Goal: Information Seeking & Learning: Learn about a topic

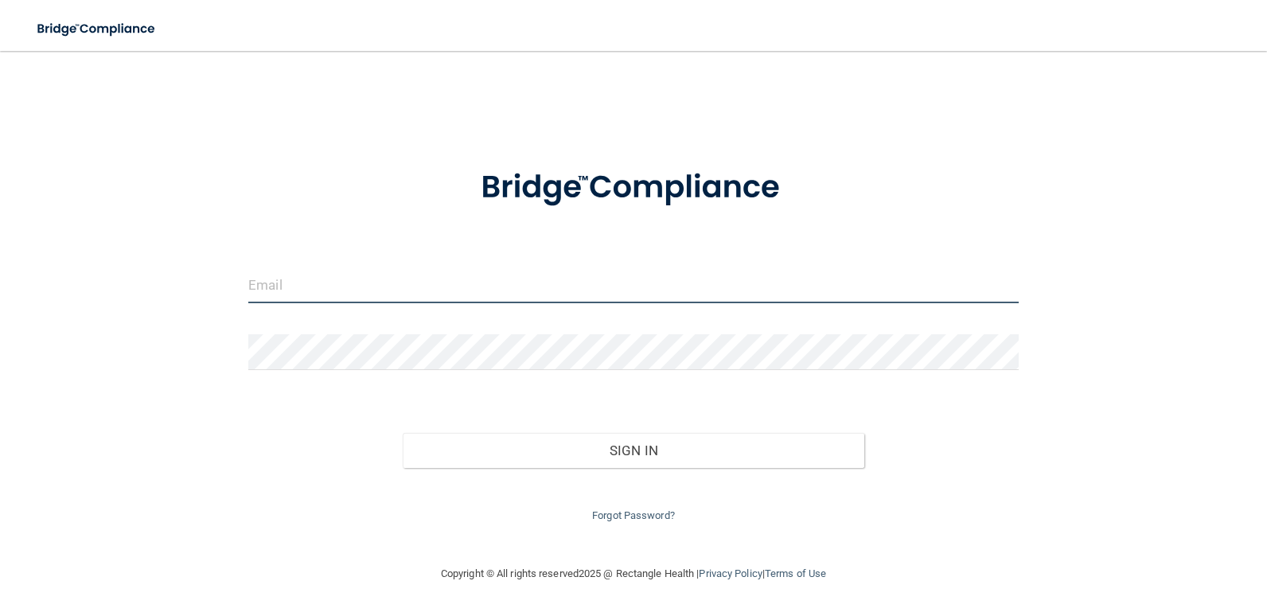
click at [391, 290] on input "email" at bounding box center [633, 285] width 770 height 36
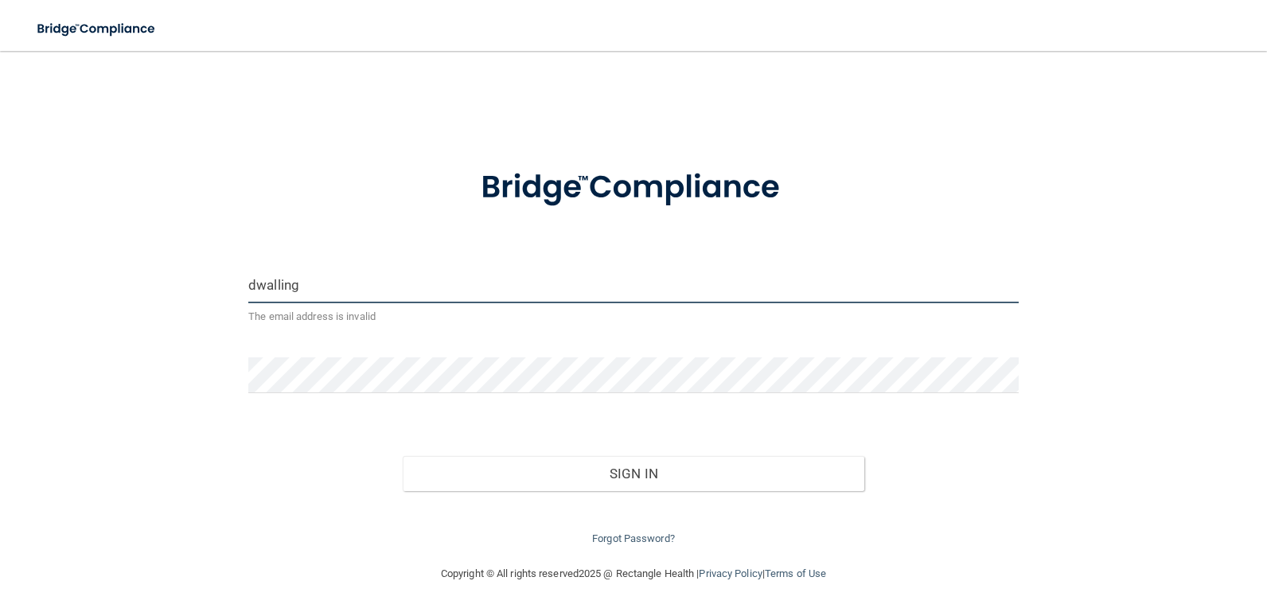
type input "[EMAIL_ADDRESS][DOMAIN_NAME]"
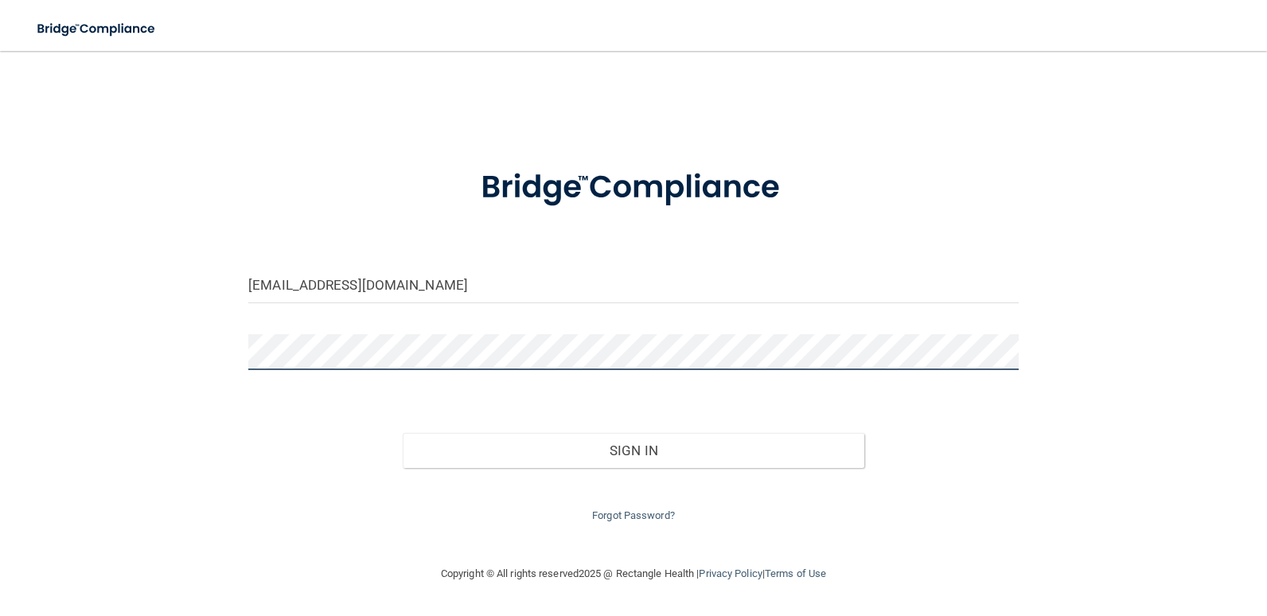
click at [403, 433] on button "Sign In" at bounding box center [634, 450] width 462 height 35
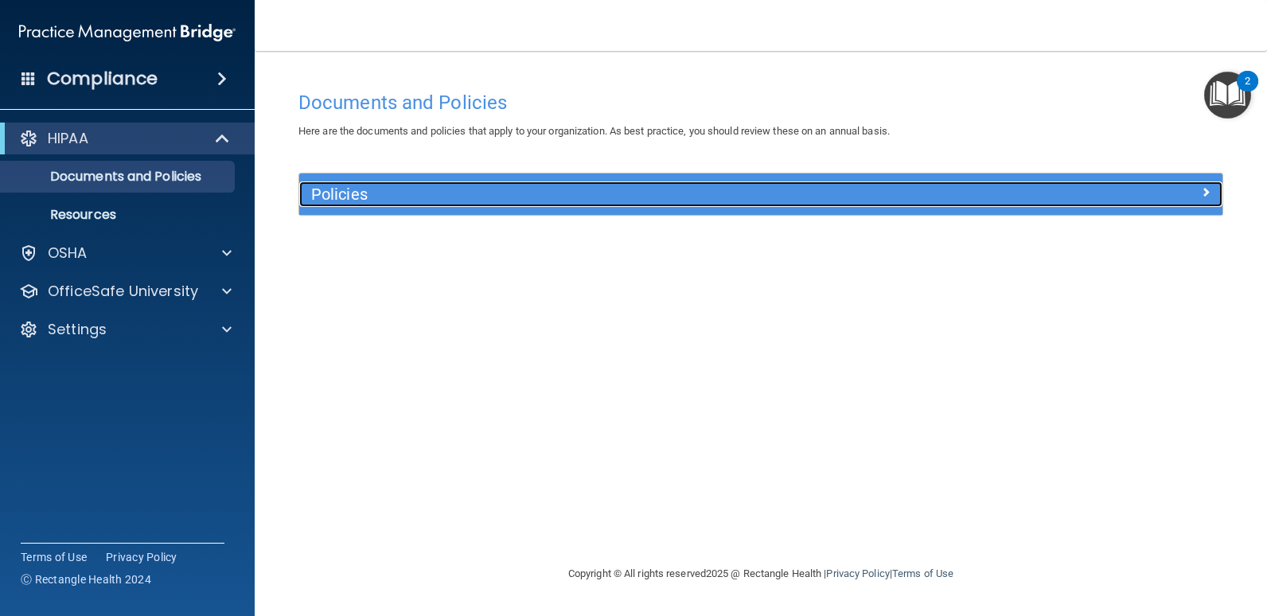
click at [1190, 189] on div at bounding box center [1107, 190] width 231 height 19
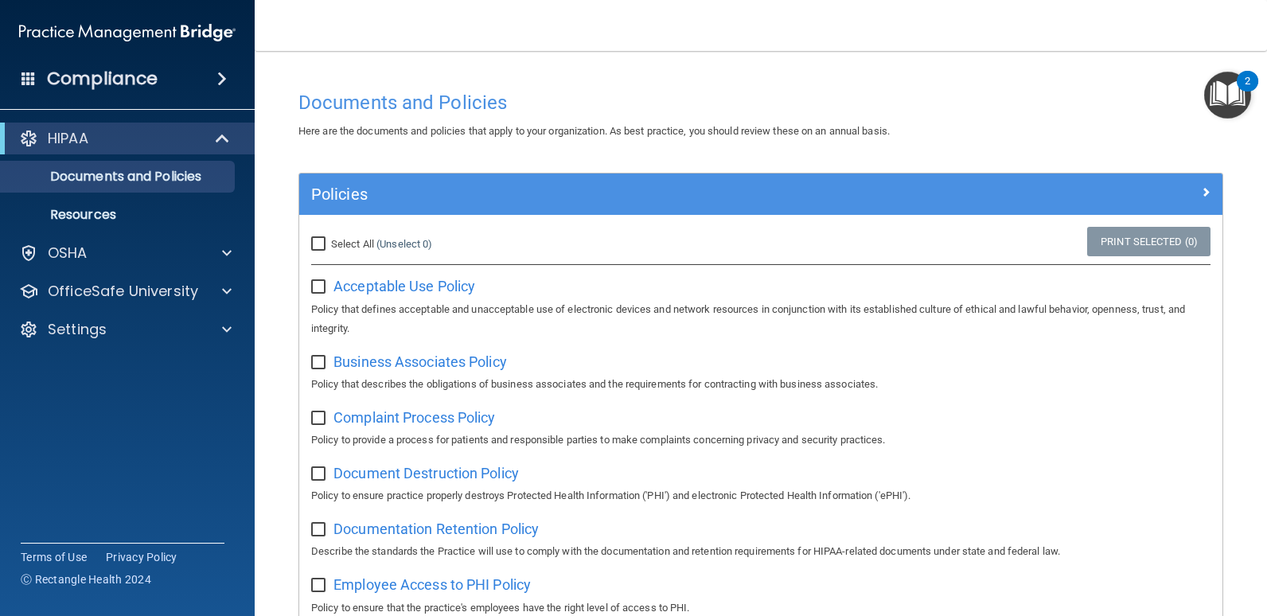
click at [315, 243] on input "Select All (Unselect 0) Unselect All" at bounding box center [320, 244] width 18 height 13
checkbox input "true"
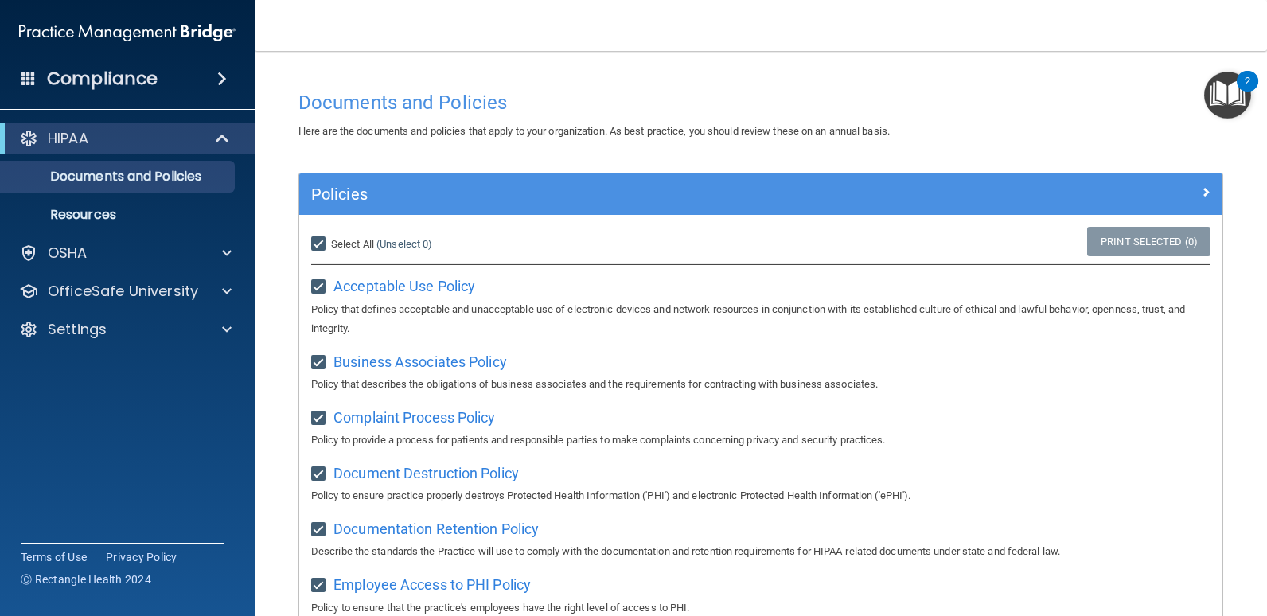
checkbox input "true"
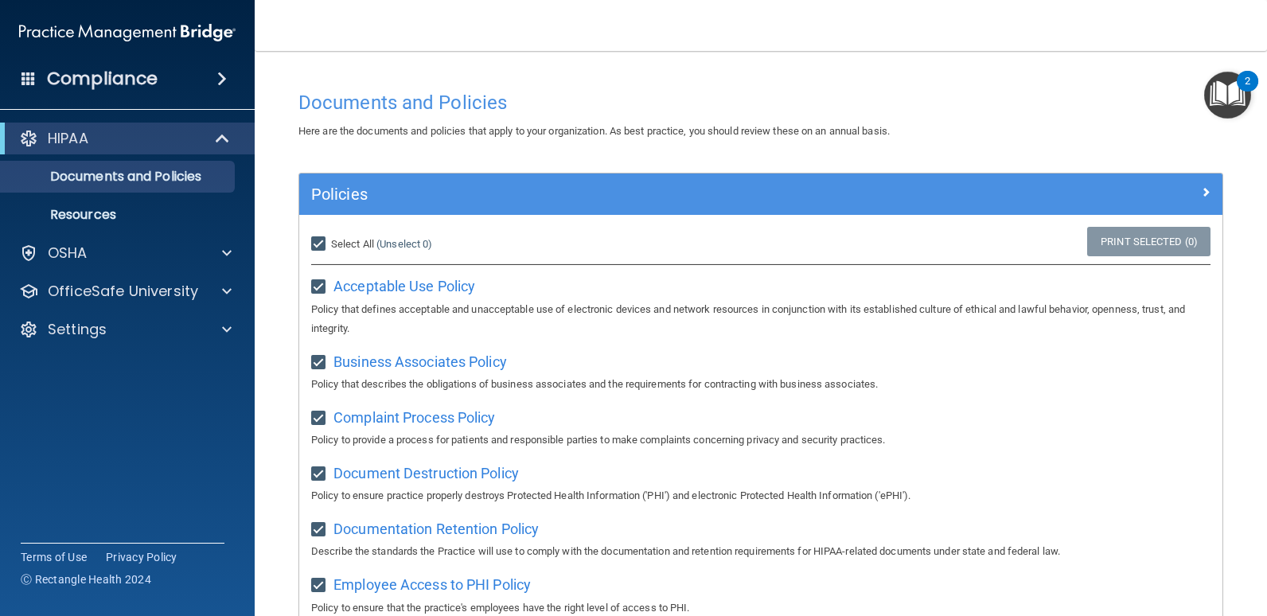
checkbox input "true"
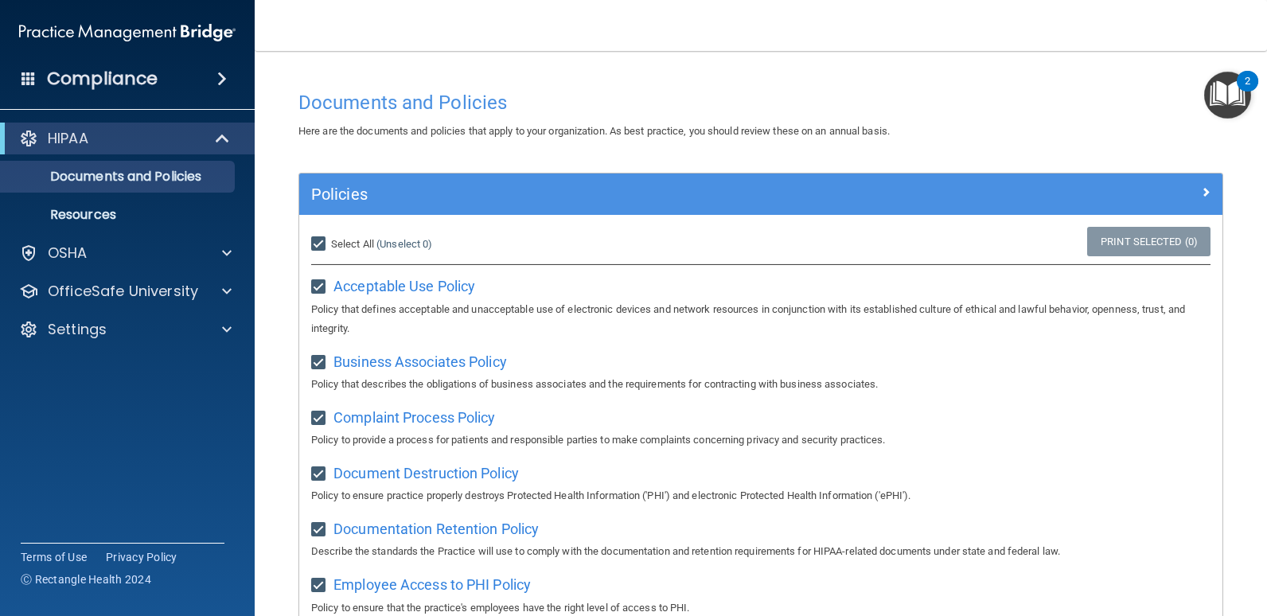
checkbox input "true"
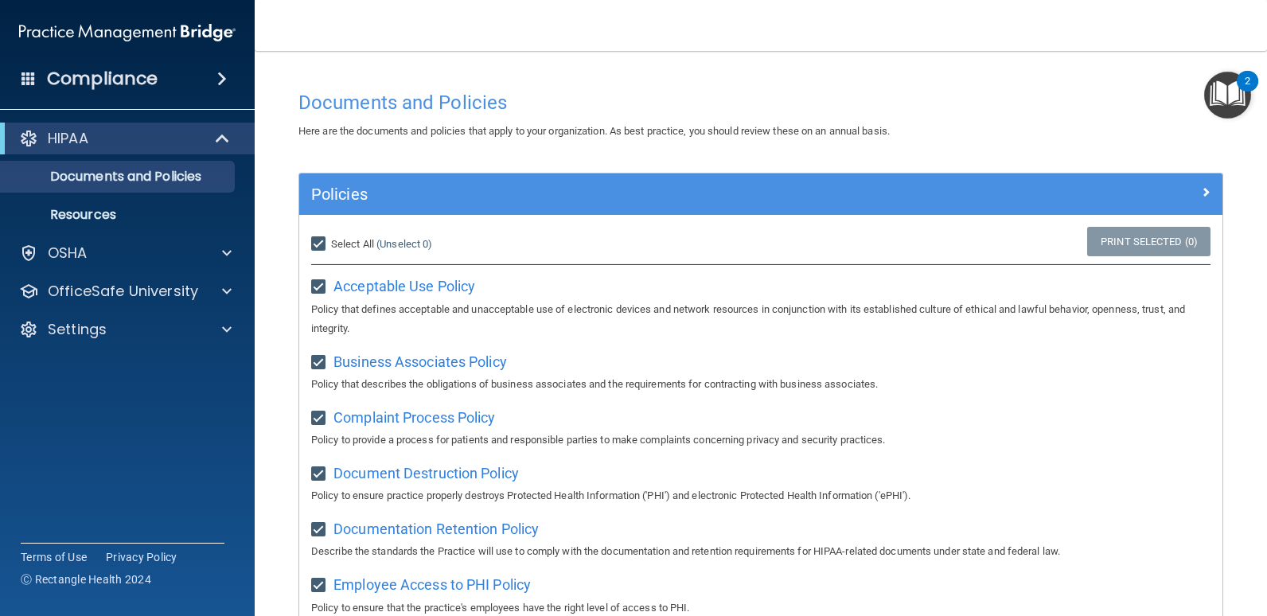
checkbox input "true"
click at [139, 170] on p "Documents and Policies" at bounding box center [118, 177] width 217 height 16
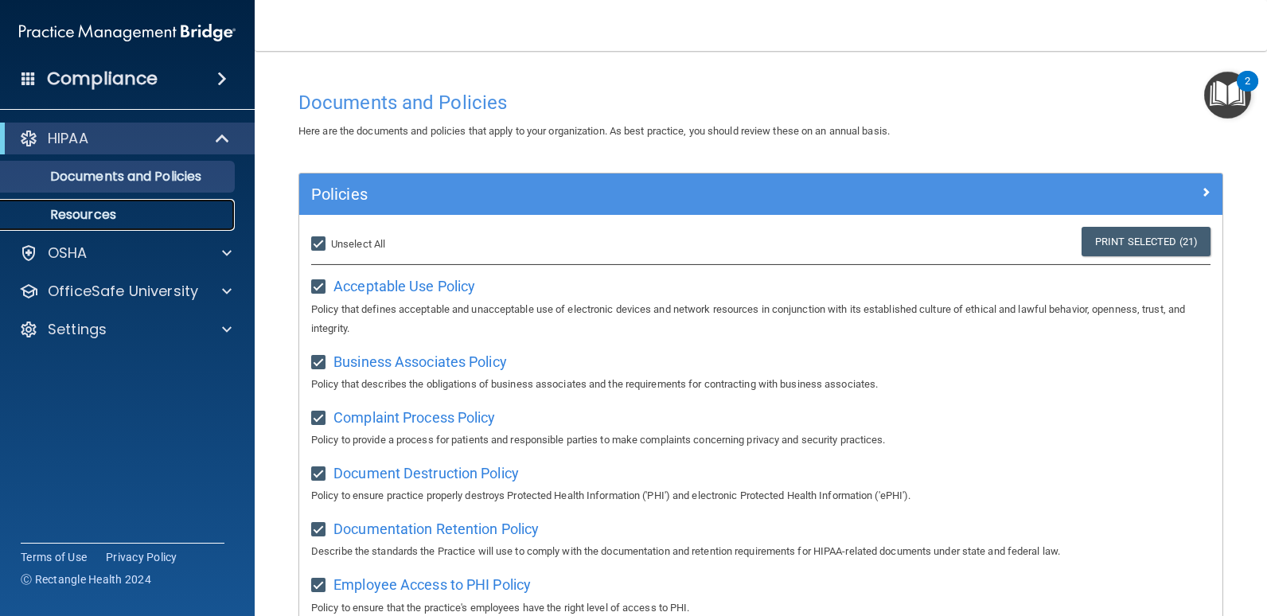
click at [84, 216] on p "Resources" at bounding box center [118, 215] width 217 height 16
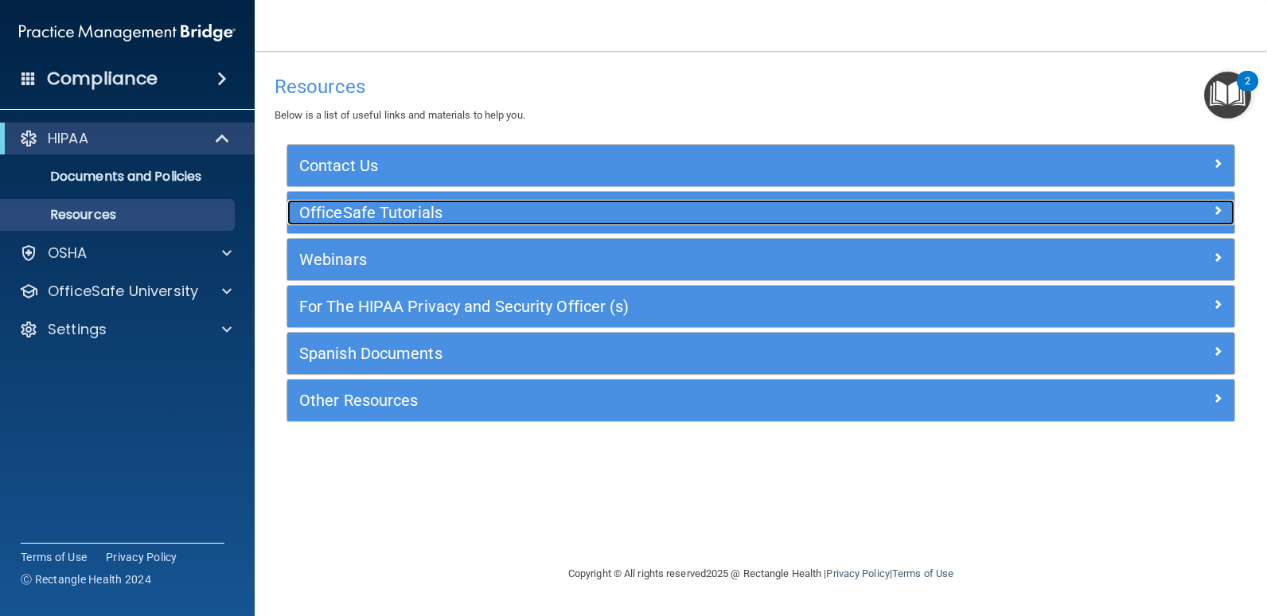
click at [407, 217] on h5 "OfficeSafe Tutorials" at bounding box center [642, 213] width 687 height 18
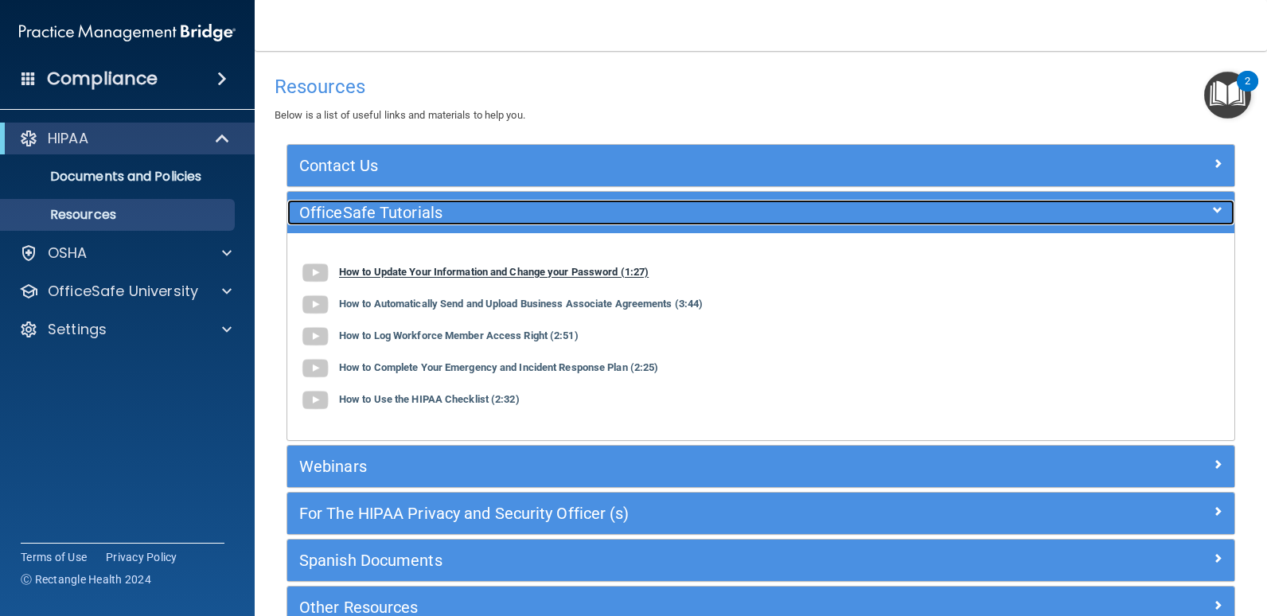
scroll to position [95, 0]
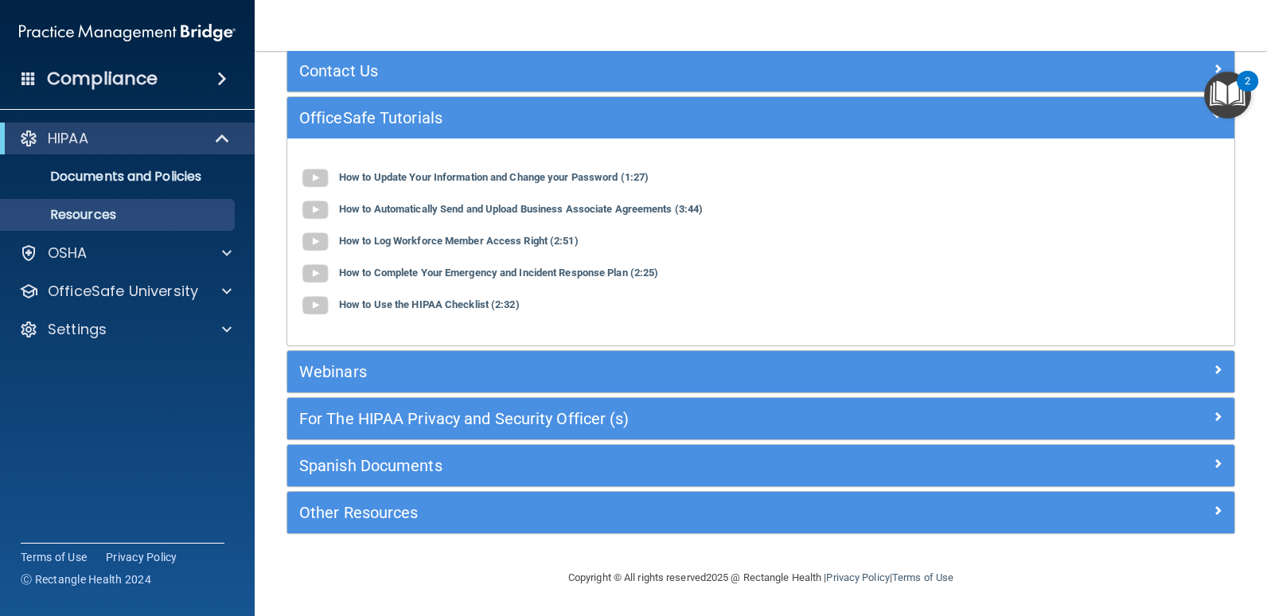
click at [102, 69] on h4 "Compliance" at bounding box center [102, 79] width 111 height 22
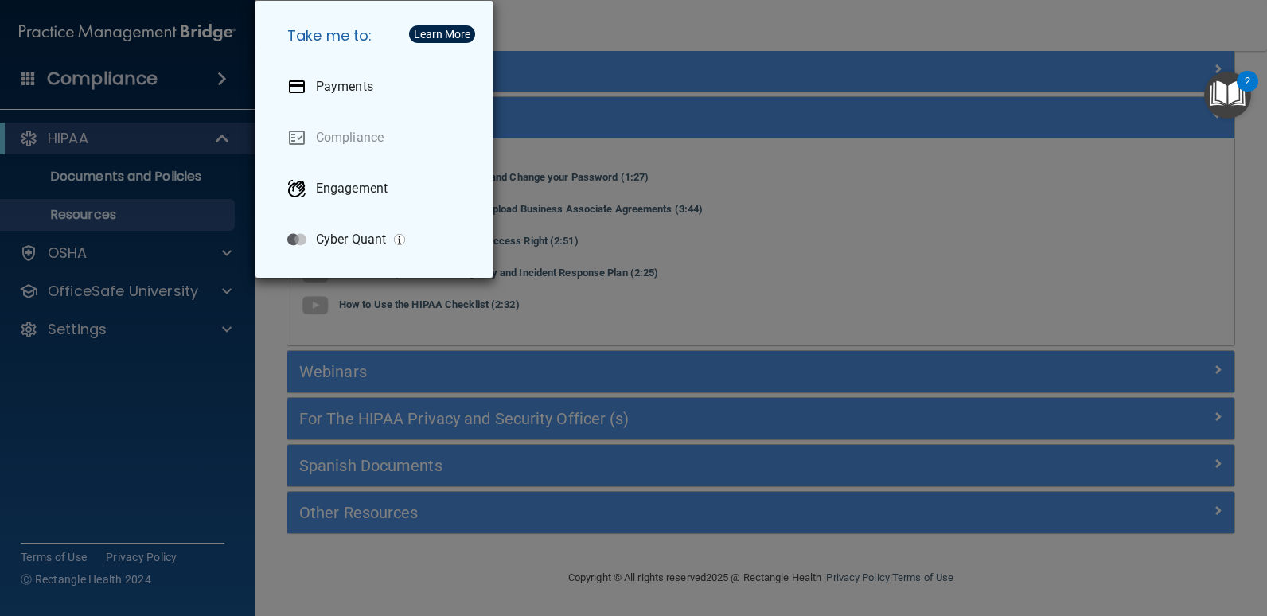
drag, startPoint x: 853, startPoint y: 195, endPoint x: 822, endPoint y: 193, distance: 31.1
click at [849, 195] on div "Take me to: Payments Compliance Engagement Cyber Quant" at bounding box center [633, 308] width 1267 height 616
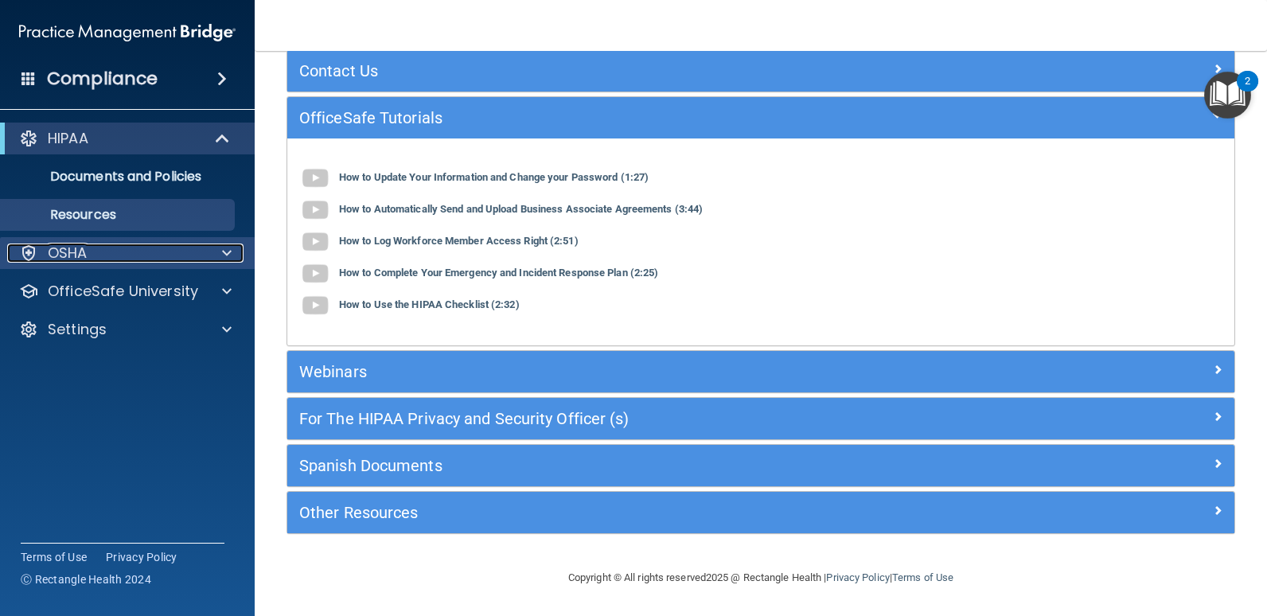
click at [155, 248] on div "OSHA" at bounding box center [105, 253] width 197 height 19
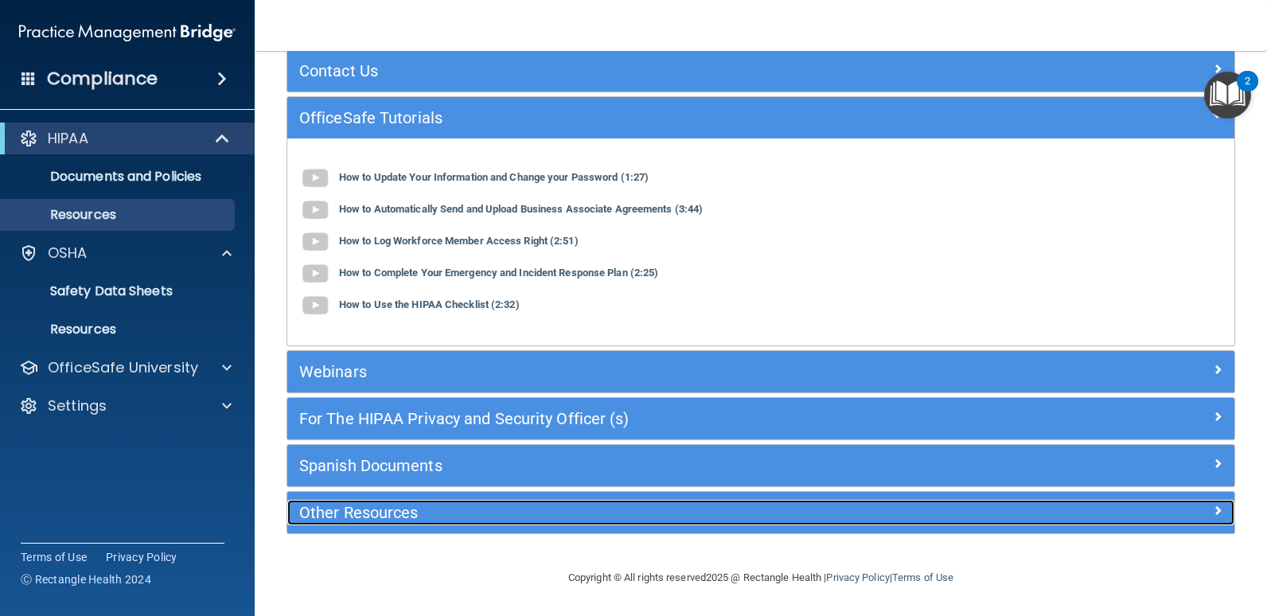
click at [335, 509] on h5 "Other Resources" at bounding box center [642, 513] width 687 height 18
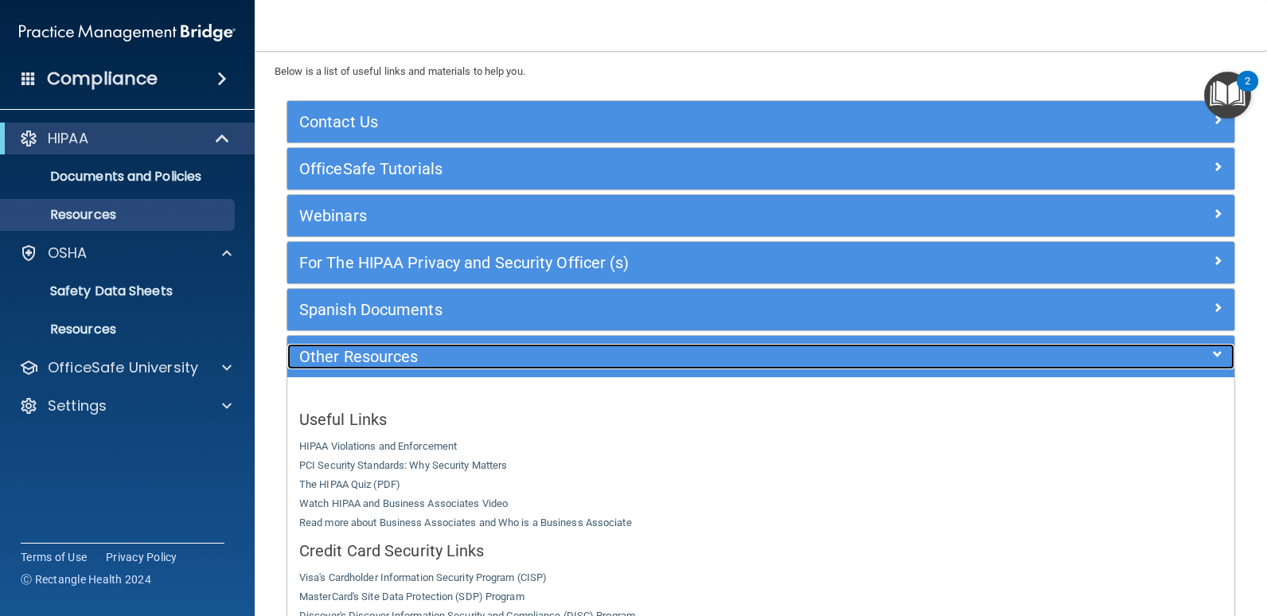
scroll to position [0, 0]
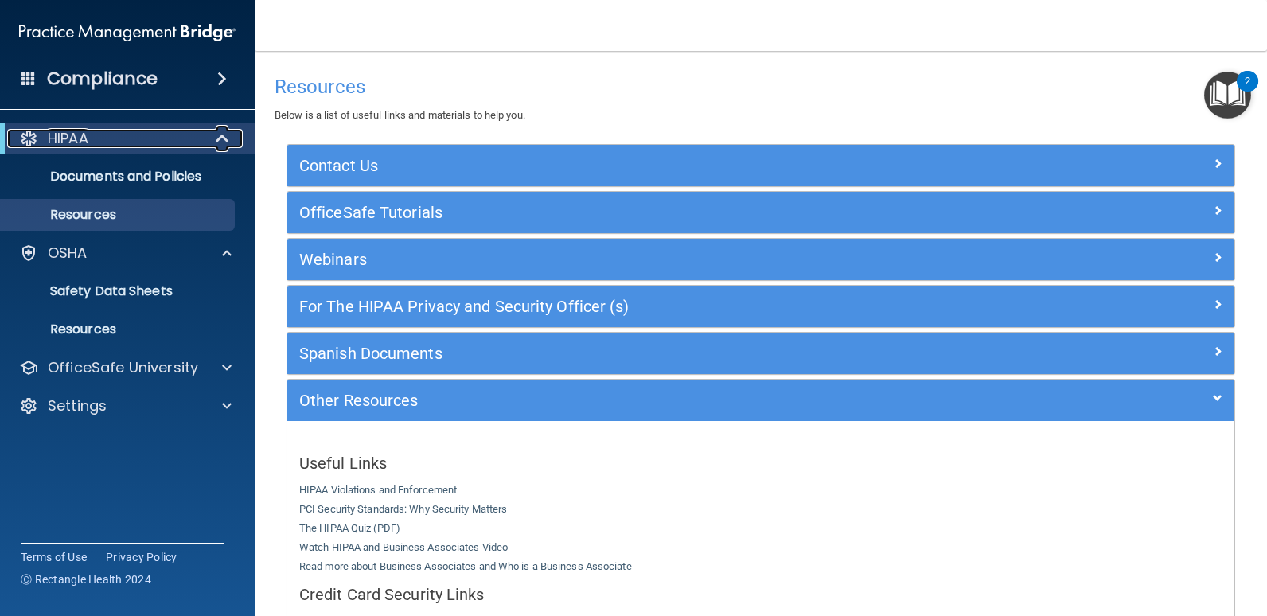
click at [153, 146] on div "HIPAA" at bounding box center [105, 138] width 197 height 19
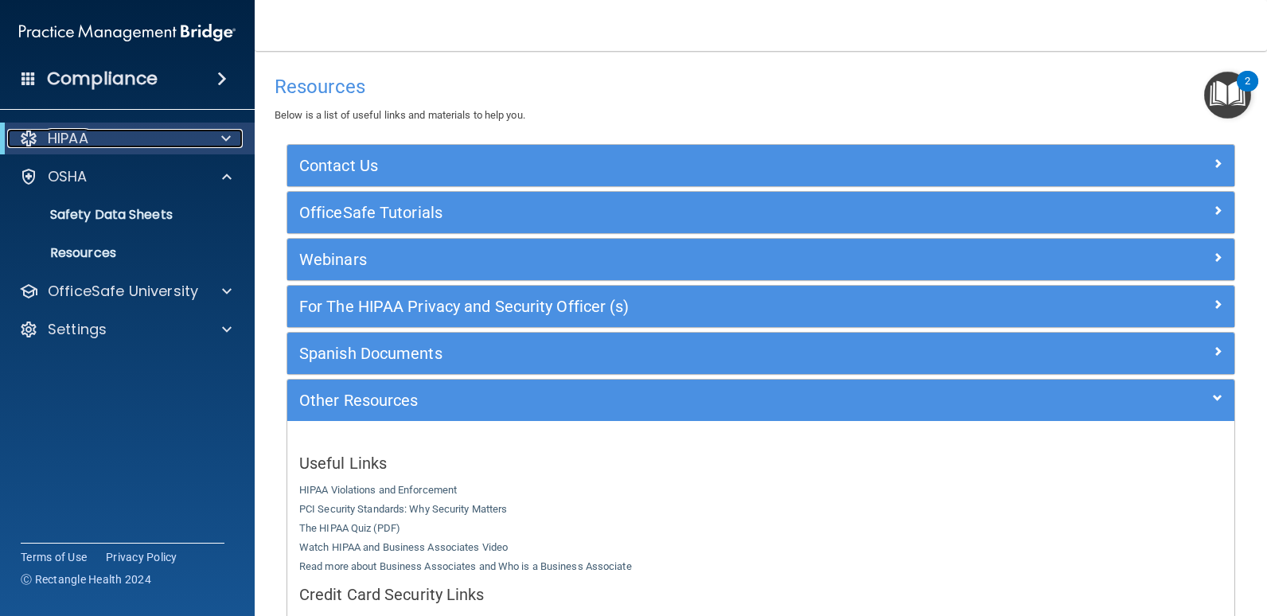
click at [164, 142] on div "HIPAA" at bounding box center [105, 138] width 197 height 19
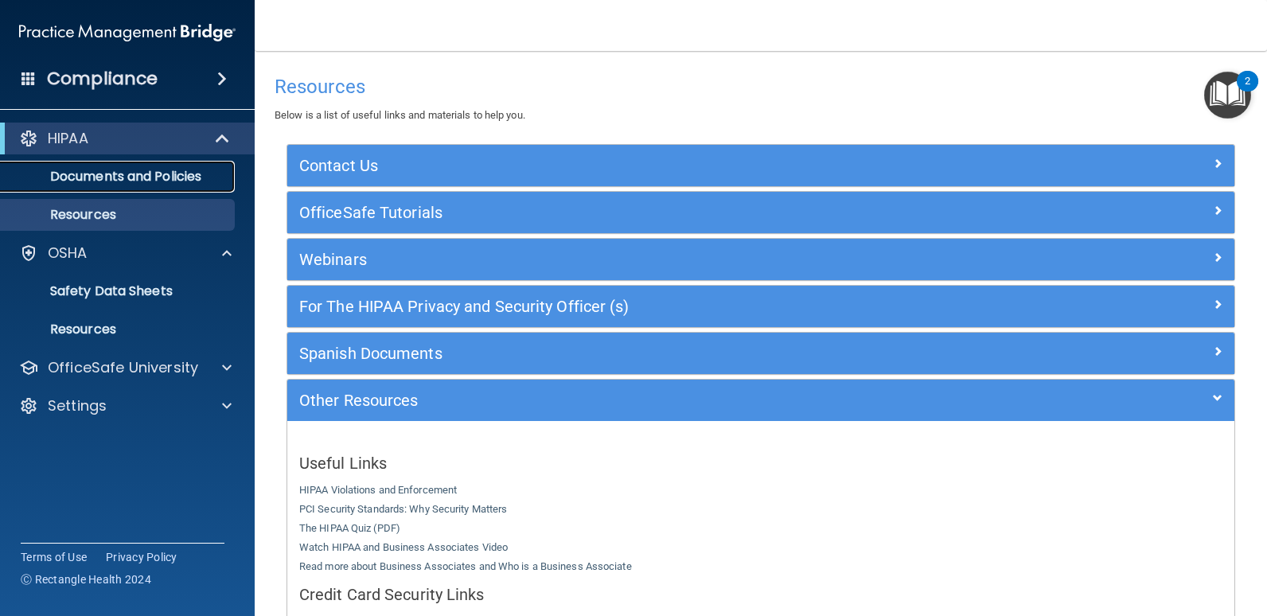
click at [165, 176] on p "Documents and Policies" at bounding box center [118, 177] width 217 height 16
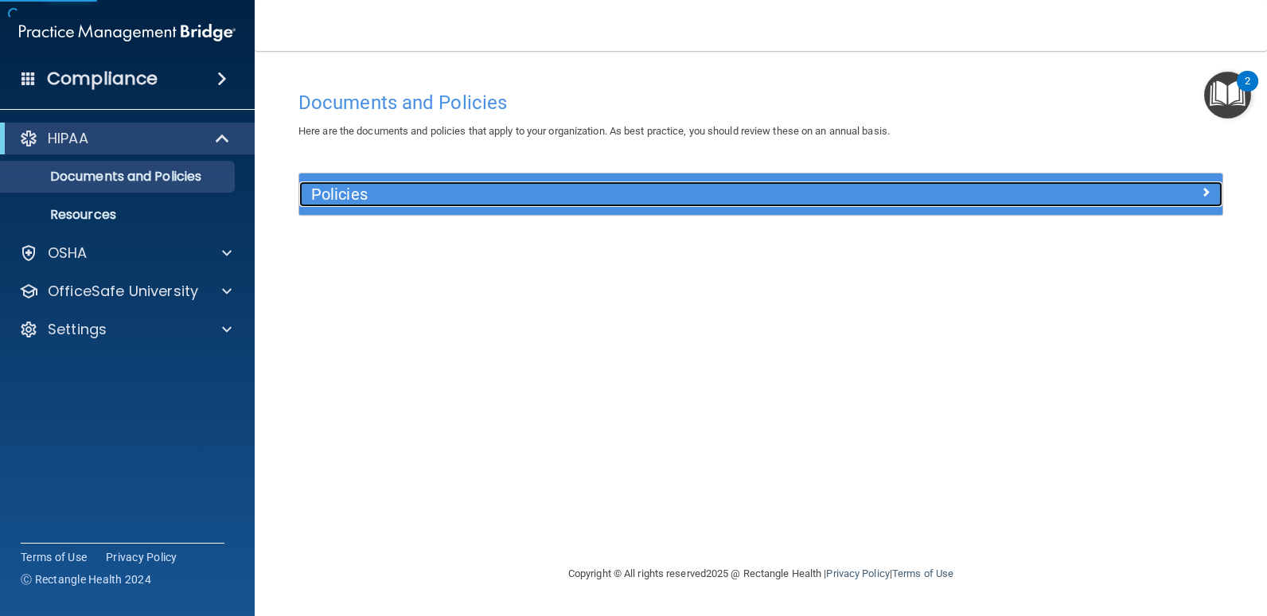
click at [365, 195] on h5 "Policies" at bounding box center [645, 194] width 668 height 18
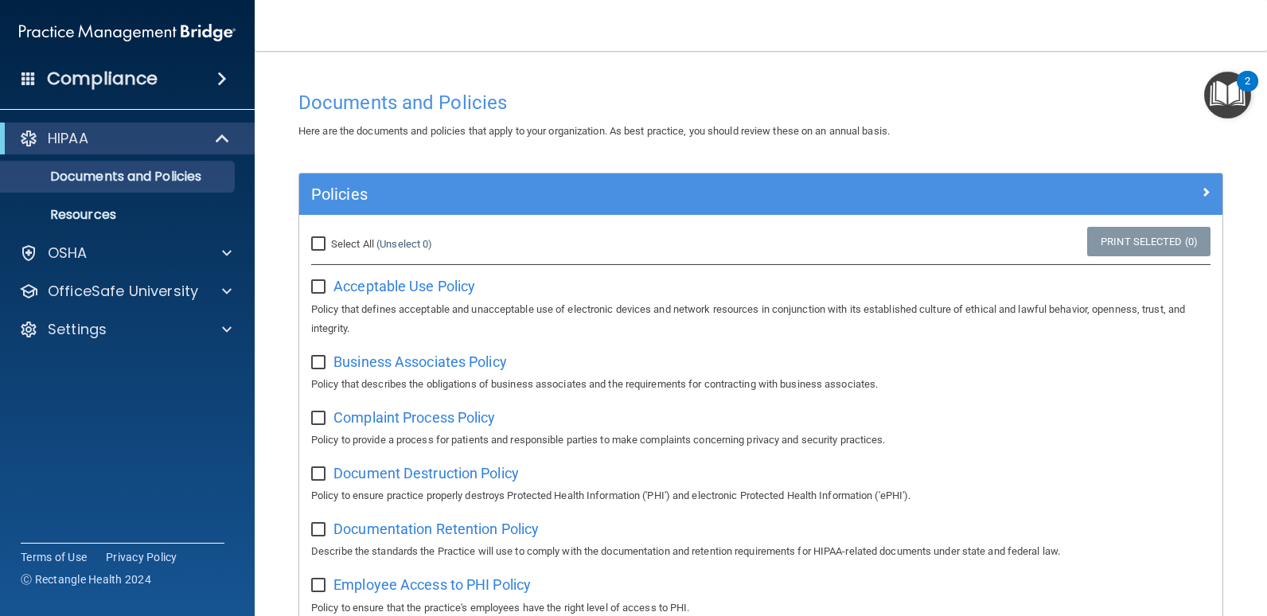
click at [314, 239] on input "Select All (Unselect 0) Unselect All" at bounding box center [320, 244] width 18 height 13
checkbox input "true"
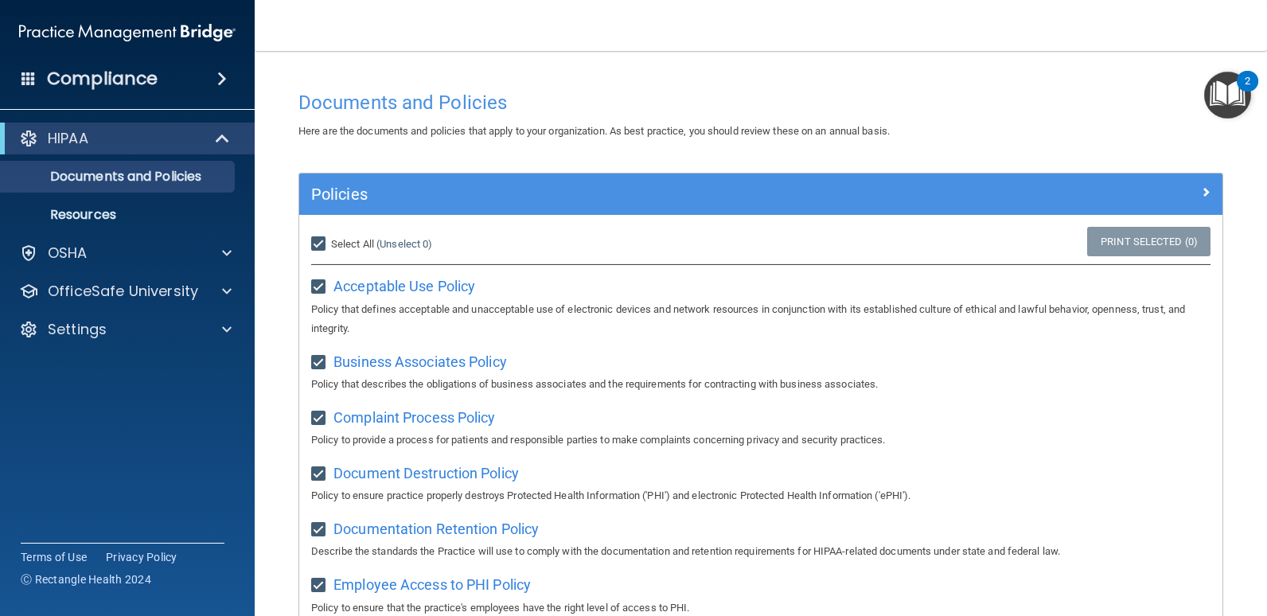
checkbox input "true"
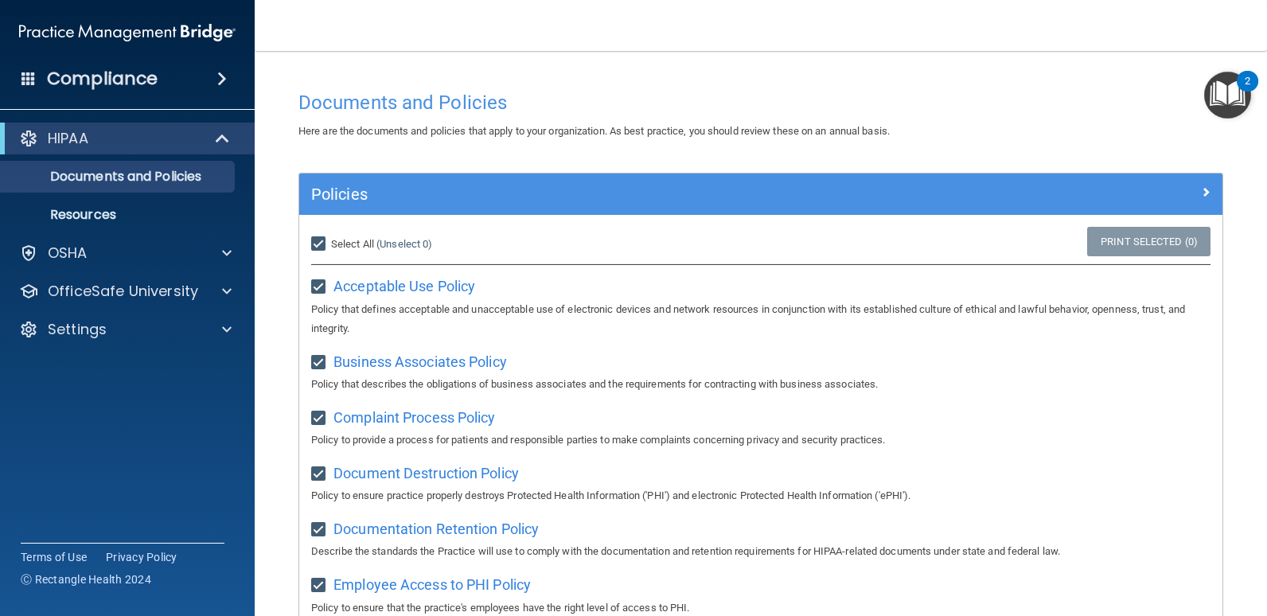
checkbox input "true"
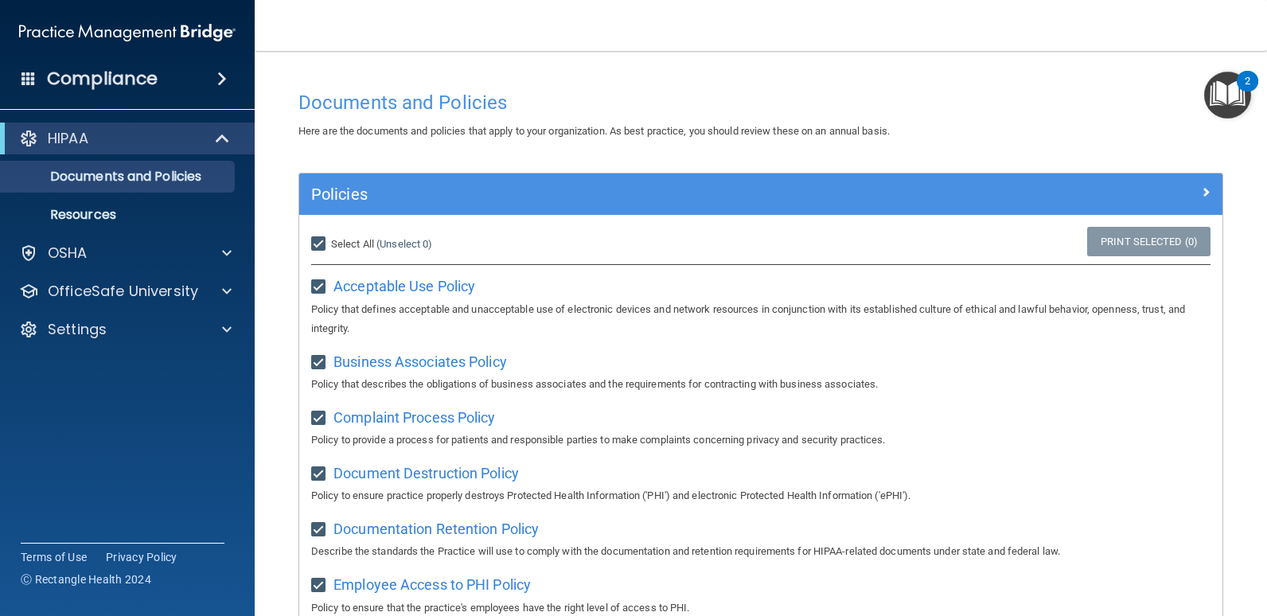
checkbox input "true"
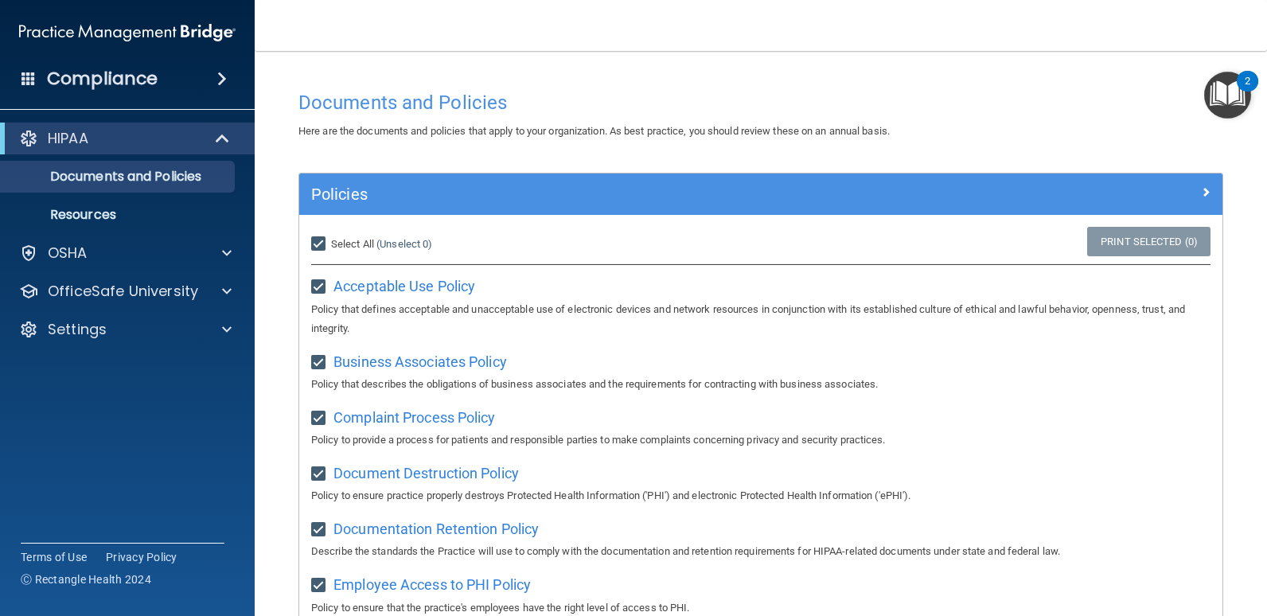
checkbox input "true"
click at [1148, 236] on link "Print Selected (21)" at bounding box center [1146, 241] width 129 height 29
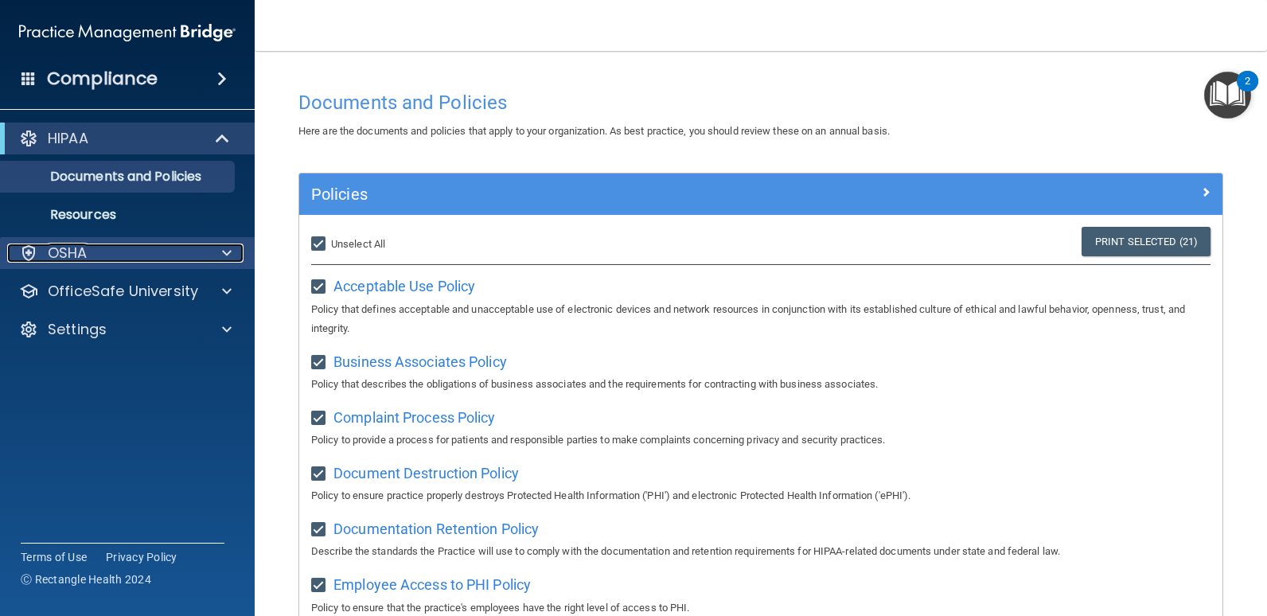
click at [225, 248] on span at bounding box center [227, 253] width 10 height 19
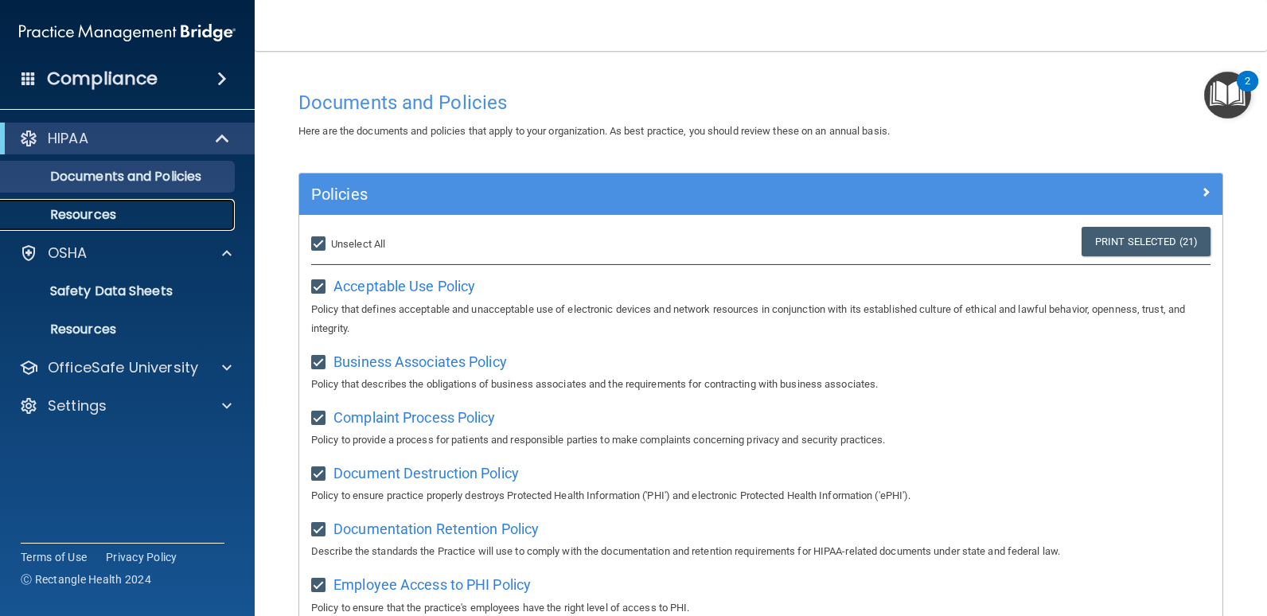
click at [114, 212] on p "Resources" at bounding box center [118, 215] width 217 height 16
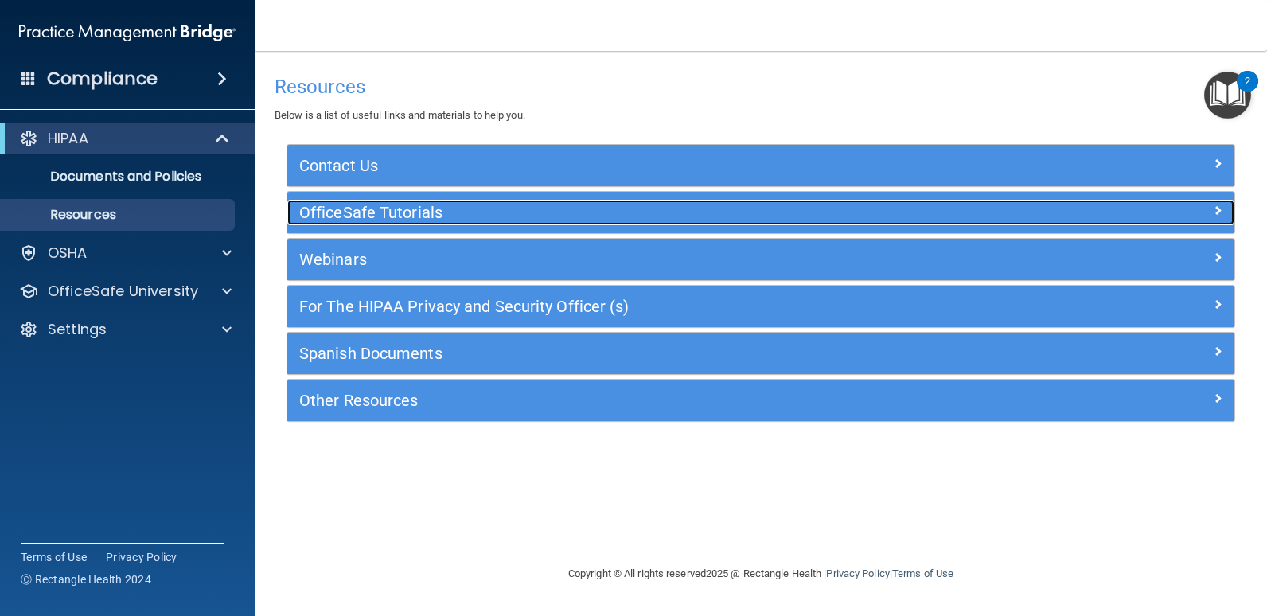
click at [411, 209] on h5 "OfficeSafe Tutorials" at bounding box center [642, 213] width 687 height 18
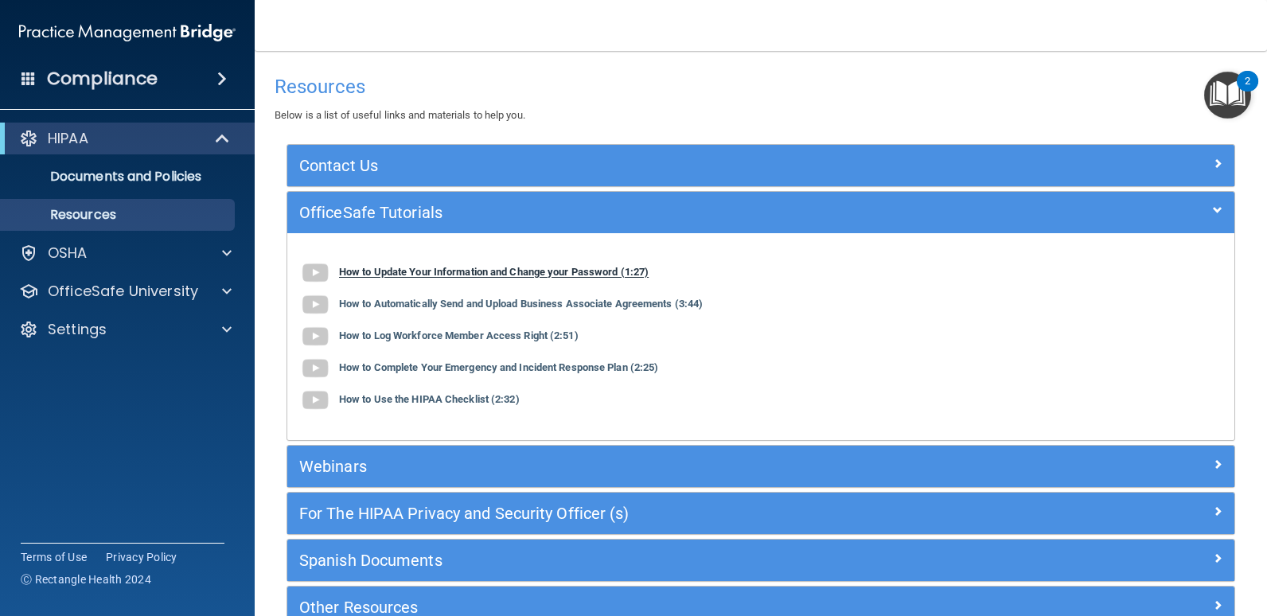
click at [416, 276] on b "How to Update Your Information and Change your Password (1:27)" at bounding box center [494, 273] width 310 height 12
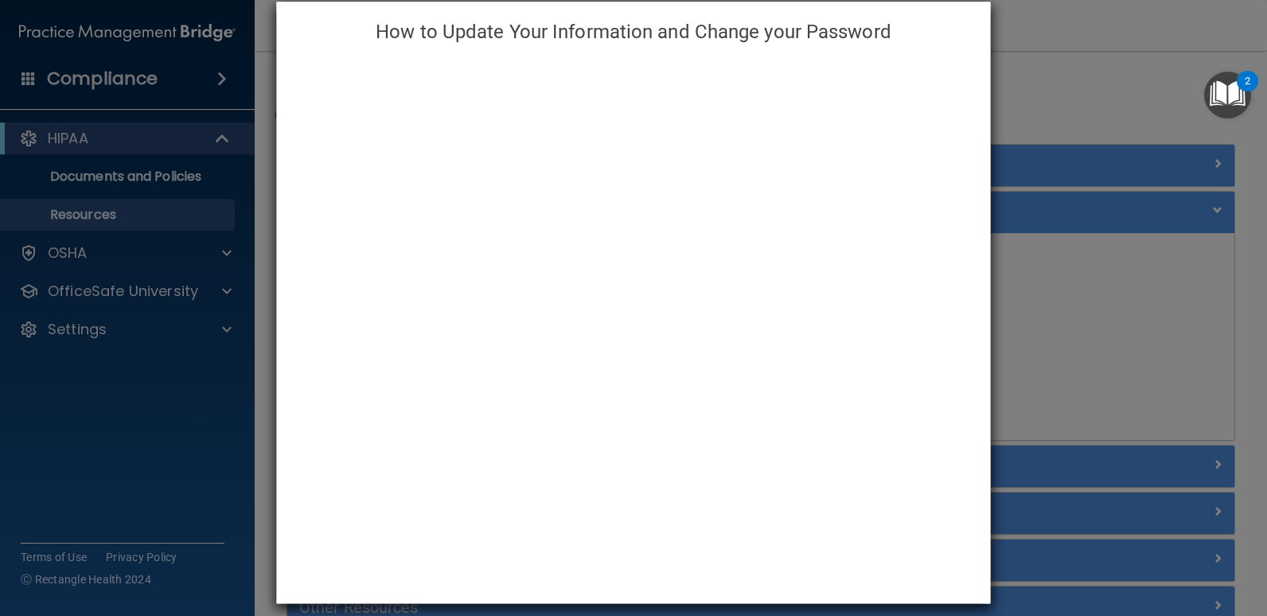
scroll to position [36, 0]
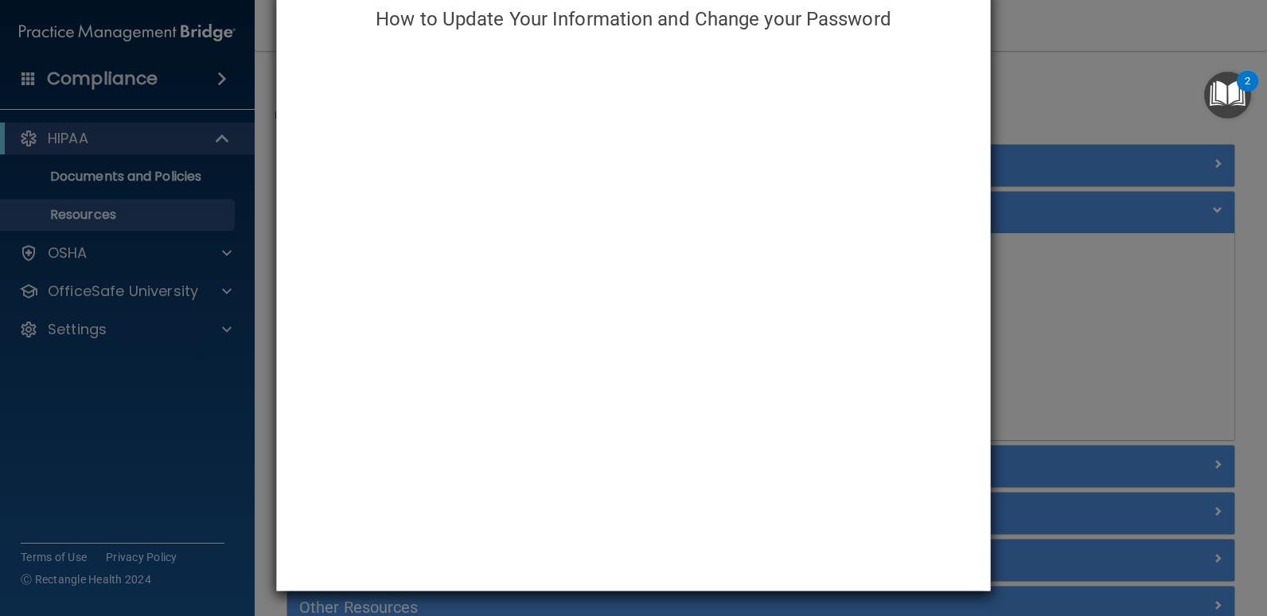
click at [1072, 355] on div "How to Update Your Information and Change your Password" at bounding box center [633, 308] width 1267 height 616
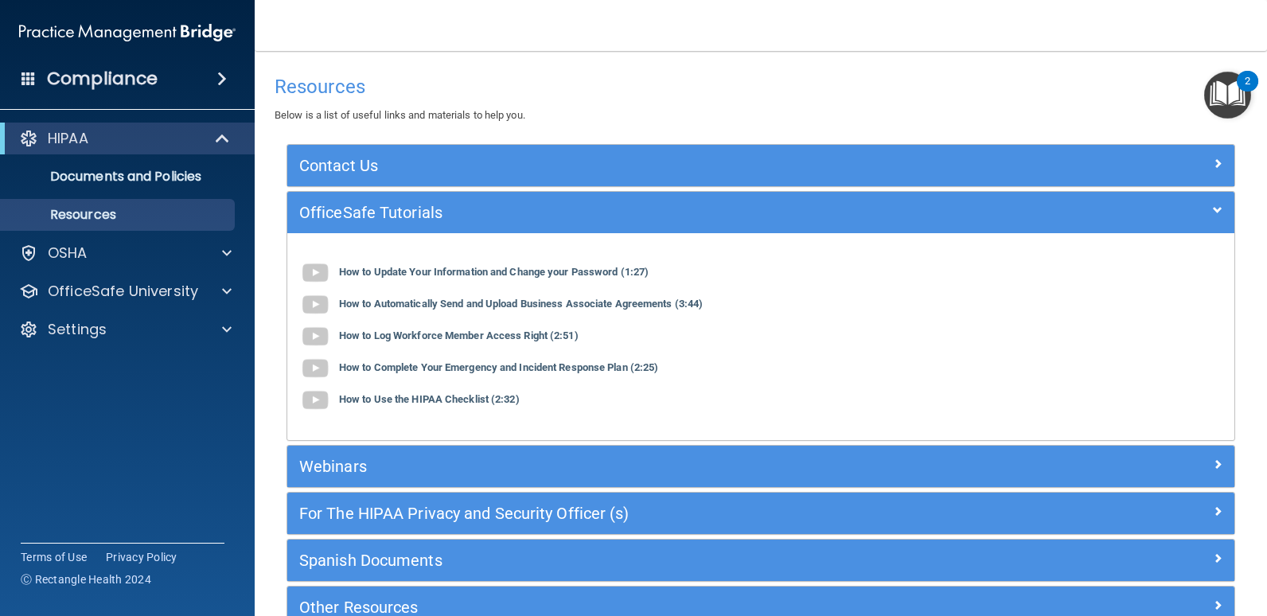
scroll to position [95, 0]
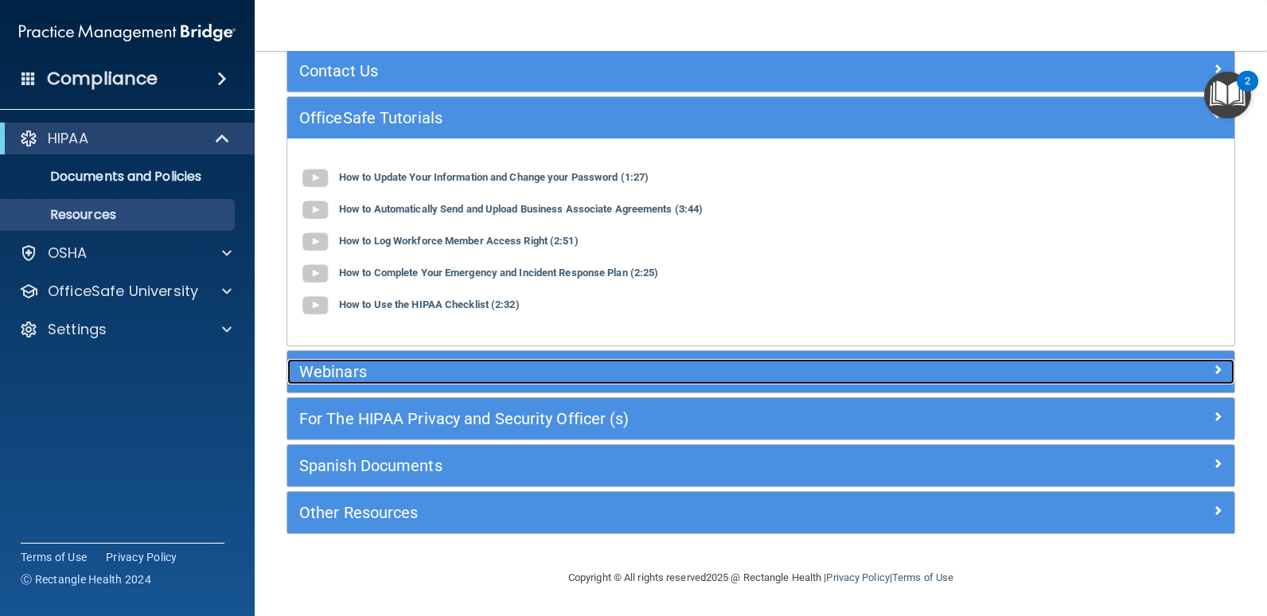
click at [1194, 374] on div at bounding box center [1116, 368] width 237 height 19
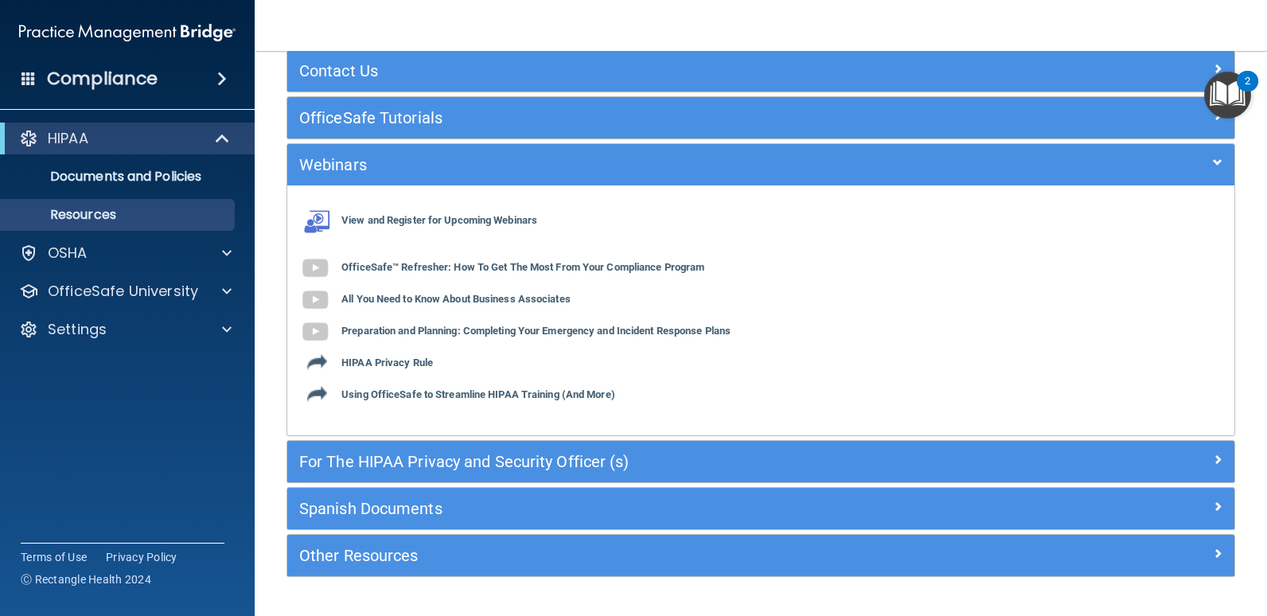
click at [707, 12] on nav "Toggle navigation Decole Lucy dwalling1978@yahoo.com Manage My Enterprise Haine…" at bounding box center [761, 25] width 1012 height 51
click at [179, 289] on p "OfficeSafe University" at bounding box center [123, 291] width 150 height 19
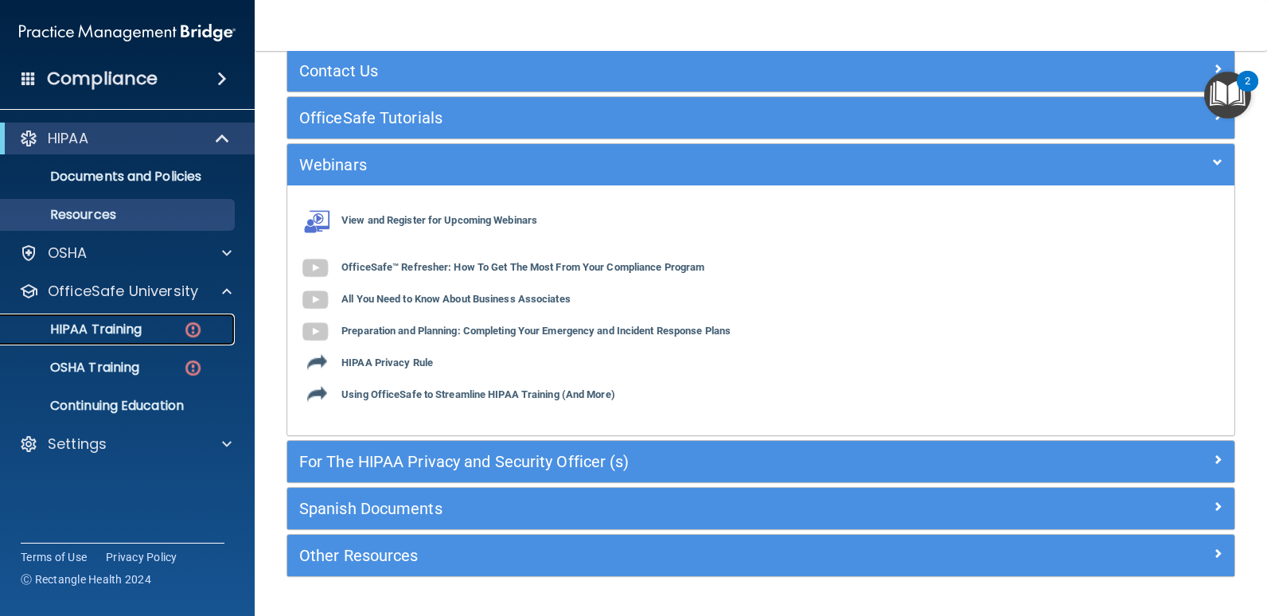
click at [124, 326] on p "HIPAA Training" at bounding box center [75, 330] width 131 height 16
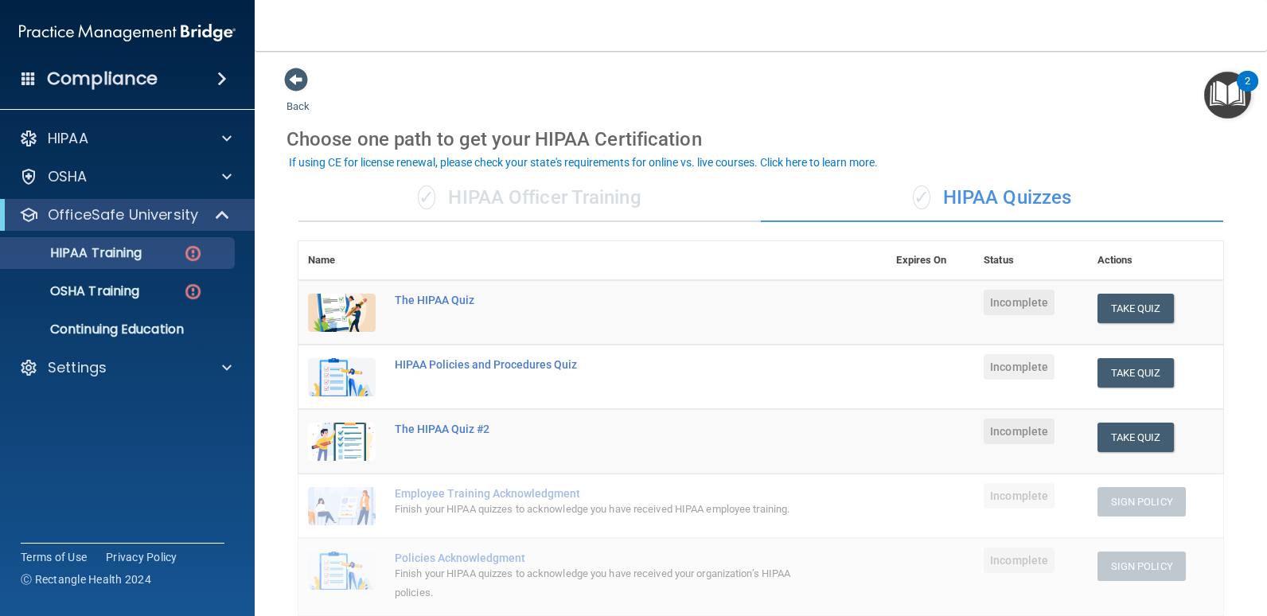
click at [568, 193] on div "✓ HIPAA Officer Training" at bounding box center [529, 198] width 462 height 48
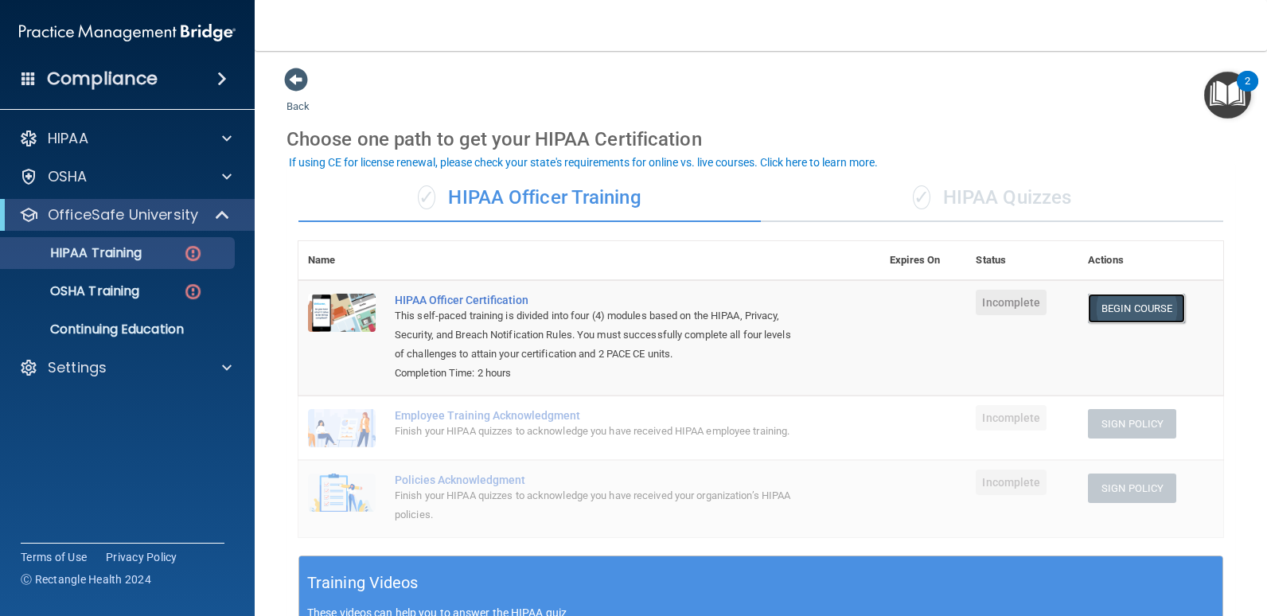
click at [1121, 313] on link "Begin Course" at bounding box center [1136, 308] width 97 height 29
click at [1123, 298] on link "Begin Course" at bounding box center [1136, 308] width 97 height 29
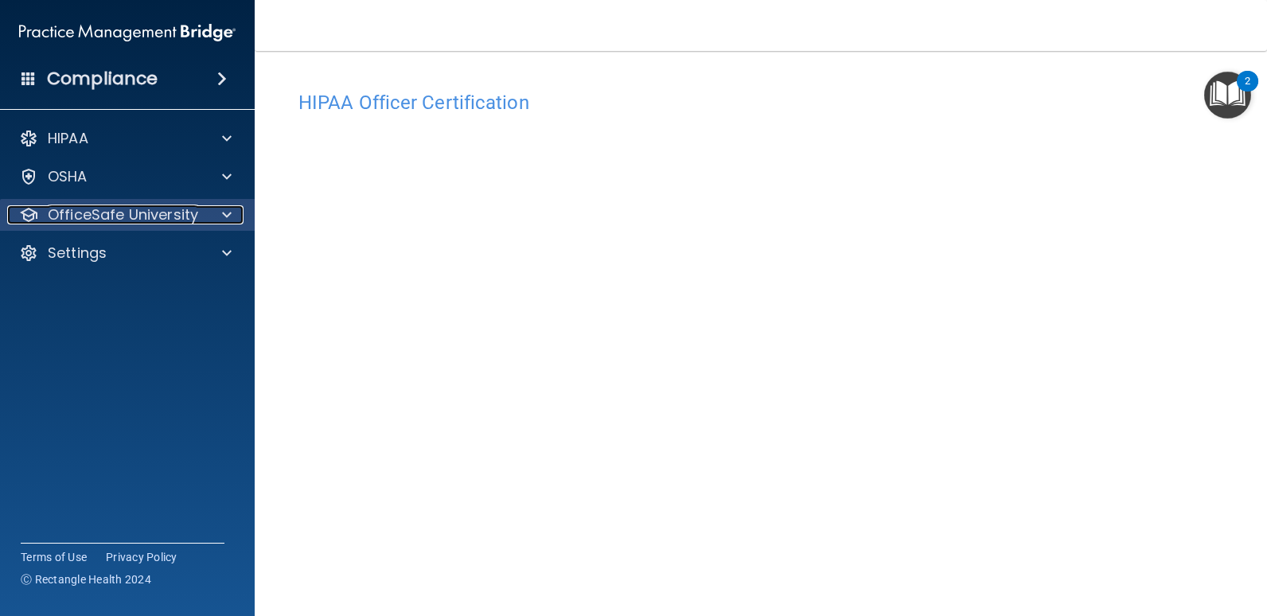
click at [186, 211] on p "OfficeSafe University" at bounding box center [123, 214] width 150 height 19
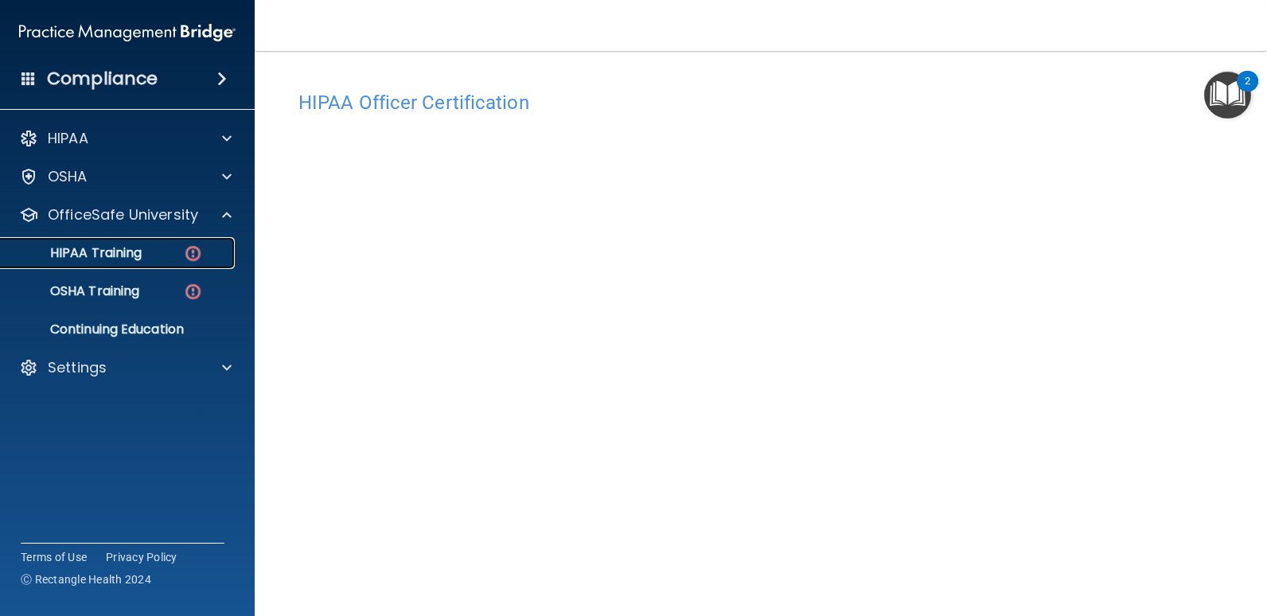
click at [138, 238] on link "HIPAA Training" at bounding box center [109, 253] width 251 height 32
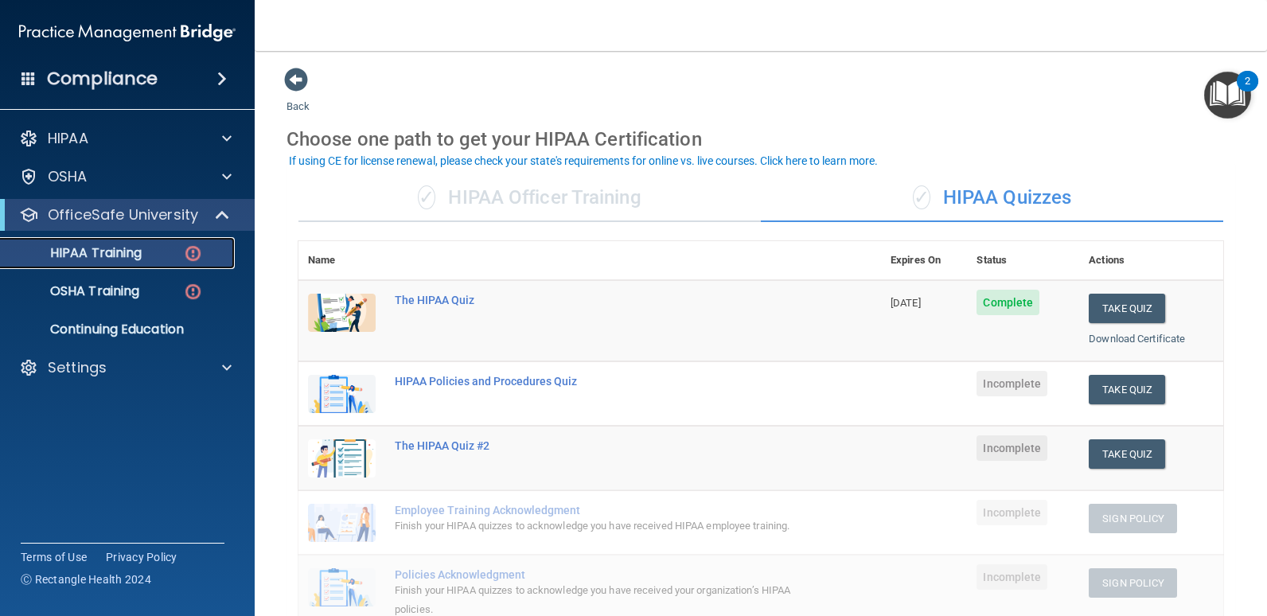
scroll to position [80, 0]
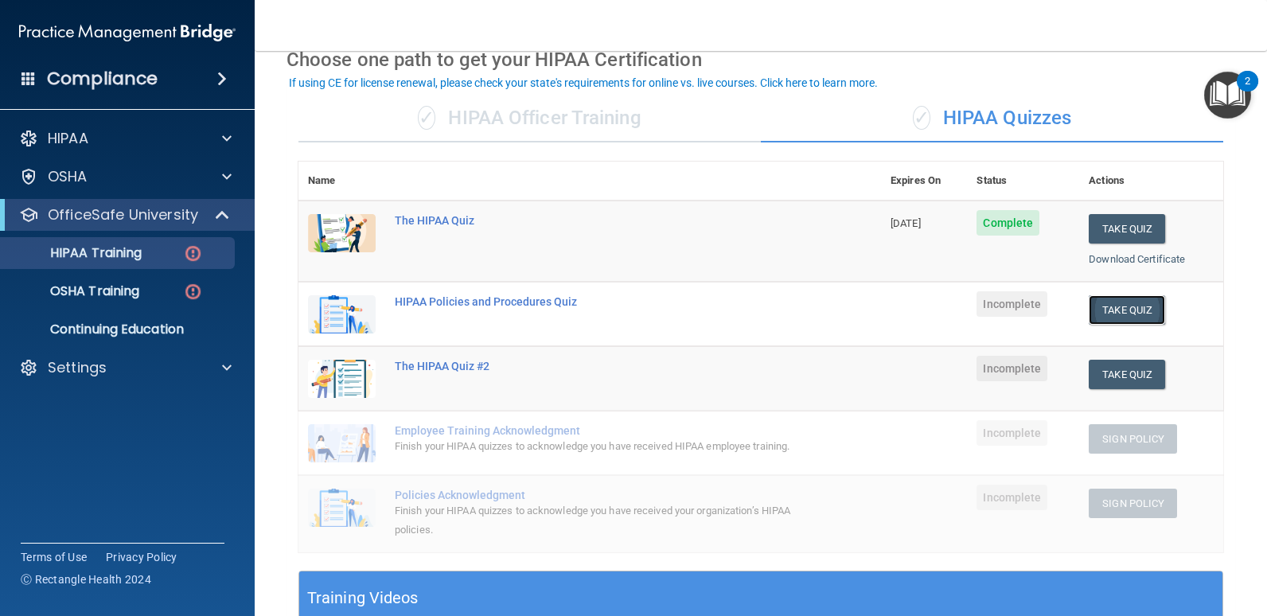
click at [1132, 304] on button "Take Quiz" at bounding box center [1127, 309] width 76 height 29
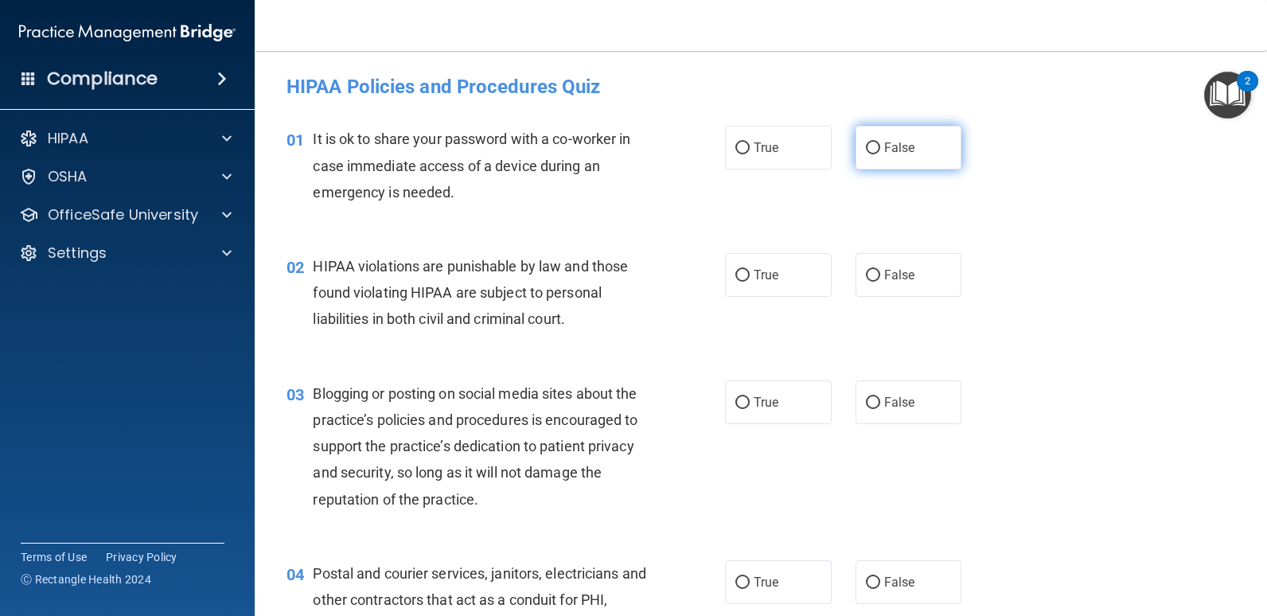
click at [867, 147] on input "False" at bounding box center [873, 148] width 14 height 12
radio input "true"
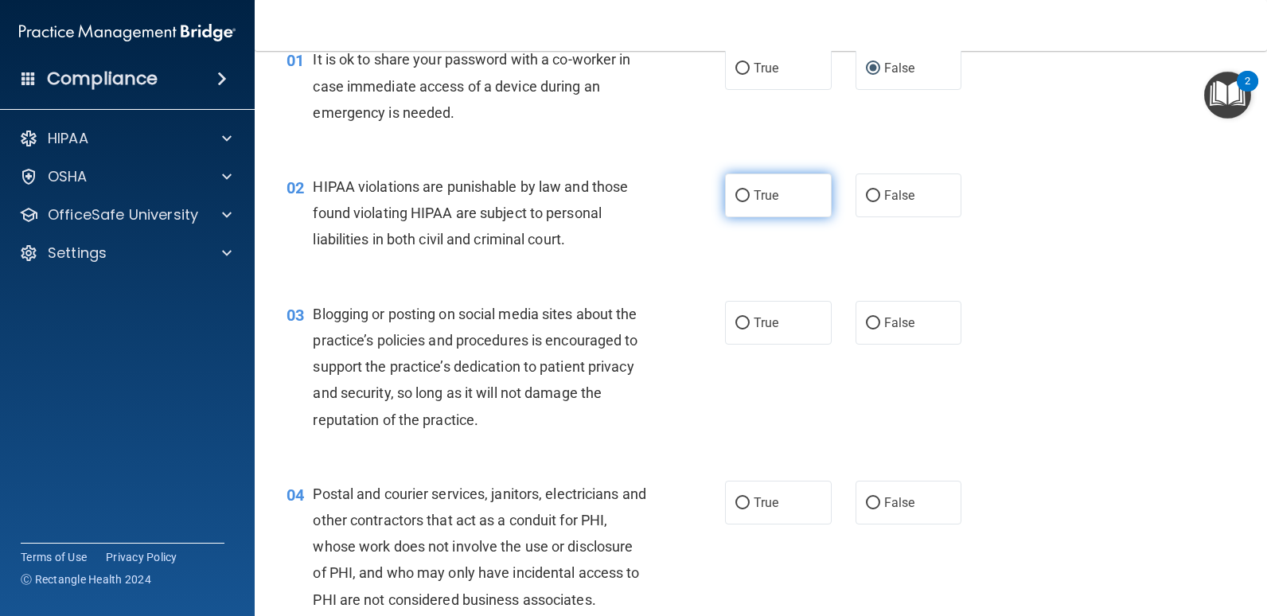
click at [738, 199] on input "True" at bounding box center [742, 196] width 14 height 12
radio input "true"
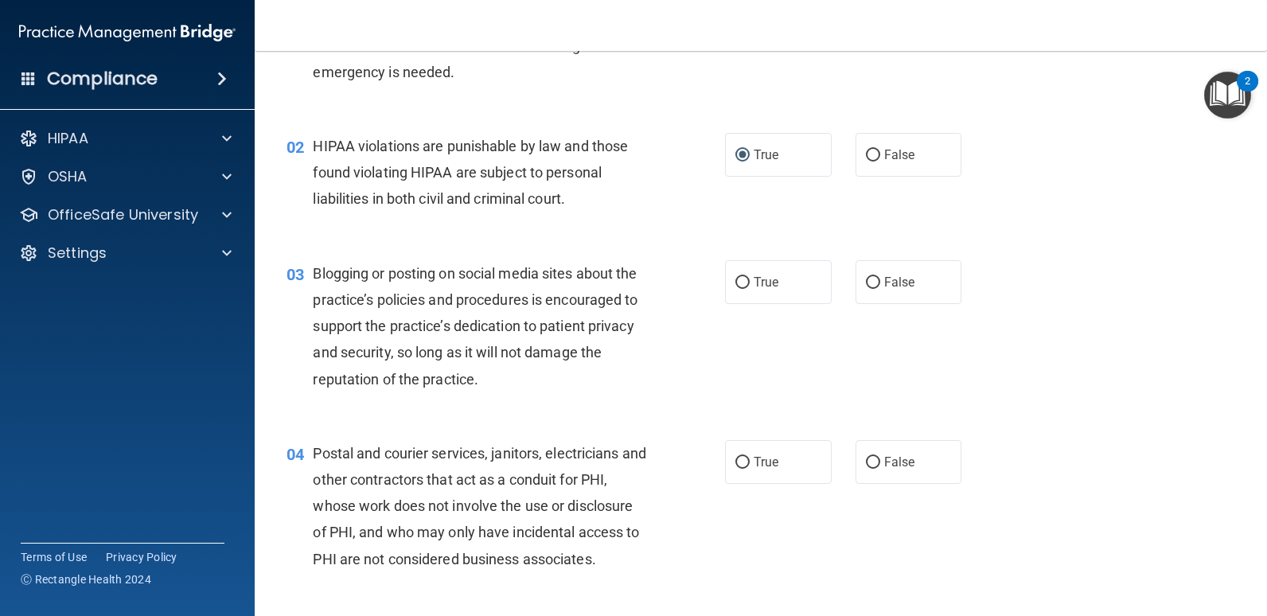
scroll to position [159, 0]
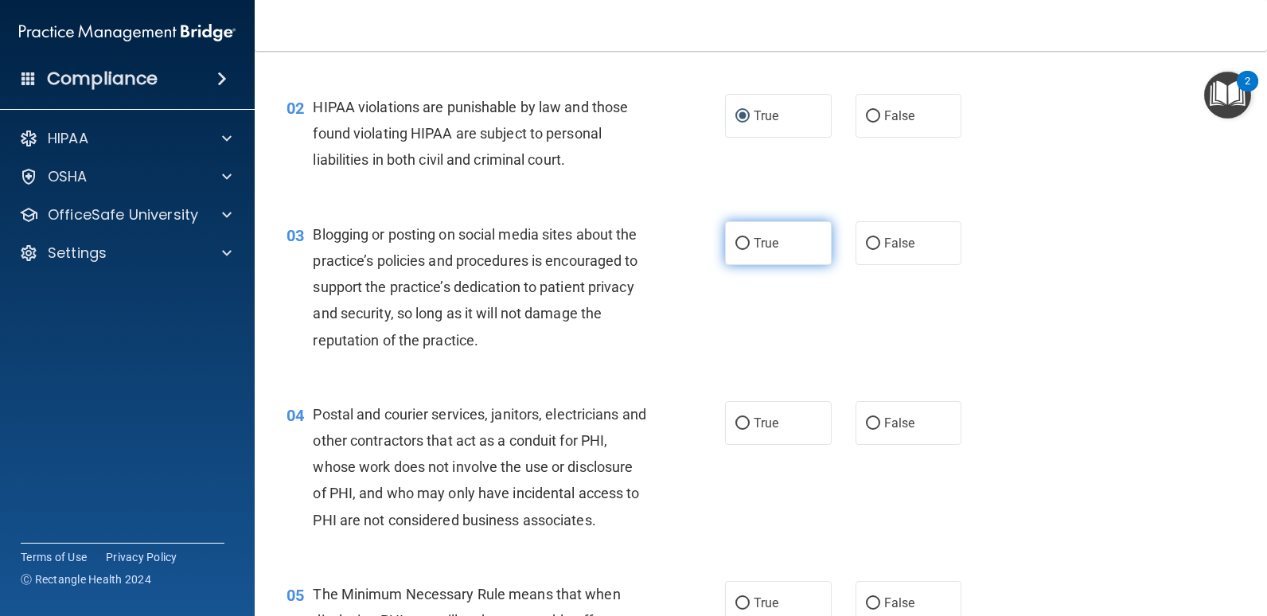
click at [743, 242] on input "True" at bounding box center [742, 244] width 14 height 12
radio input "true"
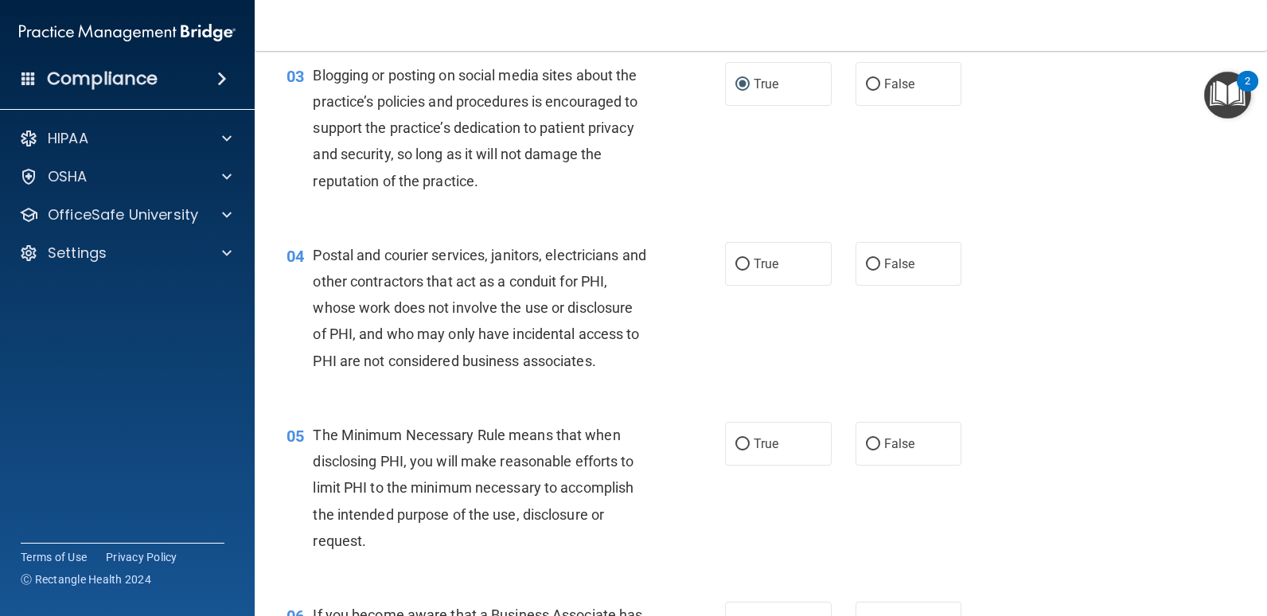
scroll to position [398, 0]
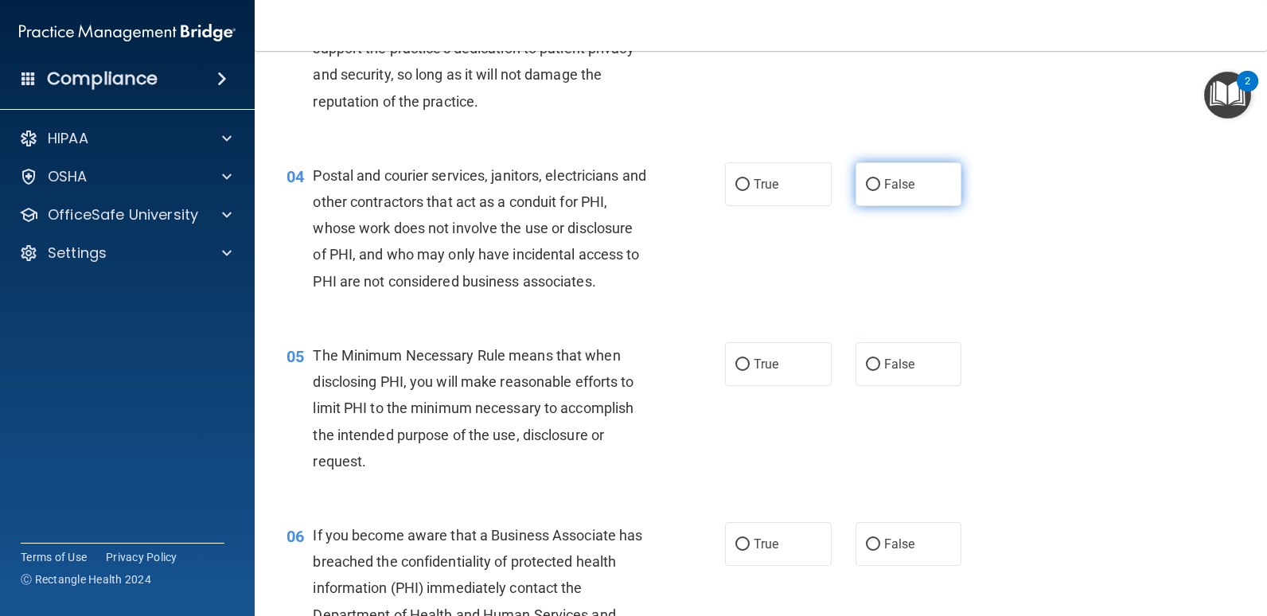
click at [866, 182] on input "False" at bounding box center [873, 185] width 14 height 12
radio input "true"
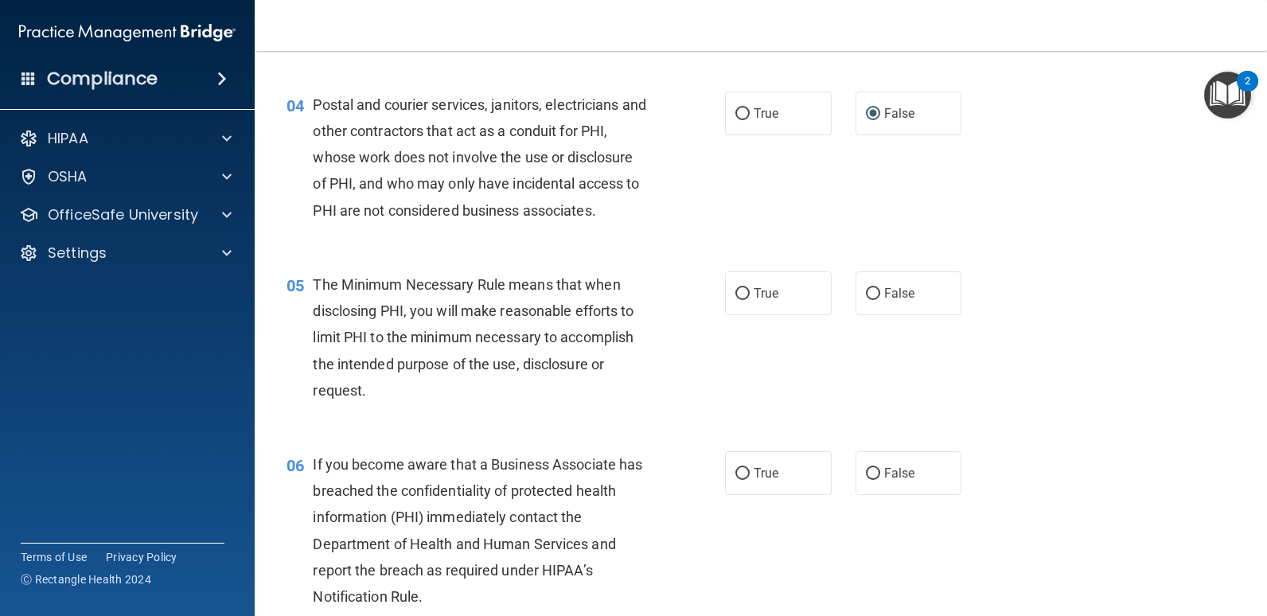
scroll to position [557, 0]
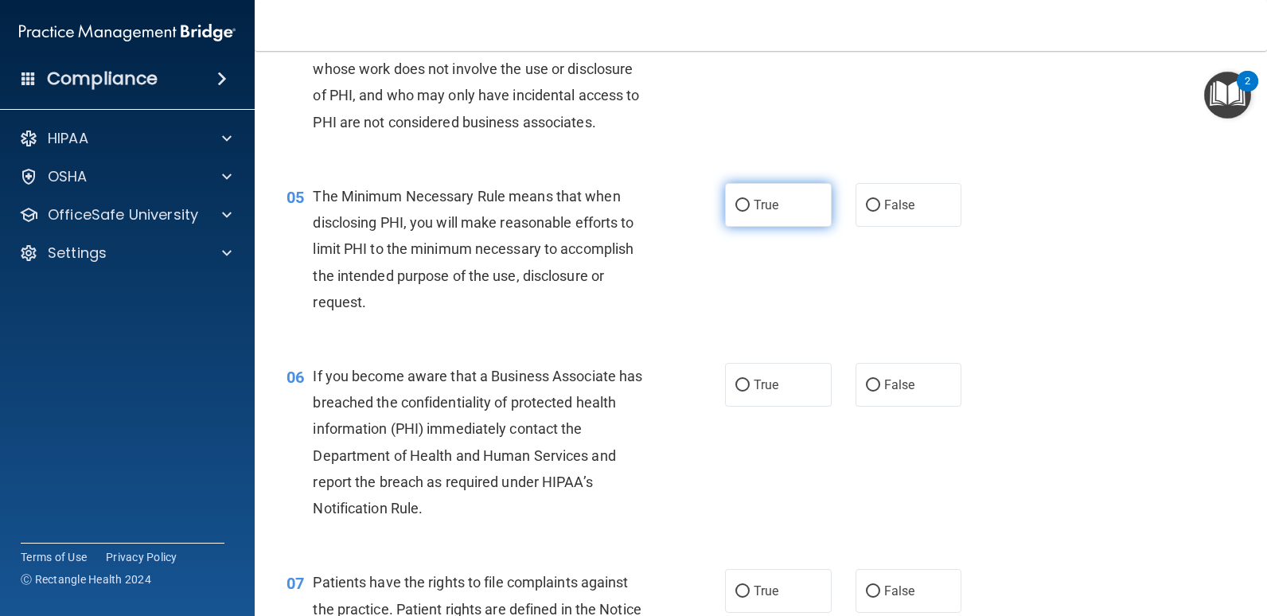
click at [739, 202] on input "True" at bounding box center [742, 206] width 14 height 12
radio input "true"
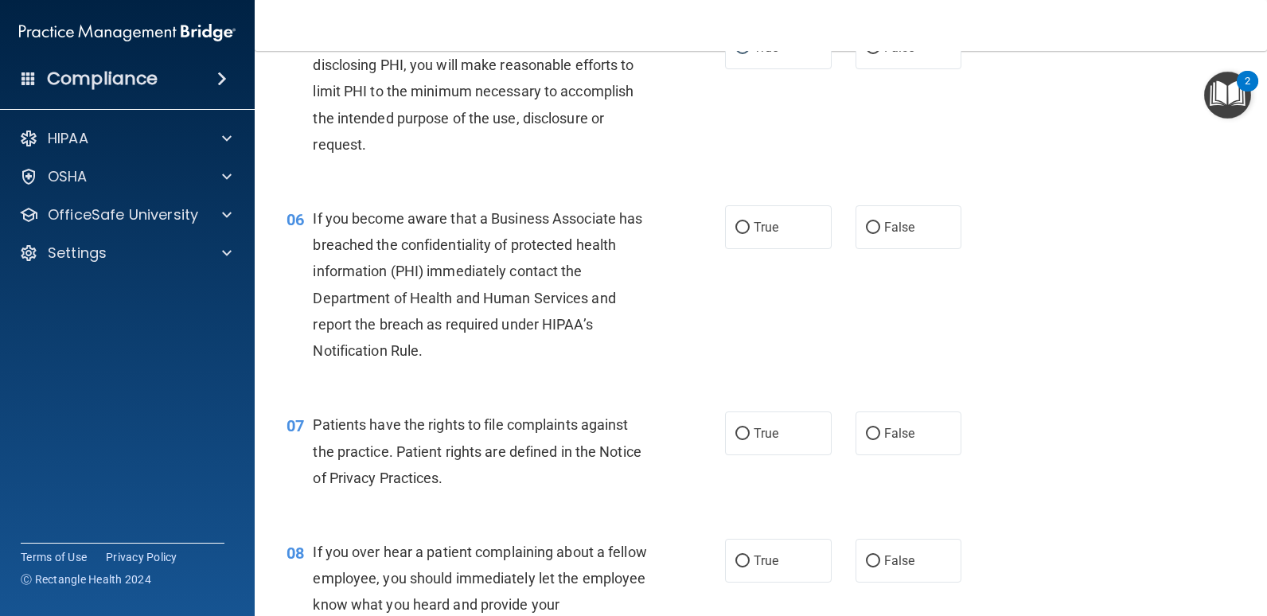
scroll to position [716, 0]
click at [735, 222] on input "True" at bounding box center [742, 226] width 14 height 12
radio input "true"
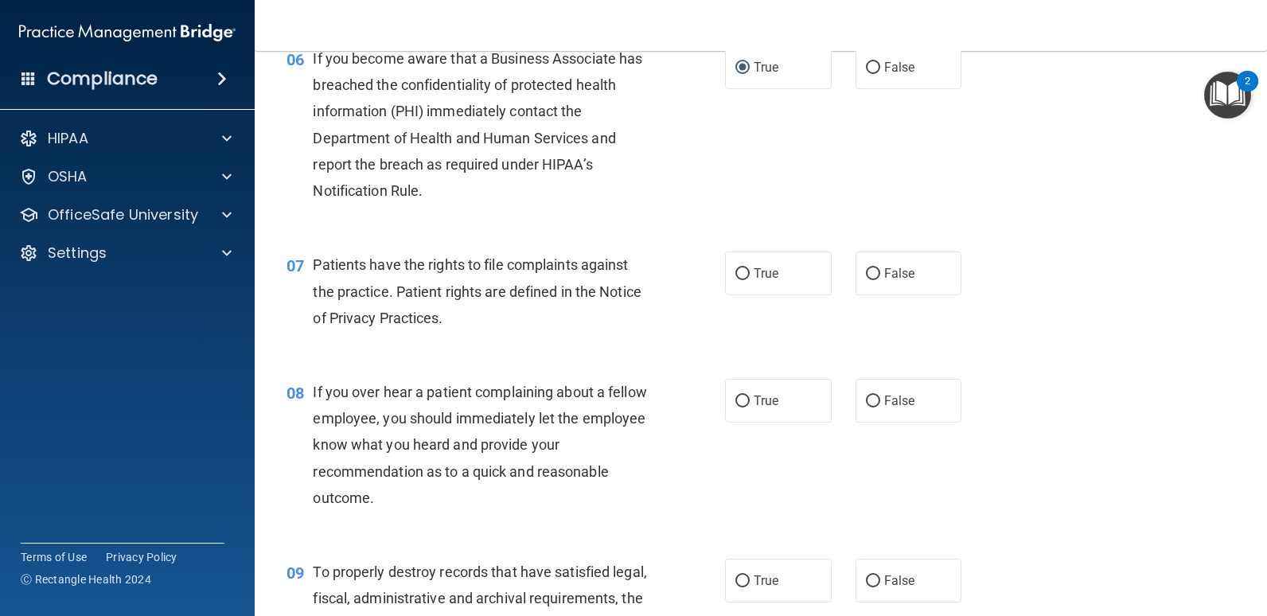
scroll to position [875, 0]
click at [735, 272] on input "True" at bounding box center [742, 273] width 14 height 12
radio input "true"
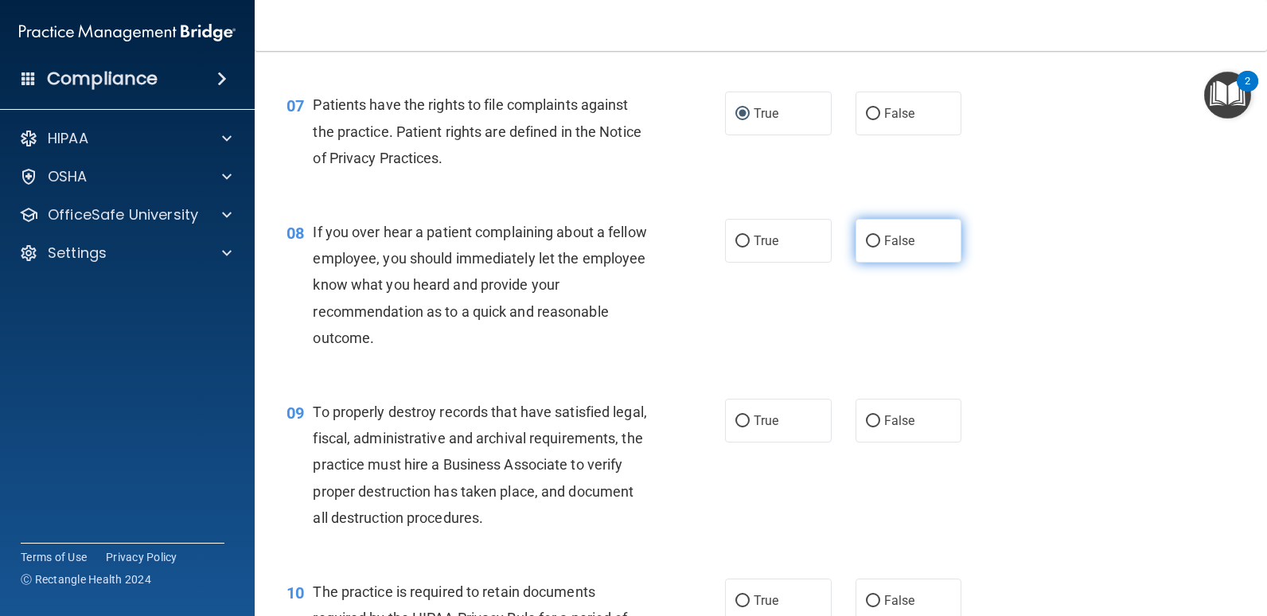
click at [869, 240] on input "False" at bounding box center [873, 242] width 14 height 12
radio input "true"
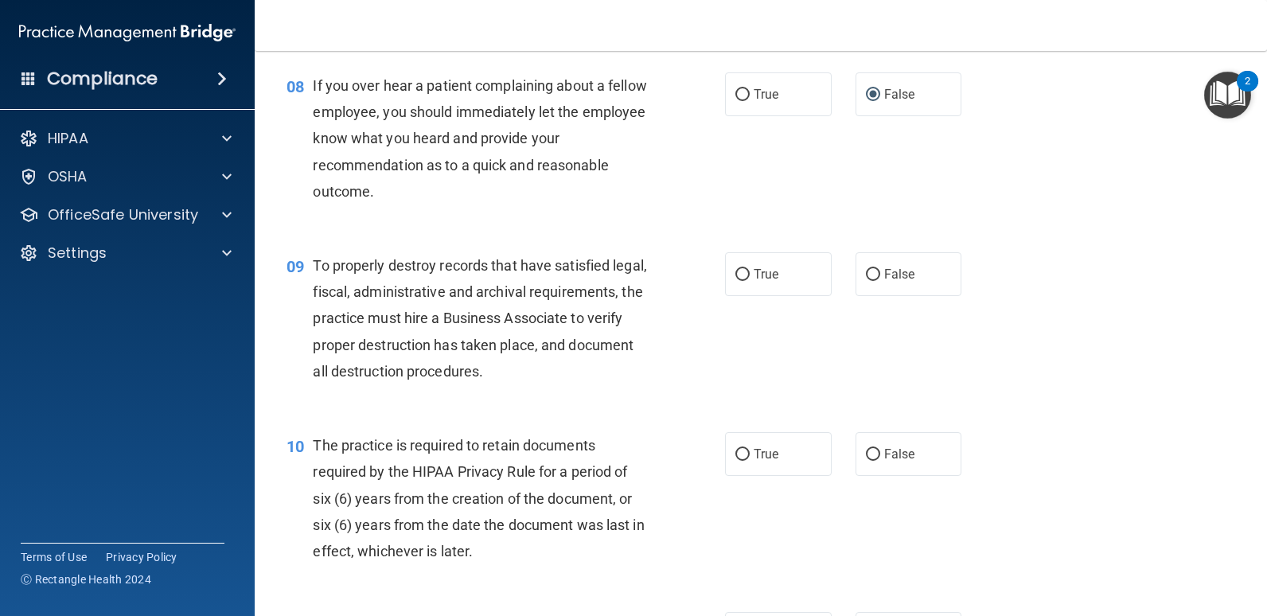
scroll to position [1194, 0]
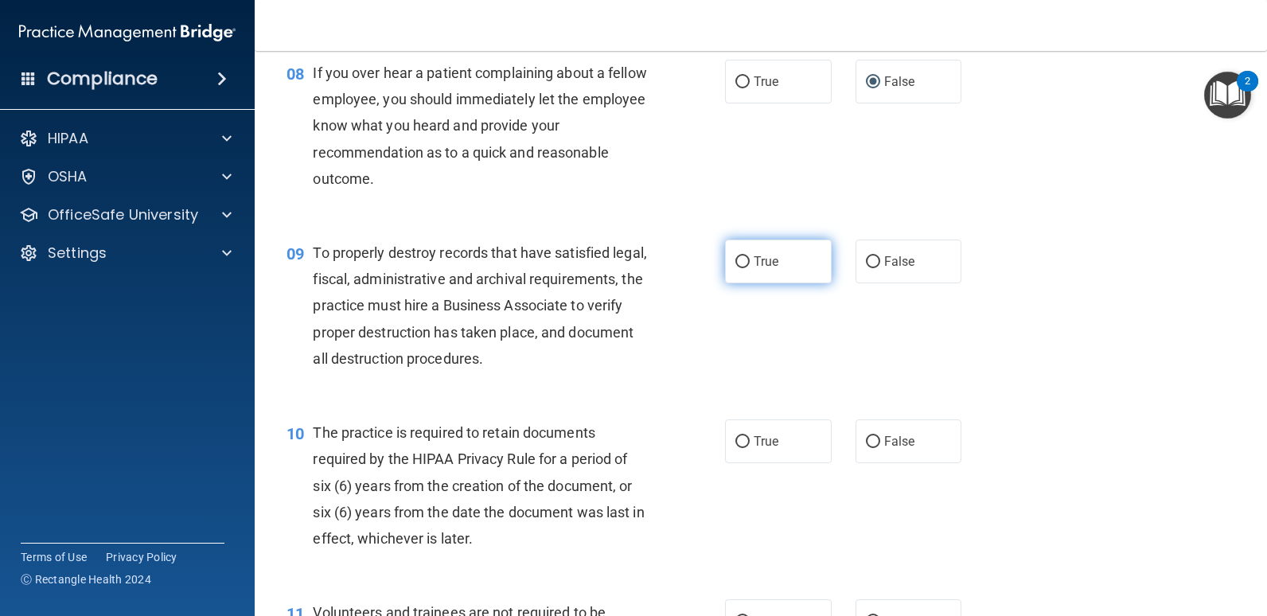
click at [741, 261] on input "True" at bounding box center [742, 262] width 14 height 12
radio input "true"
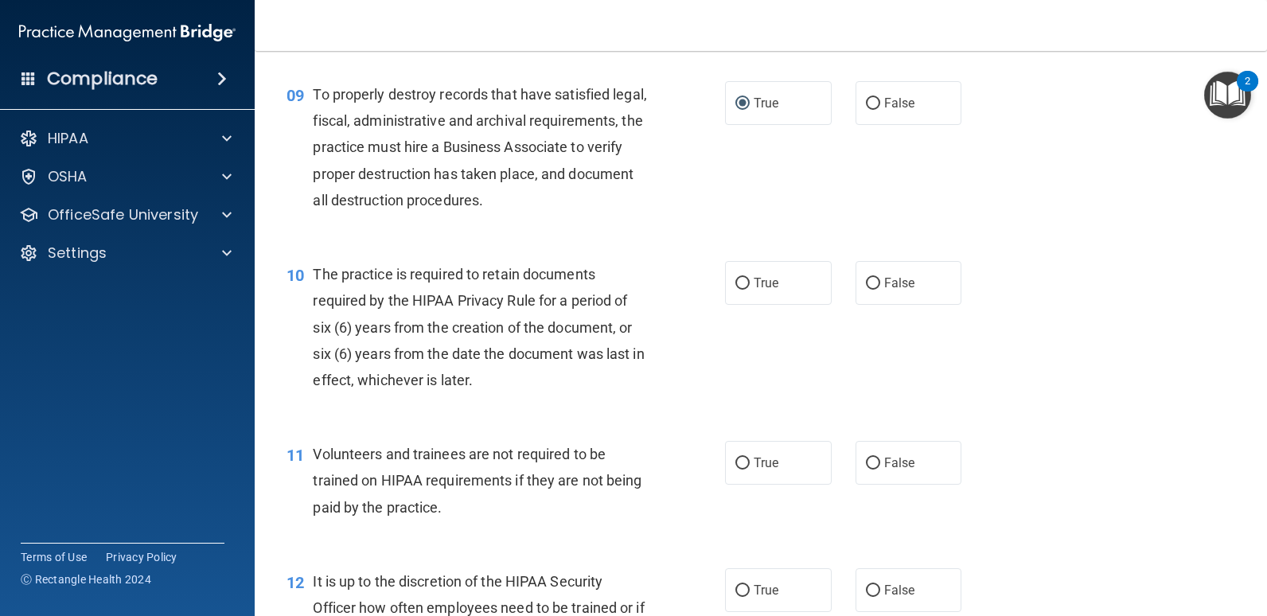
scroll to position [1353, 0]
click at [736, 277] on input "True" at bounding box center [742, 283] width 14 height 12
radio input "true"
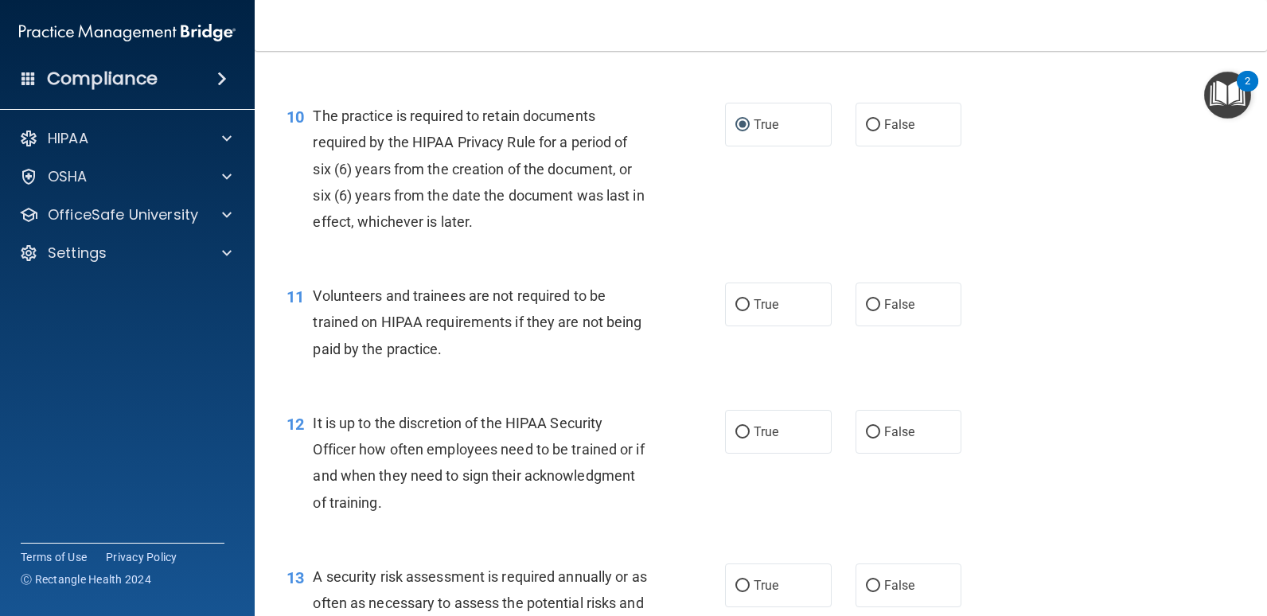
scroll to position [1512, 0]
click at [866, 302] on input "False" at bounding box center [873, 304] width 14 height 12
radio input "true"
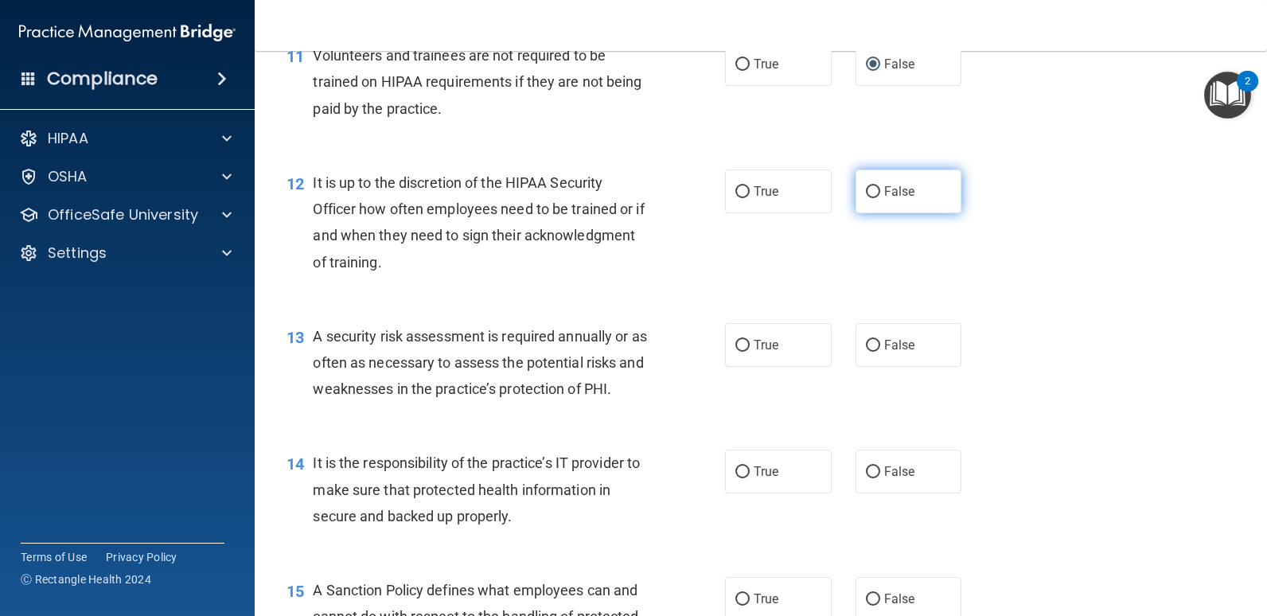
drag, startPoint x: 864, startPoint y: 186, endPoint x: 871, endPoint y: 193, distance: 9.0
click at [866, 186] on input "False" at bounding box center [873, 192] width 14 height 12
radio input "true"
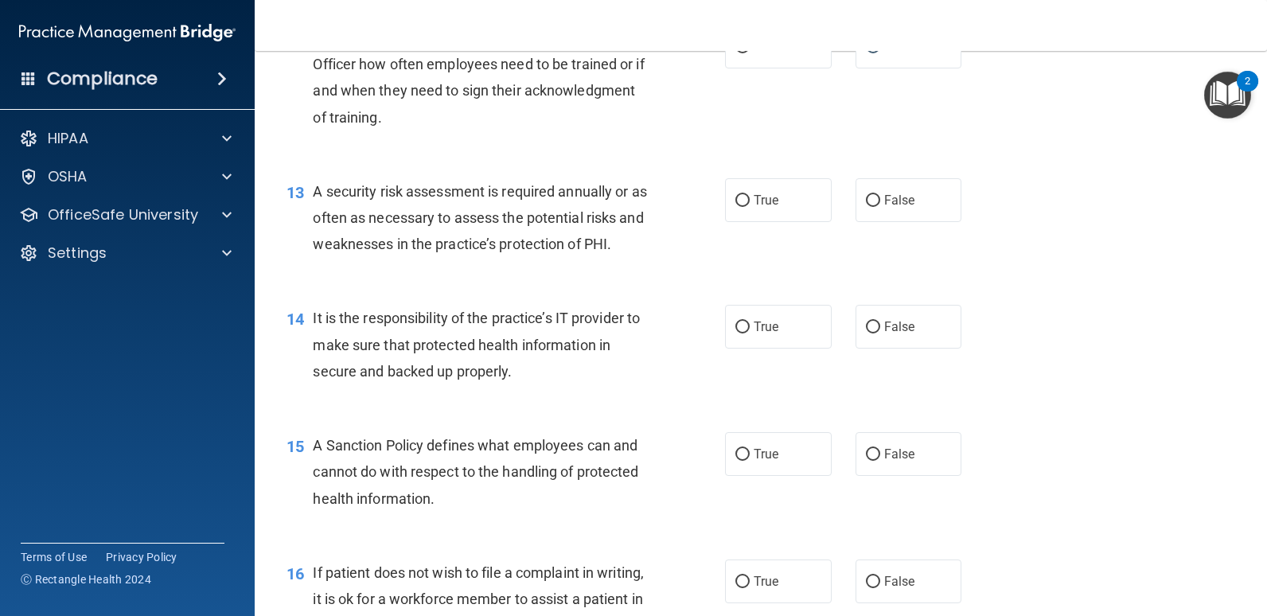
scroll to position [1910, 0]
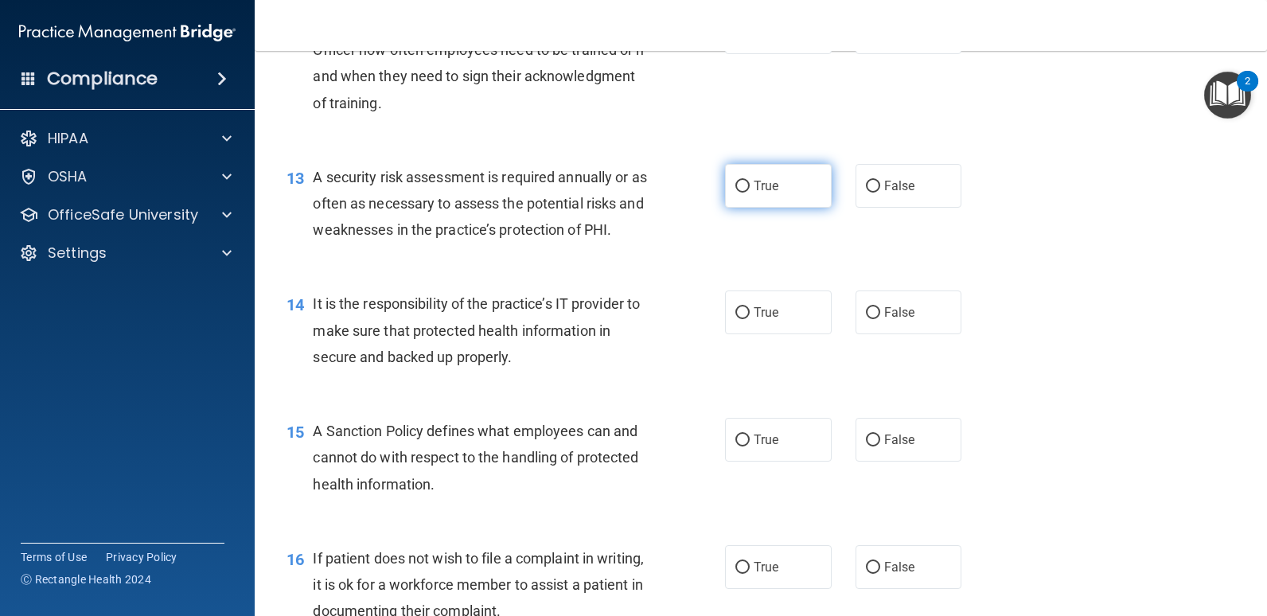
click at [736, 181] on input "True" at bounding box center [742, 187] width 14 height 12
radio input "true"
click at [735, 310] on input "True" at bounding box center [742, 313] width 14 height 12
radio input "true"
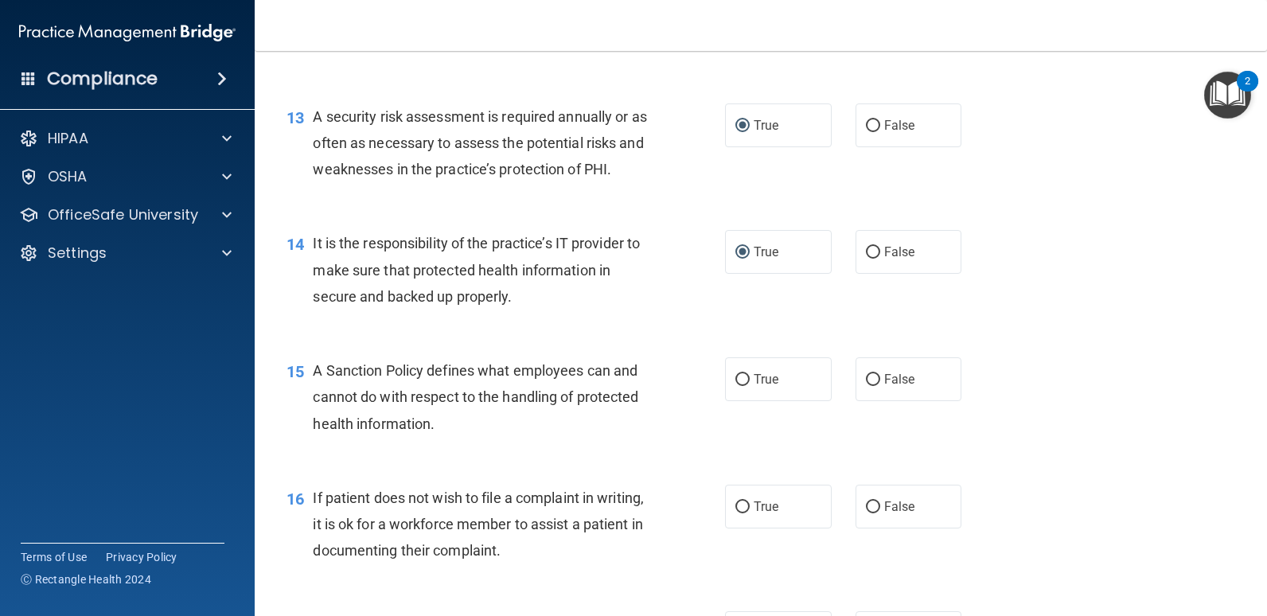
scroll to position [2069, 0]
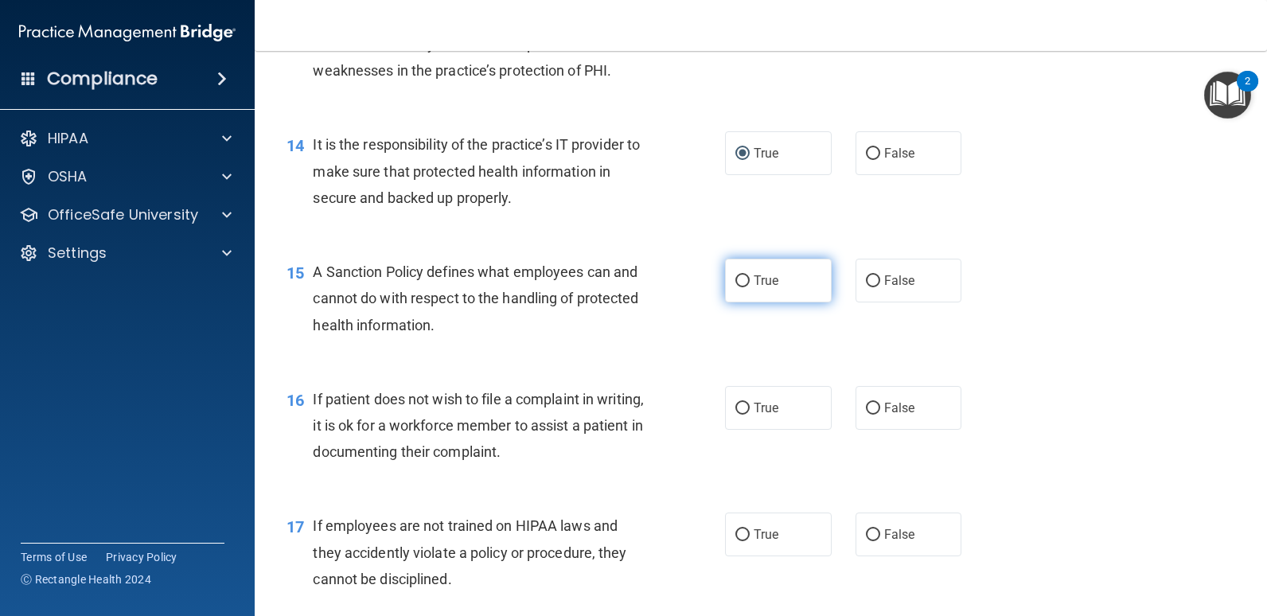
click at [742, 283] on input "True" at bounding box center [742, 281] width 14 height 12
radio input "true"
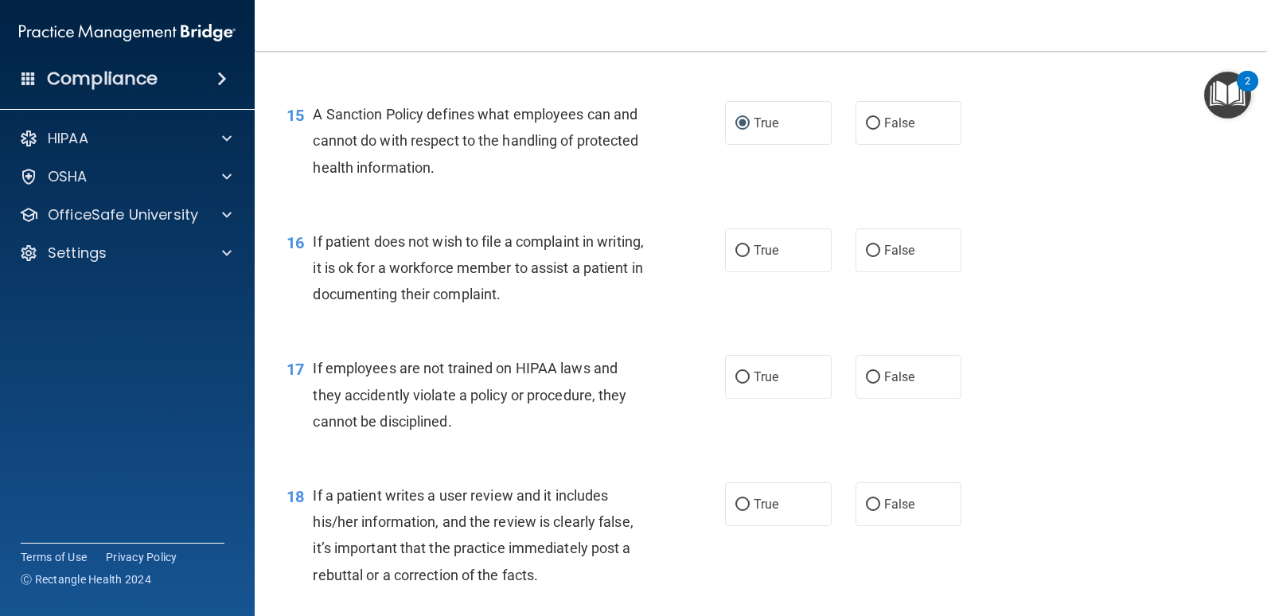
scroll to position [2228, 0]
click at [735, 251] on input "True" at bounding box center [742, 250] width 14 height 12
radio input "true"
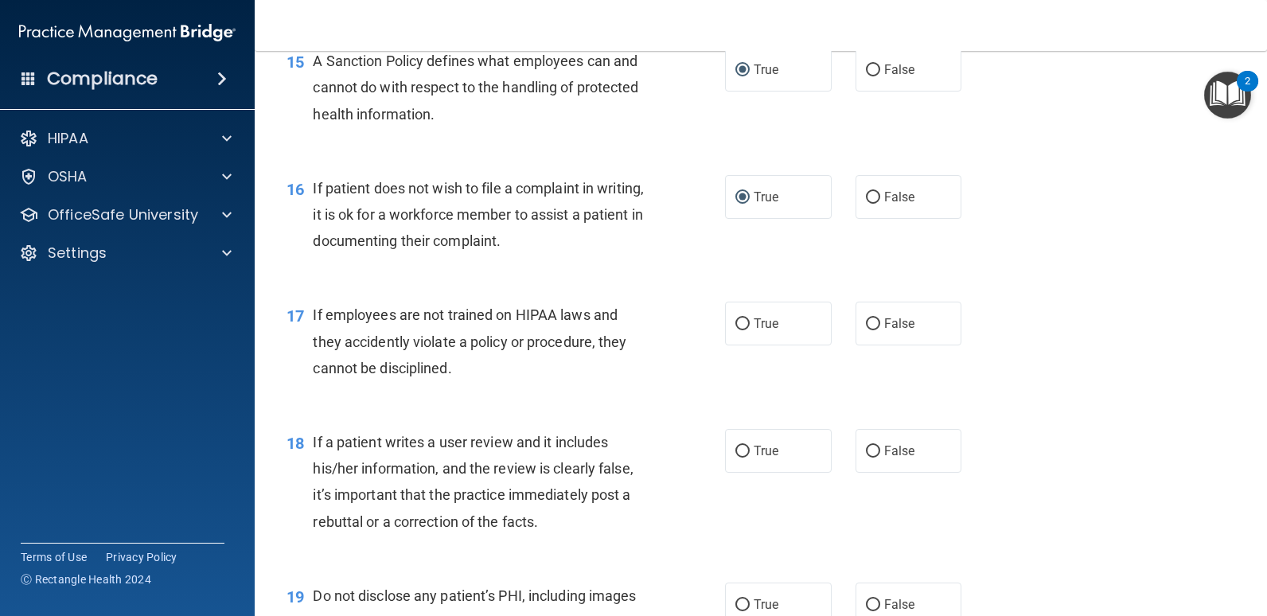
scroll to position [2308, 0]
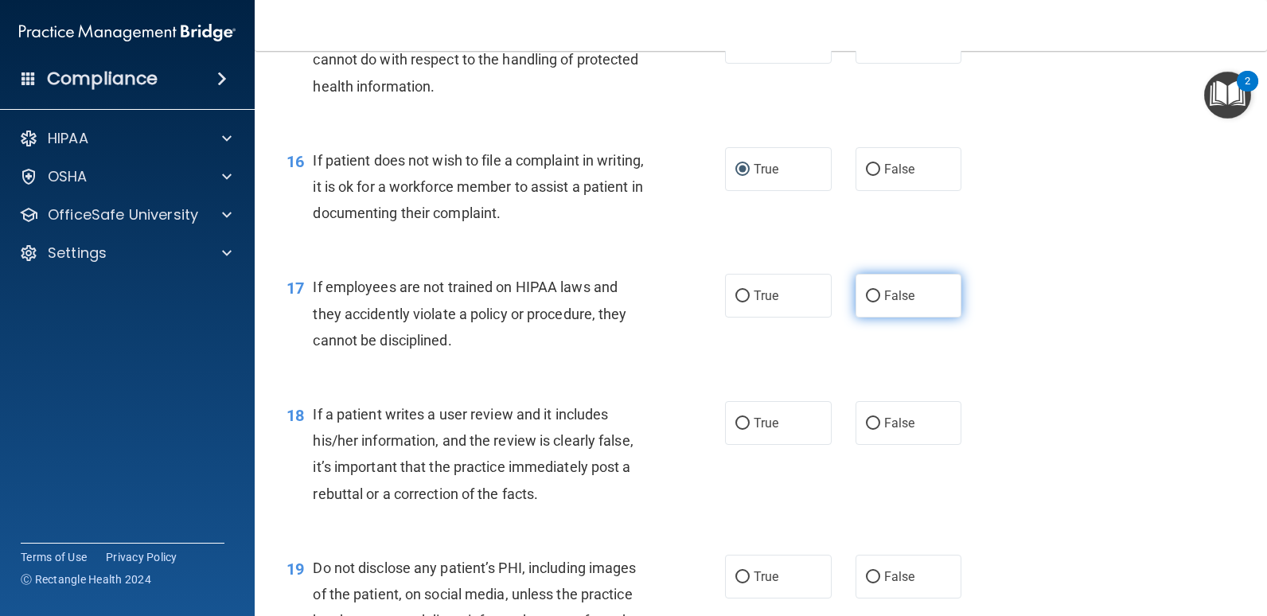
click at [871, 294] on input "False" at bounding box center [873, 296] width 14 height 12
radio input "true"
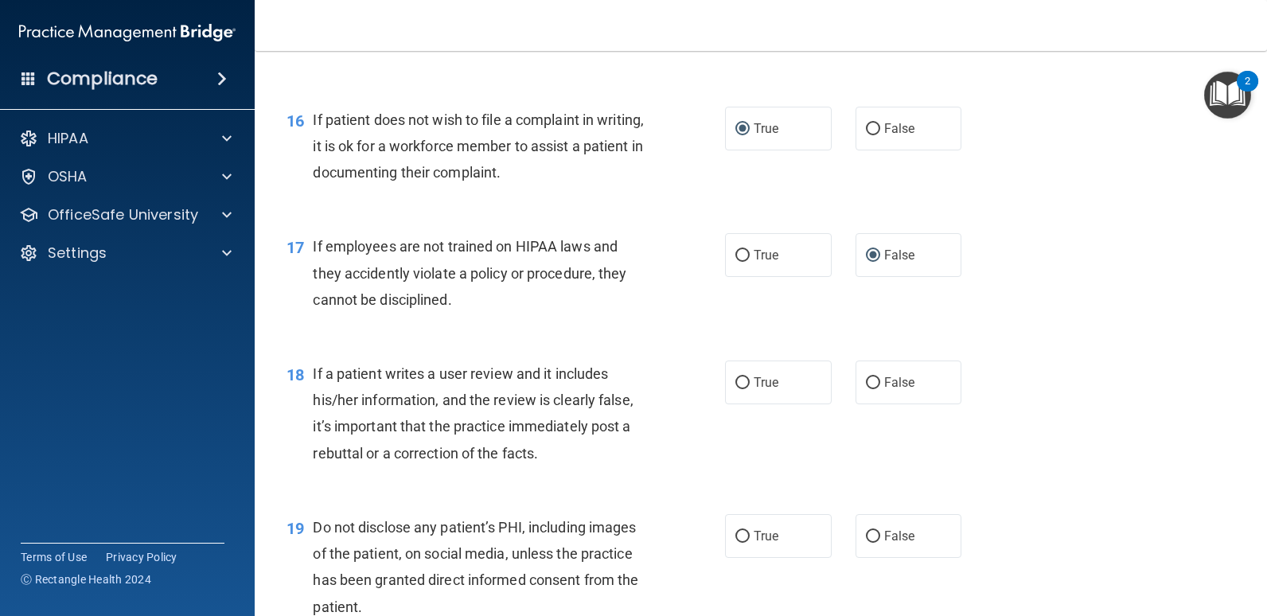
scroll to position [2387, 0]
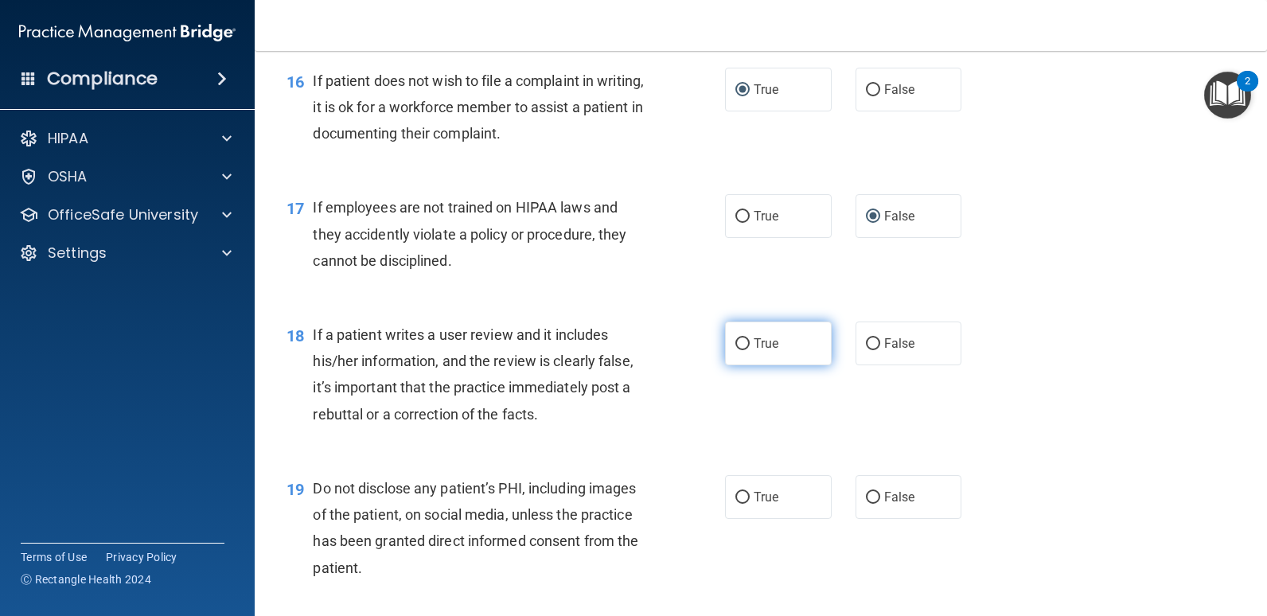
click at [735, 340] on input "True" at bounding box center [742, 344] width 14 height 12
radio input "true"
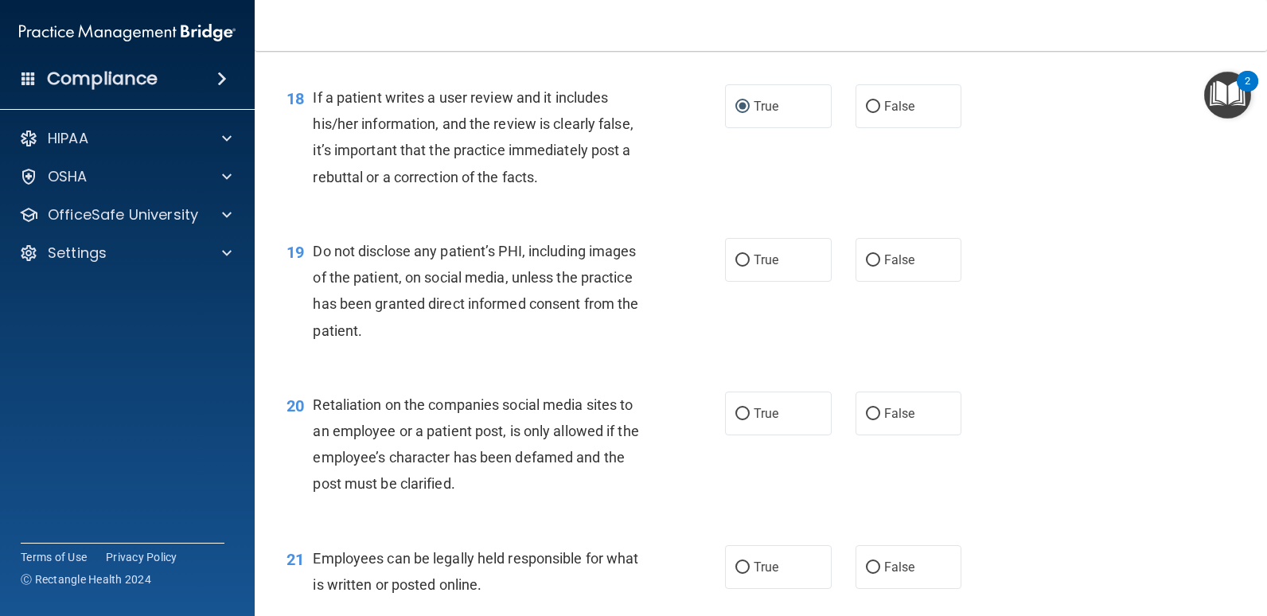
scroll to position [2626, 0]
click at [743, 259] on input "True" at bounding box center [742, 259] width 14 height 12
radio input "true"
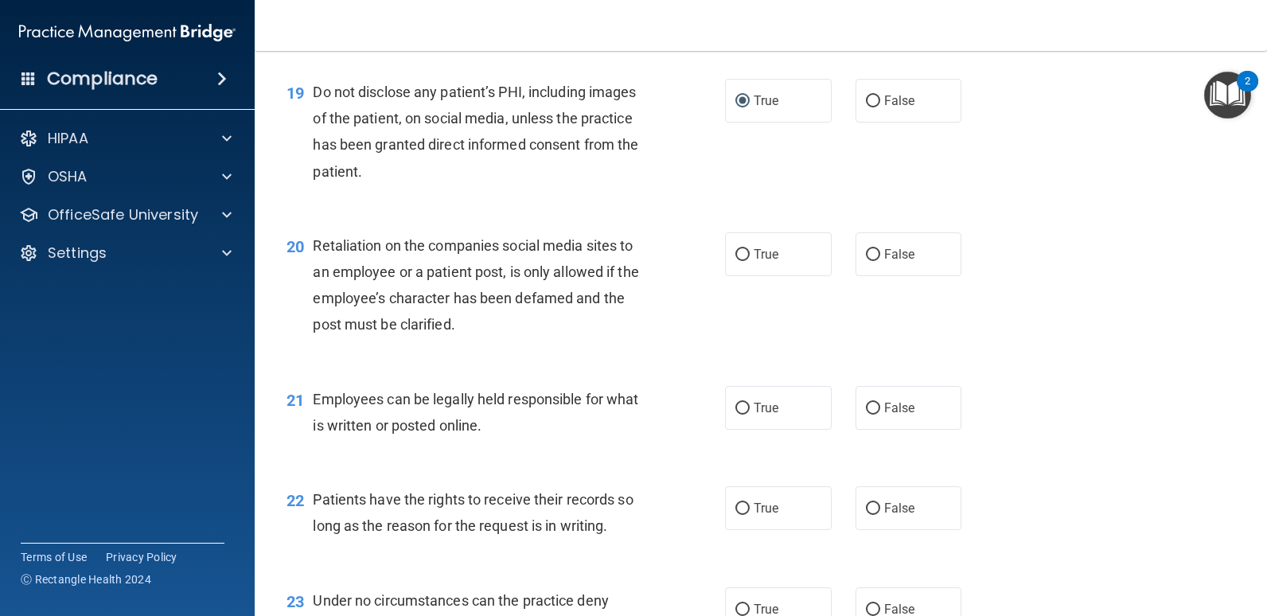
scroll to position [2785, 0]
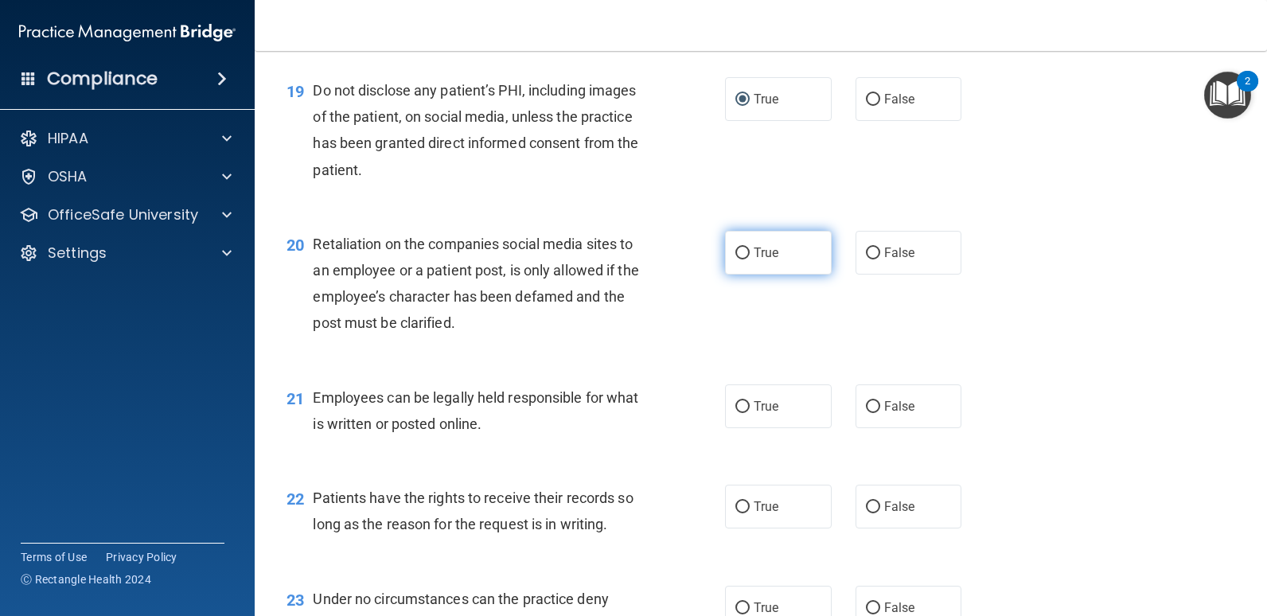
click at [744, 255] on label "True" at bounding box center [778, 253] width 107 height 44
click at [744, 255] on input "True" at bounding box center [742, 254] width 14 height 12
radio input "true"
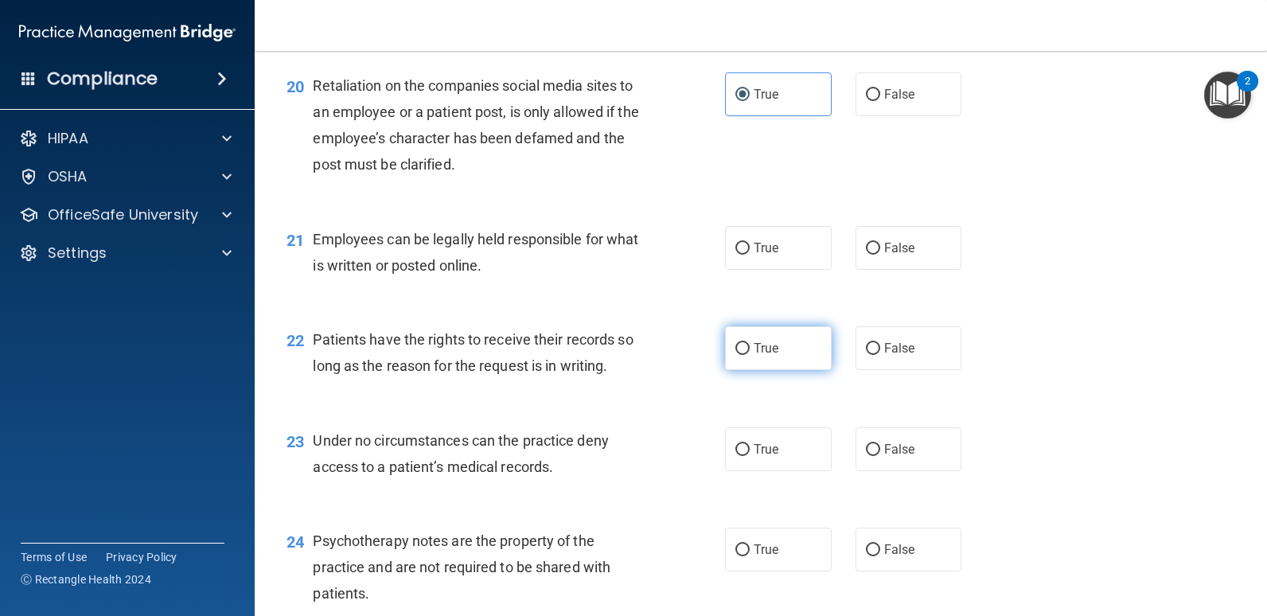
scroll to position [2945, 0]
click at [737, 247] on input "True" at bounding box center [742, 248] width 14 height 12
radio input "true"
click at [735, 345] on input "True" at bounding box center [742, 348] width 14 height 12
radio input "true"
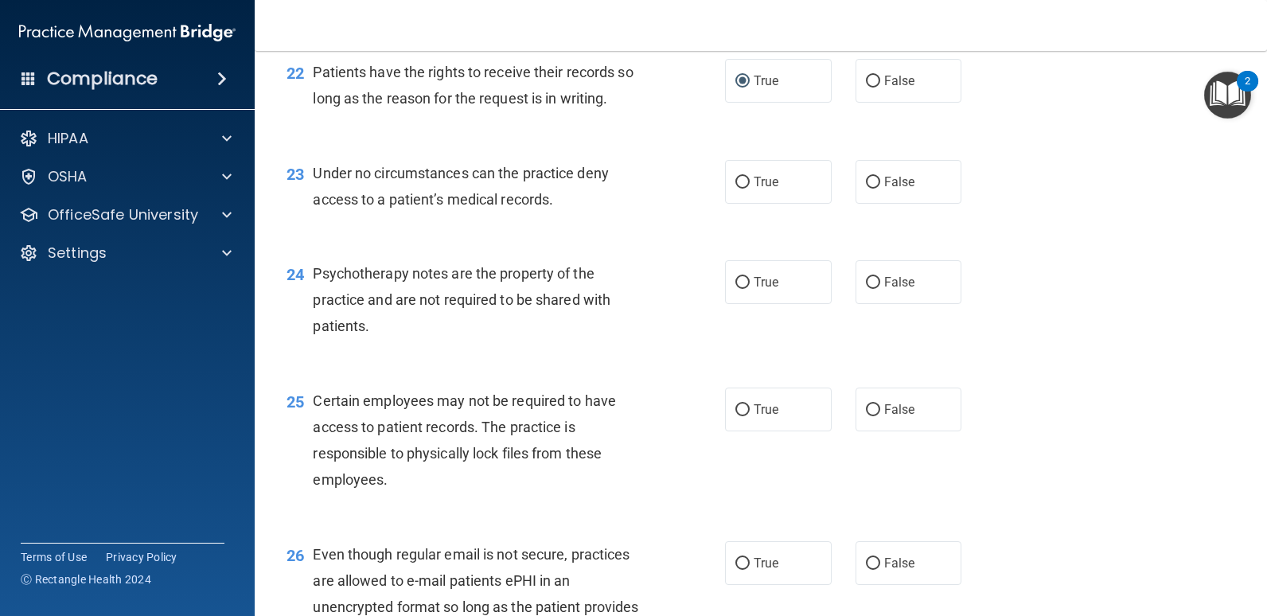
scroll to position [3183, 0]
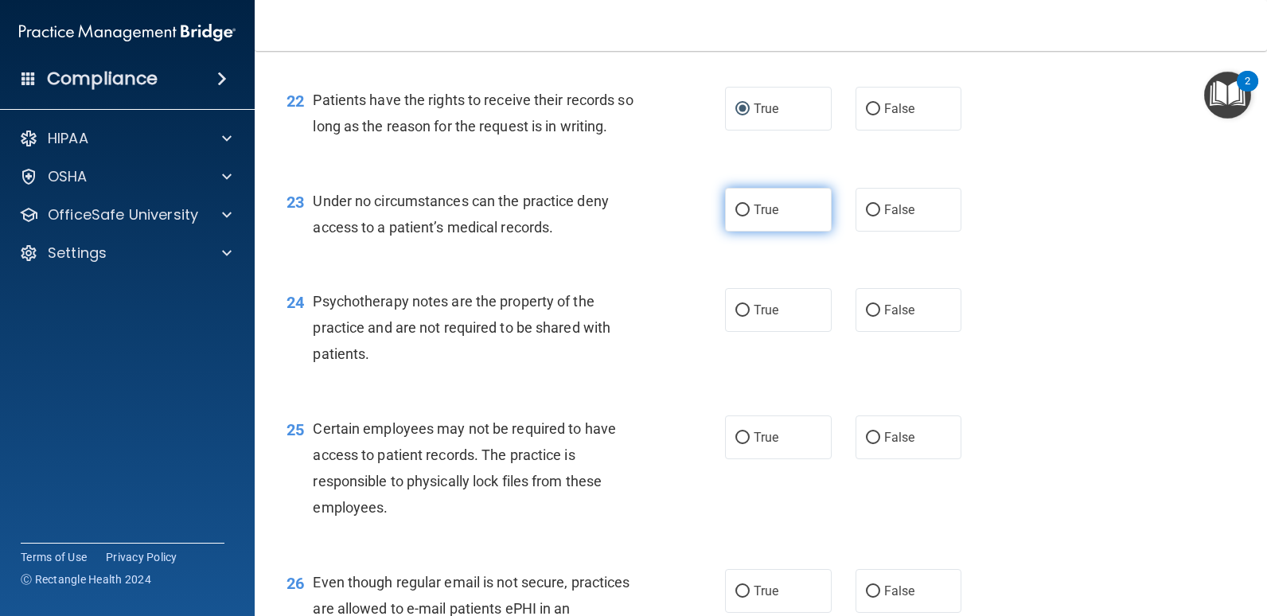
click at [735, 208] on input "True" at bounding box center [742, 211] width 14 height 12
radio input "true"
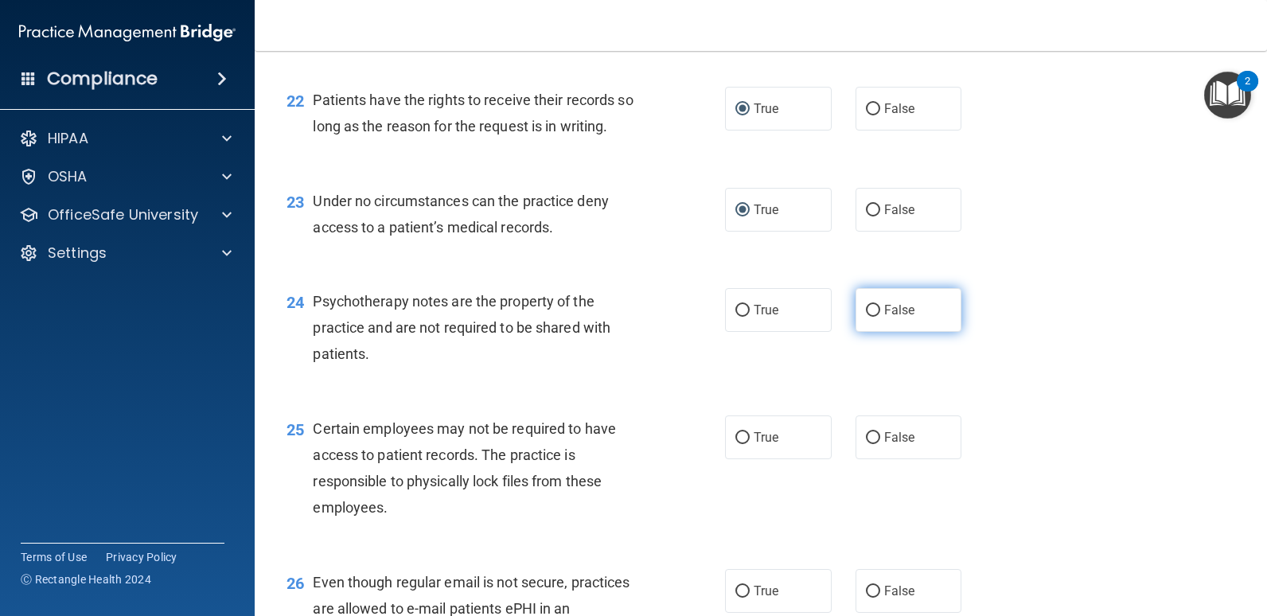
click at [869, 307] on input "False" at bounding box center [873, 311] width 14 height 12
radio input "true"
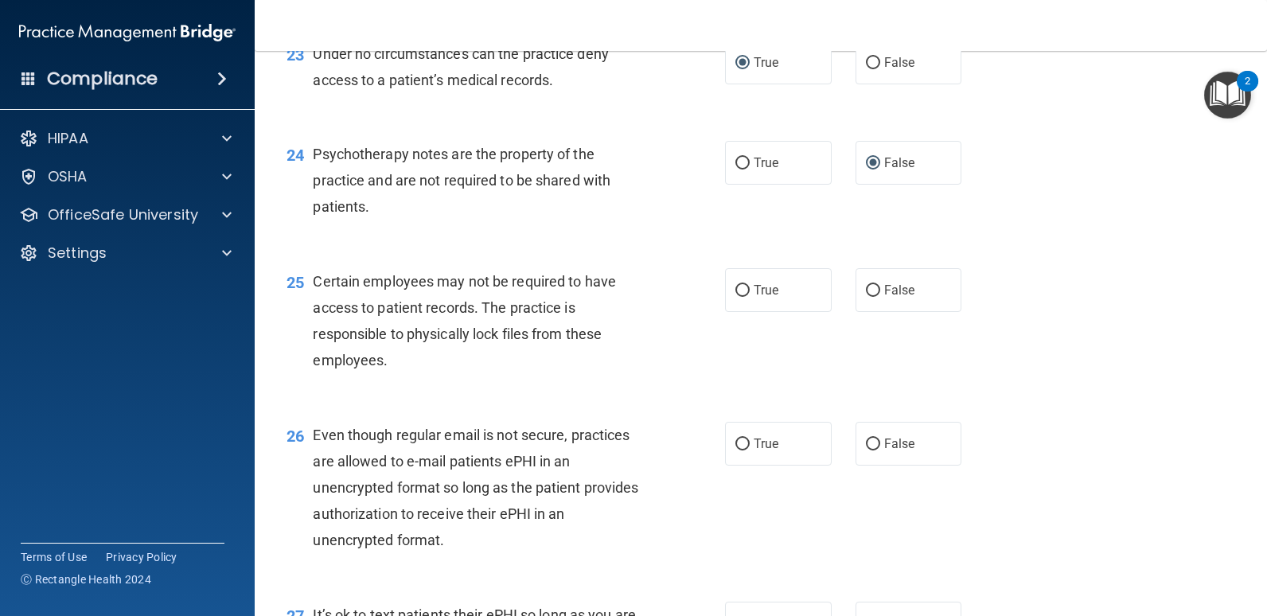
scroll to position [3342, 0]
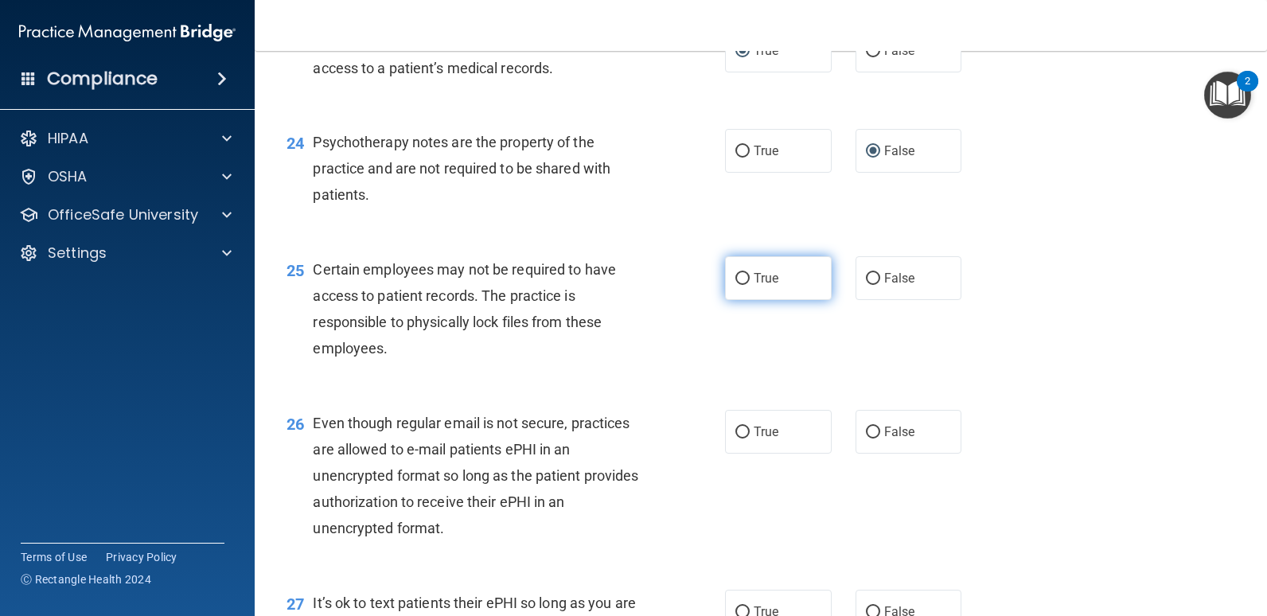
click at [738, 276] on input "True" at bounding box center [742, 279] width 14 height 12
radio input "true"
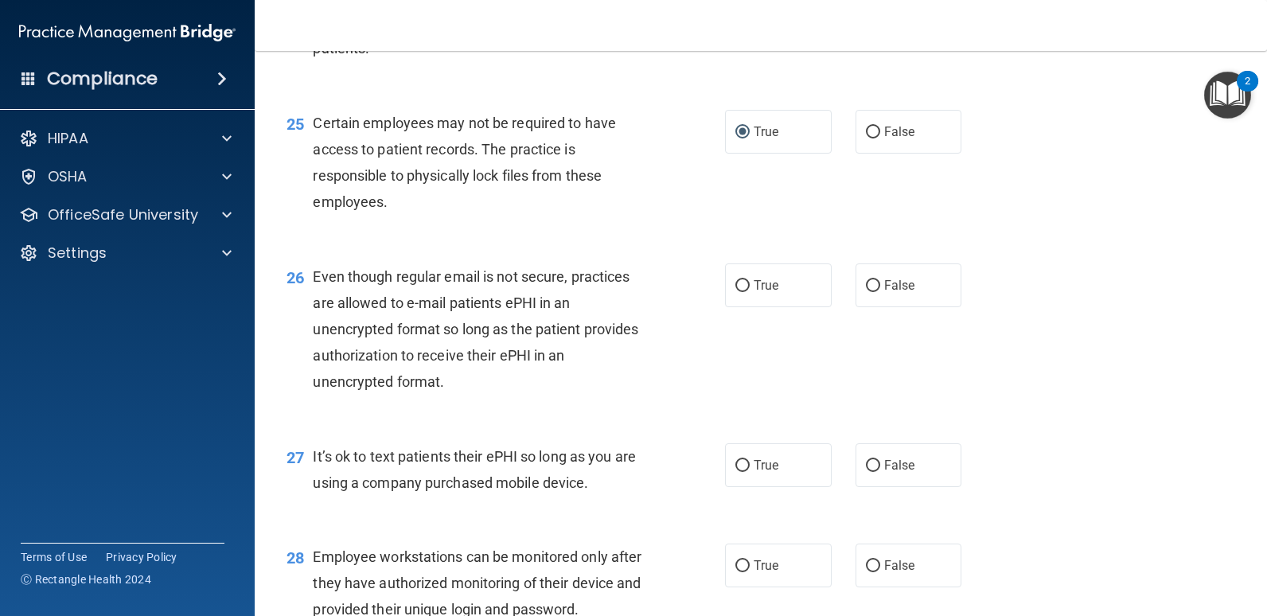
scroll to position [3502, 0]
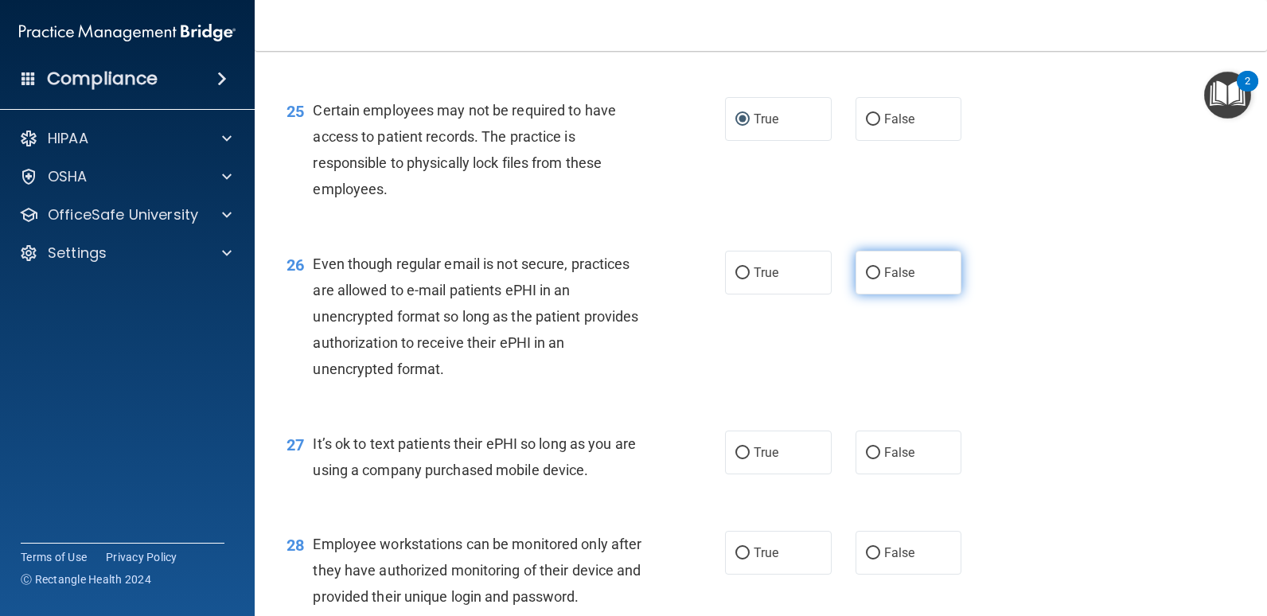
click at [866, 272] on input "False" at bounding box center [873, 273] width 14 height 12
radio input "true"
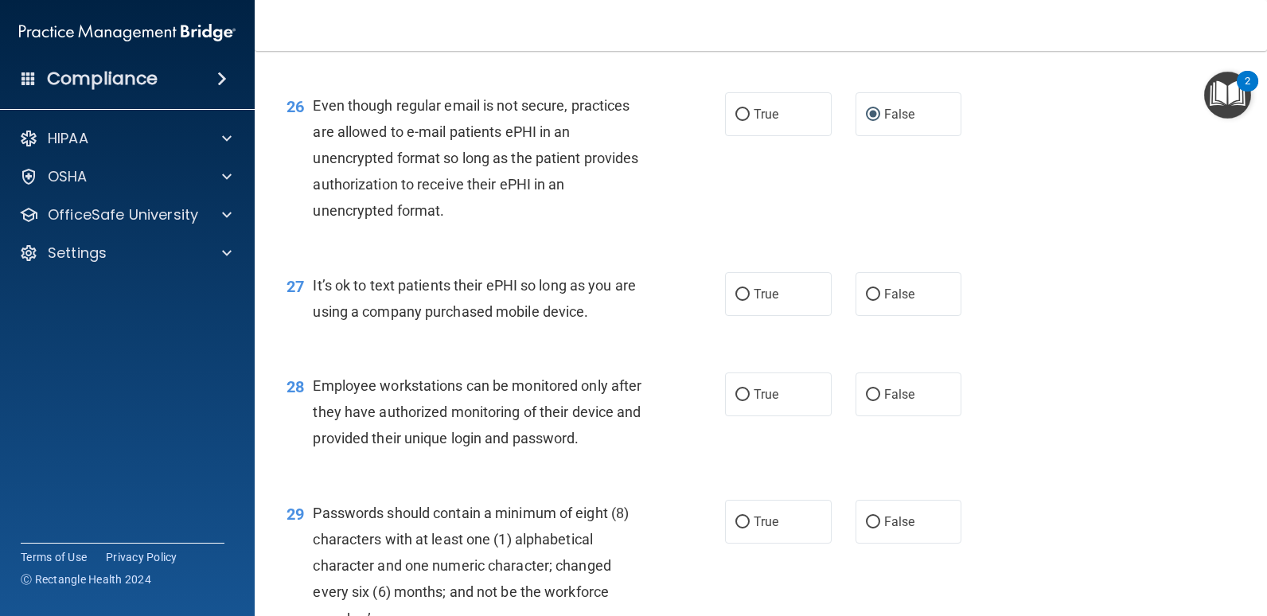
scroll to position [3661, 0]
click at [866, 294] on input "False" at bounding box center [873, 294] width 14 height 12
radio input "true"
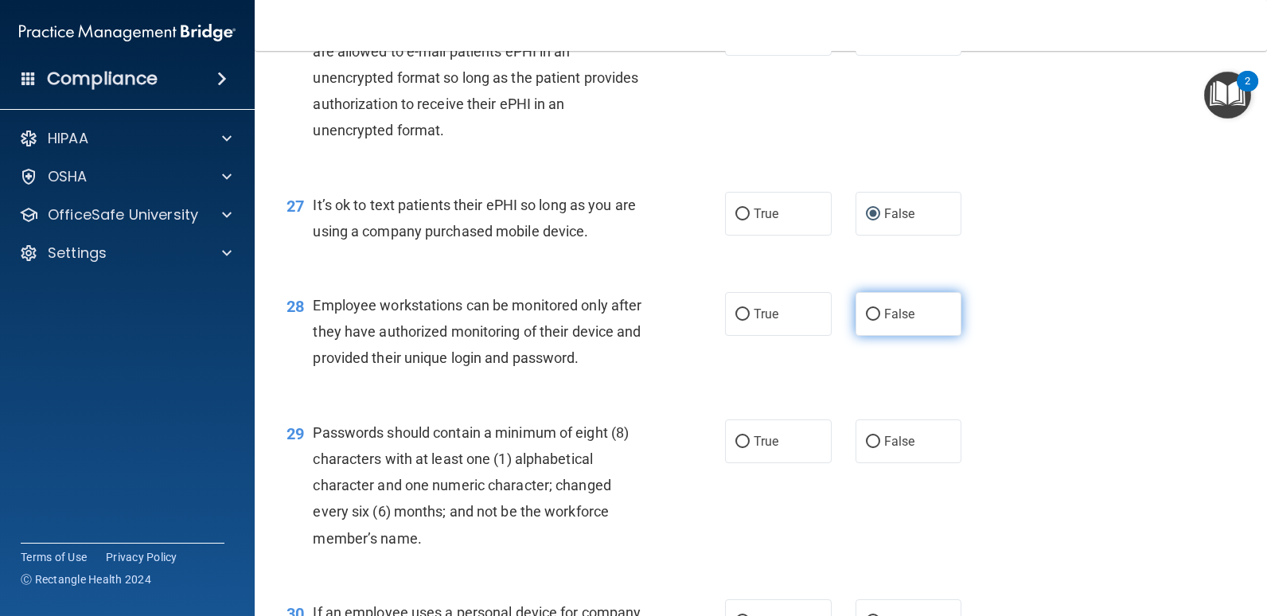
drag, startPoint x: 736, startPoint y: 310, endPoint x: 891, endPoint y: 335, distance: 157.1
click at [739, 310] on input "True" at bounding box center [742, 315] width 14 height 12
radio input "true"
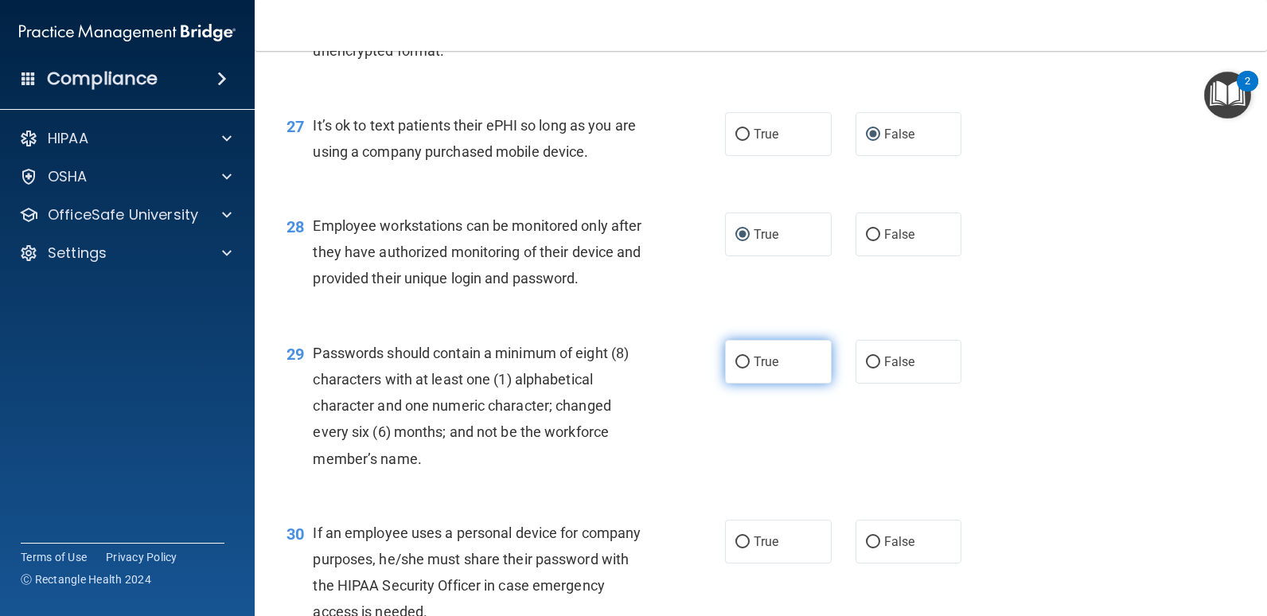
click at [735, 357] on input "True" at bounding box center [742, 363] width 14 height 12
radio input "true"
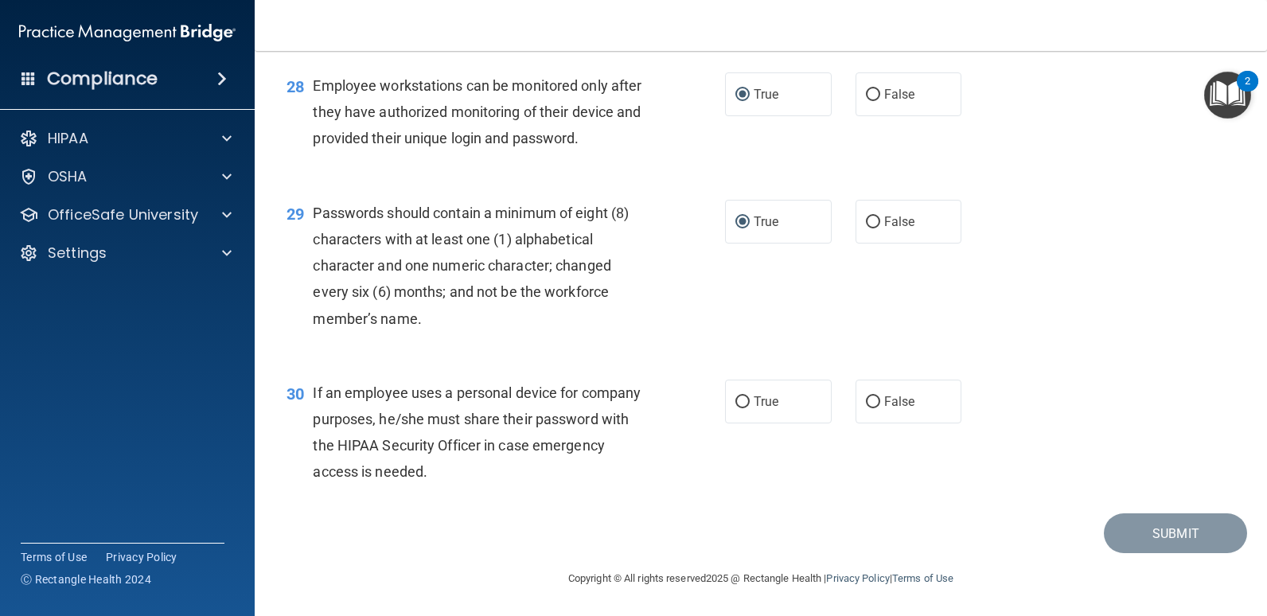
scroll to position [3961, 0]
click at [866, 400] on input "False" at bounding box center [873, 402] width 14 height 12
radio input "true"
click at [1210, 524] on button "Submit" at bounding box center [1175, 533] width 143 height 41
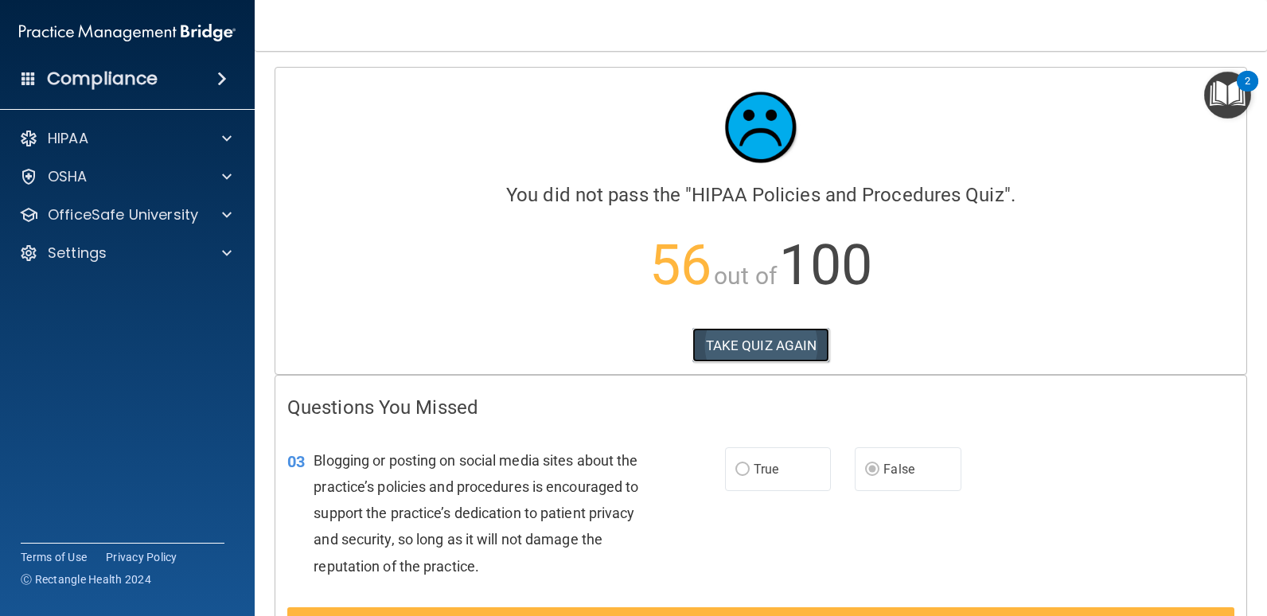
click at [781, 341] on button "TAKE QUIZ AGAIN" at bounding box center [761, 345] width 138 height 35
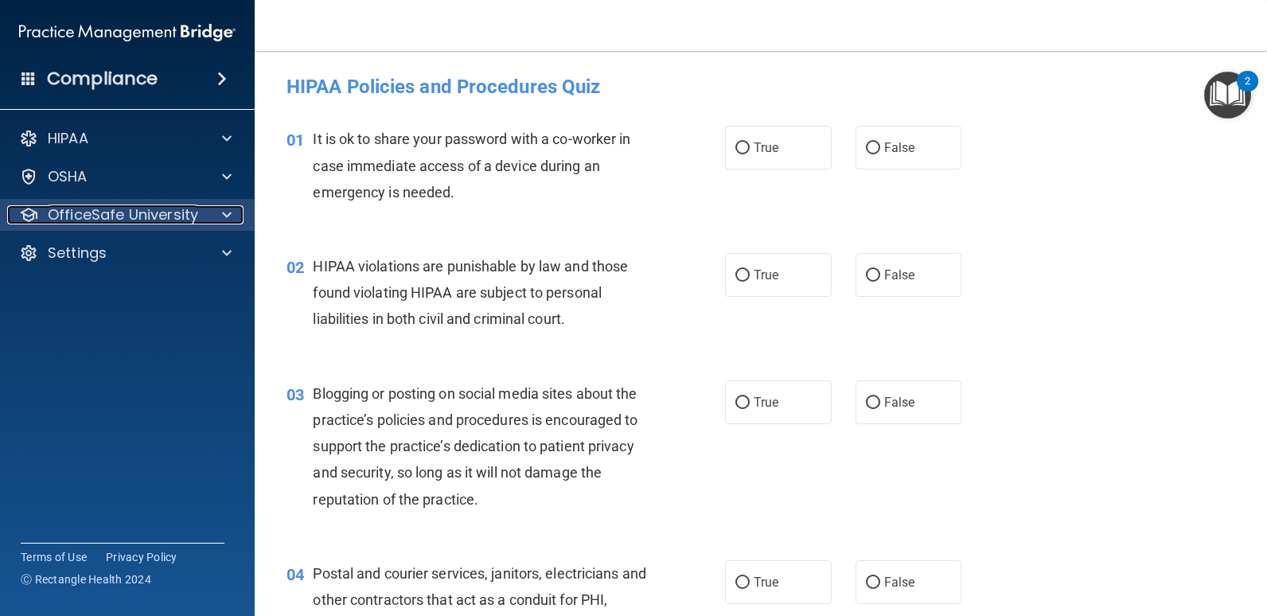
click at [224, 218] on span at bounding box center [227, 214] width 10 height 19
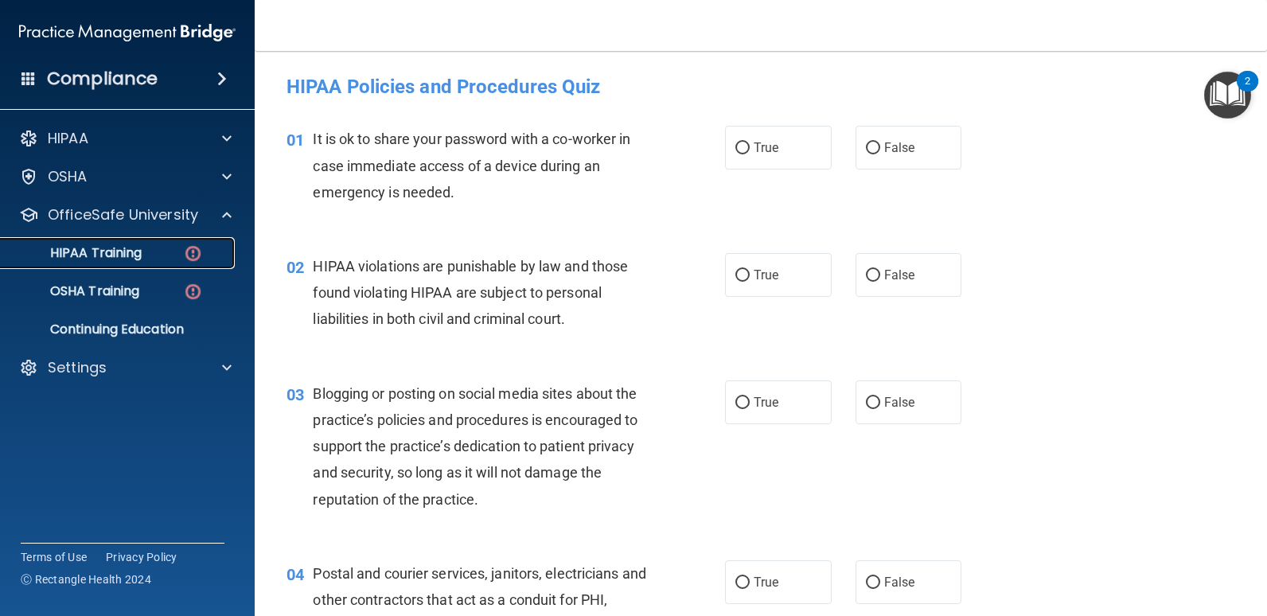
click at [187, 254] on img at bounding box center [193, 254] width 20 height 20
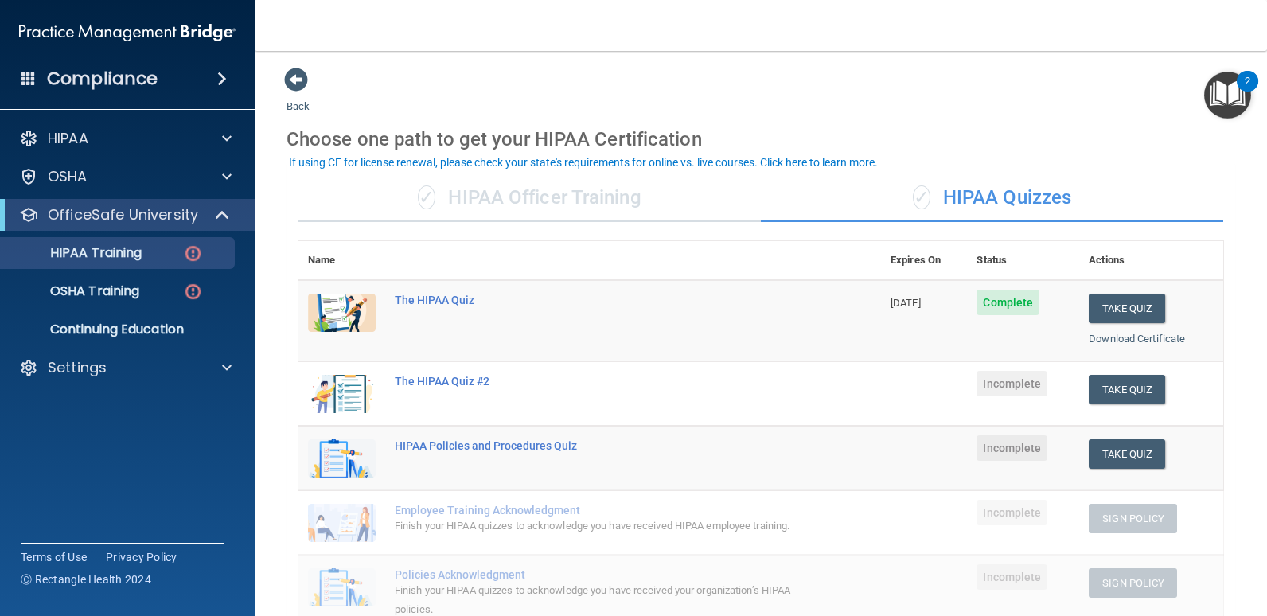
click at [585, 194] on div "✓ HIPAA Officer Training" at bounding box center [529, 198] width 462 height 48
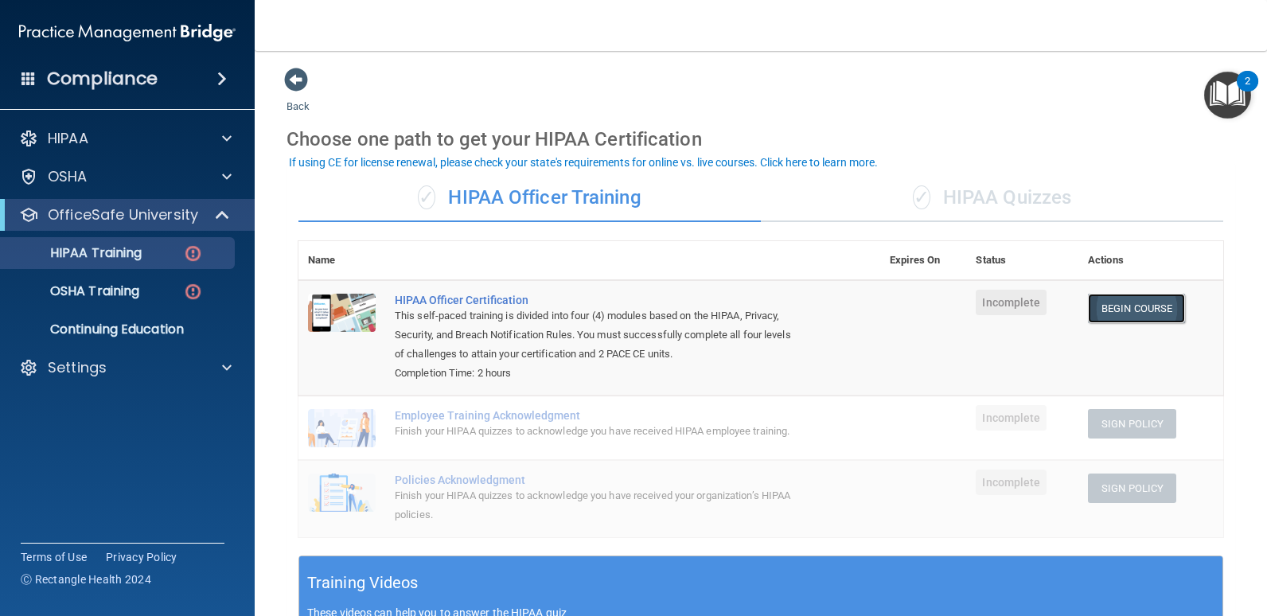
click at [1145, 302] on link "Begin Course" at bounding box center [1136, 308] width 97 height 29
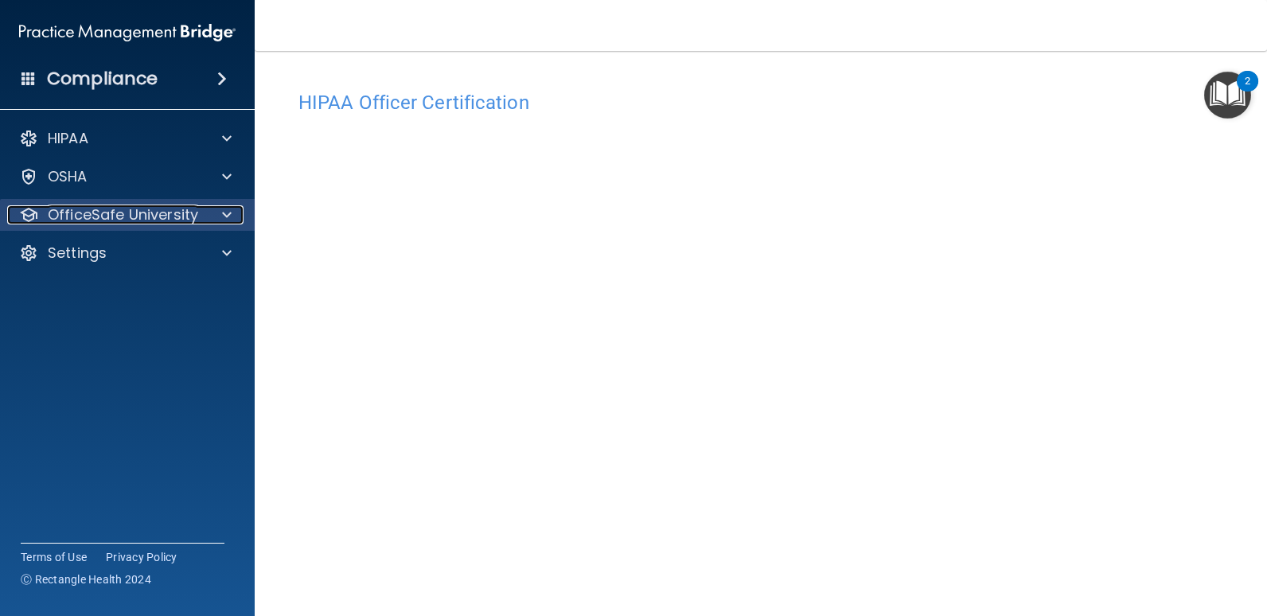
click at [205, 219] on div at bounding box center [225, 214] width 40 height 19
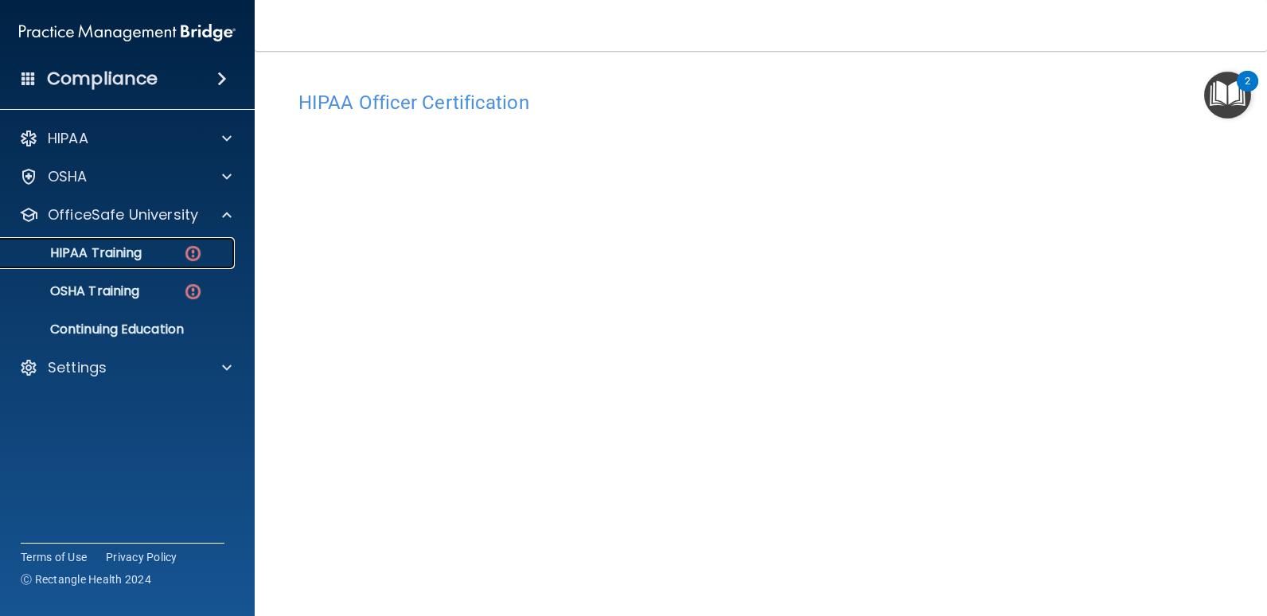
click at [170, 255] on div "HIPAA Training" at bounding box center [118, 253] width 217 height 16
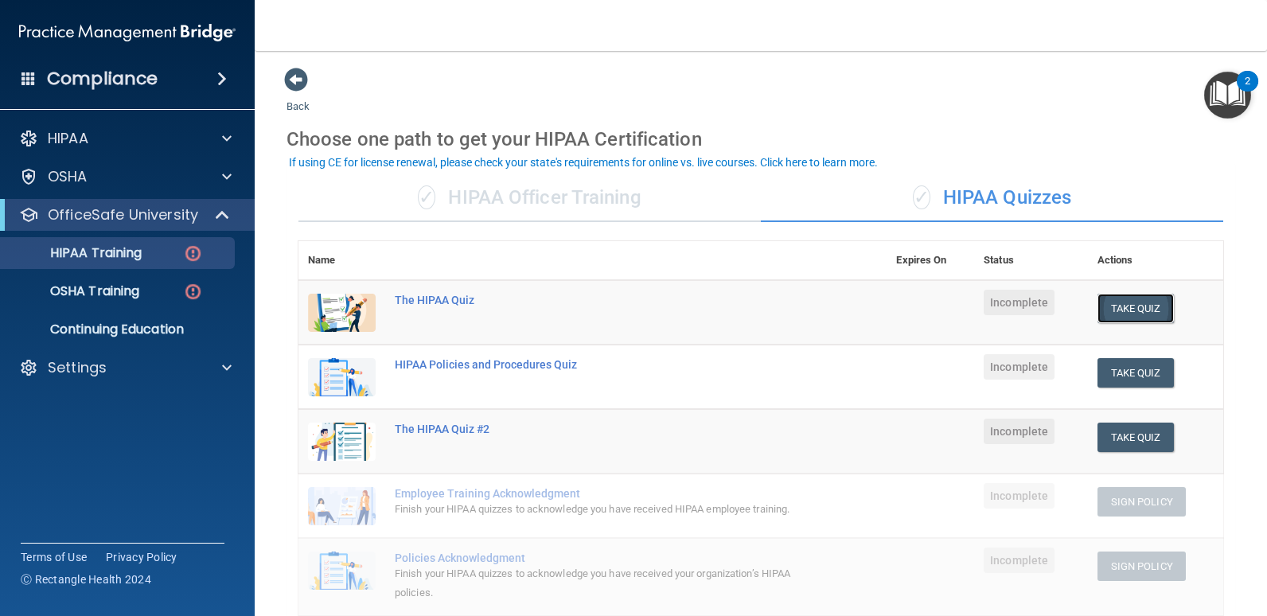
click at [1134, 311] on button "Take Quiz" at bounding box center [1135, 308] width 76 height 29
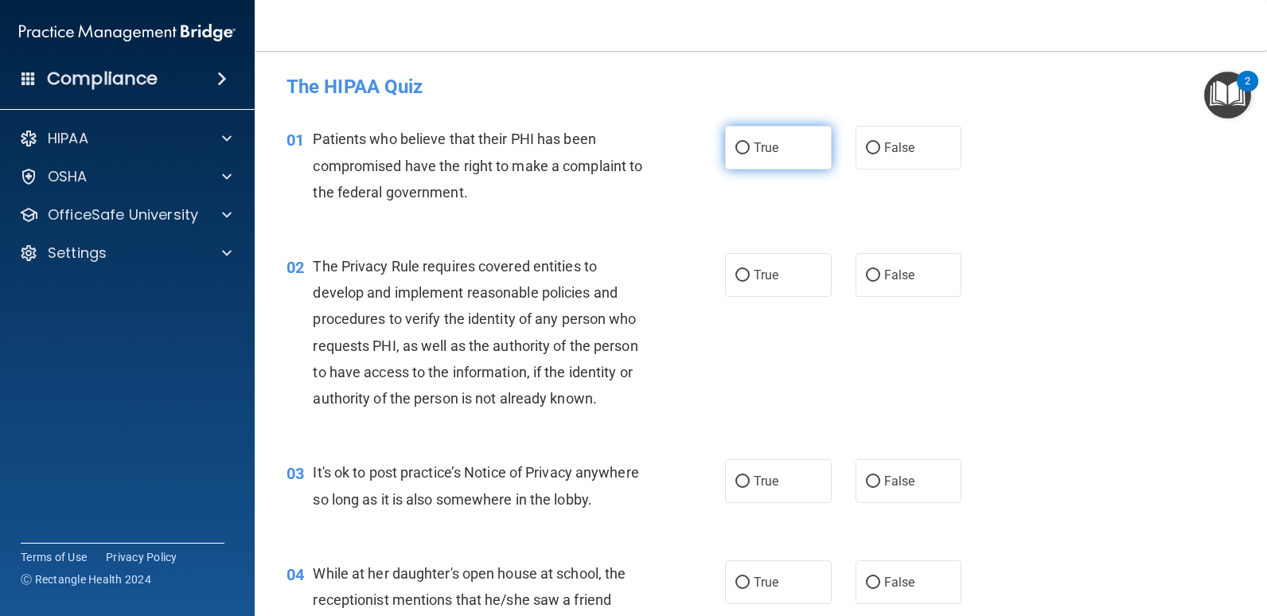
click at [737, 146] on input "True" at bounding box center [742, 148] width 14 height 12
radio input "true"
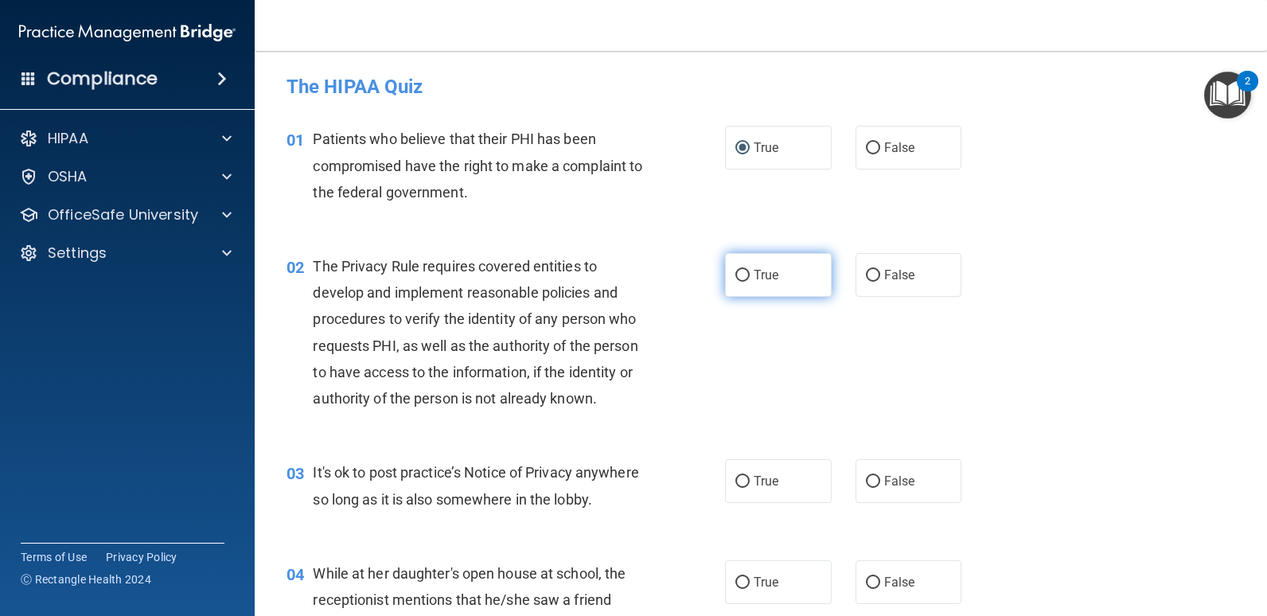
click at [737, 276] on input "True" at bounding box center [742, 276] width 14 height 12
radio input "true"
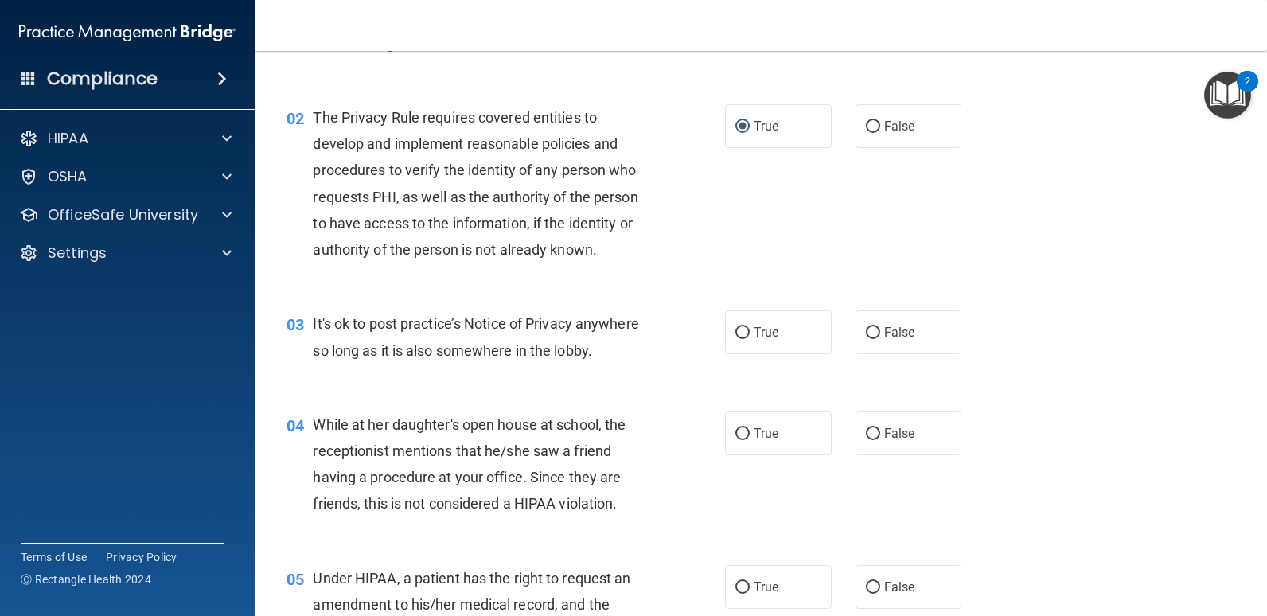
scroll to position [159, 0]
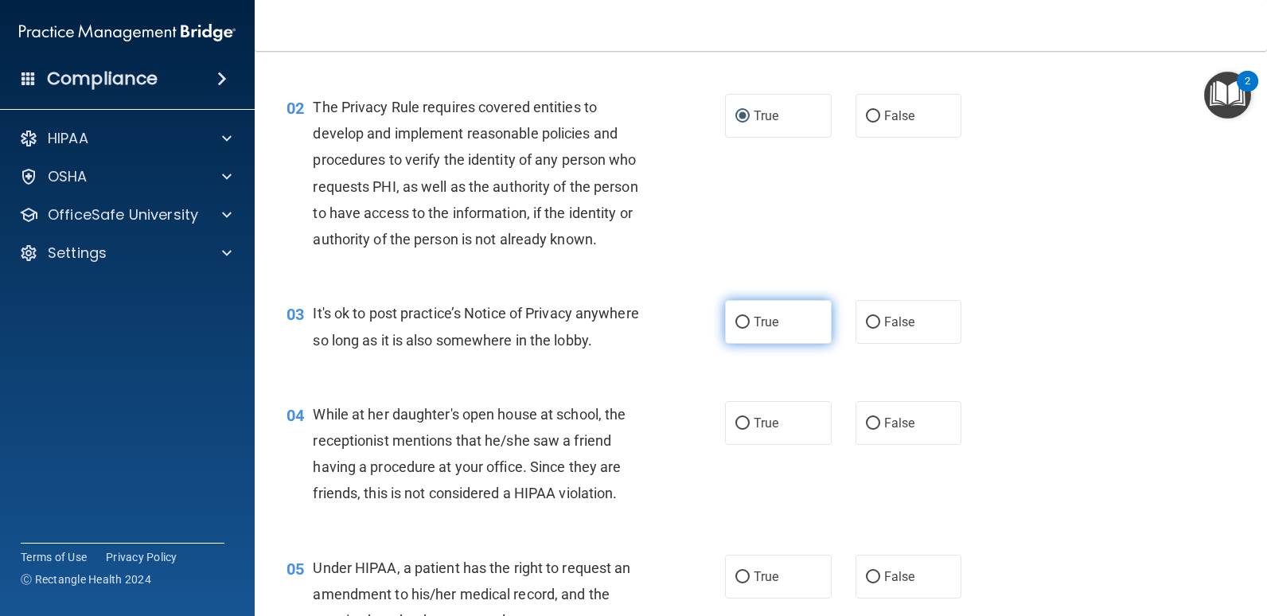
click at [735, 320] on input "True" at bounding box center [742, 323] width 14 height 12
radio input "true"
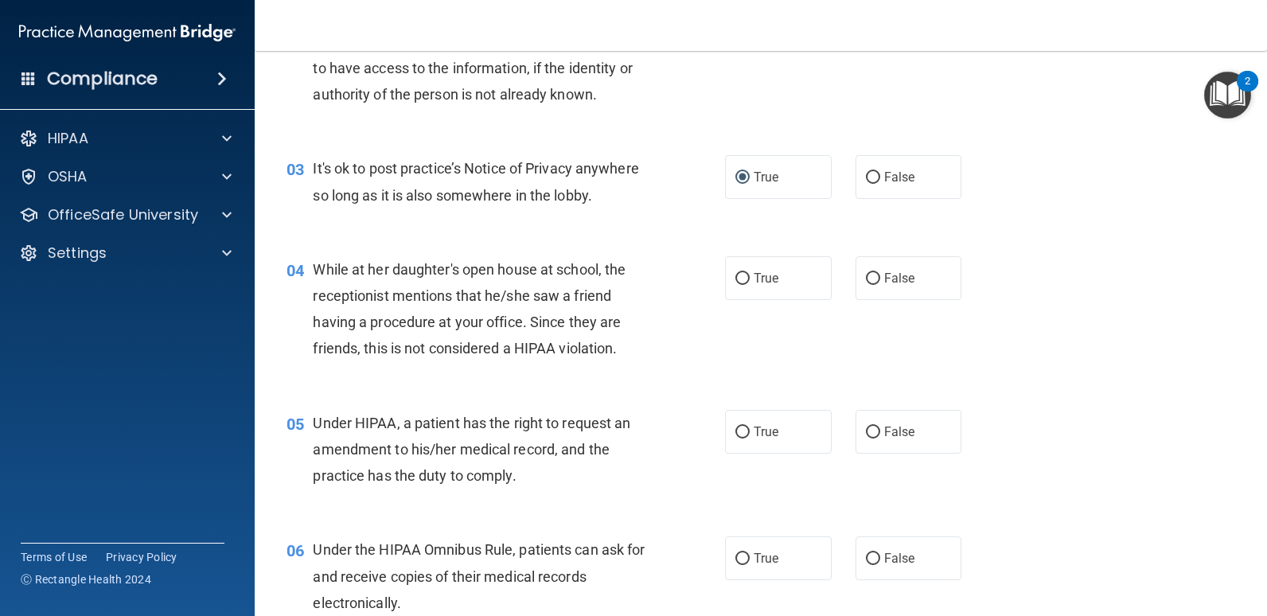
scroll to position [318, 0]
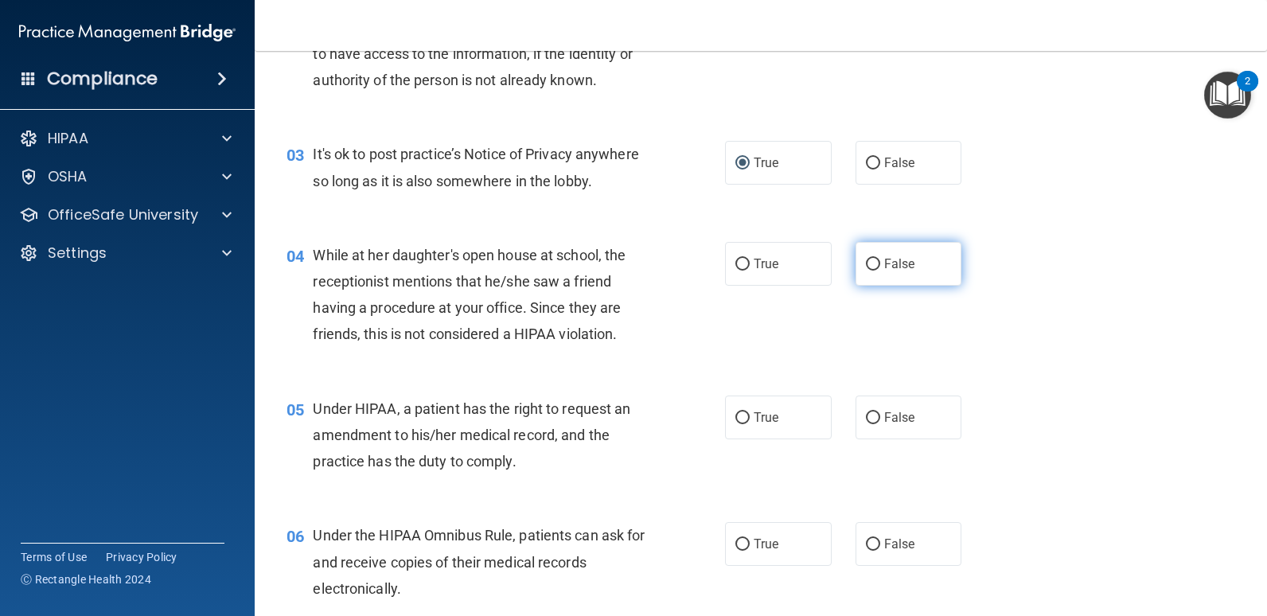
click at [866, 262] on input "False" at bounding box center [873, 265] width 14 height 12
radio input "true"
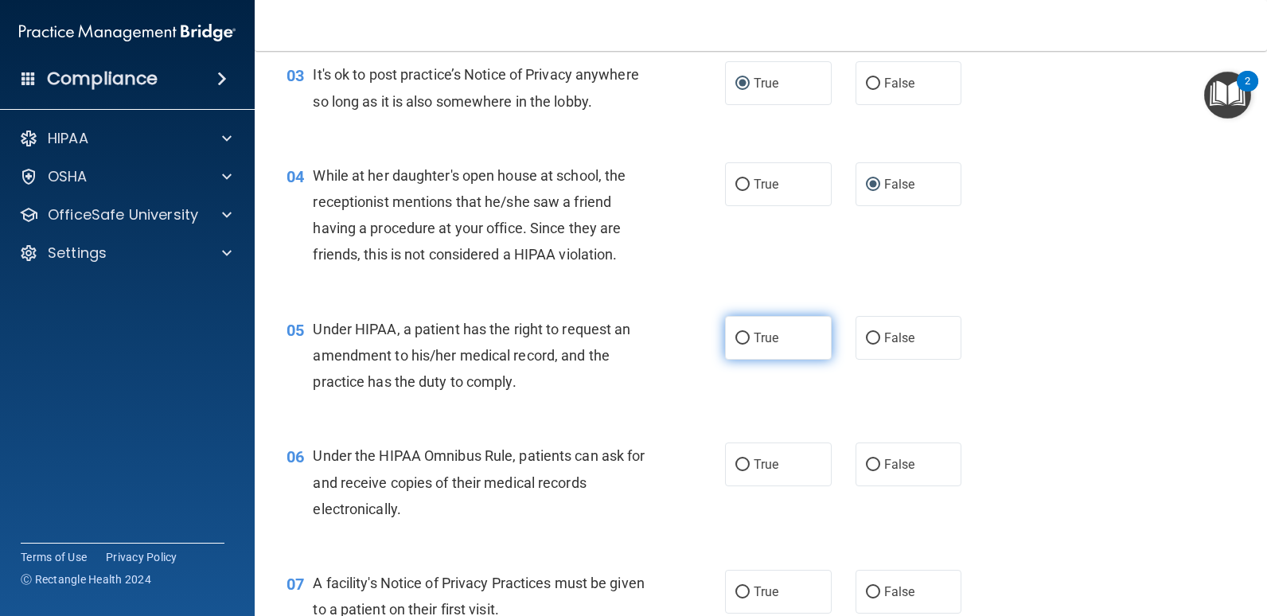
click at [736, 337] on input "True" at bounding box center [742, 339] width 14 height 12
radio input "true"
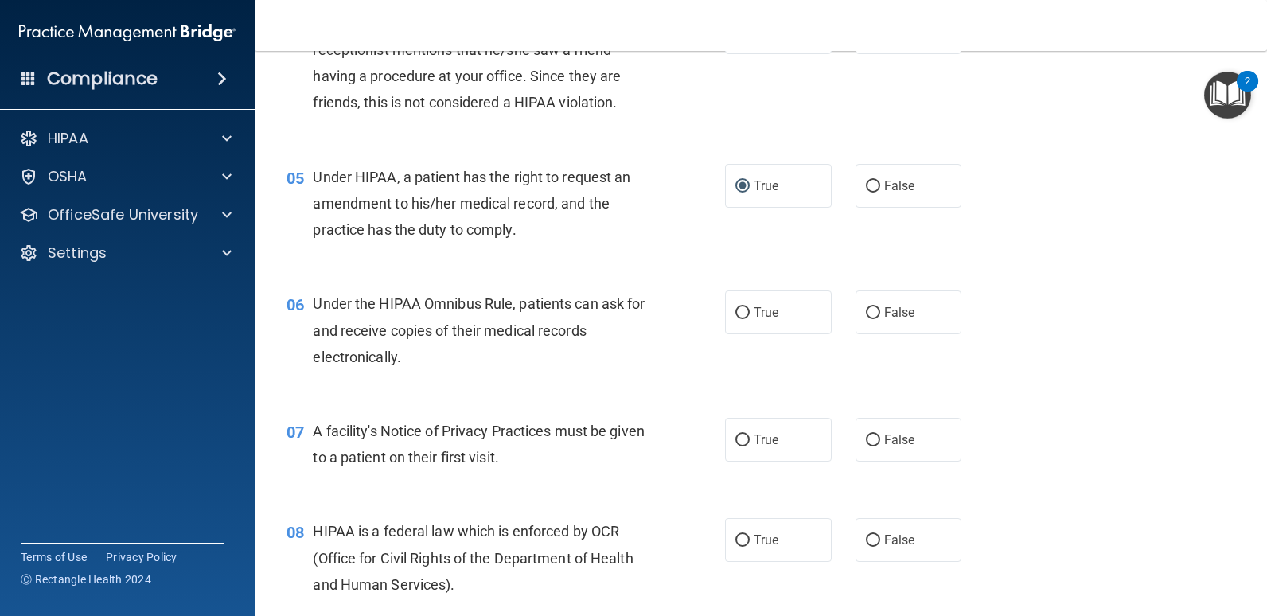
scroll to position [557, 0]
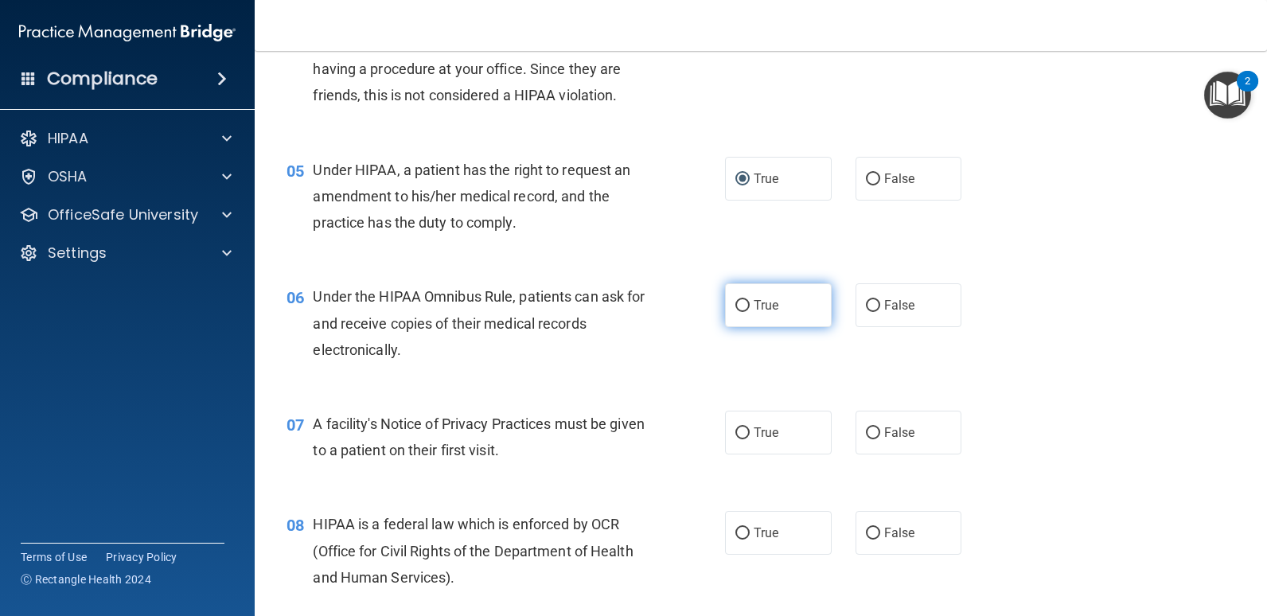
click at [735, 305] on input "True" at bounding box center [742, 306] width 14 height 12
radio input "true"
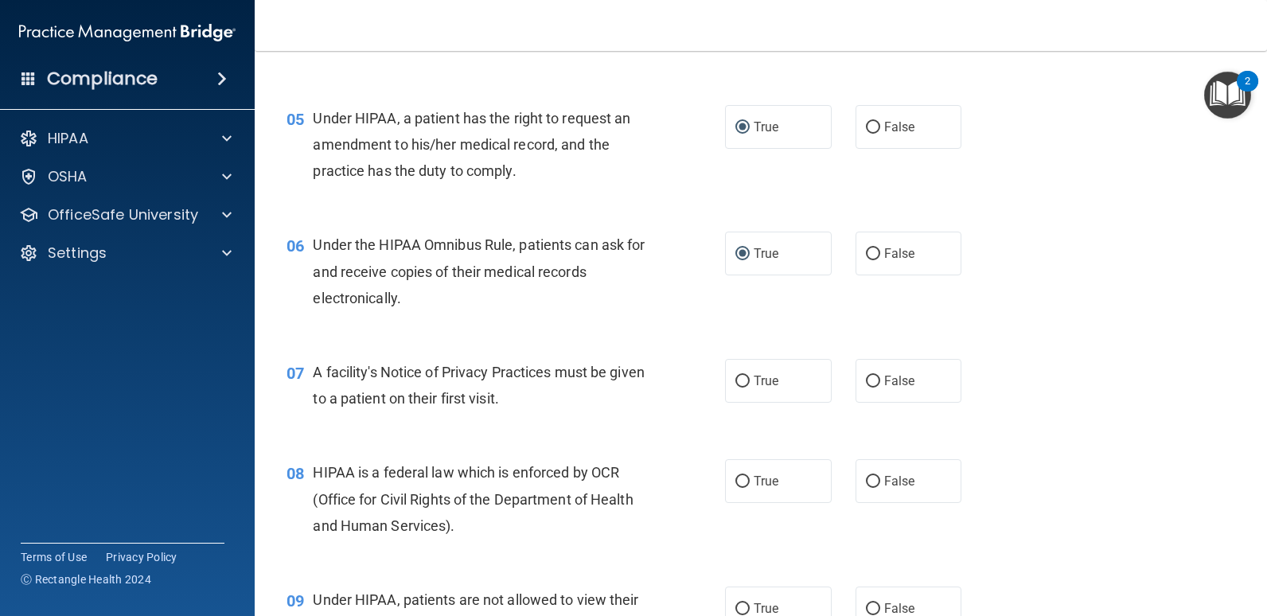
scroll to position [637, 0]
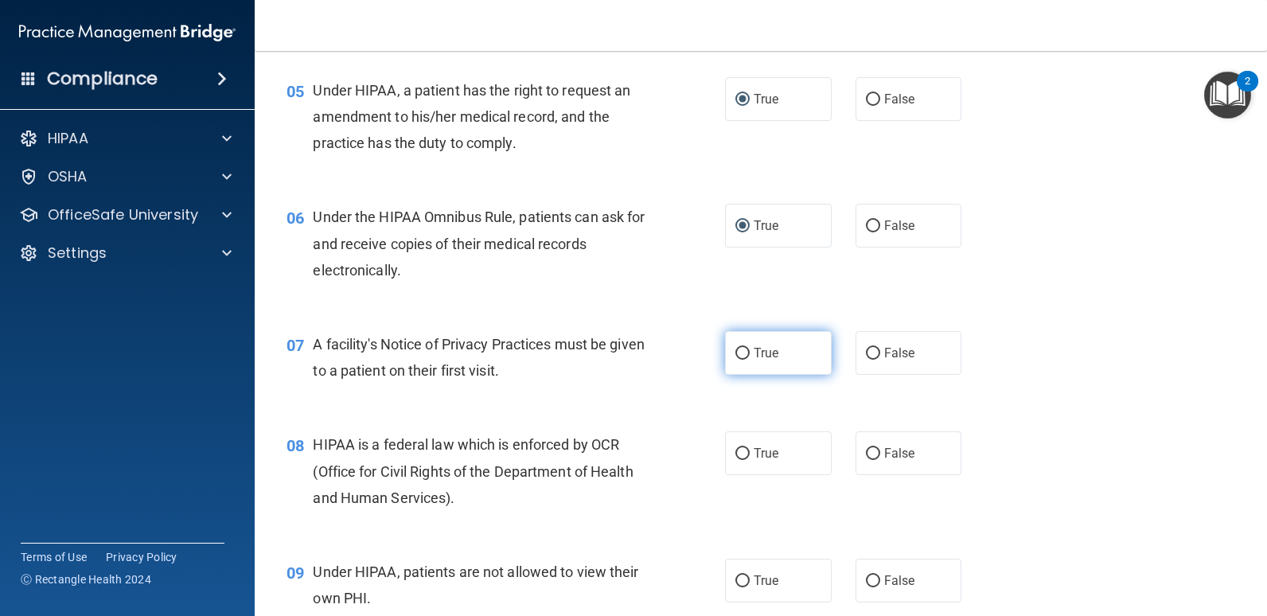
click at [739, 353] on input "True" at bounding box center [742, 354] width 14 height 12
radio input "true"
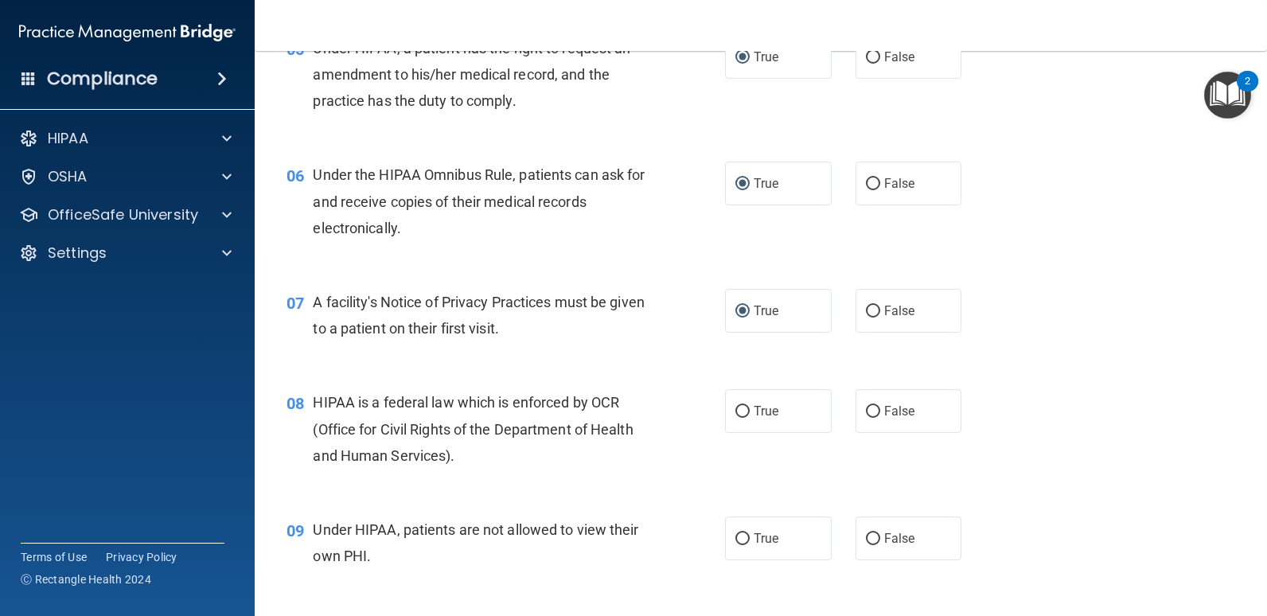
scroll to position [716, 0]
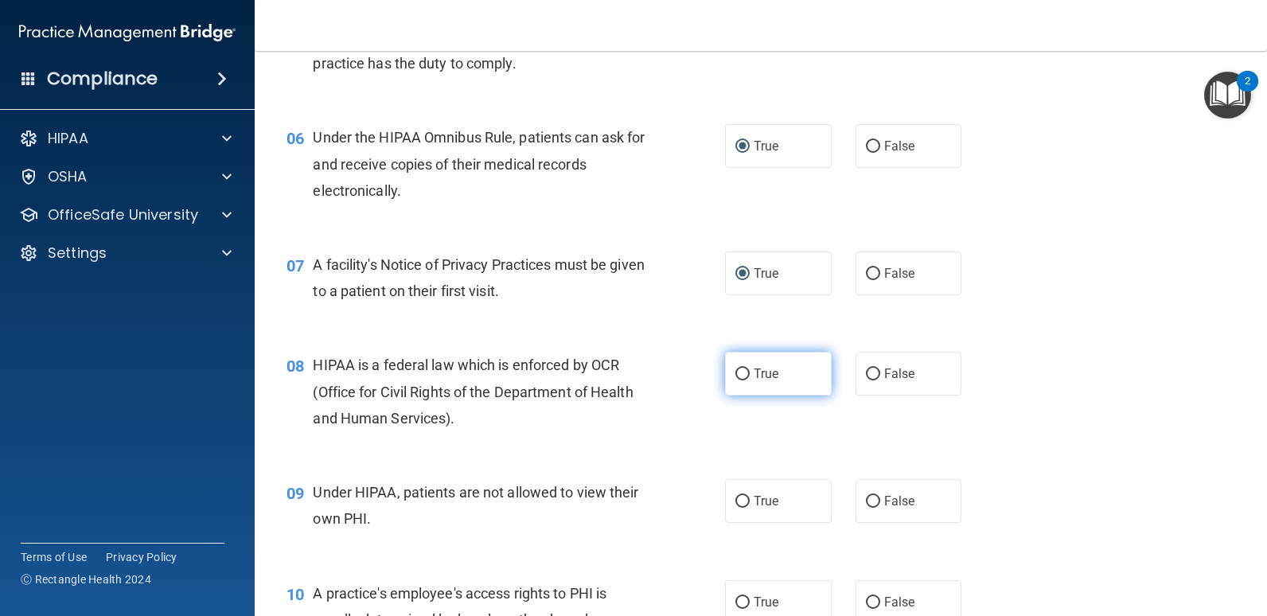
click at [737, 372] on input "True" at bounding box center [742, 374] width 14 height 12
radio input "true"
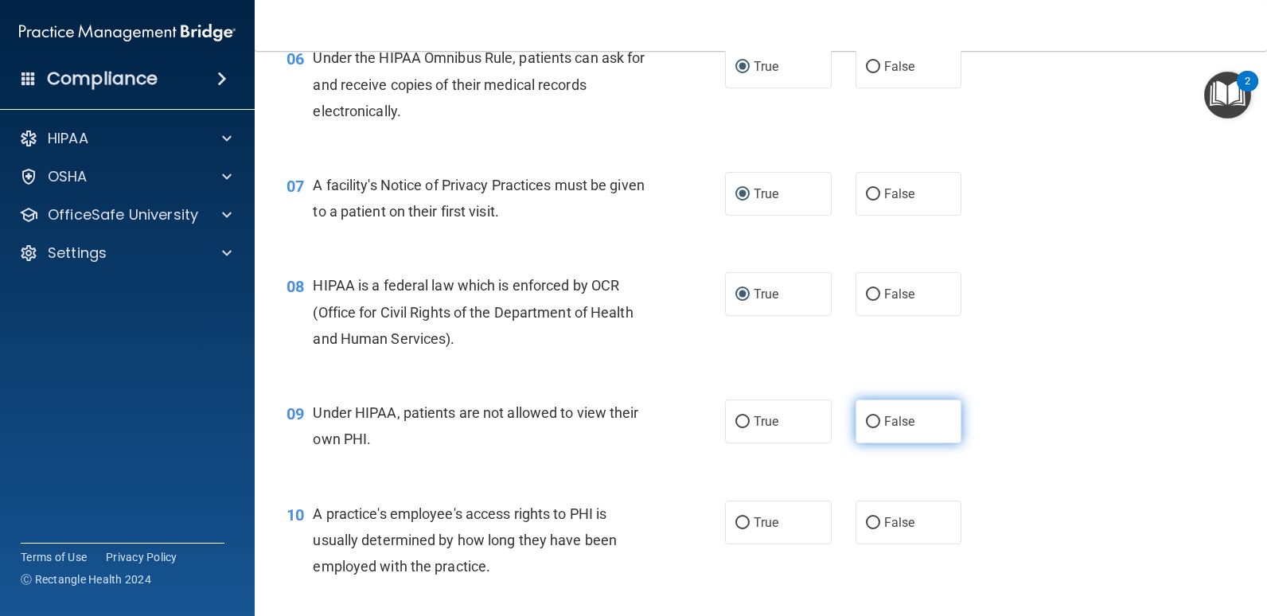
click at [866, 425] on input "False" at bounding box center [873, 422] width 14 height 12
radio input "true"
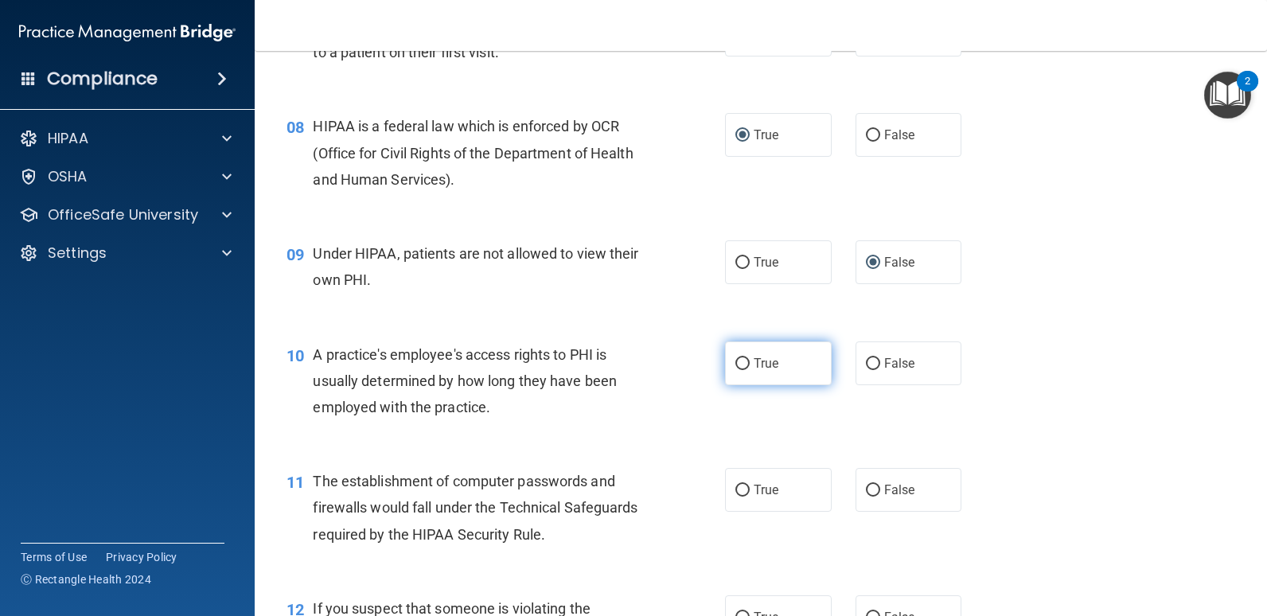
click at [735, 360] on input "True" at bounding box center [742, 364] width 14 height 12
radio input "true"
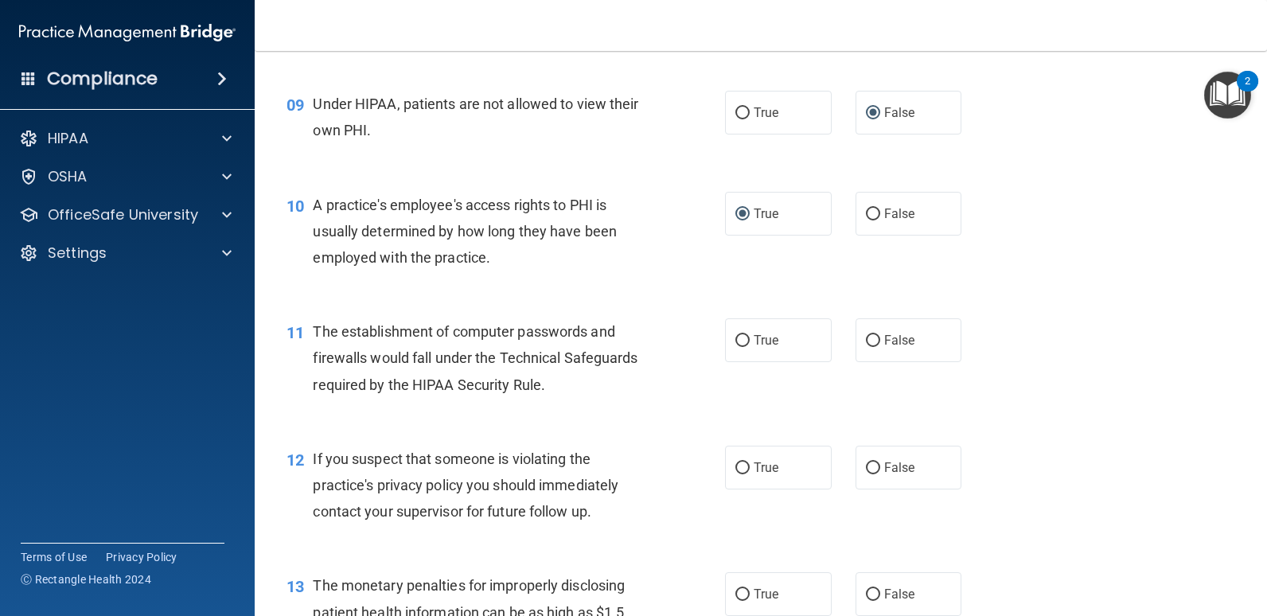
scroll to position [1114, 0]
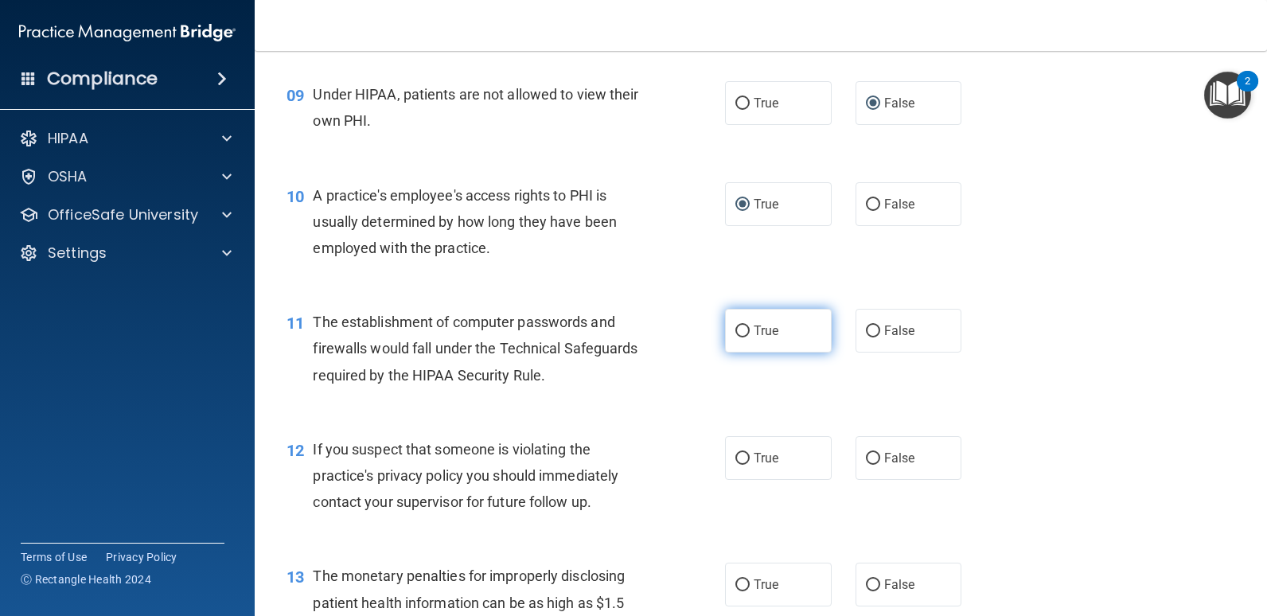
drag, startPoint x: 734, startPoint y: 329, endPoint x: 743, endPoint y: 332, distance: 9.1
click at [735, 329] on input "True" at bounding box center [742, 331] width 14 height 12
radio input "true"
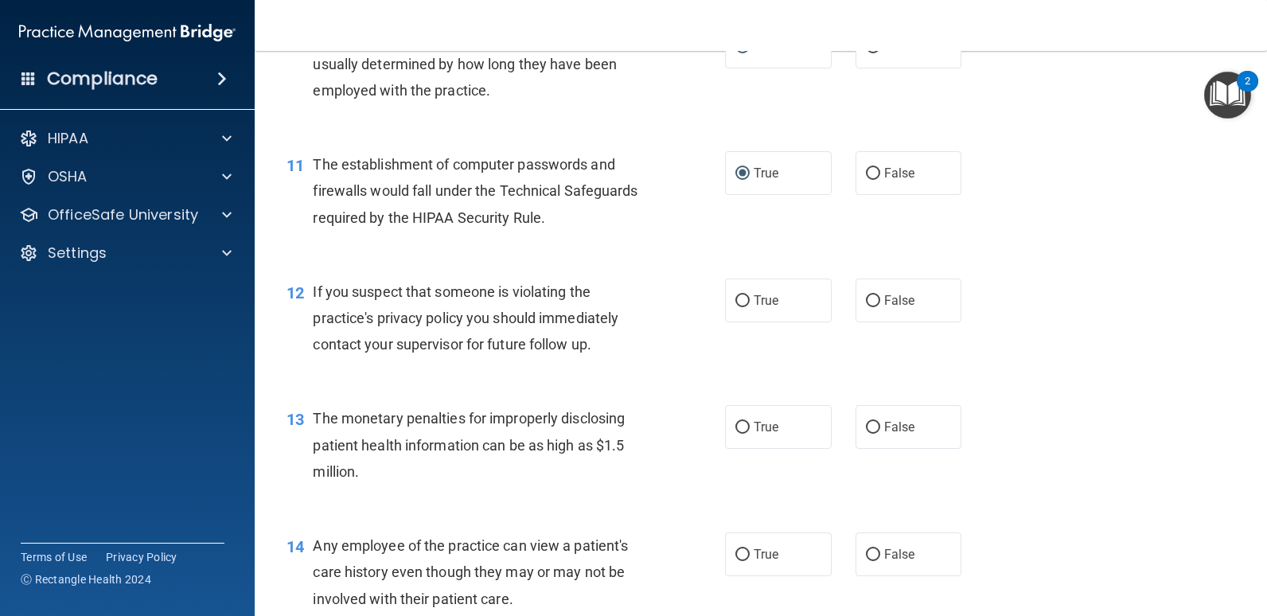
scroll to position [1273, 0]
drag, startPoint x: 735, startPoint y: 296, endPoint x: 752, endPoint y: 298, distance: 17.7
click at [737, 296] on input "True" at bounding box center [742, 300] width 14 height 12
radio input "true"
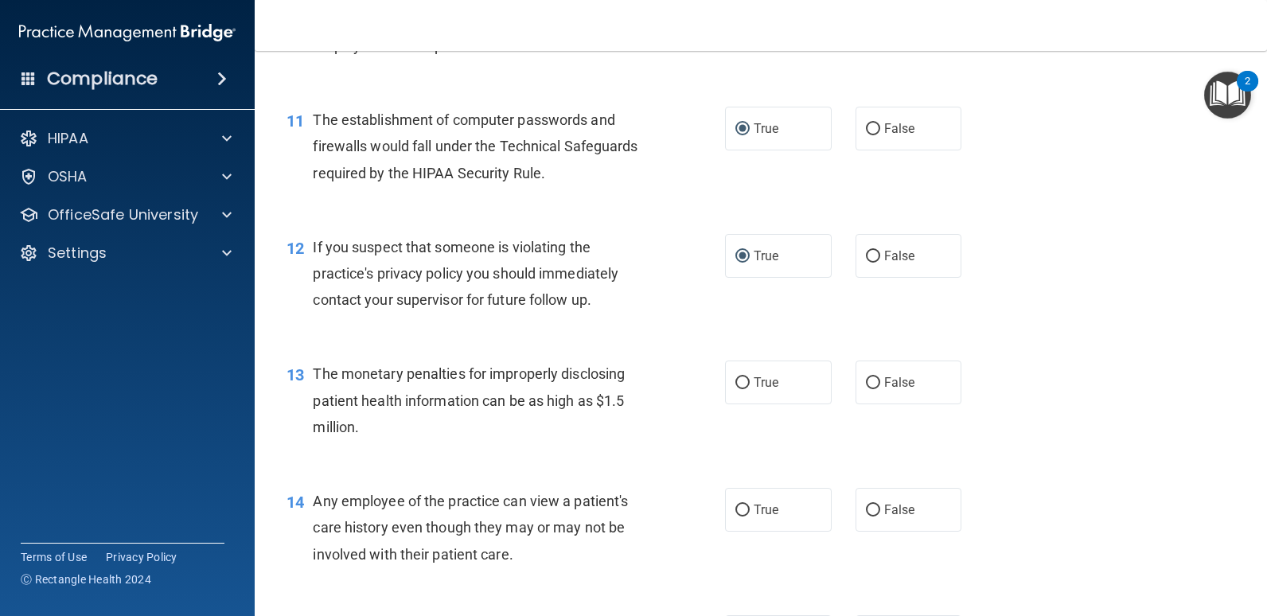
scroll to position [1353, 0]
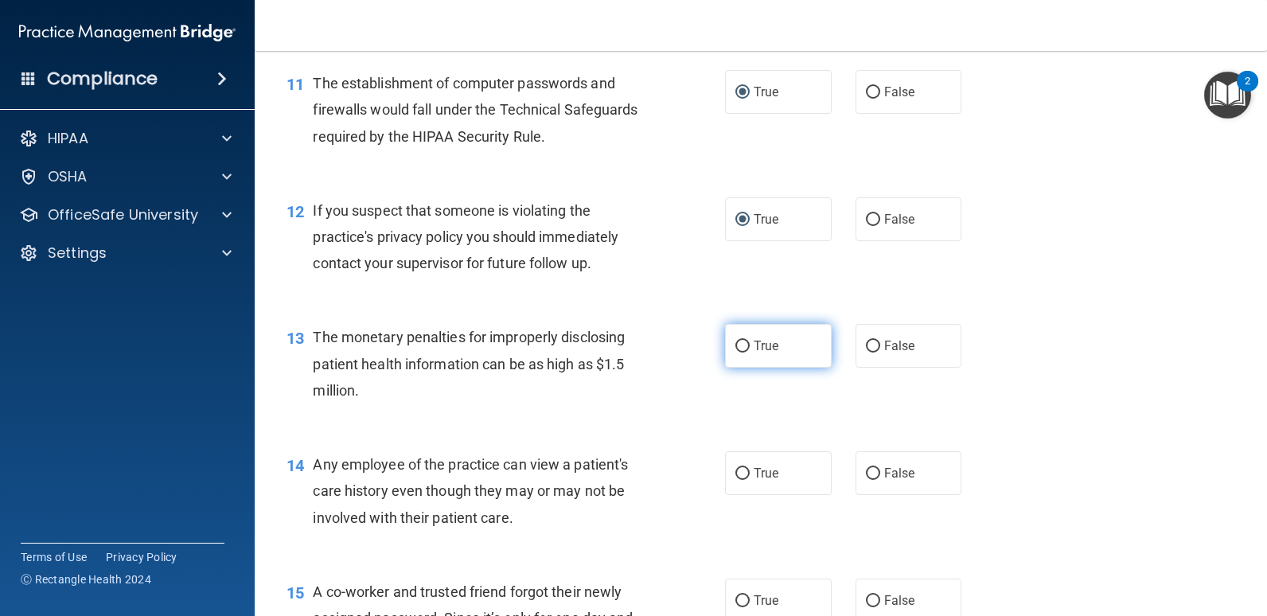
click at [735, 341] on input "True" at bounding box center [742, 347] width 14 height 12
radio input "true"
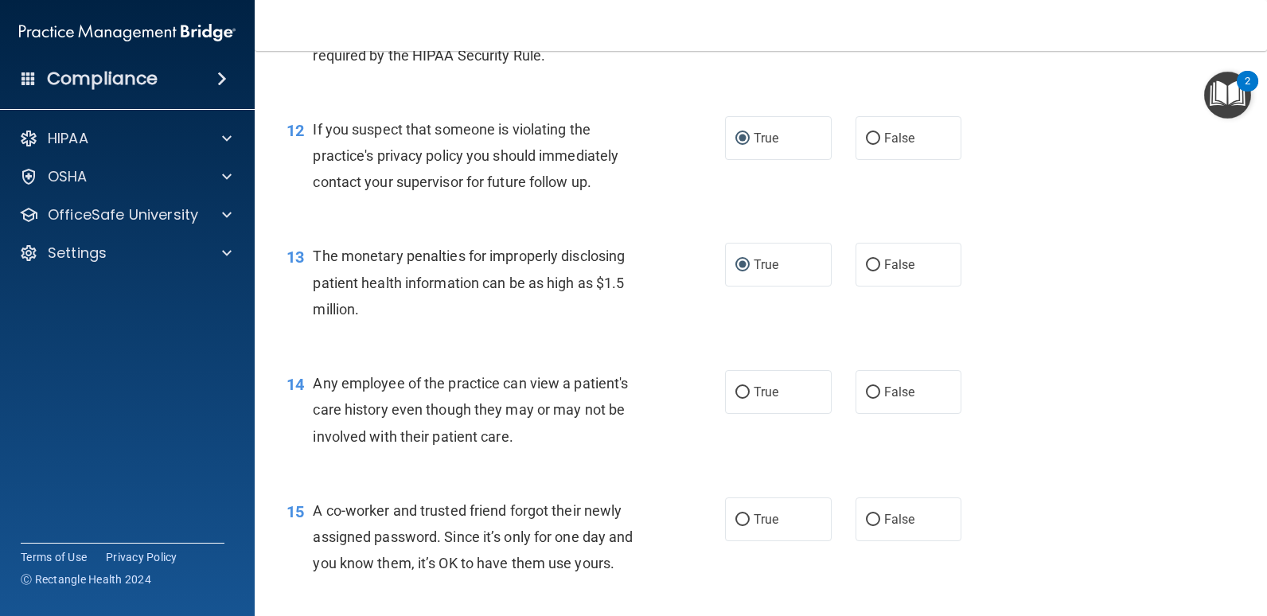
scroll to position [1512, 0]
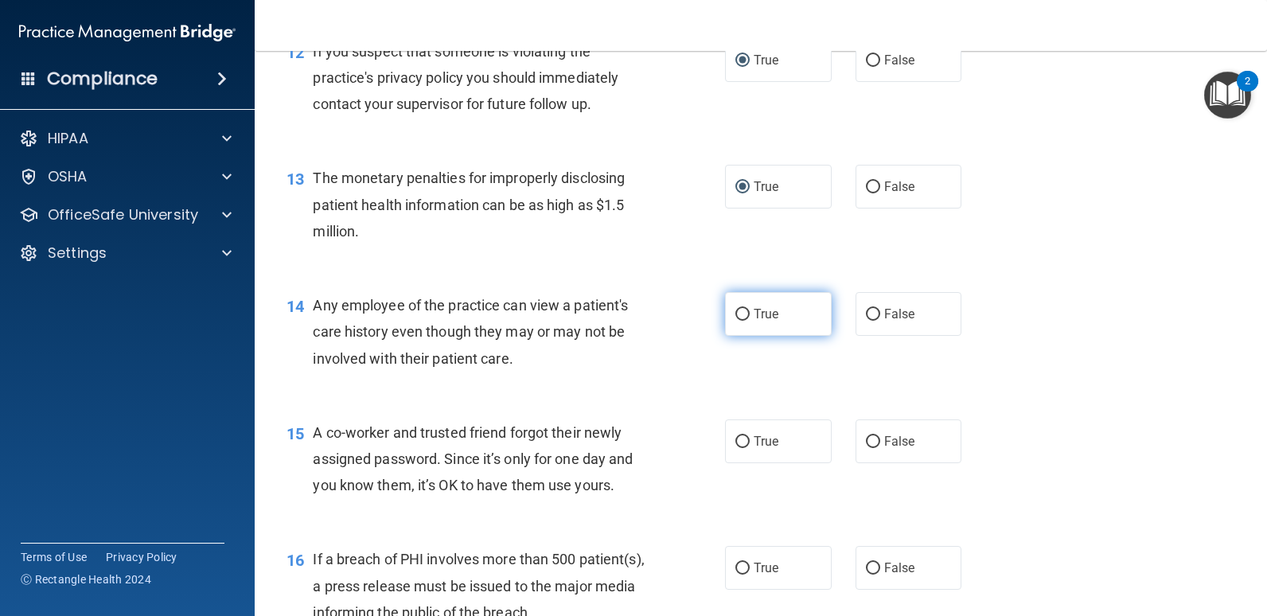
click at [739, 310] on input "True" at bounding box center [742, 315] width 14 height 12
radio input "true"
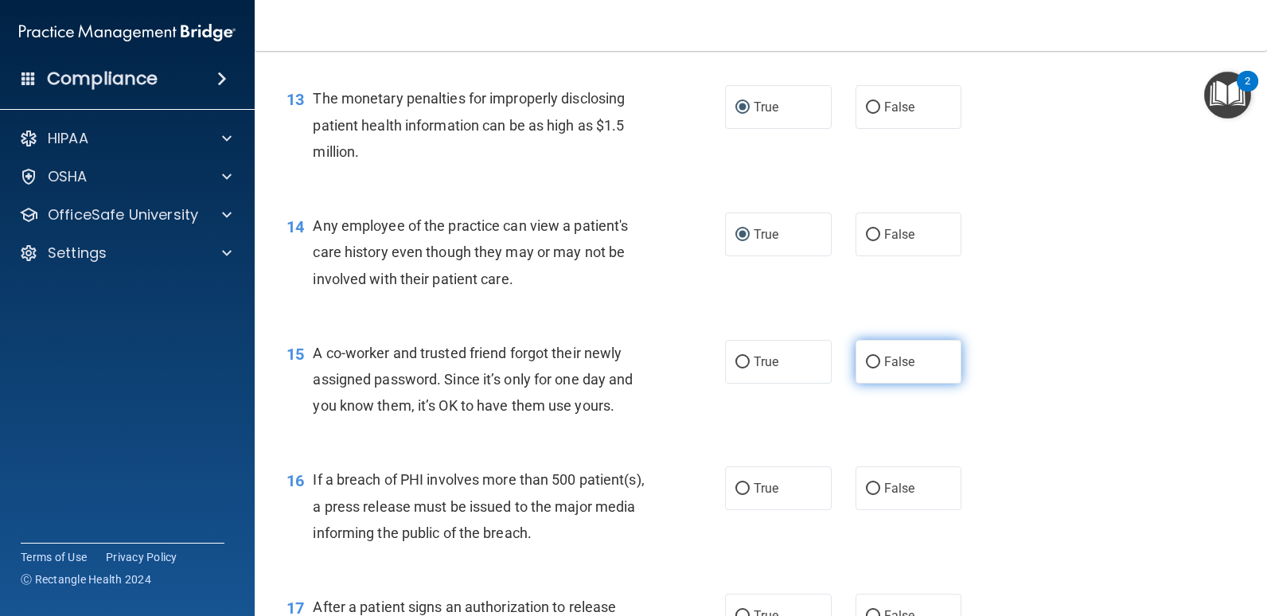
drag, startPoint x: 866, startPoint y: 362, endPoint x: 941, endPoint y: 355, distance: 75.9
click at [867, 361] on input "False" at bounding box center [873, 363] width 14 height 12
radio input "true"
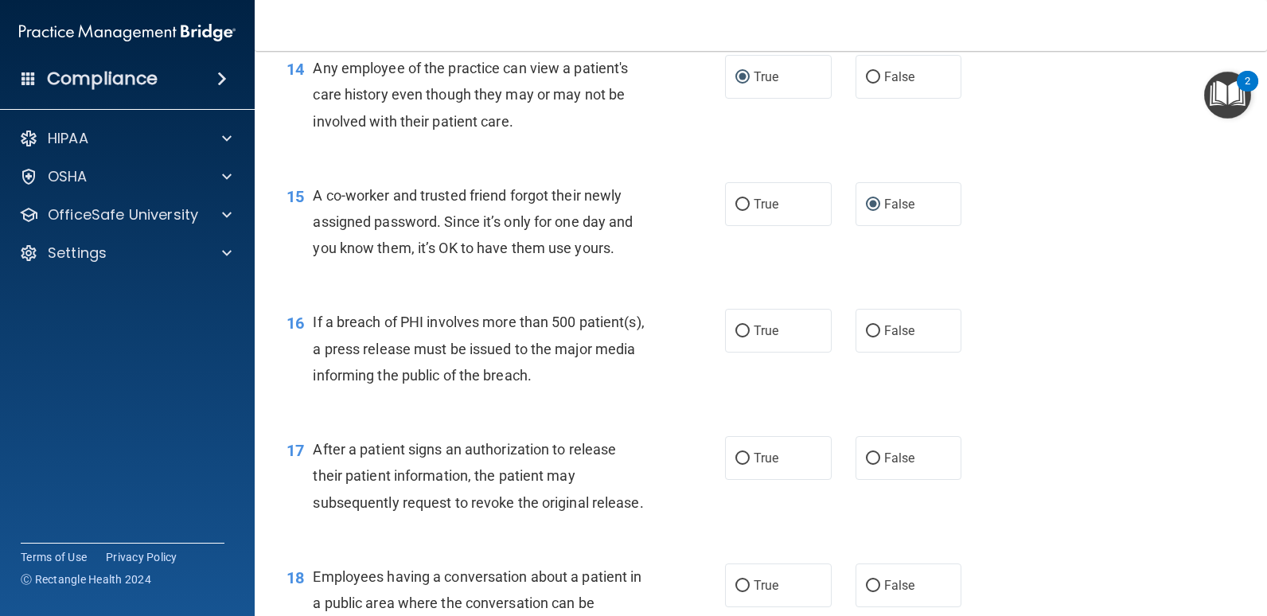
scroll to position [1751, 0]
click at [735, 333] on input "True" at bounding box center [742, 330] width 14 height 12
radio input "true"
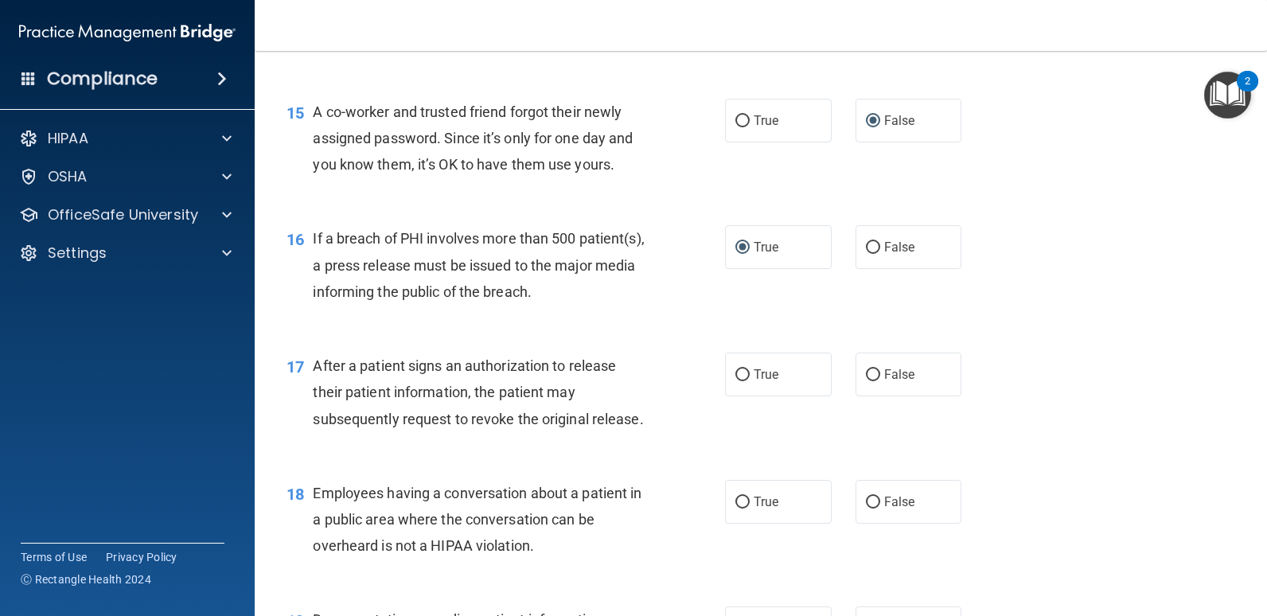
scroll to position [1910, 0]
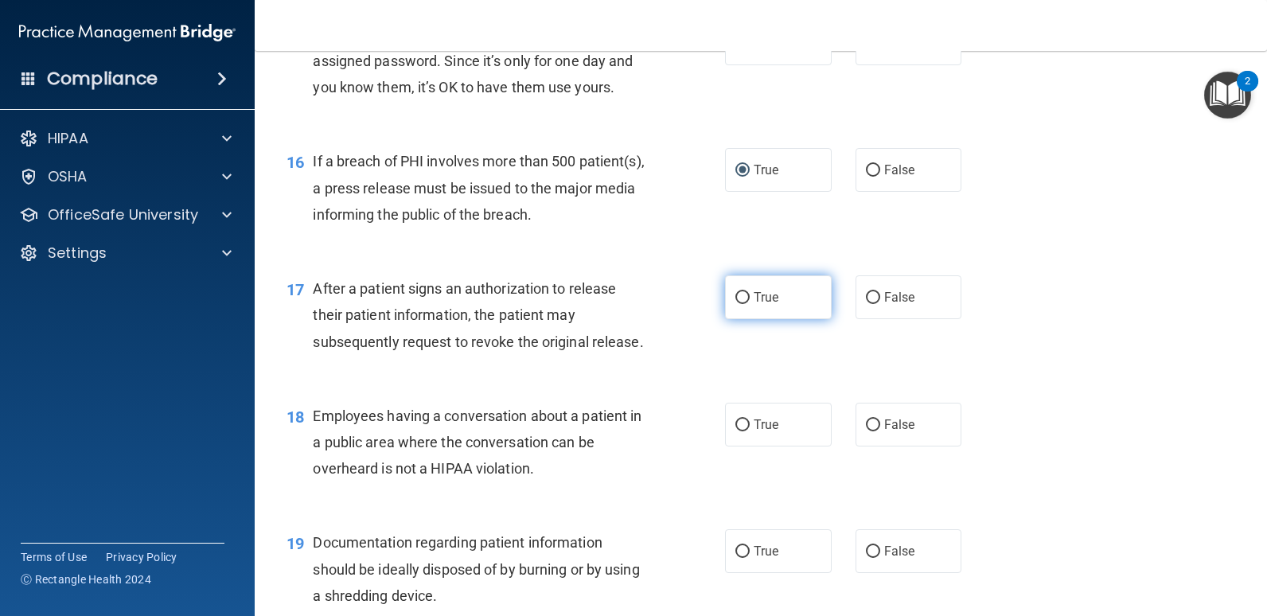
click at [739, 294] on input "True" at bounding box center [742, 298] width 14 height 12
radio input "true"
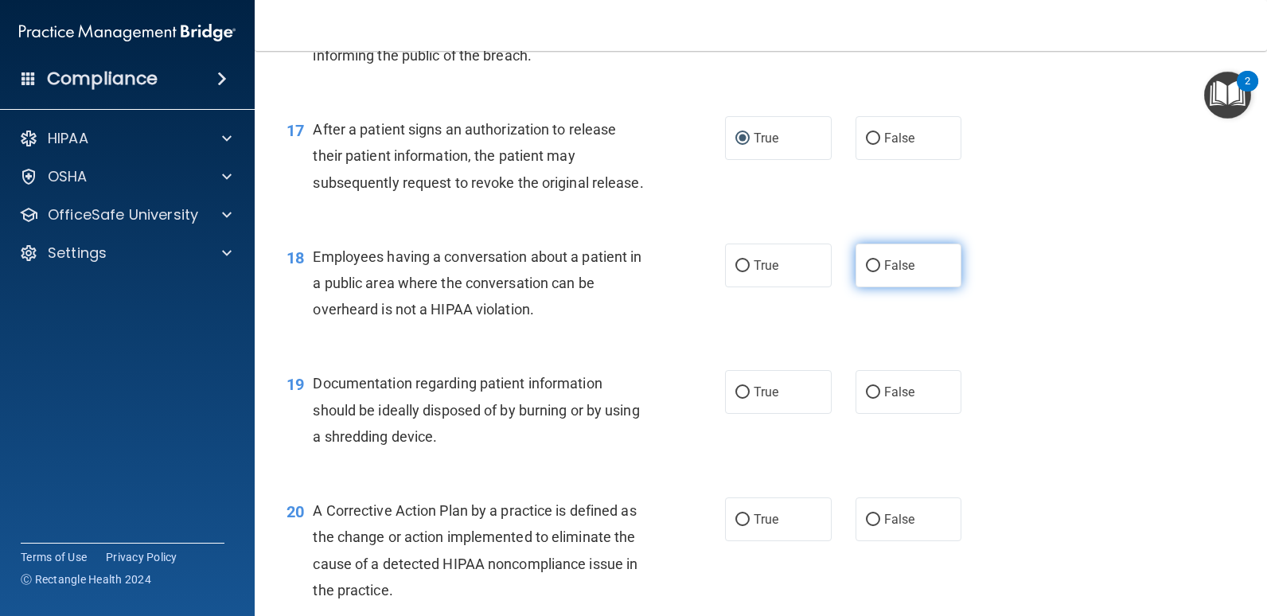
click at [867, 272] on label "False" at bounding box center [909, 266] width 107 height 44
click at [867, 272] on input "False" at bounding box center [873, 266] width 14 height 12
radio input "true"
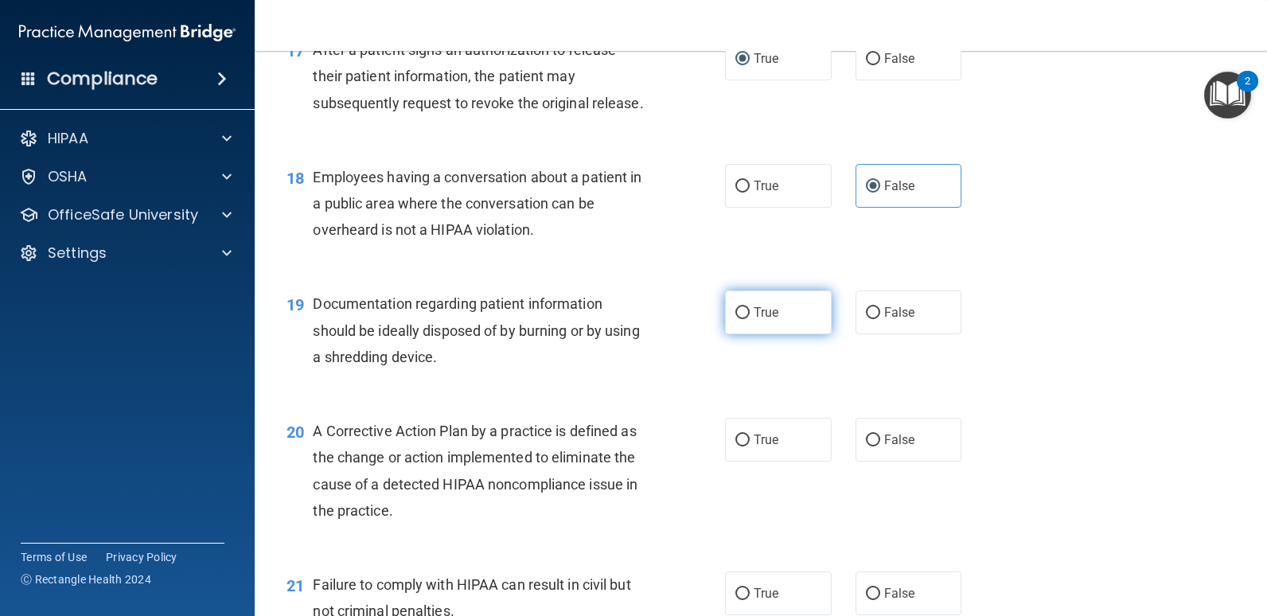
drag, startPoint x: 733, startPoint y: 310, endPoint x: 771, endPoint y: 308, distance: 38.2
click at [735, 309] on input "True" at bounding box center [742, 313] width 14 height 12
radio input "true"
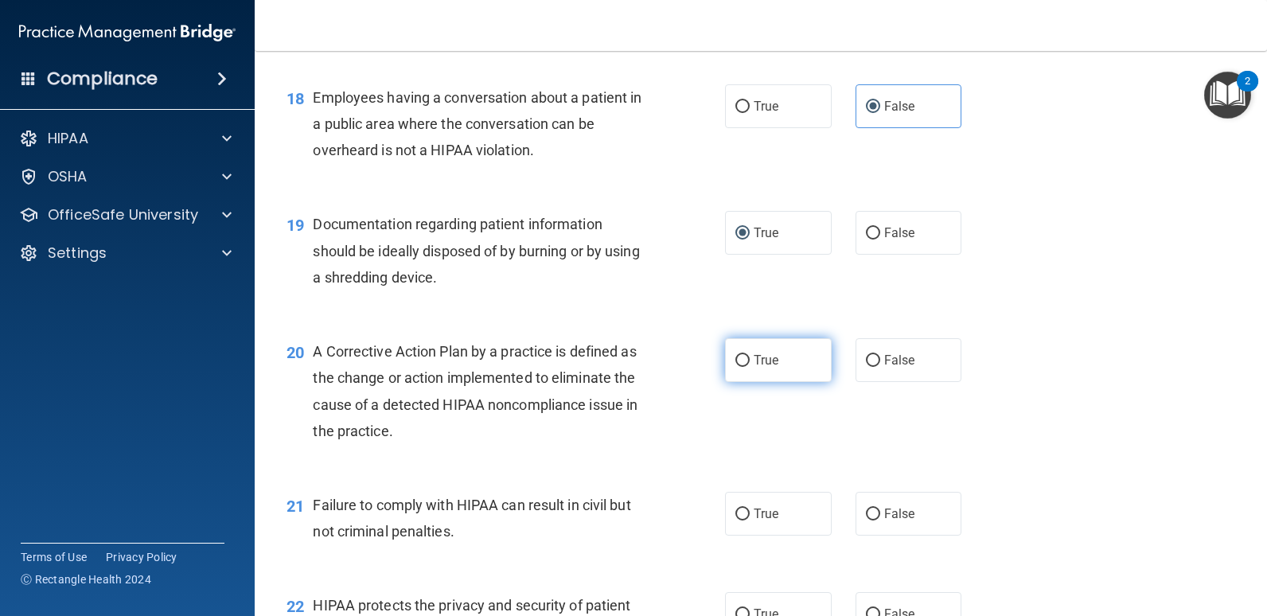
click at [739, 357] on input "True" at bounding box center [742, 361] width 14 height 12
radio input "true"
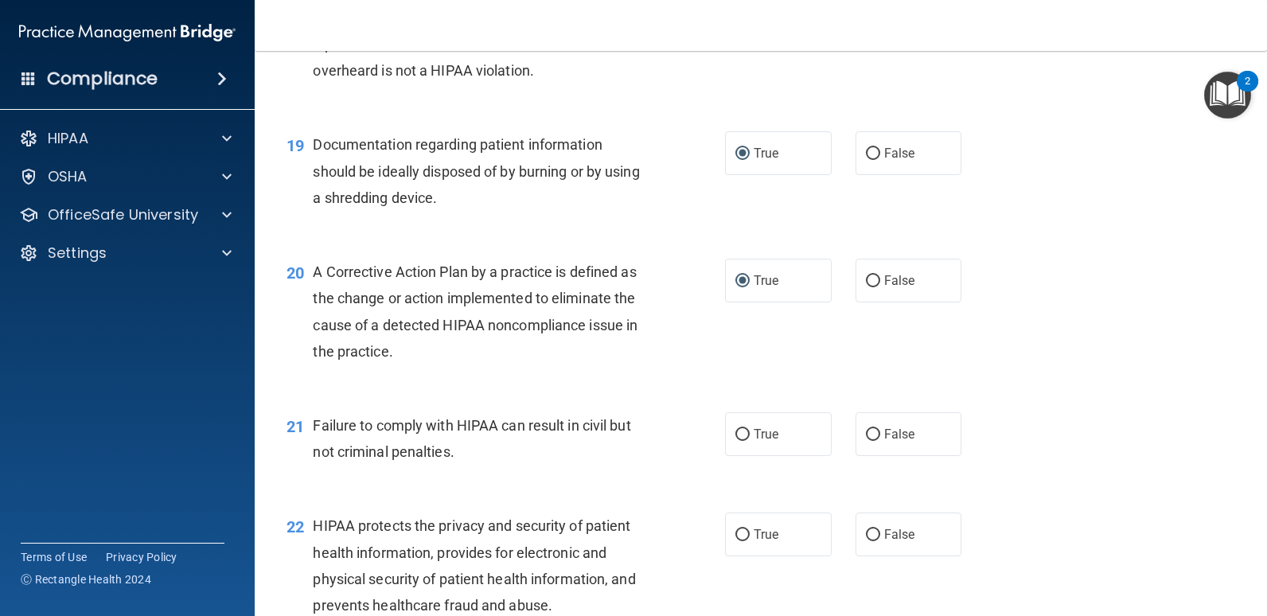
scroll to position [2467, 0]
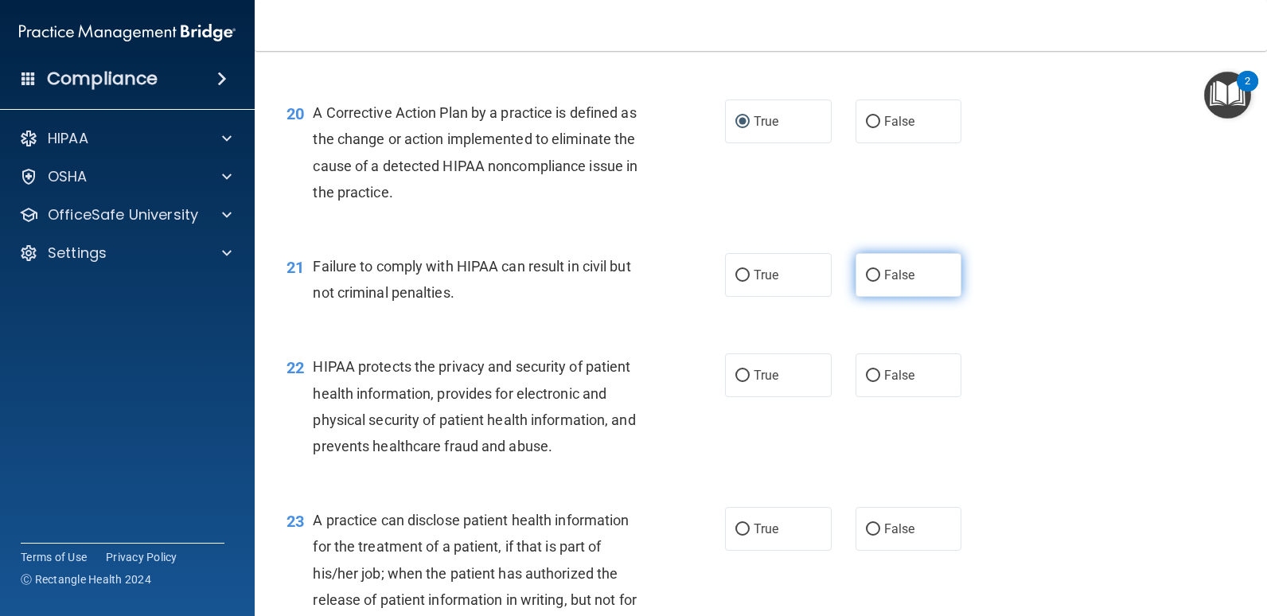
click at [867, 277] on input "False" at bounding box center [873, 276] width 14 height 12
radio input "true"
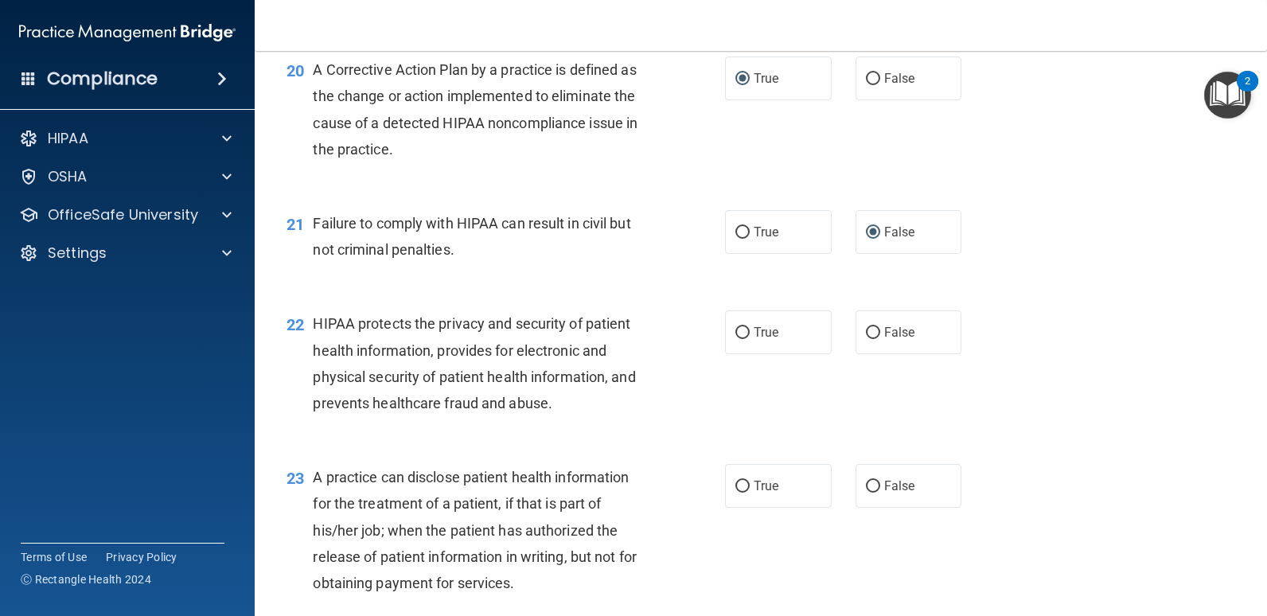
scroll to position [2547, 0]
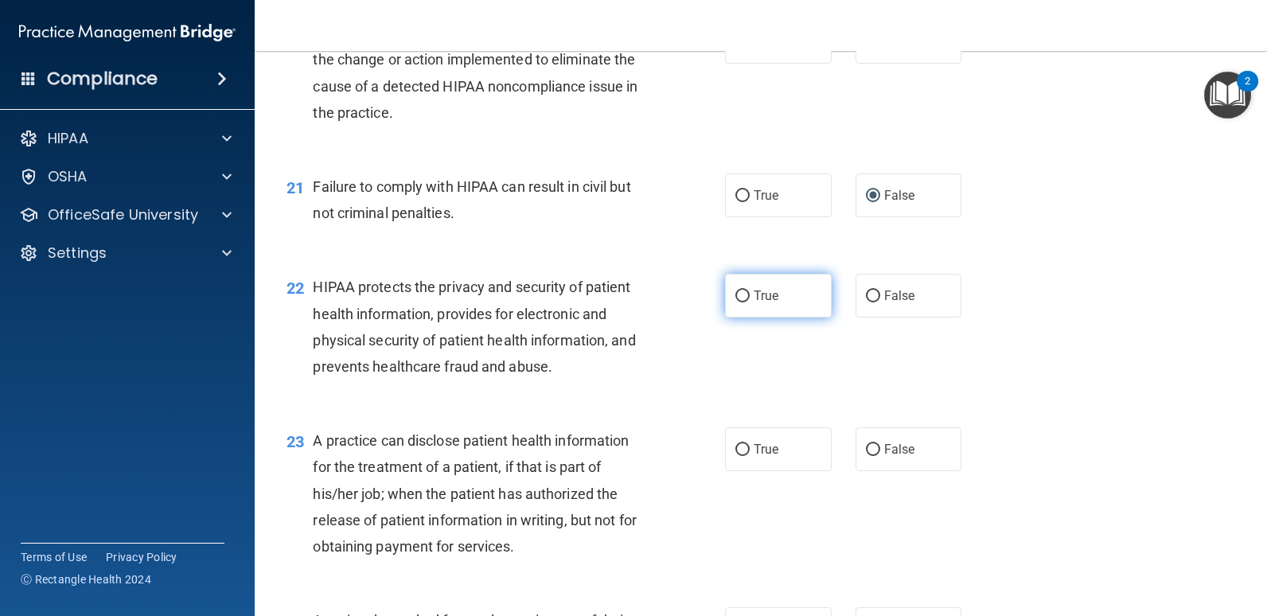
drag, startPoint x: 735, startPoint y: 290, endPoint x: 773, endPoint y: 308, distance: 41.6
click at [738, 290] on input "True" at bounding box center [742, 296] width 14 height 12
radio input "true"
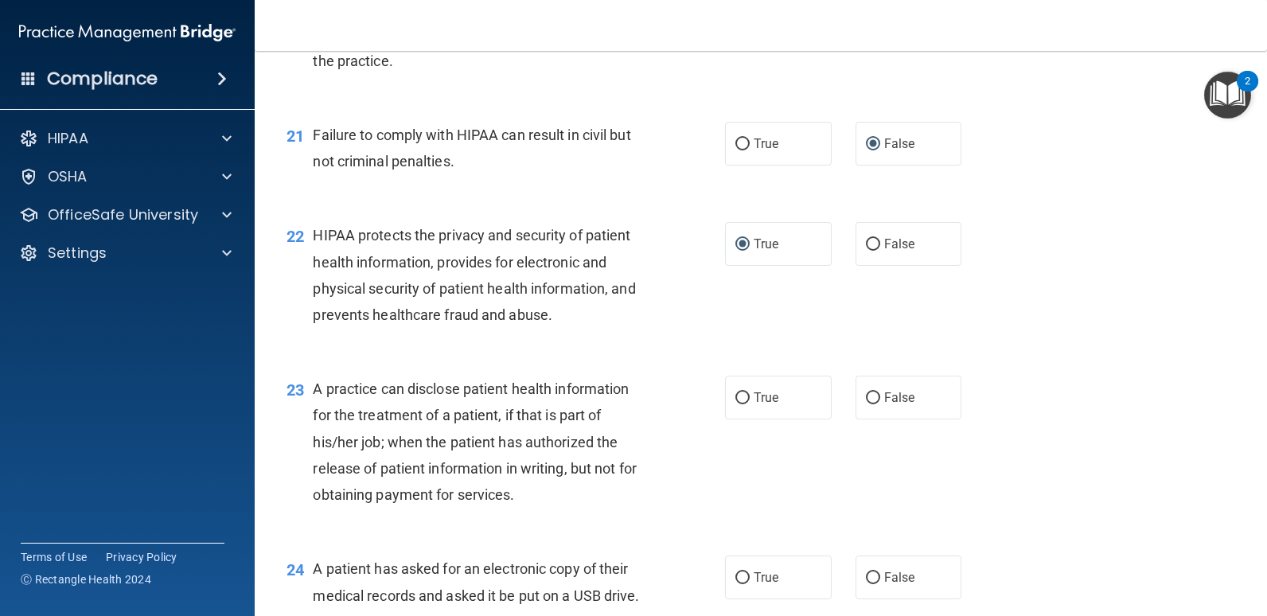
scroll to position [2706, 0]
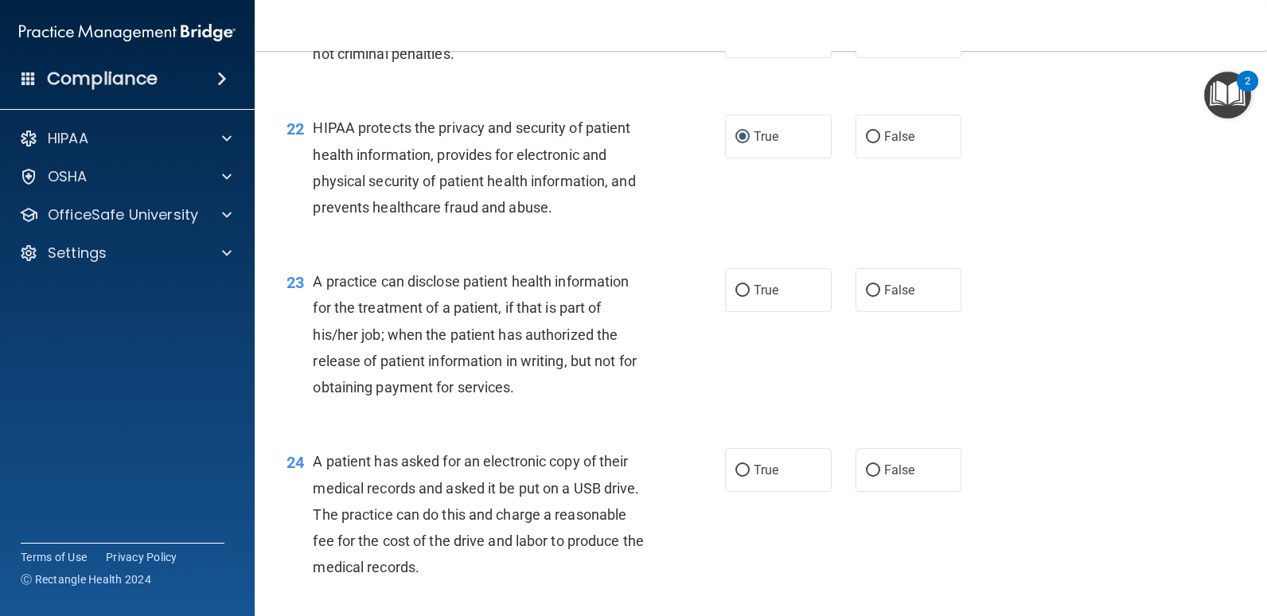
drag, startPoint x: 737, startPoint y: 291, endPoint x: 855, endPoint y: 313, distance: 119.7
click at [738, 291] on input "True" at bounding box center [742, 291] width 14 height 12
radio input "true"
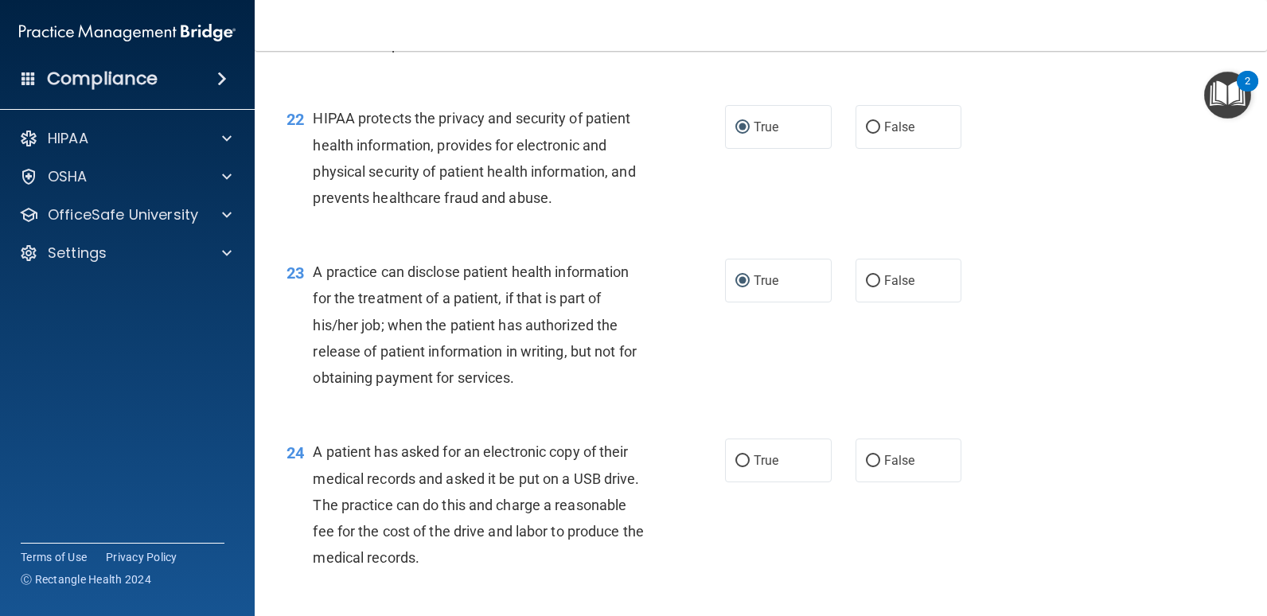
scroll to position [2795, 0]
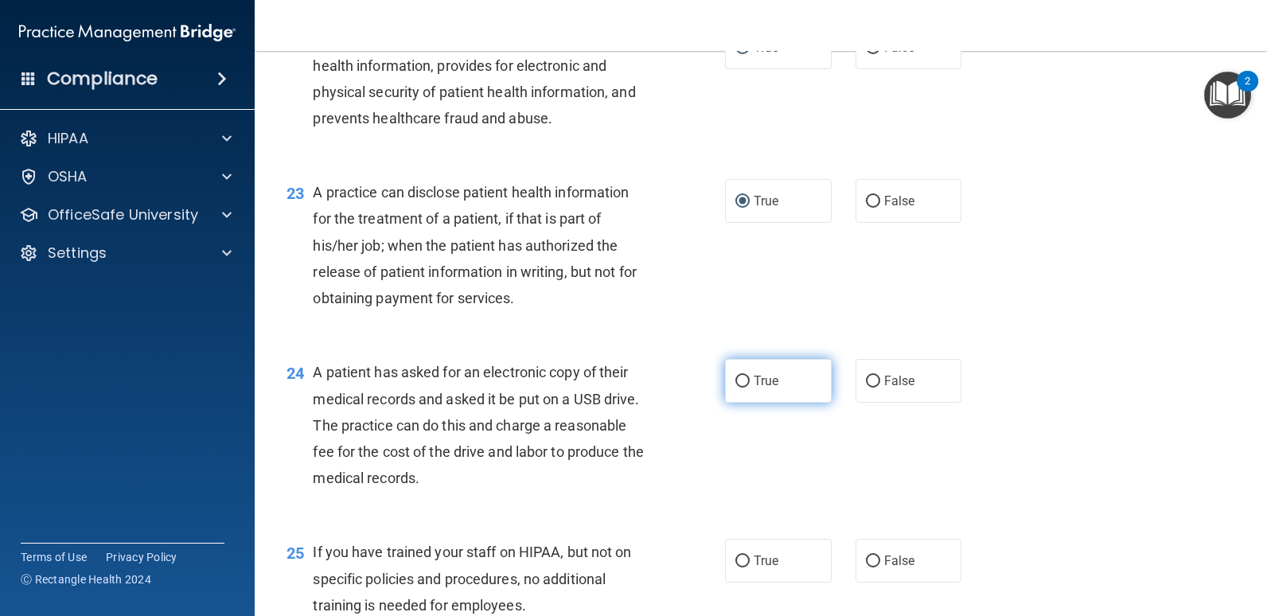
click at [740, 382] on input "True" at bounding box center [742, 382] width 14 height 12
radio input "true"
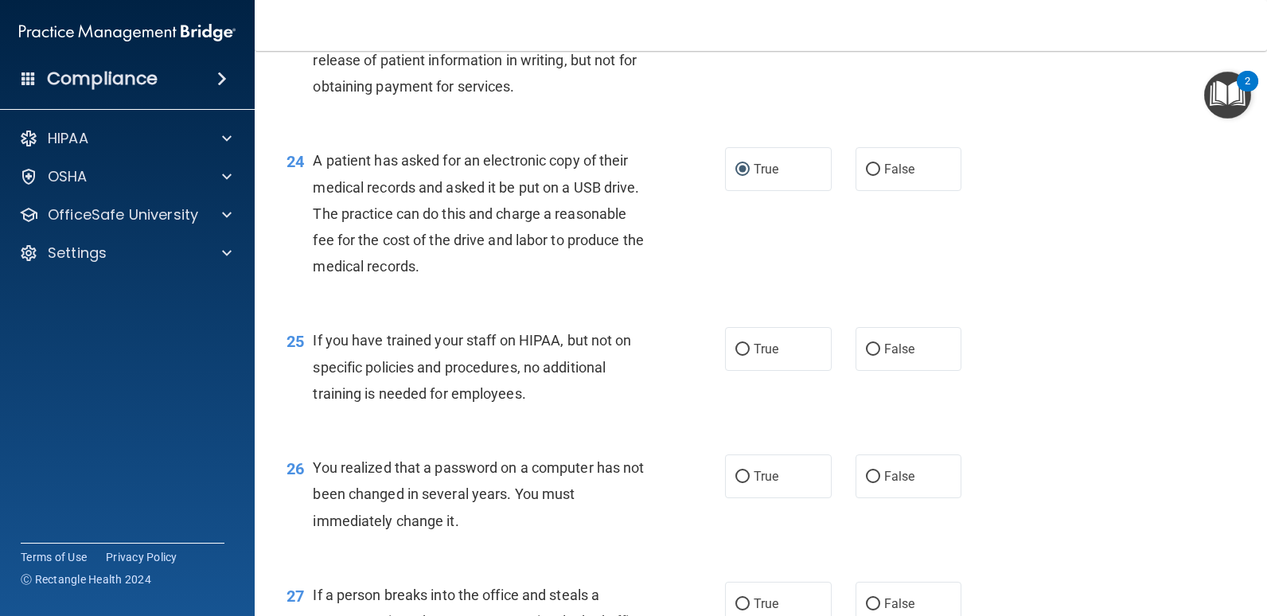
scroll to position [3034, 0]
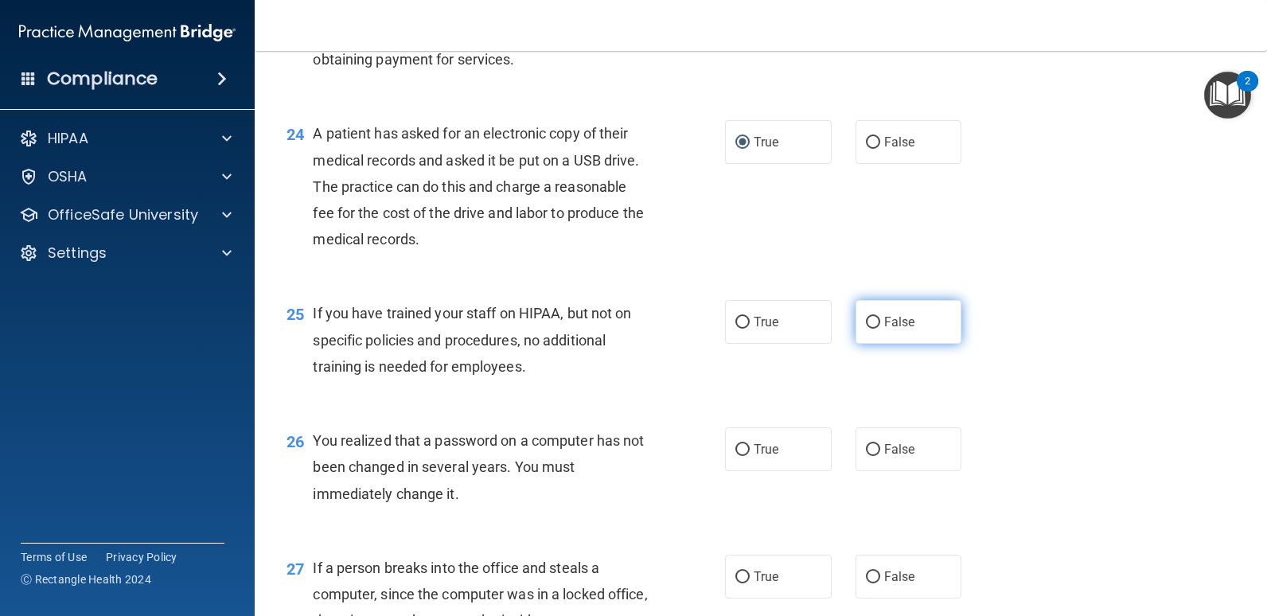
click at [866, 325] on input "False" at bounding box center [873, 323] width 14 height 12
radio input "true"
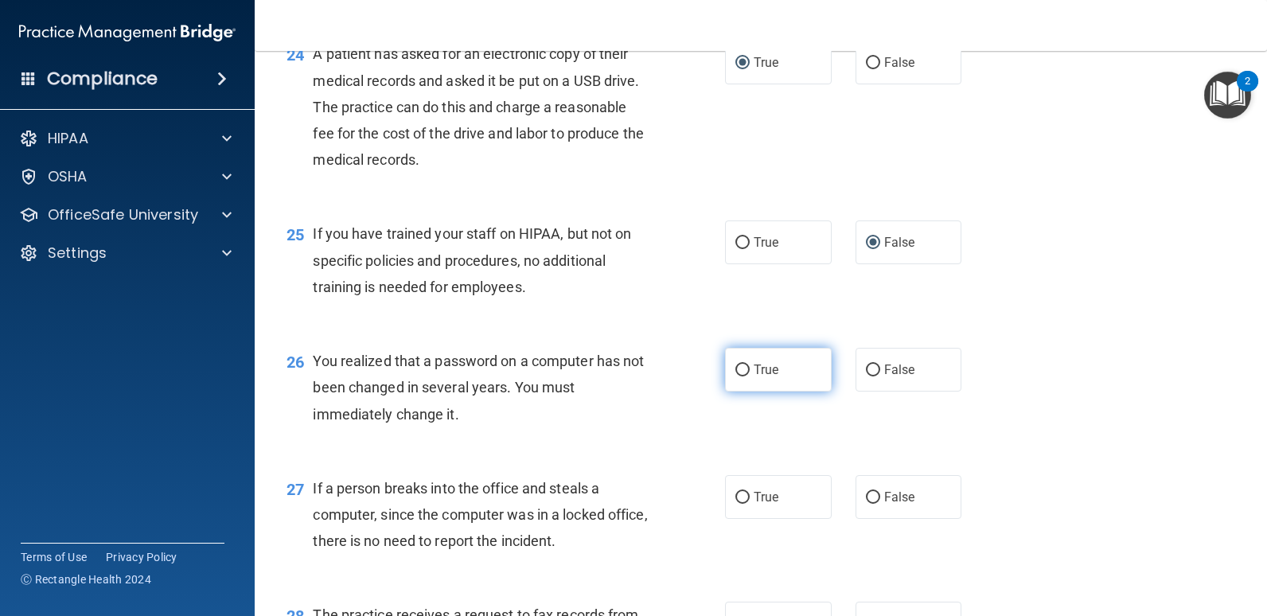
drag, startPoint x: 740, startPoint y: 365, endPoint x: 970, endPoint y: 372, distance: 230.1
click at [741, 365] on input "True" at bounding box center [742, 370] width 14 height 12
radio input "true"
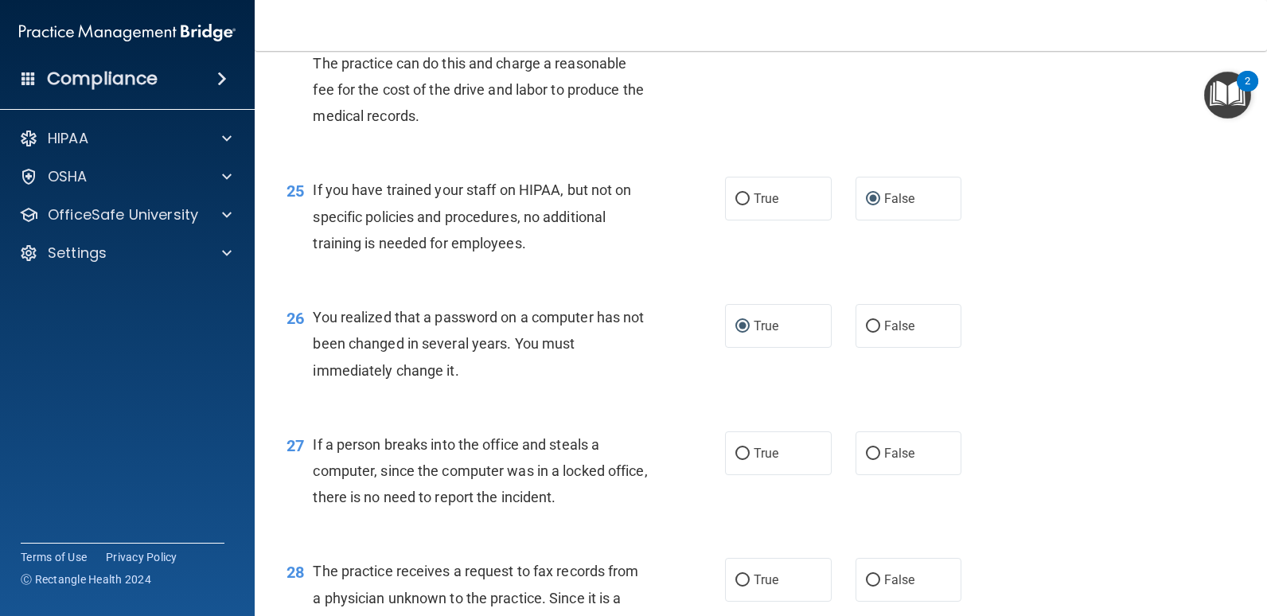
scroll to position [3193, 0]
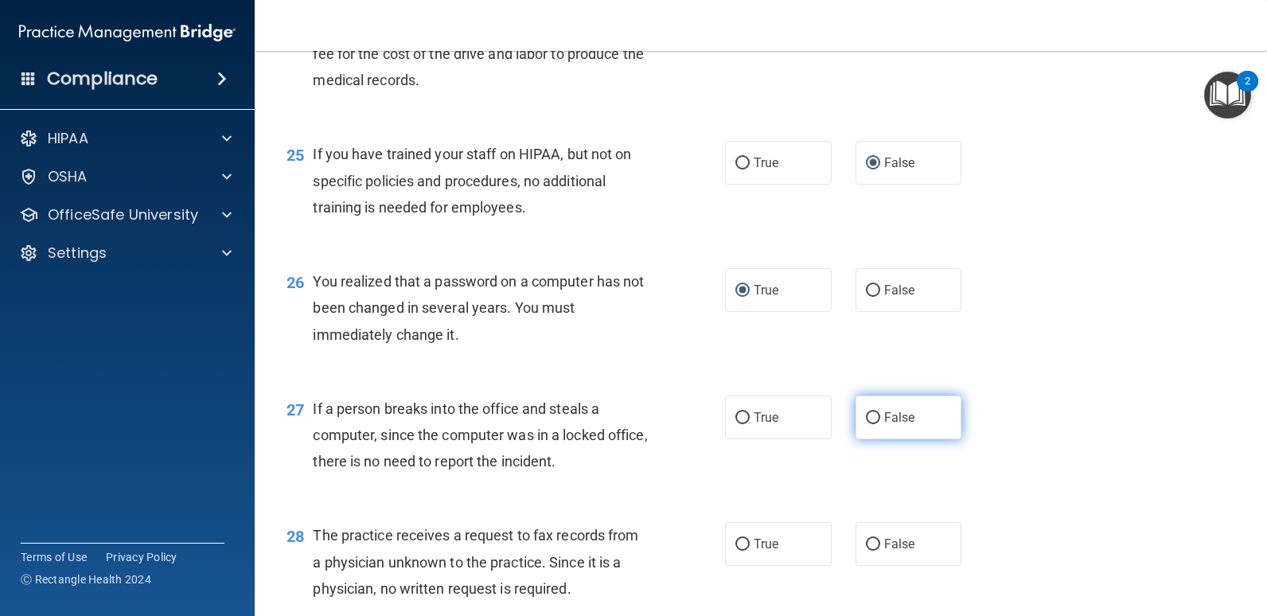
click at [869, 413] on input "False" at bounding box center [873, 418] width 14 height 12
radio input "true"
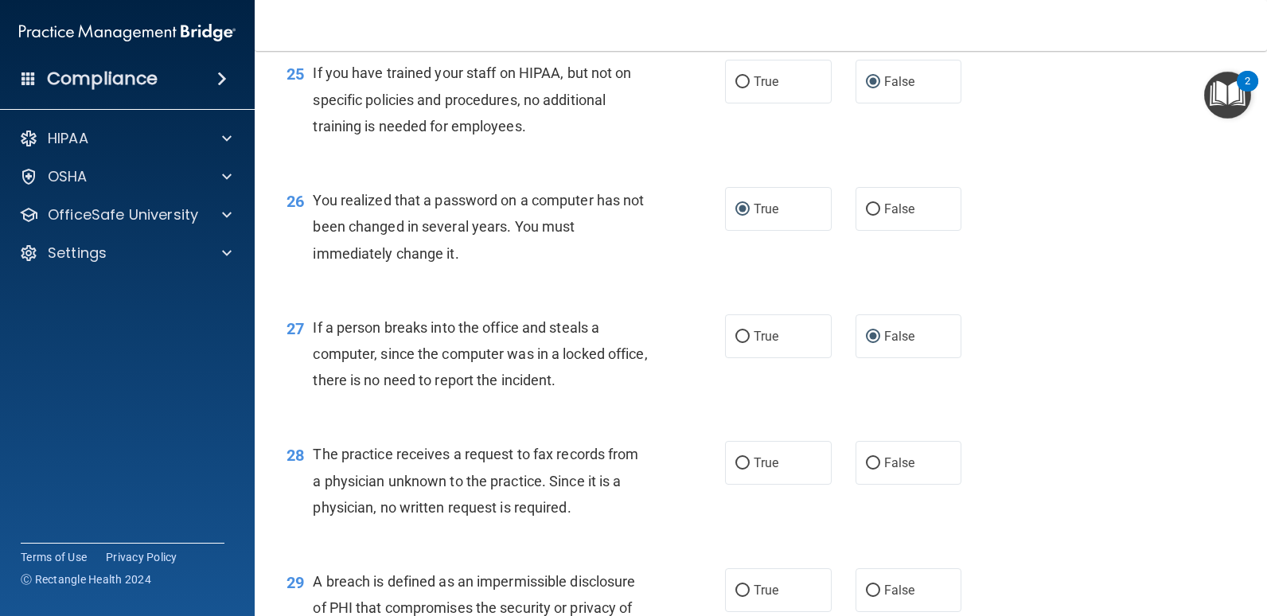
scroll to position [3352, 0]
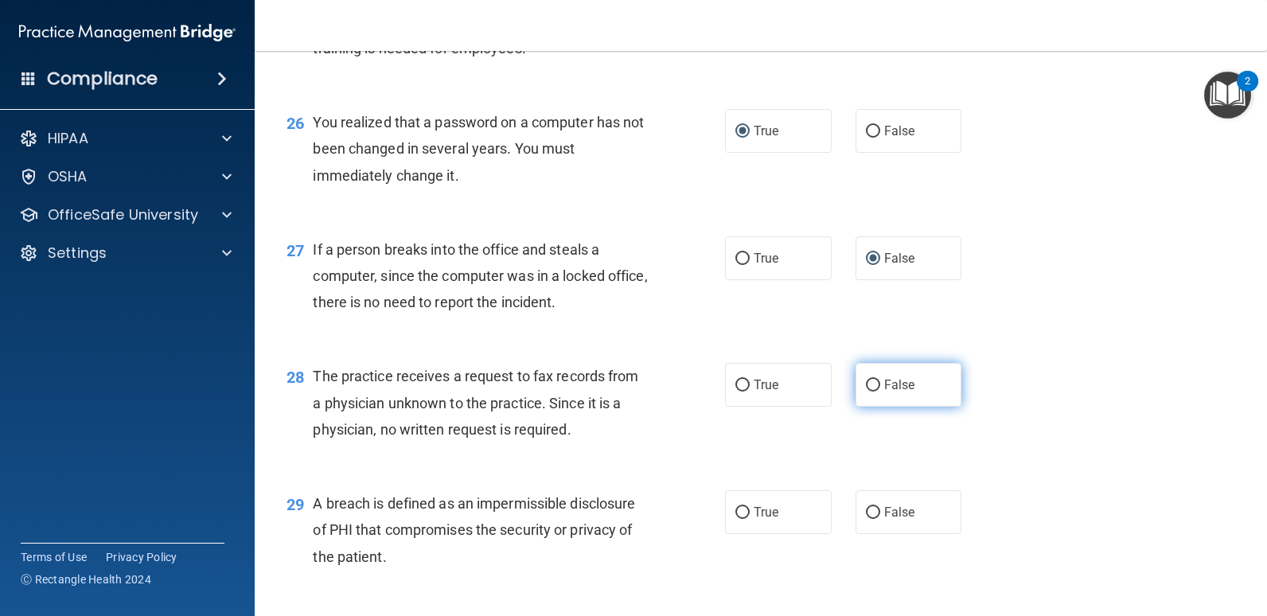
click at [866, 387] on input "False" at bounding box center [873, 386] width 14 height 12
radio input "true"
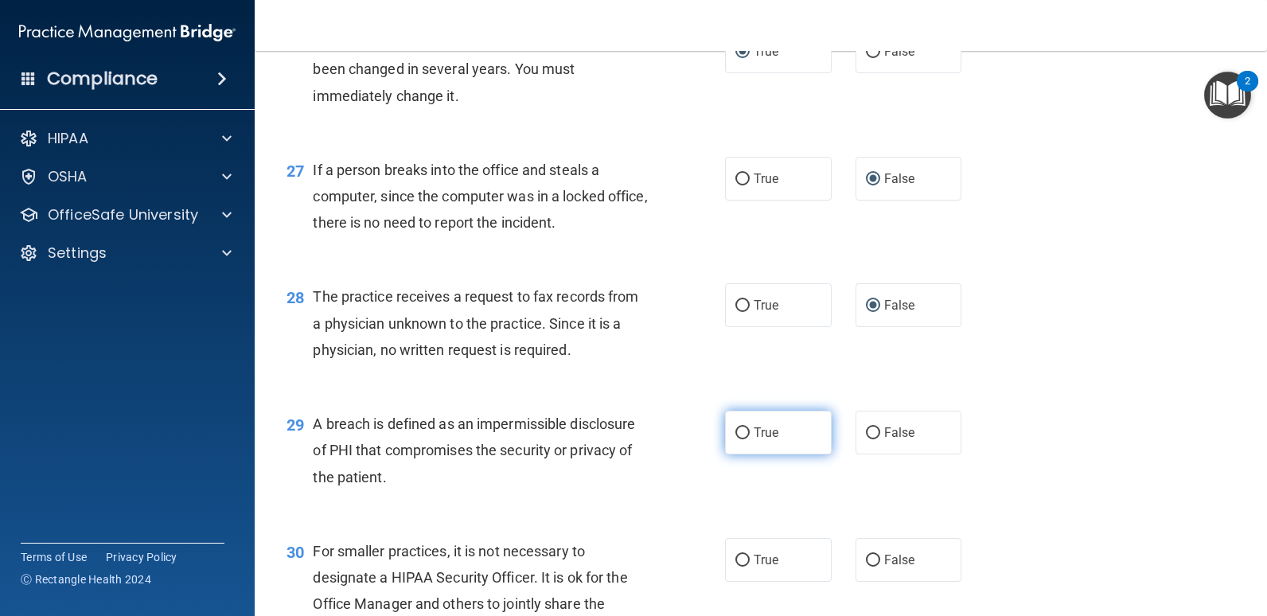
click at [735, 433] on input "True" at bounding box center [742, 433] width 14 height 12
radio input "true"
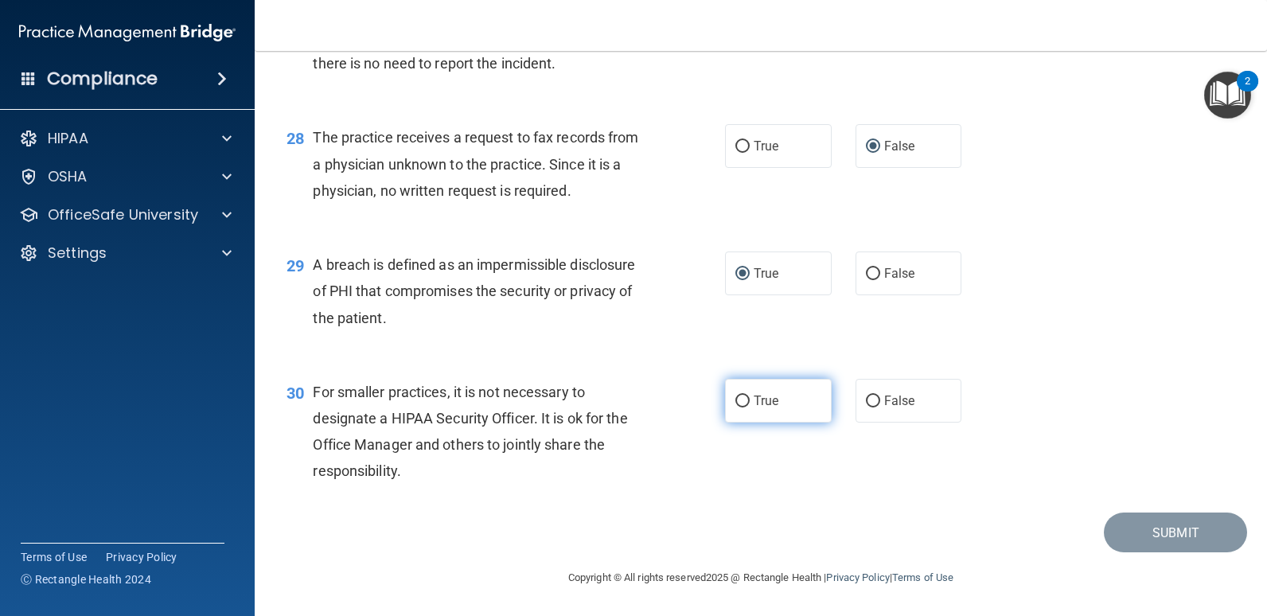
drag, startPoint x: 762, startPoint y: 394, endPoint x: 743, endPoint y: 398, distance: 18.7
click at [746, 397] on label "True" at bounding box center [778, 401] width 107 height 44
click at [747, 400] on label "True" at bounding box center [778, 401] width 107 height 44
click at [735, 396] on input "True" at bounding box center [742, 402] width 14 height 12
radio input "true"
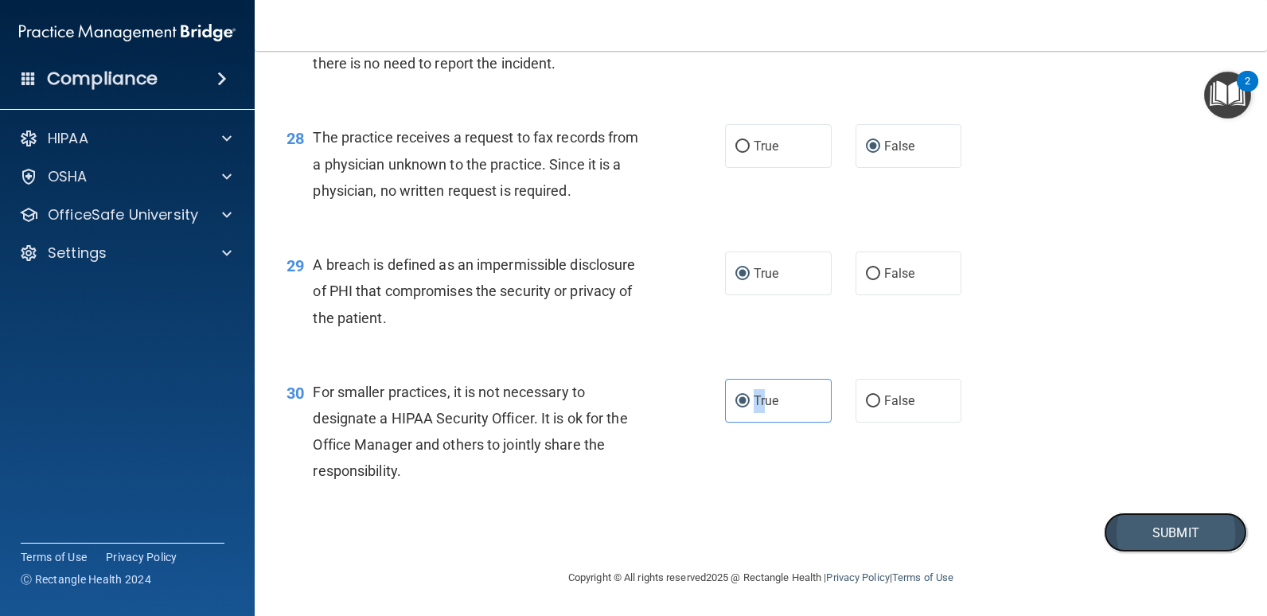
click at [1186, 532] on button "Submit" at bounding box center [1175, 533] width 143 height 41
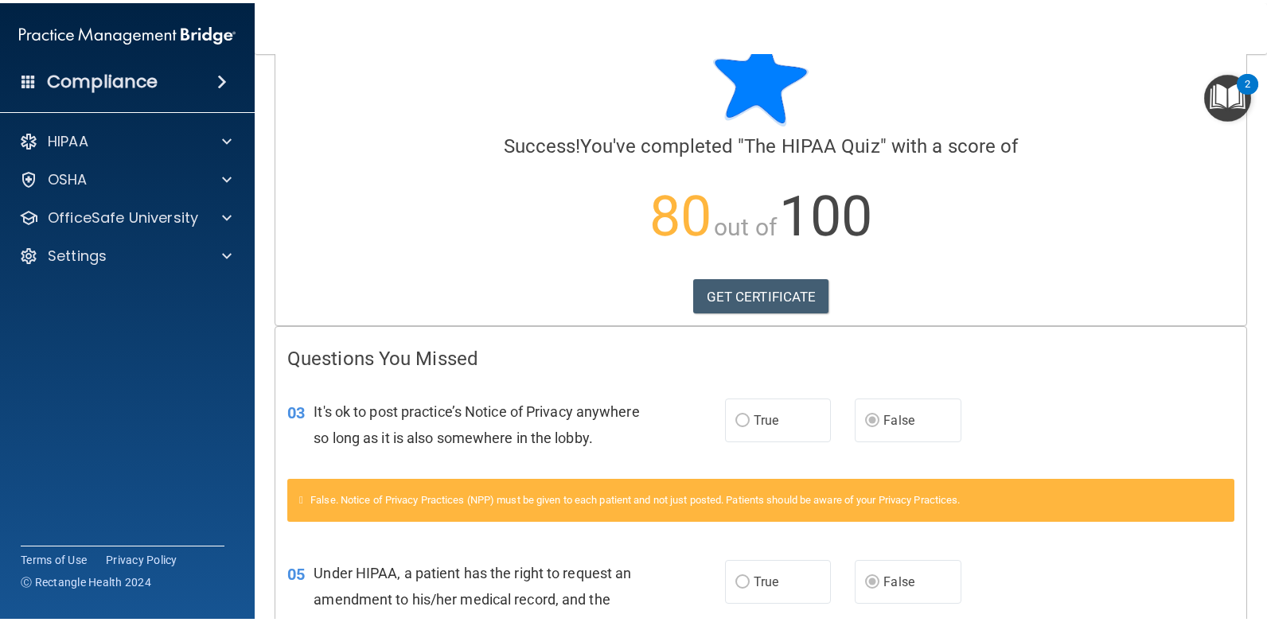
scroll to position [80, 0]
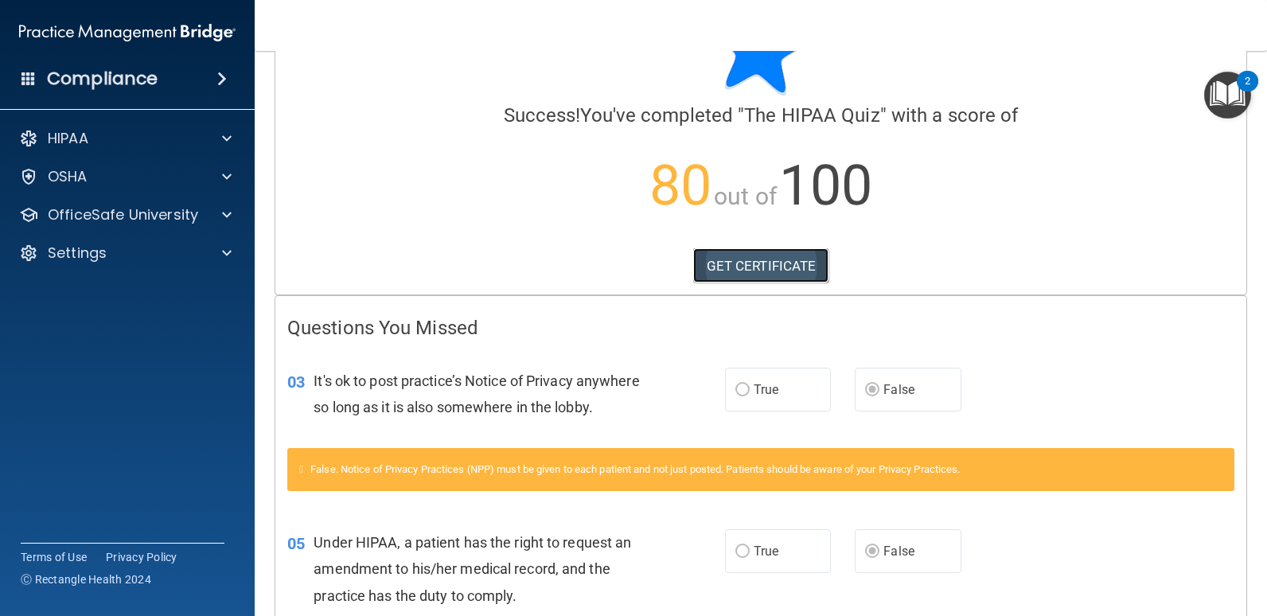
click at [775, 268] on link "GET CERTIFICATE" at bounding box center [761, 265] width 136 height 35
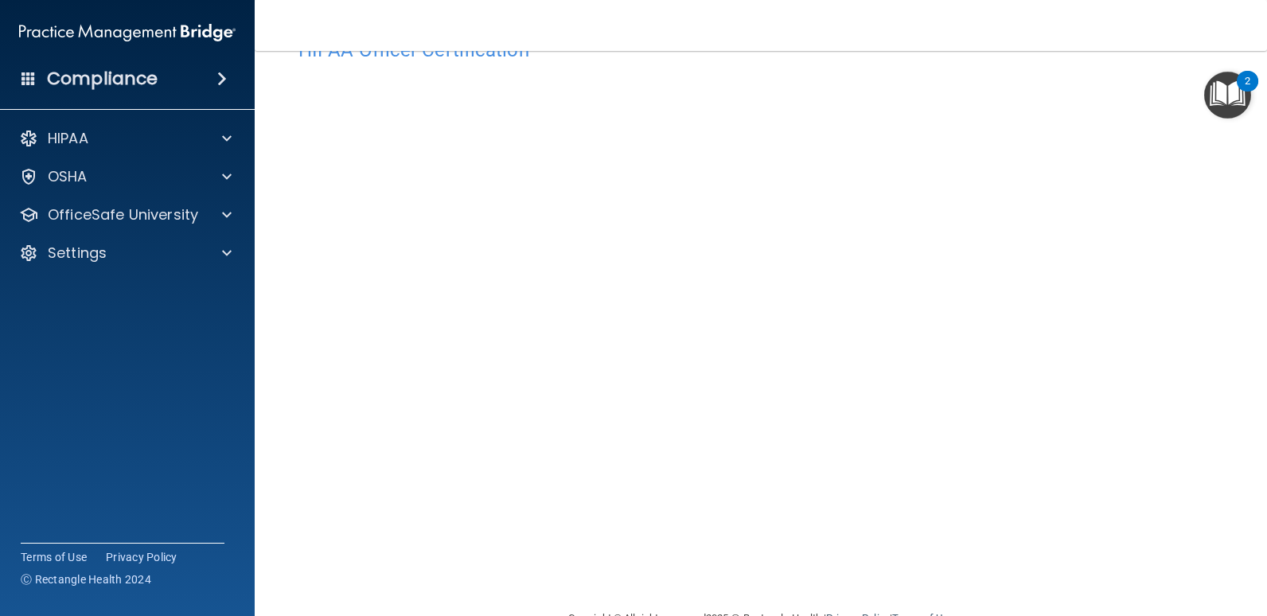
scroll to position [93, 0]
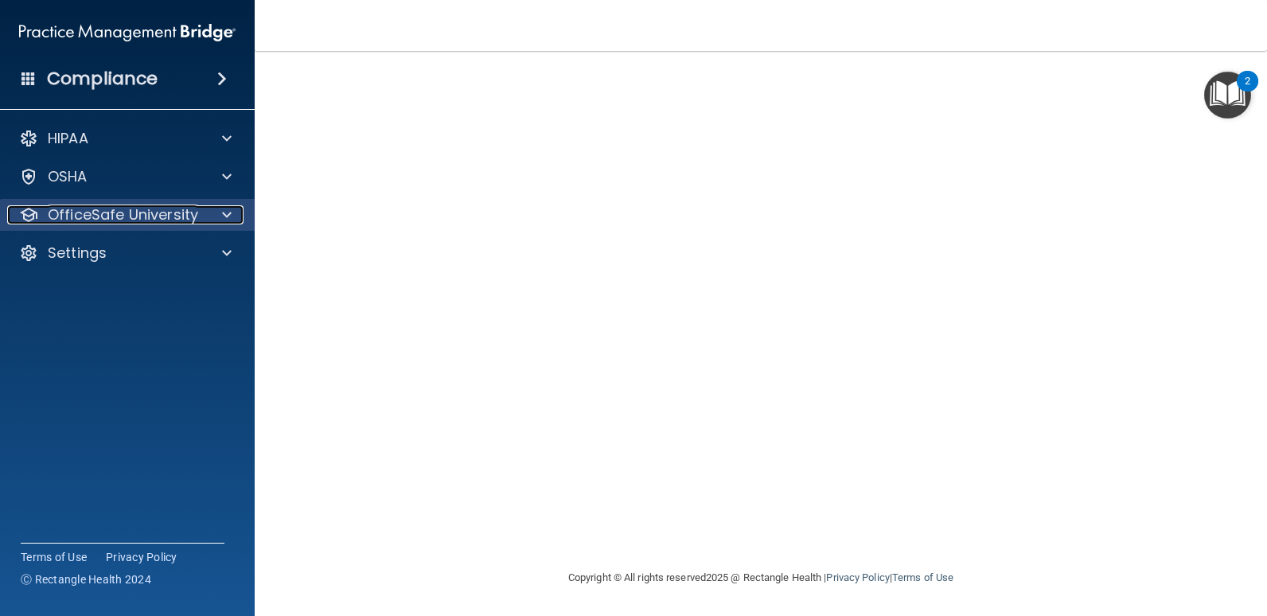
click at [182, 215] on p "OfficeSafe University" at bounding box center [123, 214] width 150 height 19
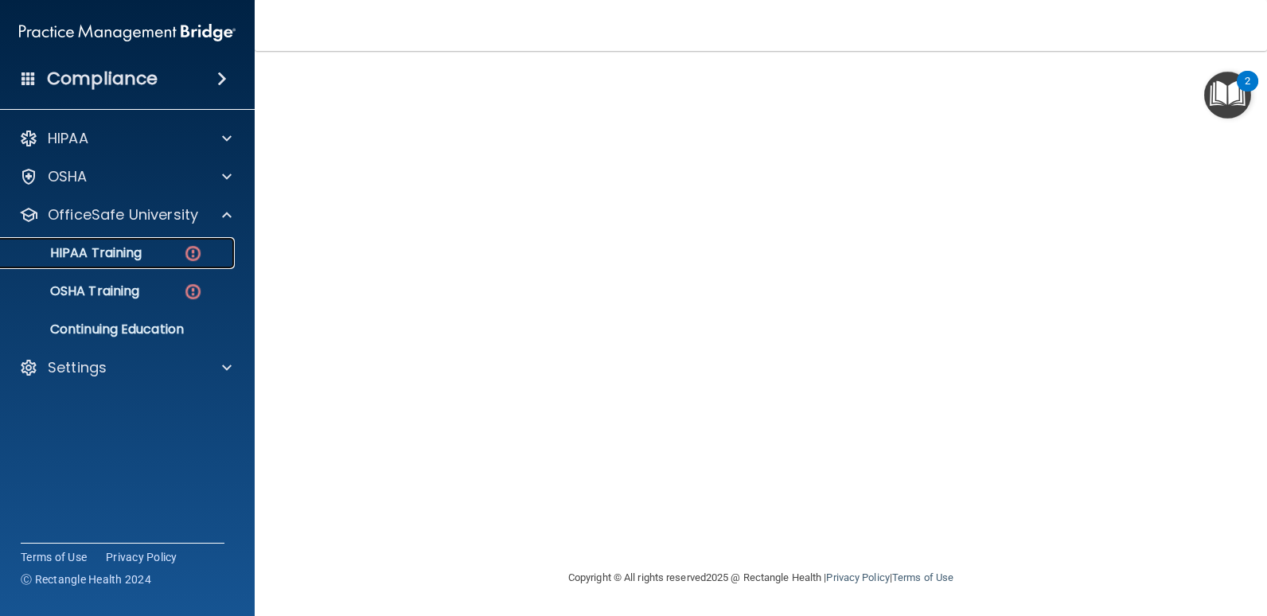
click at [162, 252] on div "HIPAA Training" at bounding box center [118, 253] width 217 height 16
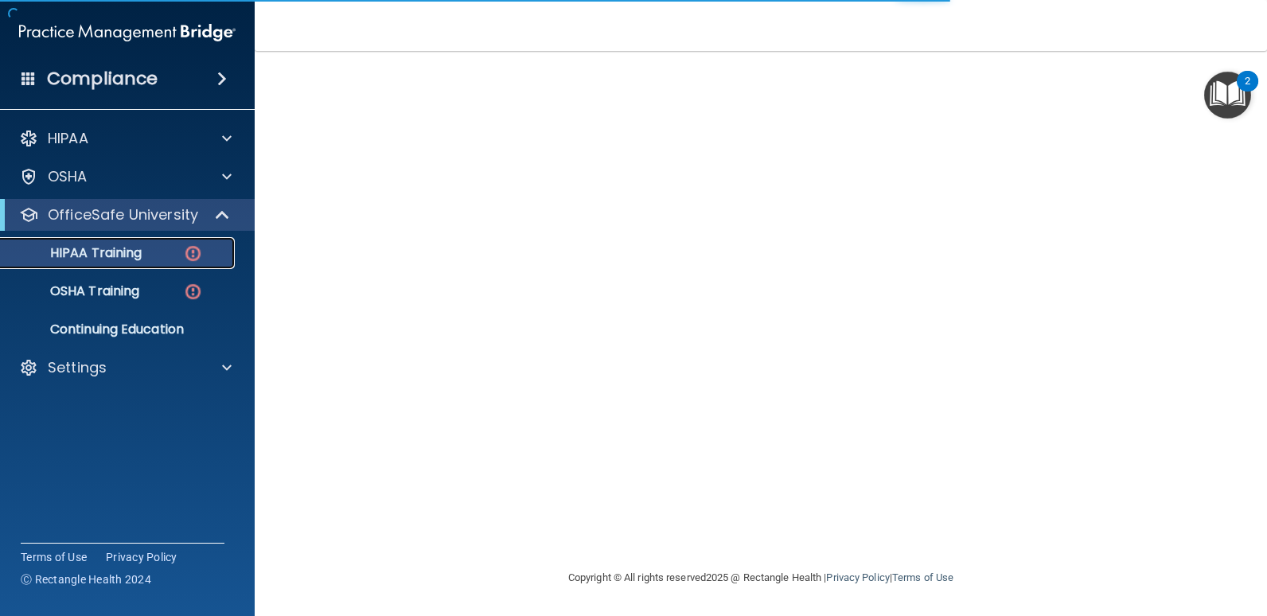
scroll to position [543, 0]
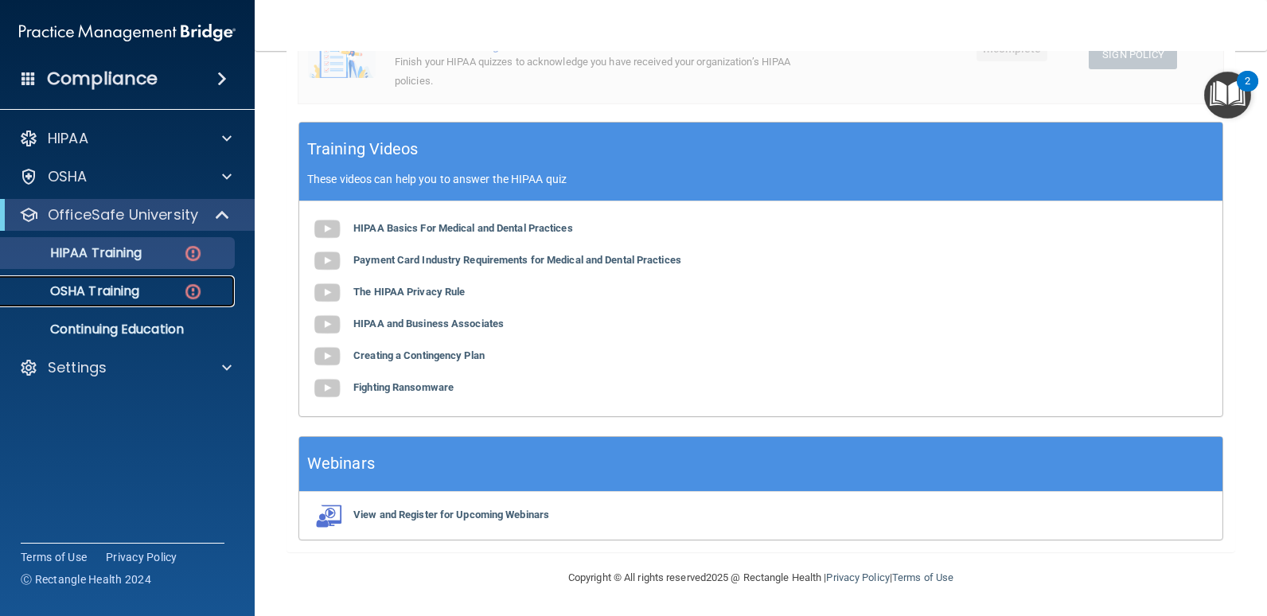
click at [126, 289] on p "OSHA Training" at bounding box center [74, 291] width 129 height 16
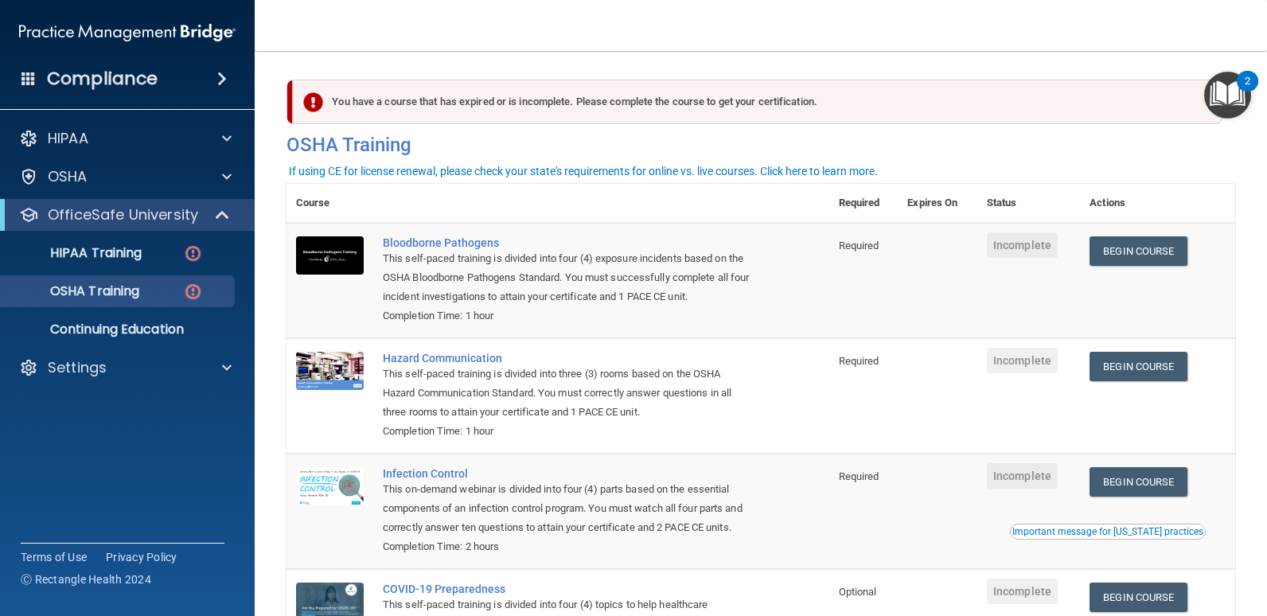
click at [491, 95] on div "You have a course that has expired or is incomplete. Please complete the course…" at bounding box center [758, 102] width 930 height 45
click p "HIPAA Training"
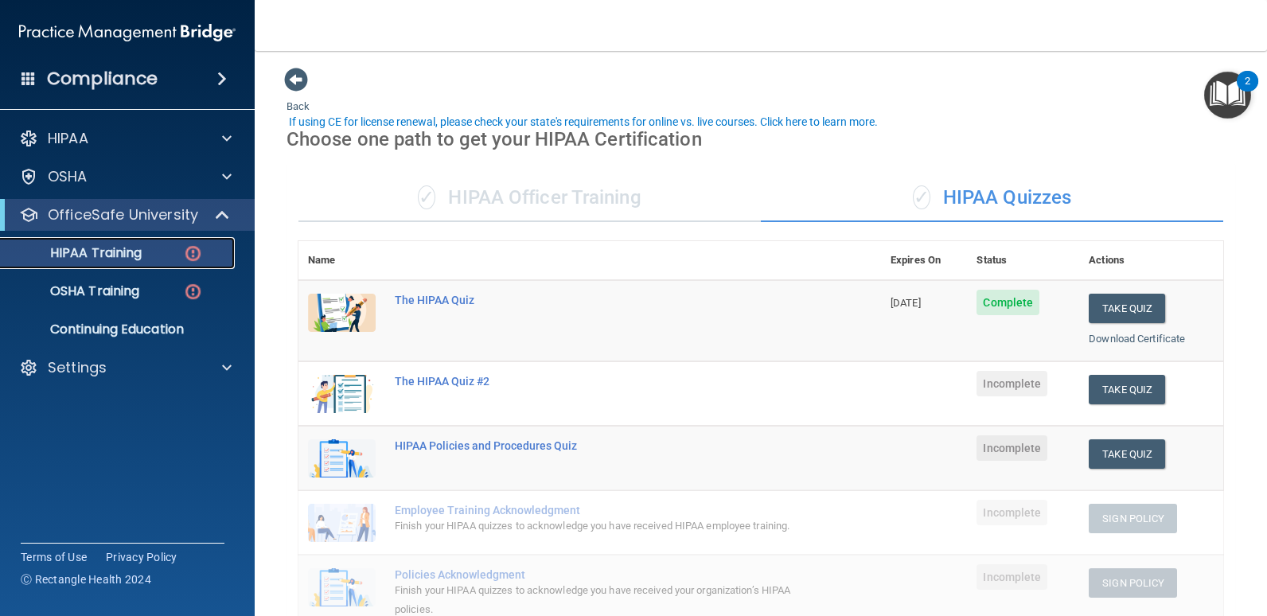
scroll to position [80, 0]
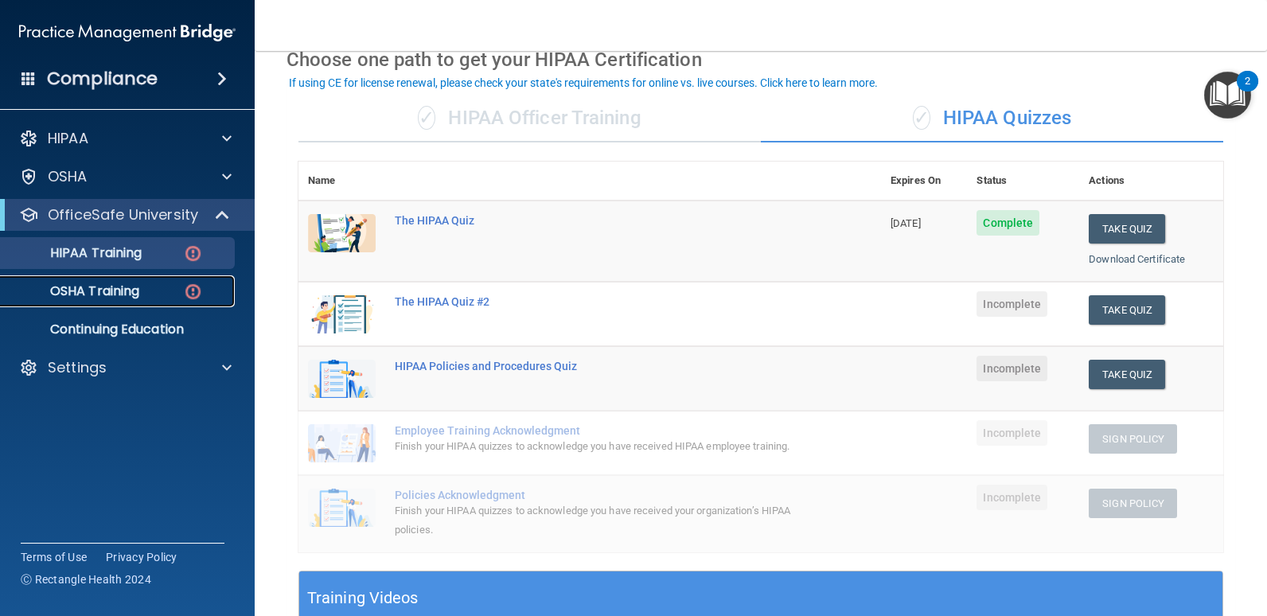
click p "OSHA Training"
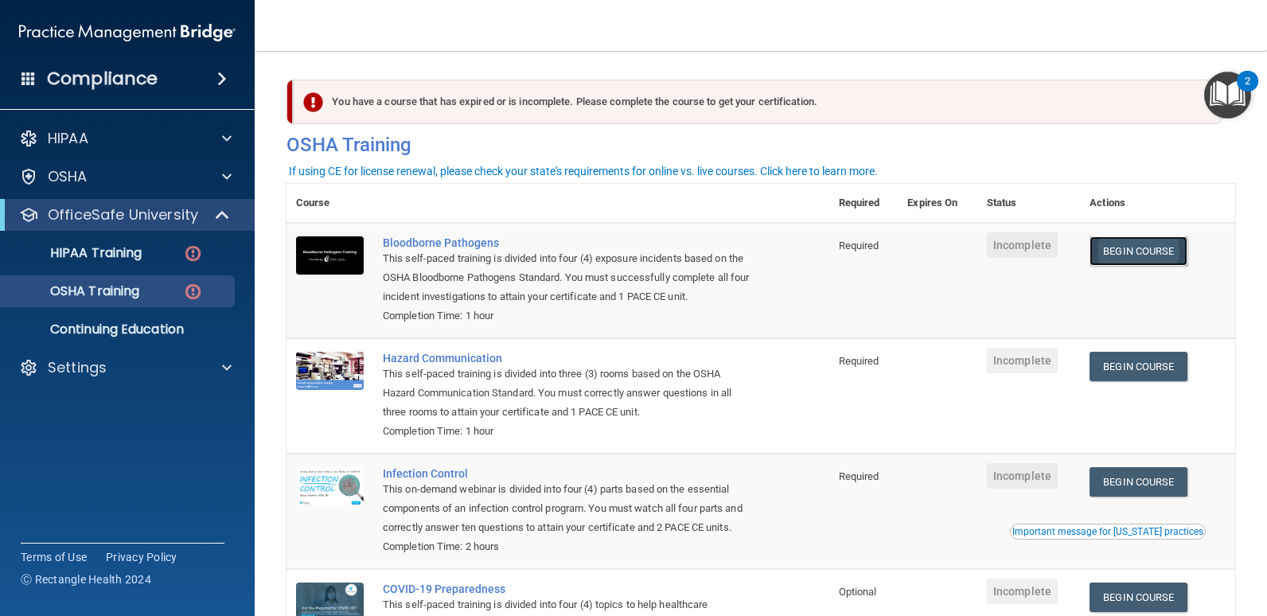
click link "Begin Course"
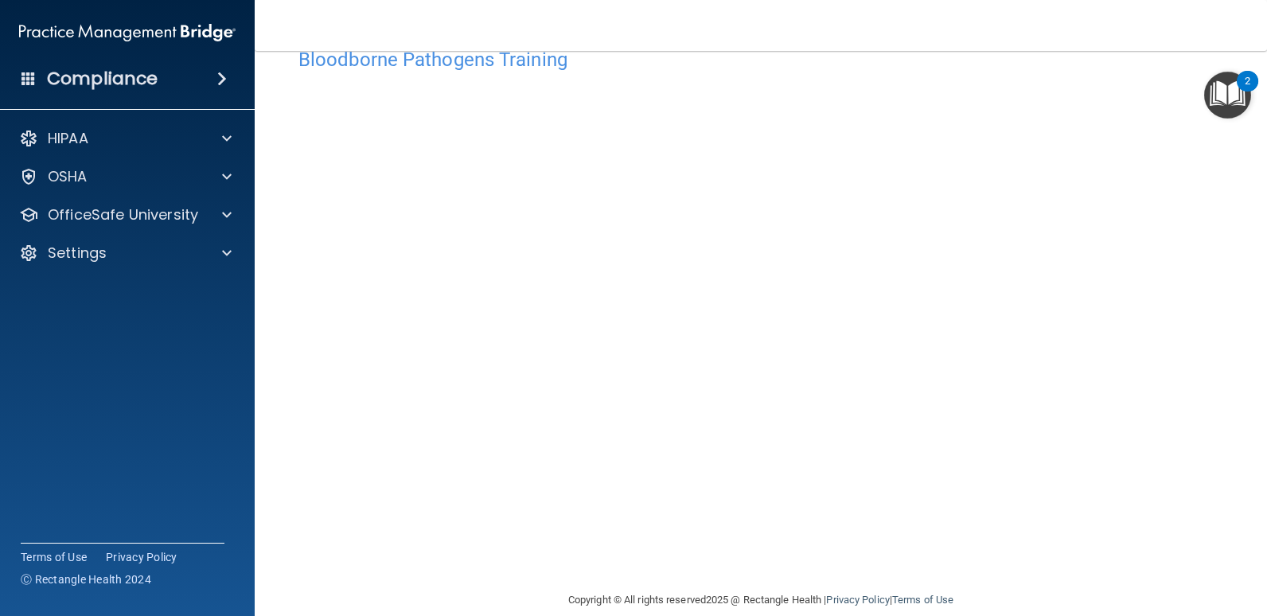
scroll to position [65, 0]
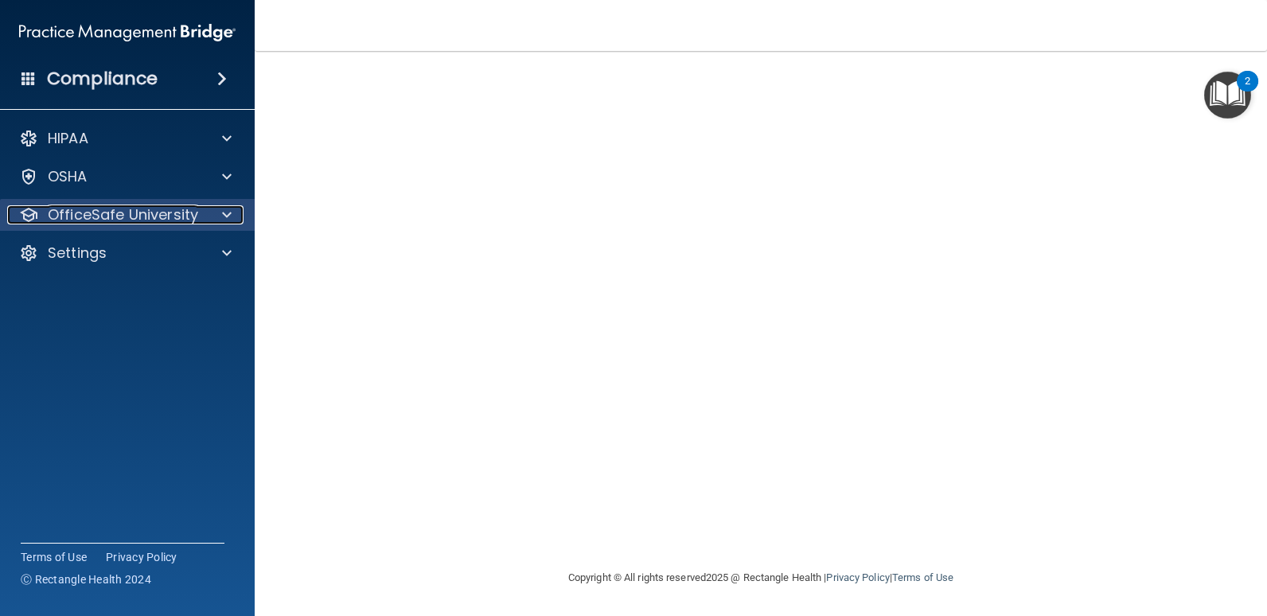
click at [194, 206] on p "OfficeSafe University" at bounding box center [123, 214] width 150 height 19
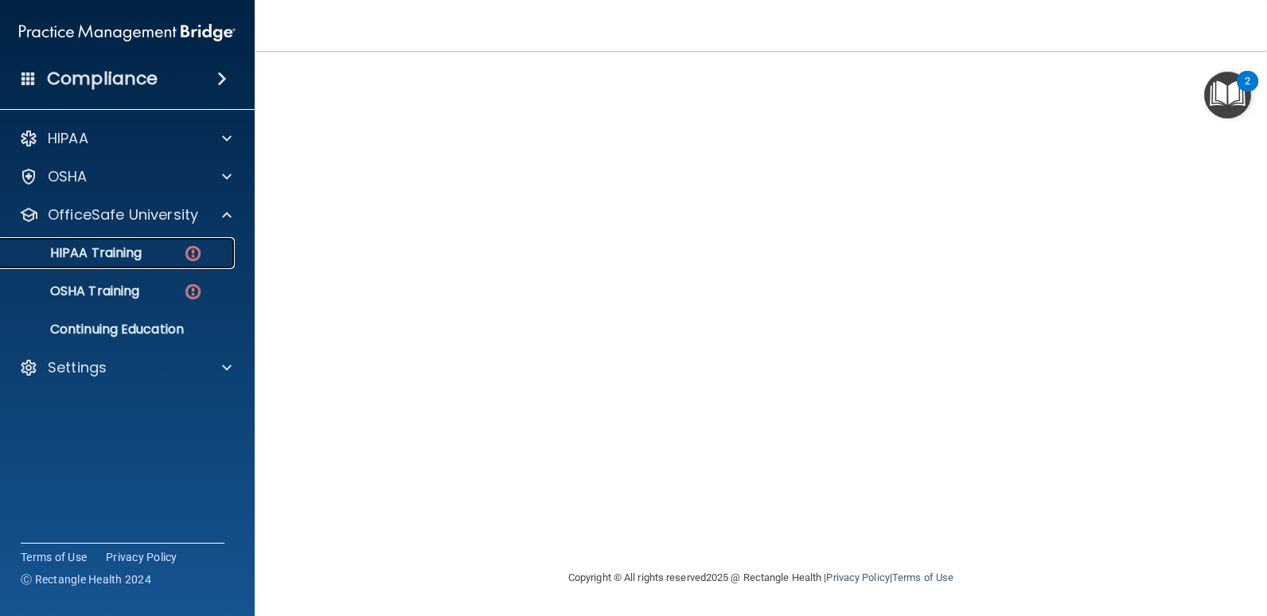
click at [147, 247] on div "HIPAA Training" at bounding box center [118, 253] width 217 height 16
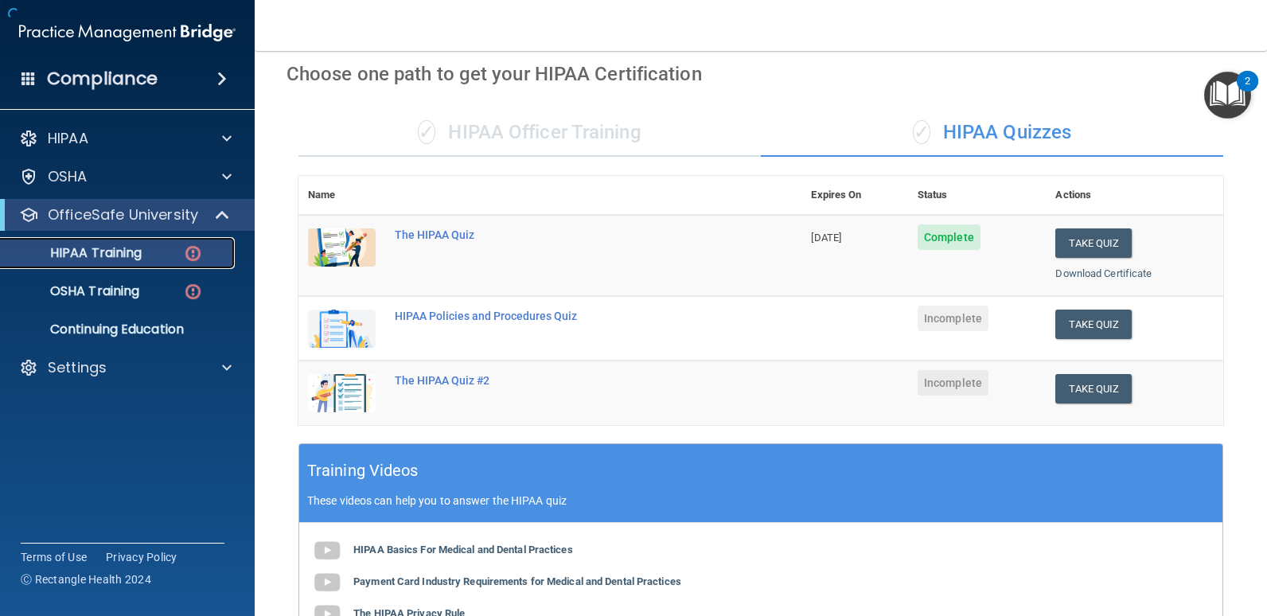
scroll to position [543, 0]
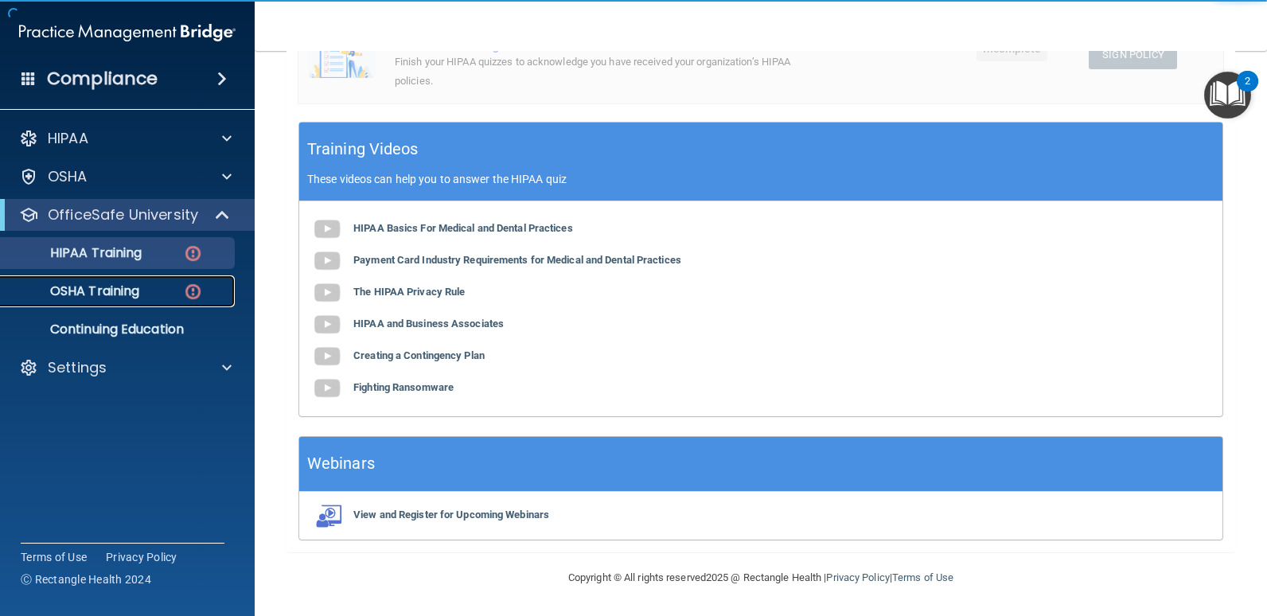
click at [139, 290] on p "OSHA Training" at bounding box center [74, 291] width 129 height 16
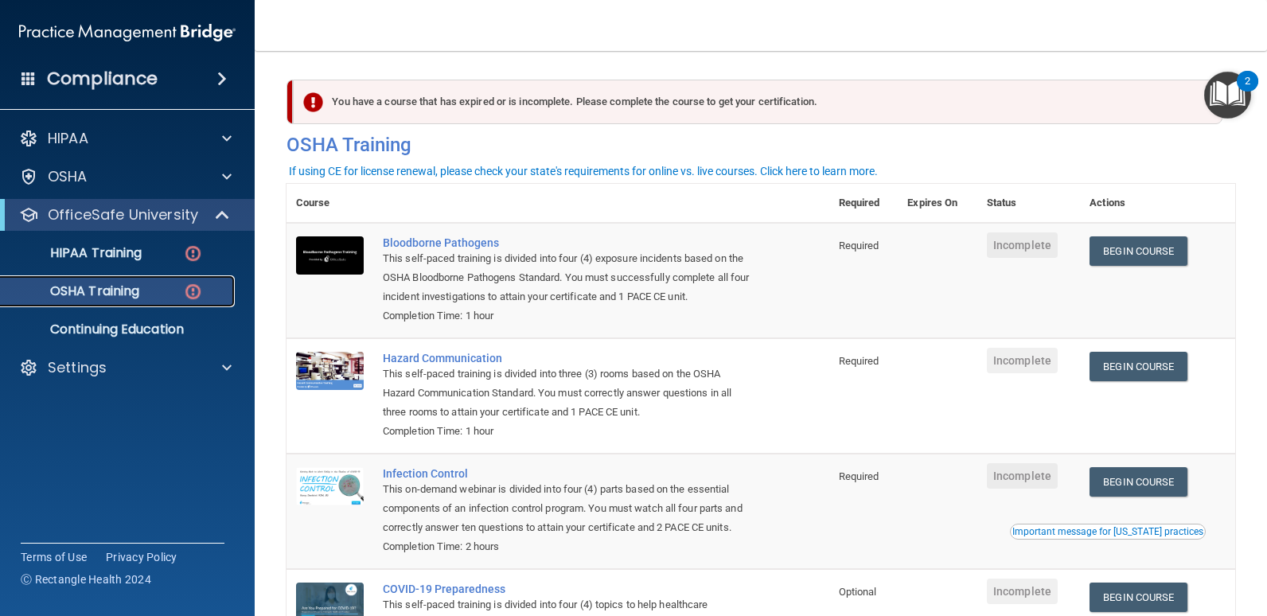
click at [154, 286] on div "OSHA Training" at bounding box center [118, 291] width 217 height 16
click at [122, 251] on p "HIPAA Training" at bounding box center [75, 253] width 131 height 16
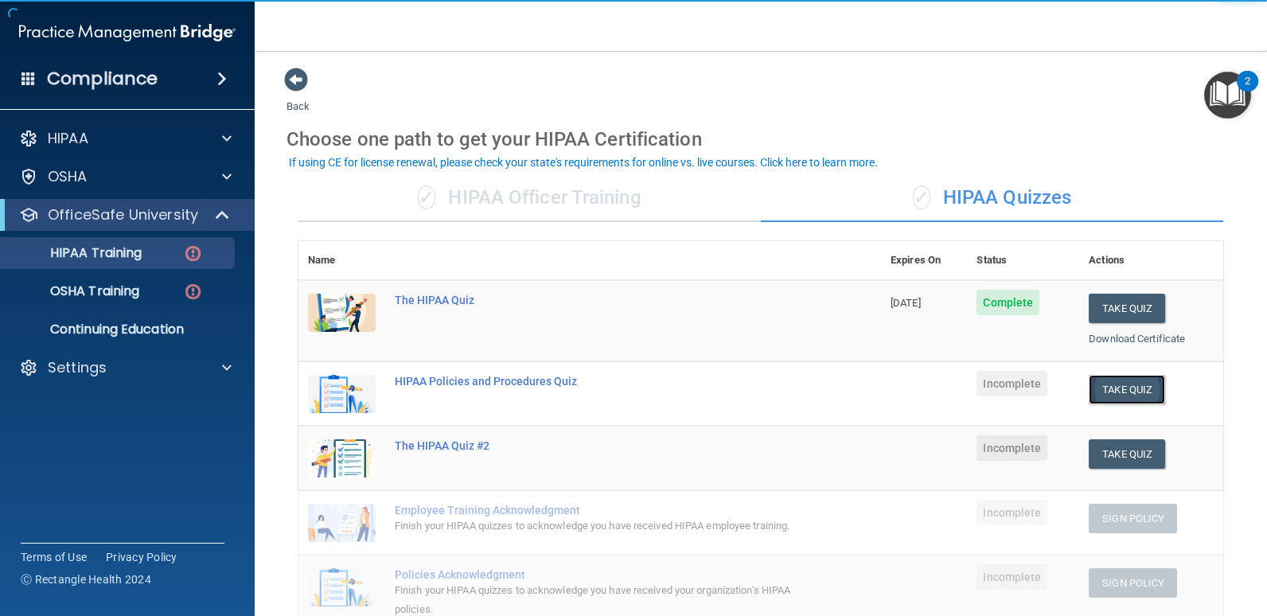
click at [1125, 382] on button "Take Quiz" at bounding box center [1127, 389] width 76 height 29
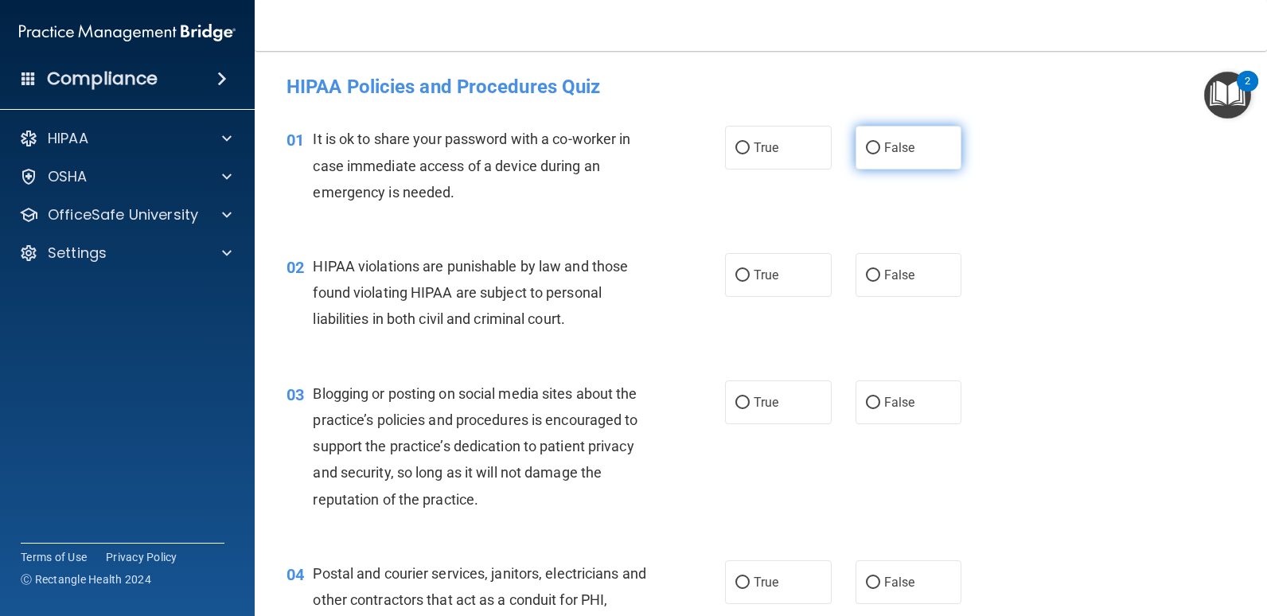
click at [866, 146] on input "False" at bounding box center [873, 148] width 14 height 12
radio input "true"
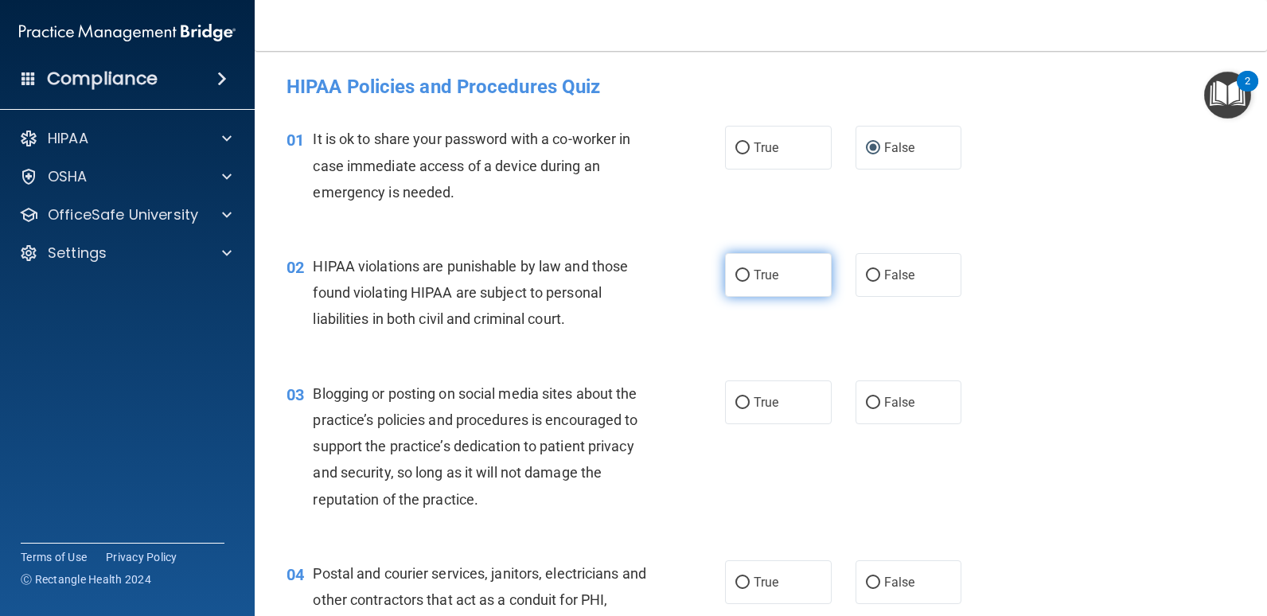
click at [736, 271] on input "True" at bounding box center [742, 276] width 14 height 12
radio input "true"
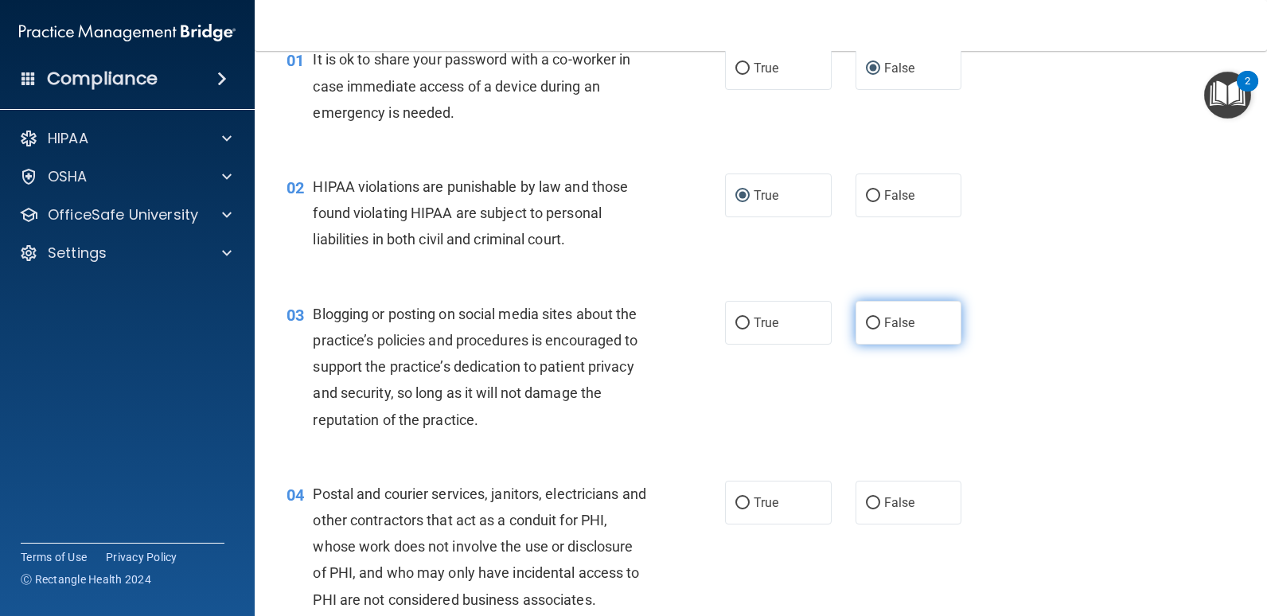
click at [871, 322] on input "False" at bounding box center [873, 324] width 14 height 12
radio input "true"
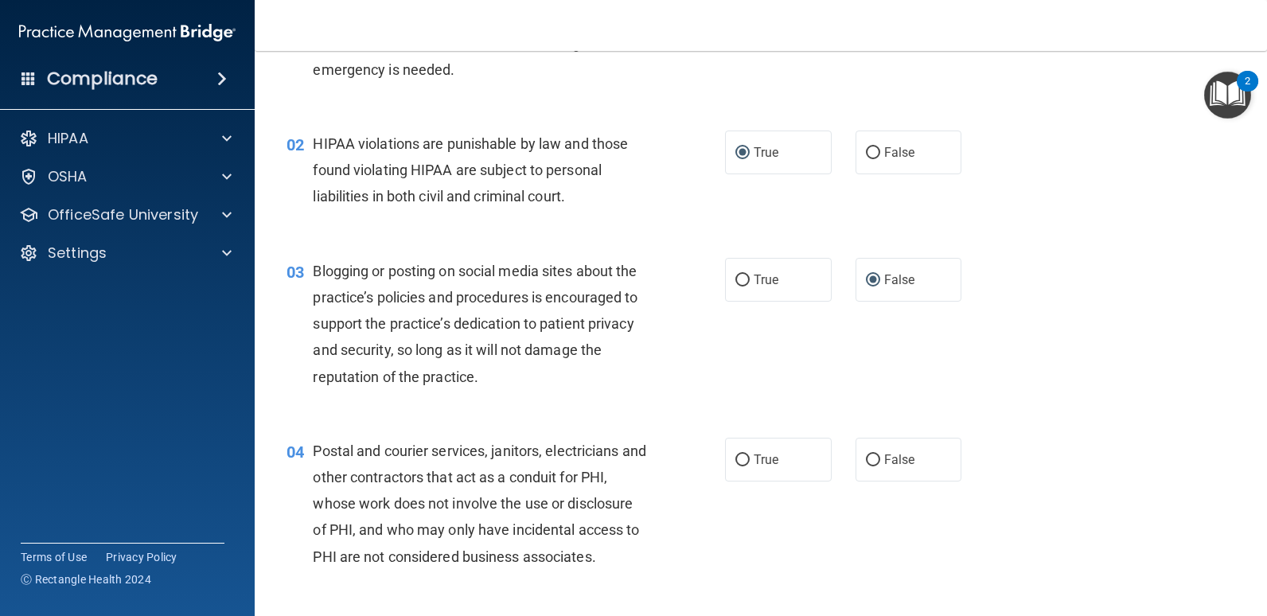
scroll to position [159, 0]
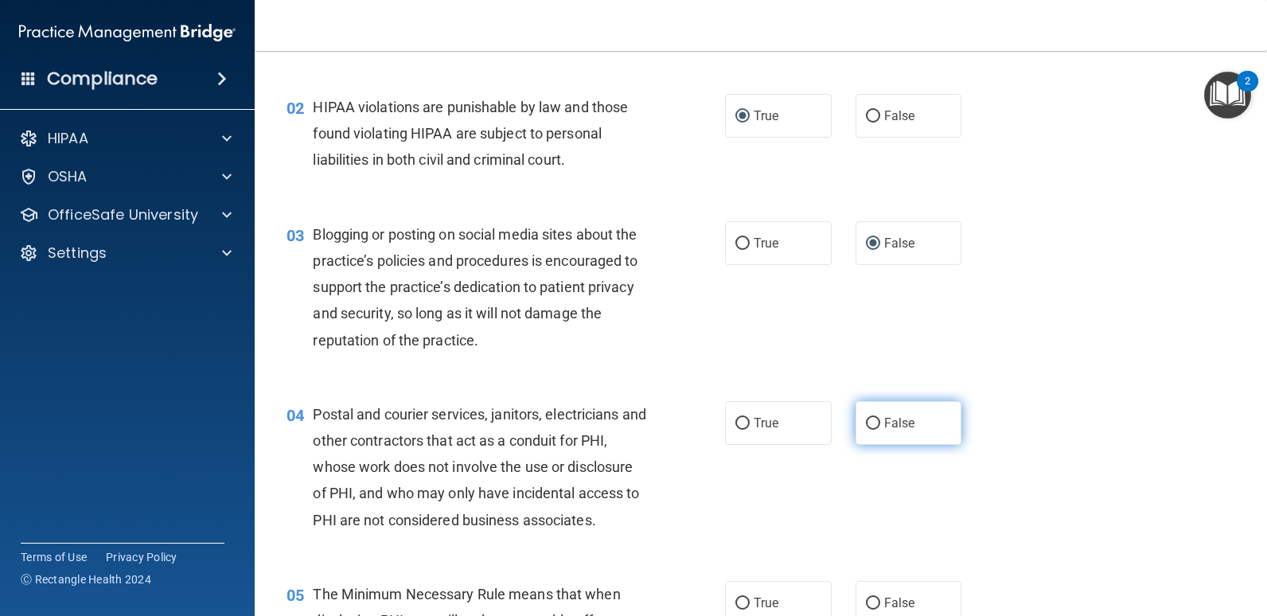
click at [867, 419] on input "False" at bounding box center [873, 424] width 14 height 12
radio input "true"
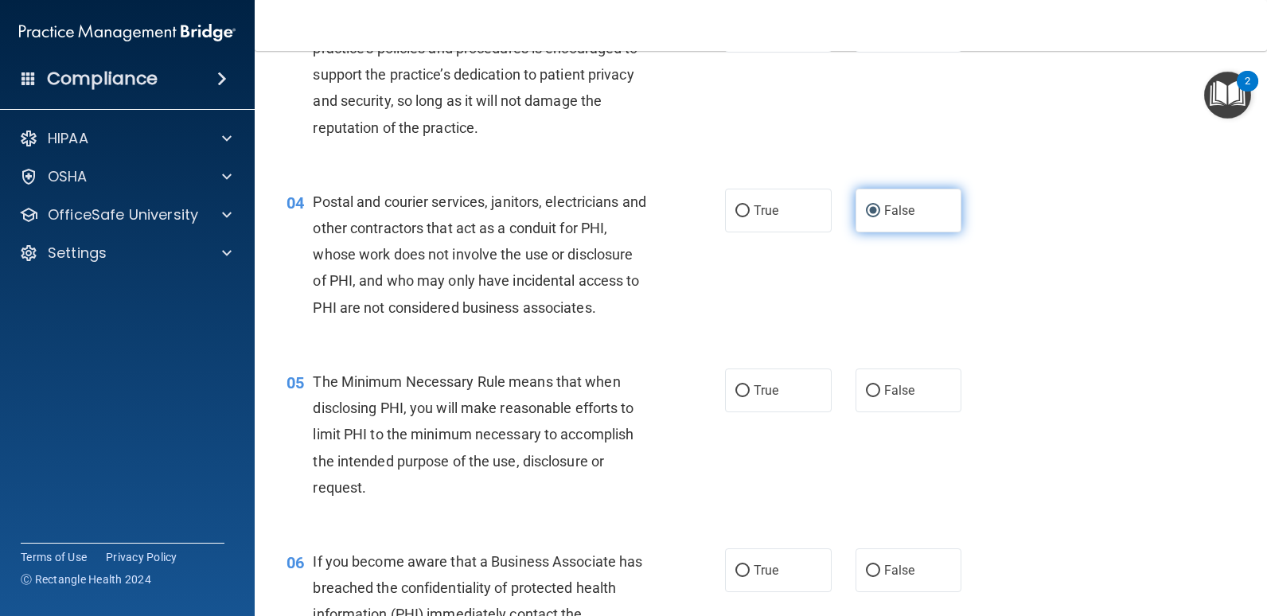
scroll to position [398, 0]
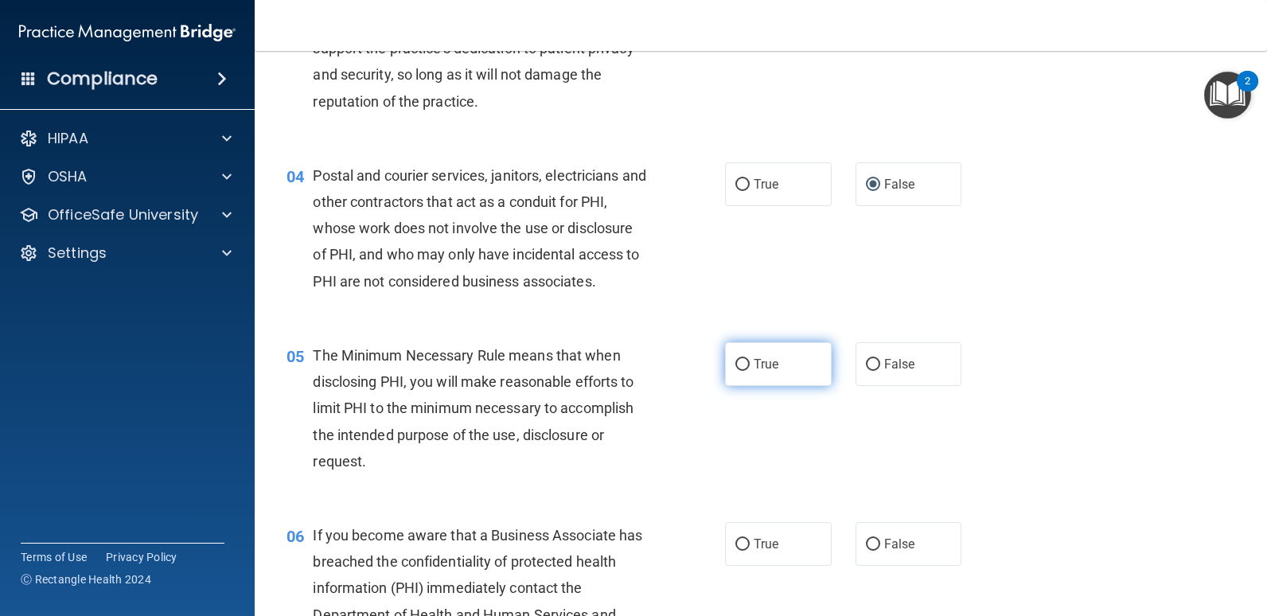
click at [742, 364] on input "True" at bounding box center [742, 365] width 14 height 12
radio input "true"
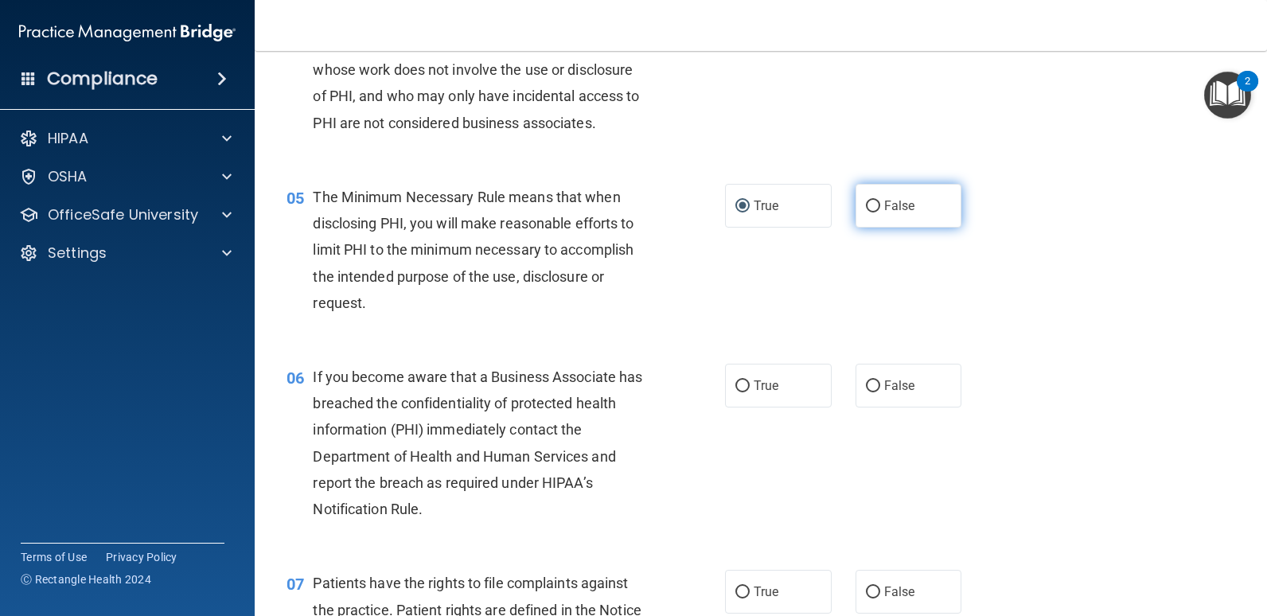
scroll to position [557, 0]
click at [737, 380] on input "True" at bounding box center [742, 386] width 14 height 12
radio input "true"
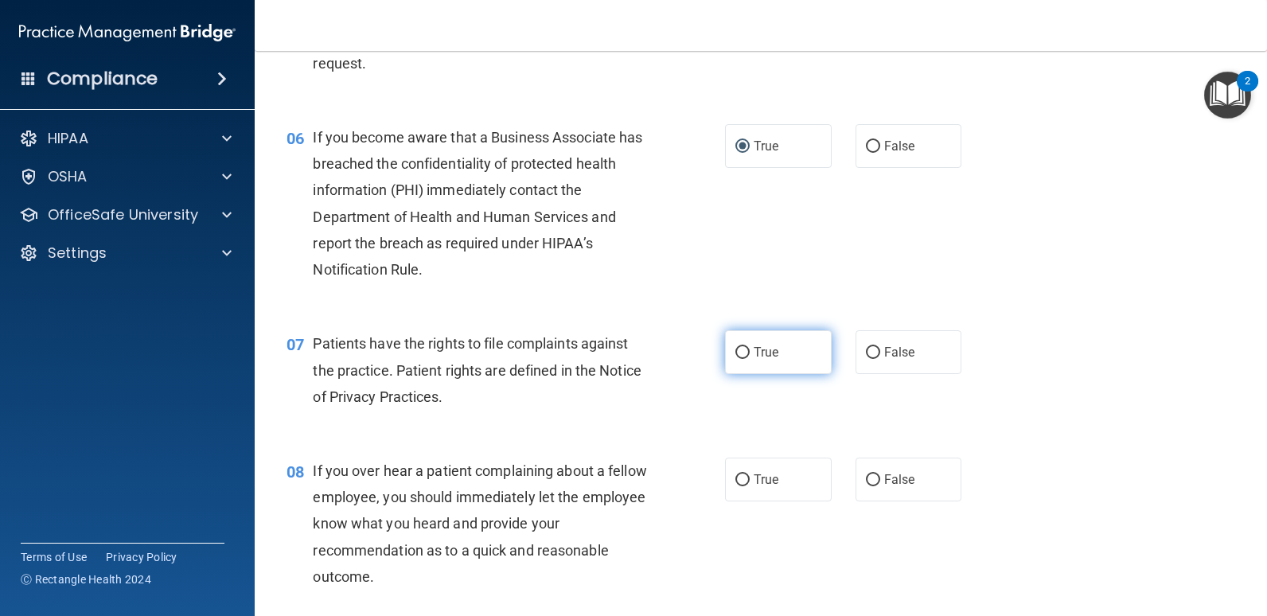
click at [739, 348] on input "True" at bounding box center [742, 353] width 14 height 12
radio input "true"
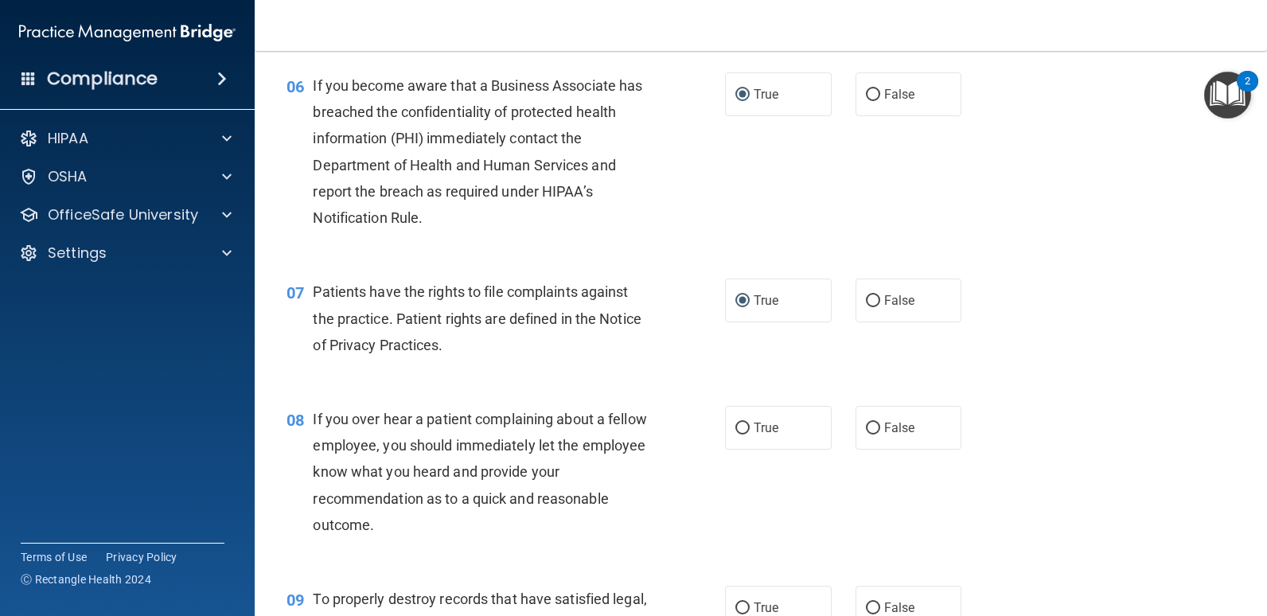
scroll to position [875, 0]
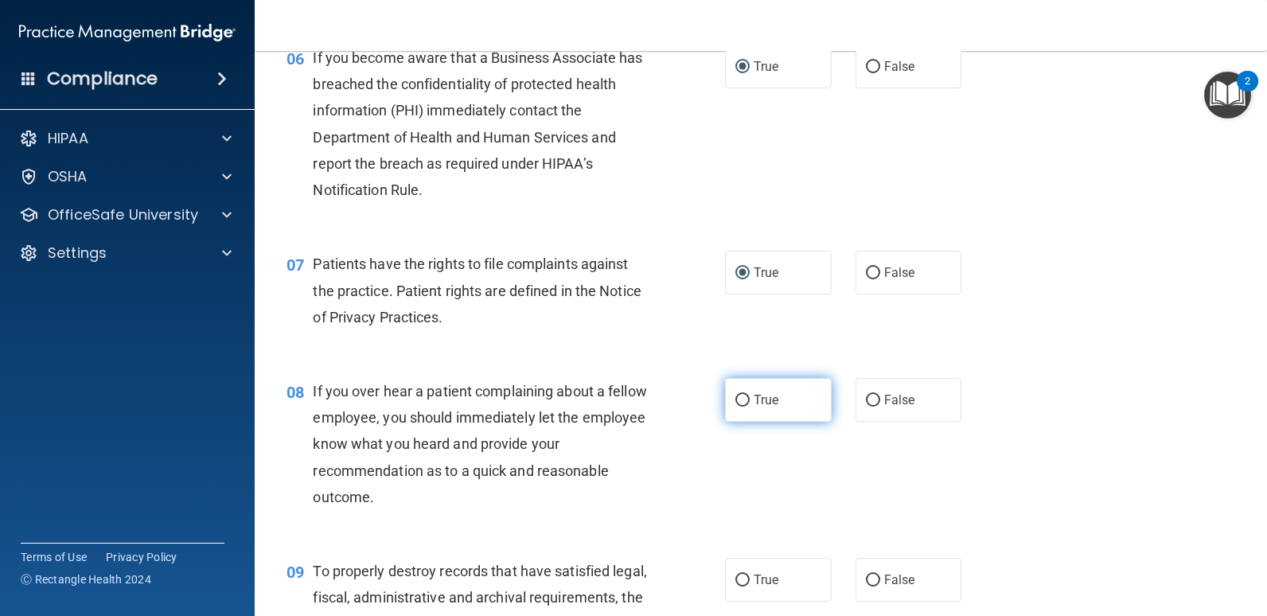
click at [736, 396] on input "True" at bounding box center [742, 401] width 14 height 12
radio input "true"
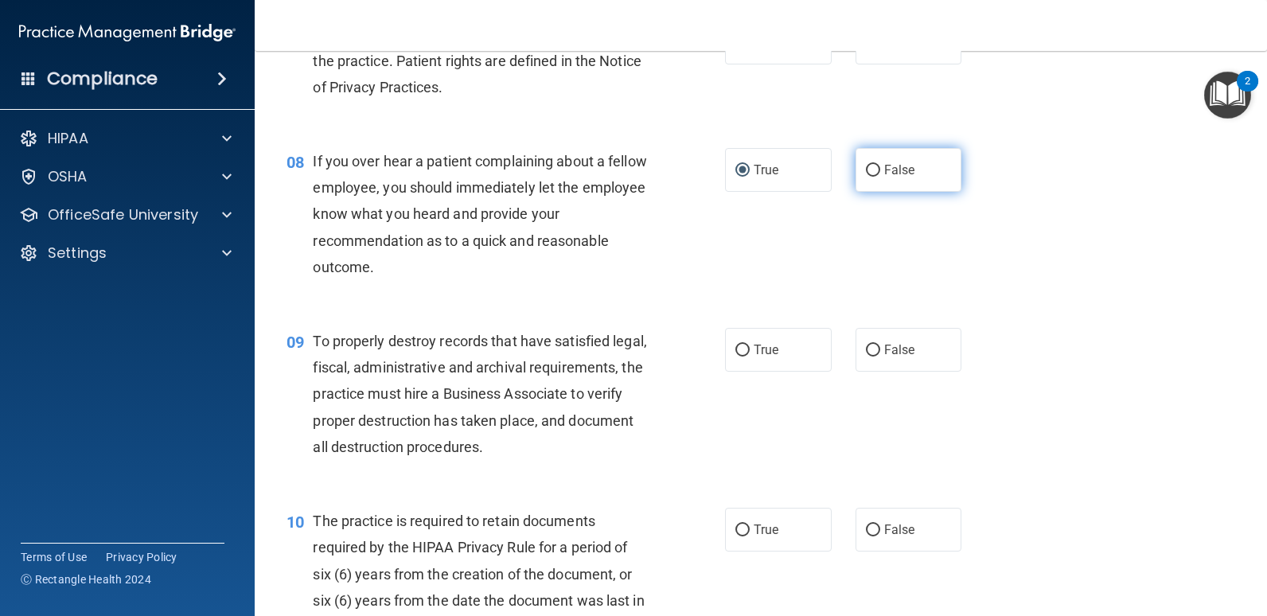
scroll to position [1114, 0]
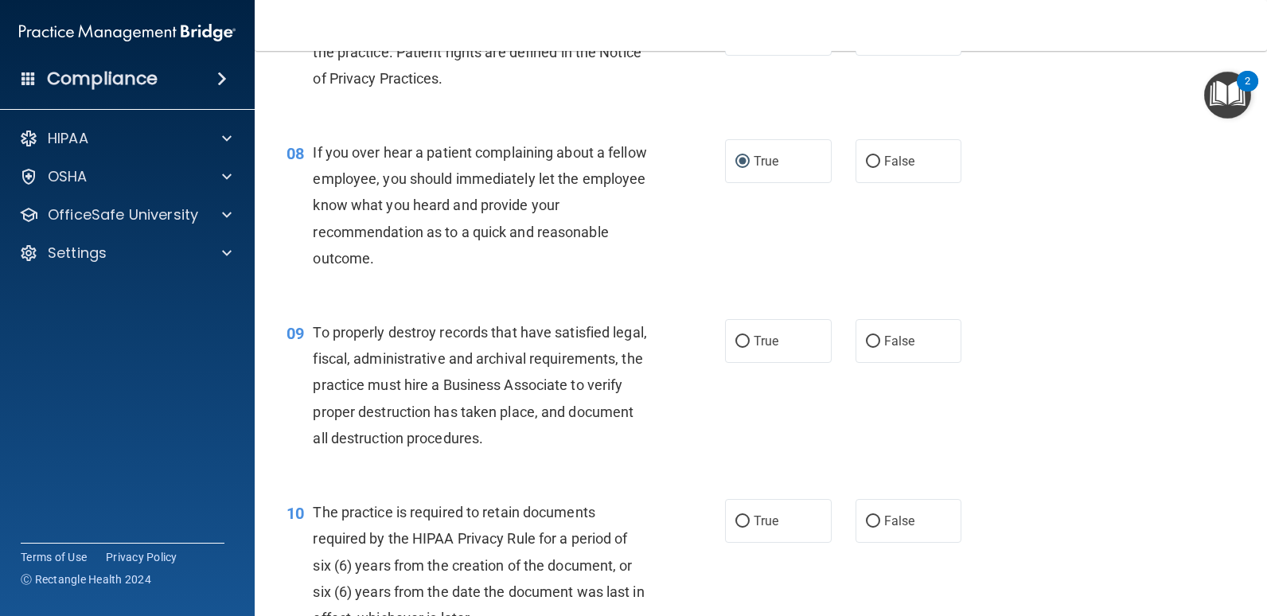
drag, startPoint x: 735, startPoint y: 341, endPoint x: 765, endPoint y: 378, distance: 47.5
click at [735, 341] on input "True" at bounding box center [742, 342] width 14 height 12
radio input "true"
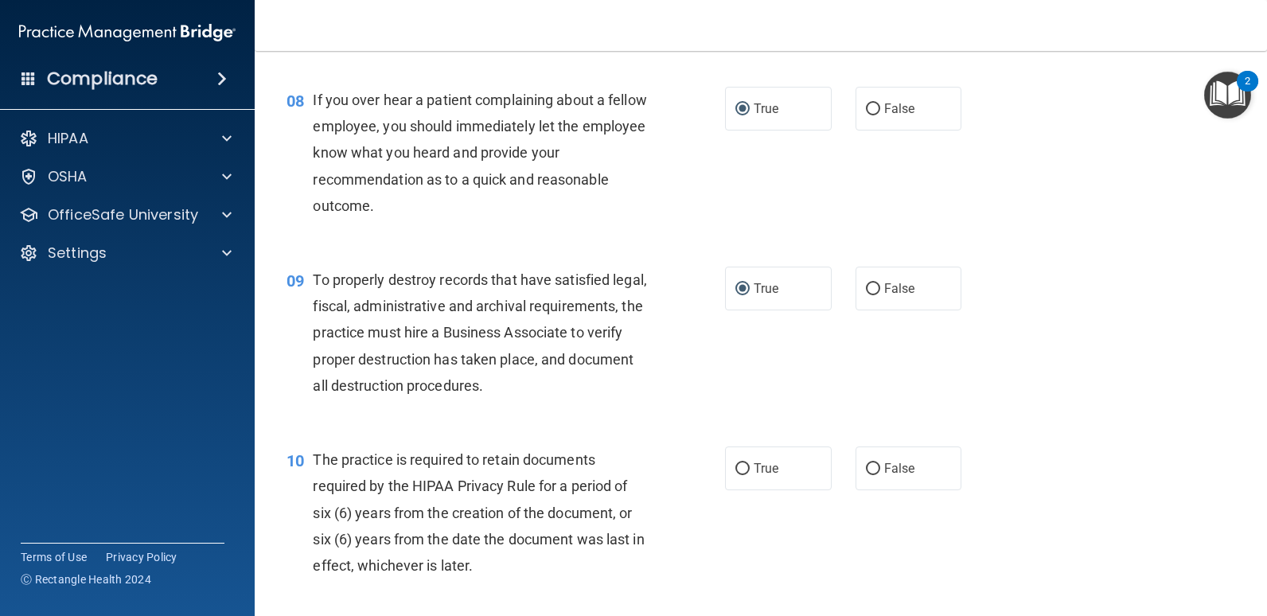
scroll to position [1273, 0]
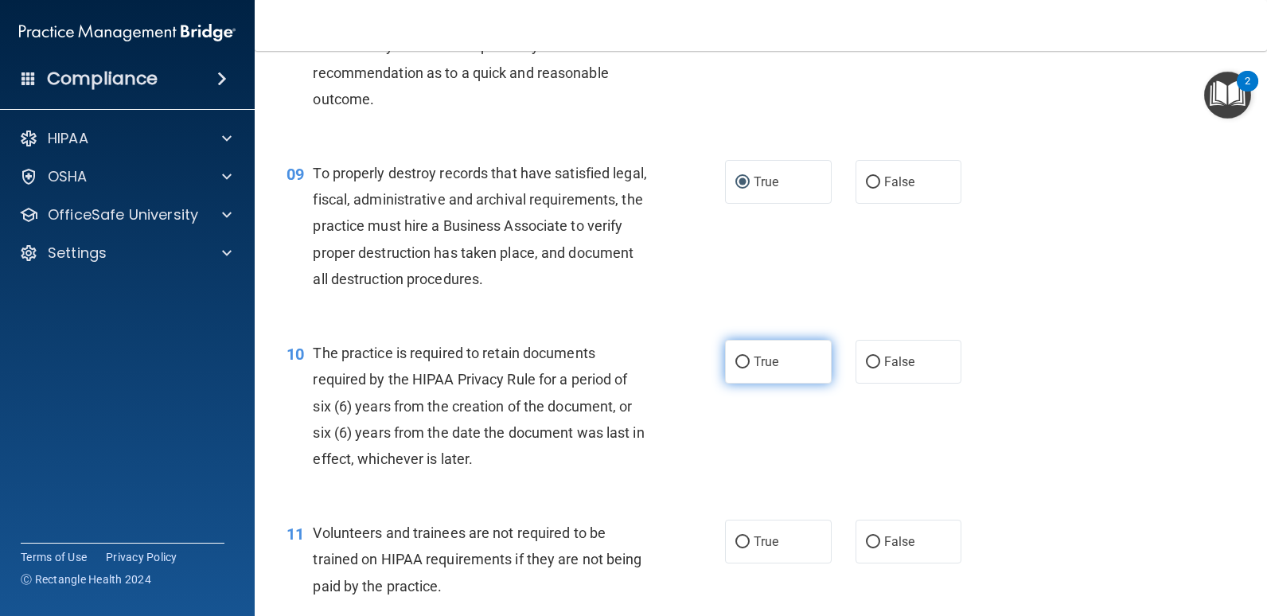
click at [737, 348] on label "True" at bounding box center [778, 362] width 107 height 44
click at [737, 357] on input "True" at bounding box center [742, 363] width 14 height 12
radio input "true"
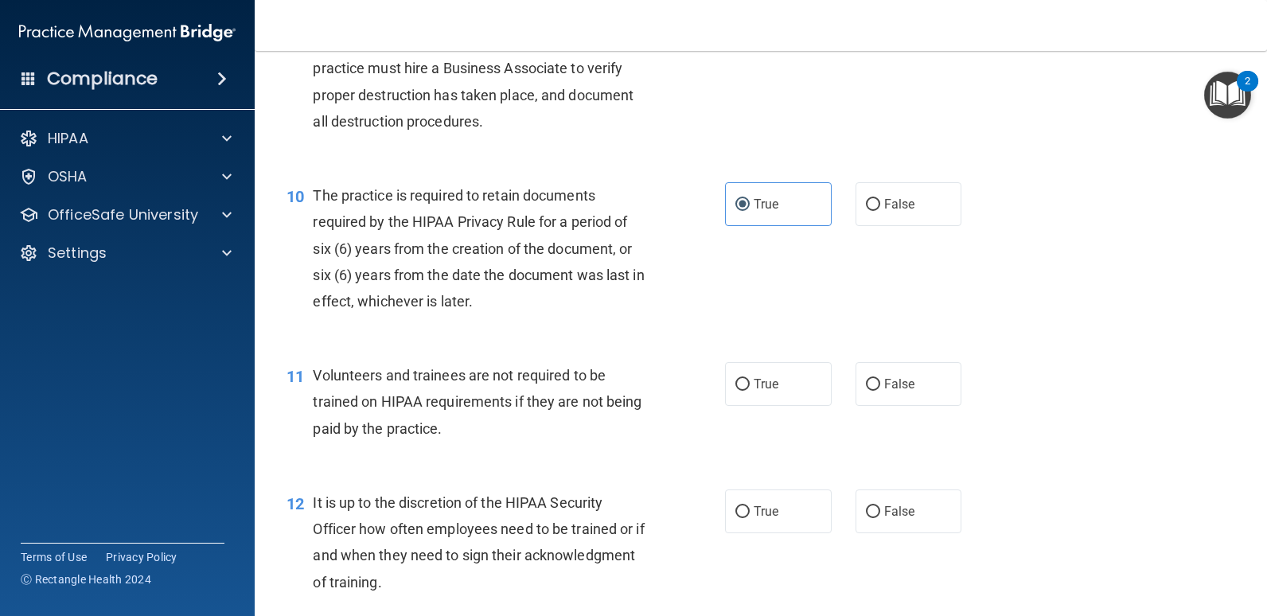
scroll to position [1432, 0]
click at [867, 384] on input "False" at bounding box center [873, 383] width 14 height 12
radio input "true"
click at [735, 377] on input "True" at bounding box center [742, 383] width 14 height 12
radio input "true"
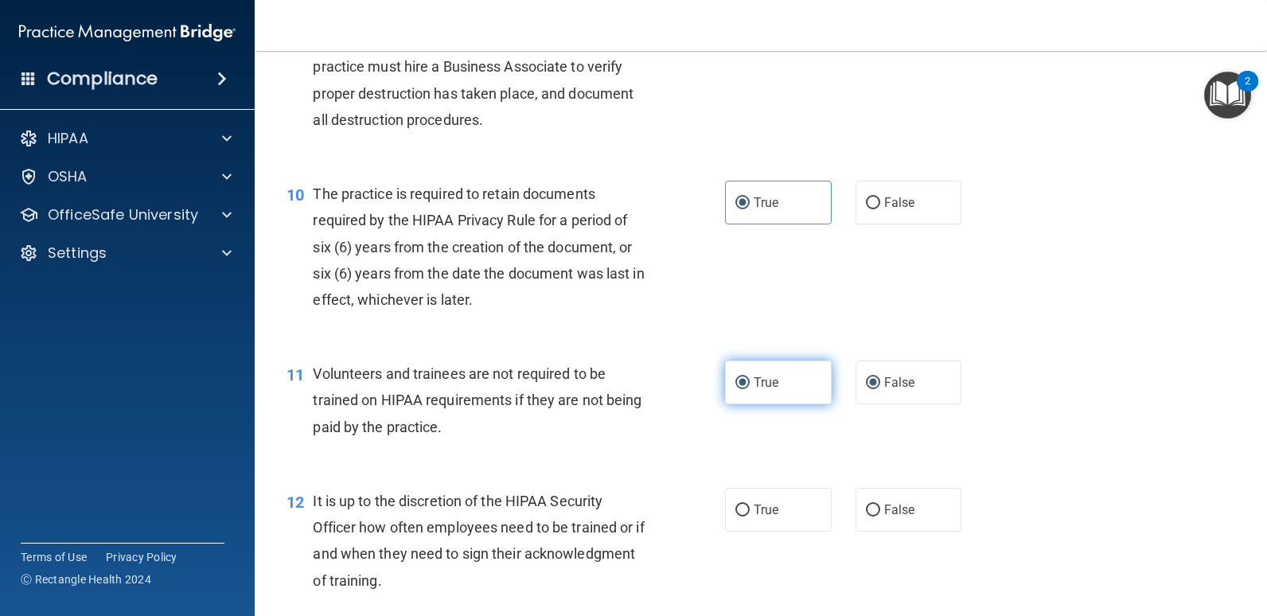
radio input "false"
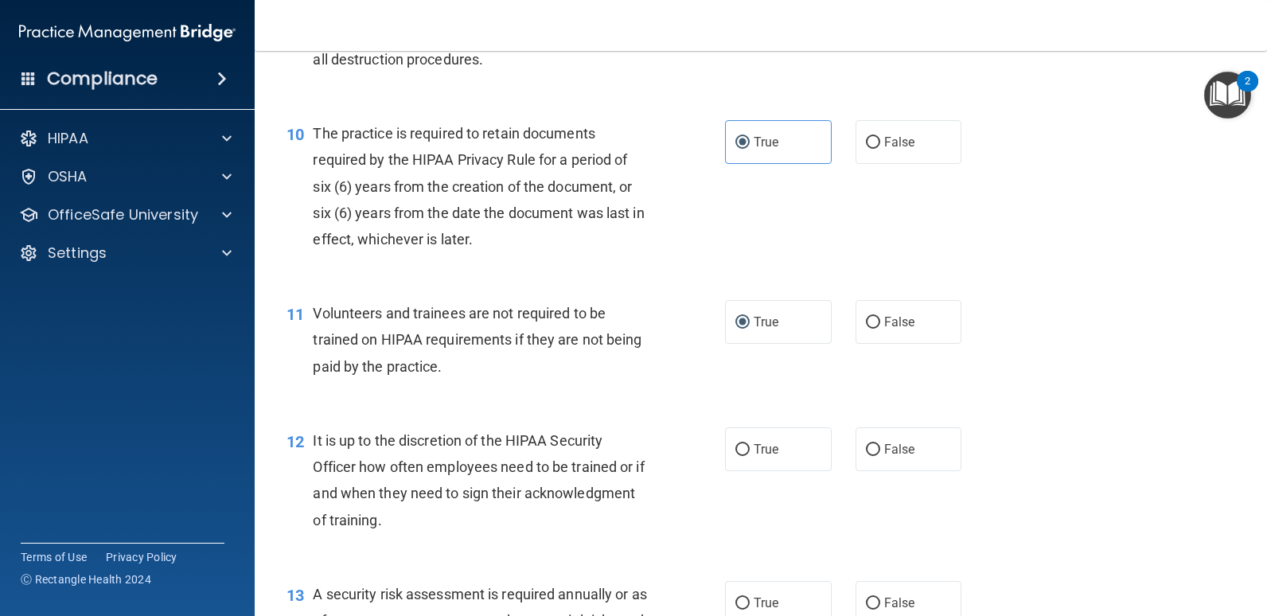
scroll to position [1592, 0]
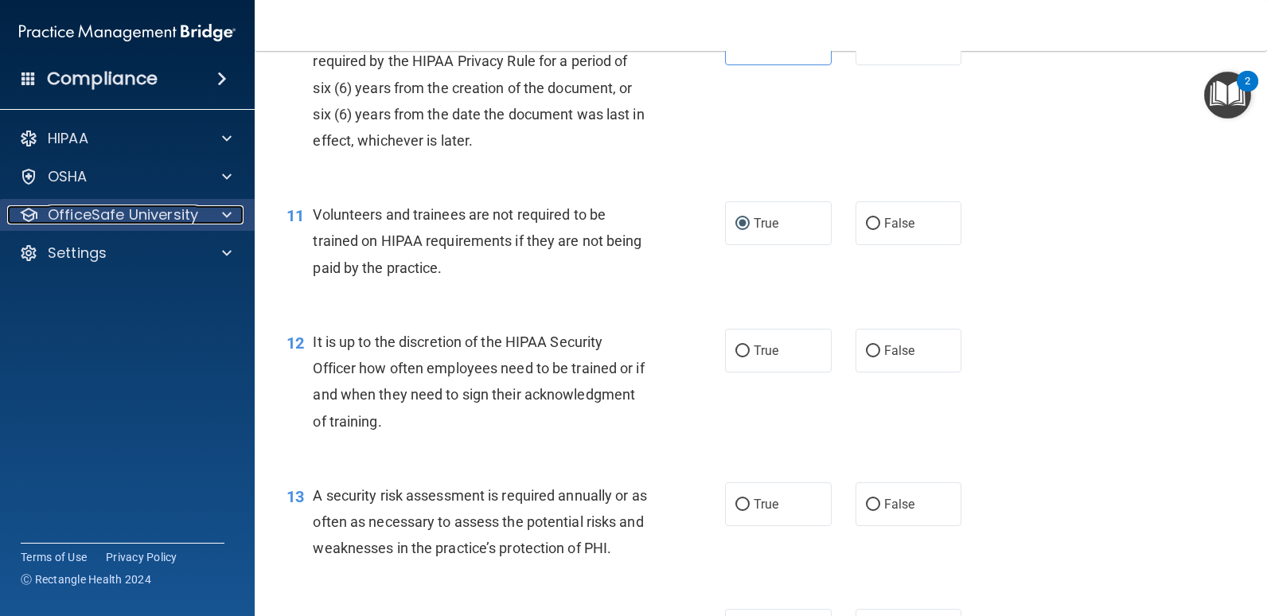
click at [215, 214] on div at bounding box center [225, 214] width 40 height 19
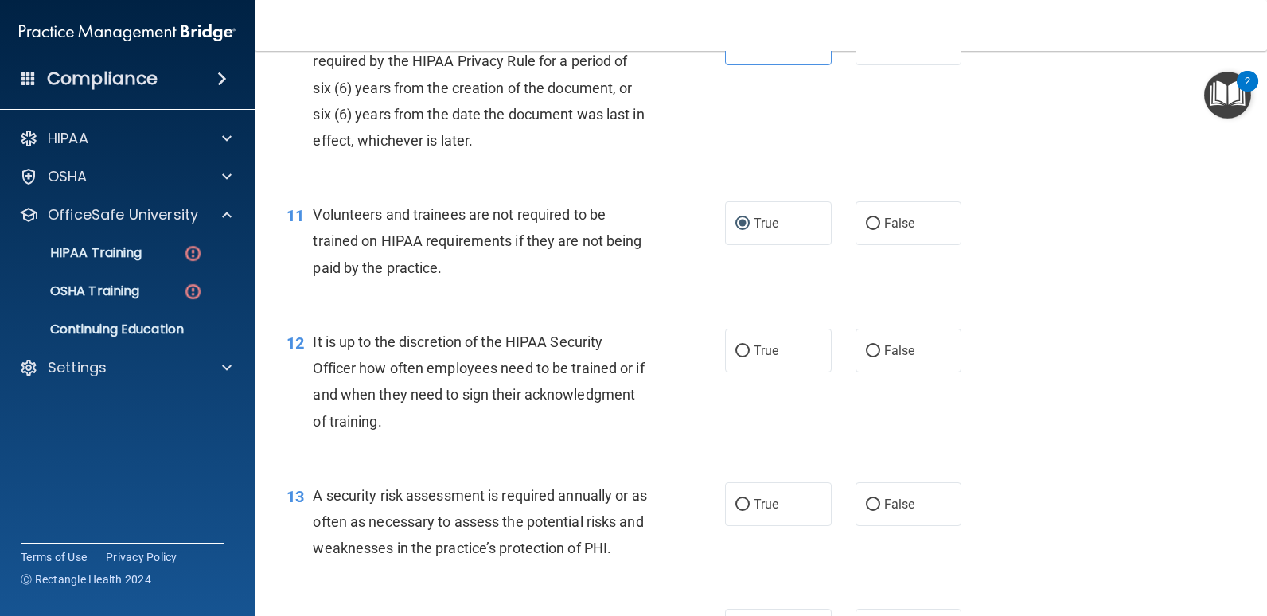
click at [1216, 301] on div "11 Volunteers and trainees are not required to be trained on HIPAA requirements…" at bounding box center [761, 244] width 973 height 127
drag, startPoint x: 864, startPoint y: 351, endPoint x: 1058, endPoint y: 348, distance: 194.2
click at [866, 351] on input "False" at bounding box center [873, 351] width 14 height 12
radio input "true"
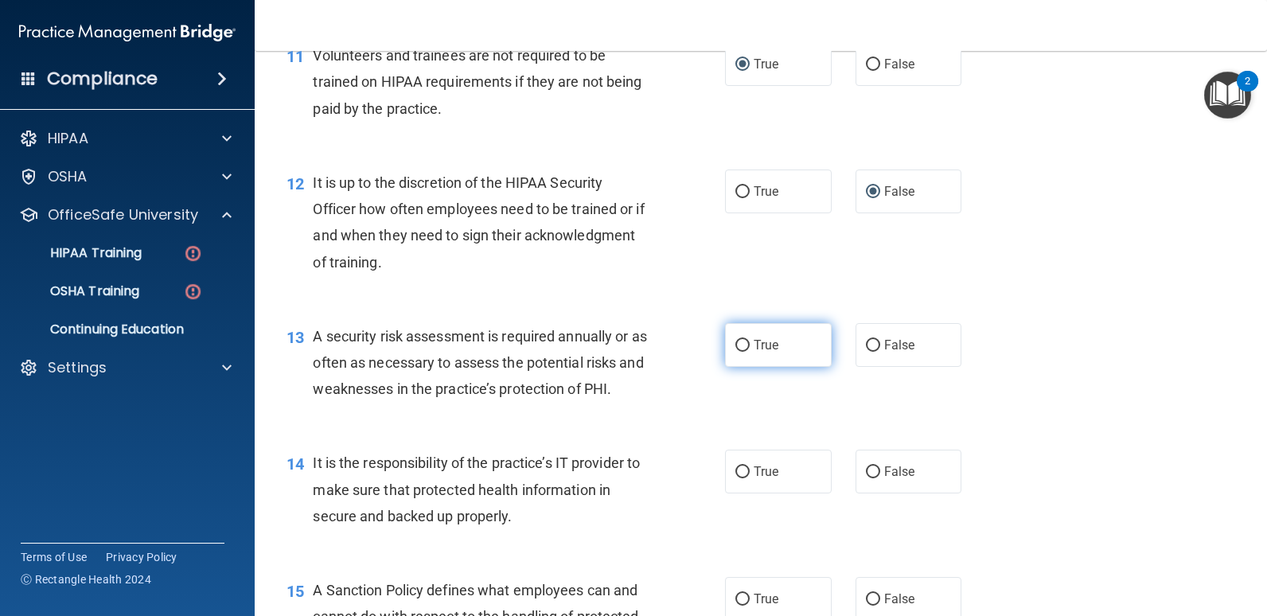
click at [743, 342] on input "True" at bounding box center [742, 346] width 14 height 12
radio input "true"
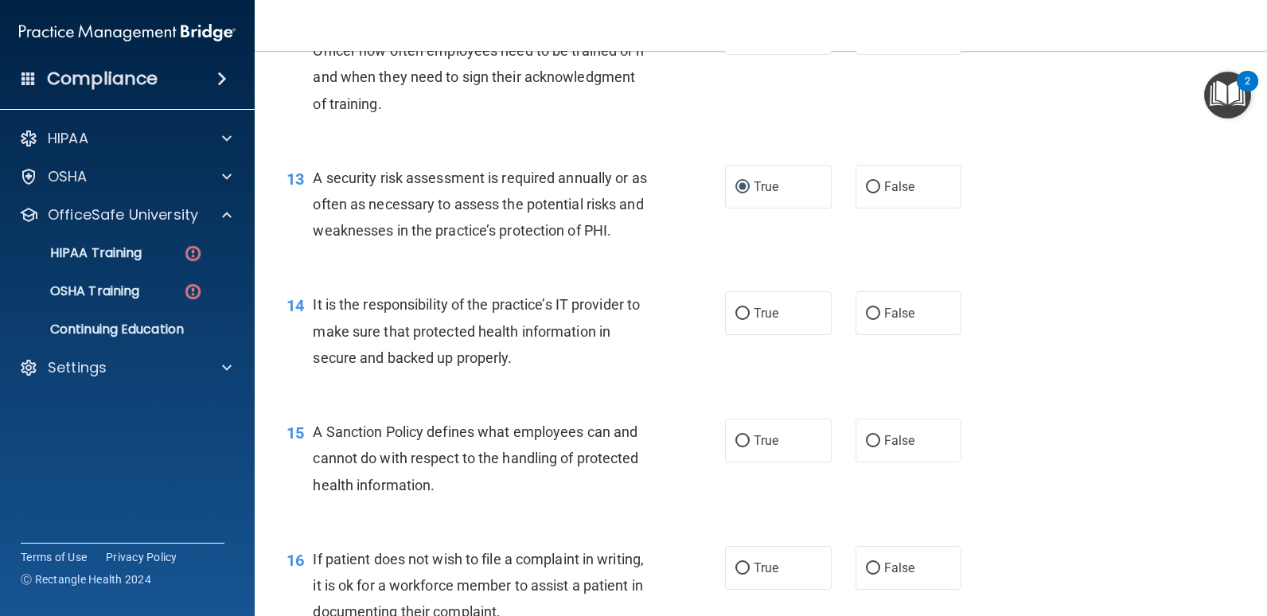
scroll to position [1910, 0]
click at [868, 309] on input "False" at bounding box center [873, 313] width 14 height 12
radio input "true"
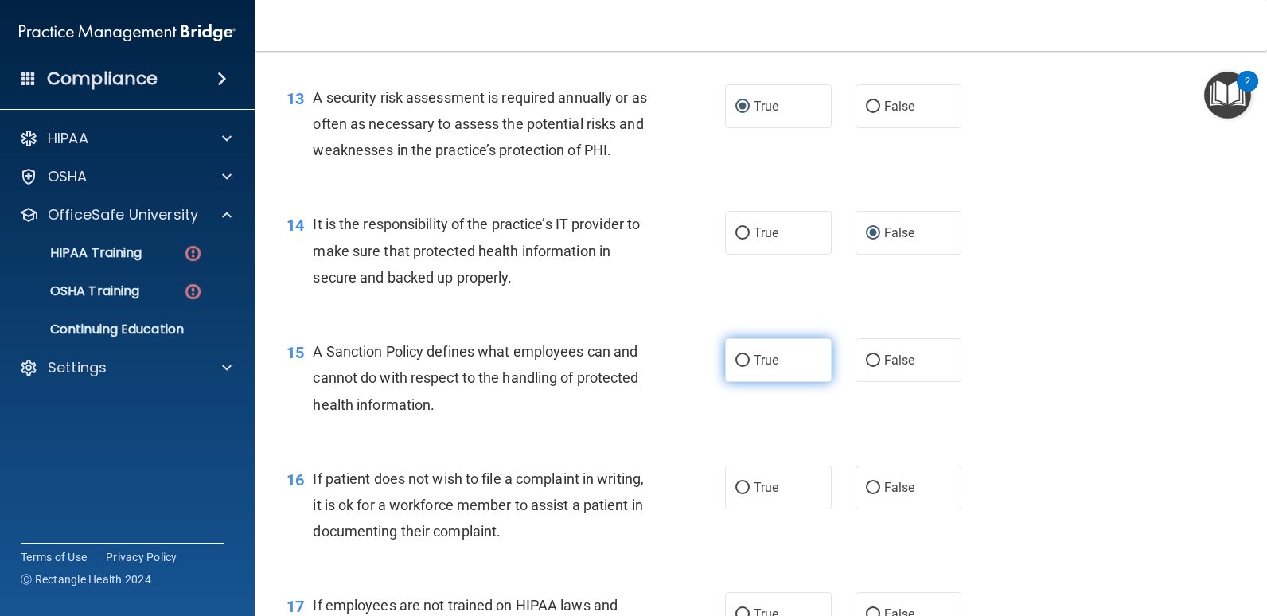
click at [737, 361] on input "True" at bounding box center [742, 361] width 14 height 12
radio input "true"
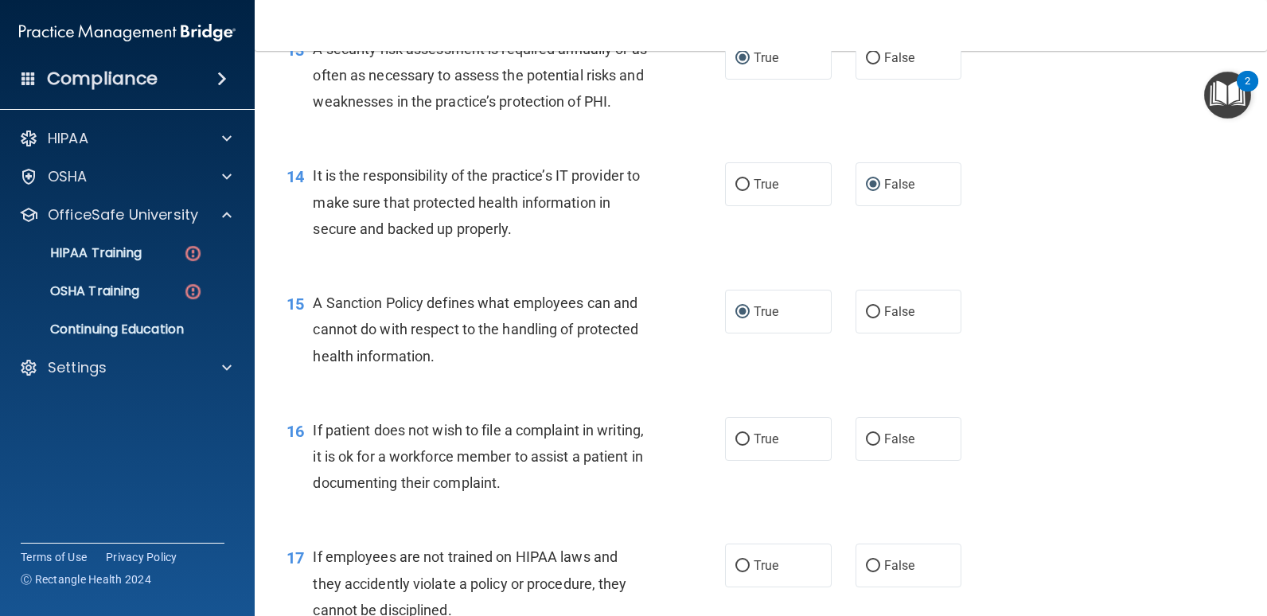
scroll to position [2149, 0]
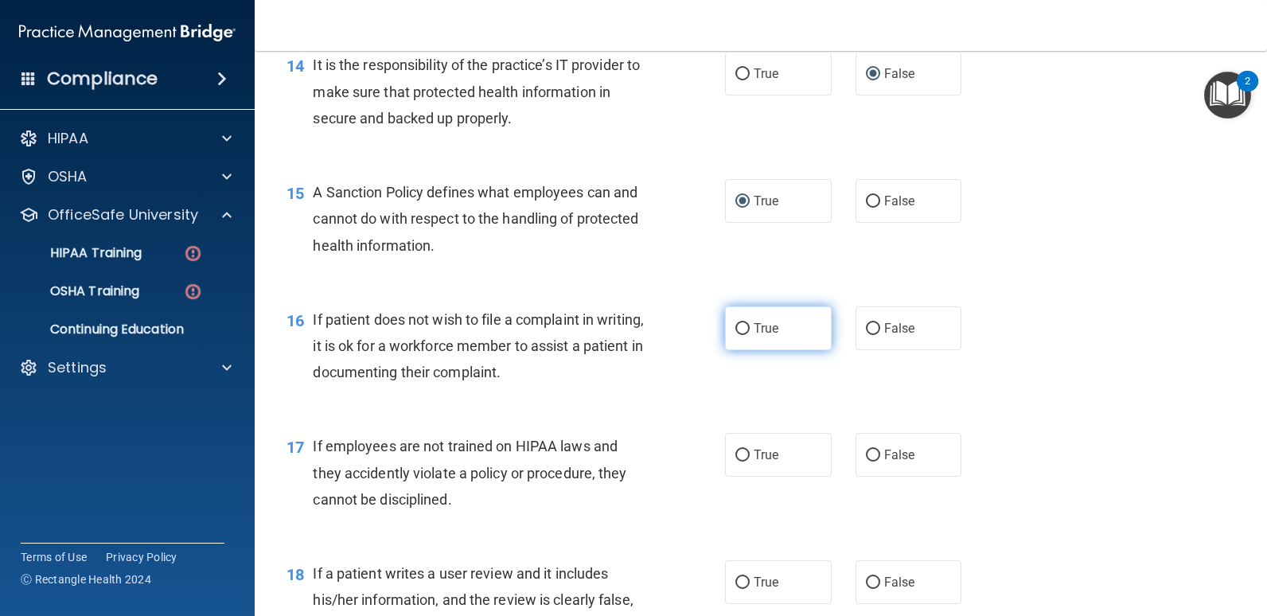
click at [735, 328] on input "True" at bounding box center [742, 329] width 14 height 12
radio input "true"
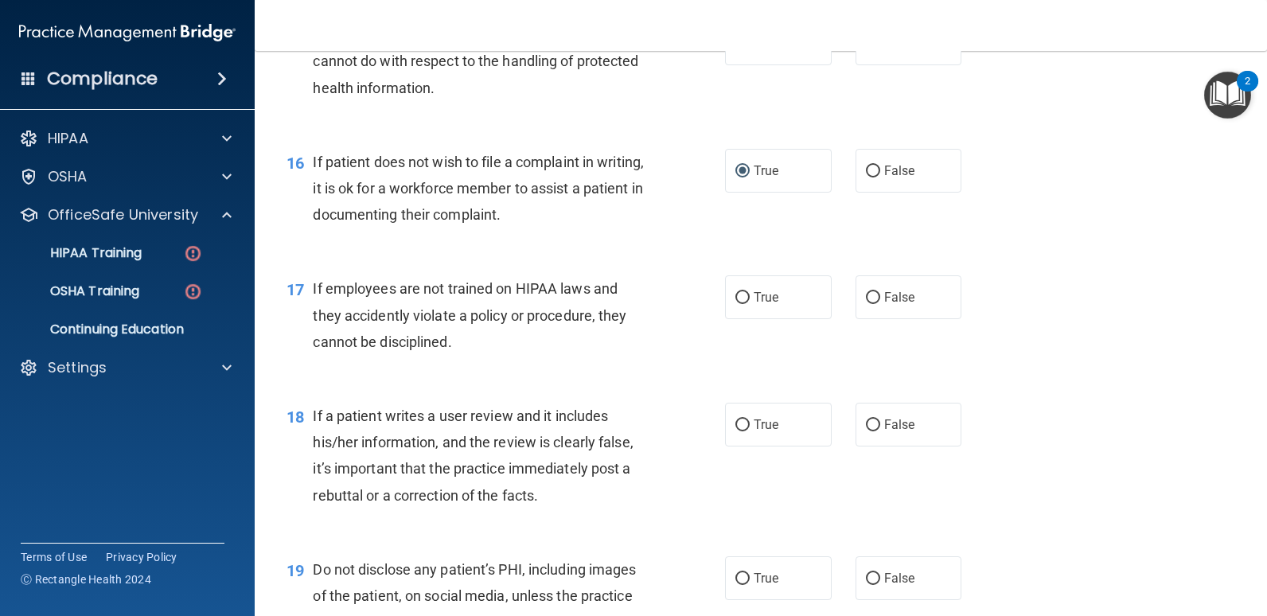
scroll to position [2308, 0]
click at [868, 294] on input "False" at bounding box center [873, 296] width 14 height 12
radio input "true"
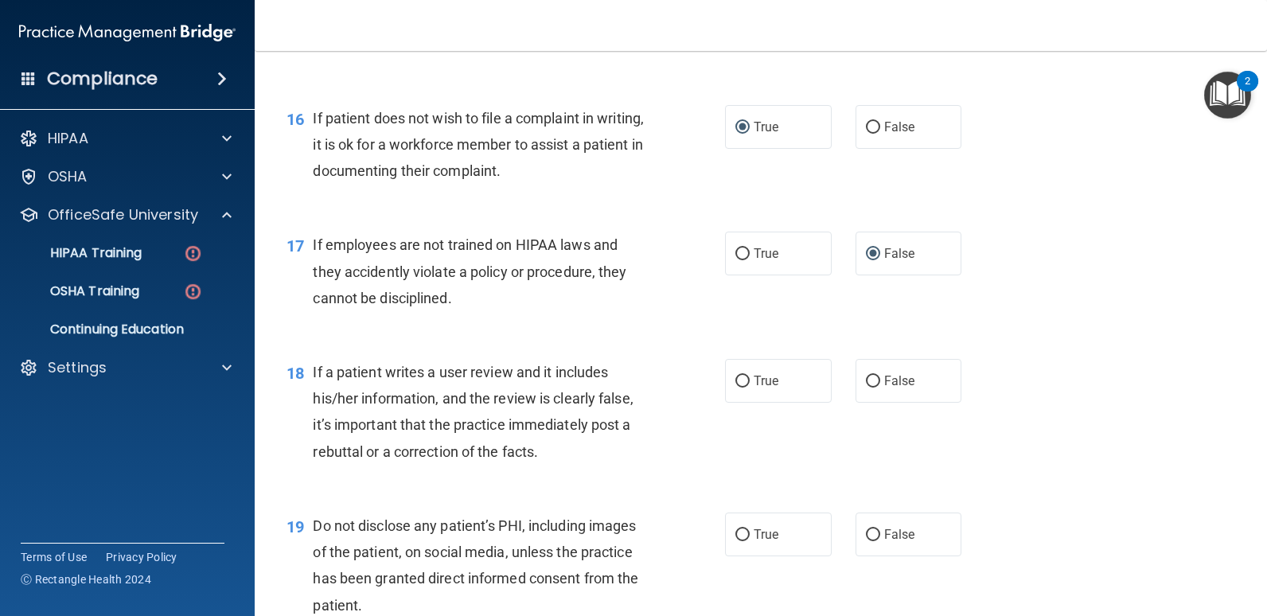
scroll to position [2387, 0]
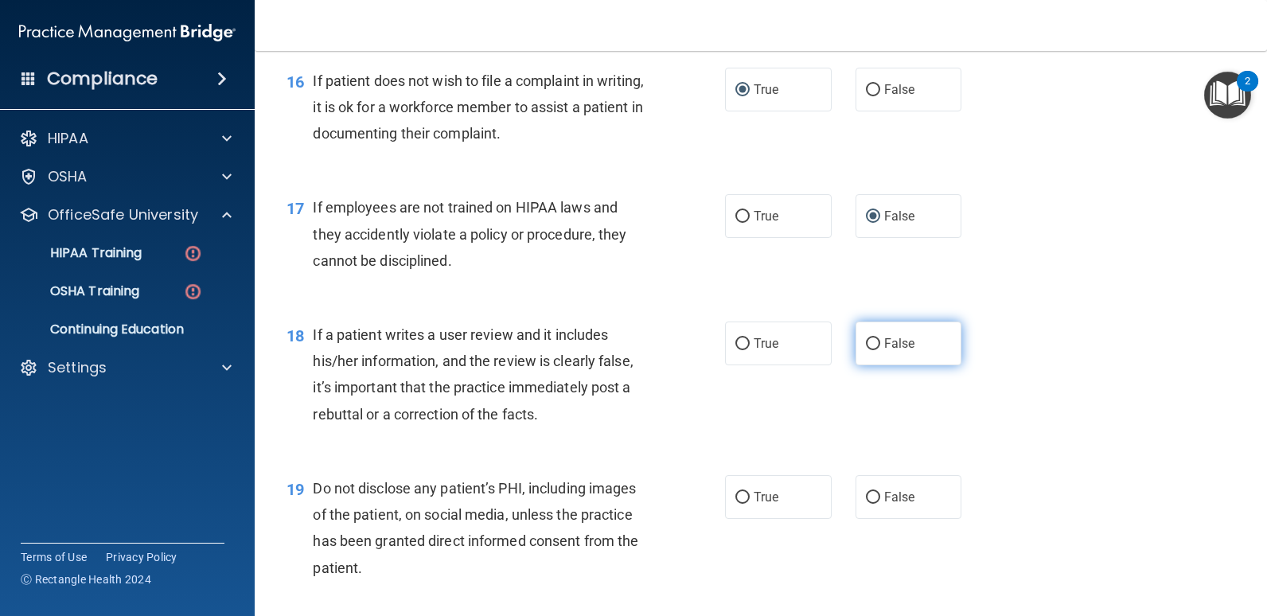
click at [866, 344] on input "False" at bounding box center [873, 344] width 14 height 12
radio input "true"
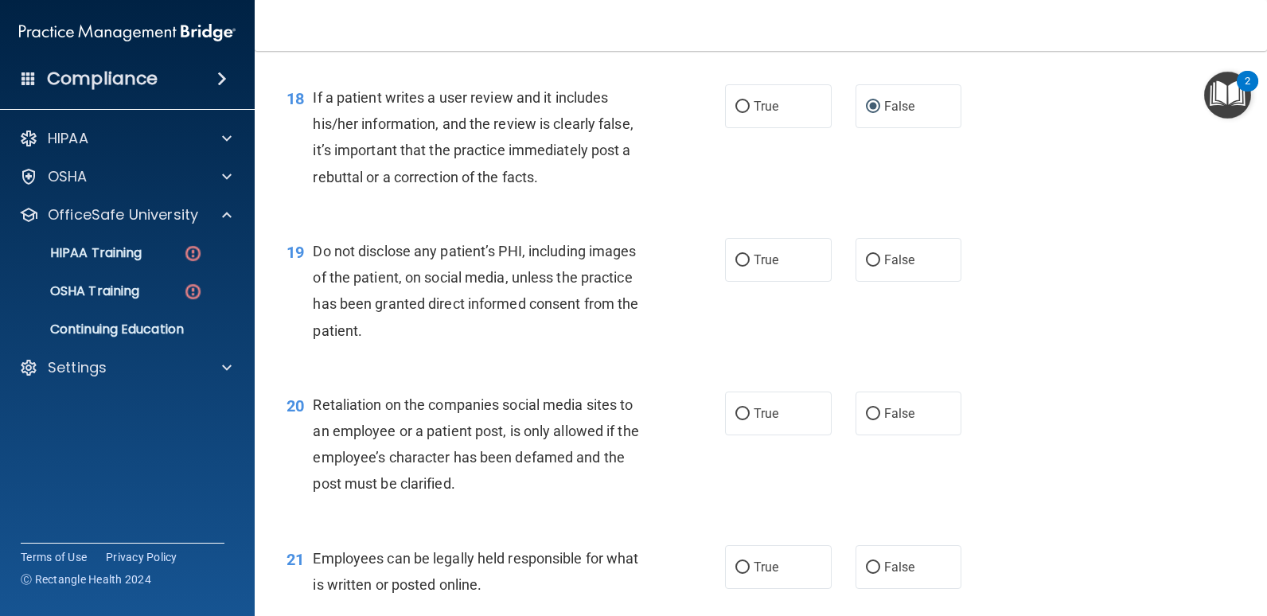
scroll to position [2626, 0]
click at [735, 259] on input "True" at bounding box center [742, 259] width 14 height 12
radio input "true"
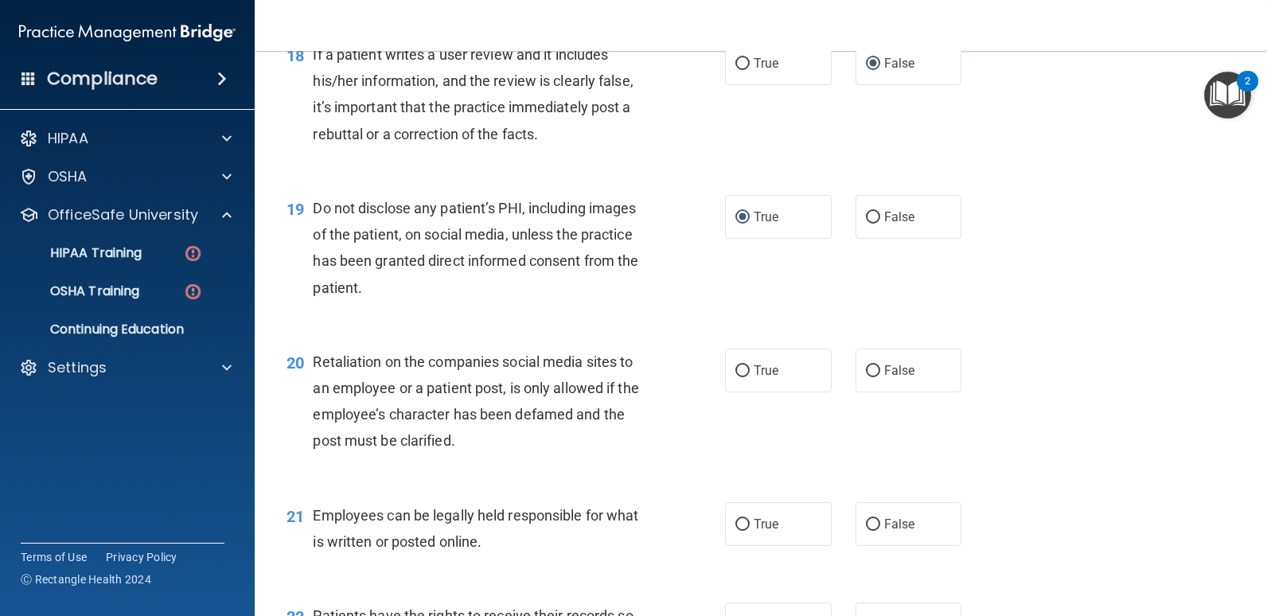
scroll to position [2706, 0]
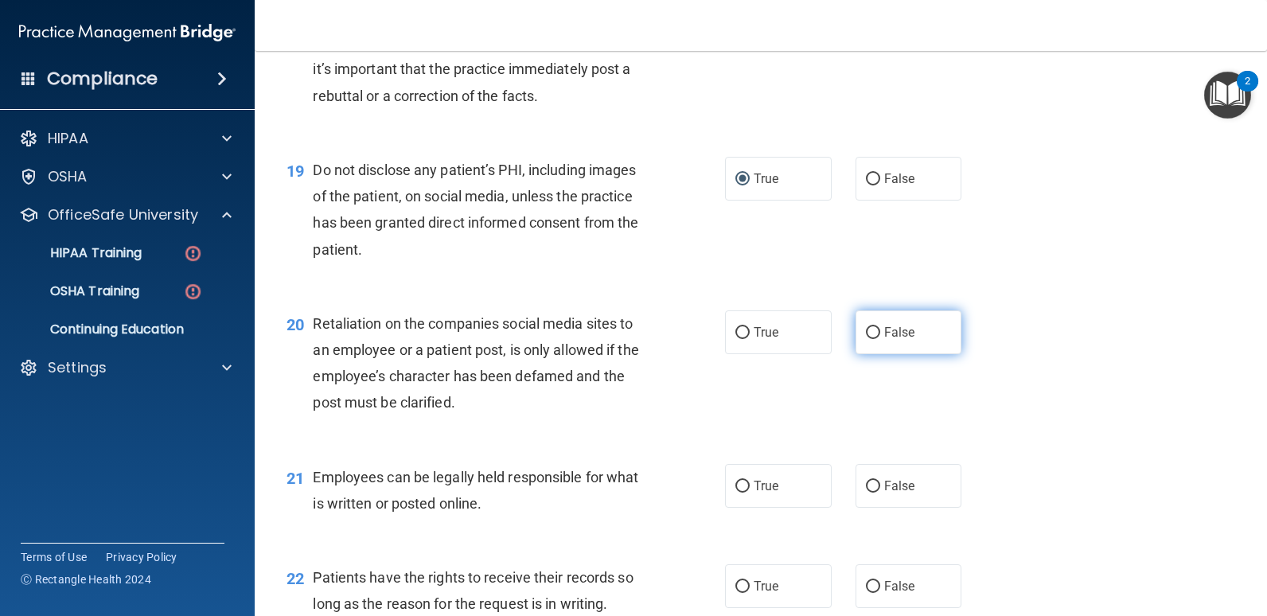
click at [868, 329] on input "False" at bounding box center [873, 333] width 14 height 12
radio input "true"
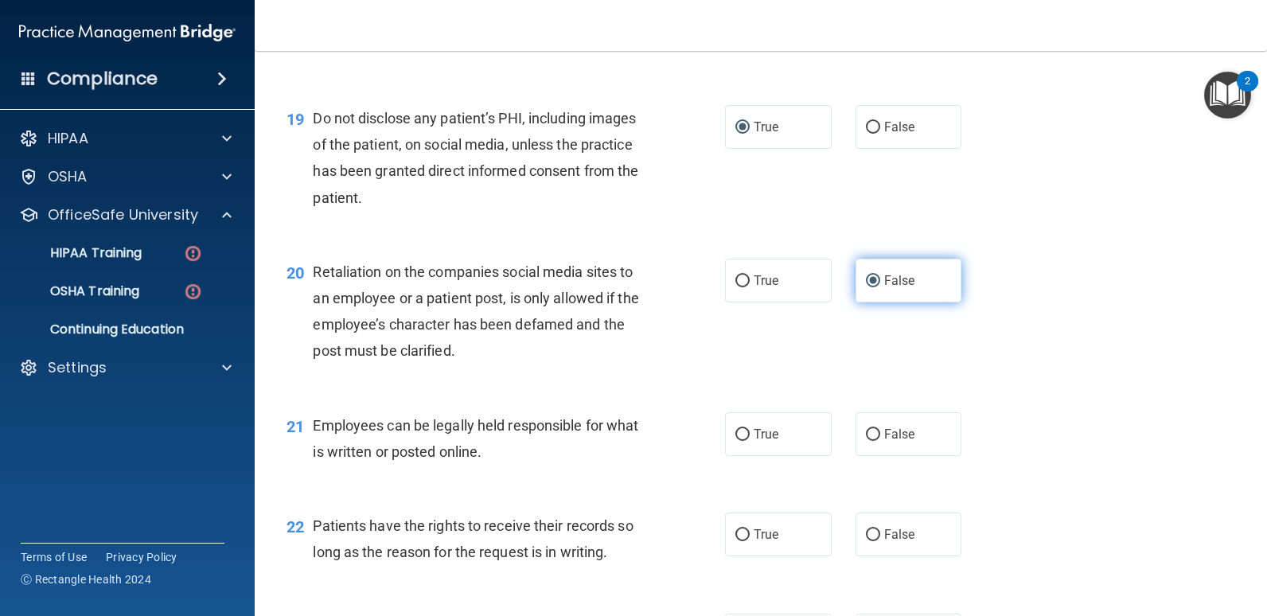
scroll to position [2865, 0]
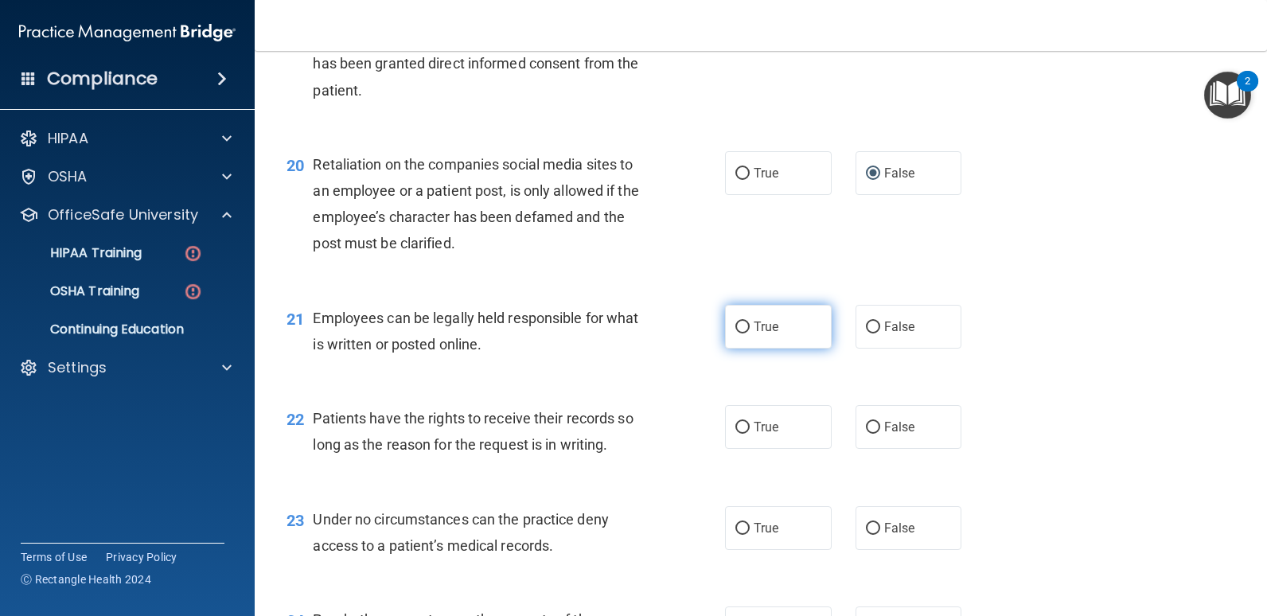
click at [744, 325] on label "True" at bounding box center [778, 327] width 107 height 44
click at [744, 325] on input "True" at bounding box center [742, 328] width 14 height 12
radio input "true"
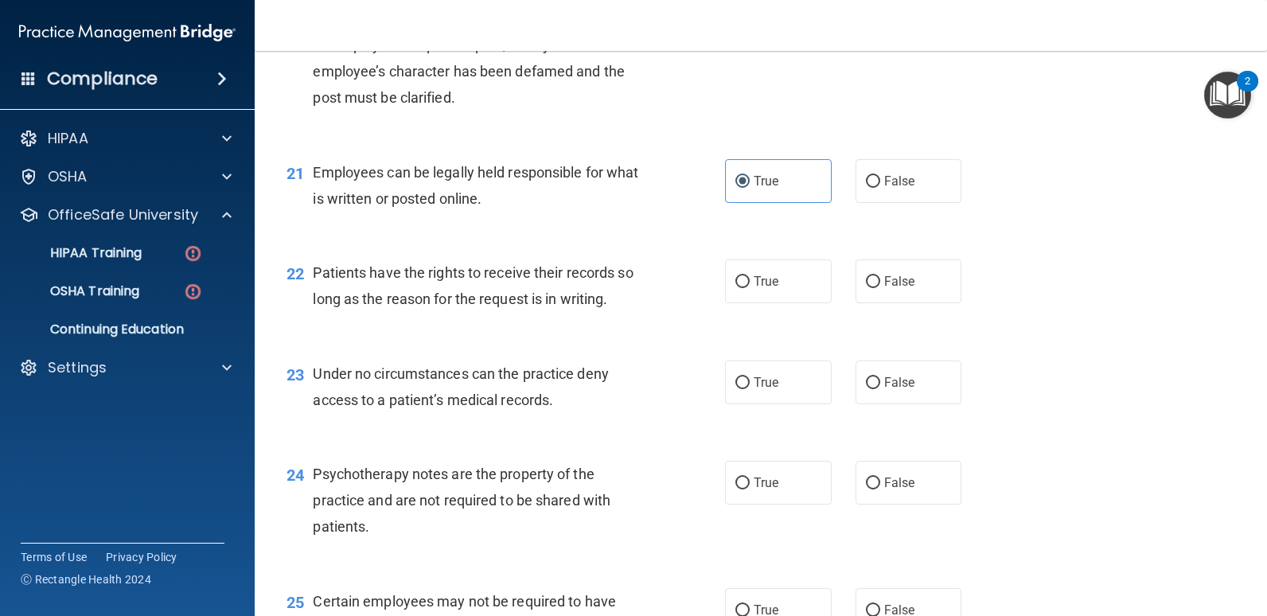
scroll to position [3024, 0]
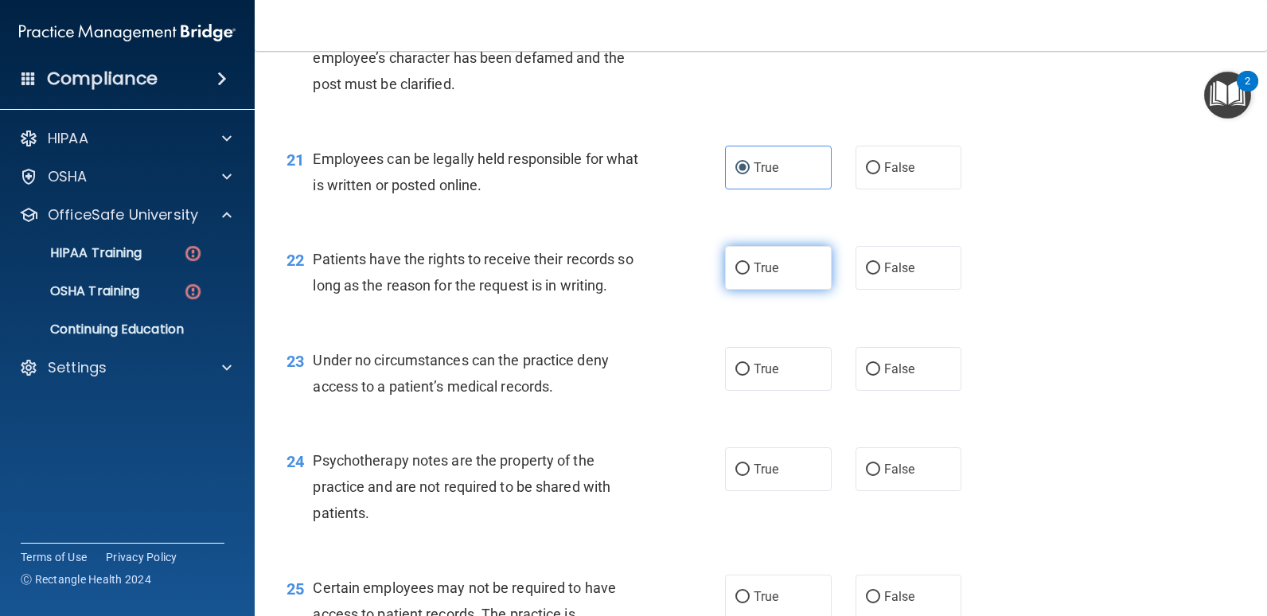
click at [737, 267] on input "True" at bounding box center [742, 269] width 14 height 12
radio input "true"
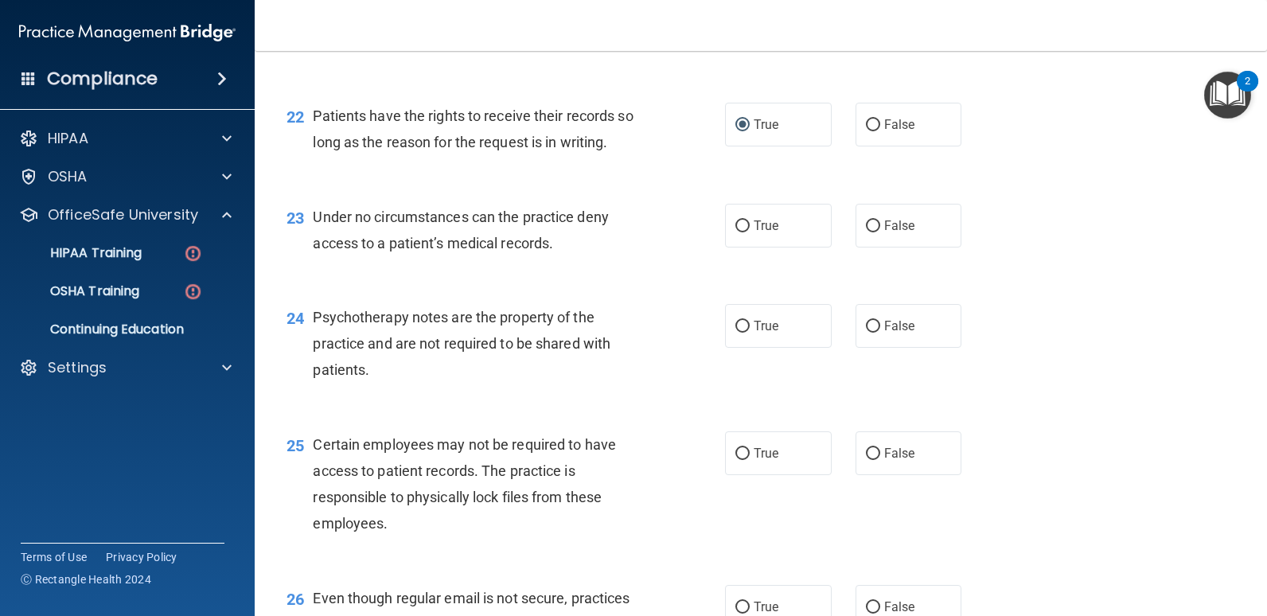
scroll to position [3183, 0]
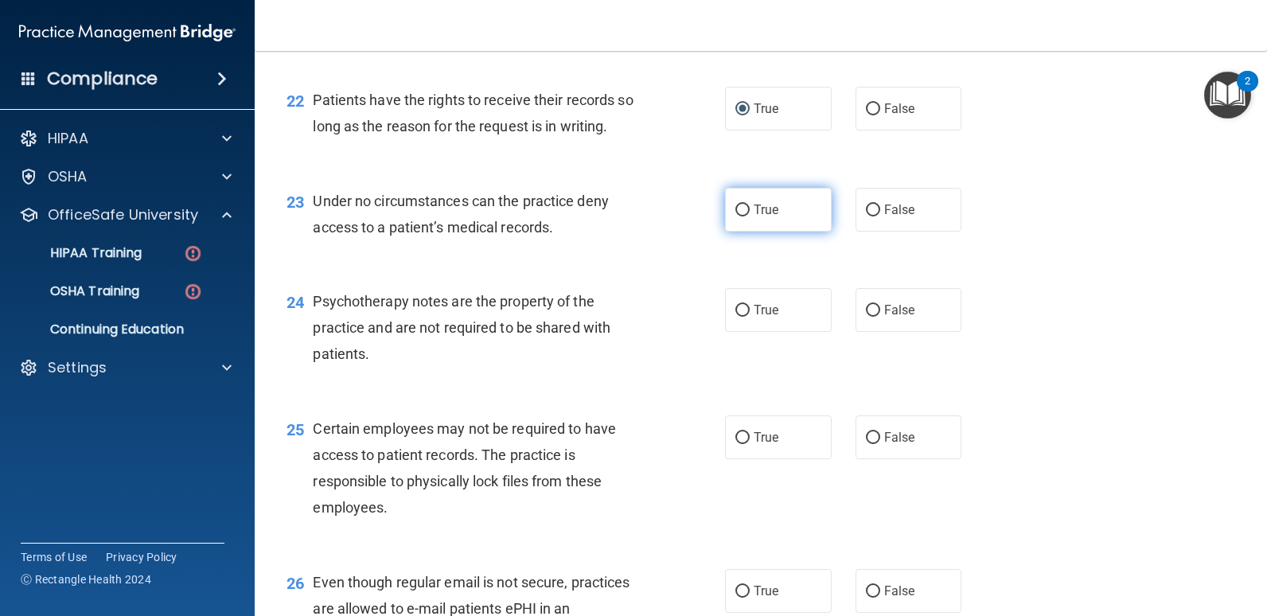
click at [736, 207] on input "True" at bounding box center [742, 211] width 14 height 12
radio input "true"
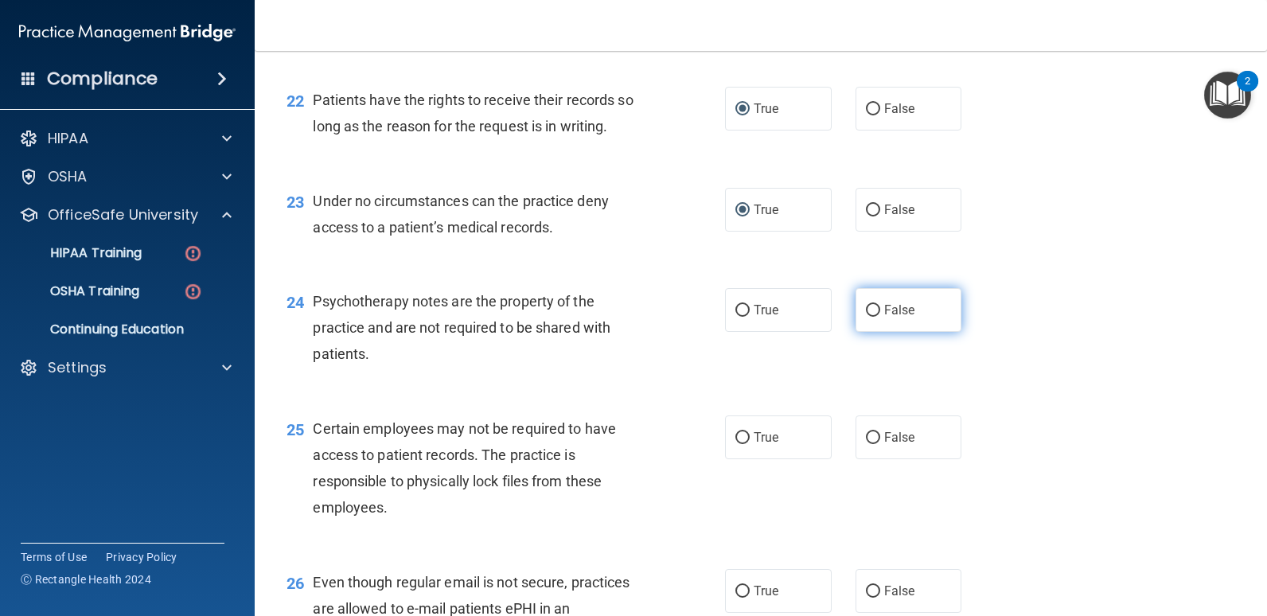
click at [867, 308] on input "False" at bounding box center [873, 311] width 14 height 12
radio input "true"
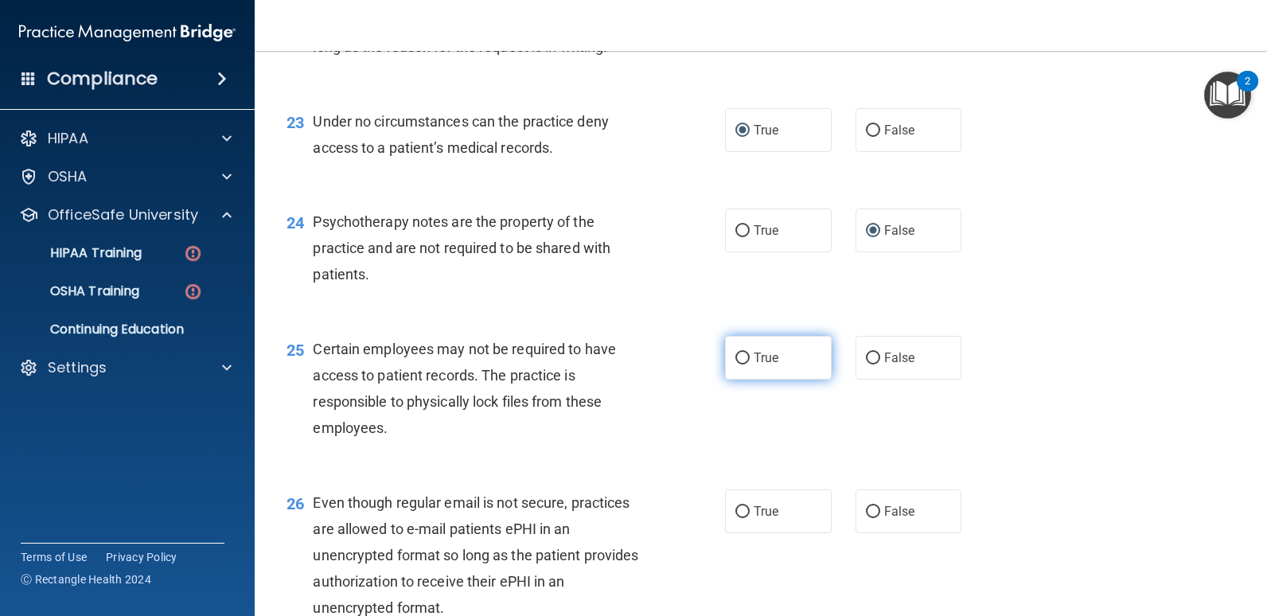
click at [735, 357] on input "True" at bounding box center [742, 359] width 14 height 12
radio input "true"
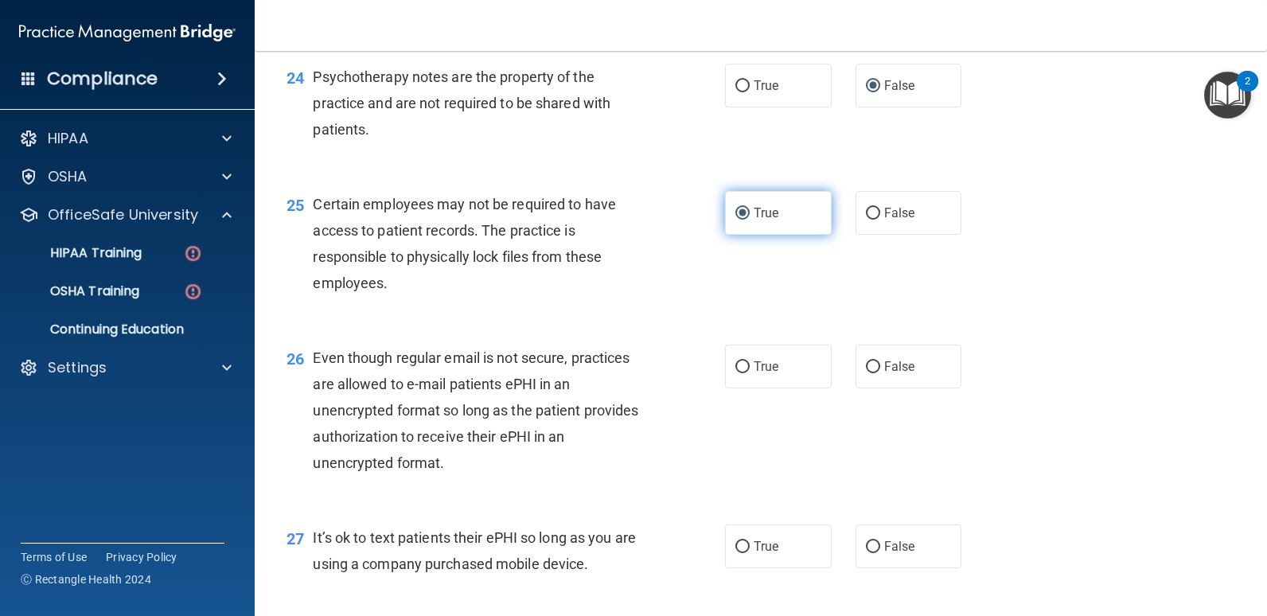
scroll to position [3422, 0]
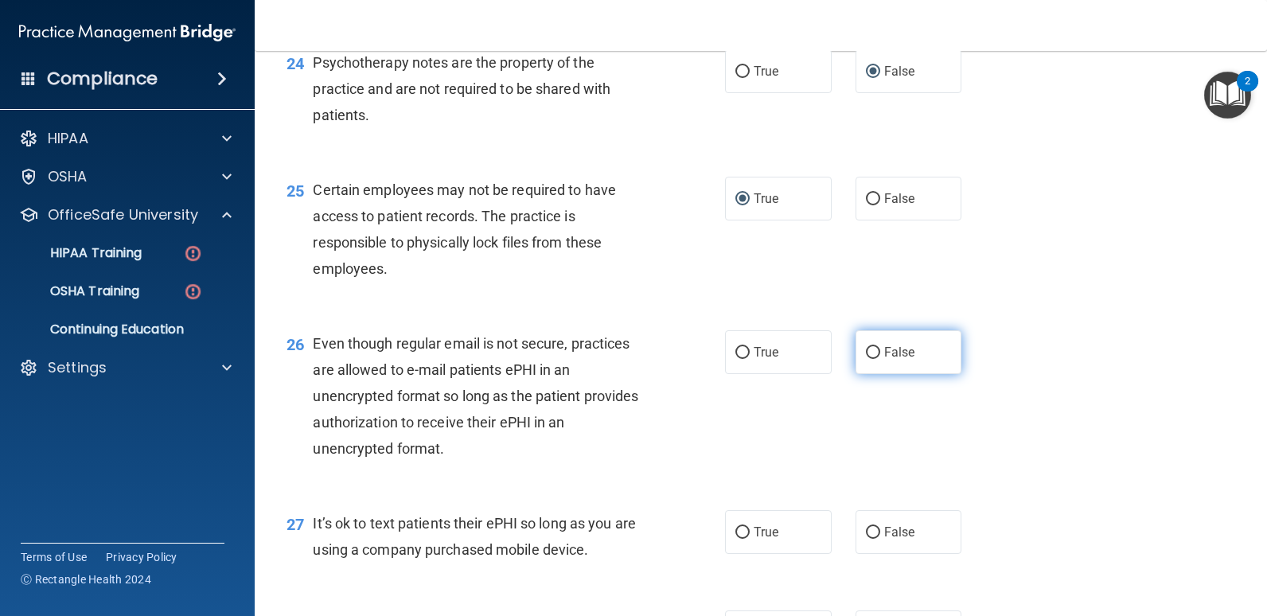
click at [867, 349] on input "False" at bounding box center [873, 353] width 14 height 12
radio input "true"
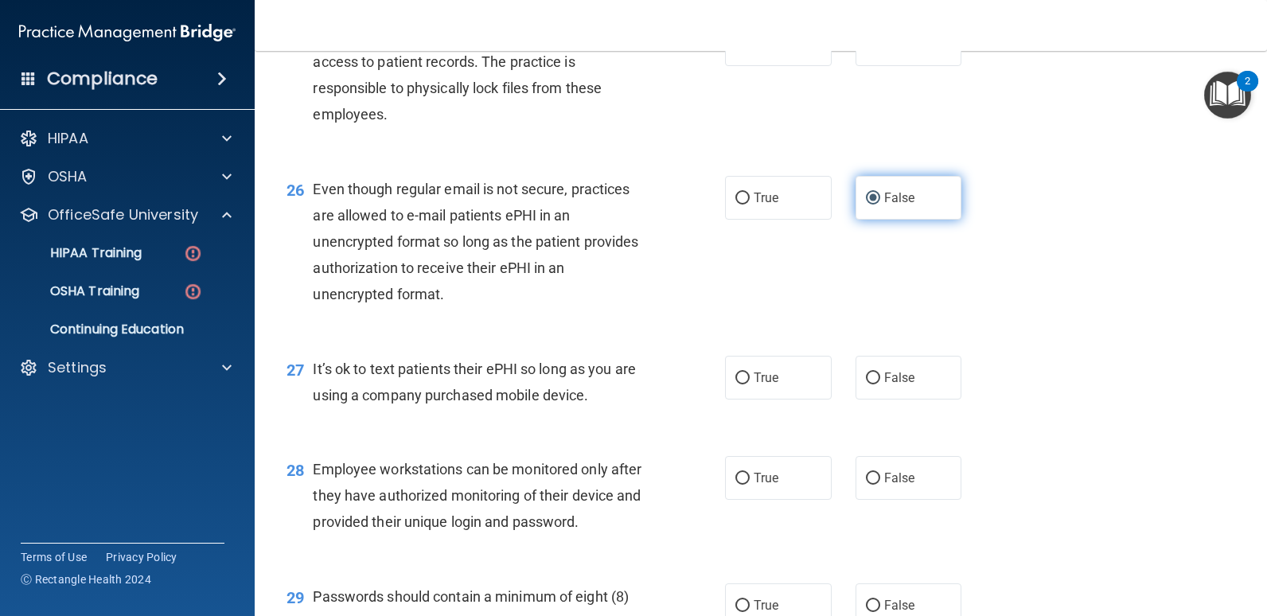
scroll to position [3581, 0]
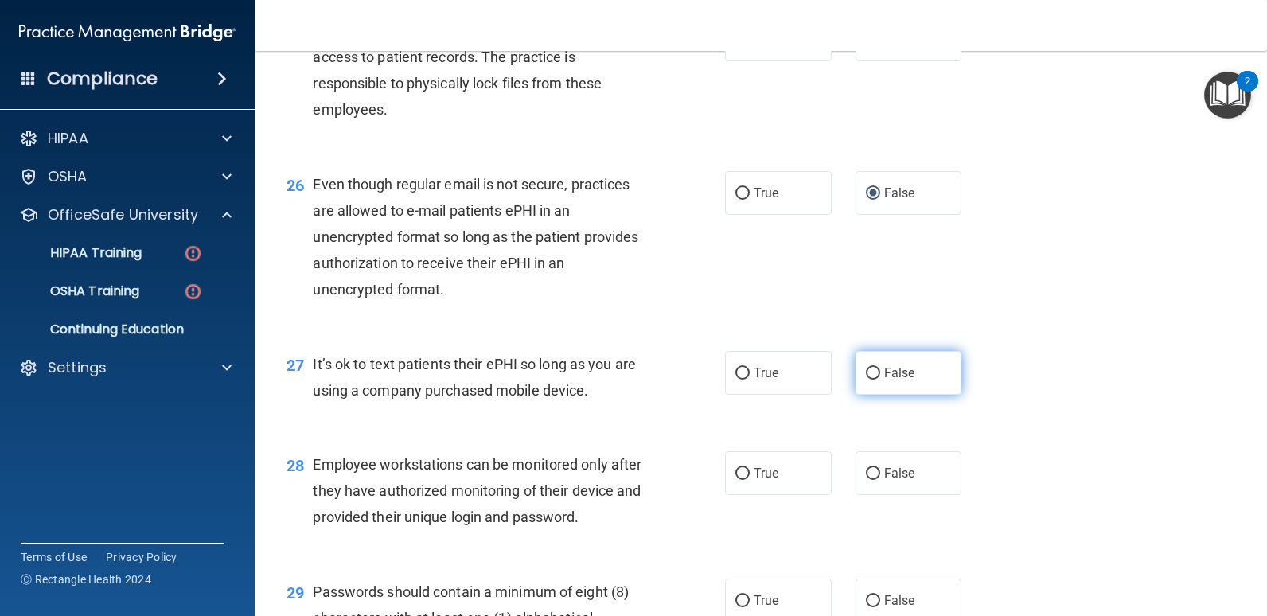
click at [870, 370] on input "False" at bounding box center [873, 374] width 14 height 12
radio input "true"
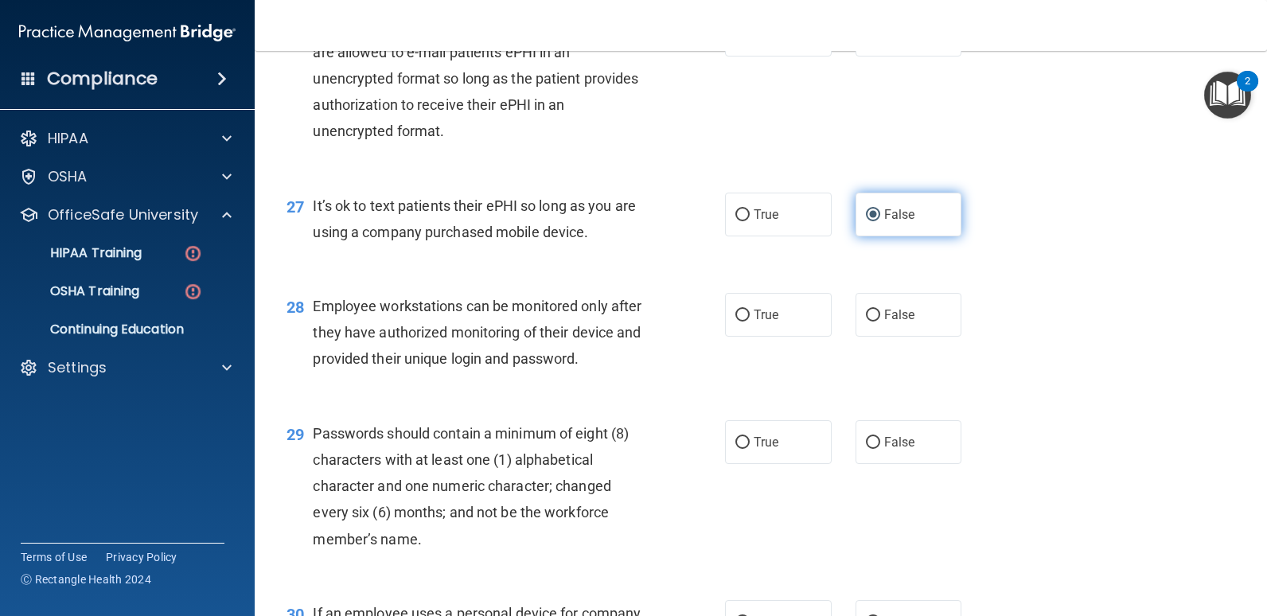
scroll to position [3740, 0]
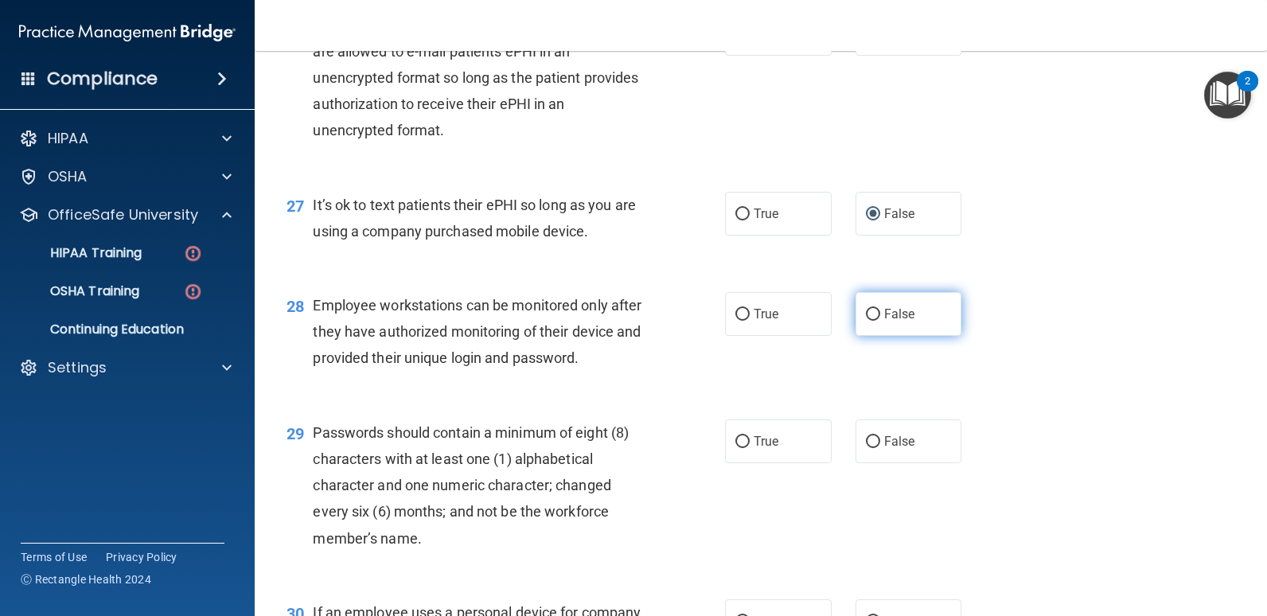
click at [866, 316] on input "False" at bounding box center [873, 315] width 14 height 12
radio input "true"
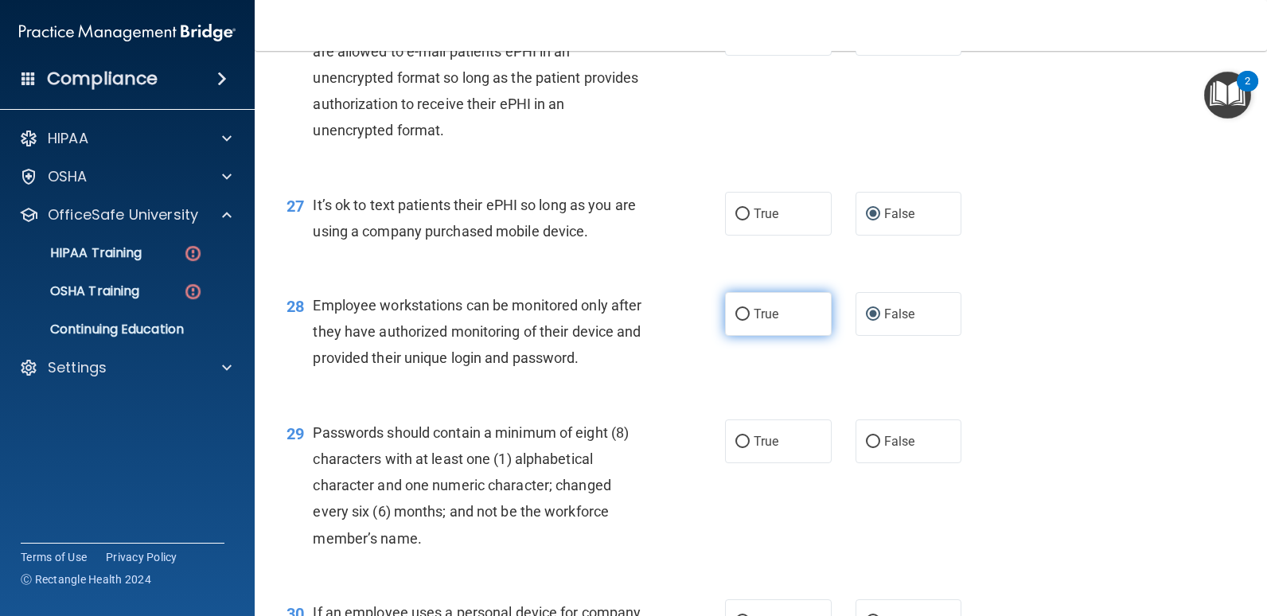
click at [737, 311] on input "True" at bounding box center [742, 315] width 14 height 12
radio input "true"
radio input "false"
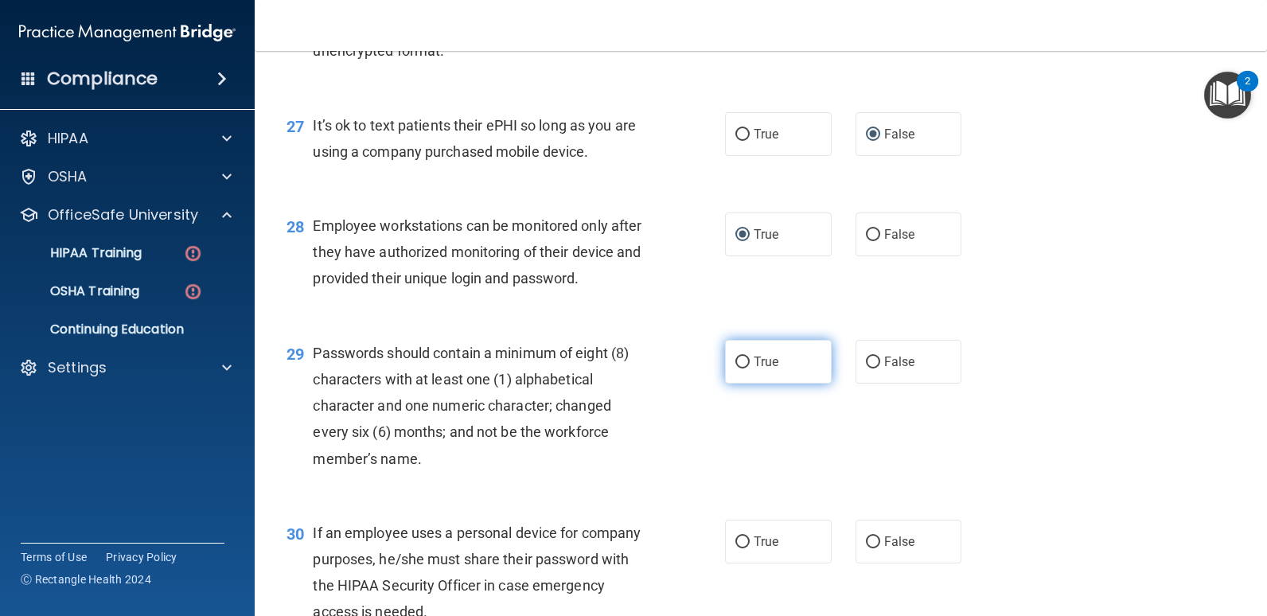
click at [739, 362] on input "True" at bounding box center [742, 363] width 14 height 12
radio input "true"
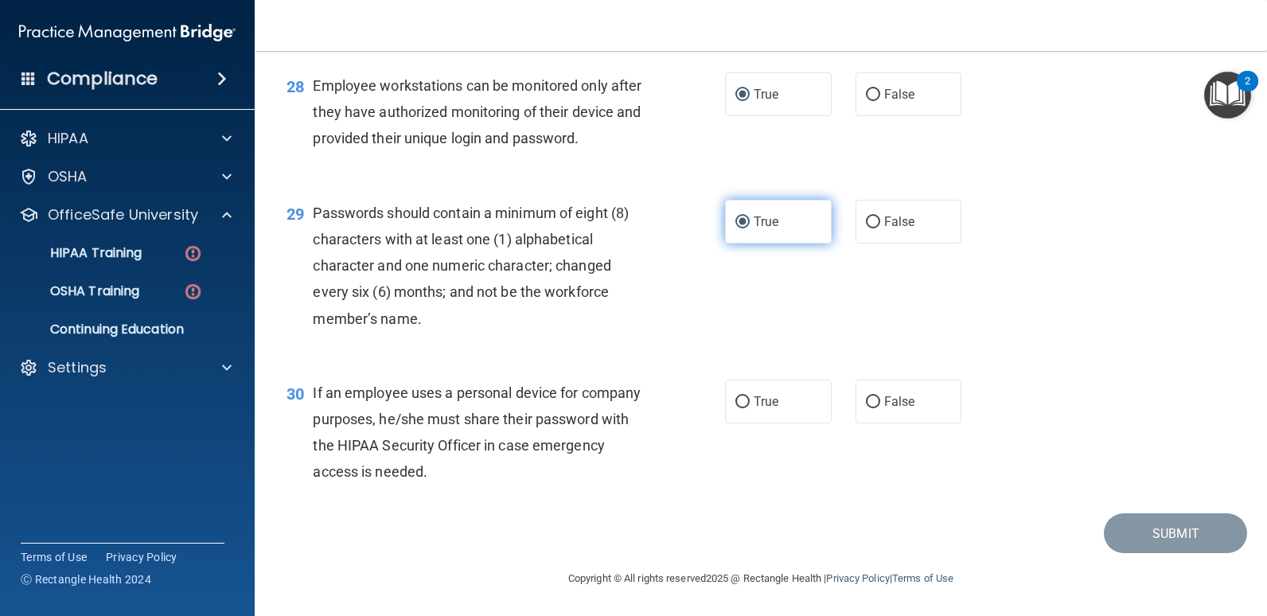
scroll to position [3961, 0]
drag, startPoint x: 865, startPoint y: 402, endPoint x: 1028, endPoint y: 456, distance: 171.9
click at [866, 399] on input "False" at bounding box center [873, 402] width 14 height 12
radio input "true"
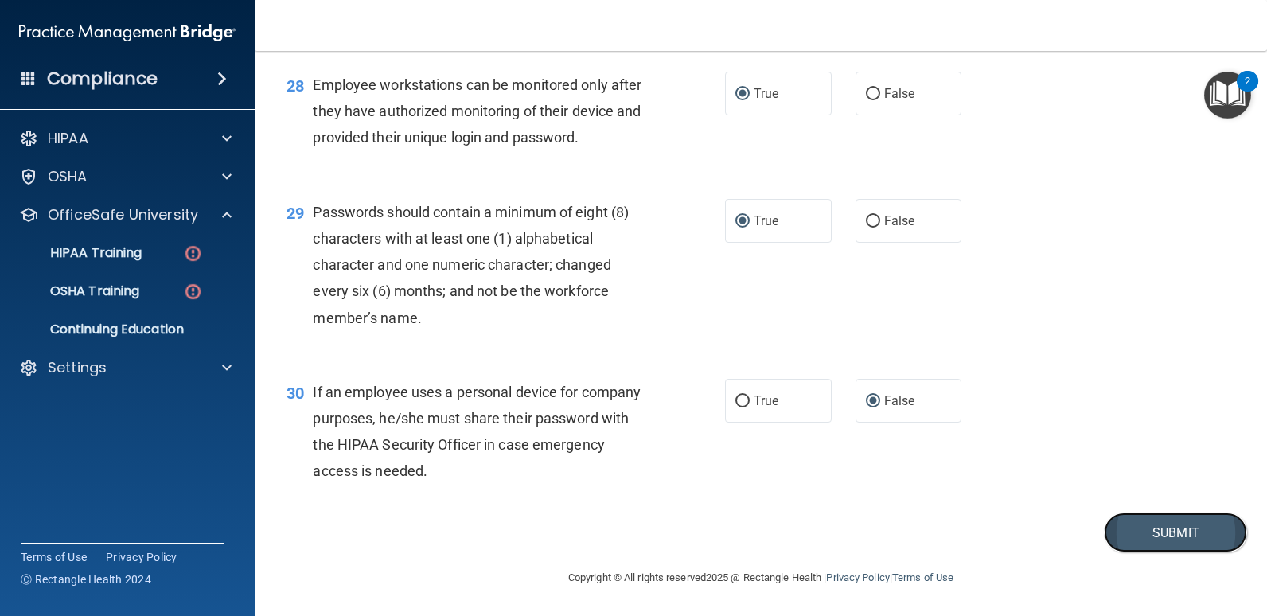
click at [1183, 532] on button "Submit" at bounding box center [1175, 533] width 143 height 41
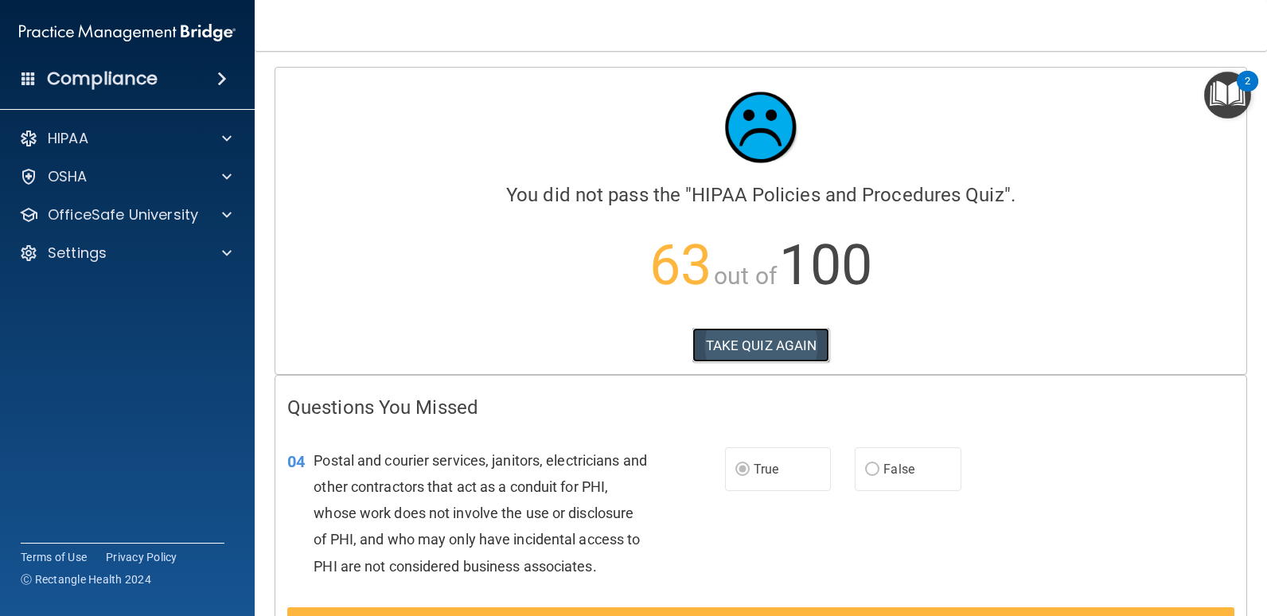
click at [780, 347] on button "TAKE QUIZ AGAIN" at bounding box center [761, 345] width 138 height 35
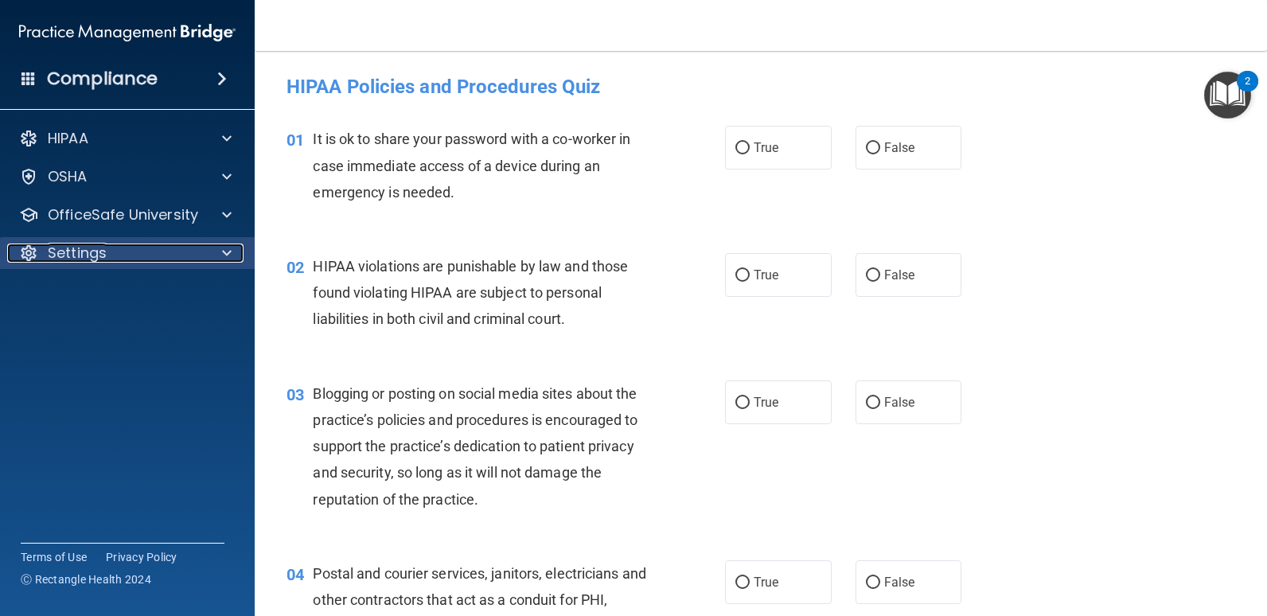
click at [214, 251] on div at bounding box center [225, 253] width 40 height 19
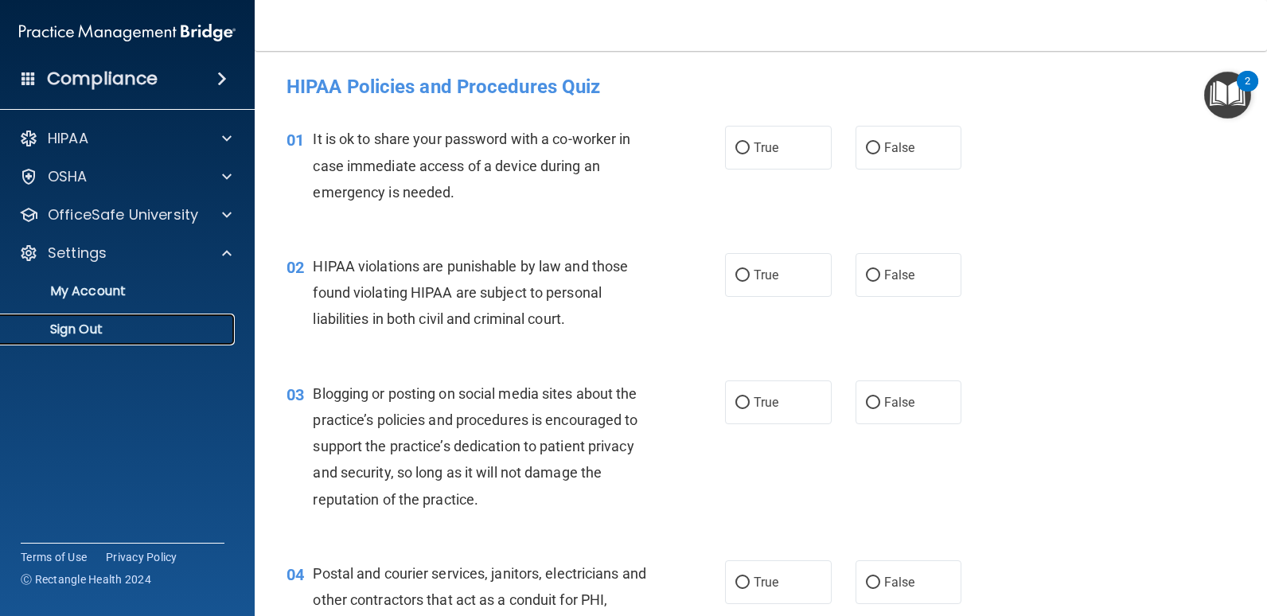
click at [86, 325] on p "Sign Out" at bounding box center [118, 330] width 217 height 16
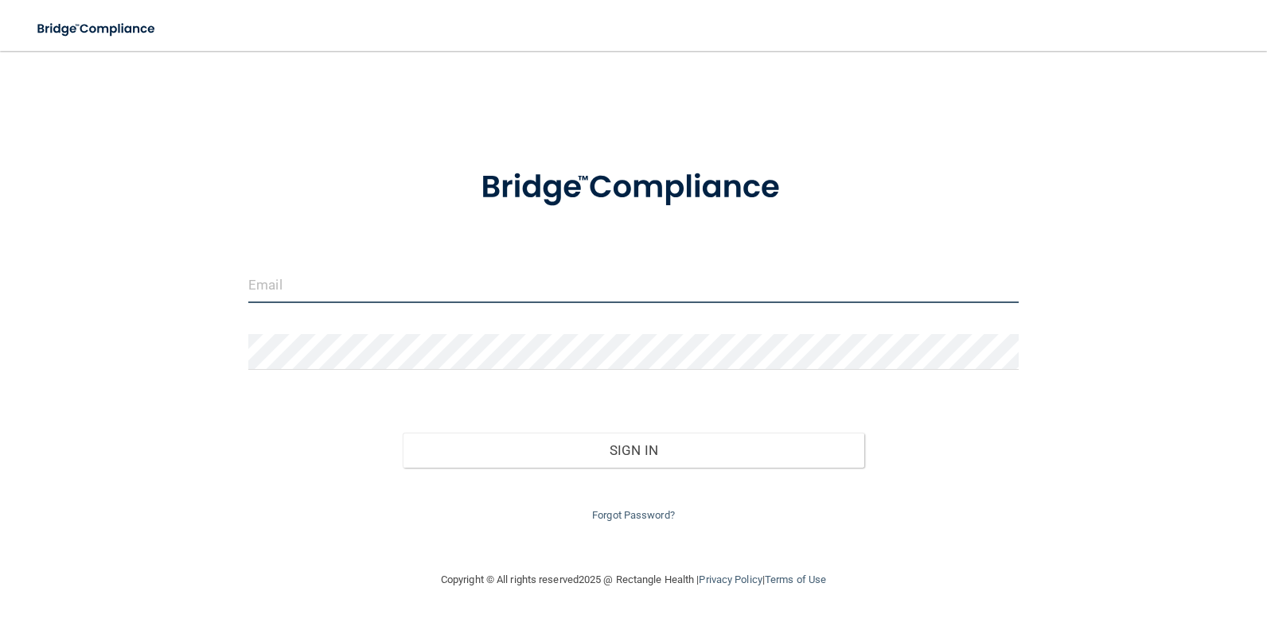
click at [299, 292] on input "email" at bounding box center [633, 285] width 770 height 36
type input "[EMAIL_ADDRESS][DOMAIN_NAME]"
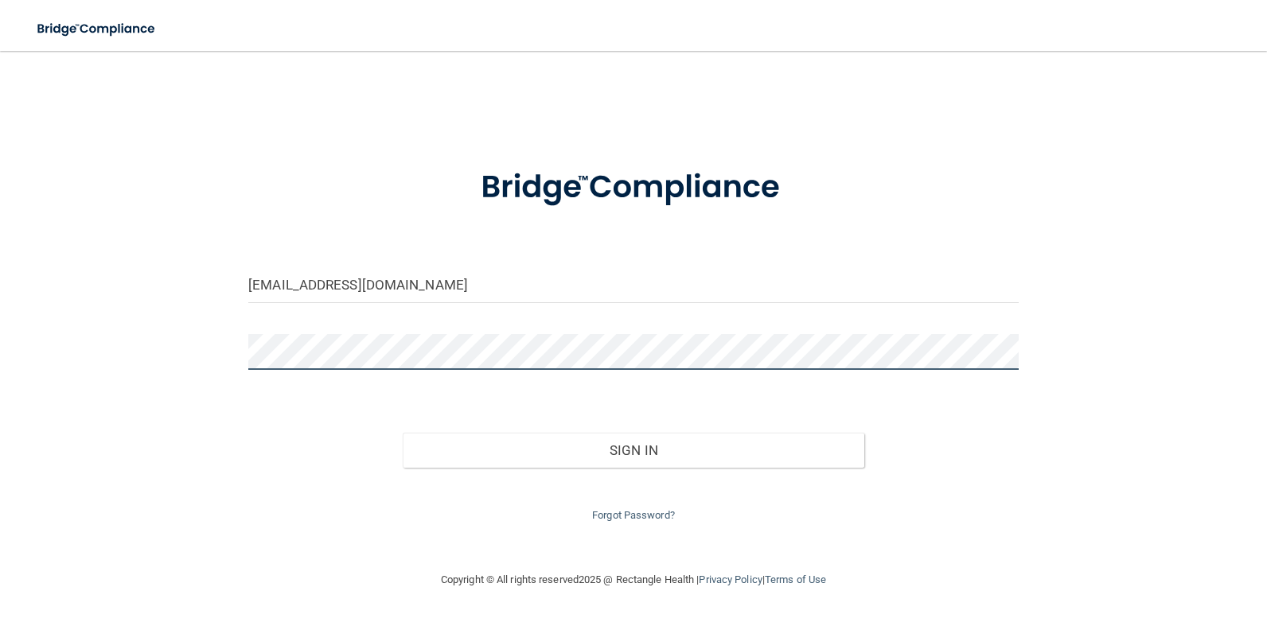
click at [403, 433] on button "Sign In" at bounding box center [634, 450] width 462 height 35
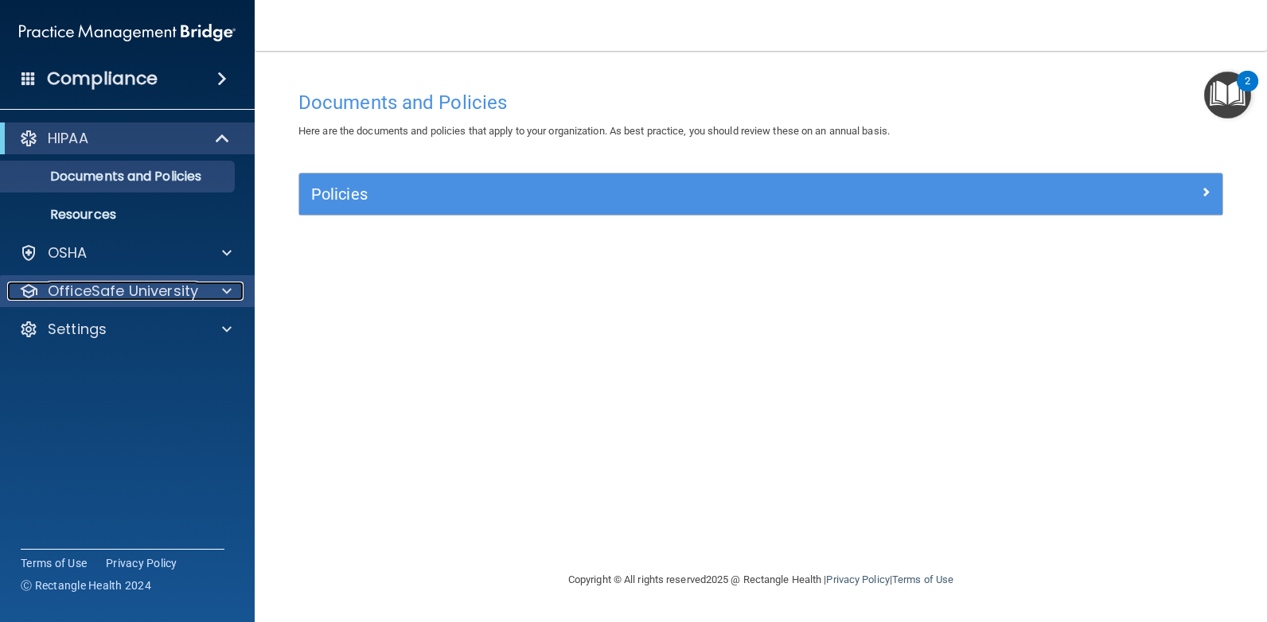
click at [173, 289] on p "OfficeSafe University" at bounding box center [123, 291] width 150 height 19
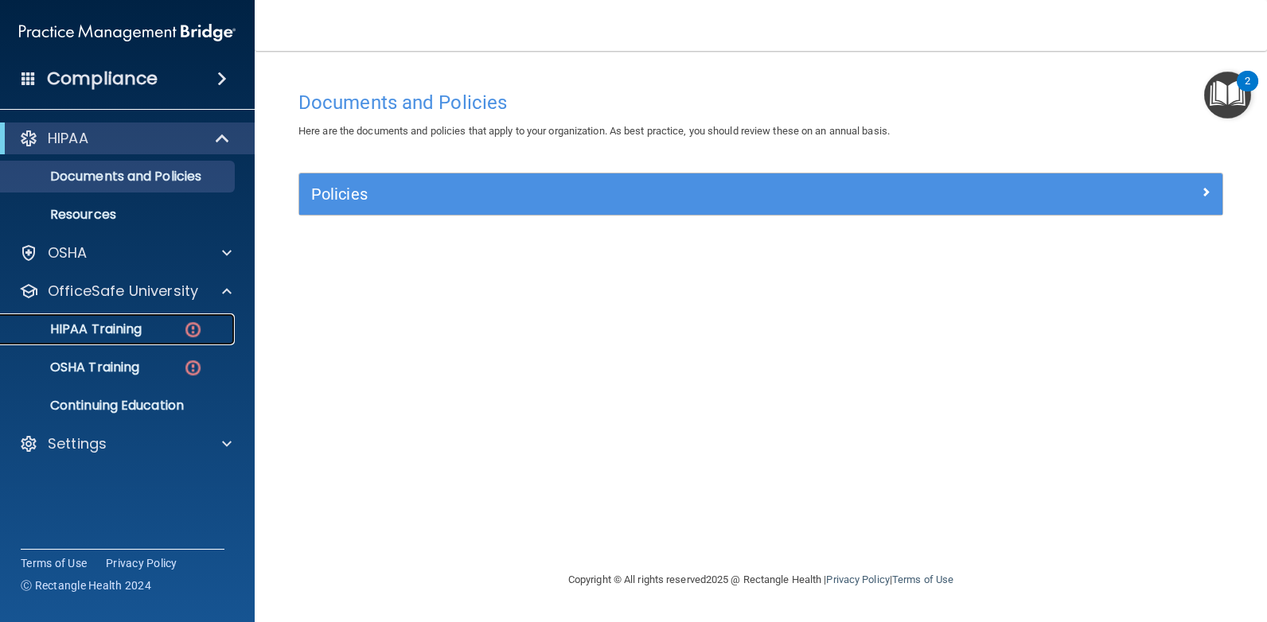
click at [166, 332] on div "HIPAA Training" at bounding box center [118, 330] width 217 height 16
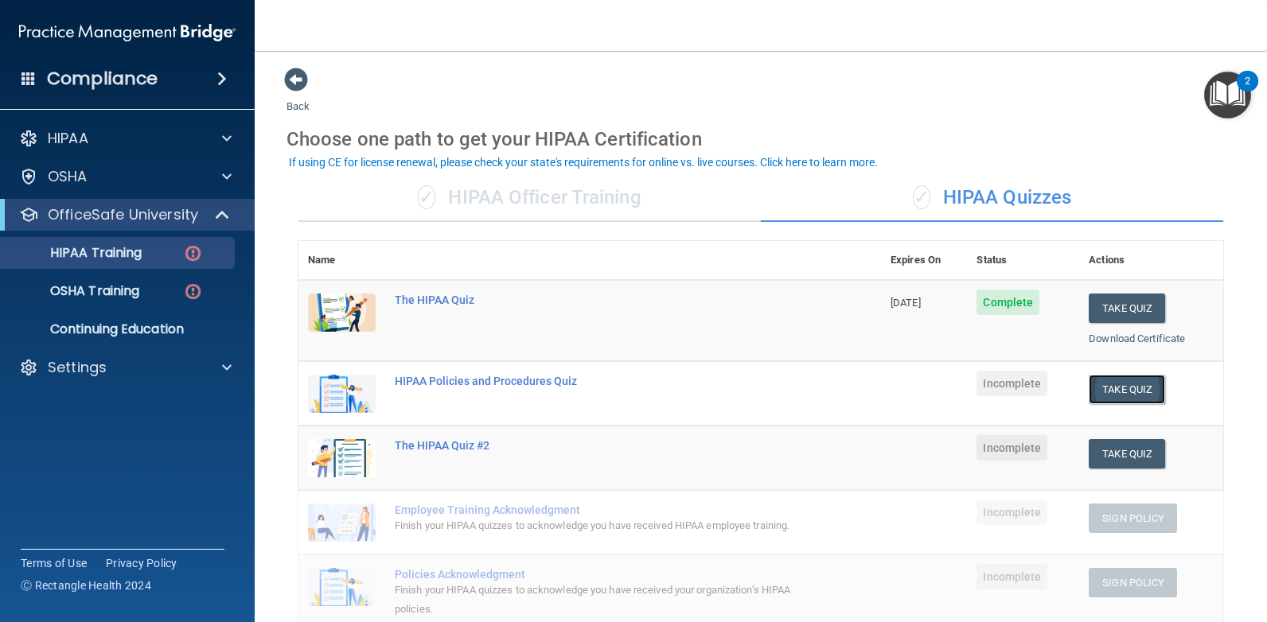
click at [1130, 385] on button "Take Quiz" at bounding box center [1127, 389] width 76 height 29
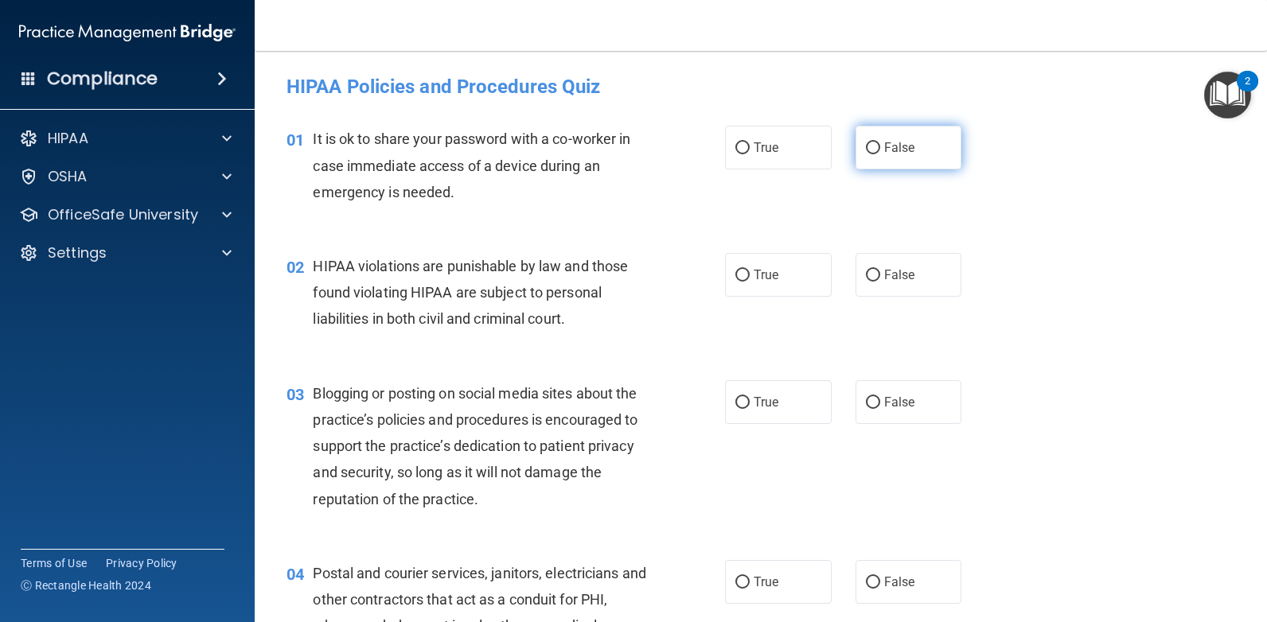
click at [867, 142] on input "False" at bounding box center [873, 148] width 14 height 12
radio input "true"
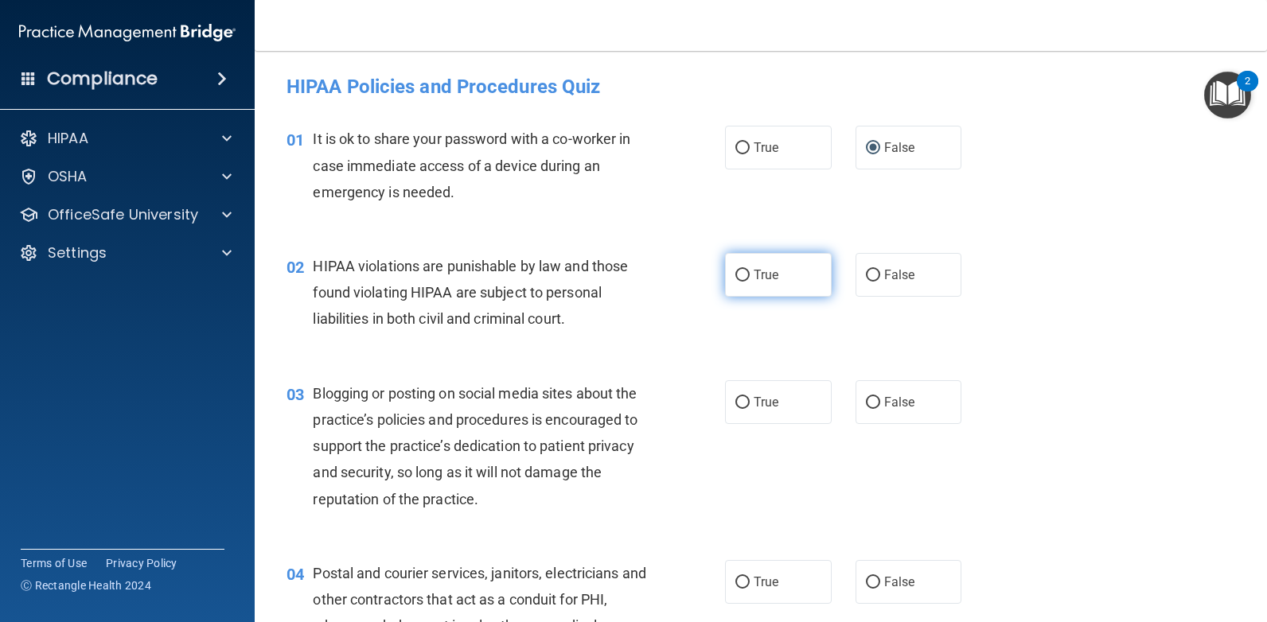
click at [739, 271] on input "True" at bounding box center [742, 276] width 14 height 12
radio input "true"
click at [874, 407] on label "False" at bounding box center [909, 402] width 107 height 44
click at [874, 407] on input "False" at bounding box center [873, 403] width 14 height 12
radio input "true"
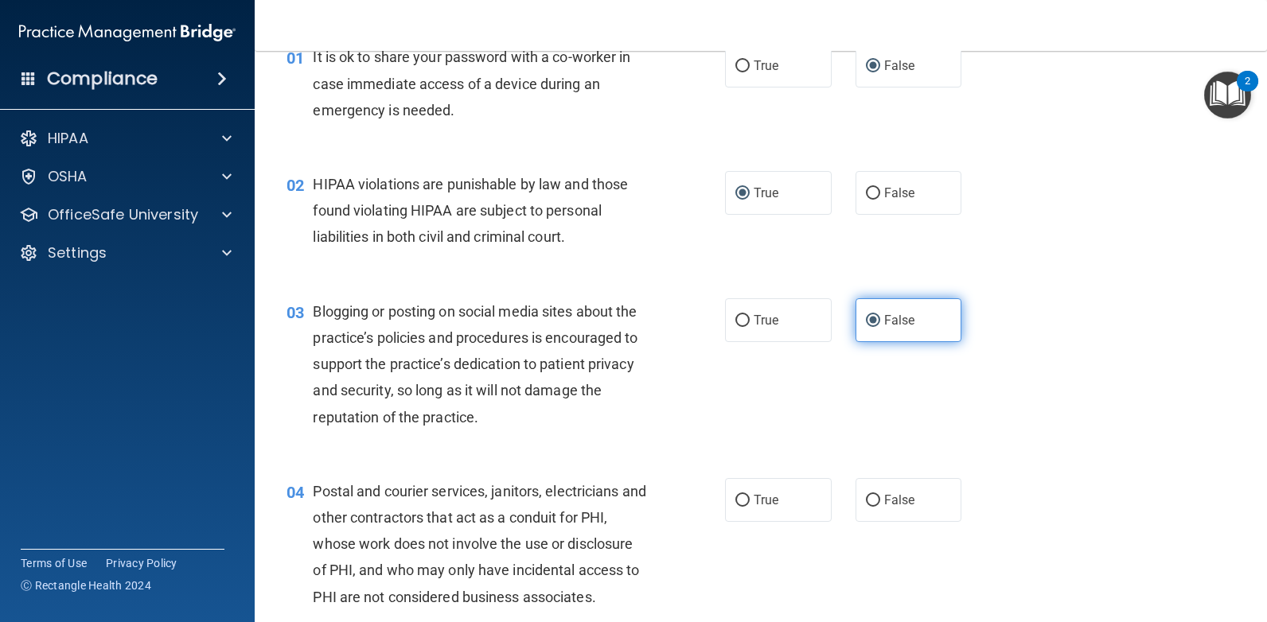
scroll to position [159, 0]
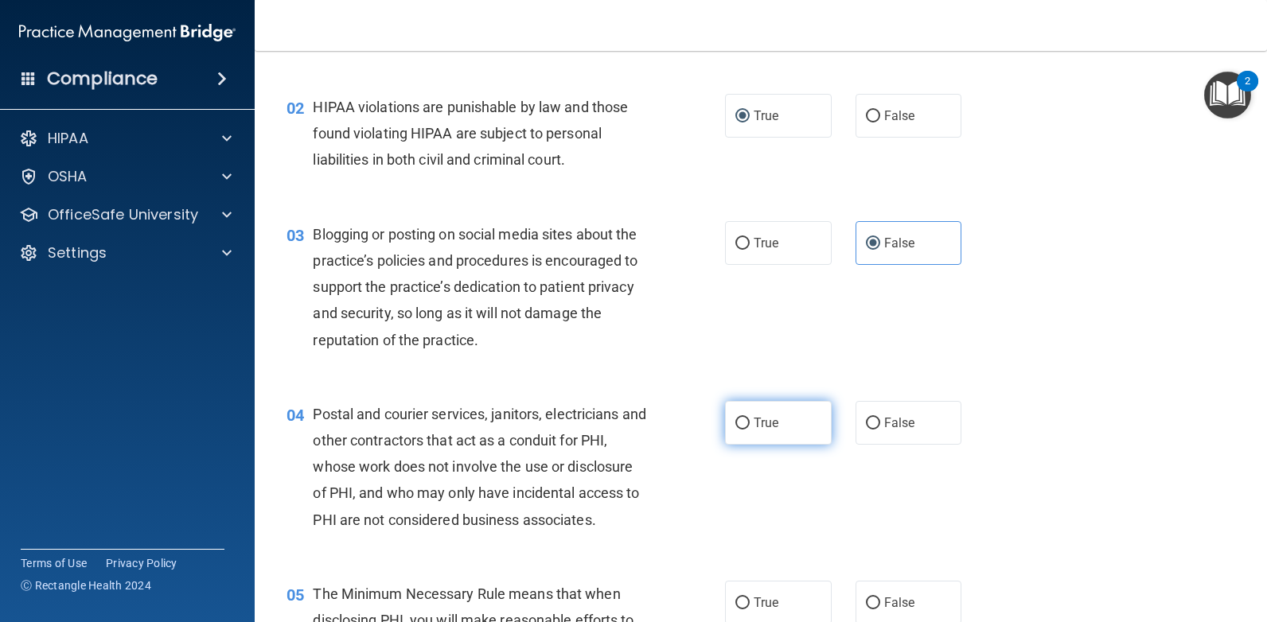
click at [735, 426] on input "True" at bounding box center [742, 424] width 14 height 12
radio input "true"
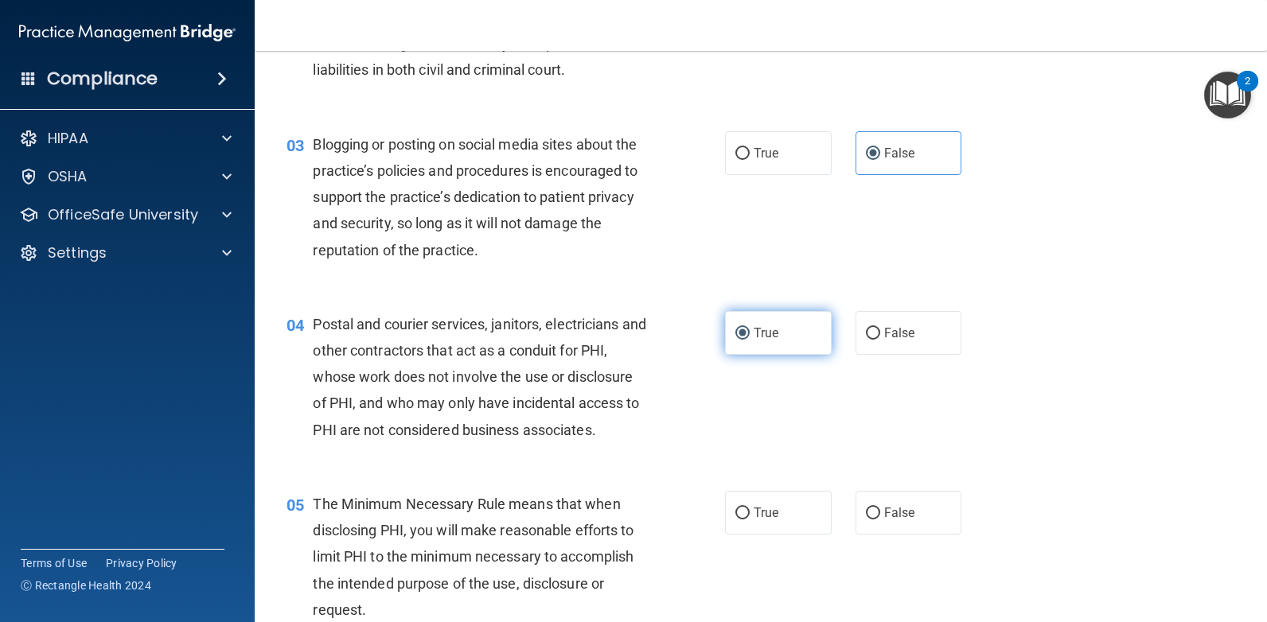
scroll to position [318, 0]
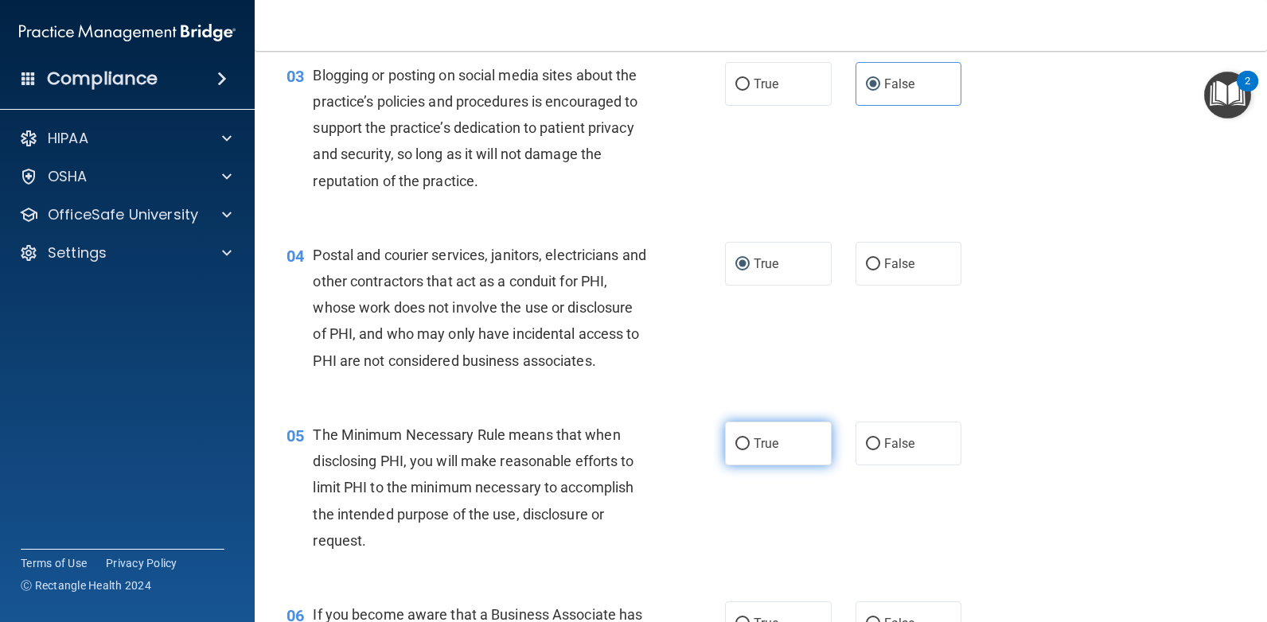
click at [744, 440] on label "True" at bounding box center [778, 444] width 107 height 44
click at [744, 440] on input "True" at bounding box center [742, 445] width 14 height 12
radio input "true"
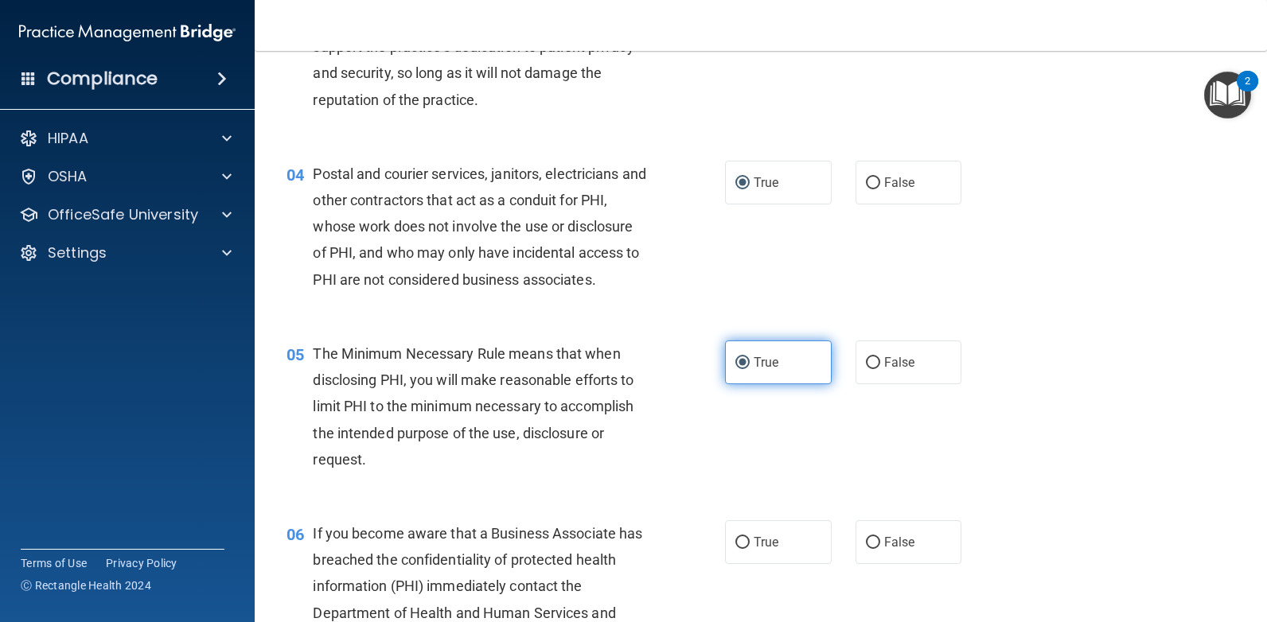
scroll to position [477, 0]
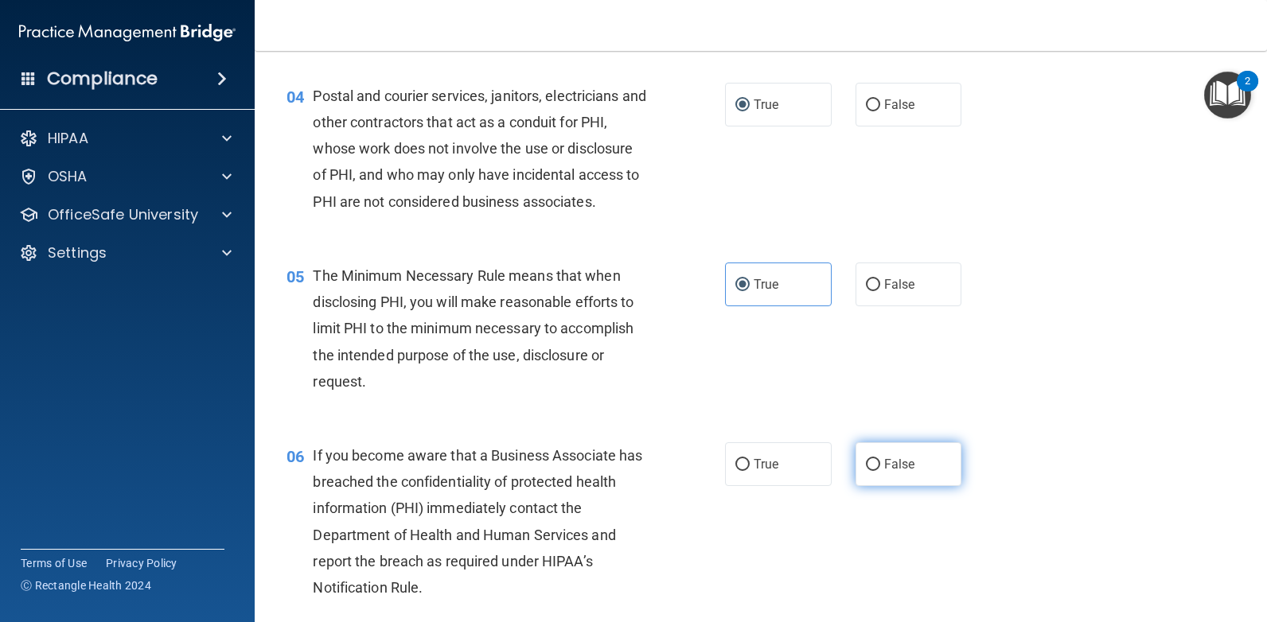
click at [869, 465] on input "False" at bounding box center [873, 465] width 14 height 12
radio input "true"
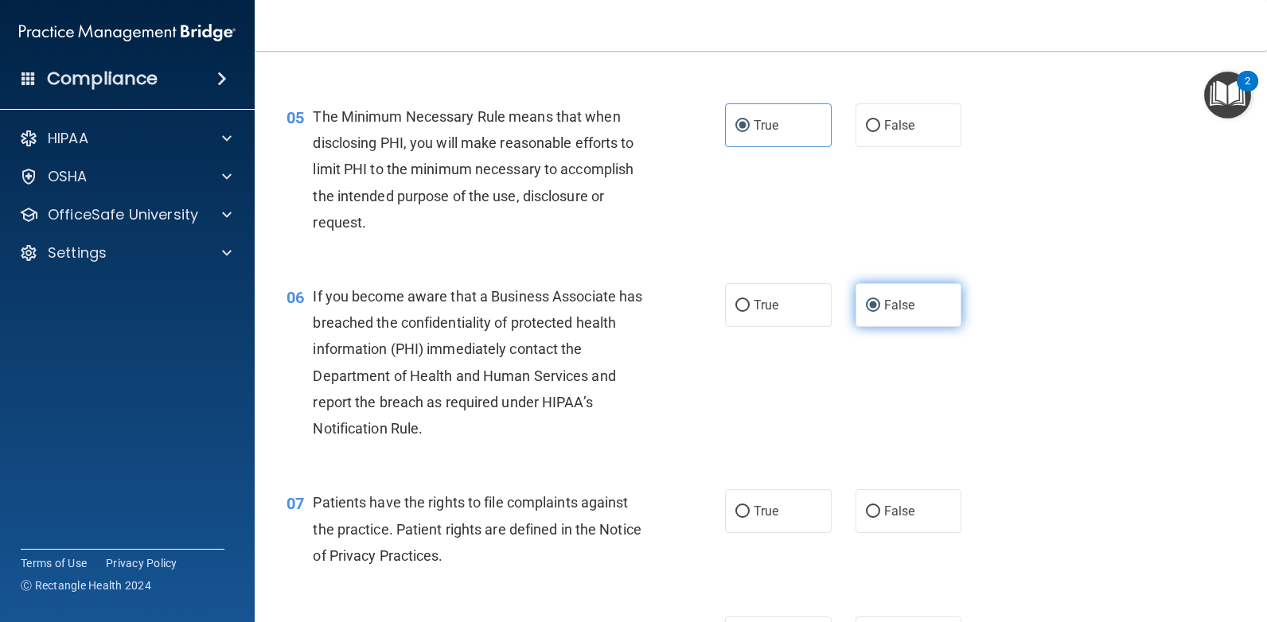
scroll to position [716, 0]
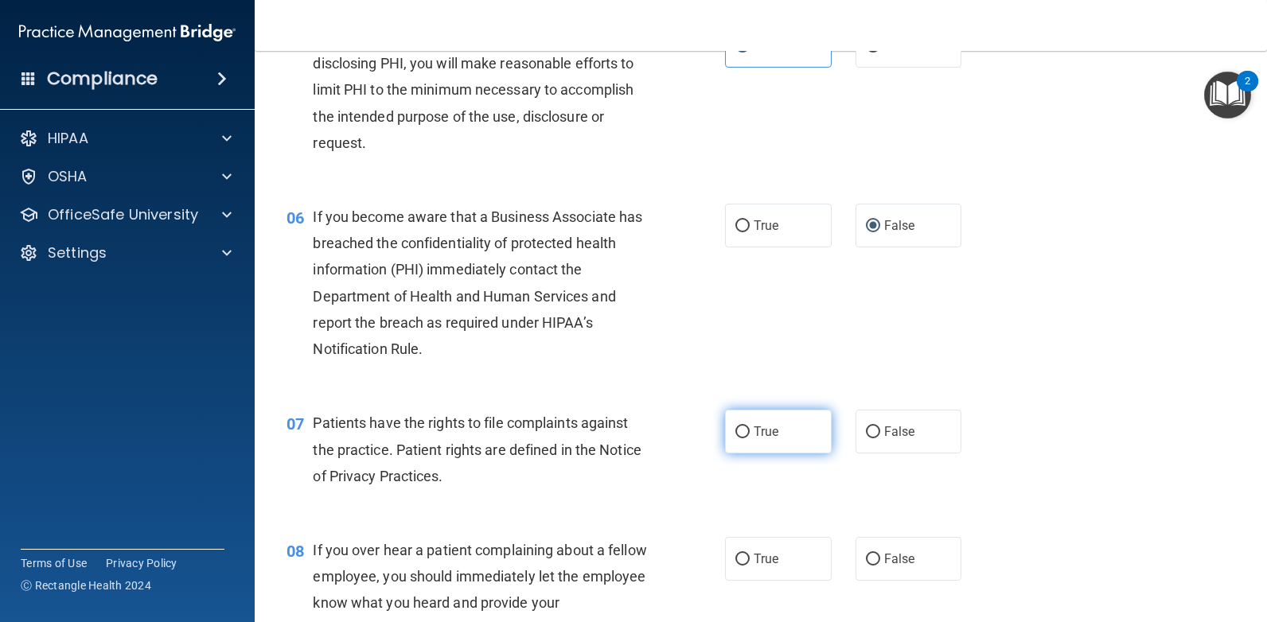
click at [735, 429] on input "True" at bounding box center [742, 433] width 14 height 12
radio input "true"
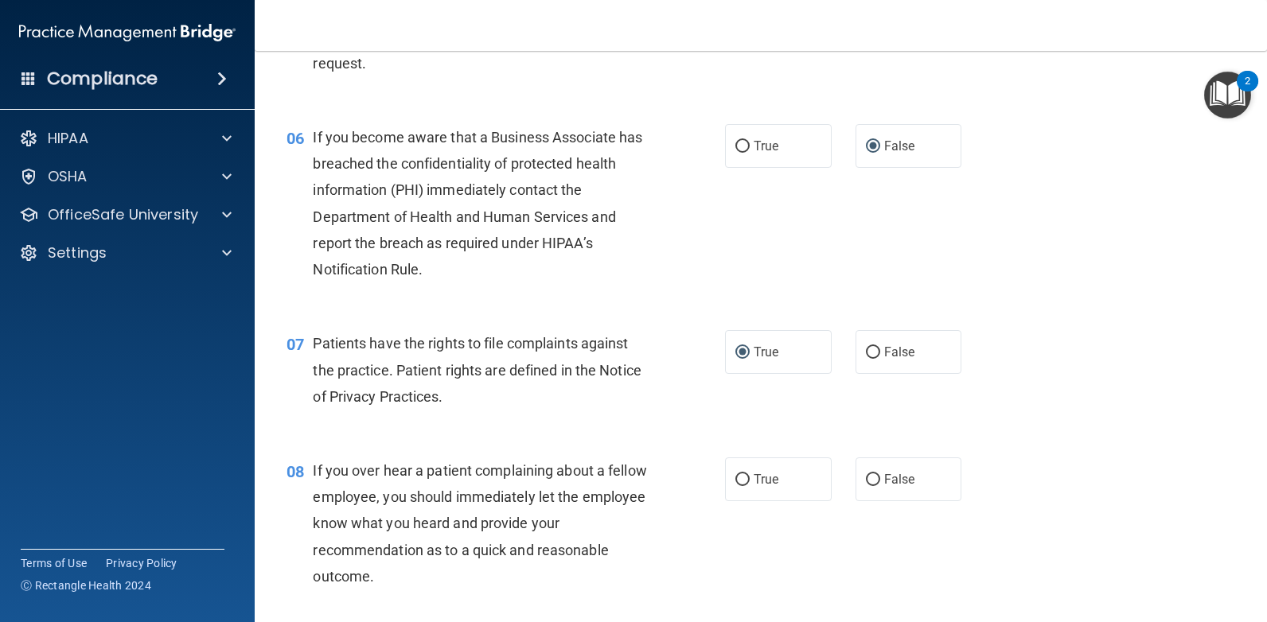
scroll to position [875, 0]
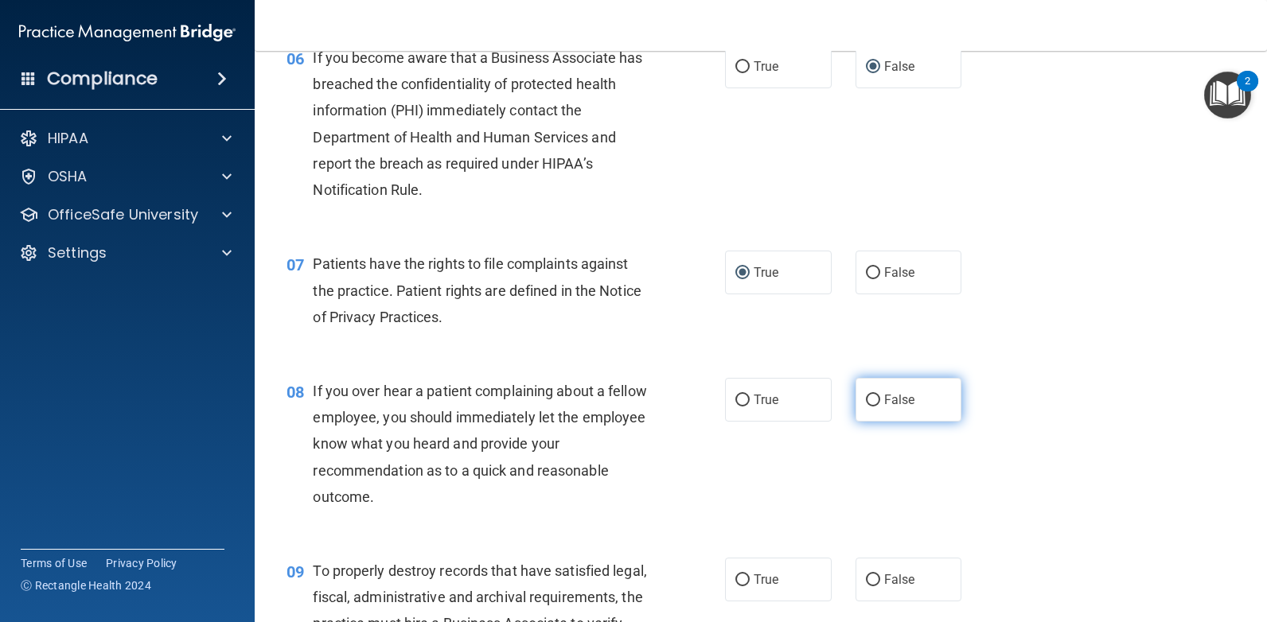
click at [866, 396] on input "False" at bounding box center [873, 401] width 14 height 12
radio input "true"
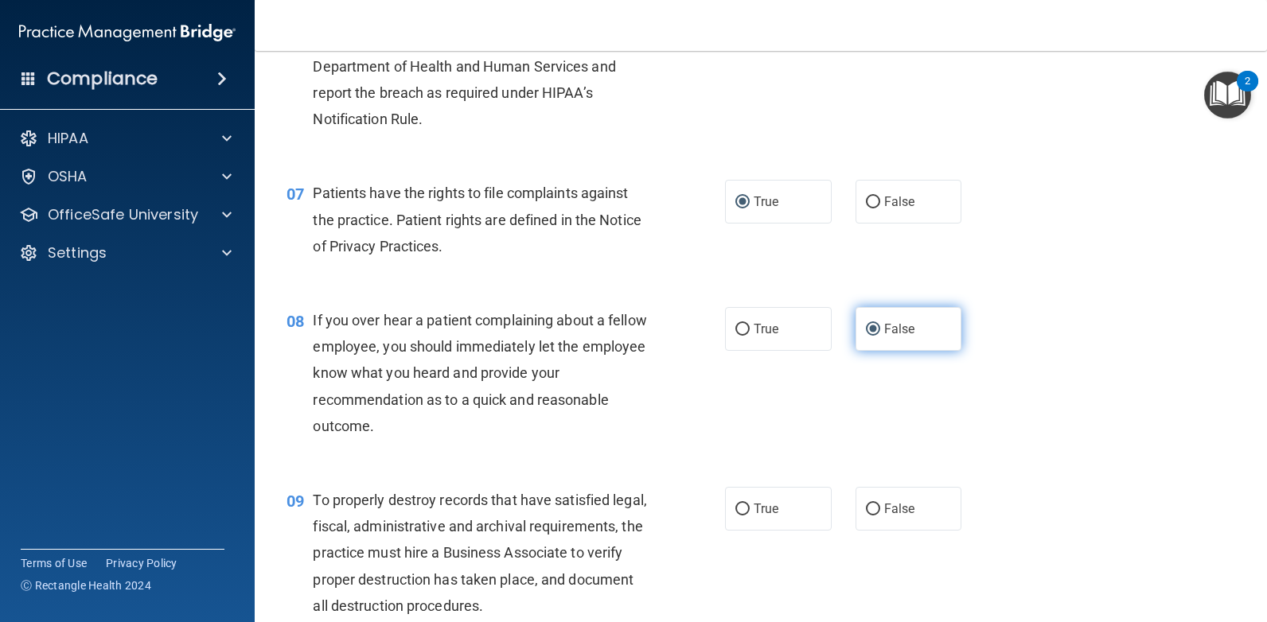
scroll to position [1035, 0]
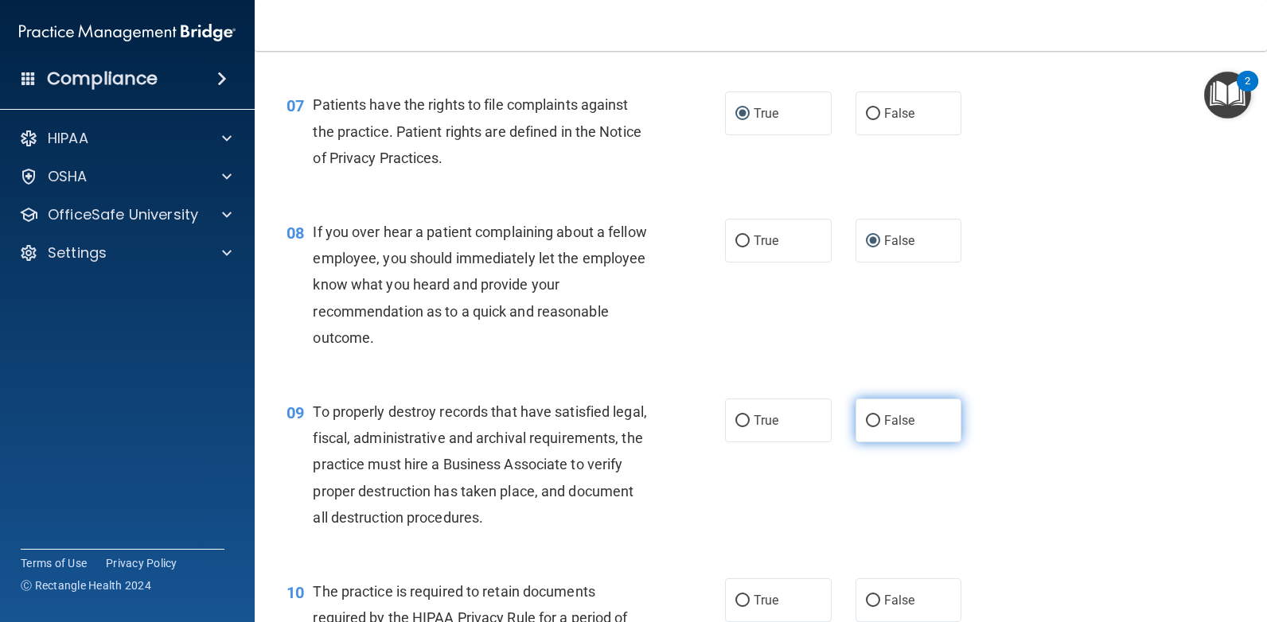
click at [868, 420] on input "False" at bounding box center [873, 421] width 14 height 12
radio input "true"
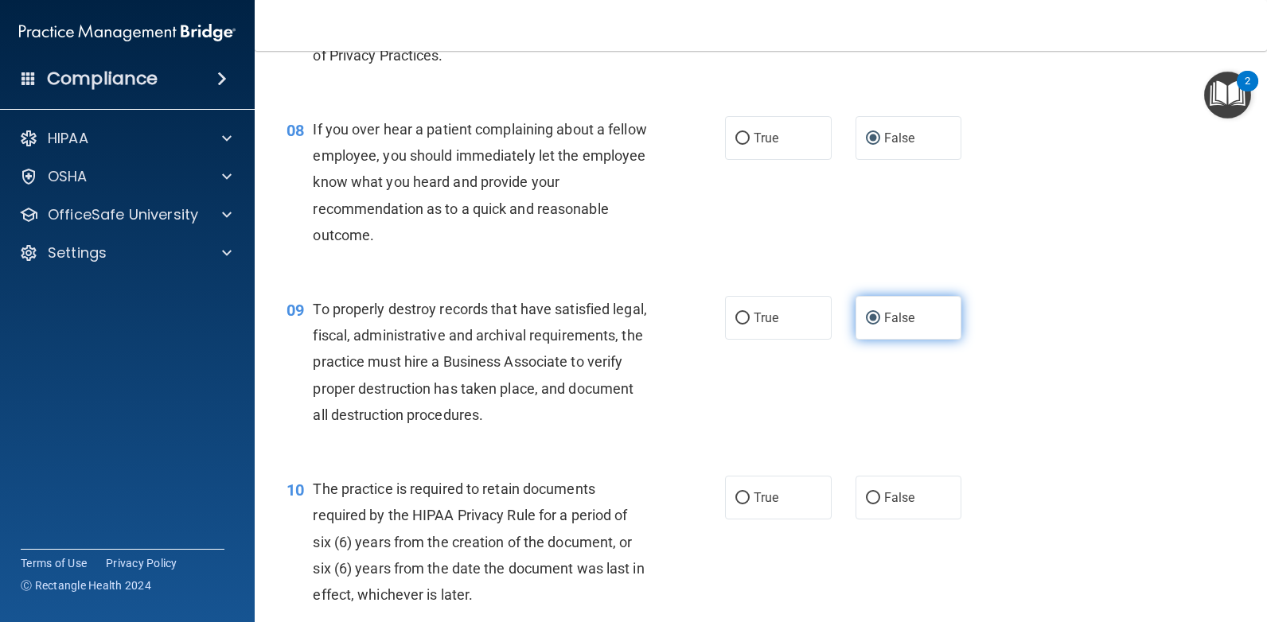
scroll to position [1273, 0]
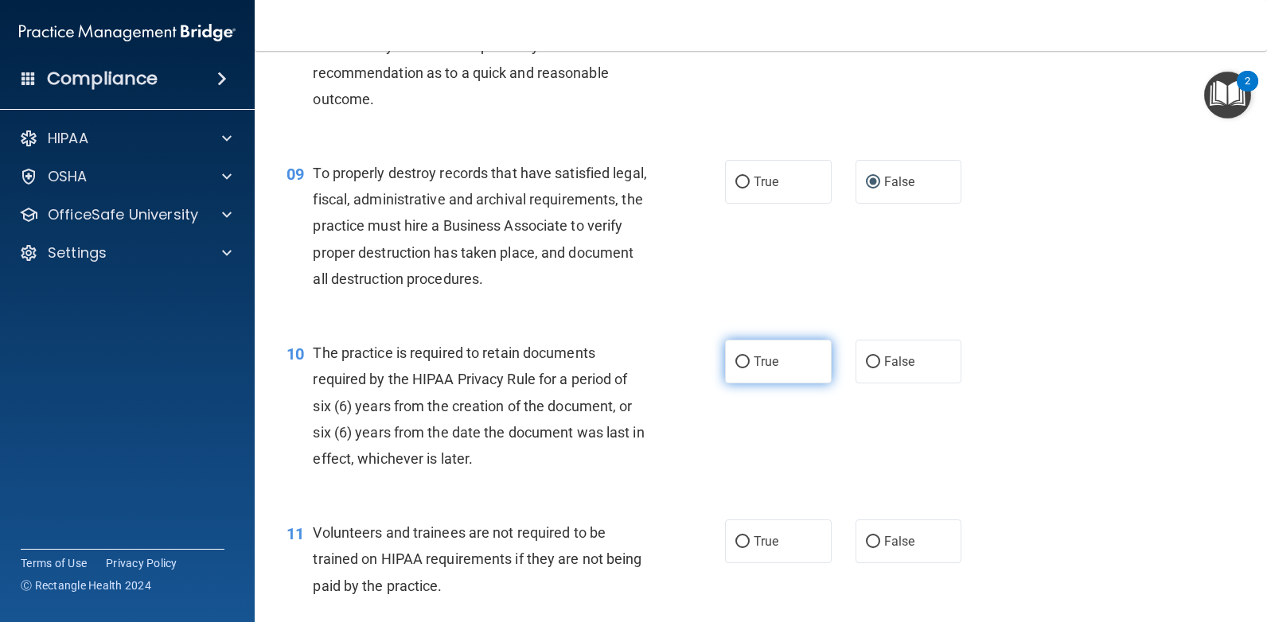
click at [740, 359] on input "True" at bounding box center [742, 363] width 14 height 12
radio input "true"
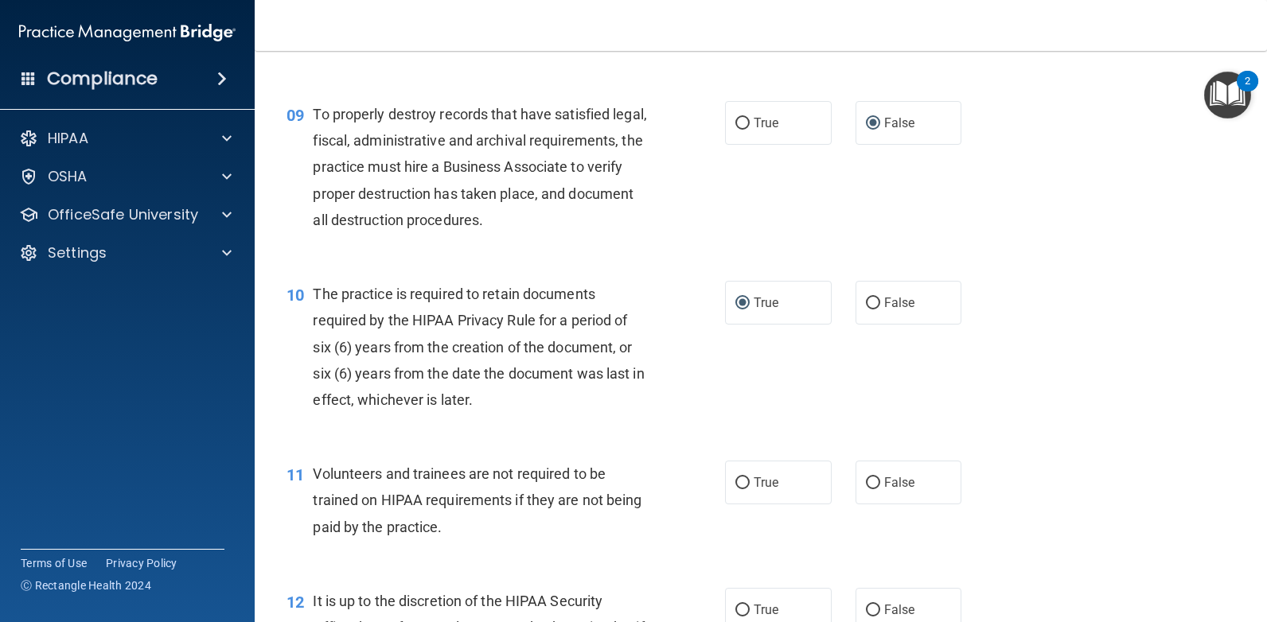
scroll to position [1432, 0]
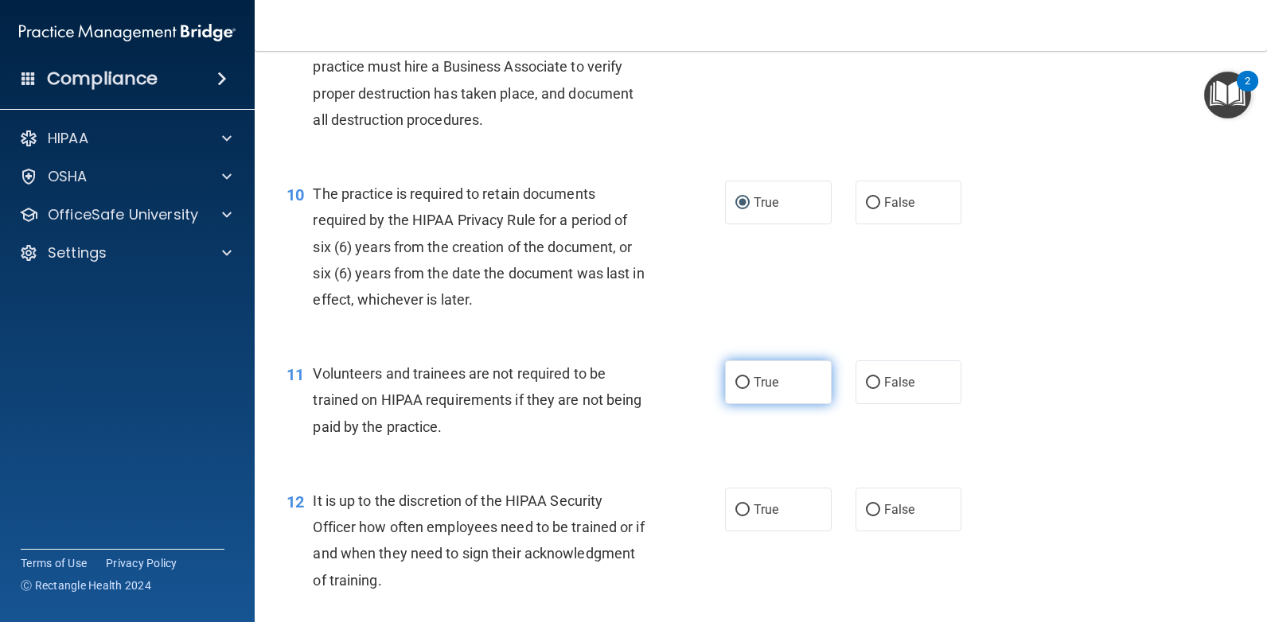
click at [735, 380] on input "True" at bounding box center [742, 383] width 14 height 12
radio input "true"
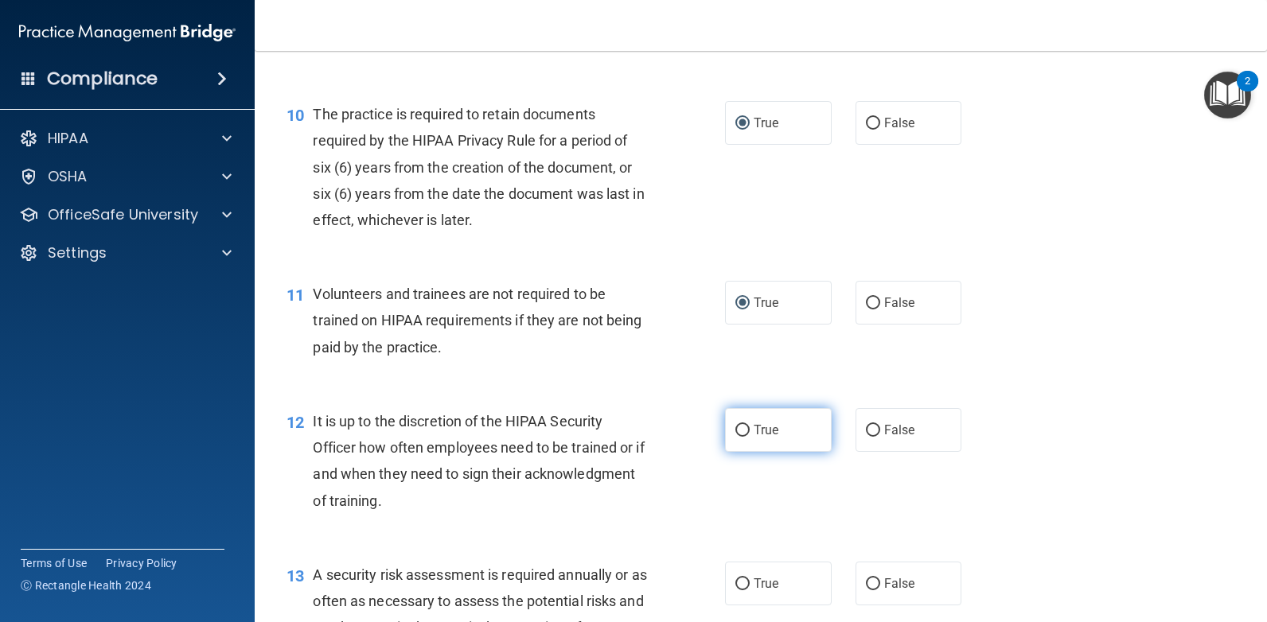
click at [739, 429] on input "True" at bounding box center [742, 431] width 14 height 12
radio input "true"
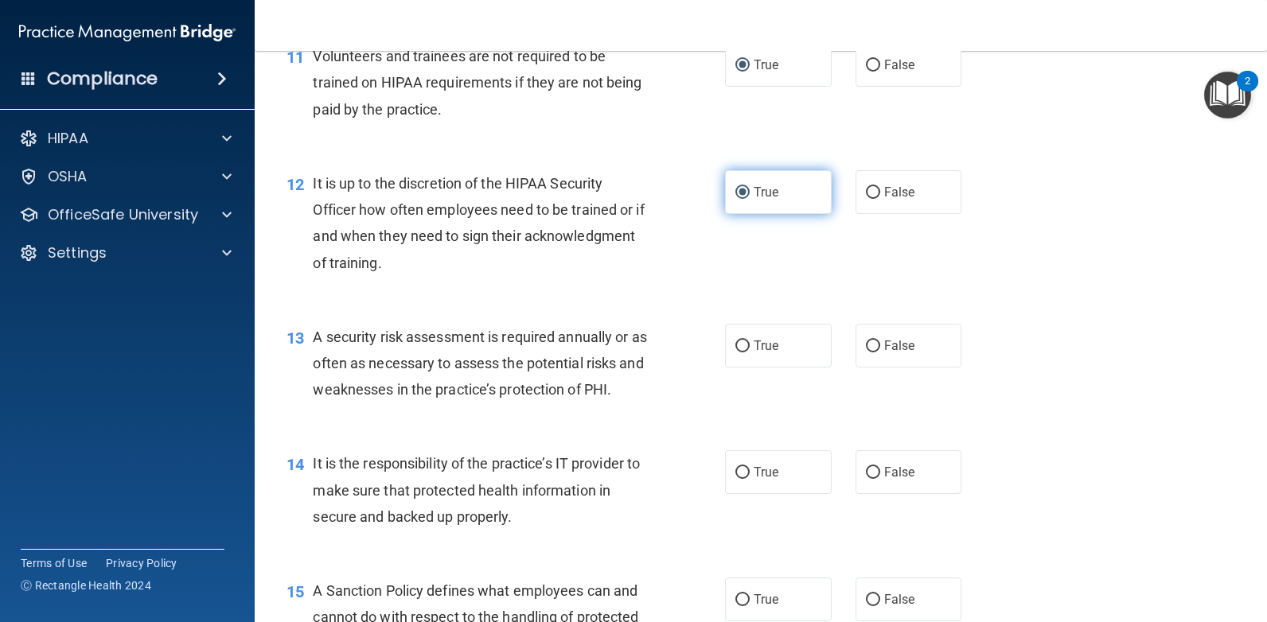
scroll to position [1751, 0]
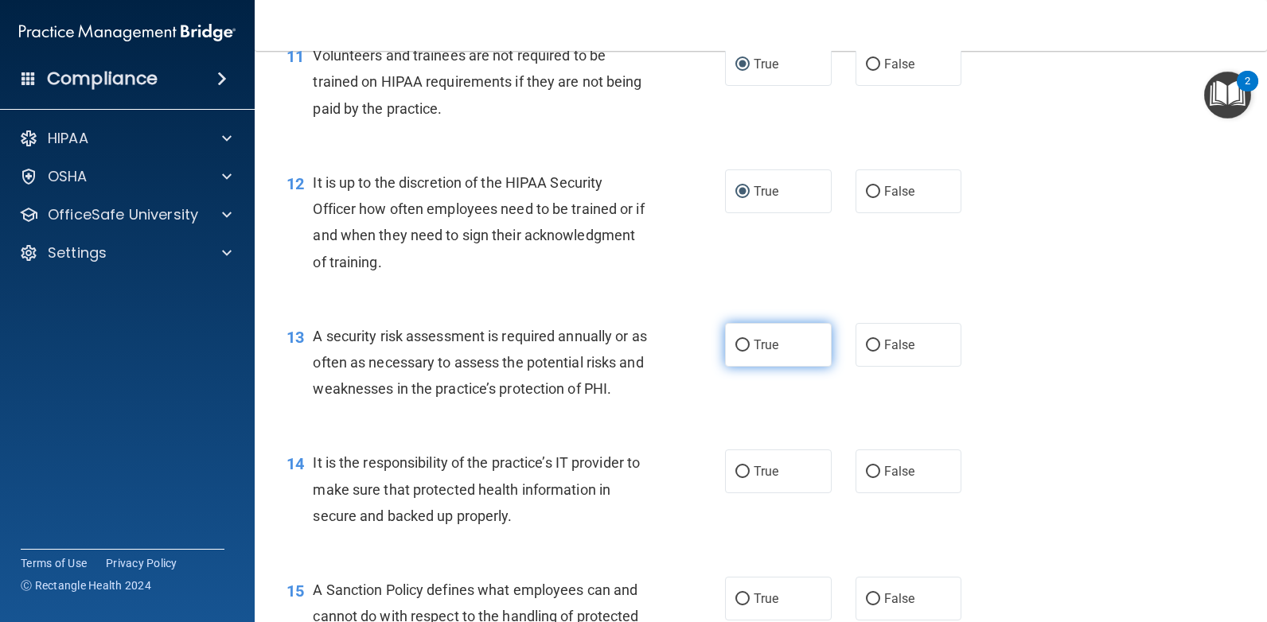
click at [736, 343] on input "True" at bounding box center [742, 346] width 14 height 12
radio input "true"
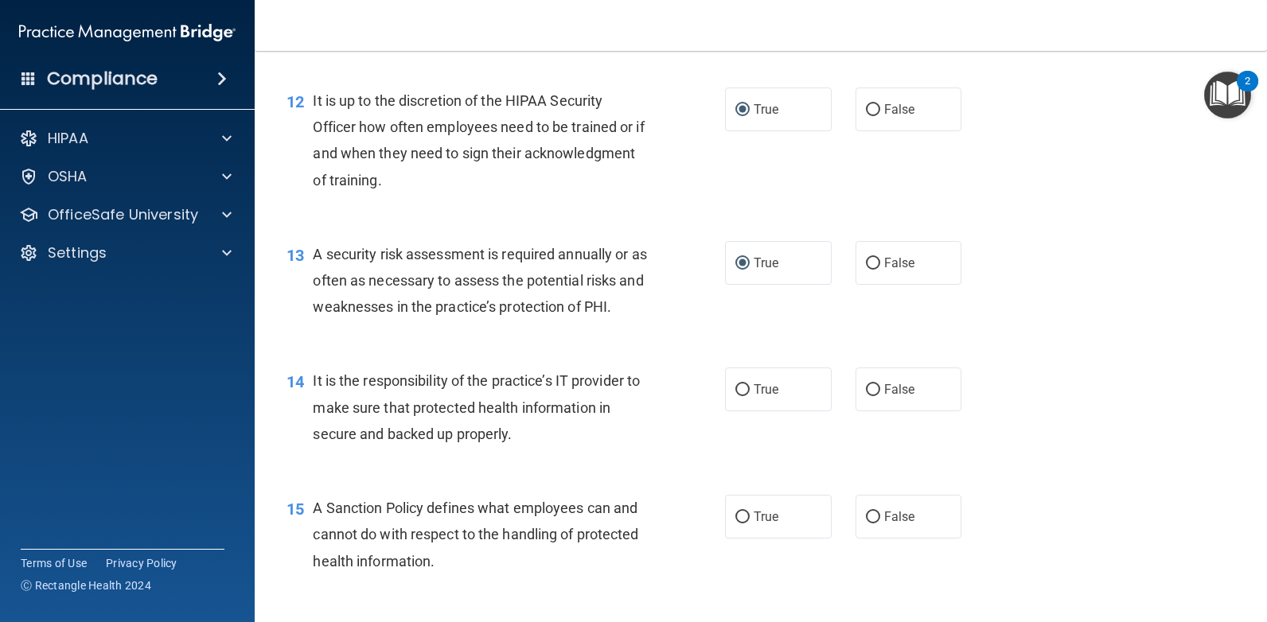
scroll to position [1910, 0]
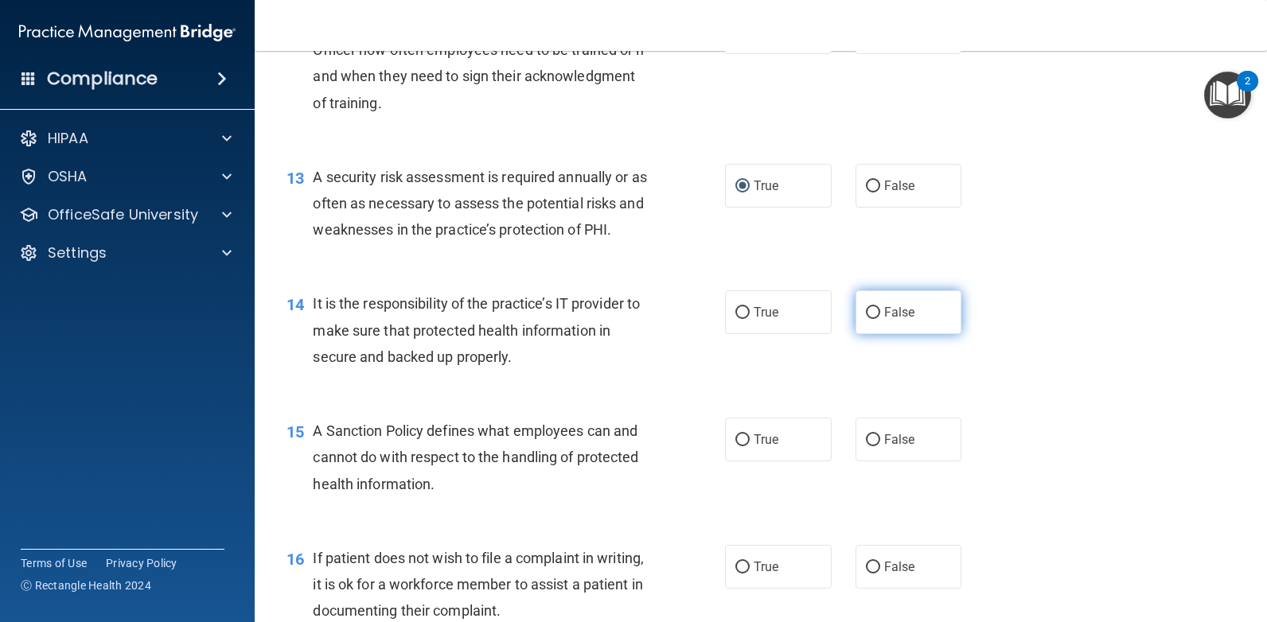
click at [866, 314] on input "False" at bounding box center [873, 313] width 14 height 12
radio input "true"
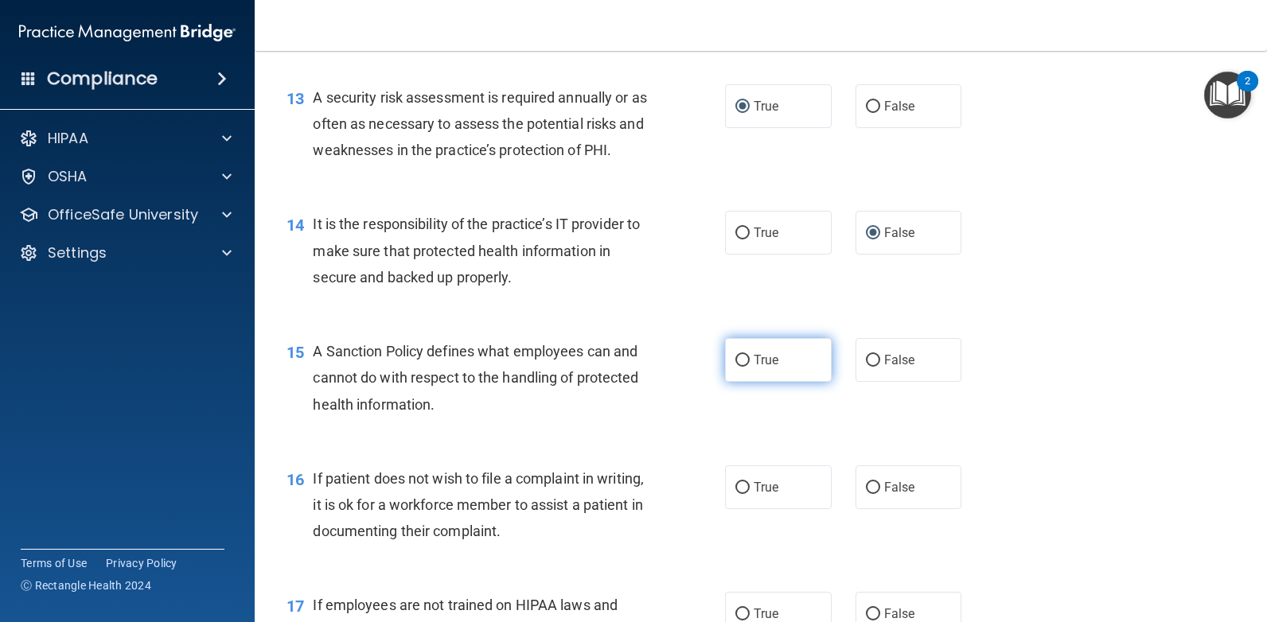
click at [740, 355] on input "True" at bounding box center [742, 361] width 14 height 12
radio input "true"
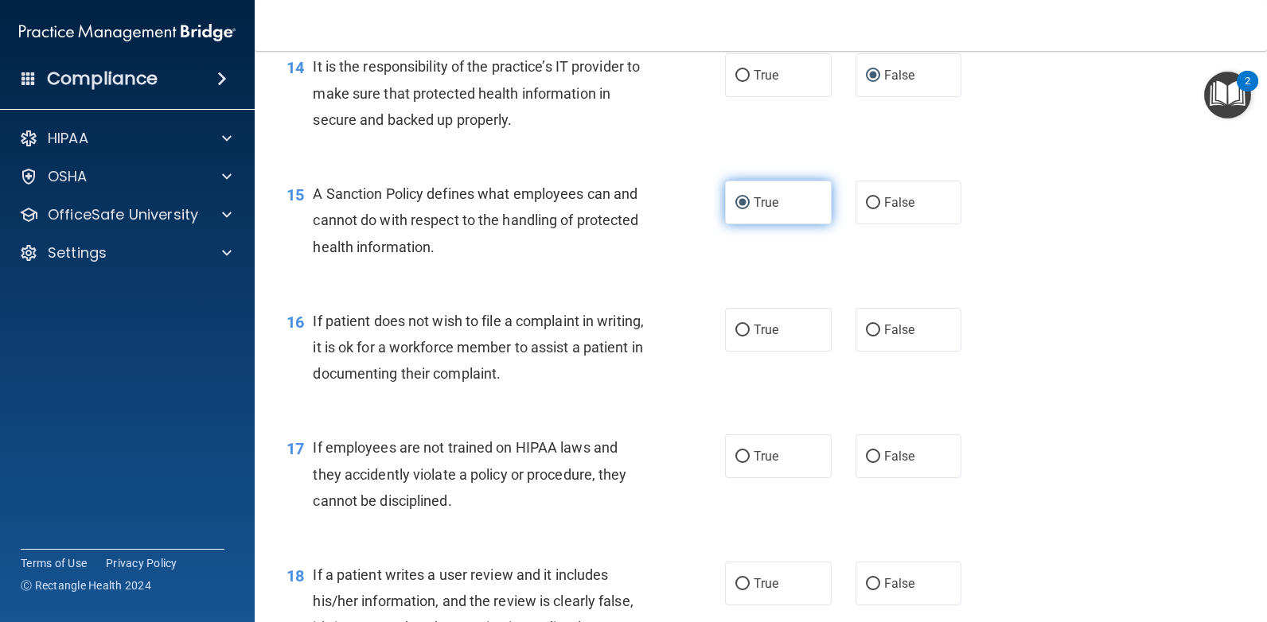
scroll to position [2149, 0]
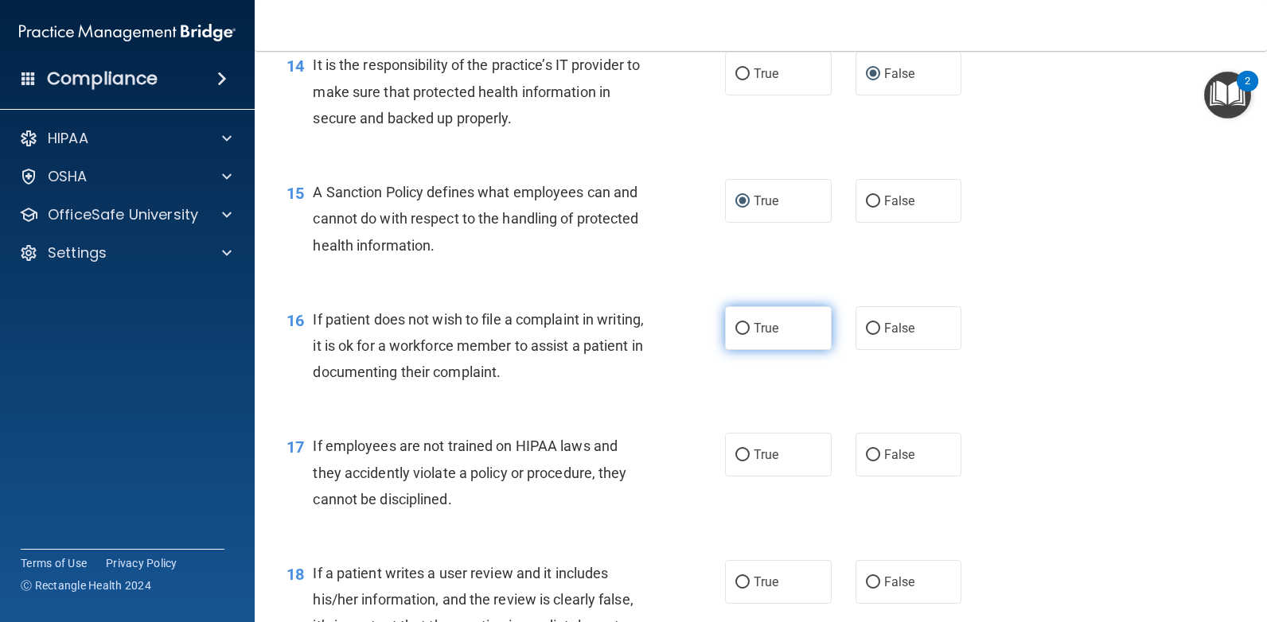
click at [740, 325] on input "True" at bounding box center [742, 329] width 14 height 12
radio input "true"
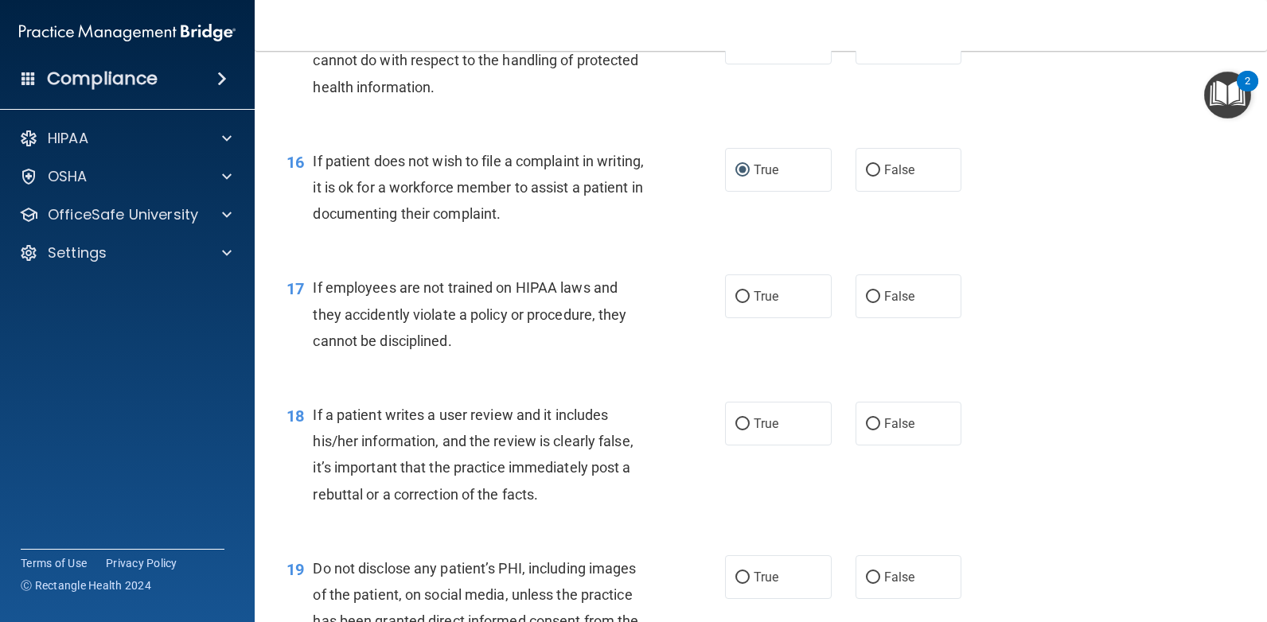
scroll to position [2308, 0]
click at [736, 292] on input "True" at bounding box center [742, 296] width 14 height 12
radio input "true"
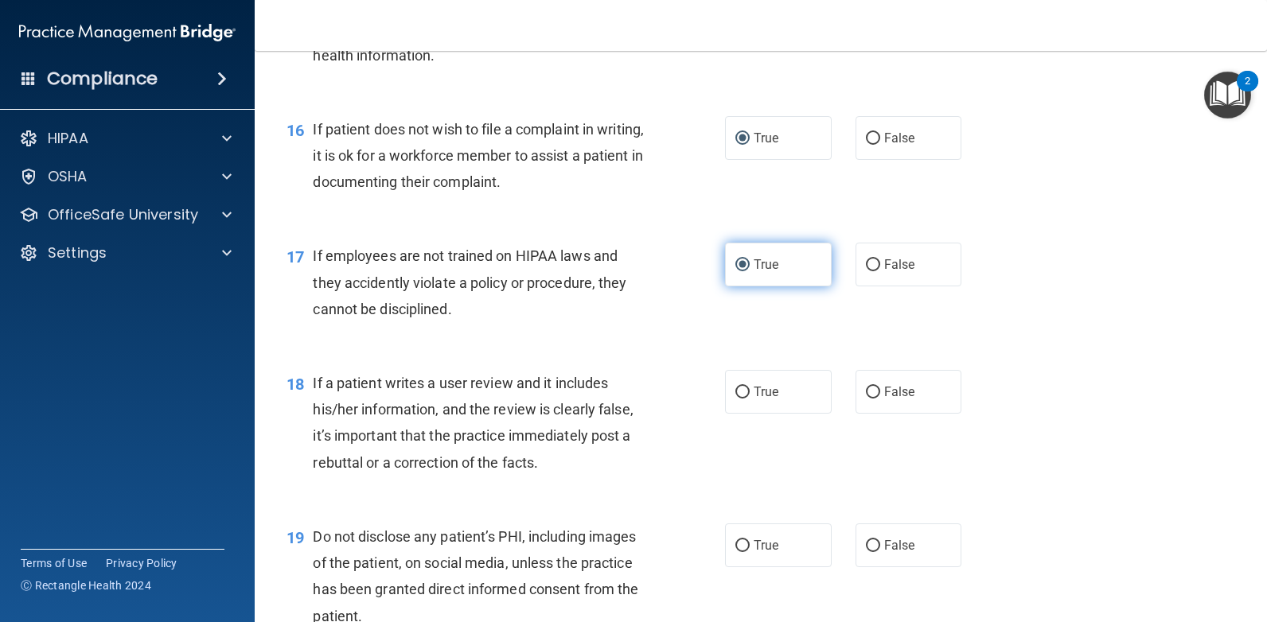
scroll to position [2387, 0]
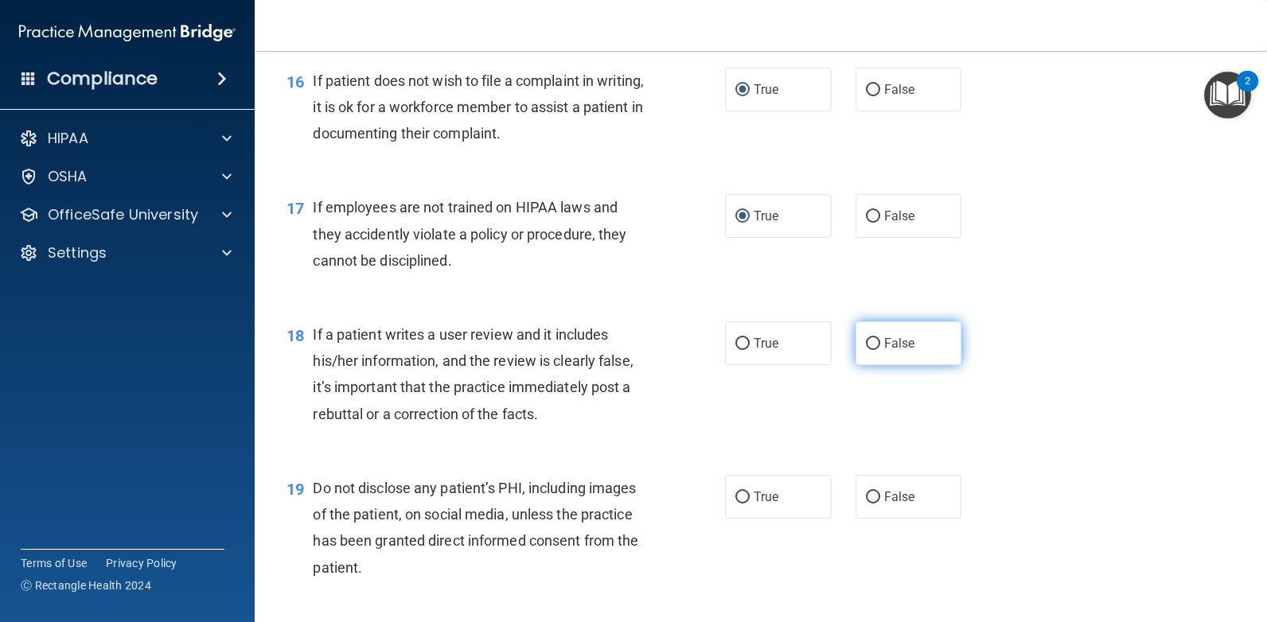
click at [871, 337] on label "False" at bounding box center [909, 344] width 107 height 44
click at [871, 338] on input "False" at bounding box center [873, 344] width 14 height 12
radio input "true"
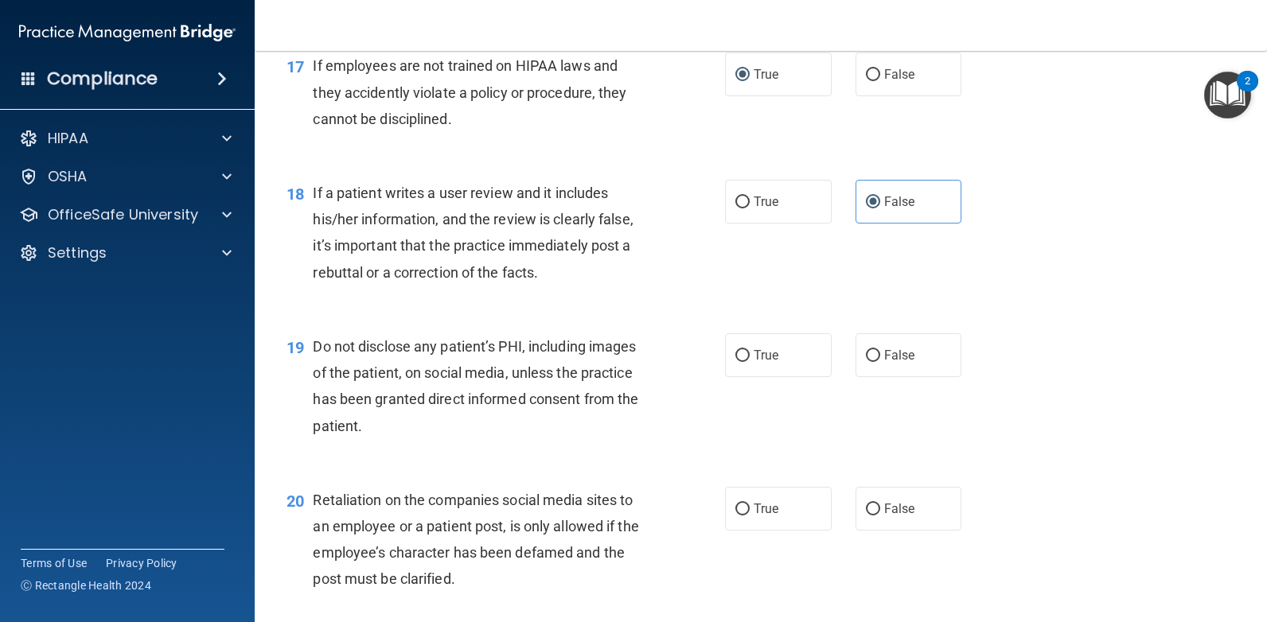
scroll to position [2547, 0]
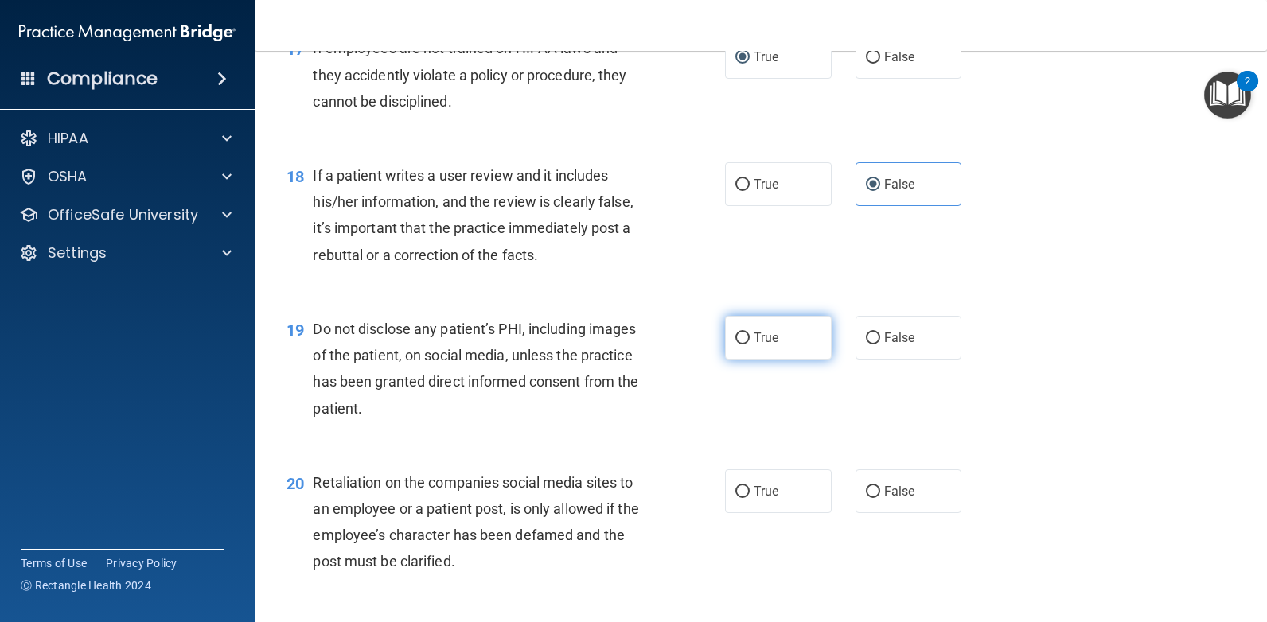
click at [741, 335] on input "True" at bounding box center [742, 339] width 14 height 12
radio input "true"
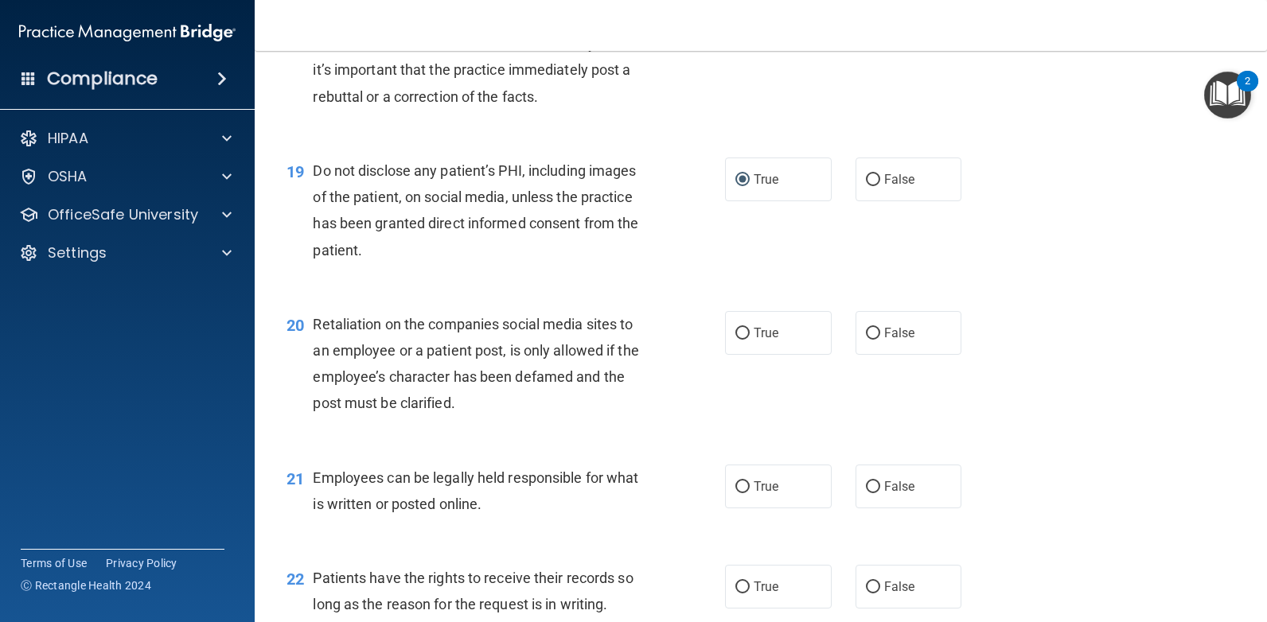
scroll to position [2706, 0]
click at [738, 330] on input "True" at bounding box center [742, 333] width 14 height 12
radio input "true"
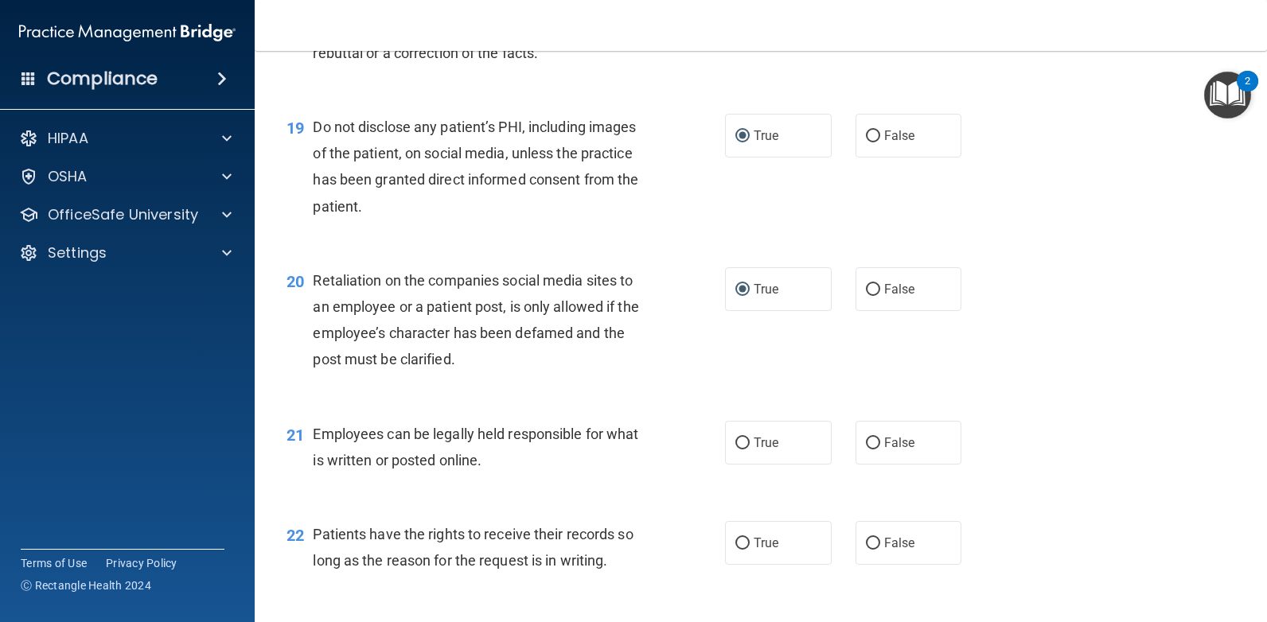
scroll to position [2785, 0]
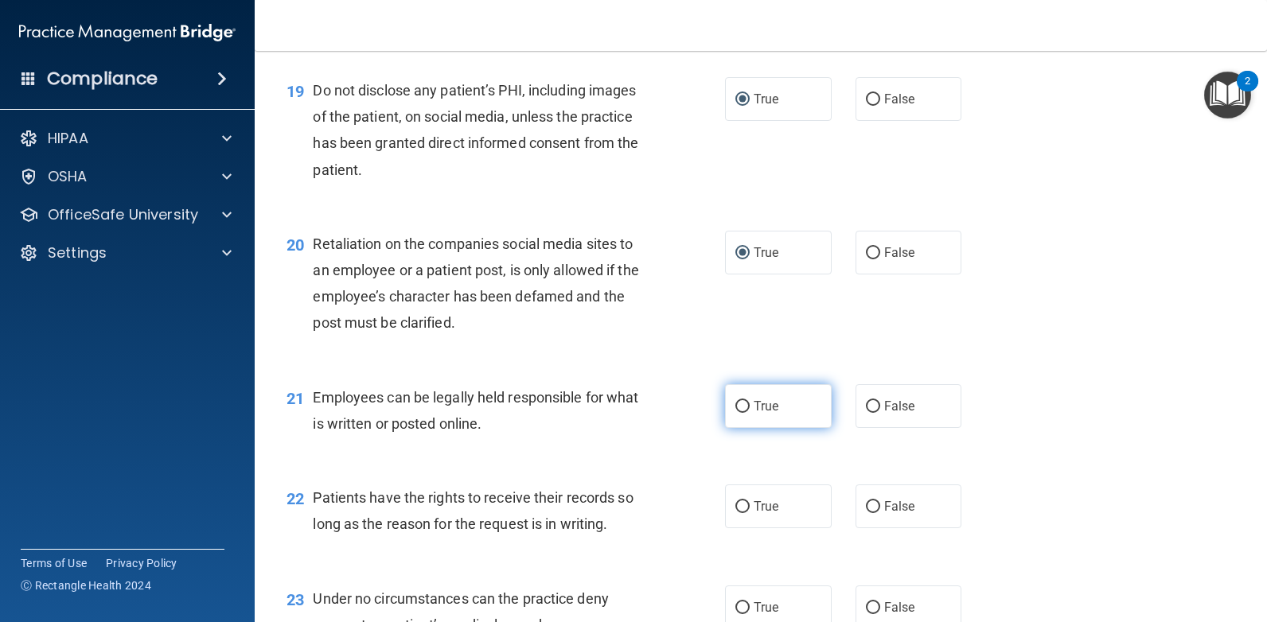
click at [735, 403] on input "True" at bounding box center [742, 407] width 14 height 12
radio input "true"
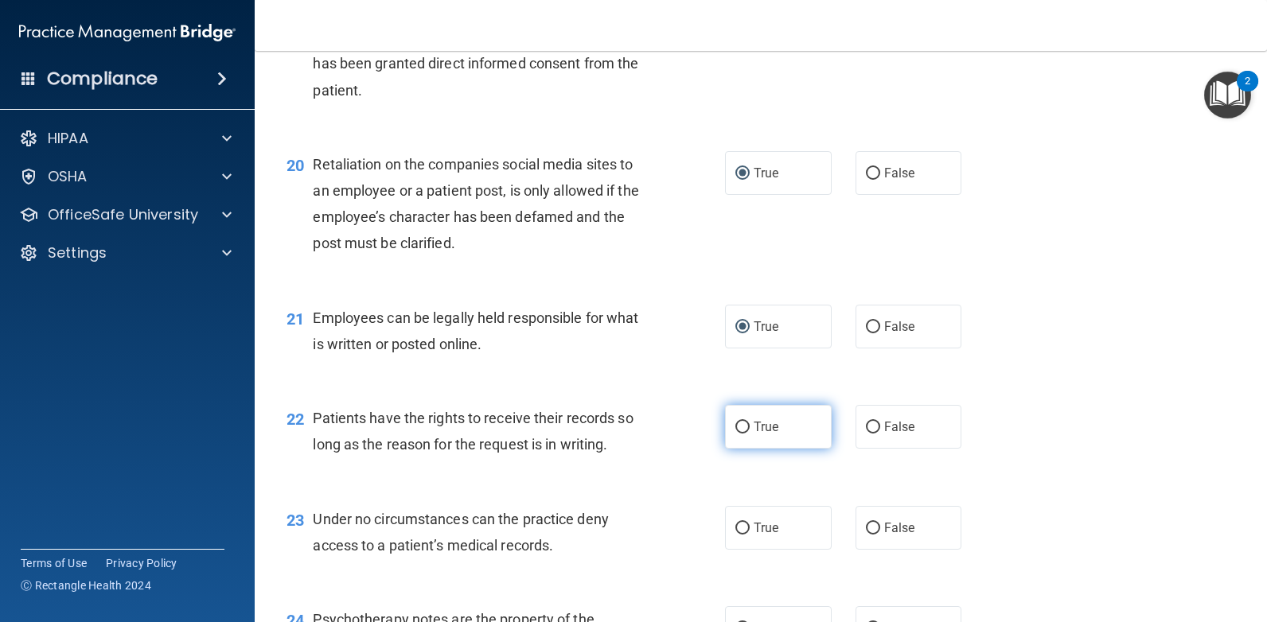
click at [739, 427] on input "True" at bounding box center [742, 428] width 14 height 12
radio input "true"
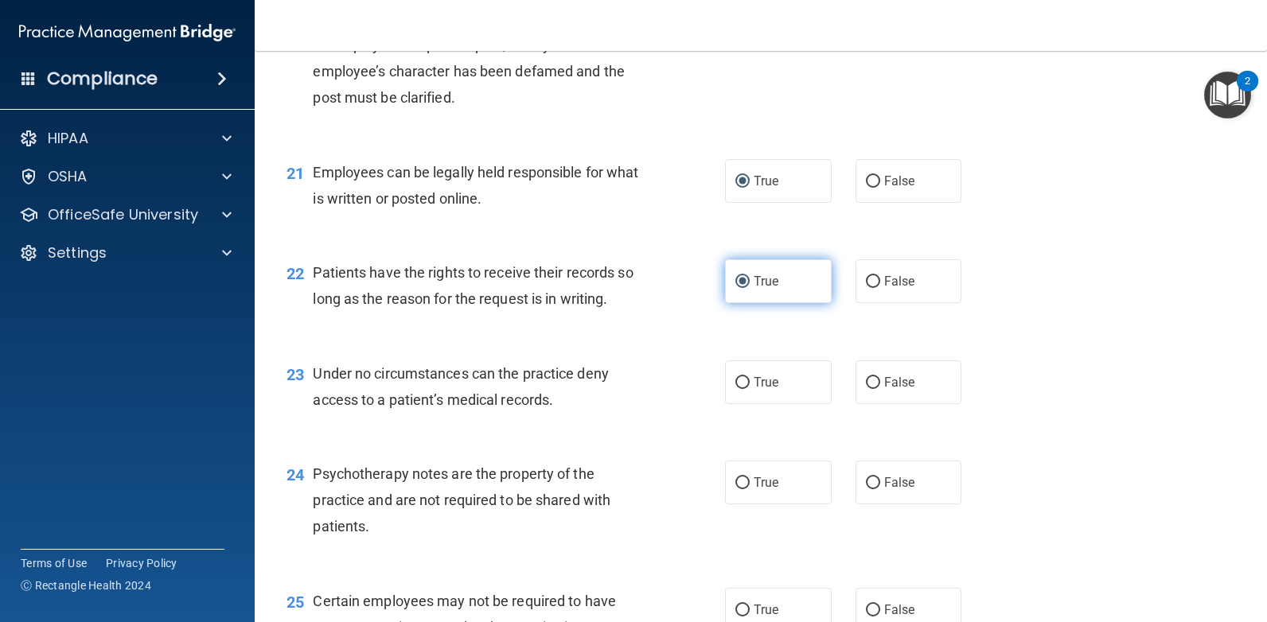
scroll to position [3024, 0]
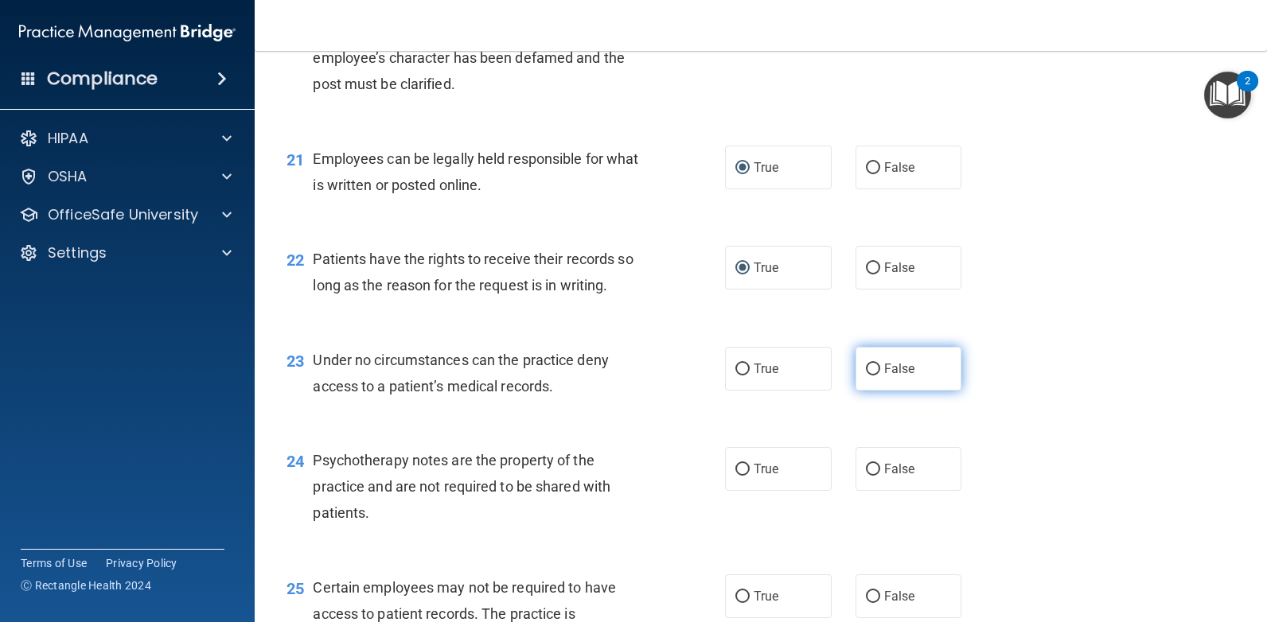
click at [866, 370] on input "False" at bounding box center [873, 370] width 14 height 12
radio input "true"
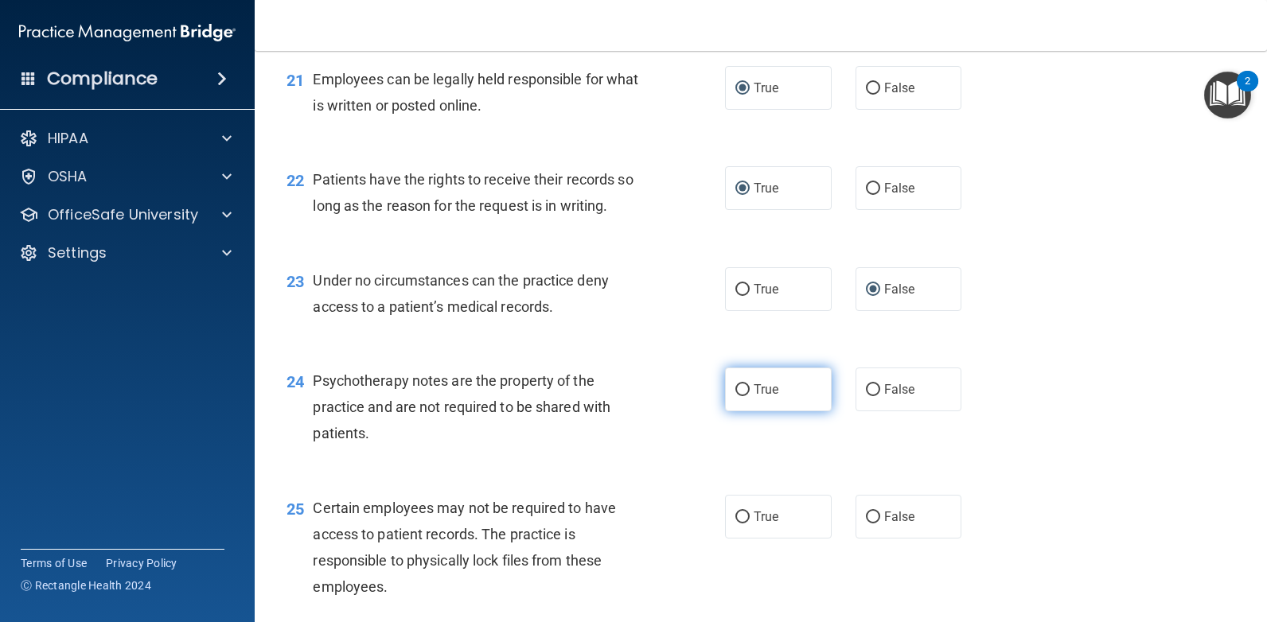
click at [740, 386] on input "True" at bounding box center [742, 390] width 14 height 12
radio input "true"
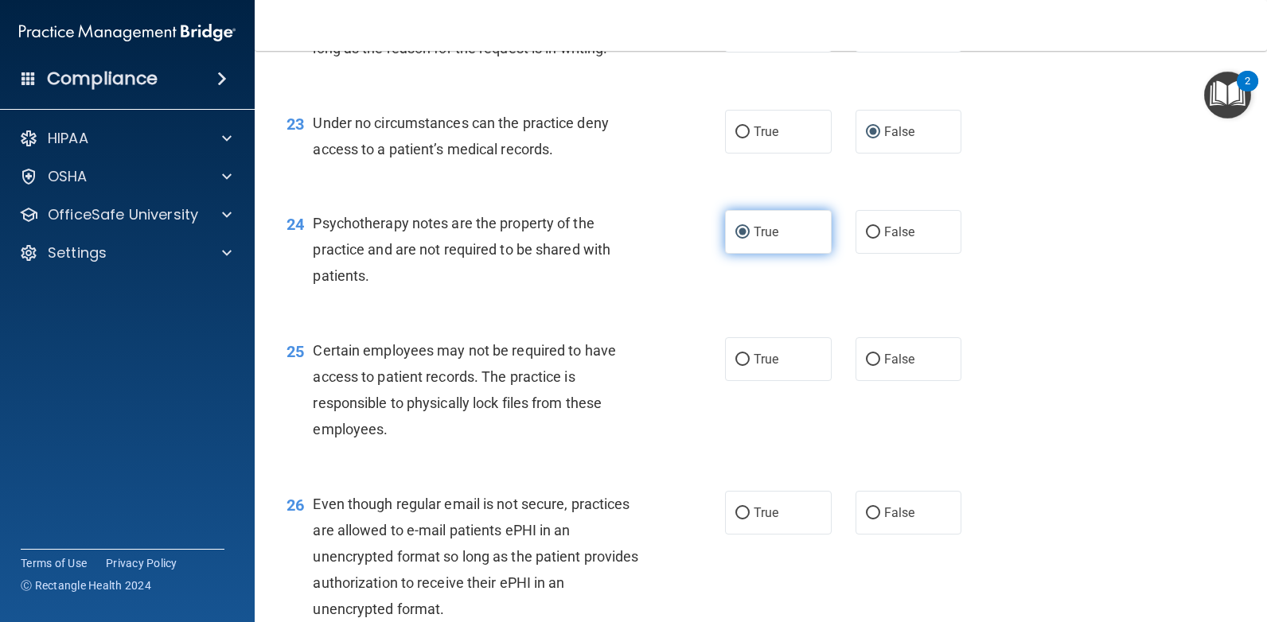
scroll to position [3263, 0]
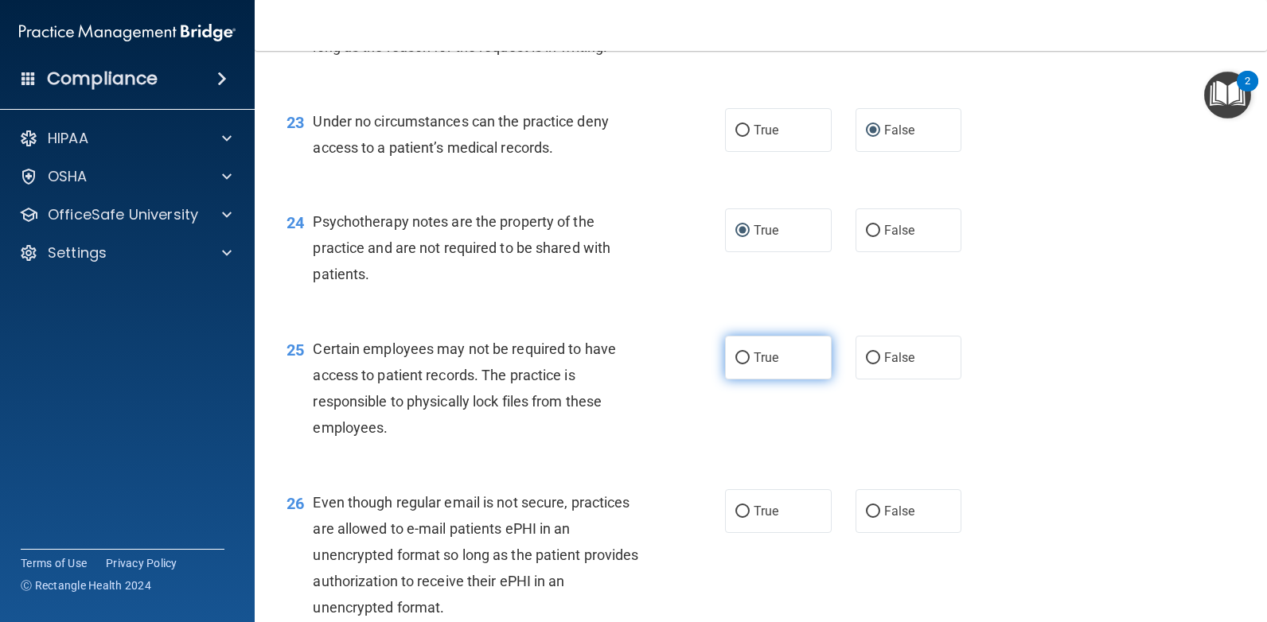
click at [738, 353] on input "True" at bounding box center [742, 359] width 14 height 12
radio input "true"
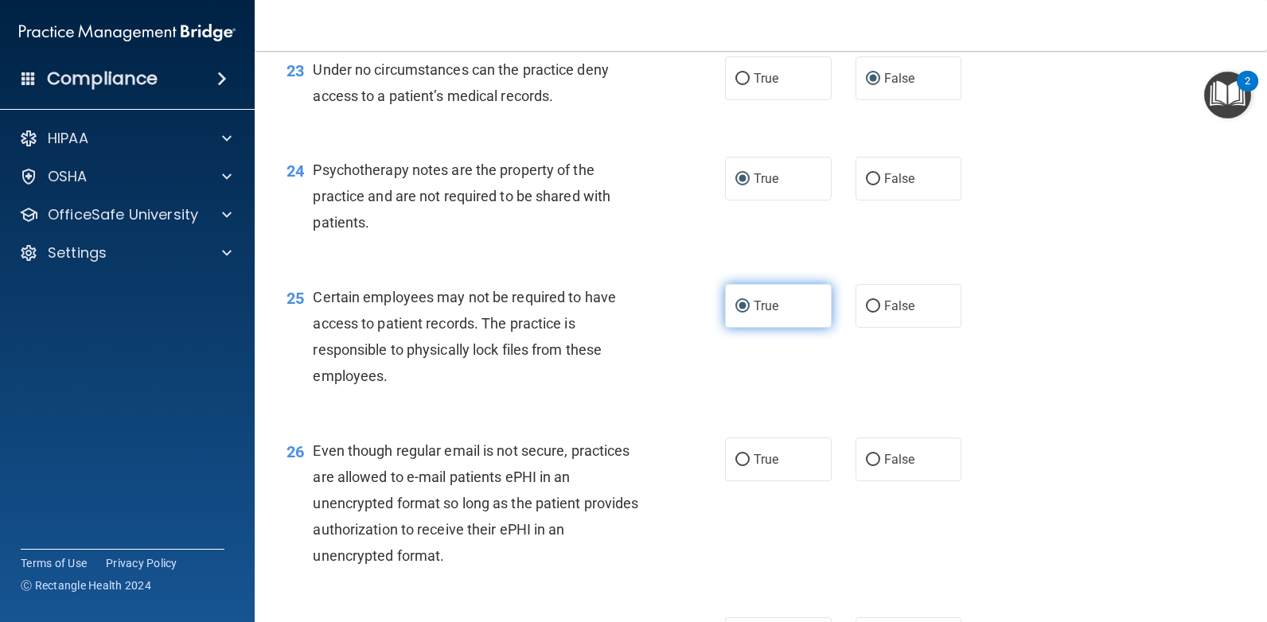
scroll to position [3422, 0]
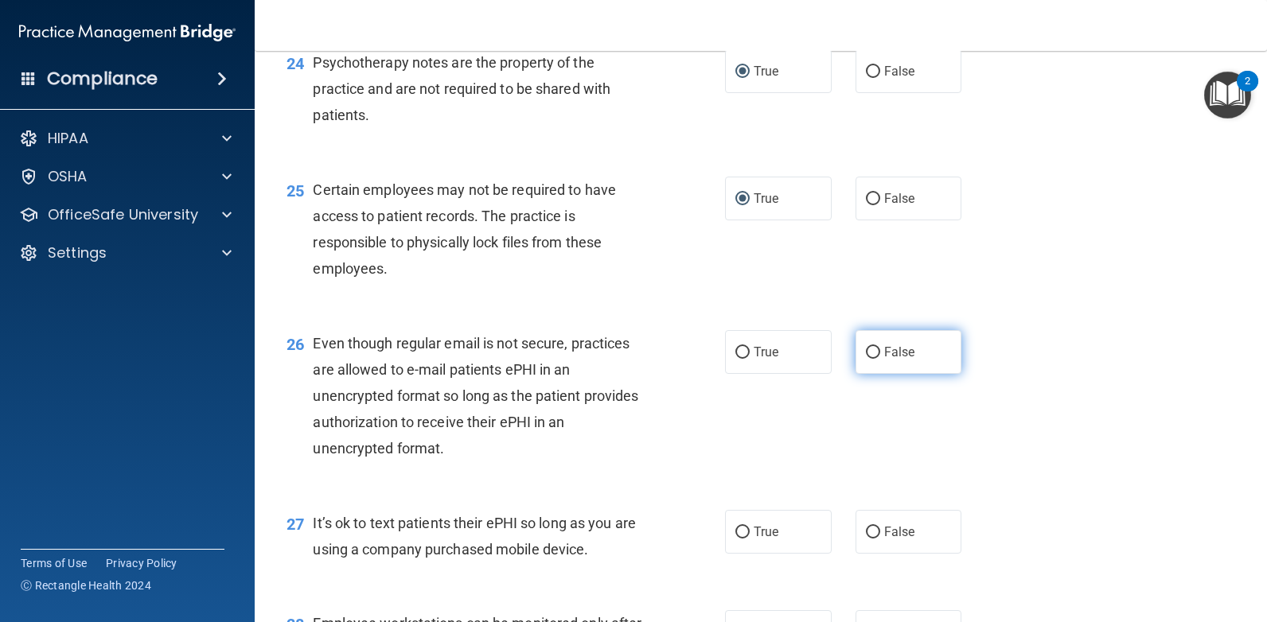
click at [867, 354] on input "False" at bounding box center [873, 353] width 14 height 12
radio input "true"
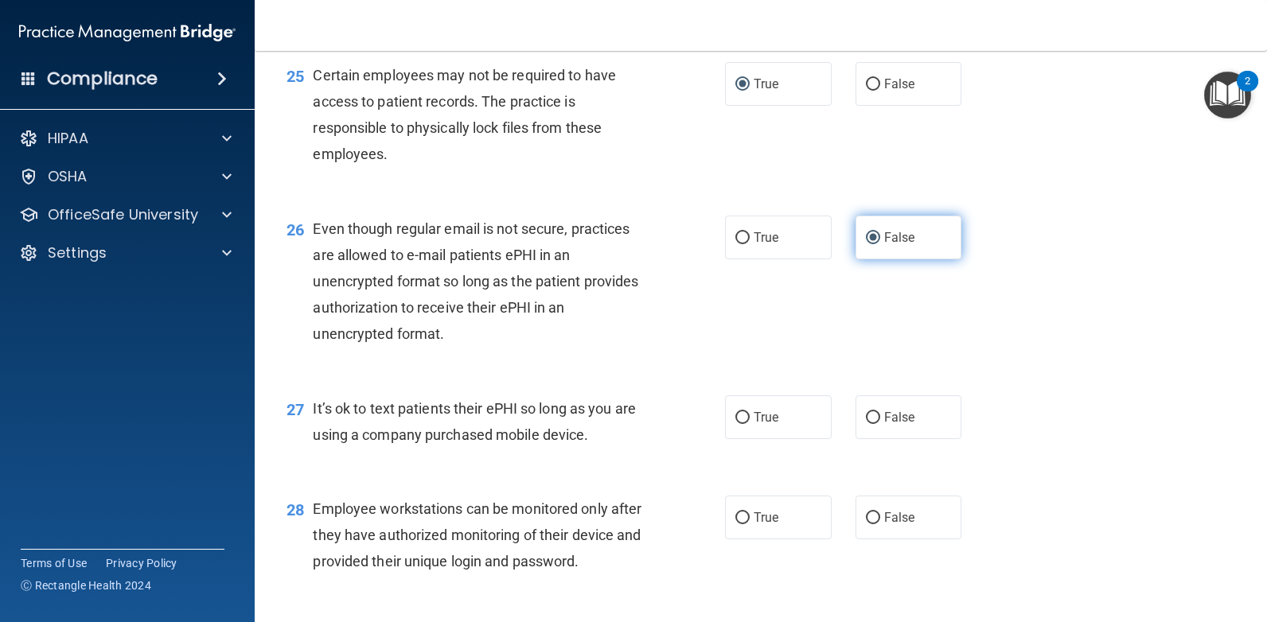
scroll to position [3661, 0]
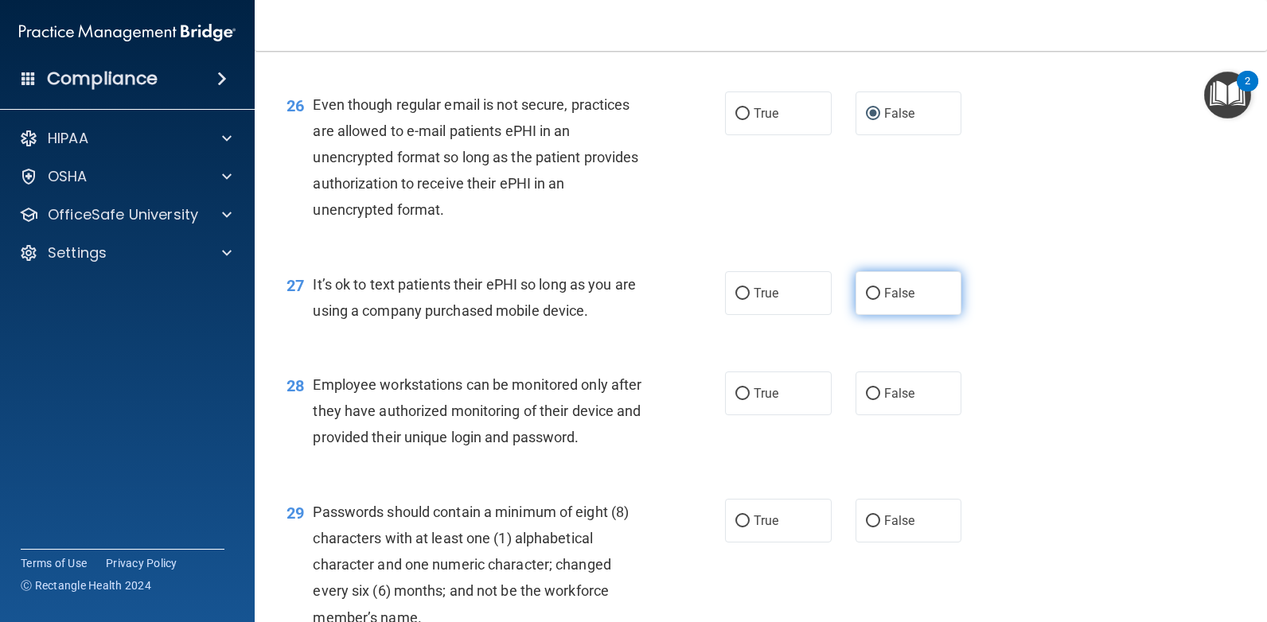
click at [867, 291] on input "False" at bounding box center [873, 294] width 14 height 12
radio input "true"
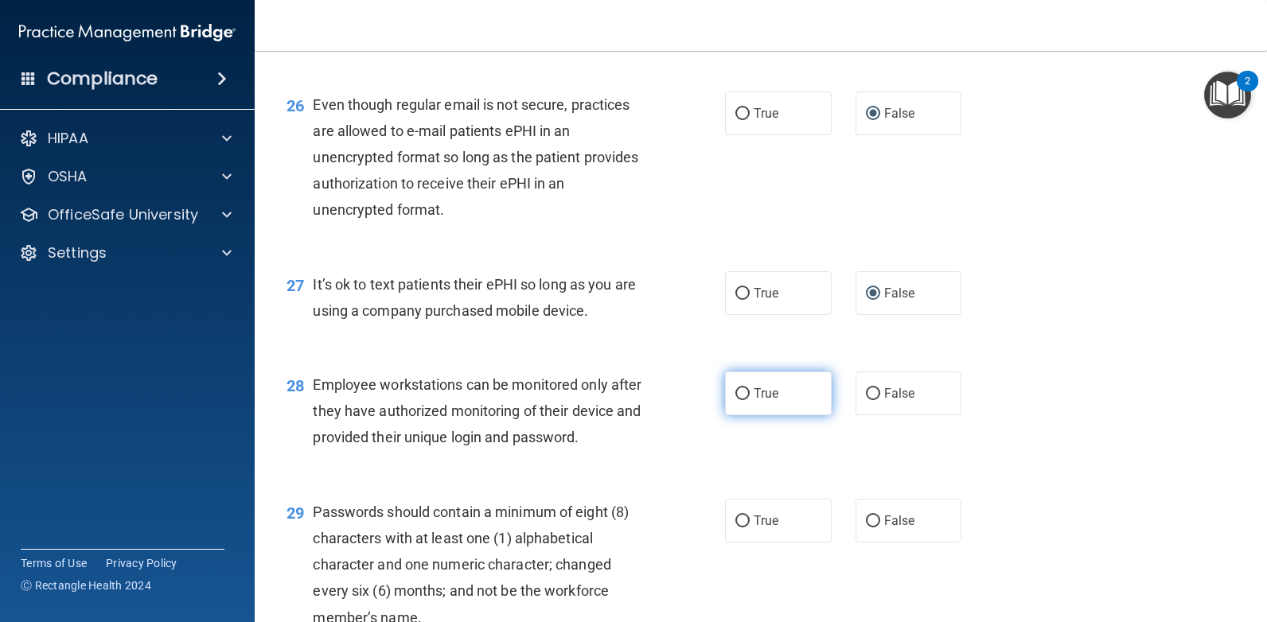
click at [735, 393] on input "True" at bounding box center [742, 394] width 14 height 12
radio input "true"
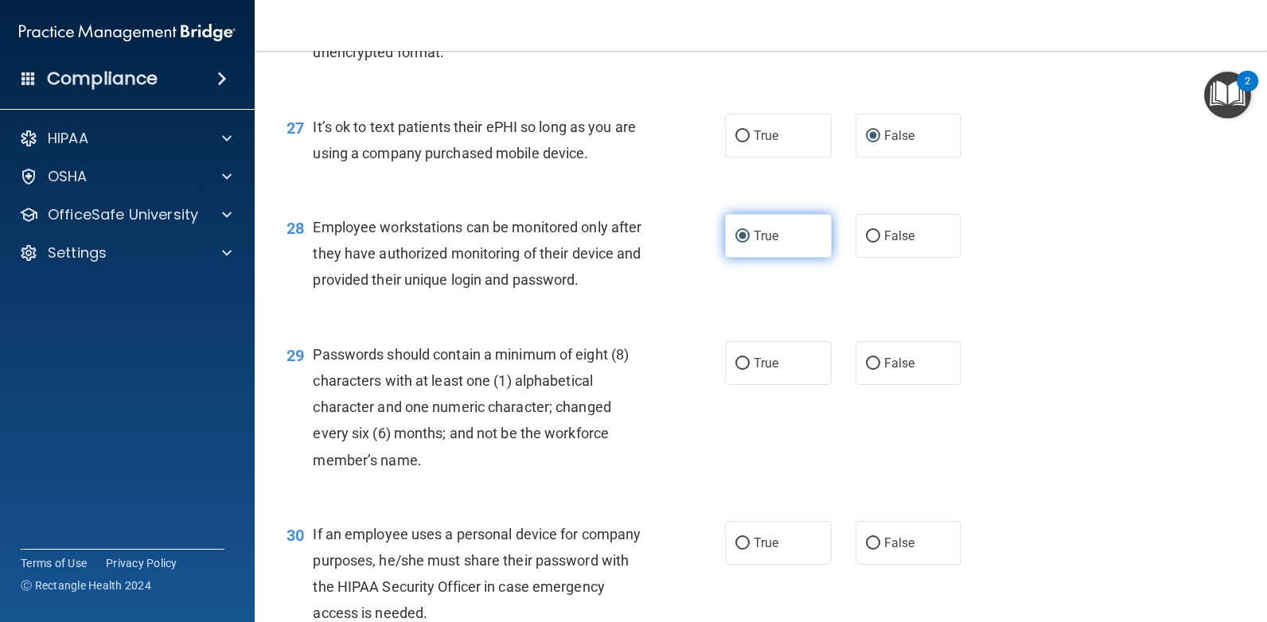
scroll to position [3820, 0]
click at [739, 362] on input "True" at bounding box center [742, 363] width 14 height 12
radio input "true"
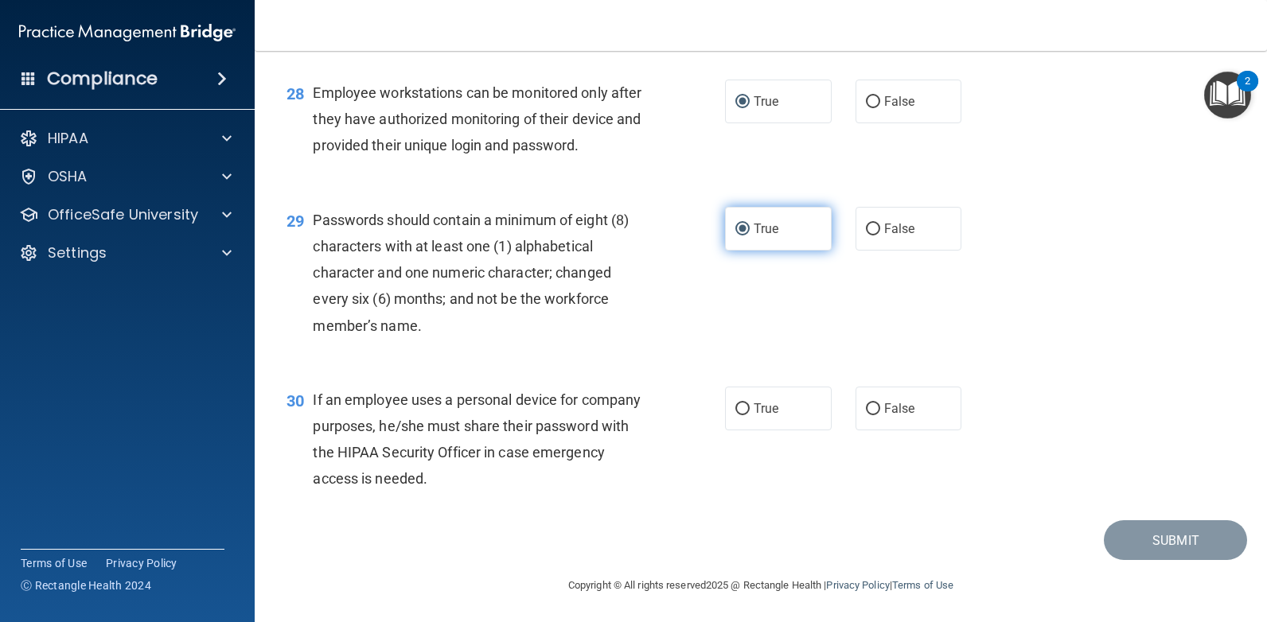
scroll to position [3954, 0]
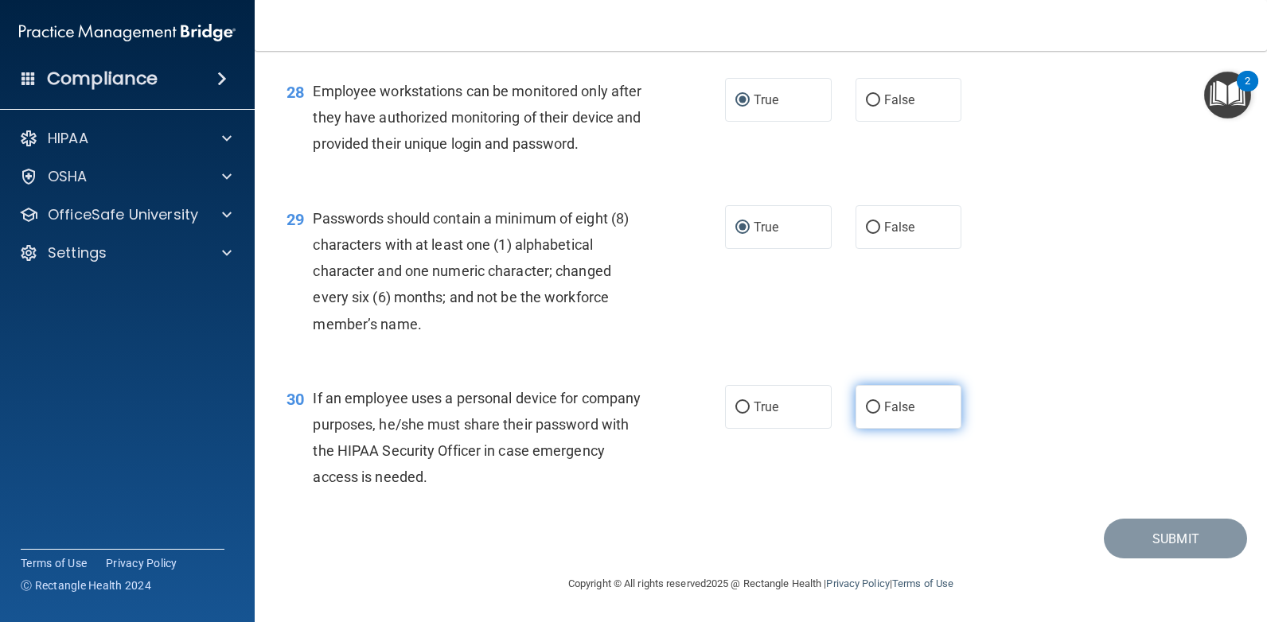
click at [867, 407] on input "False" at bounding box center [873, 408] width 14 height 12
radio input "true"
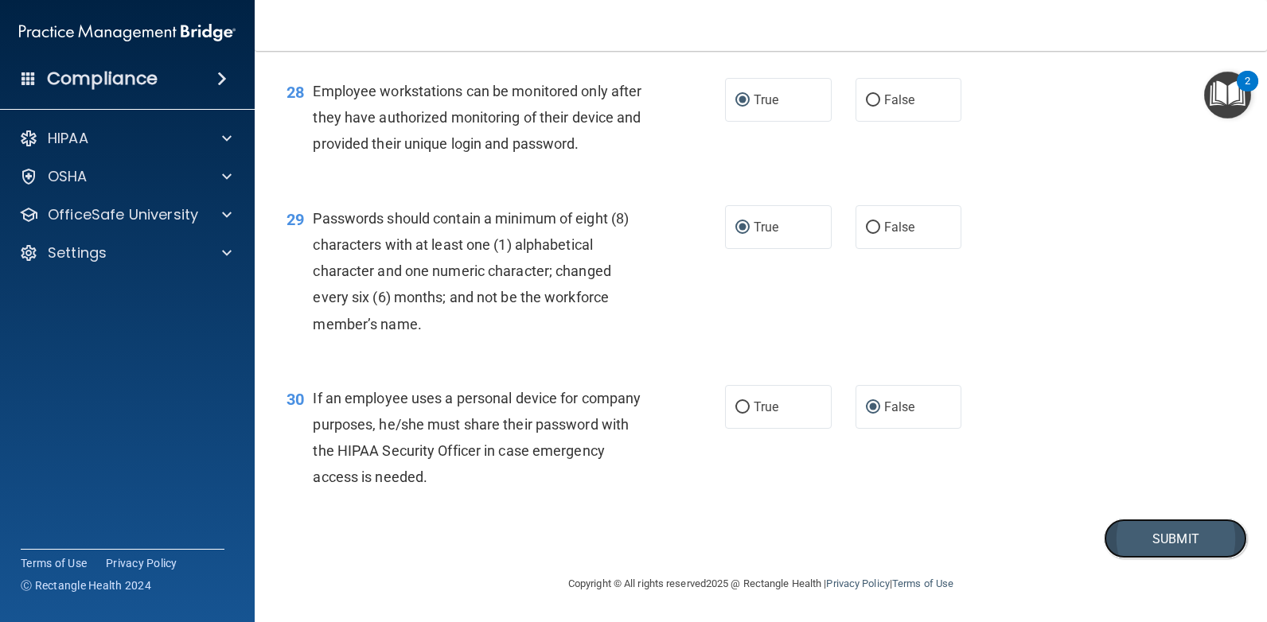
click at [1192, 530] on button "Submit" at bounding box center [1175, 539] width 143 height 41
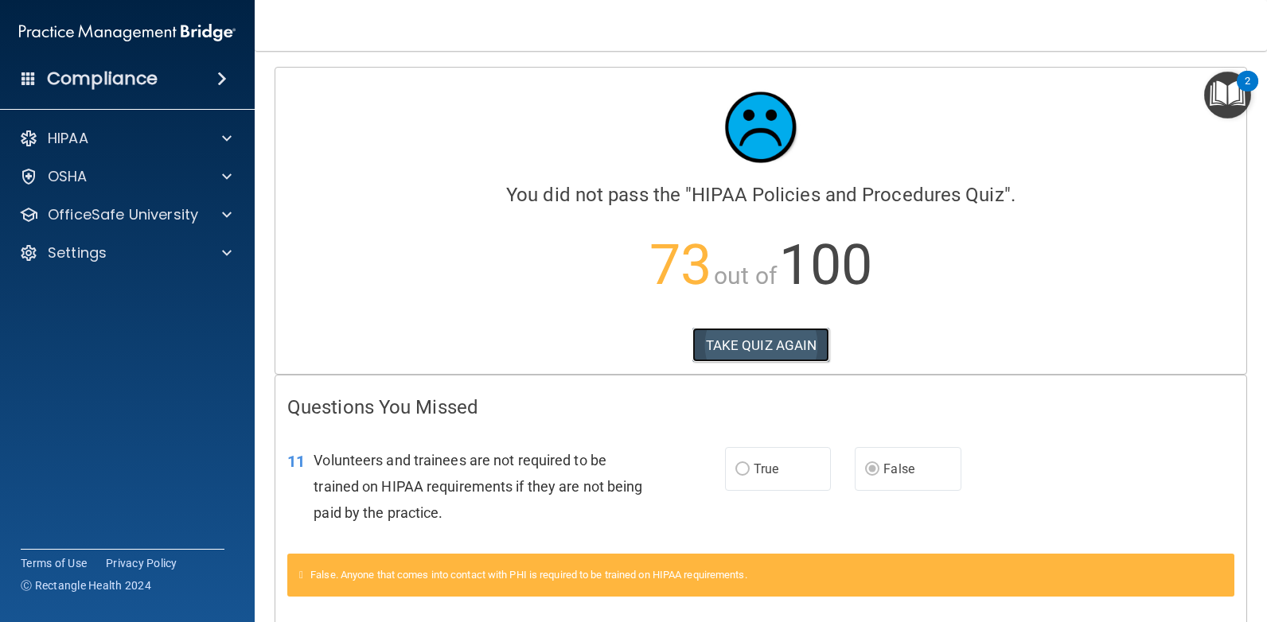
click at [784, 335] on button "TAKE QUIZ AGAIN" at bounding box center [761, 345] width 138 height 35
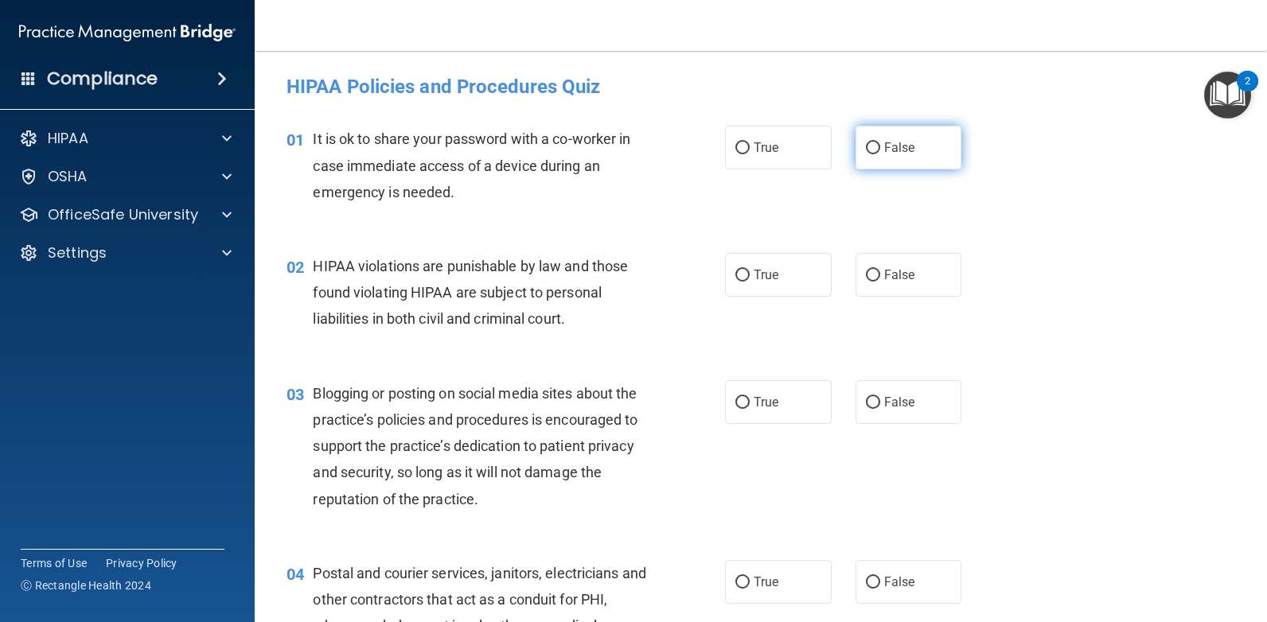
click at [867, 148] on input "False" at bounding box center [873, 148] width 14 height 12
radio input "true"
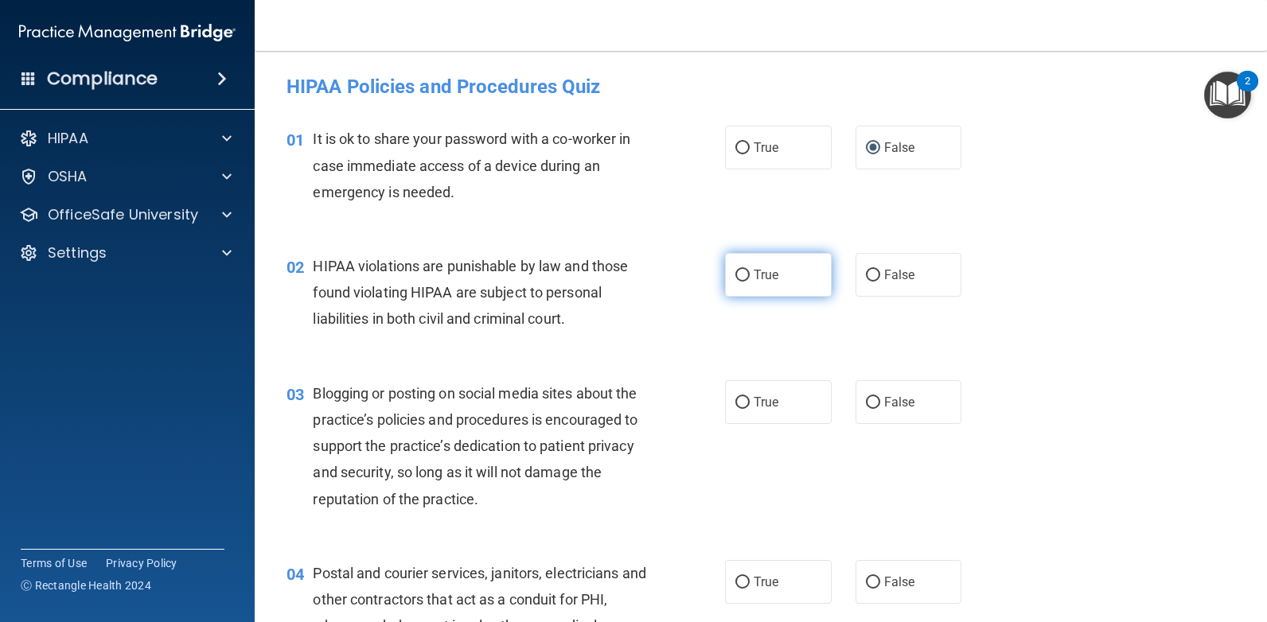
click at [735, 270] on input "True" at bounding box center [742, 276] width 14 height 12
radio input "true"
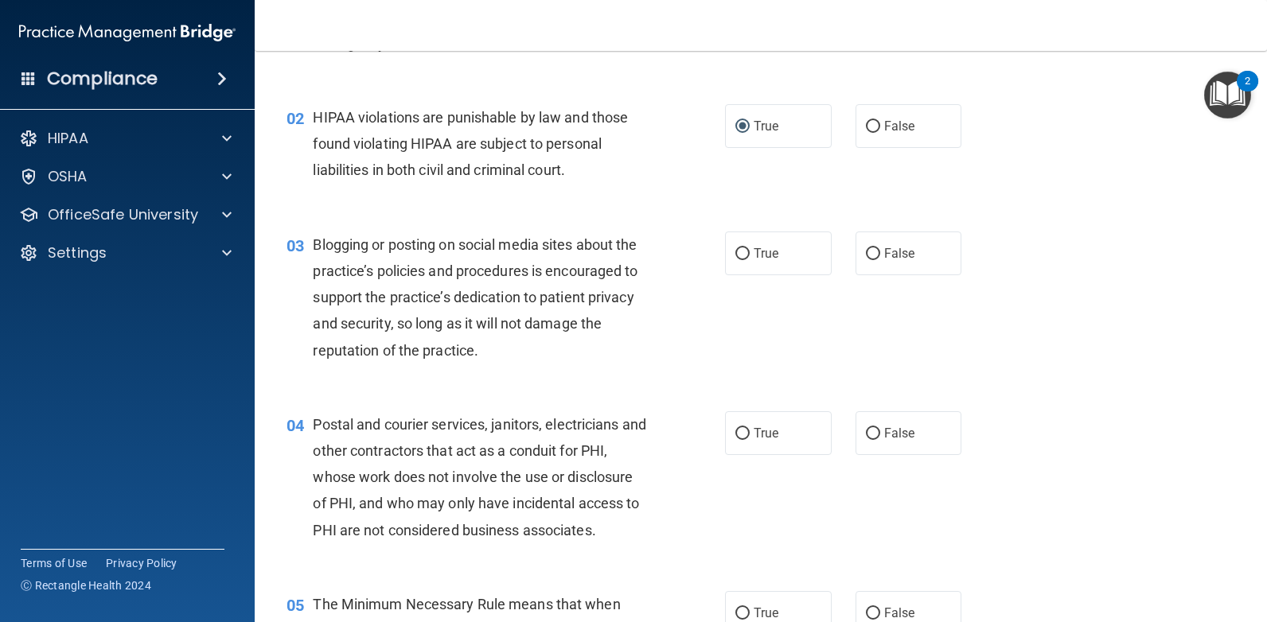
scroll to position [159, 0]
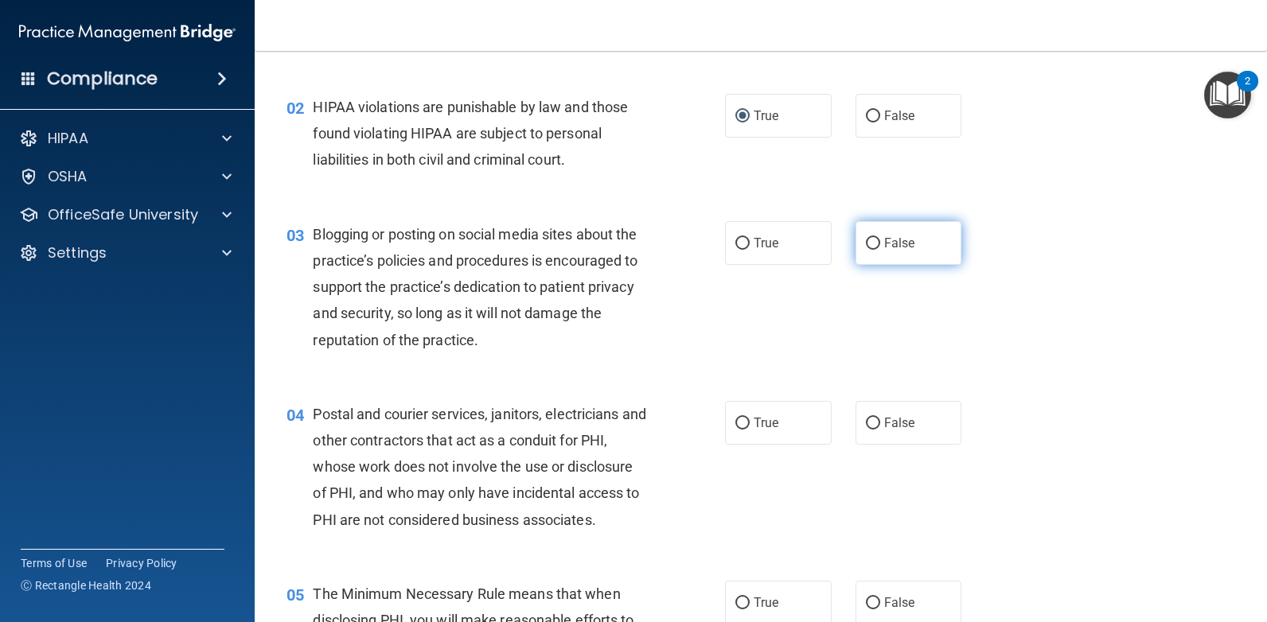
click at [866, 240] on input "False" at bounding box center [873, 244] width 14 height 12
radio input "true"
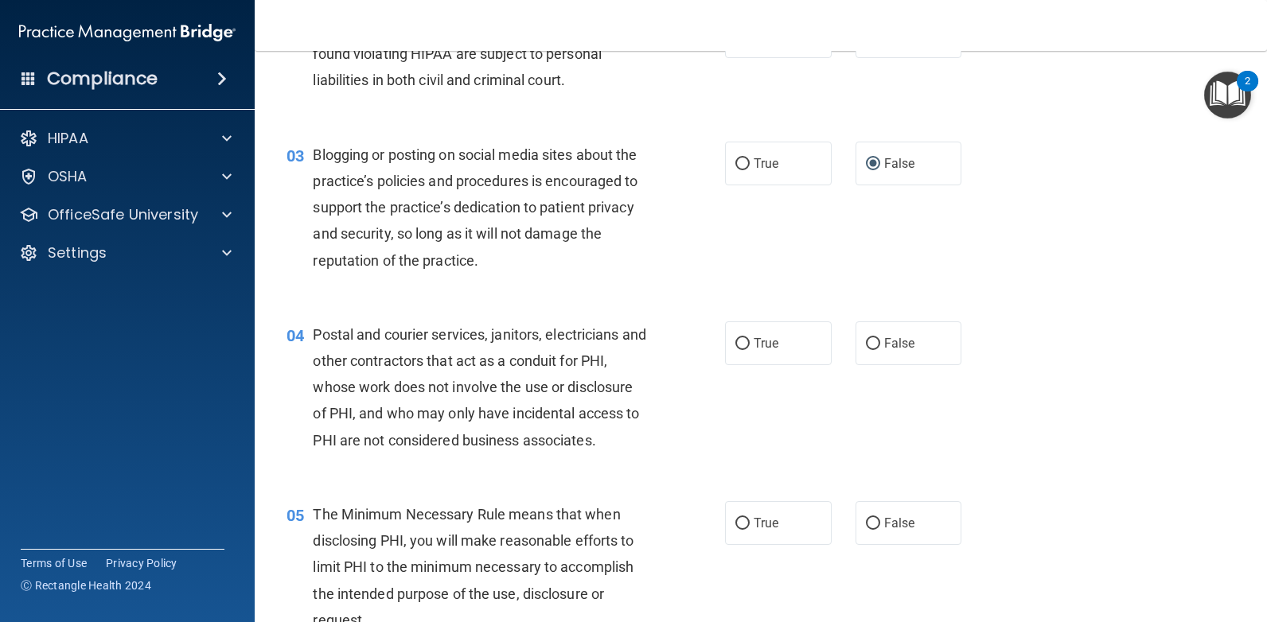
drag, startPoint x: 862, startPoint y: 341, endPoint x: 831, endPoint y: 347, distance: 31.5
click at [866, 338] on input "False" at bounding box center [873, 344] width 14 height 12
radio input "true"
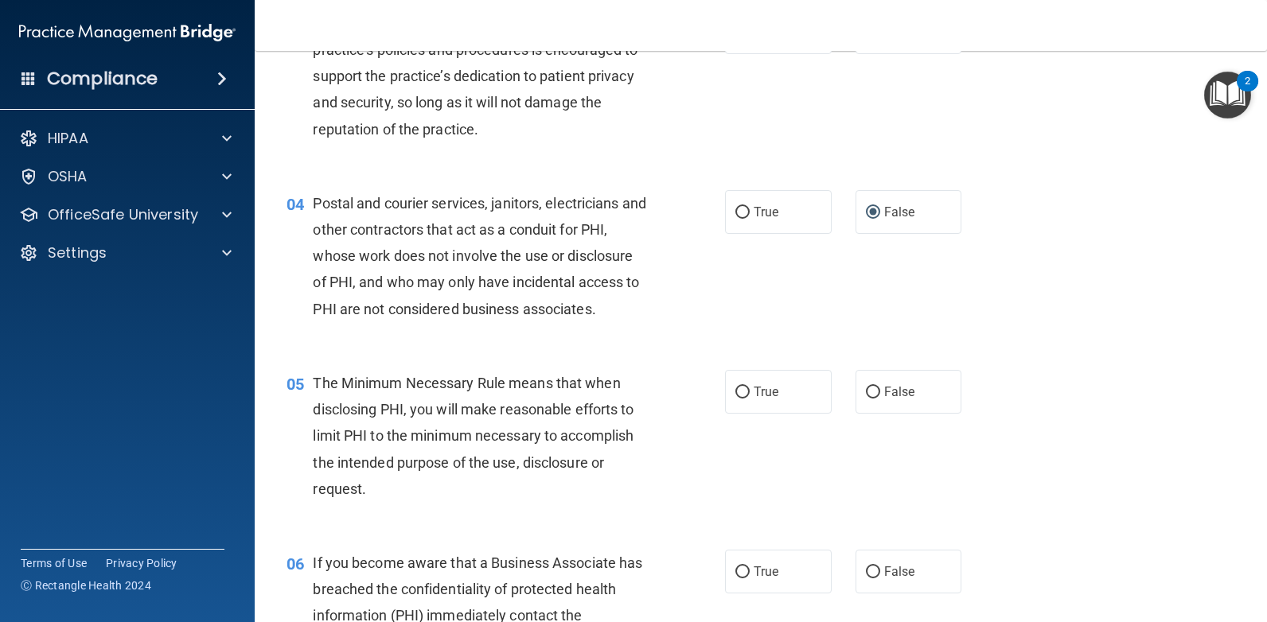
scroll to position [477, 0]
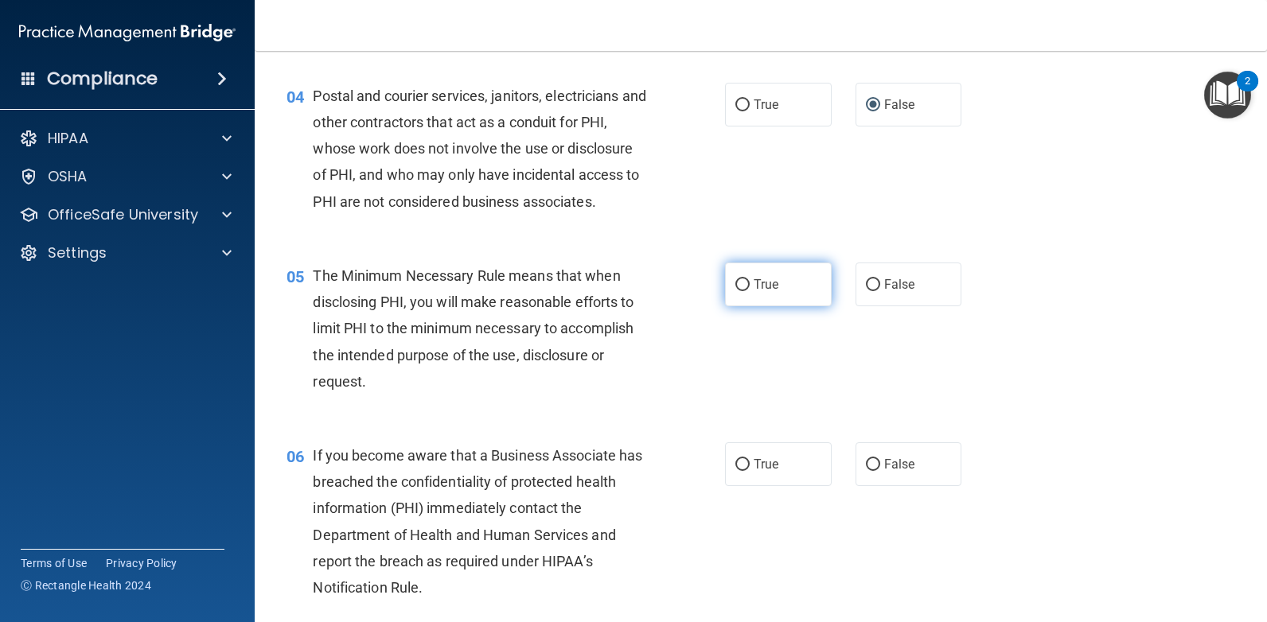
click at [726, 290] on label "True" at bounding box center [778, 285] width 107 height 44
click at [735, 290] on input "True" at bounding box center [742, 285] width 14 height 12
radio input "true"
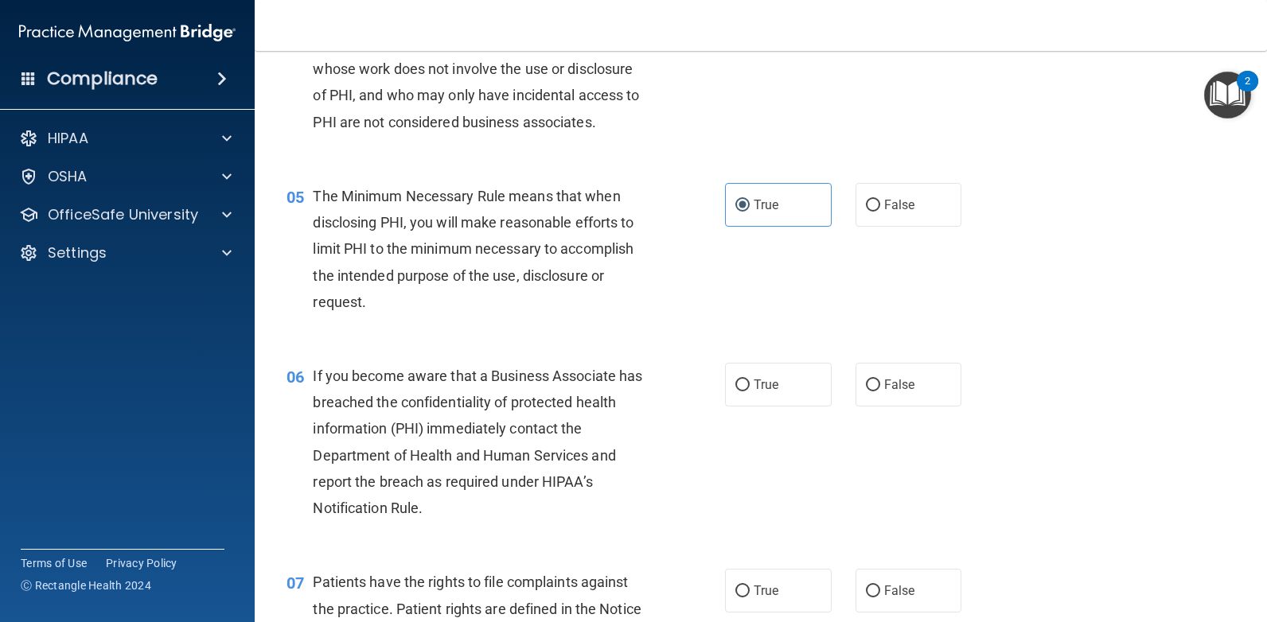
scroll to position [716, 0]
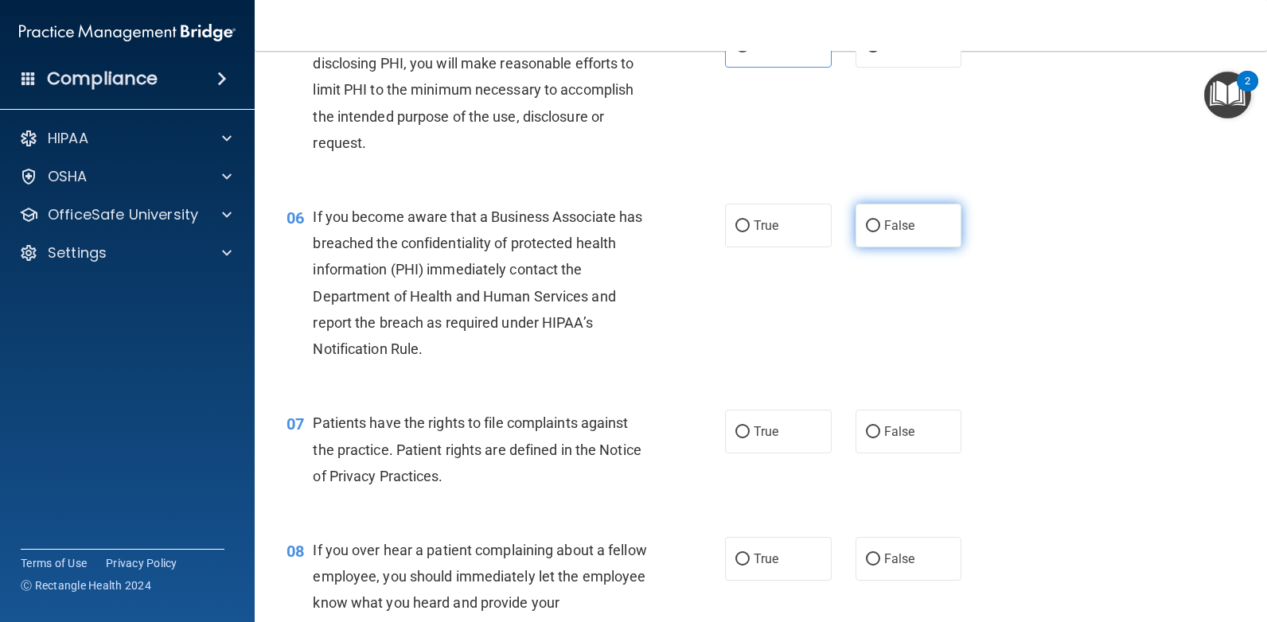
click at [868, 220] on input "False" at bounding box center [873, 226] width 14 height 12
radio input "true"
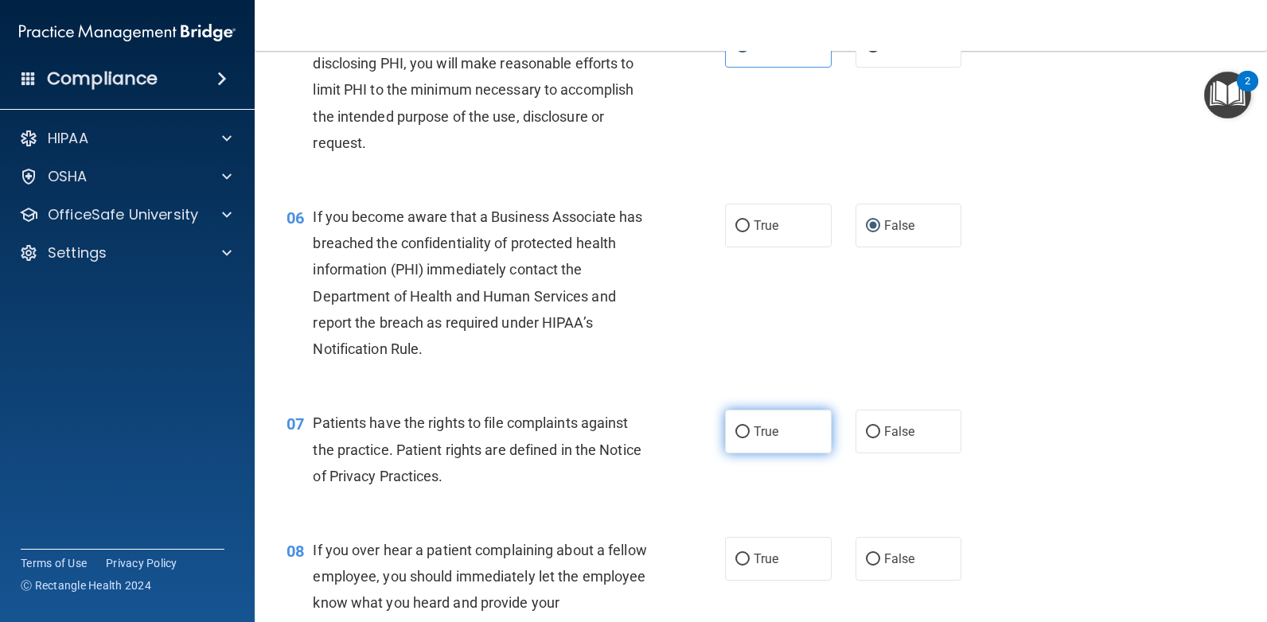
click at [740, 427] on input "True" at bounding box center [742, 433] width 14 height 12
radio input "true"
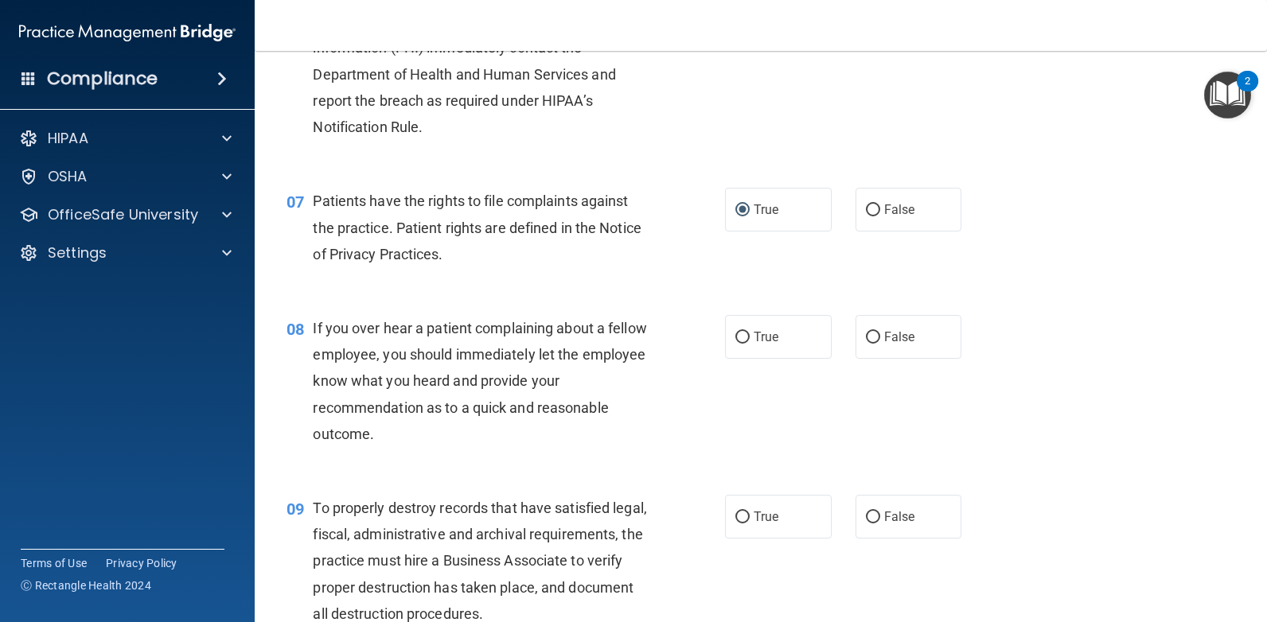
scroll to position [955, 0]
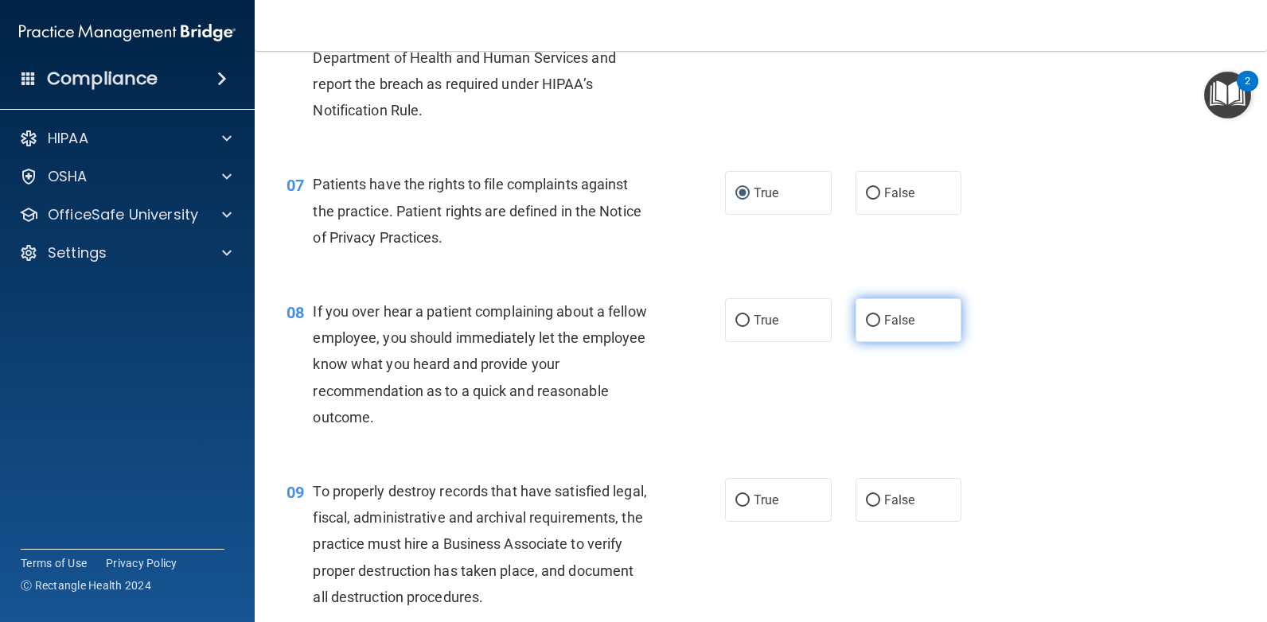
click at [866, 318] on input "False" at bounding box center [873, 321] width 14 height 12
radio input "true"
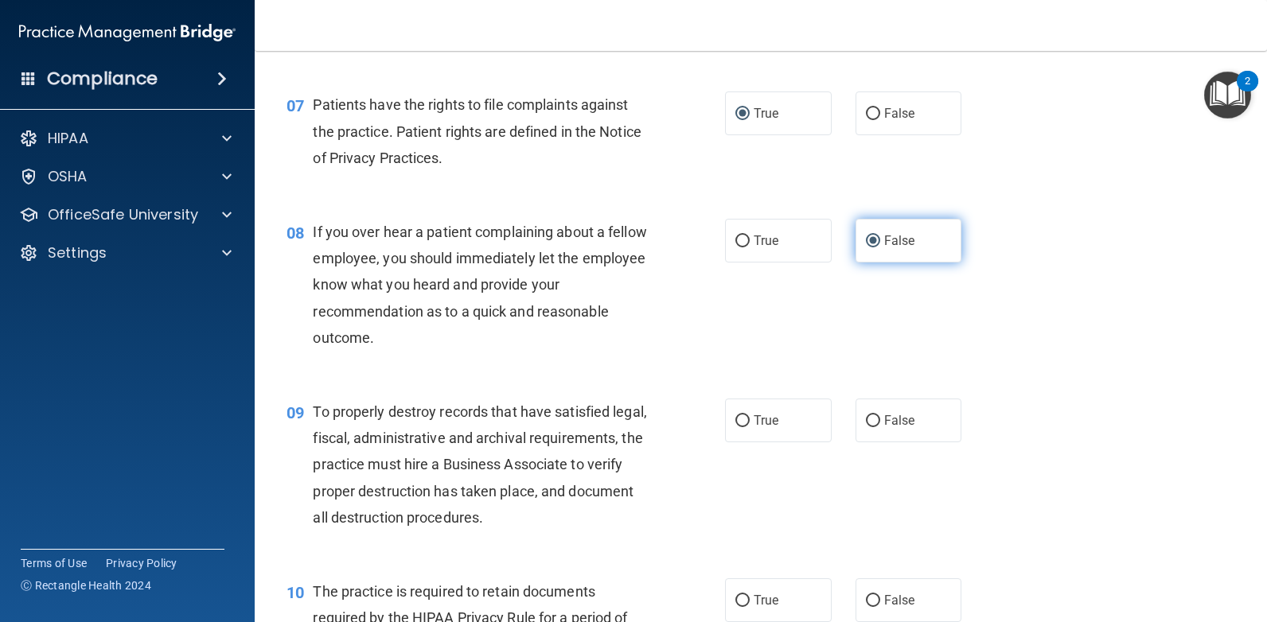
scroll to position [1114, 0]
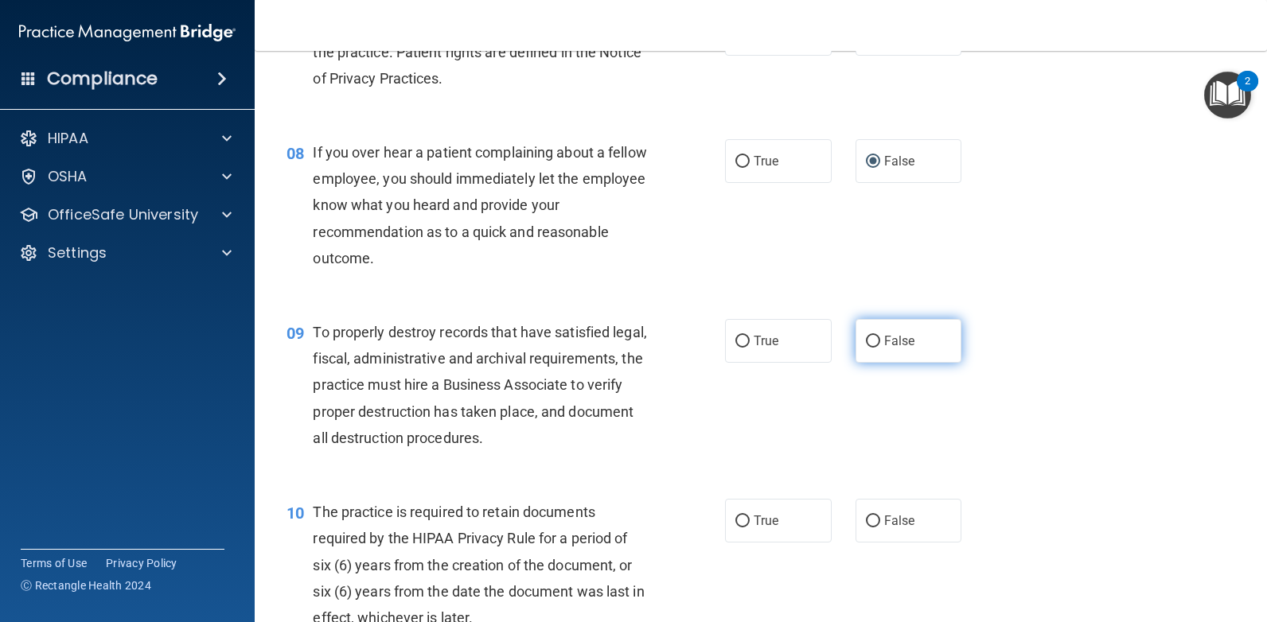
click at [866, 339] on input "False" at bounding box center [873, 342] width 14 height 12
radio input "true"
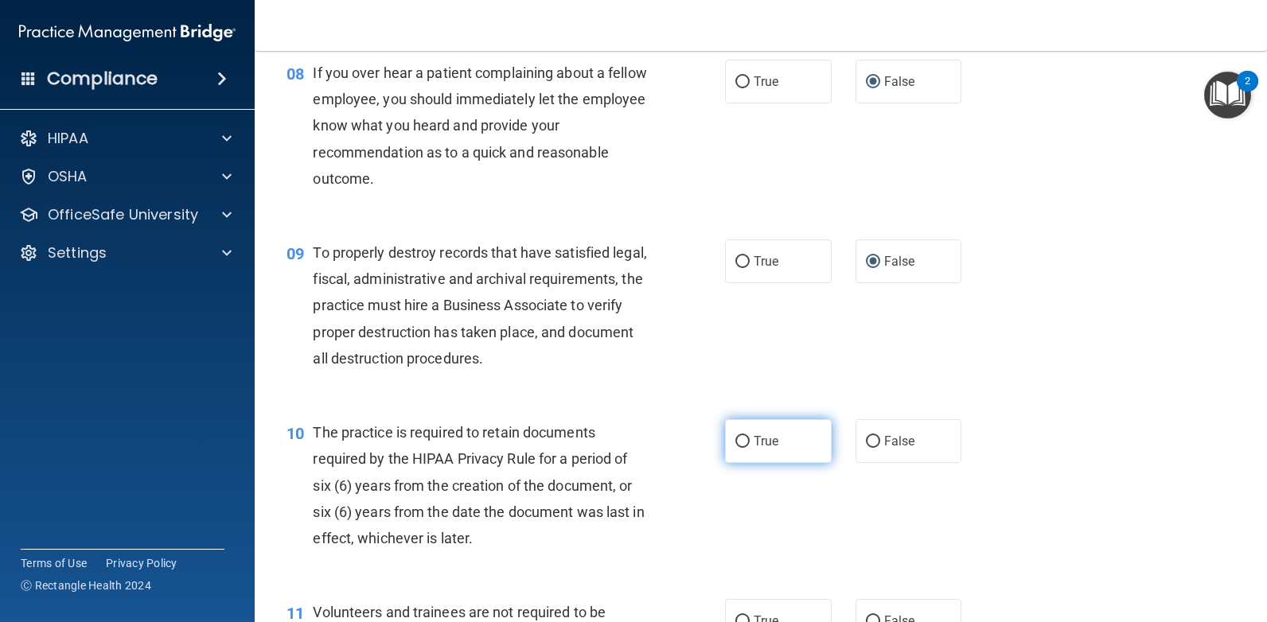
click at [736, 439] on input "True" at bounding box center [742, 442] width 14 height 12
radio input "true"
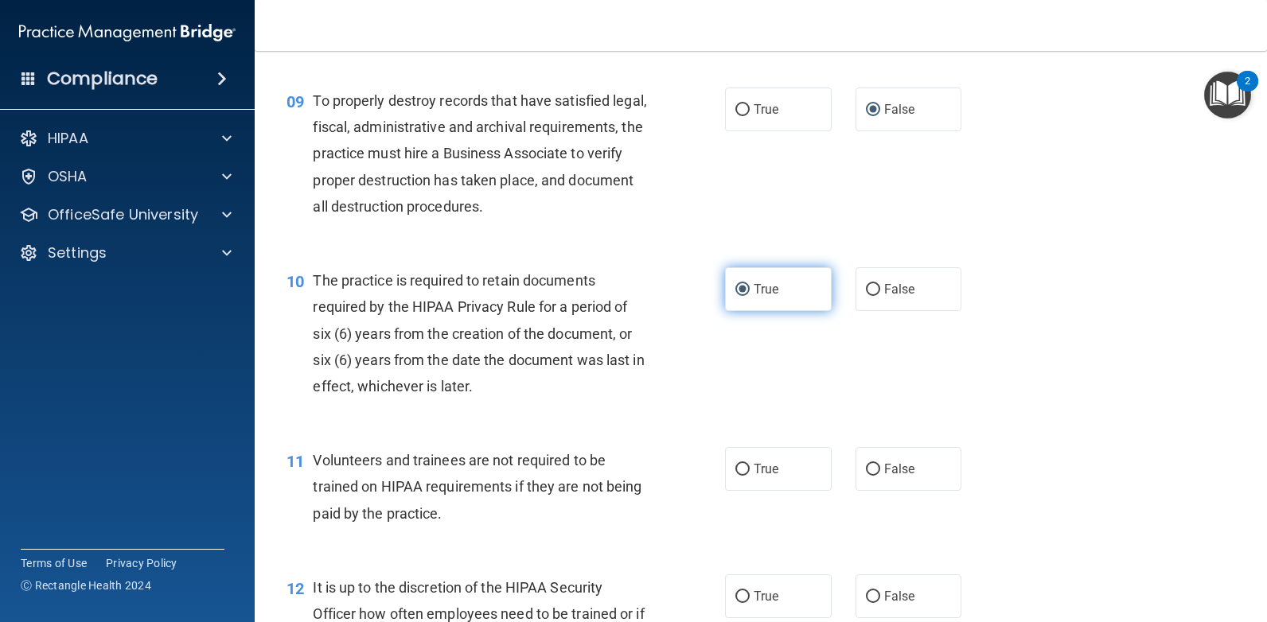
scroll to position [1353, 0]
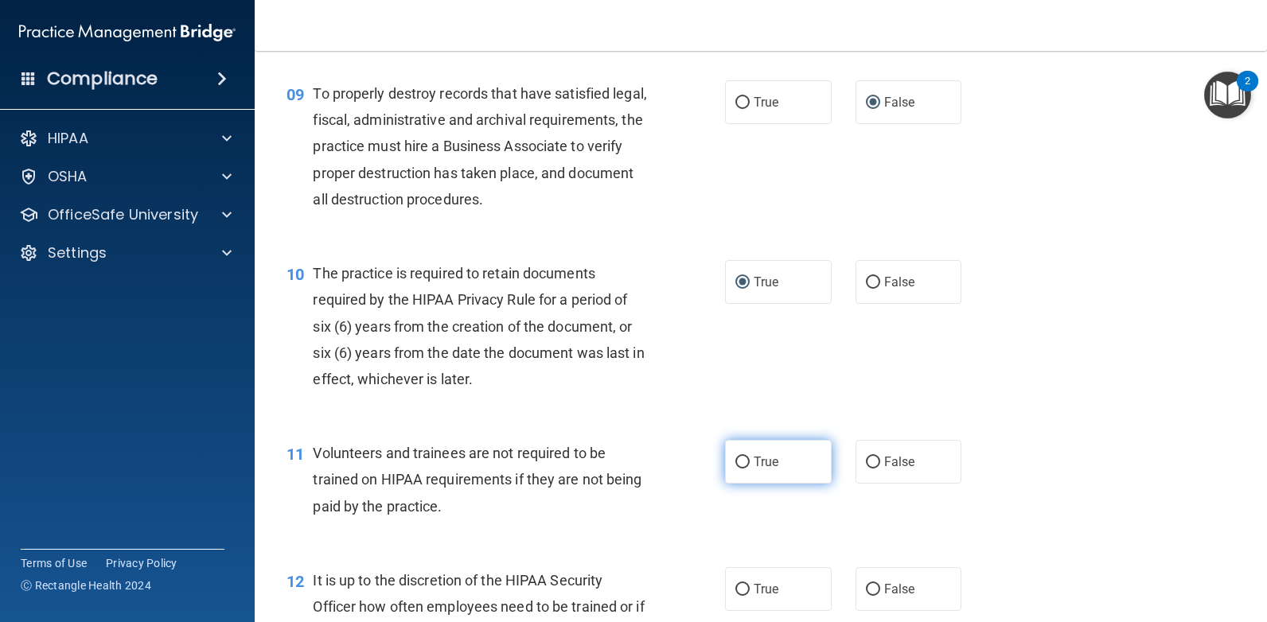
click at [739, 461] on input "True" at bounding box center [742, 463] width 14 height 12
radio input "true"
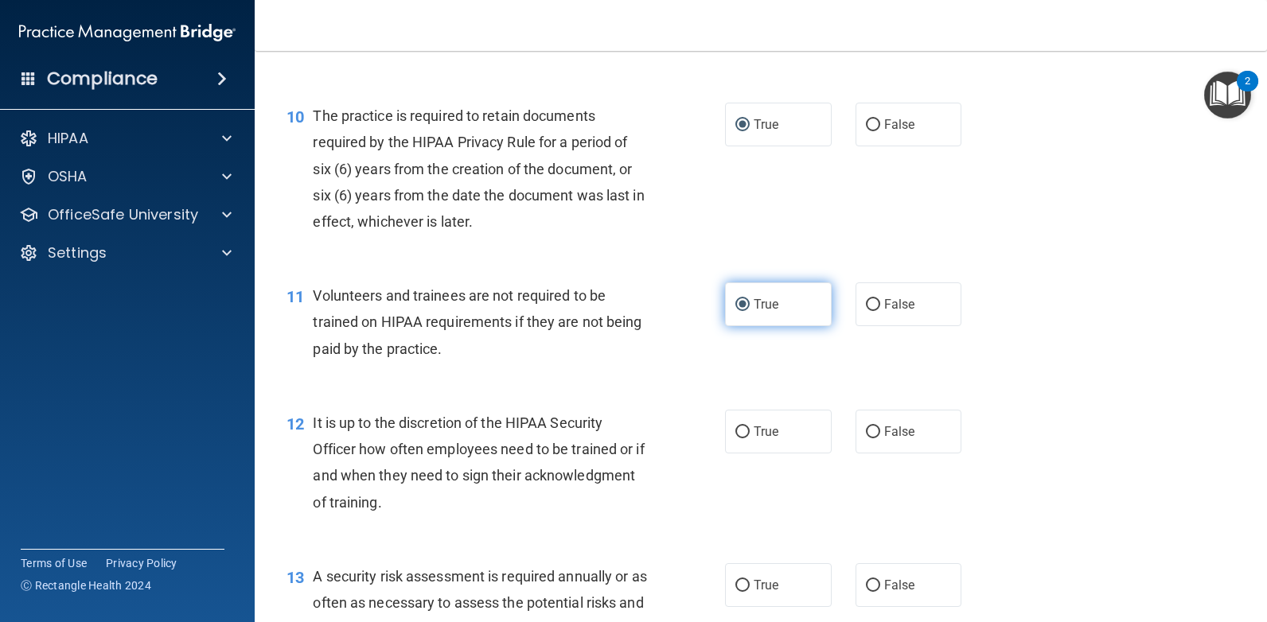
scroll to position [1512, 0]
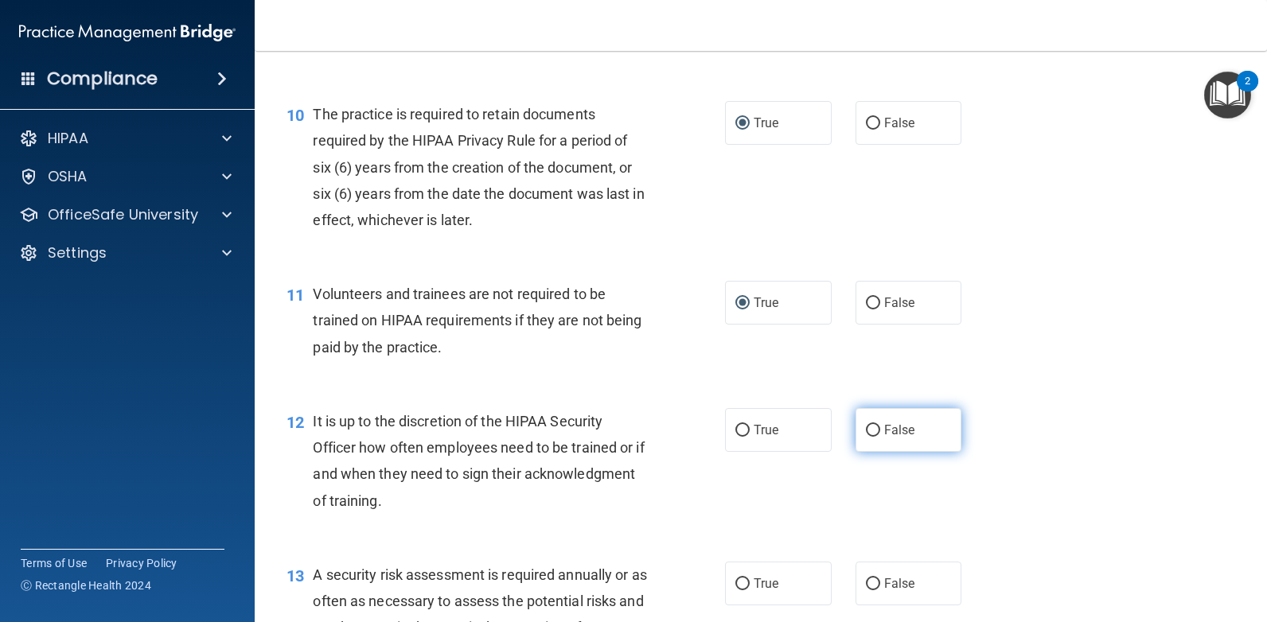
click at [871, 442] on label "False" at bounding box center [909, 430] width 107 height 44
click at [871, 437] on input "False" at bounding box center [873, 431] width 14 height 12
radio input "true"
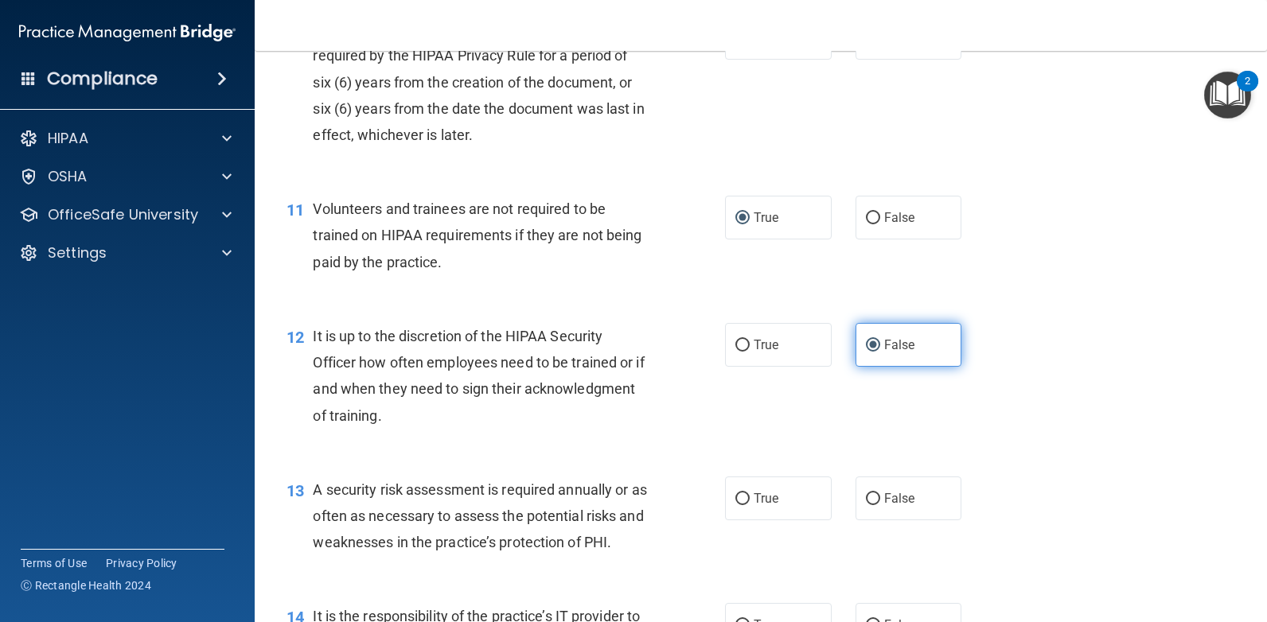
scroll to position [1671, 0]
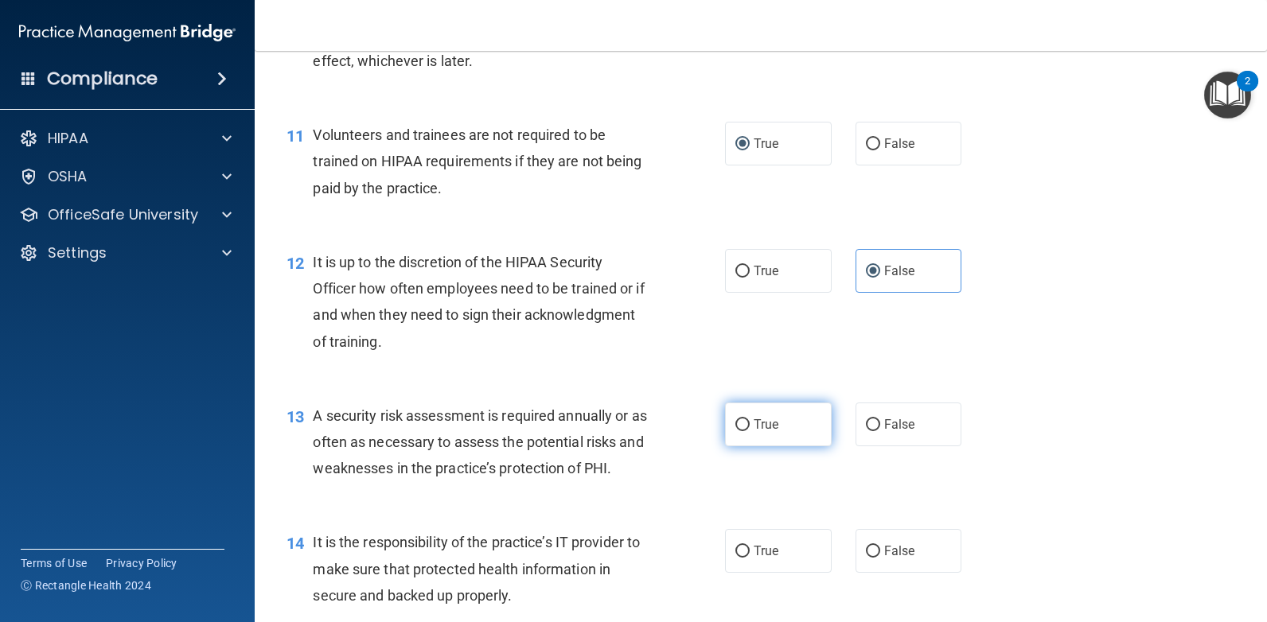
click at [740, 415] on label "True" at bounding box center [778, 425] width 107 height 44
click at [740, 419] on input "True" at bounding box center [742, 425] width 14 height 12
radio input "true"
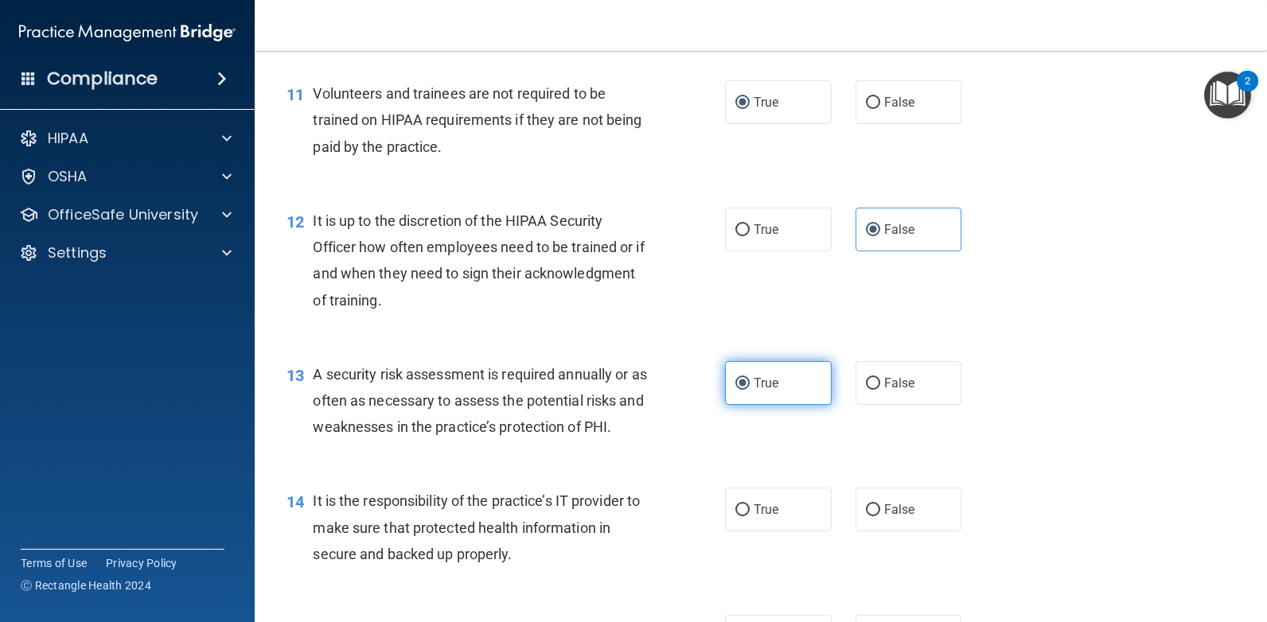
scroll to position [1751, 0]
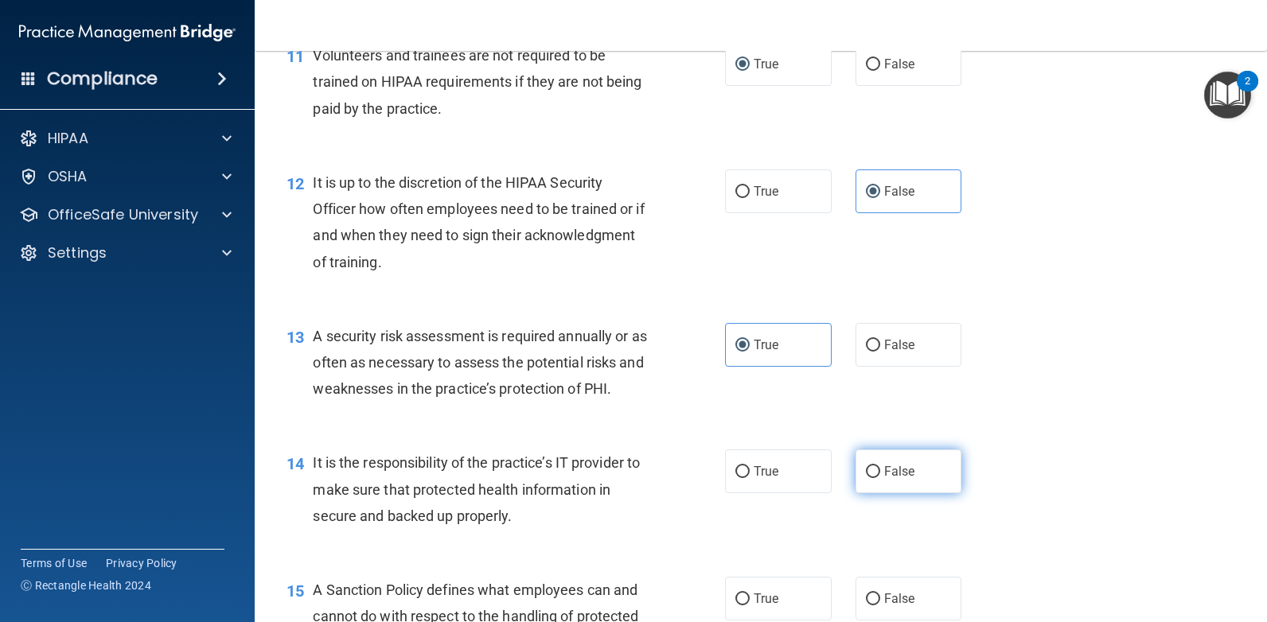
click at [866, 468] on input "False" at bounding box center [873, 472] width 14 height 12
radio input "true"
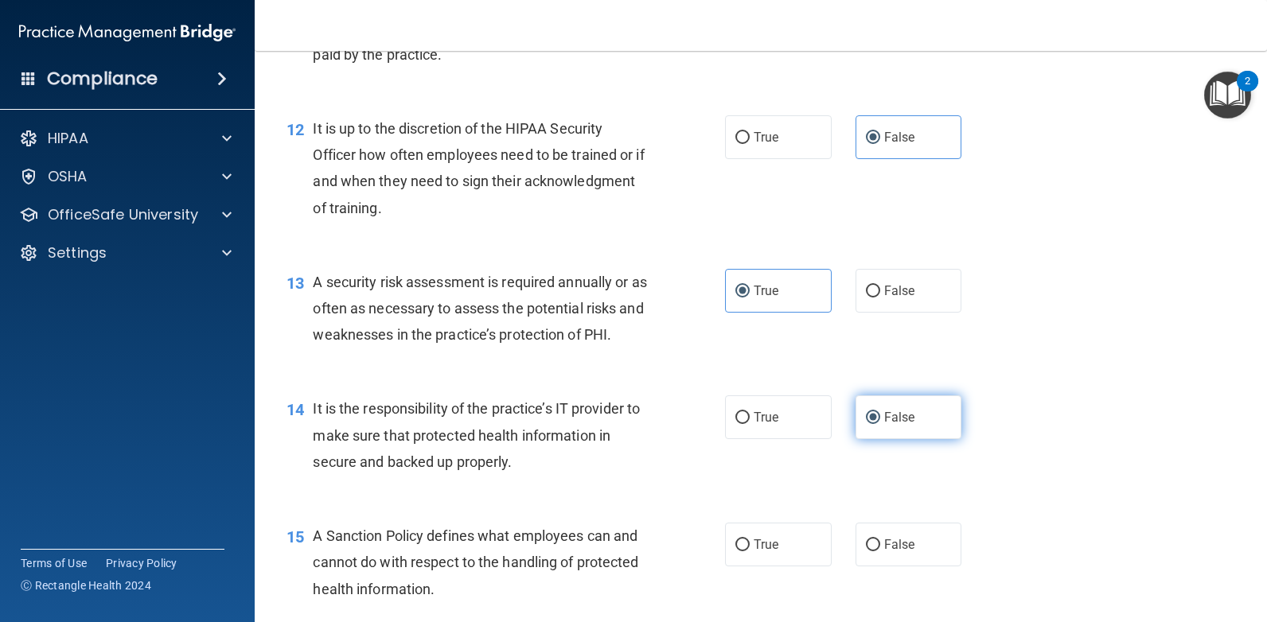
scroll to position [1910, 0]
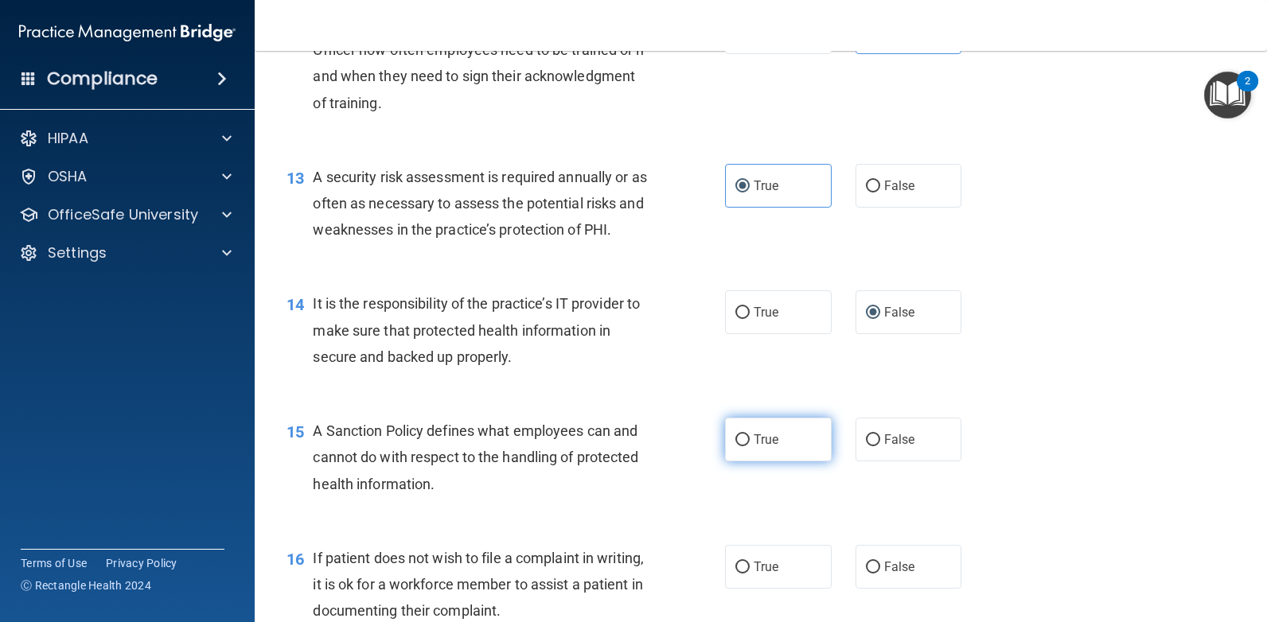
click at [742, 437] on input "True" at bounding box center [742, 441] width 14 height 12
radio input "true"
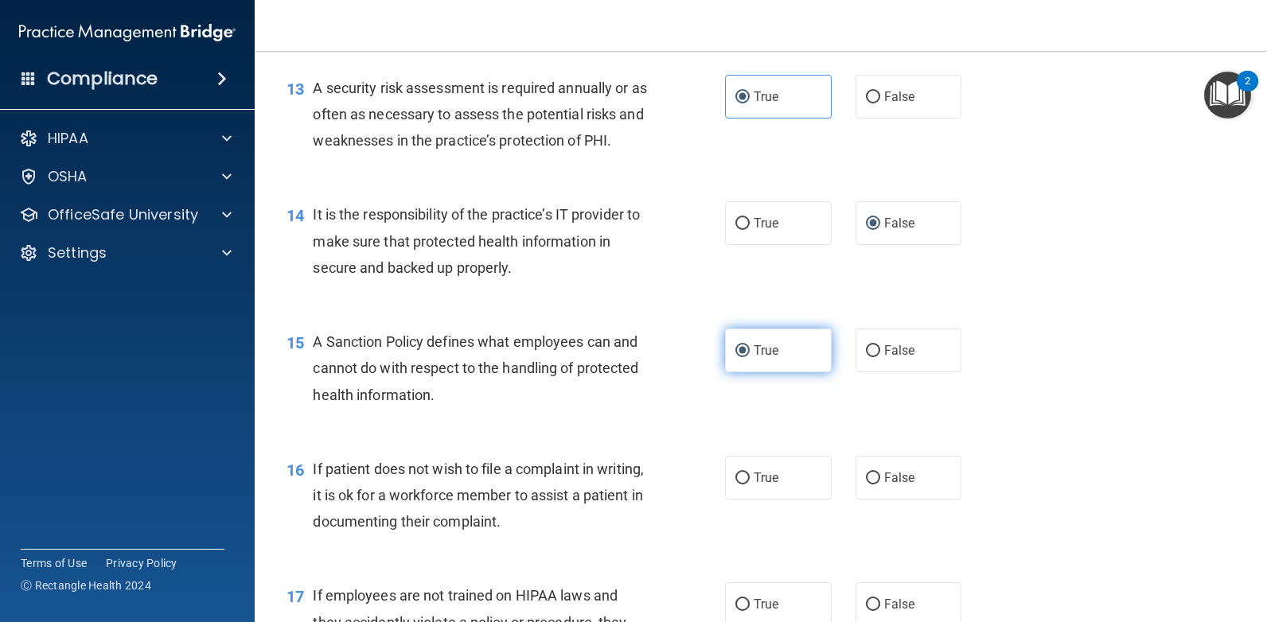
scroll to position [2069, 0]
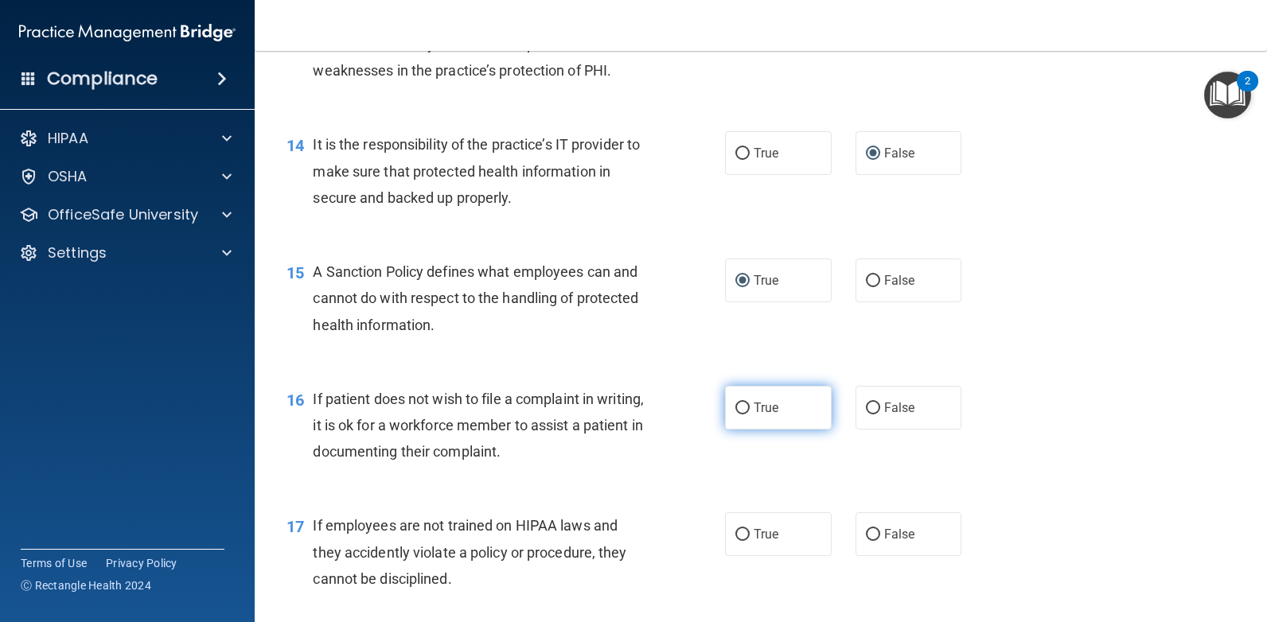
click at [743, 408] on input "True" at bounding box center [742, 409] width 14 height 12
radio input "true"
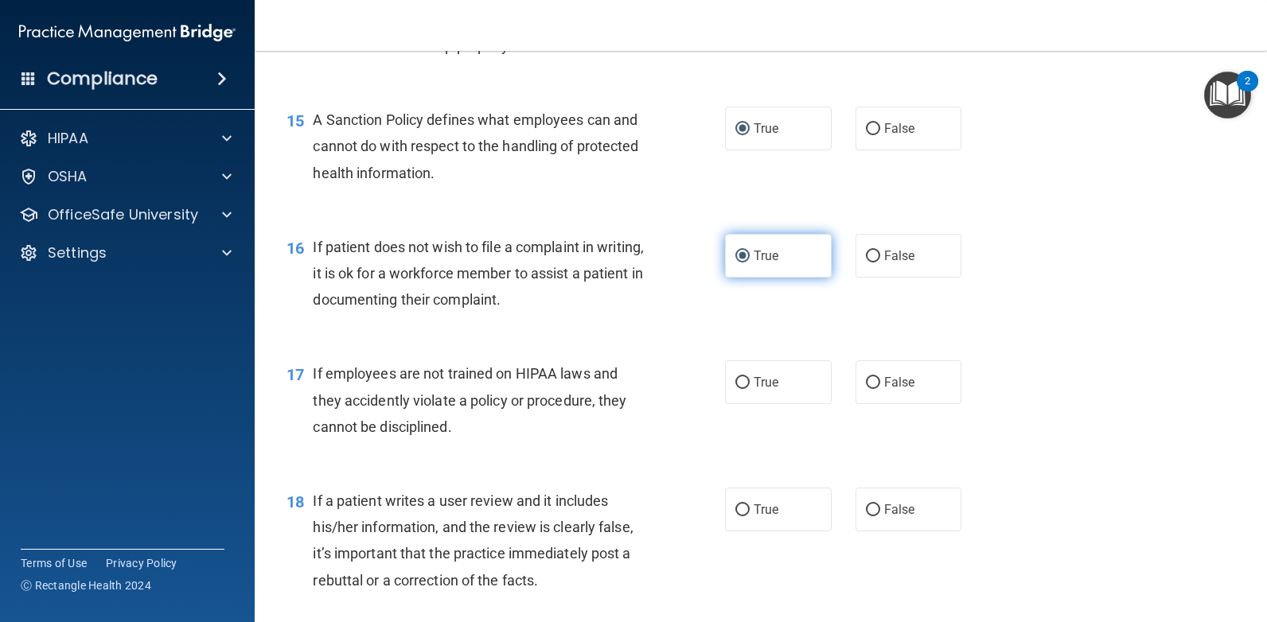
scroll to position [2228, 0]
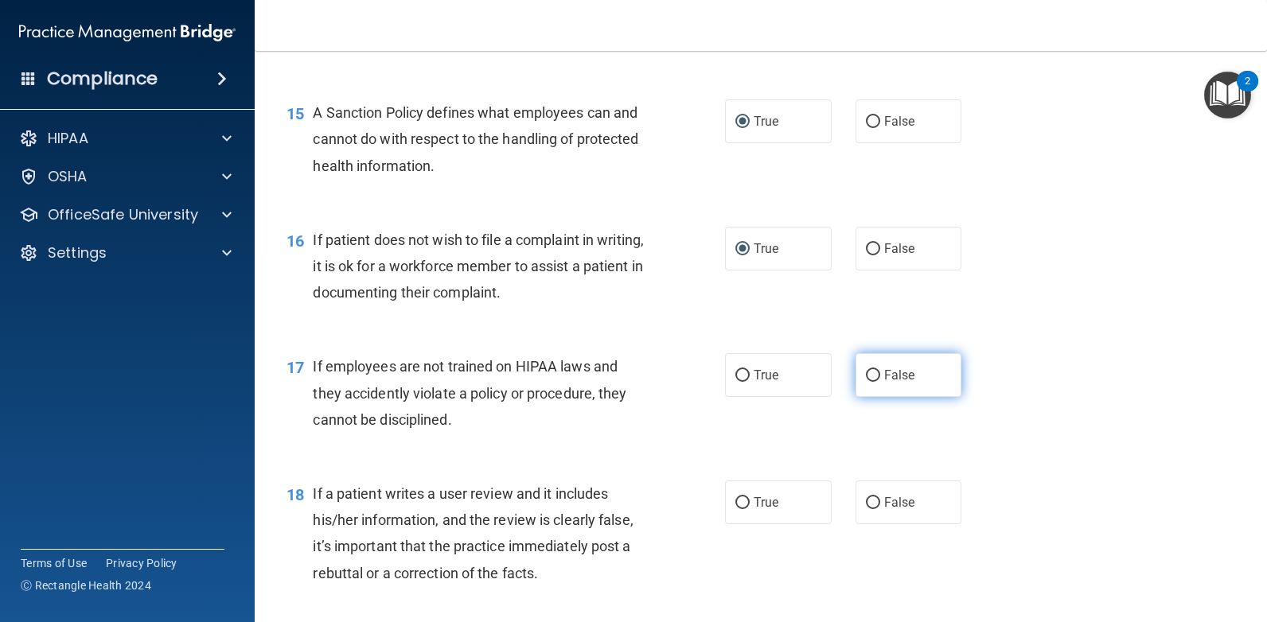
click at [870, 375] on input "False" at bounding box center [873, 376] width 14 height 12
radio input "true"
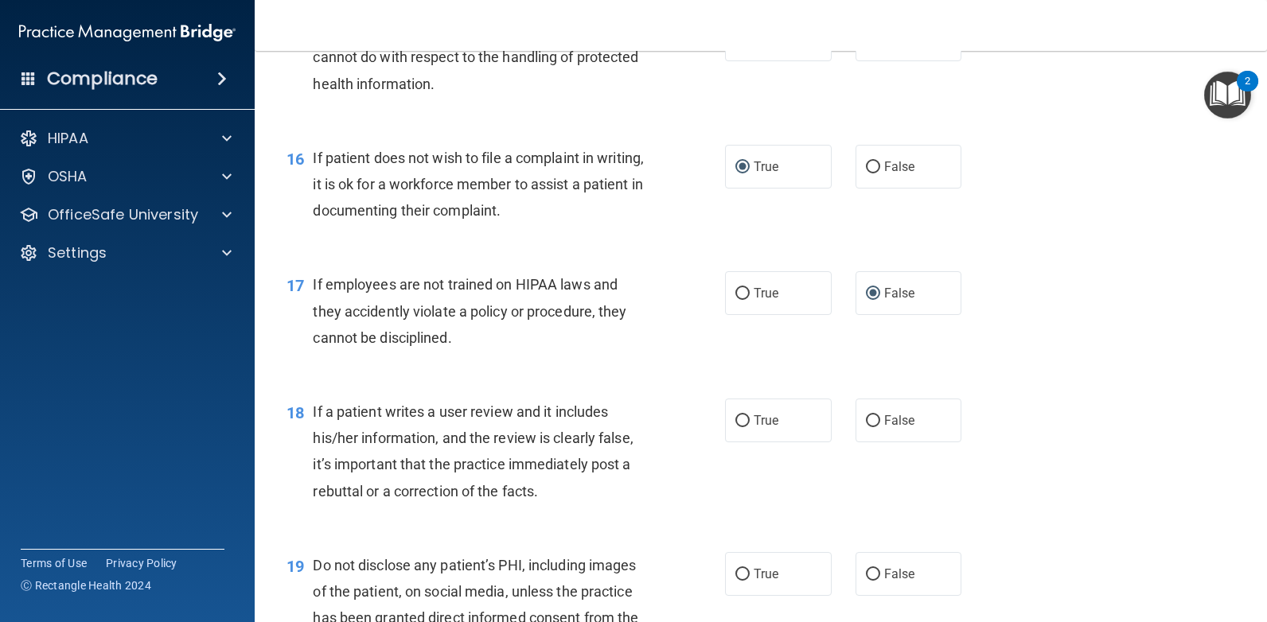
scroll to position [2387, 0]
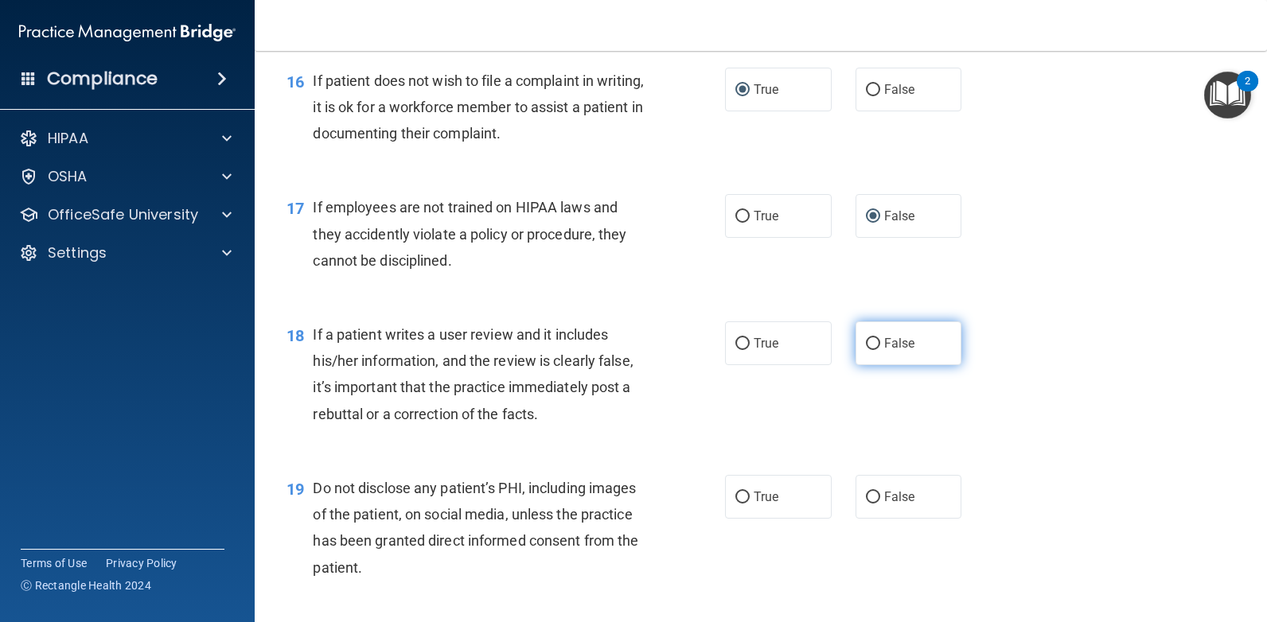
click at [867, 341] on input "False" at bounding box center [873, 344] width 14 height 12
radio input "true"
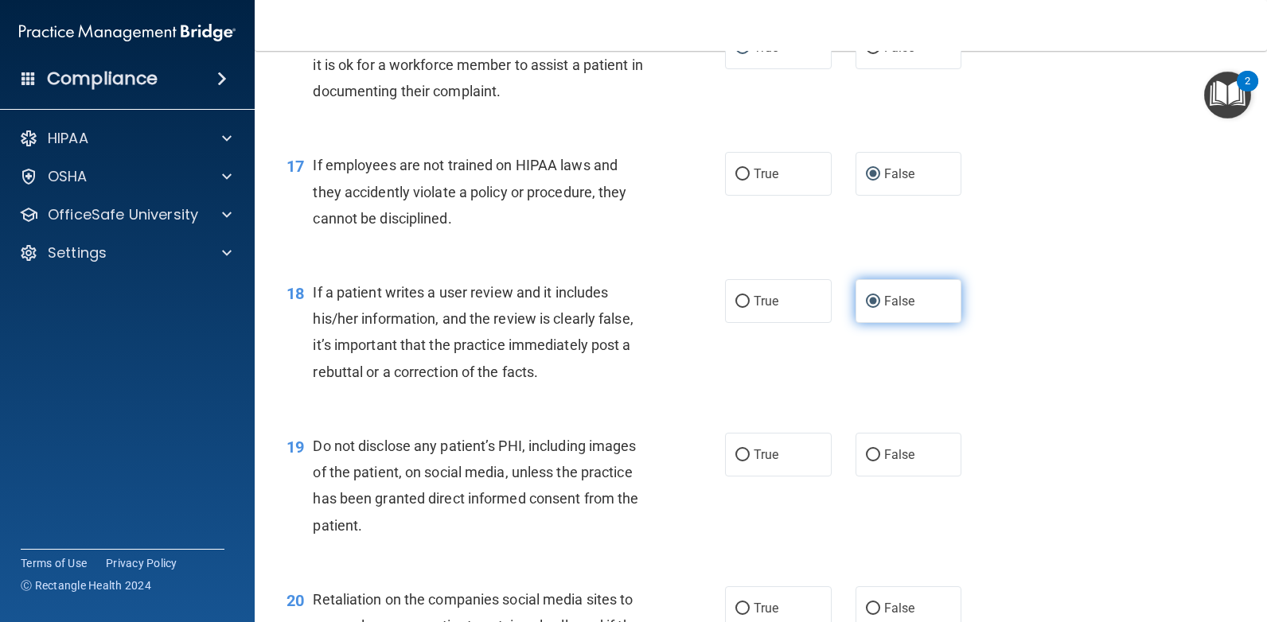
scroll to position [2467, 0]
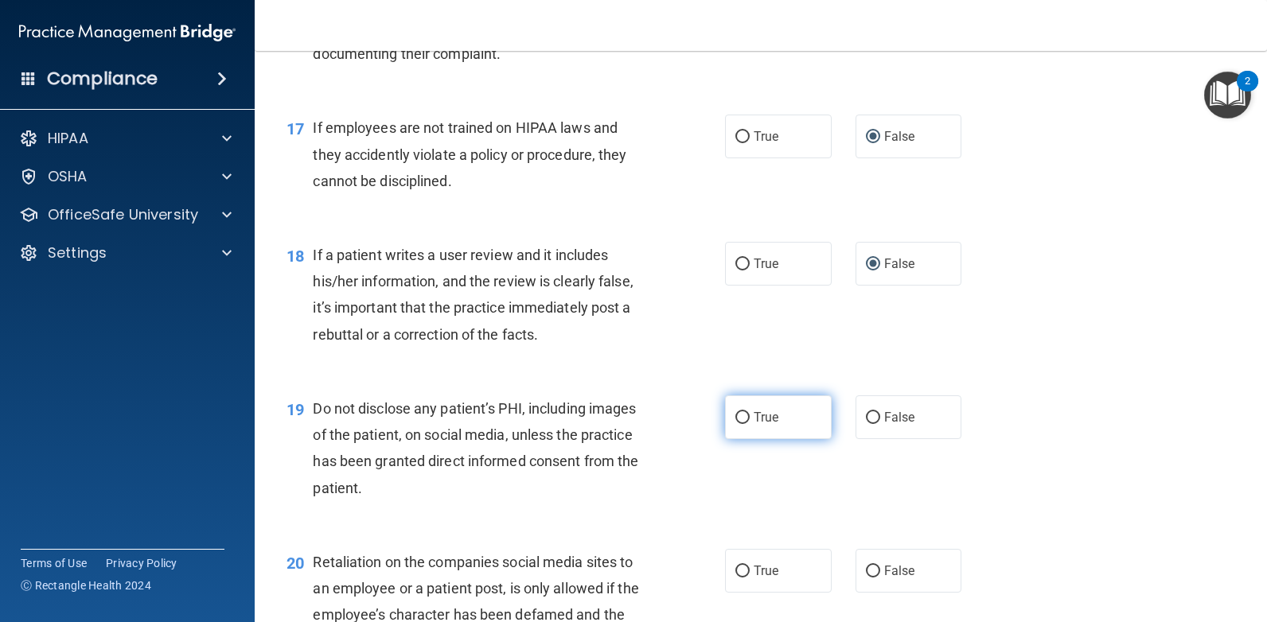
click at [738, 413] on input "True" at bounding box center [742, 418] width 14 height 12
radio input "true"
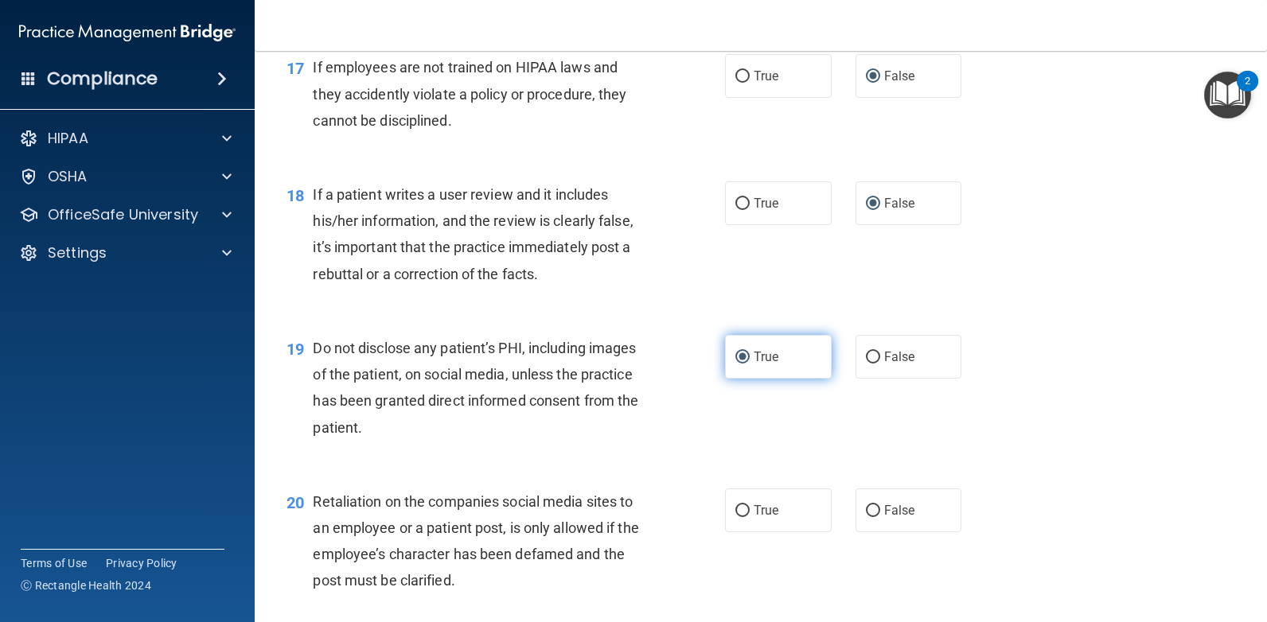
scroll to position [2626, 0]
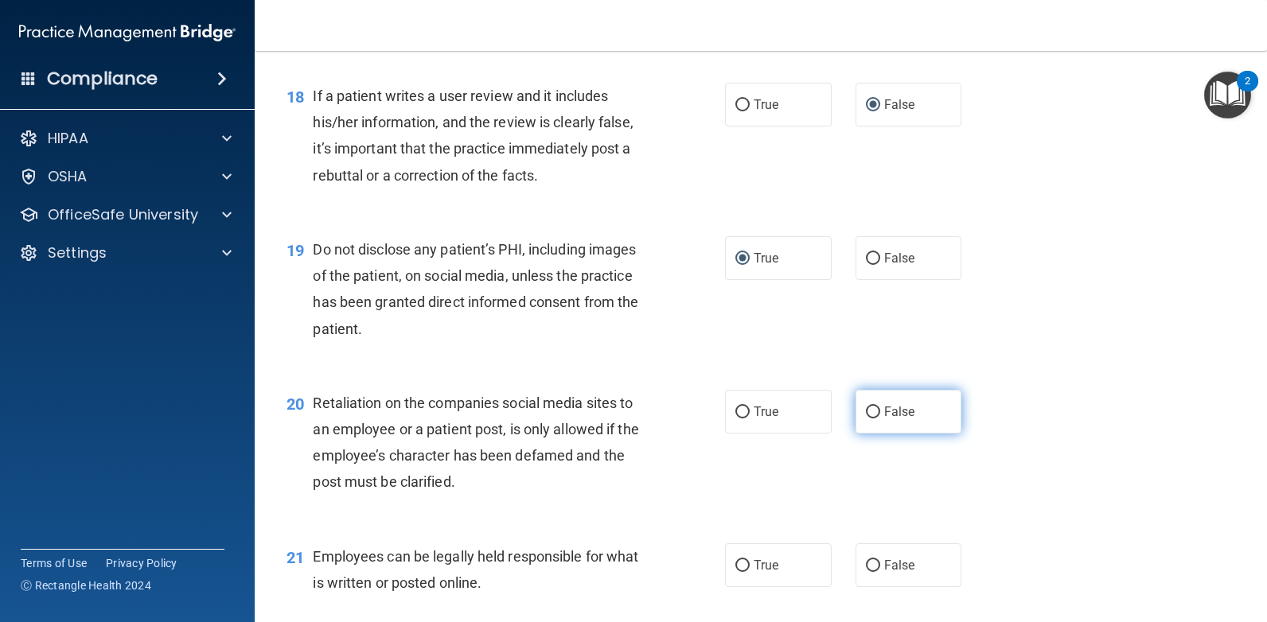
click at [869, 412] on input "False" at bounding box center [873, 413] width 14 height 12
radio input "true"
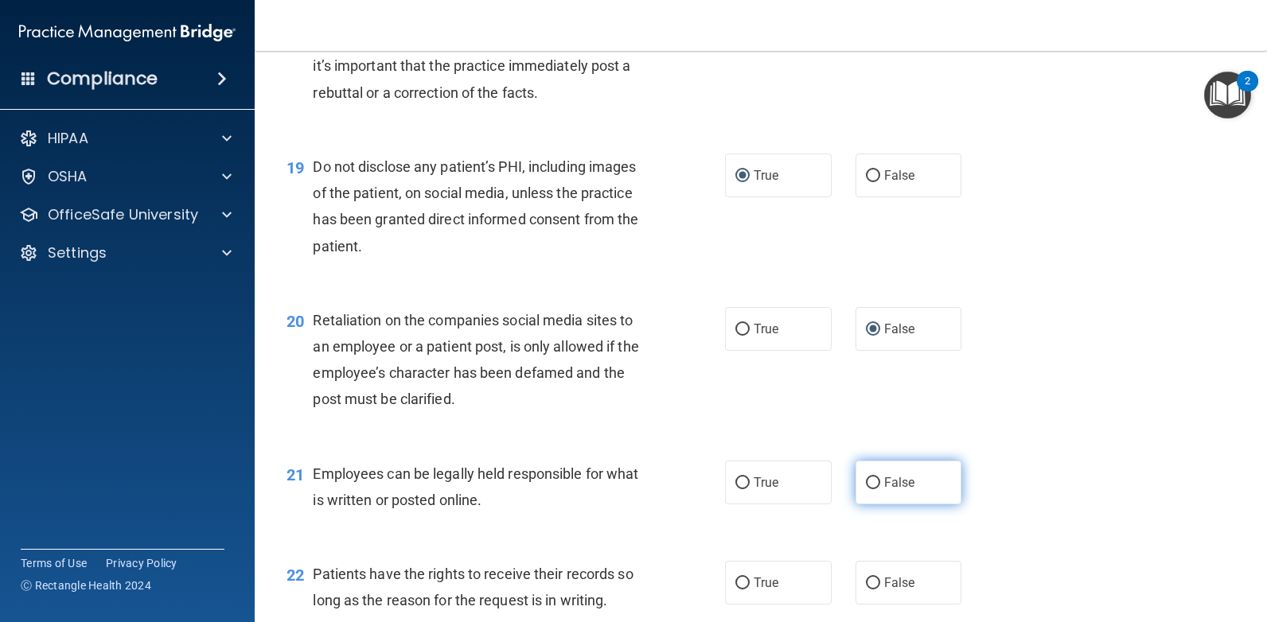
scroll to position [2785, 0]
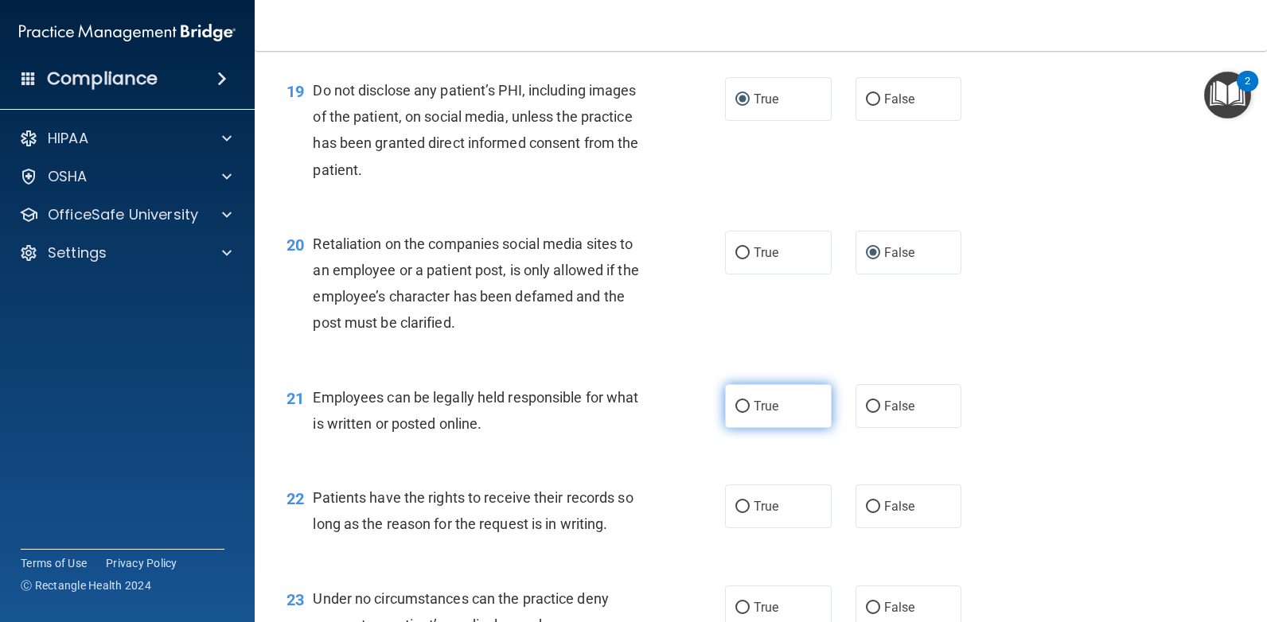
click at [739, 407] on input "True" at bounding box center [742, 407] width 14 height 12
radio input "true"
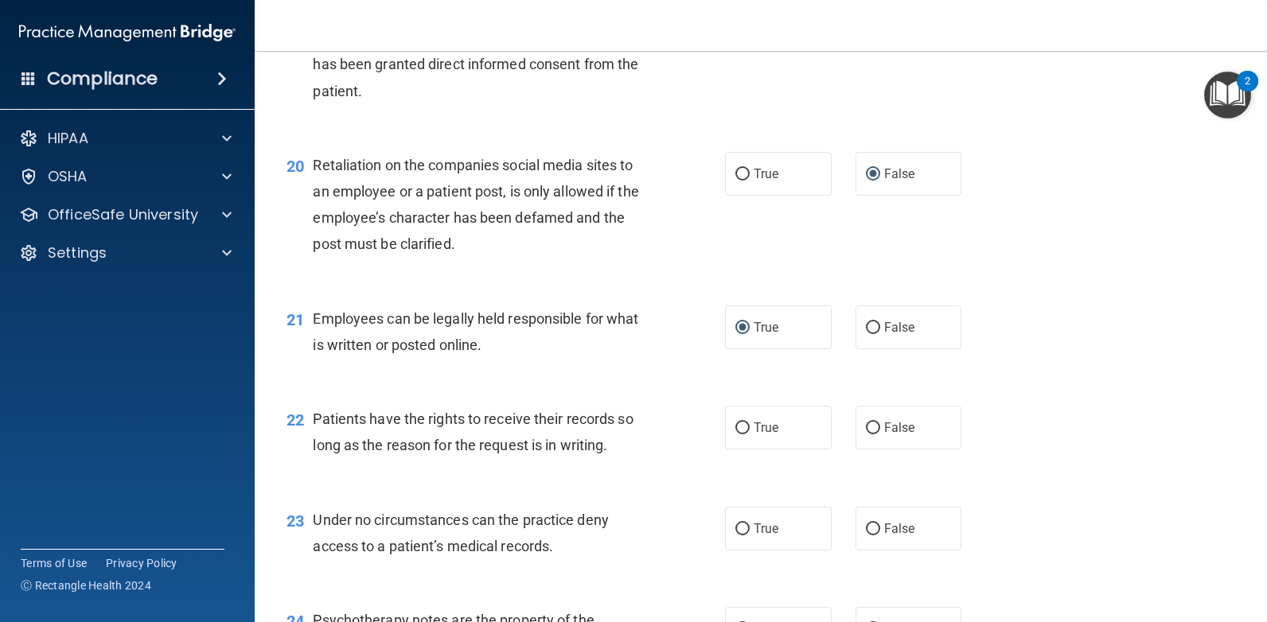
scroll to position [2865, 0]
click at [737, 429] on input "True" at bounding box center [742, 428] width 14 height 12
radio input "true"
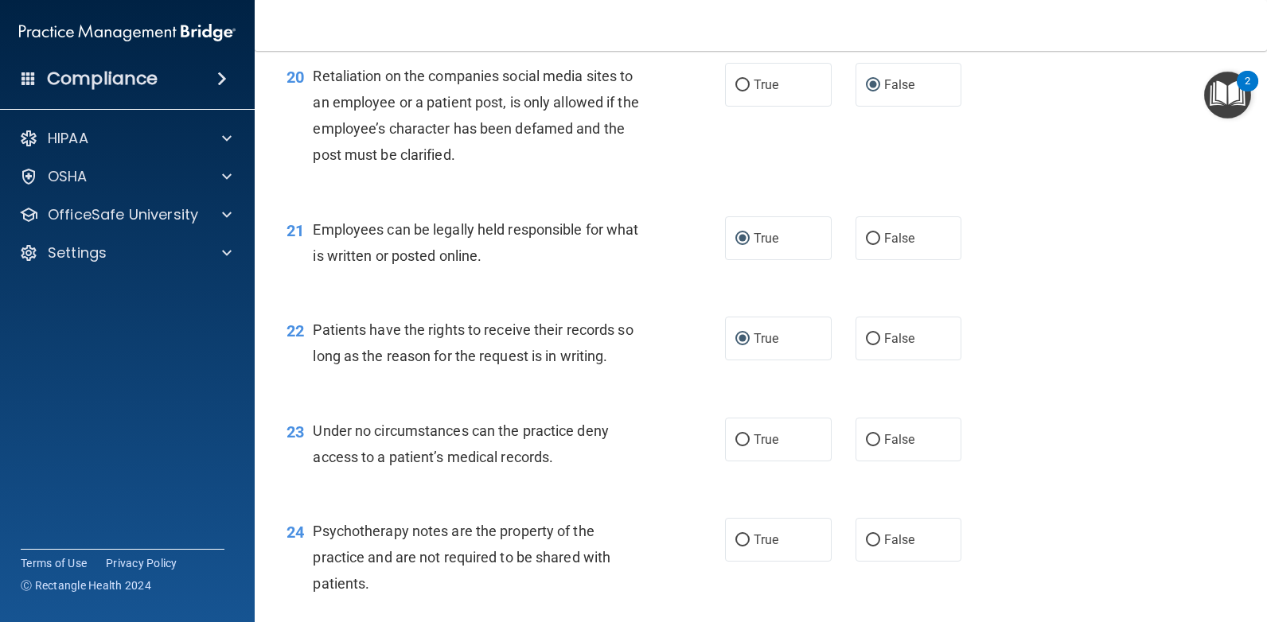
scroll to position [3024, 0]
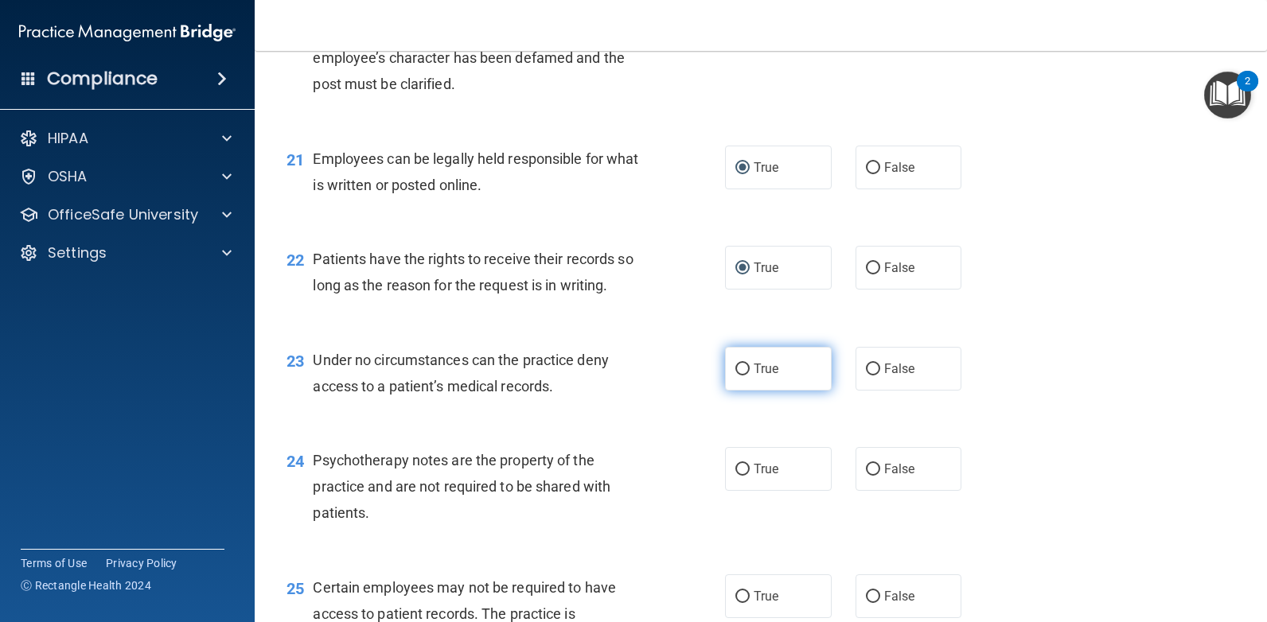
click at [735, 367] on input "True" at bounding box center [742, 370] width 14 height 12
radio input "true"
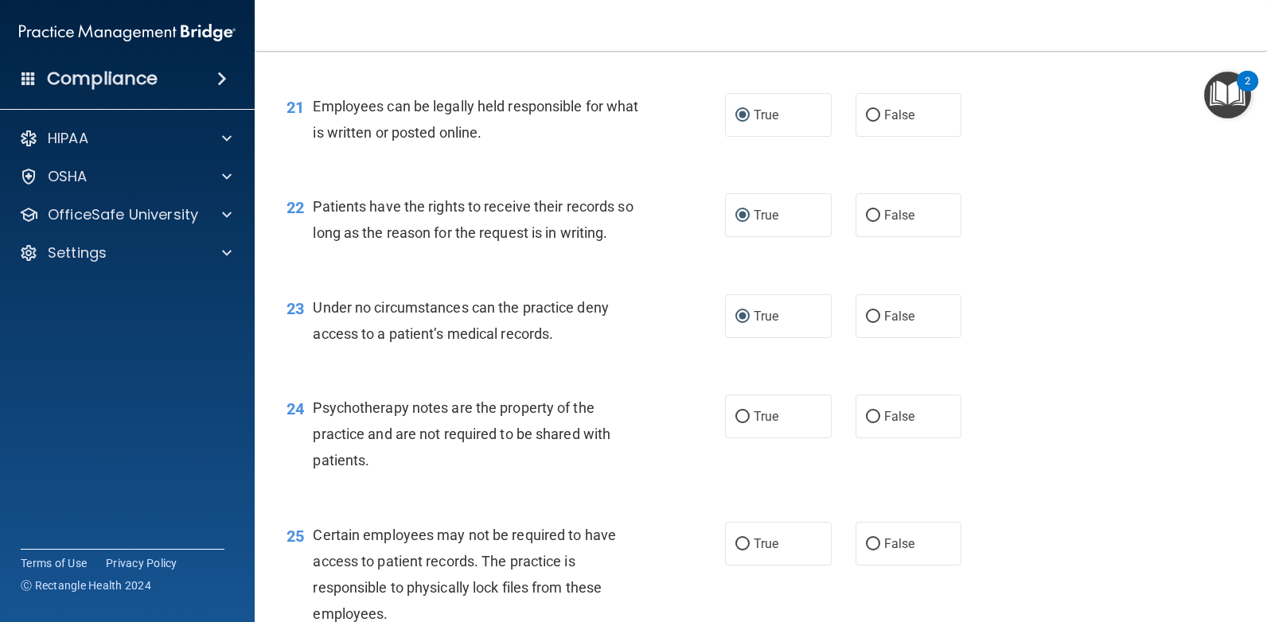
scroll to position [3104, 0]
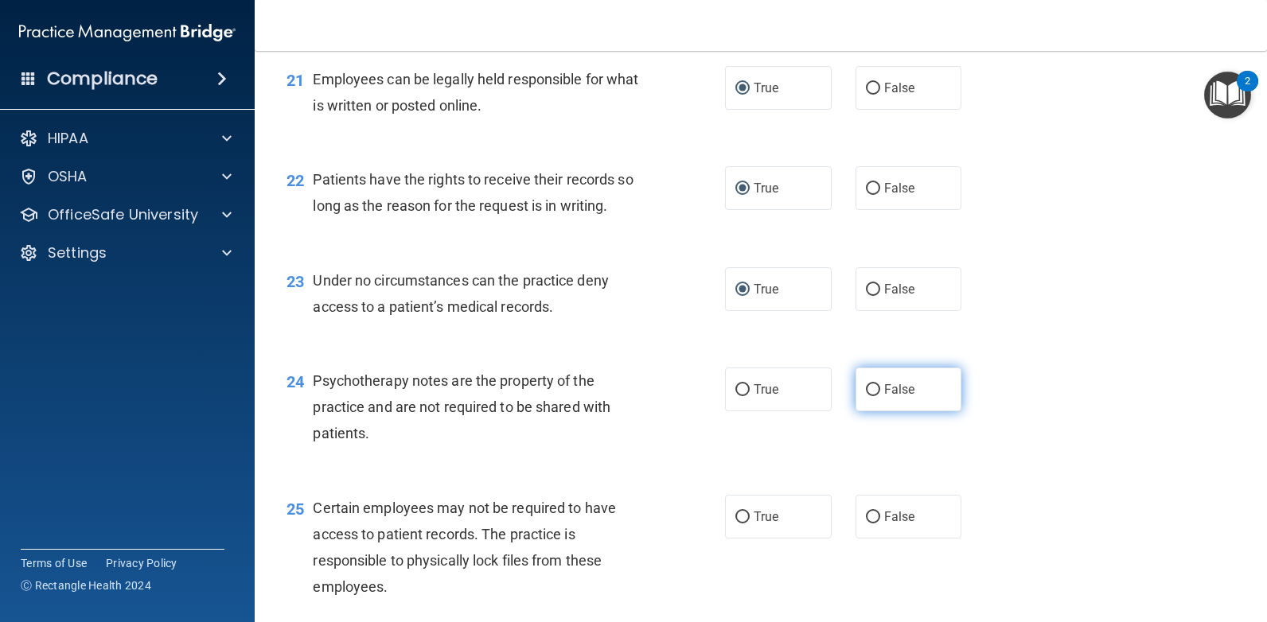
click at [869, 390] on input "False" at bounding box center [873, 390] width 14 height 12
radio input "true"
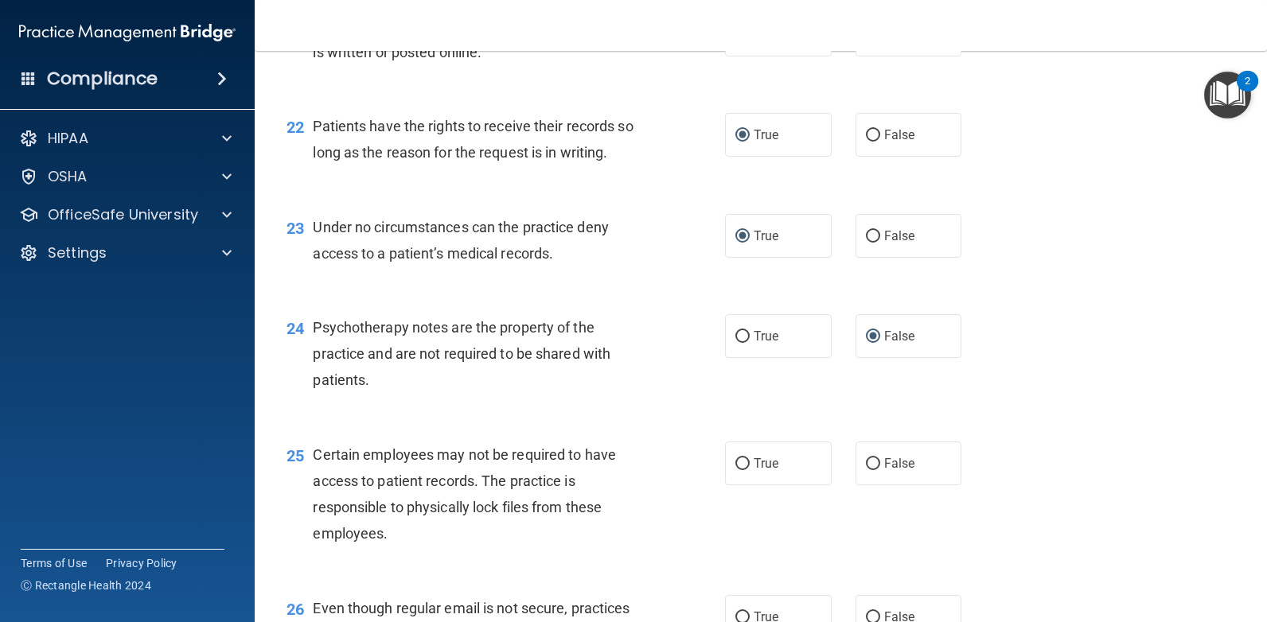
scroll to position [3263, 0]
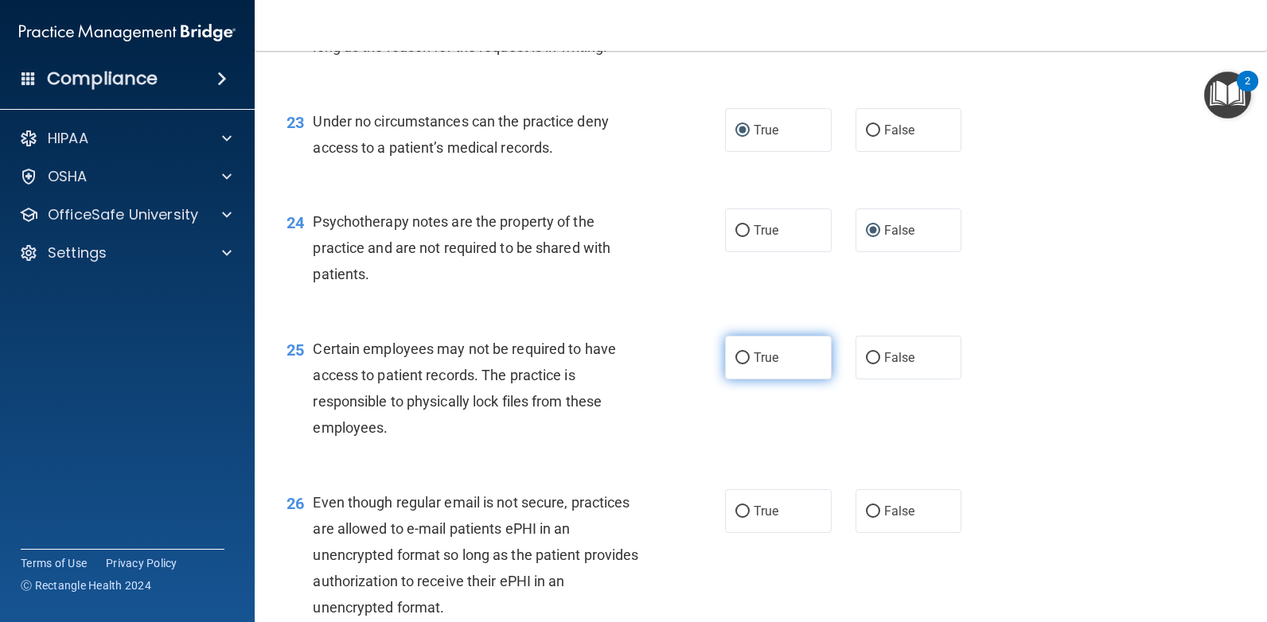
click at [740, 354] on input "True" at bounding box center [742, 359] width 14 height 12
radio input "true"
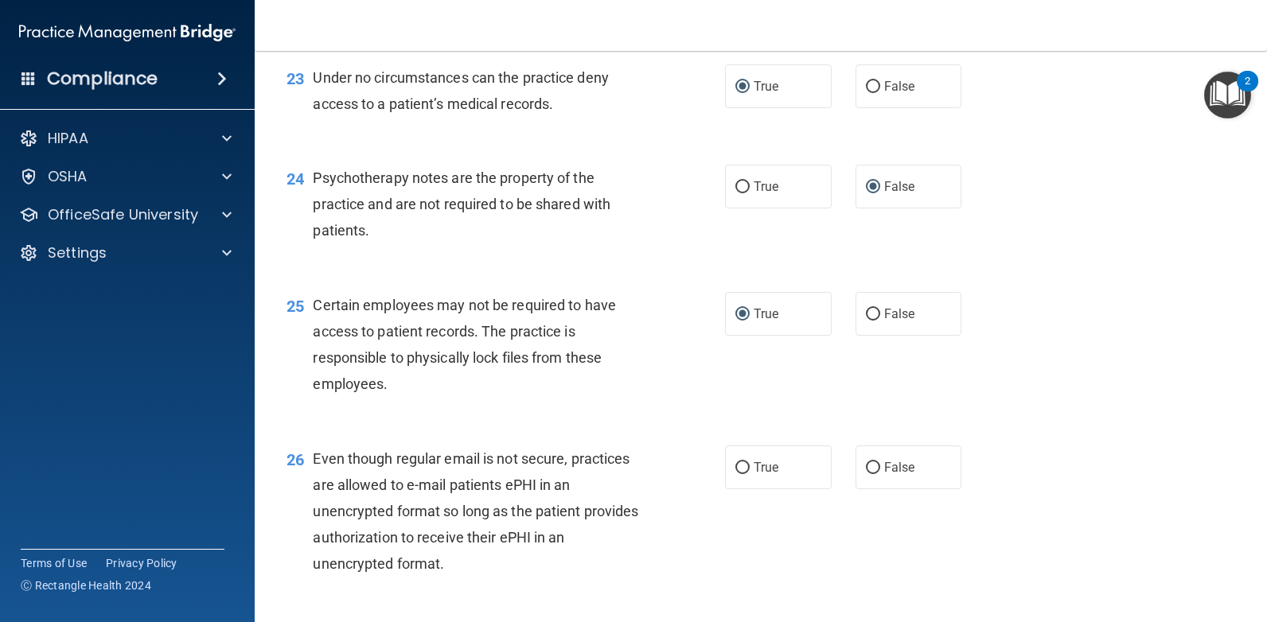
scroll to position [3342, 0]
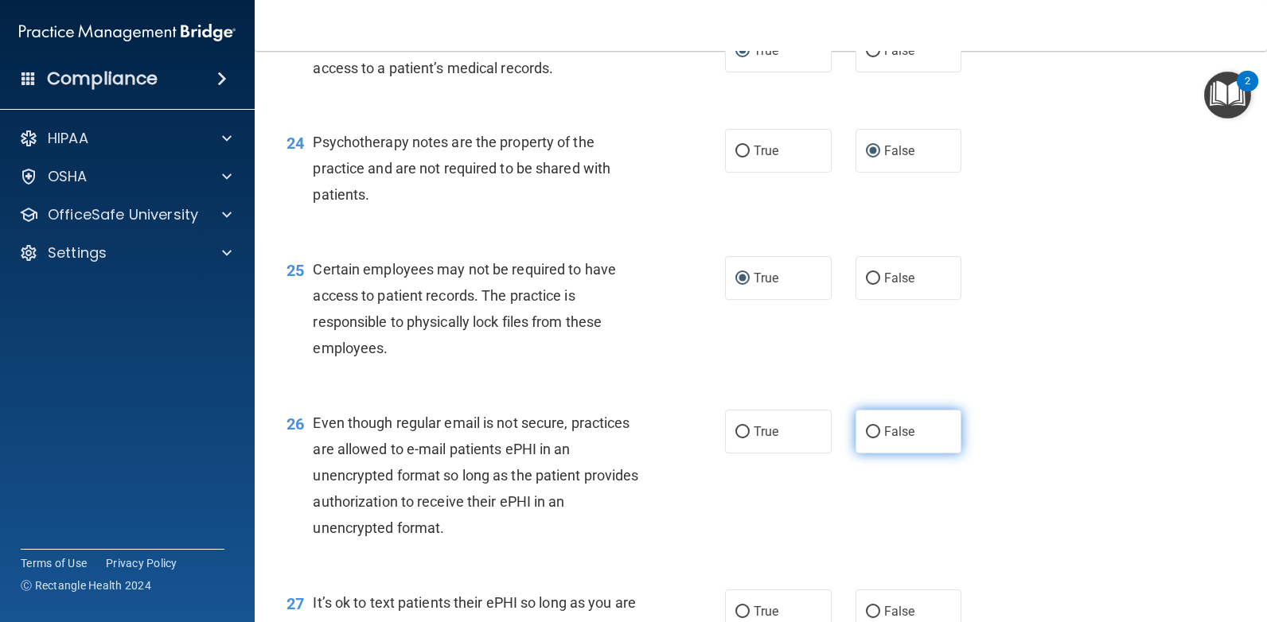
click at [871, 431] on input "False" at bounding box center [873, 433] width 14 height 12
radio input "true"
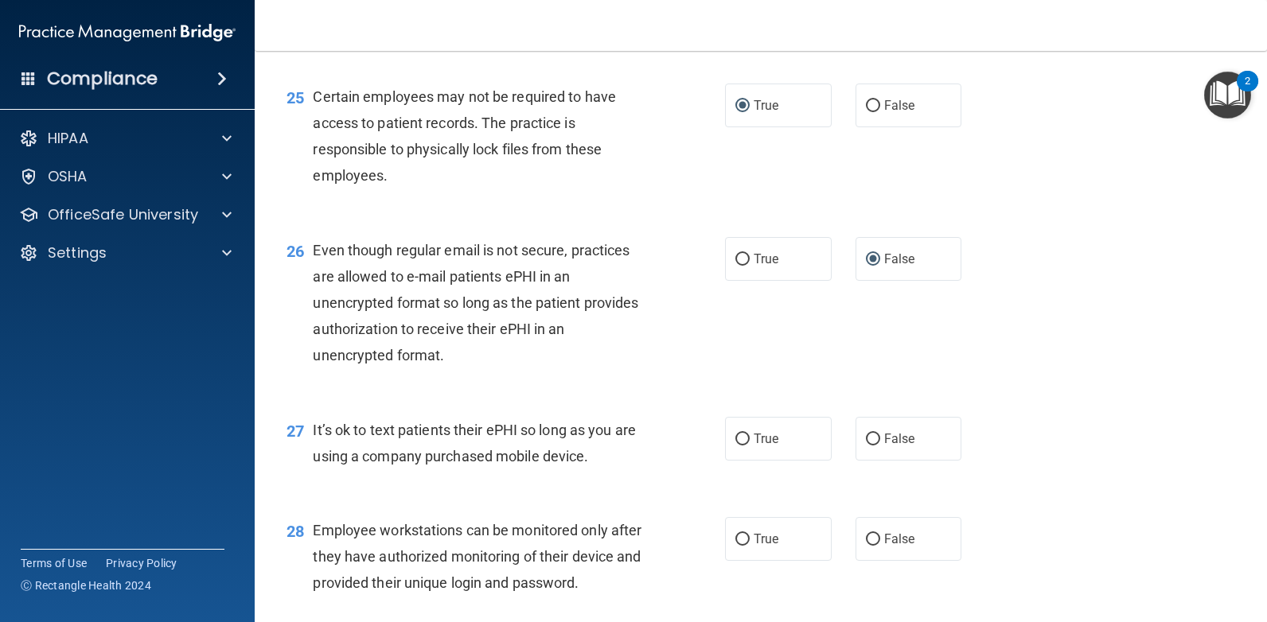
scroll to position [3581, 0]
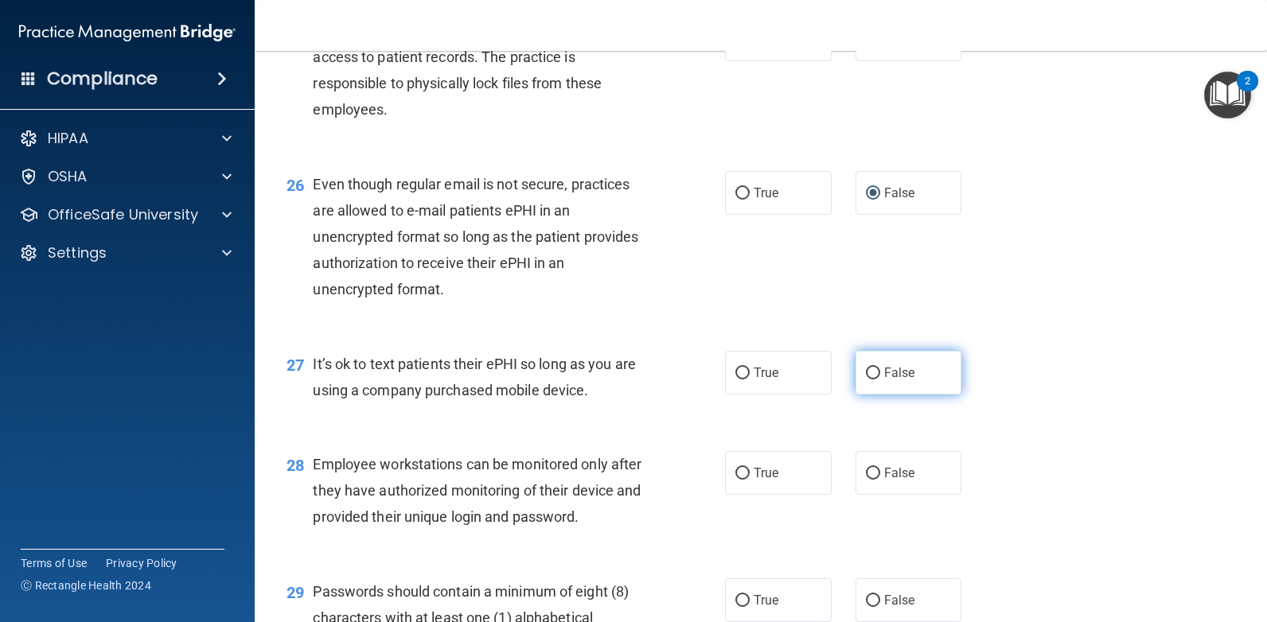
click at [869, 374] on input "False" at bounding box center [873, 374] width 14 height 12
radio input "true"
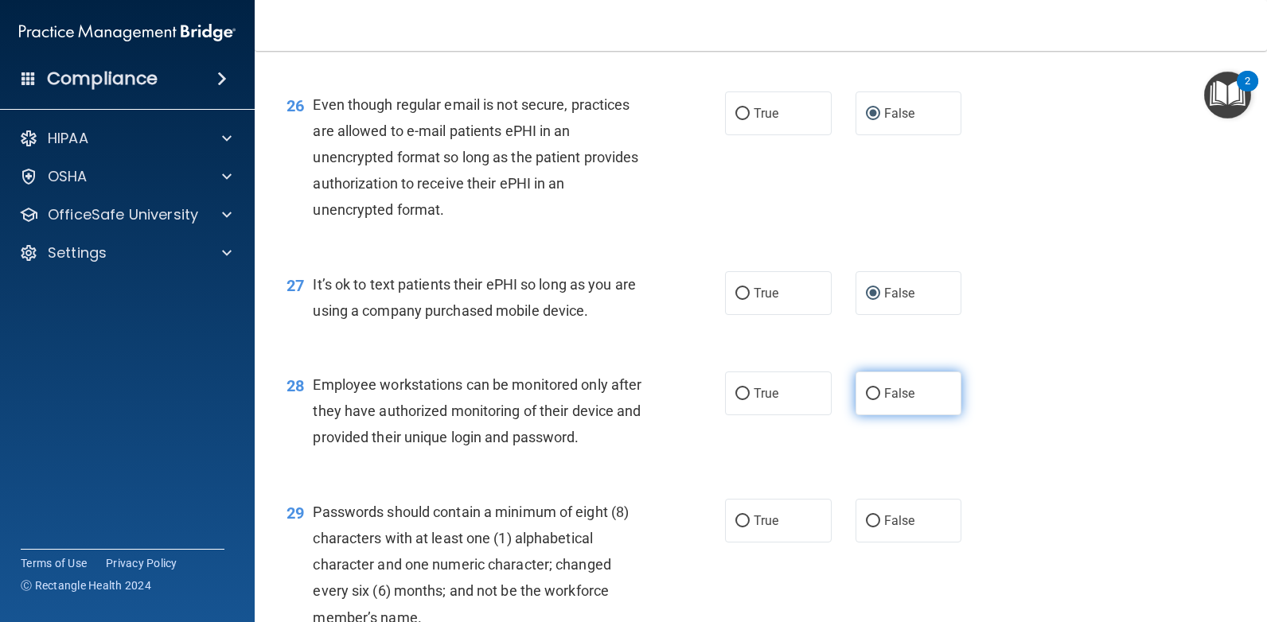
click at [867, 391] on input "False" at bounding box center [873, 394] width 14 height 12
radio input "true"
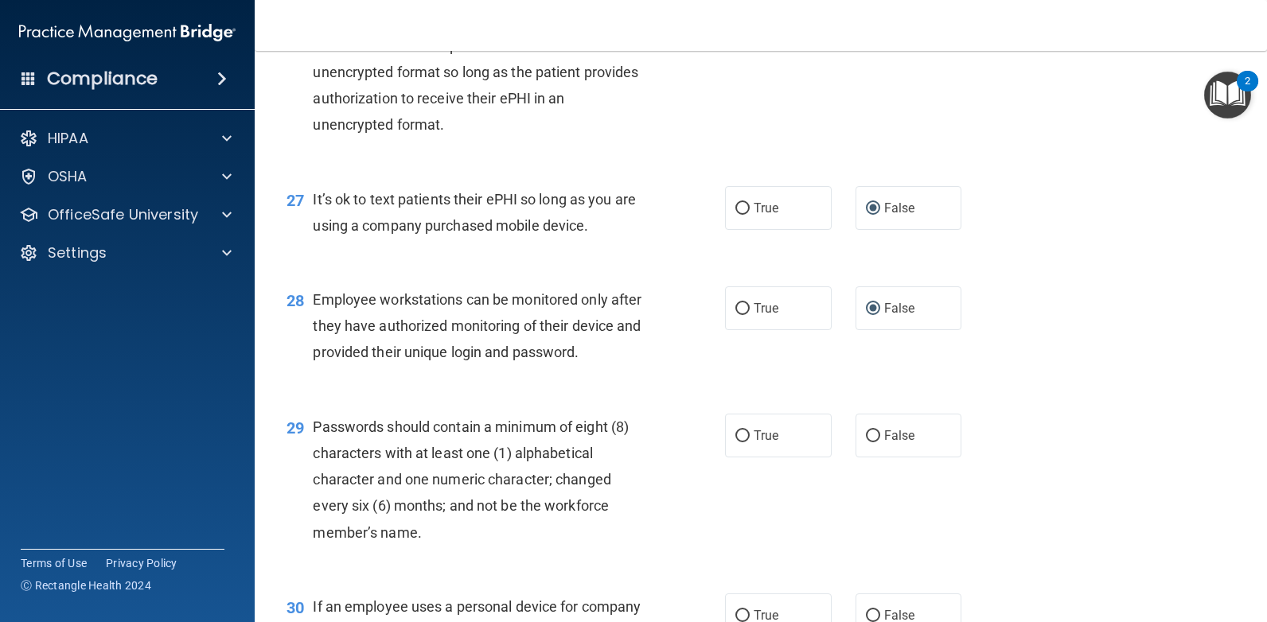
scroll to position [3820, 0]
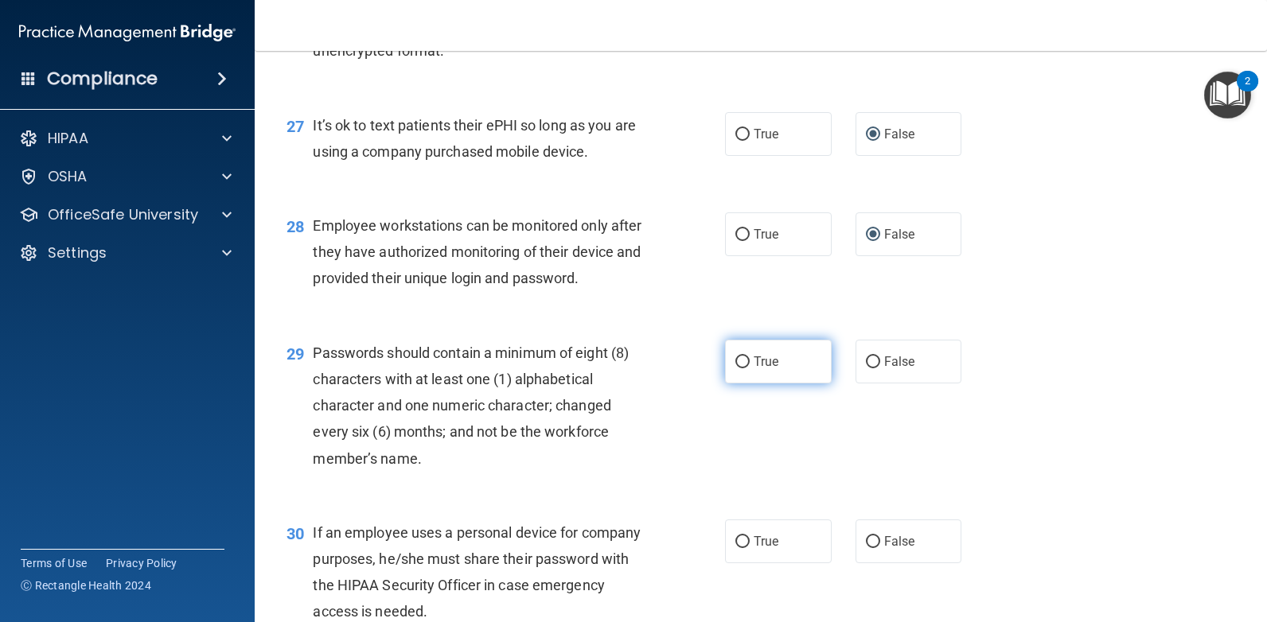
click at [740, 357] on input "True" at bounding box center [742, 363] width 14 height 12
radio input "true"
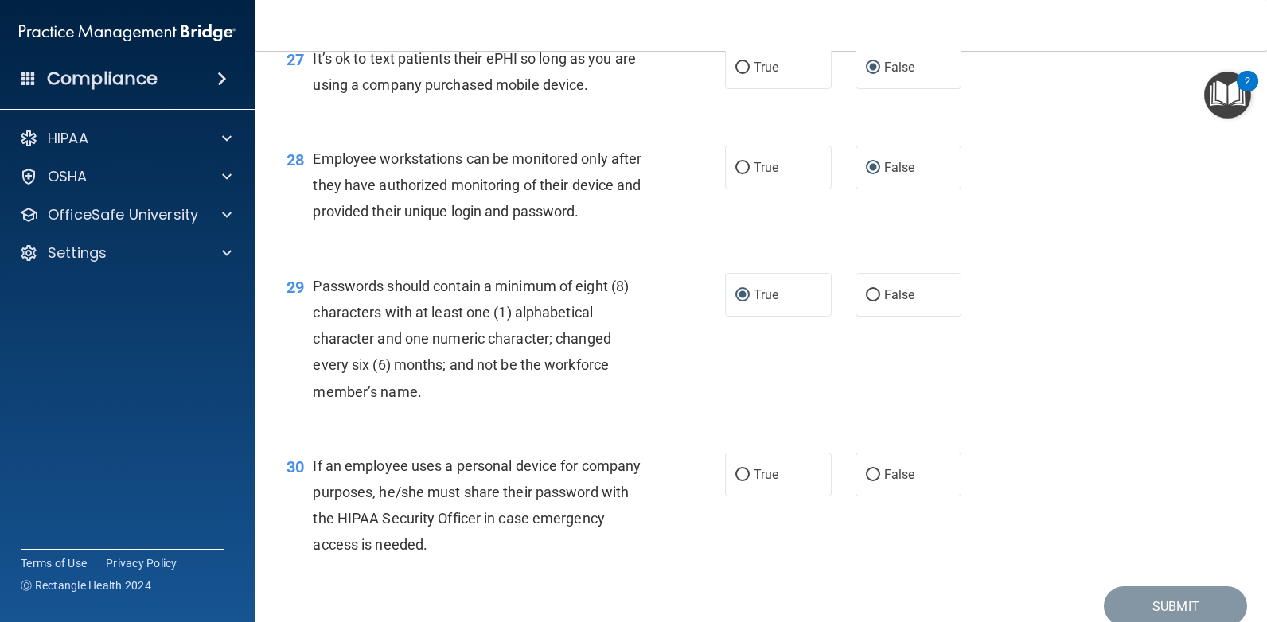
scroll to position [3954, 0]
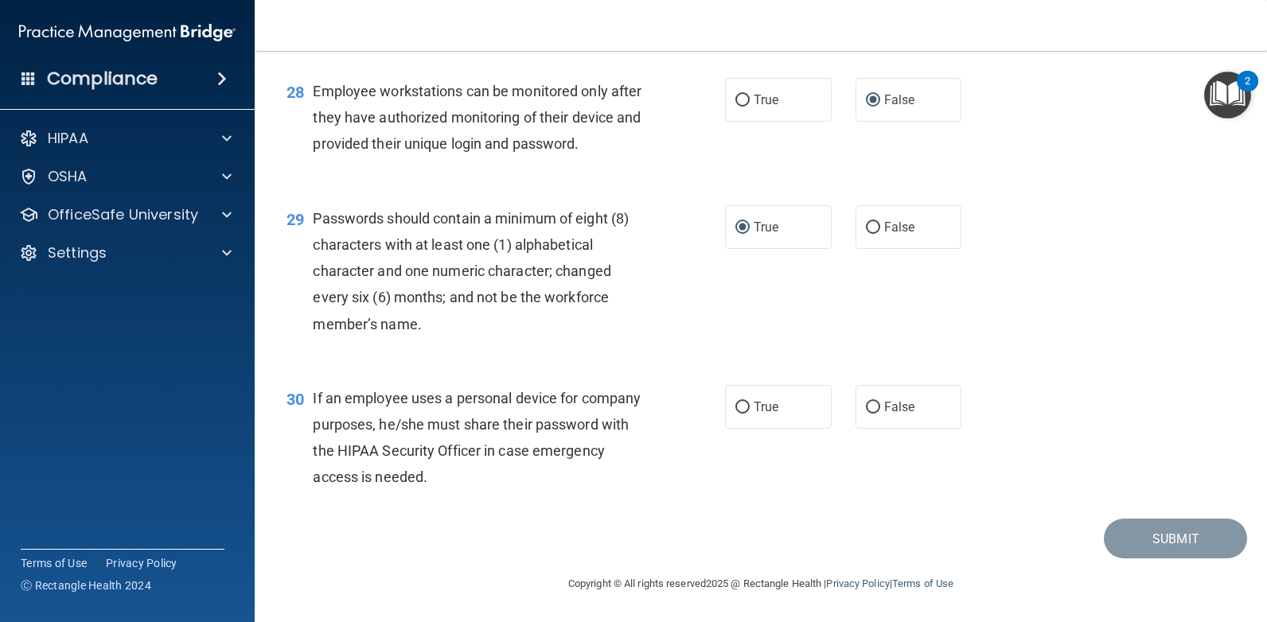
drag, startPoint x: 869, startPoint y: 403, endPoint x: 1046, endPoint y: 496, distance: 199.3
click at [872, 406] on input "False" at bounding box center [873, 408] width 14 height 12
radio input "true"
click at [1148, 531] on button "Submit" at bounding box center [1175, 539] width 143 height 41
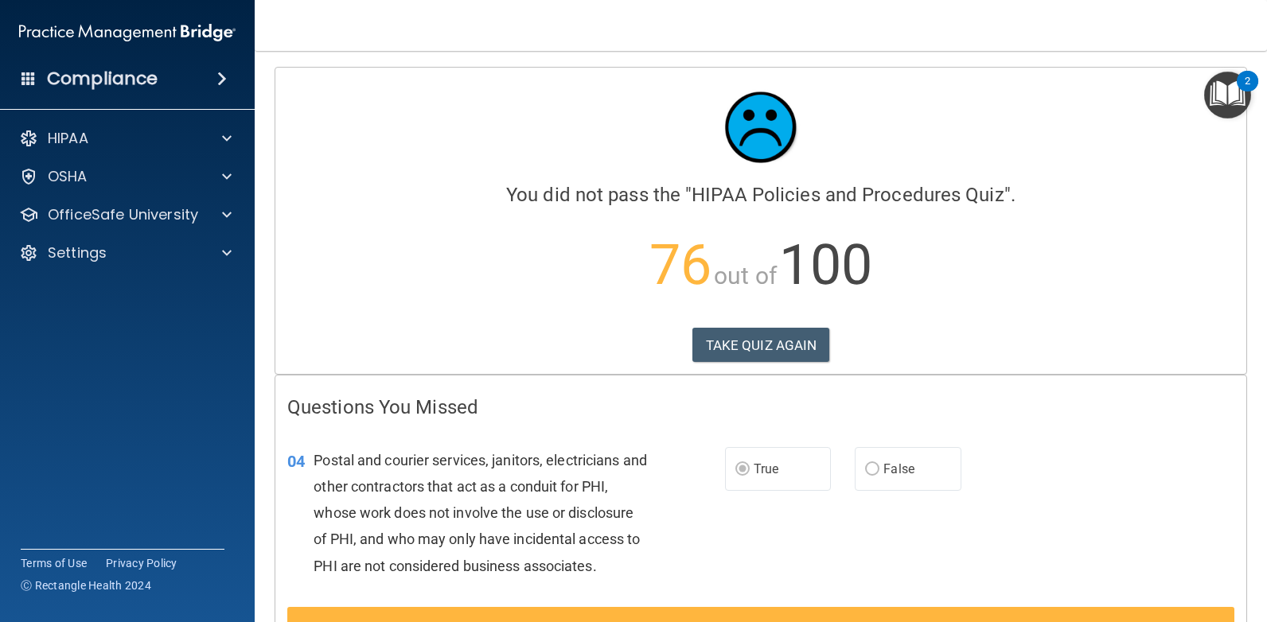
click at [677, 269] on span "76" at bounding box center [680, 264] width 62 height 65
click at [781, 345] on button "TAKE QUIZ AGAIN" at bounding box center [761, 345] width 138 height 35
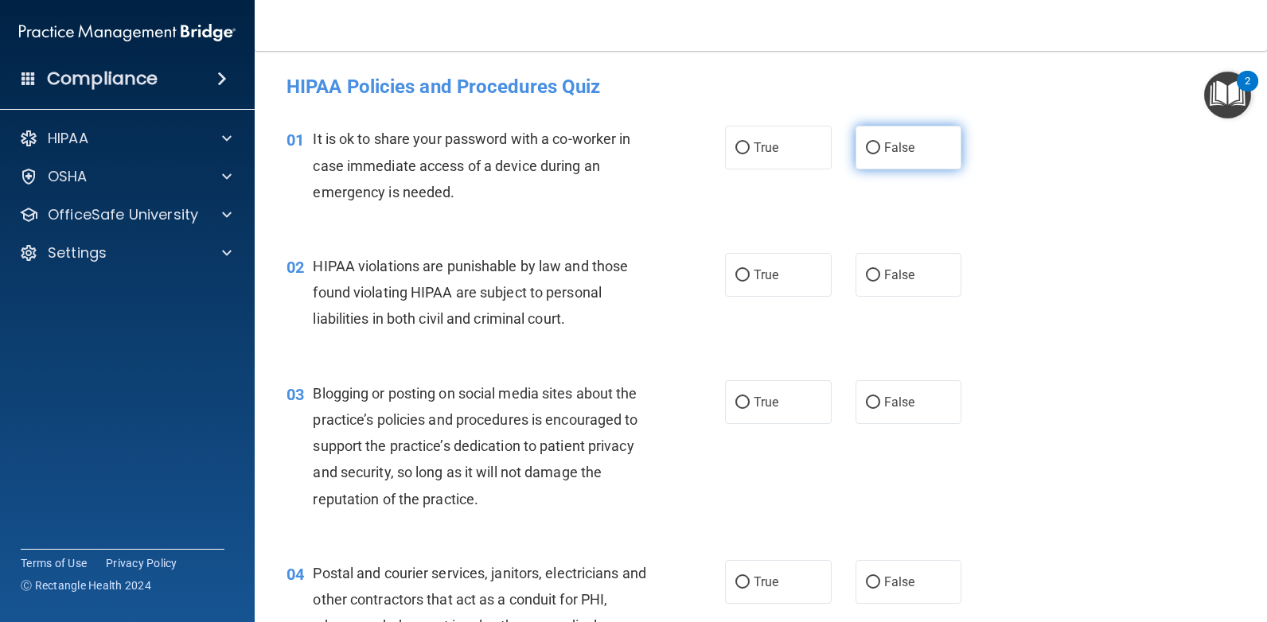
click at [866, 145] on input "False" at bounding box center [873, 148] width 14 height 12
radio input "true"
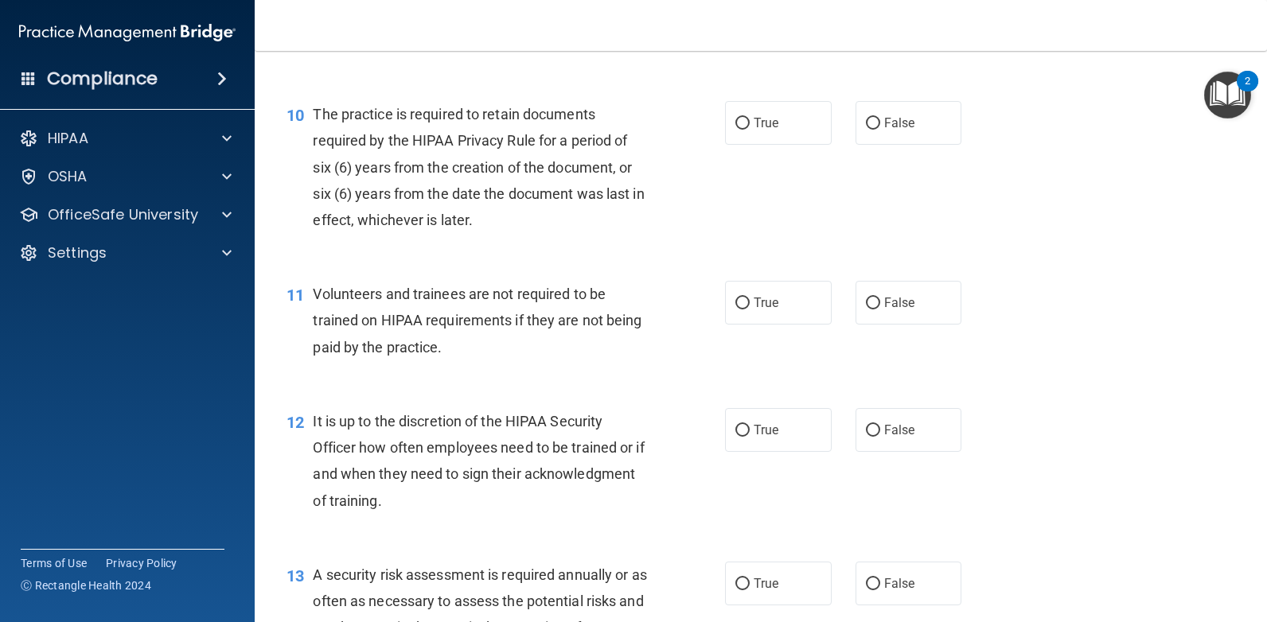
scroll to position [1910, 0]
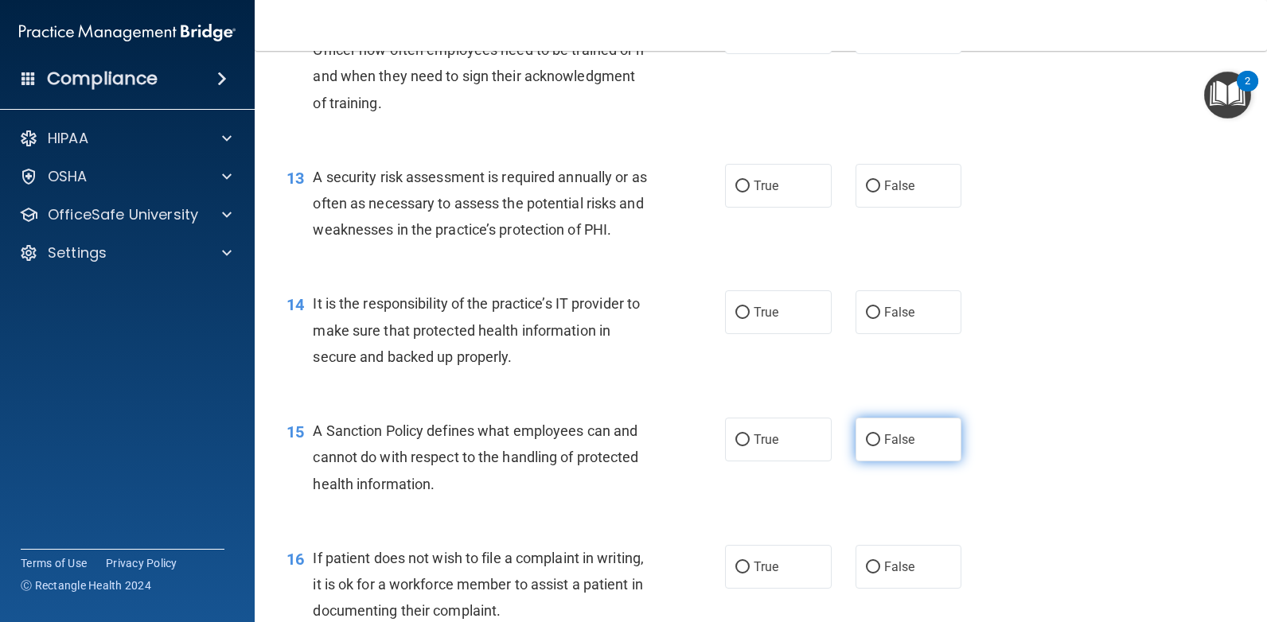
click at [856, 435] on label "False" at bounding box center [909, 440] width 107 height 44
click at [866, 435] on input "False" at bounding box center [873, 441] width 14 height 12
radio input "true"
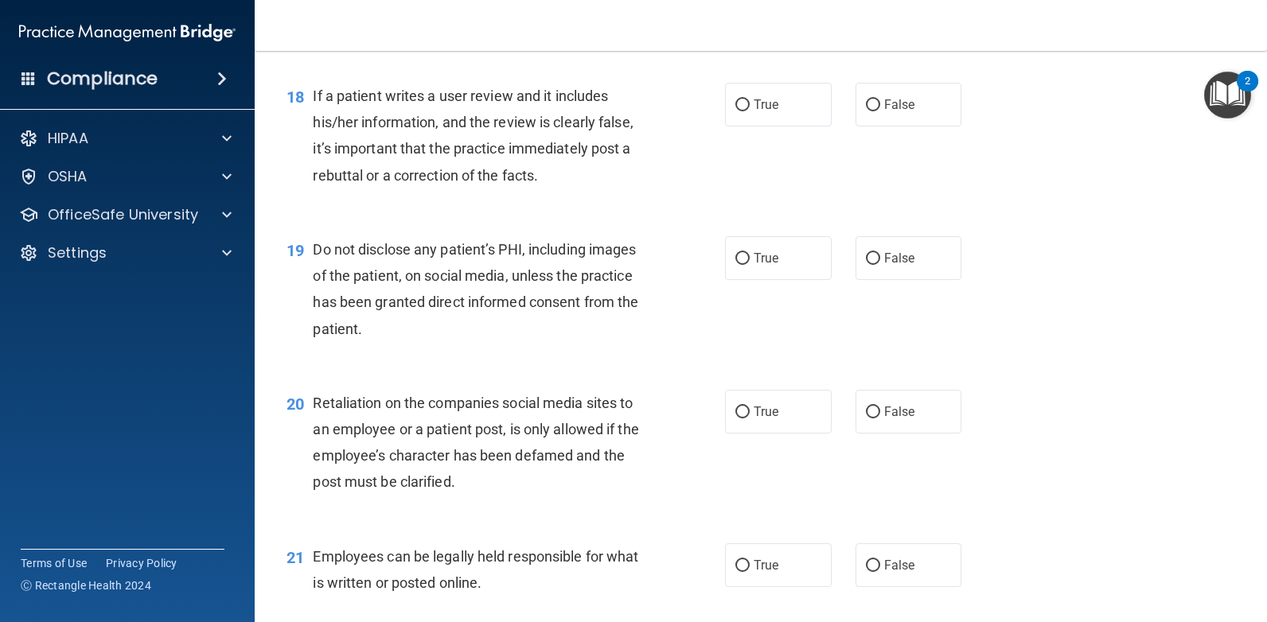
scroll to position [2785, 0]
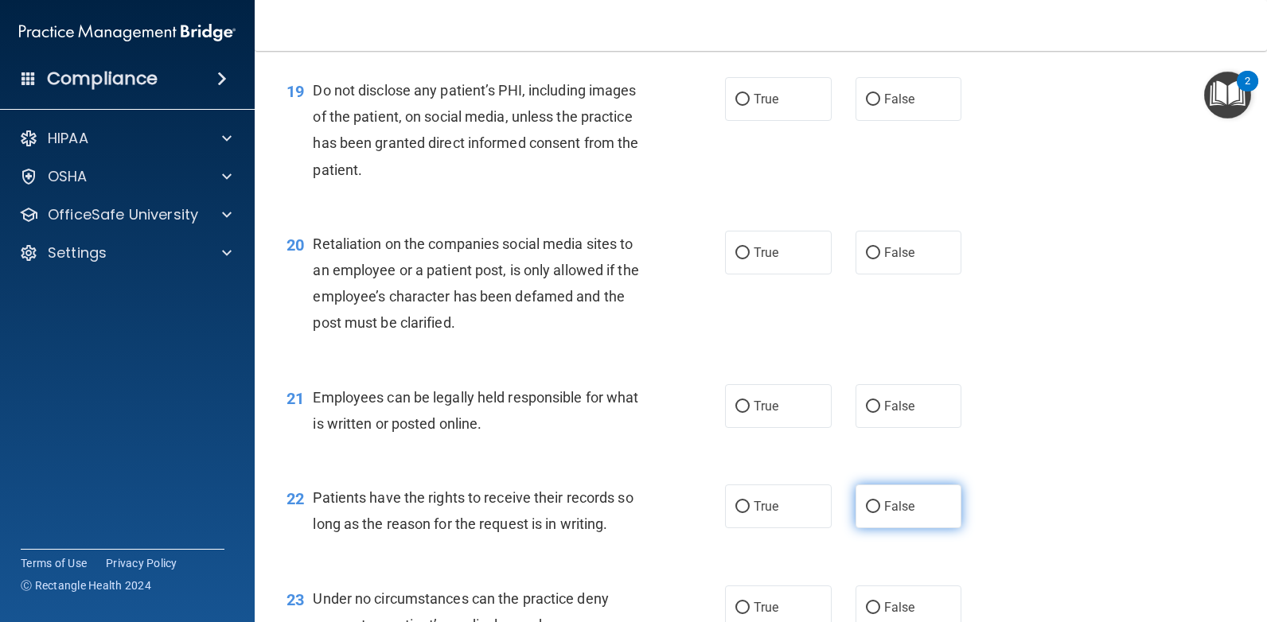
click at [866, 507] on input "False" at bounding box center [873, 507] width 14 height 12
radio input "true"
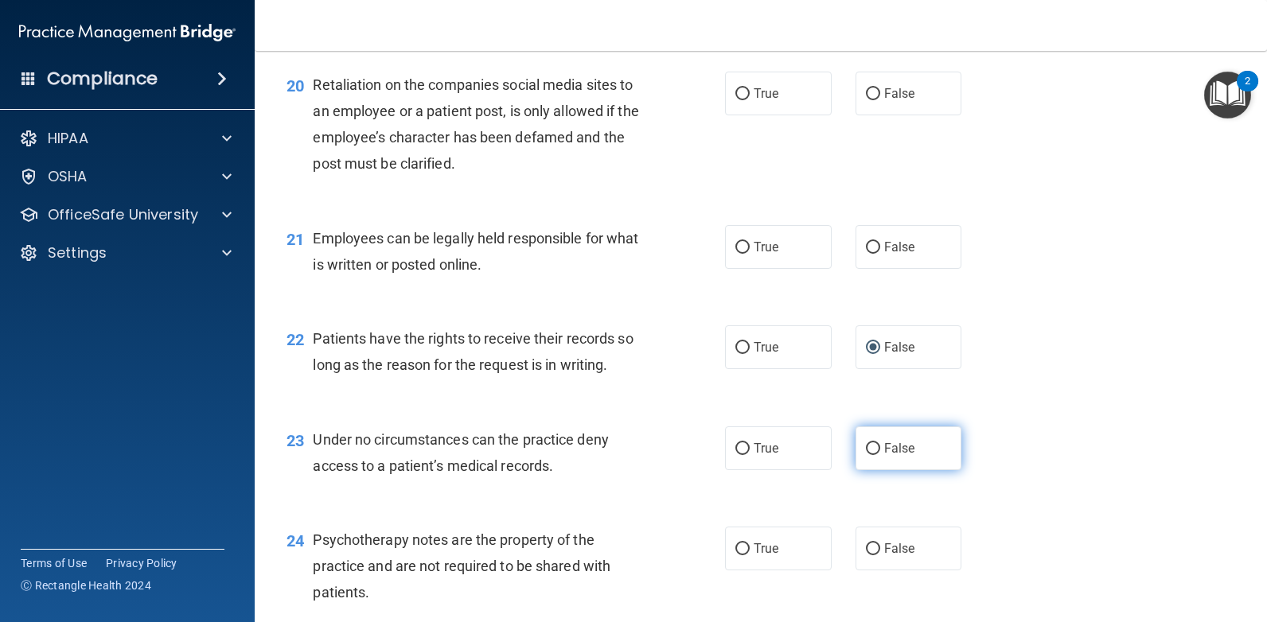
click at [866, 445] on input "False" at bounding box center [873, 449] width 14 height 12
radio input "true"
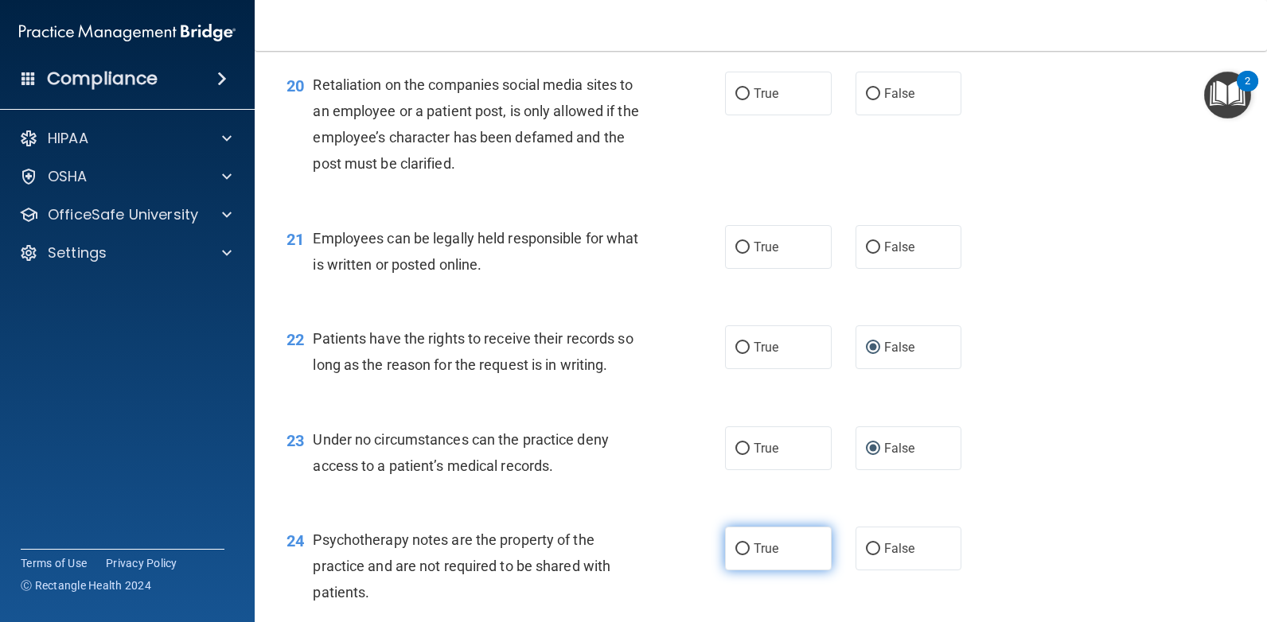
click at [737, 549] on input "True" at bounding box center [742, 550] width 14 height 12
radio input "true"
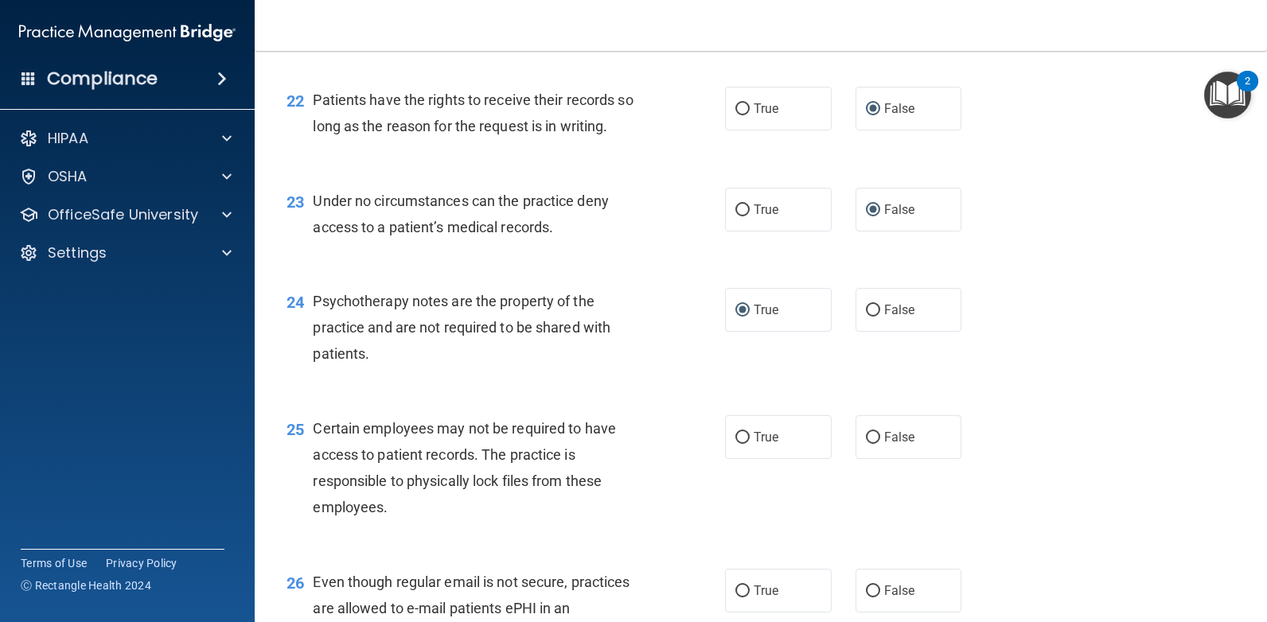
scroll to position [3342, 0]
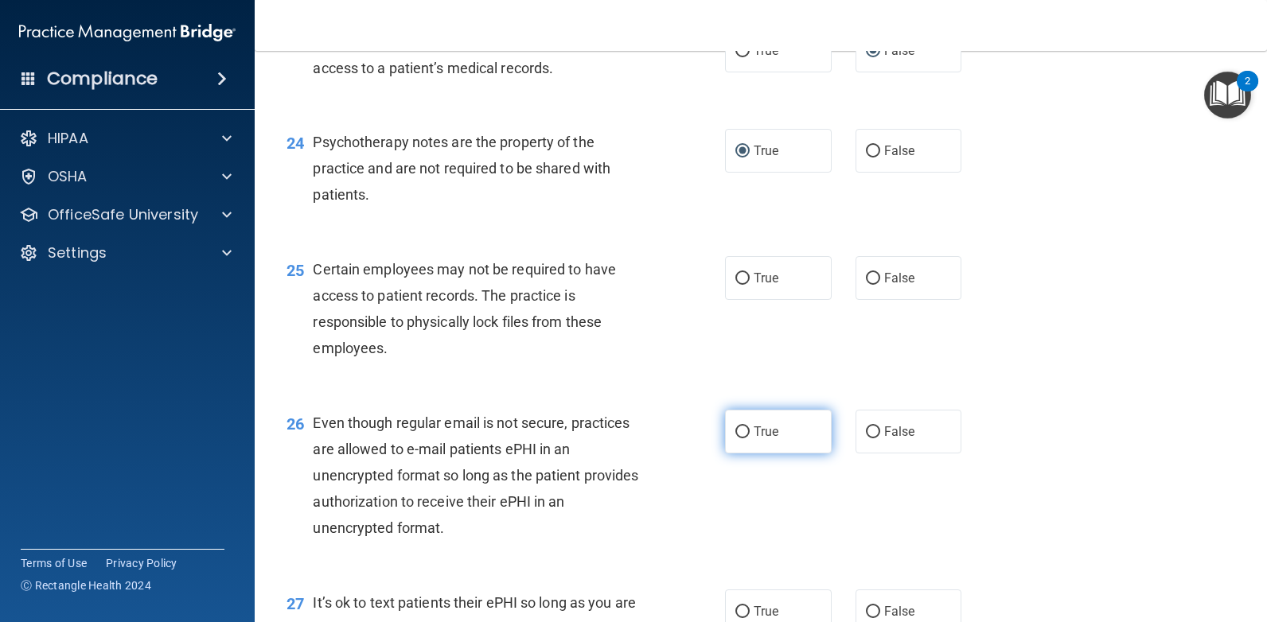
click at [742, 427] on input "True" at bounding box center [742, 433] width 14 height 12
radio input "true"
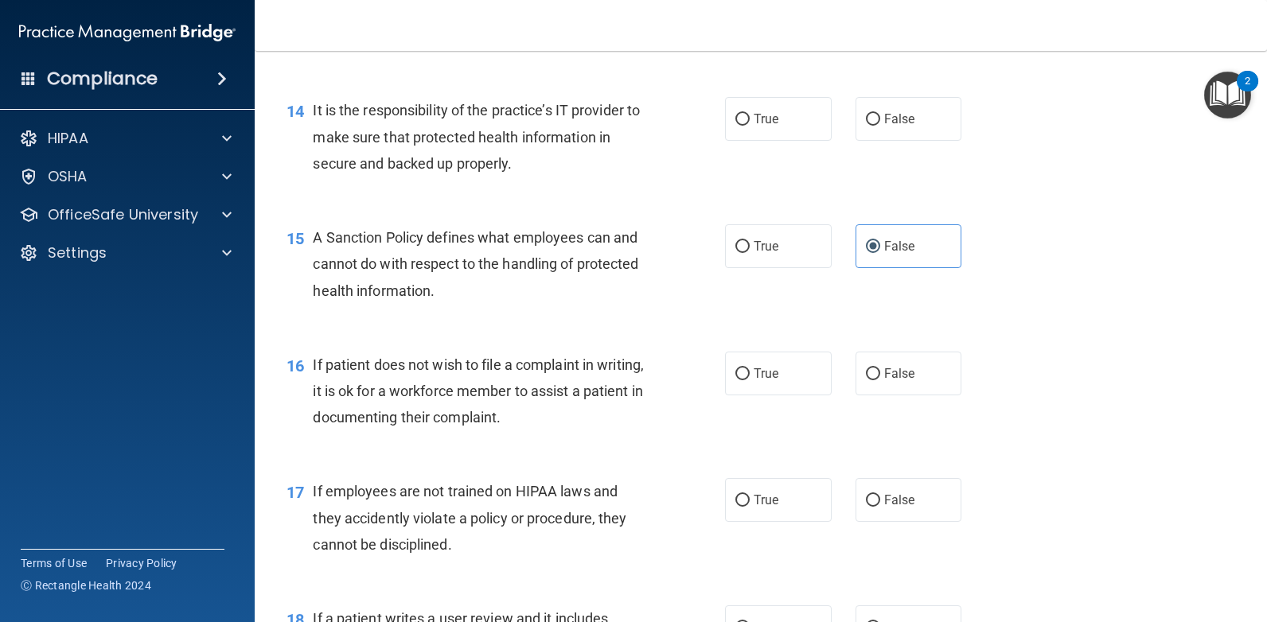
scroll to position [2069, 0]
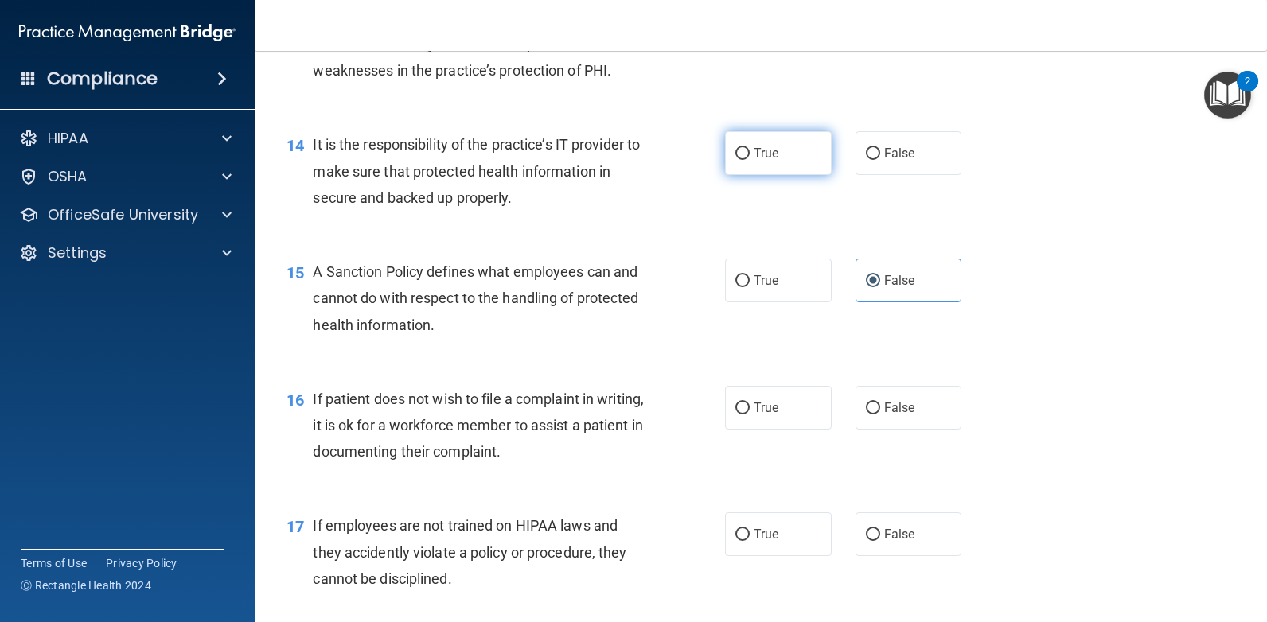
click at [739, 153] on input "True" at bounding box center [742, 154] width 14 height 12
radio input "true"
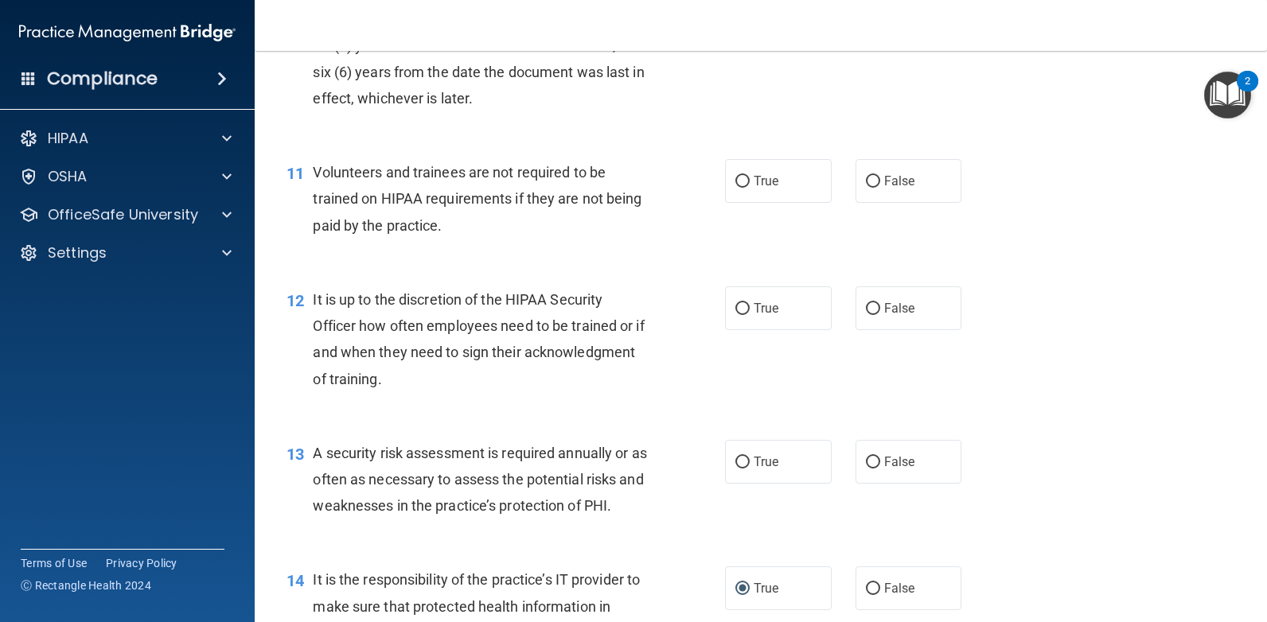
scroll to position [1592, 0]
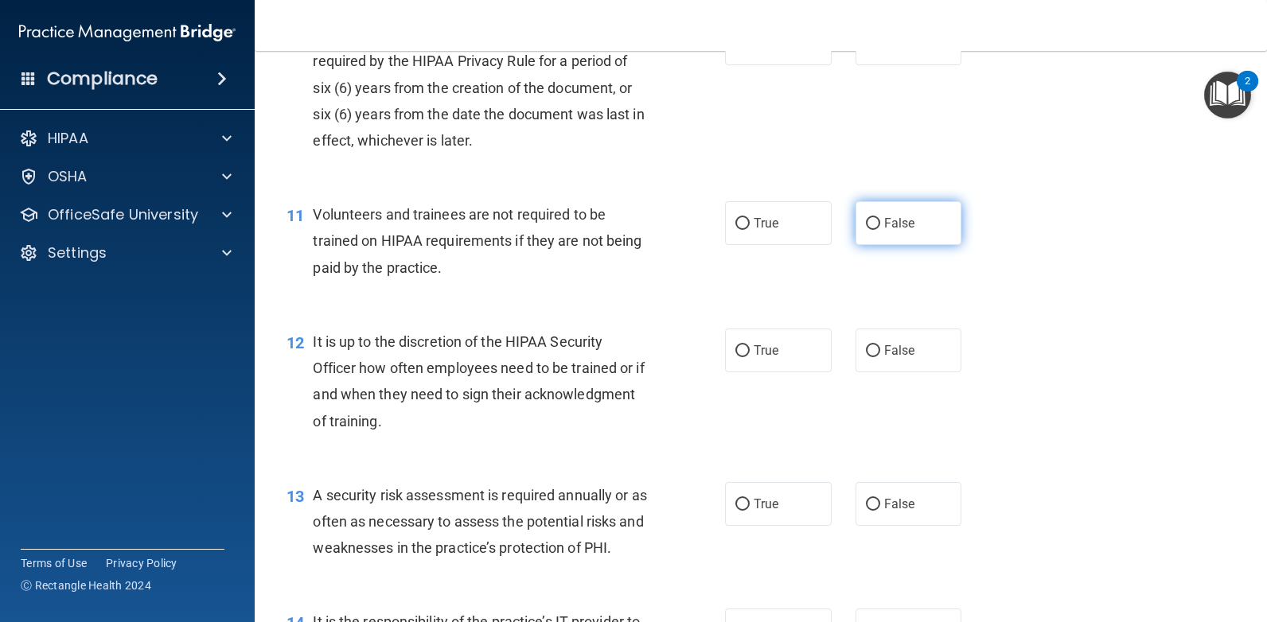
click at [869, 224] on input "False" at bounding box center [873, 224] width 14 height 12
radio input "true"
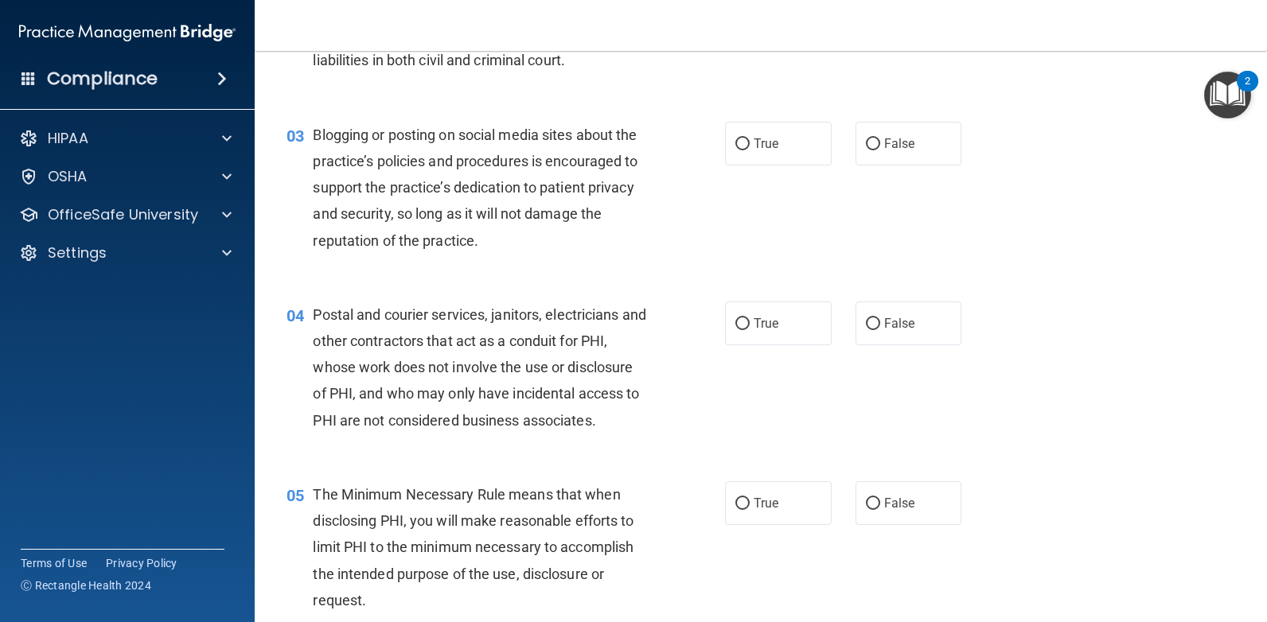
scroll to position [0, 0]
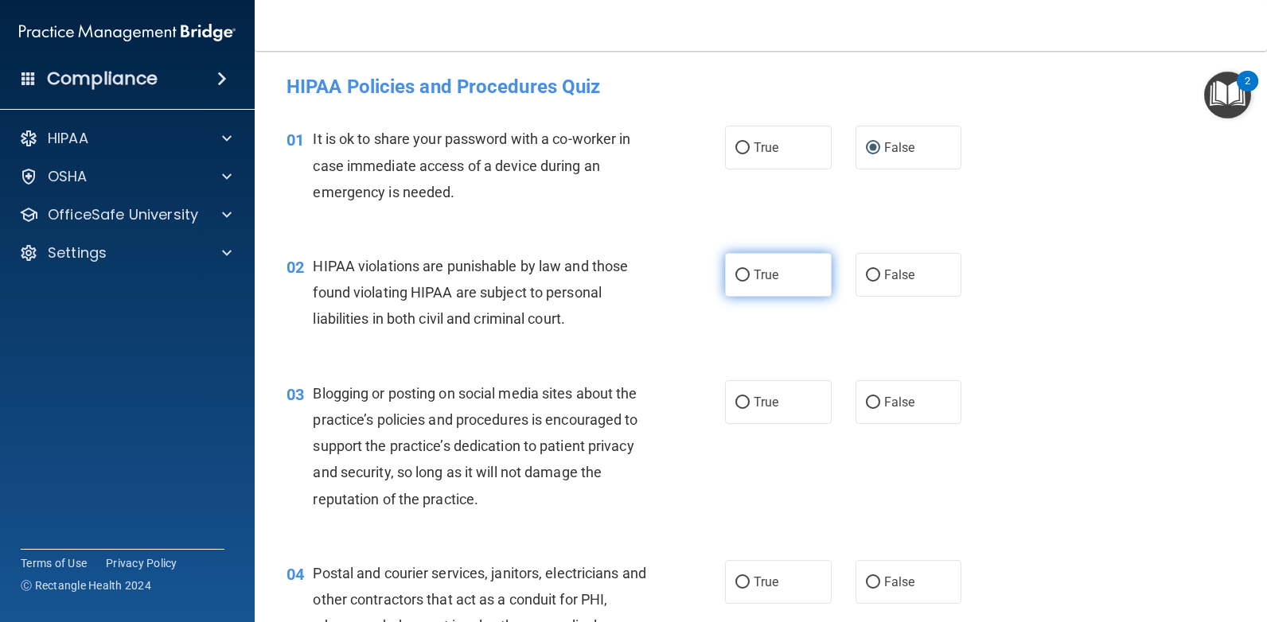
click at [735, 275] on input "True" at bounding box center [742, 276] width 14 height 12
radio input "true"
click at [866, 397] on input "False" at bounding box center [873, 403] width 14 height 12
radio input "true"
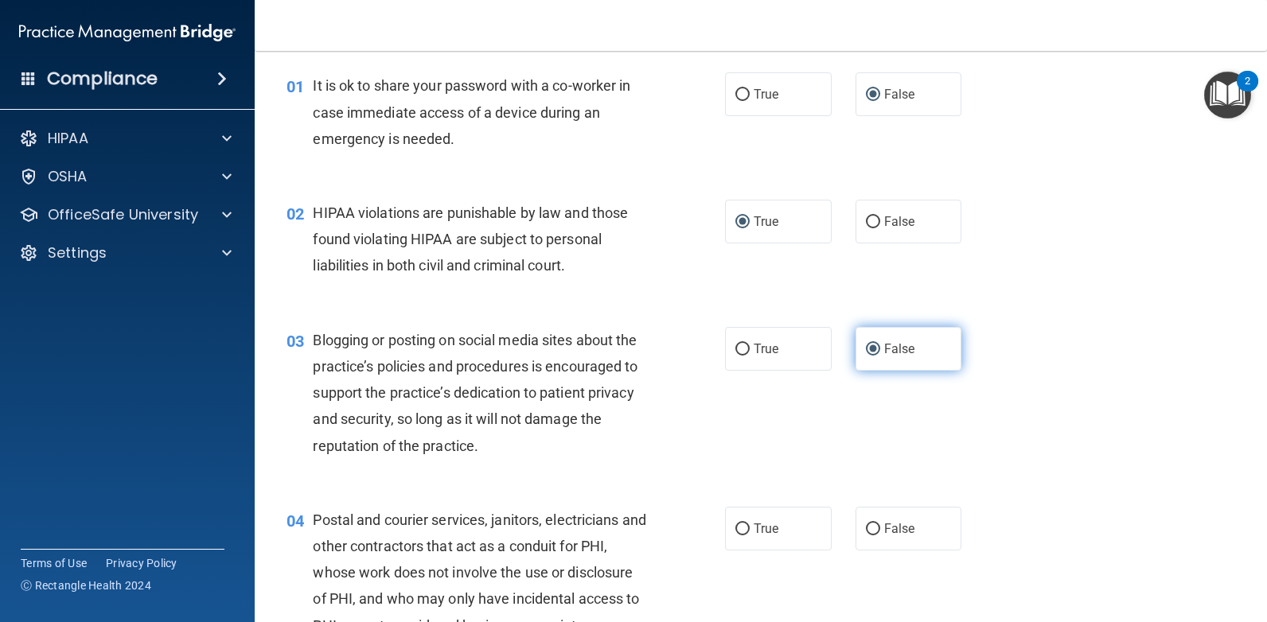
scroll to position [159, 0]
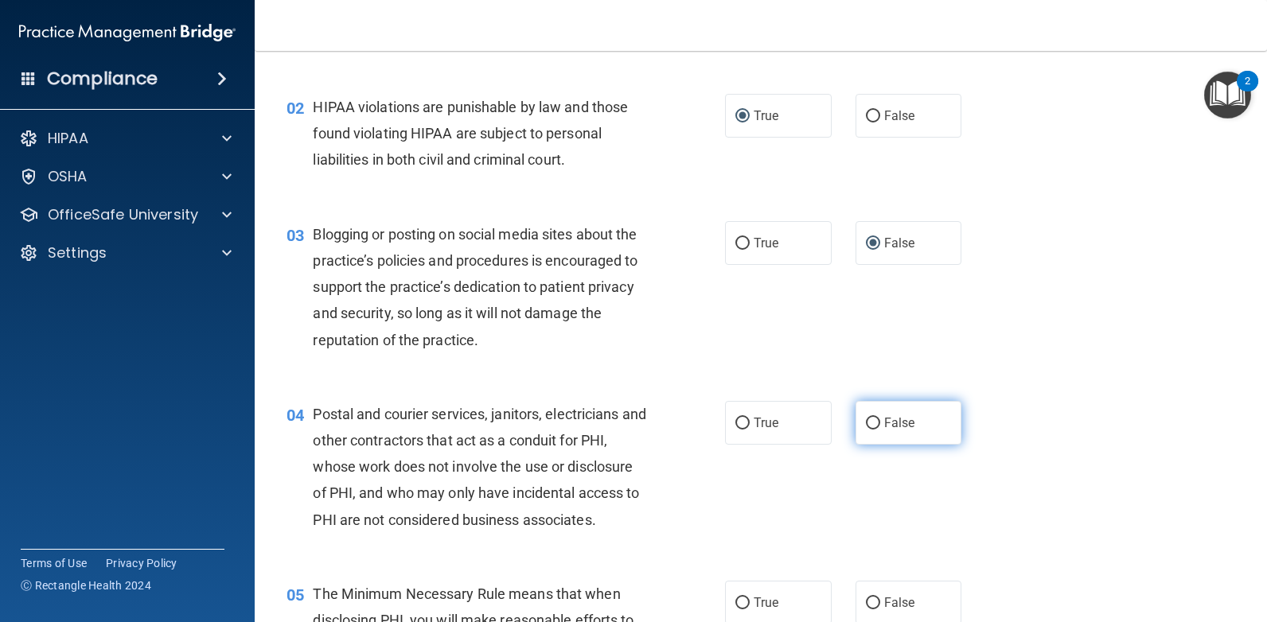
click at [866, 419] on input "False" at bounding box center [873, 424] width 14 height 12
radio input "true"
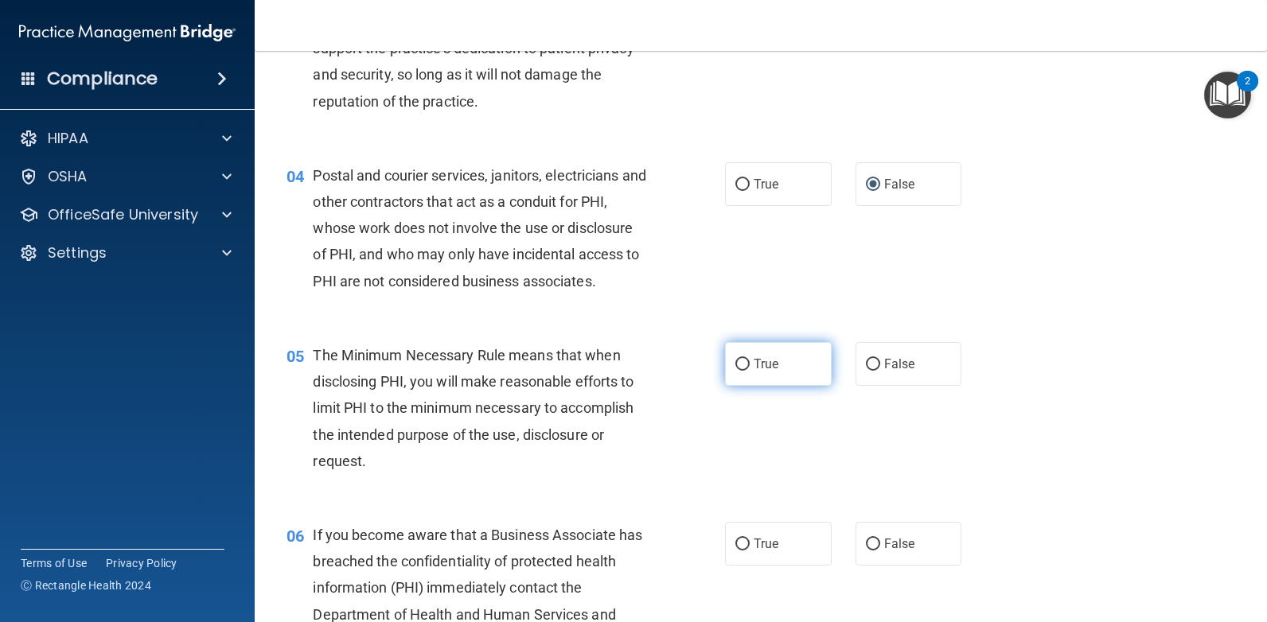
click at [739, 359] on input "True" at bounding box center [742, 365] width 14 height 12
radio input "true"
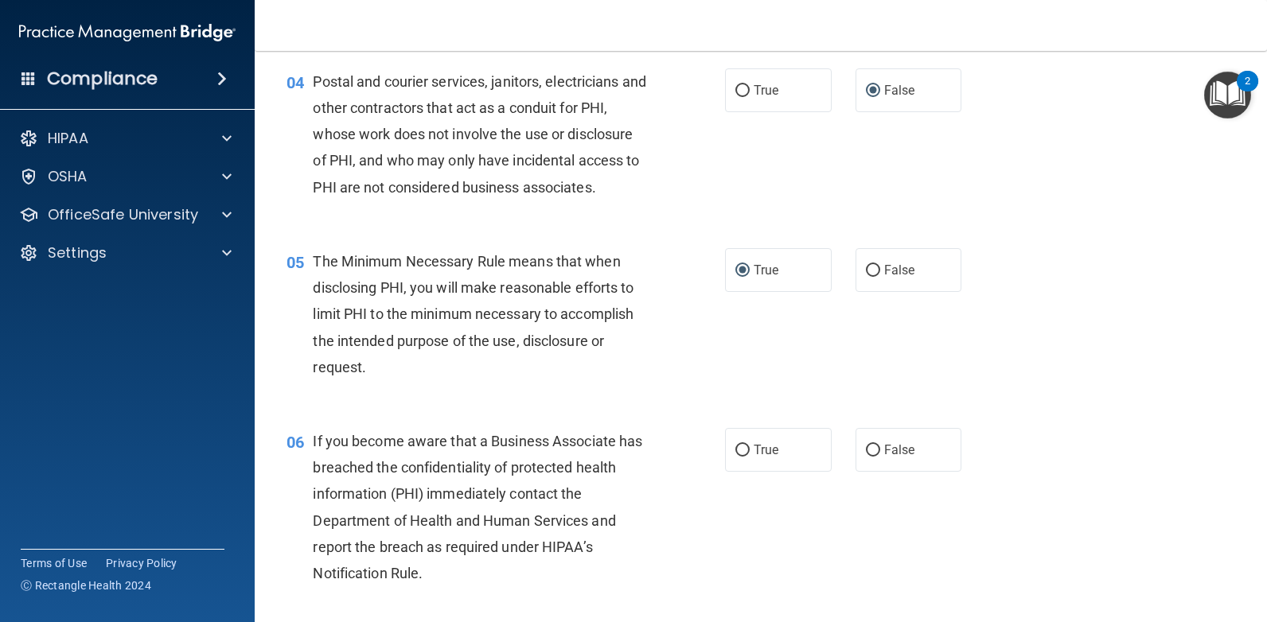
scroll to position [557, 0]
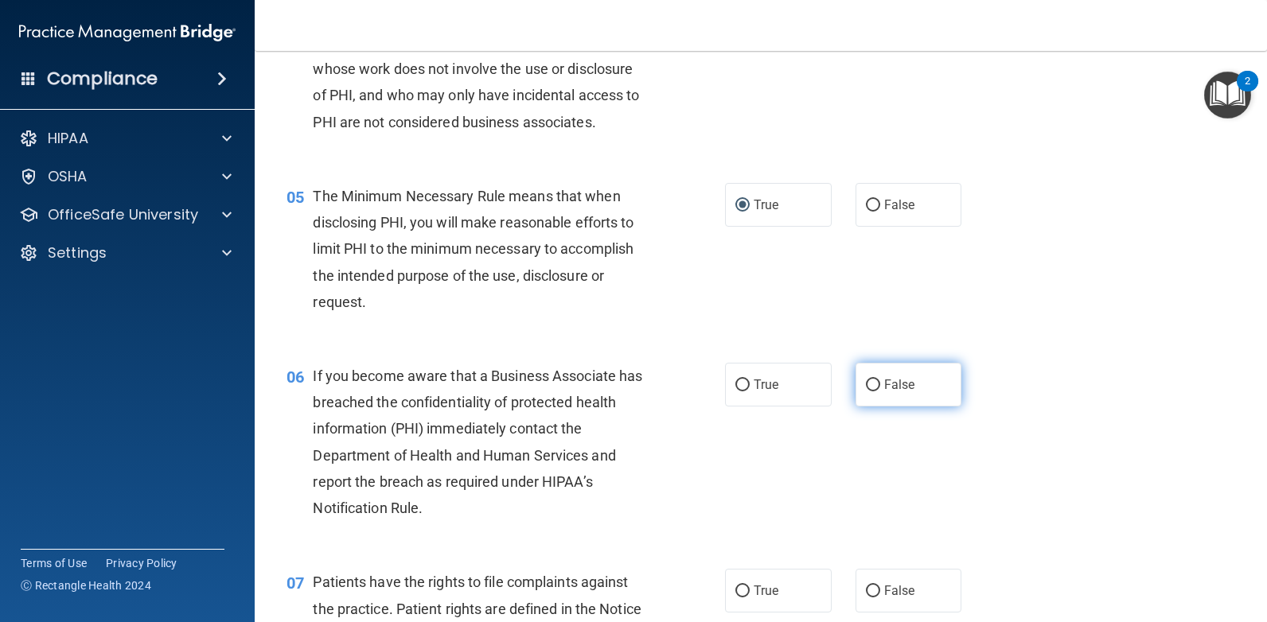
click at [866, 383] on input "False" at bounding box center [873, 386] width 14 height 12
radio input "true"
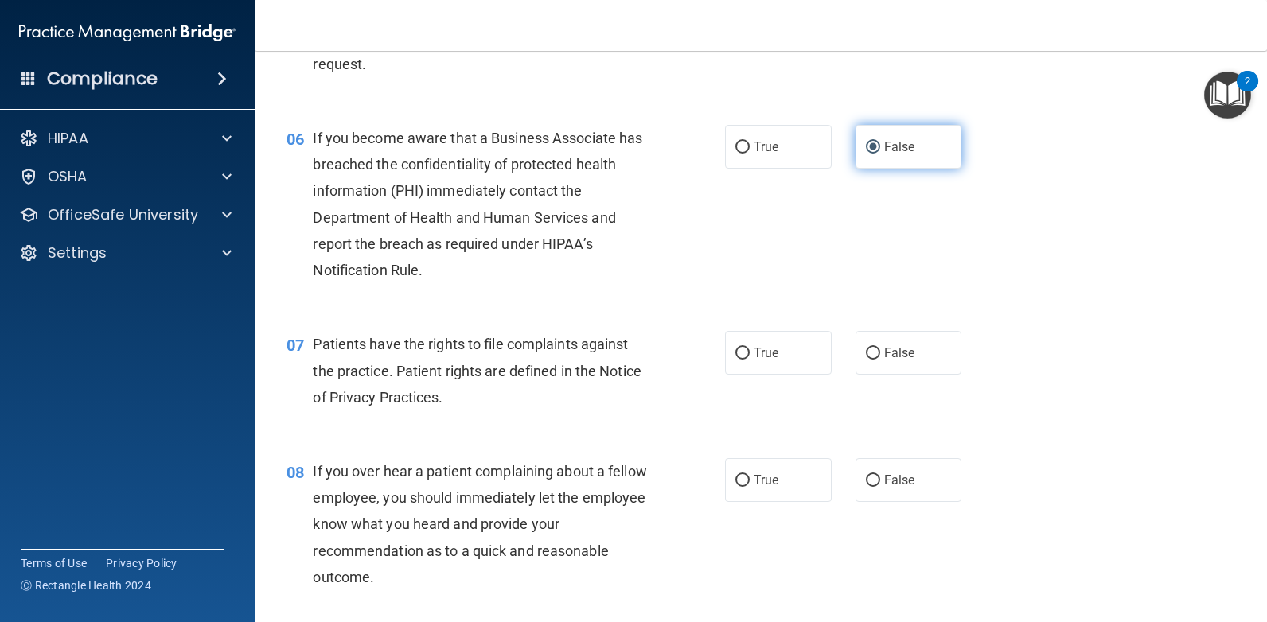
scroll to position [796, 0]
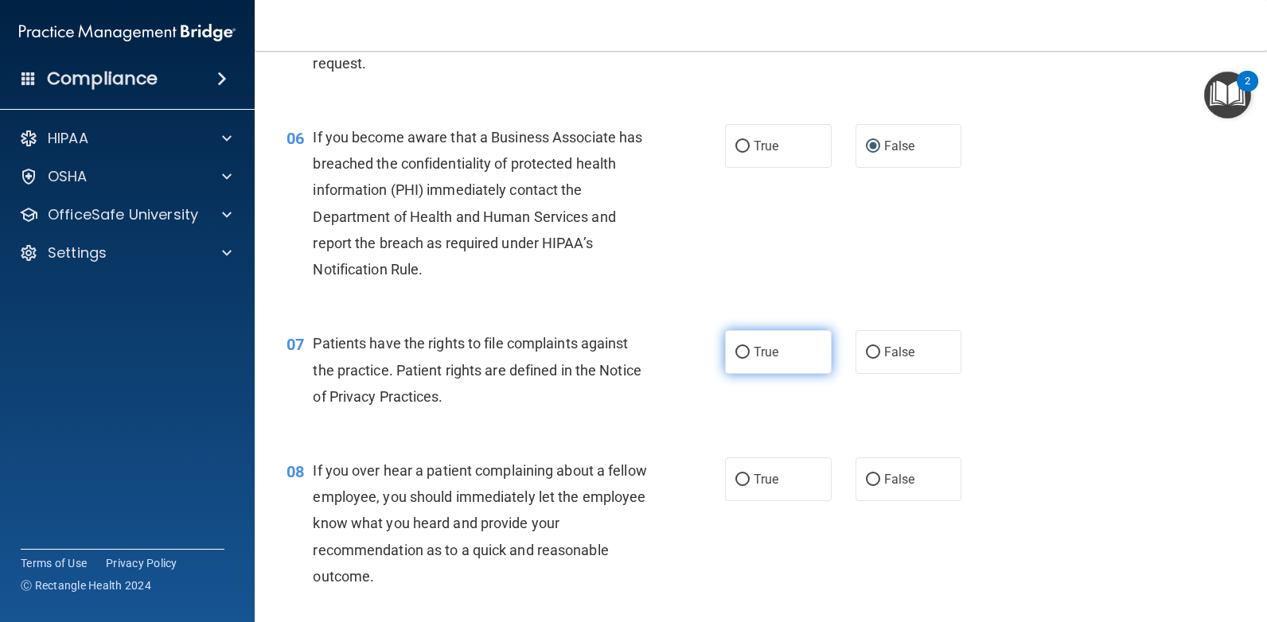
click at [740, 350] on input "True" at bounding box center [742, 353] width 14 height 12
radio input "true"
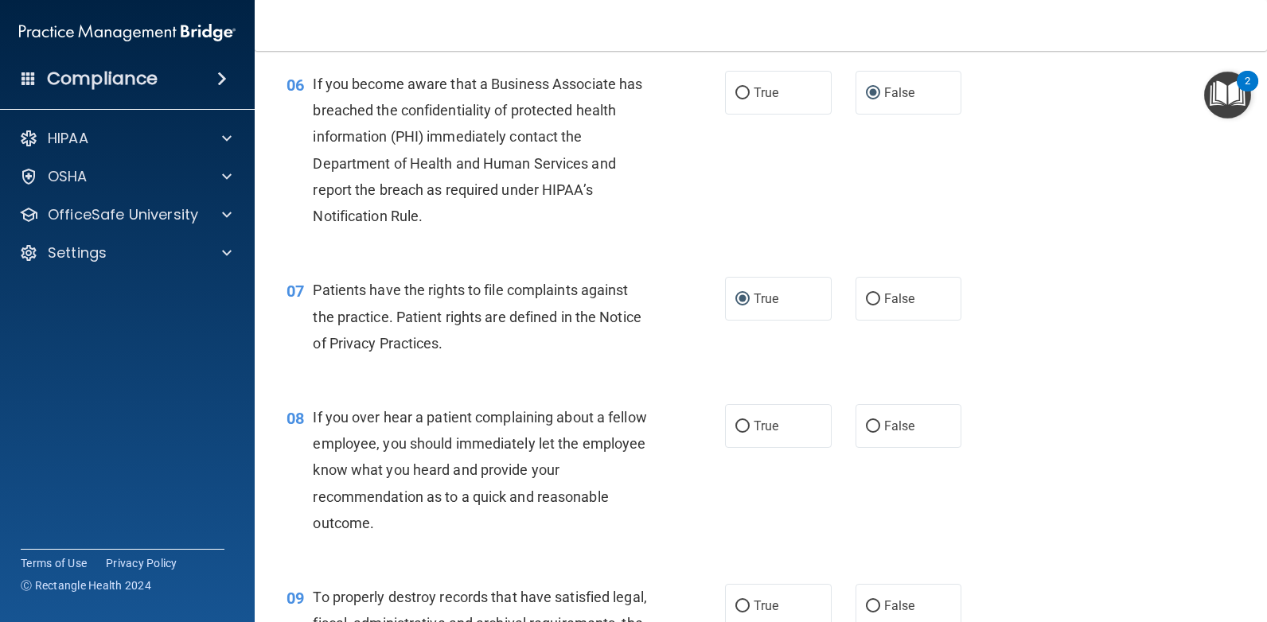
scroll to position [955, 0]
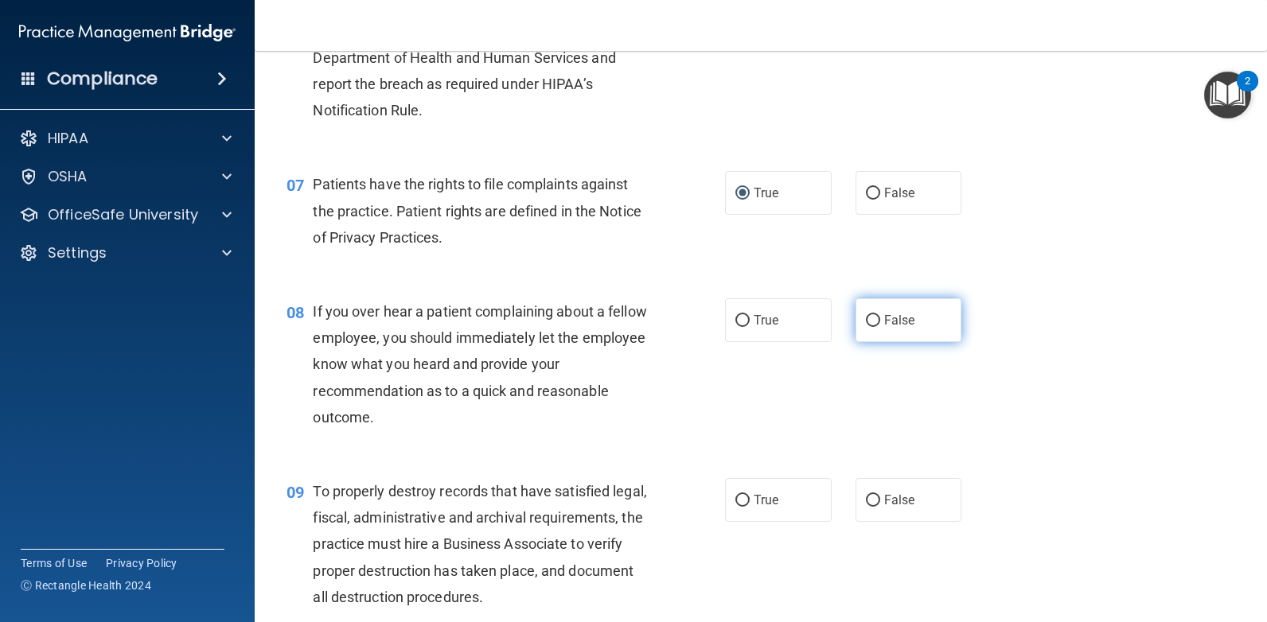
click at [866, 318] on input "False" at bounding box center [873, 321] width 14 height 12
radio input "true"
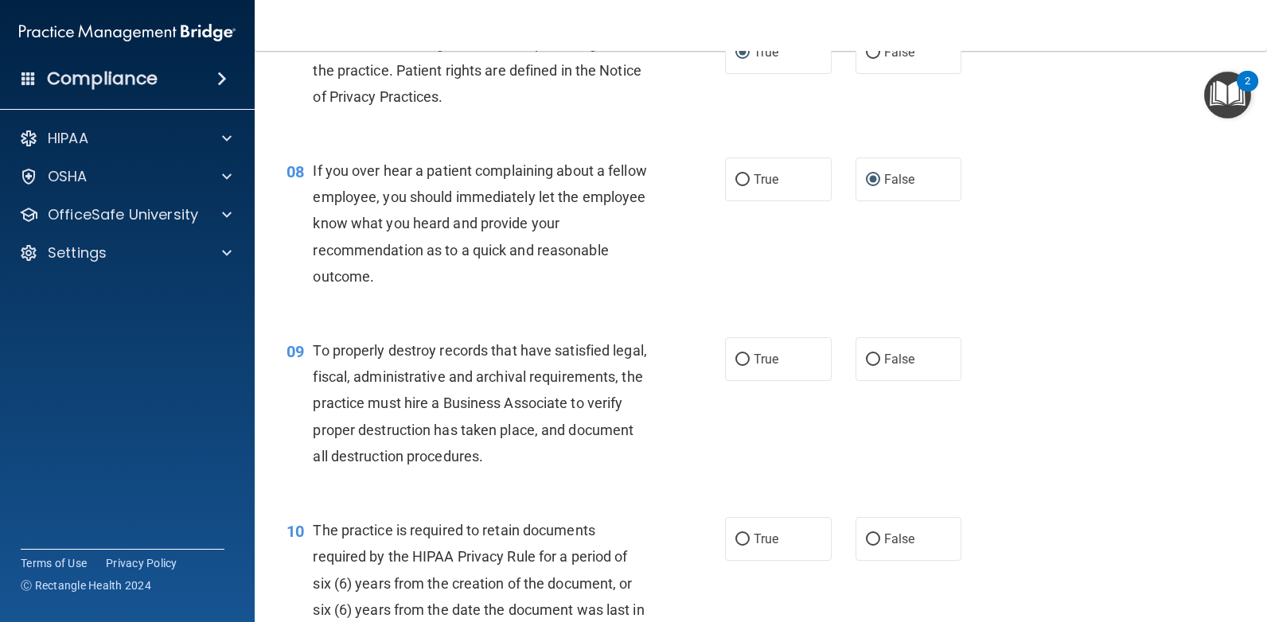
scroll to position [1194, 0]
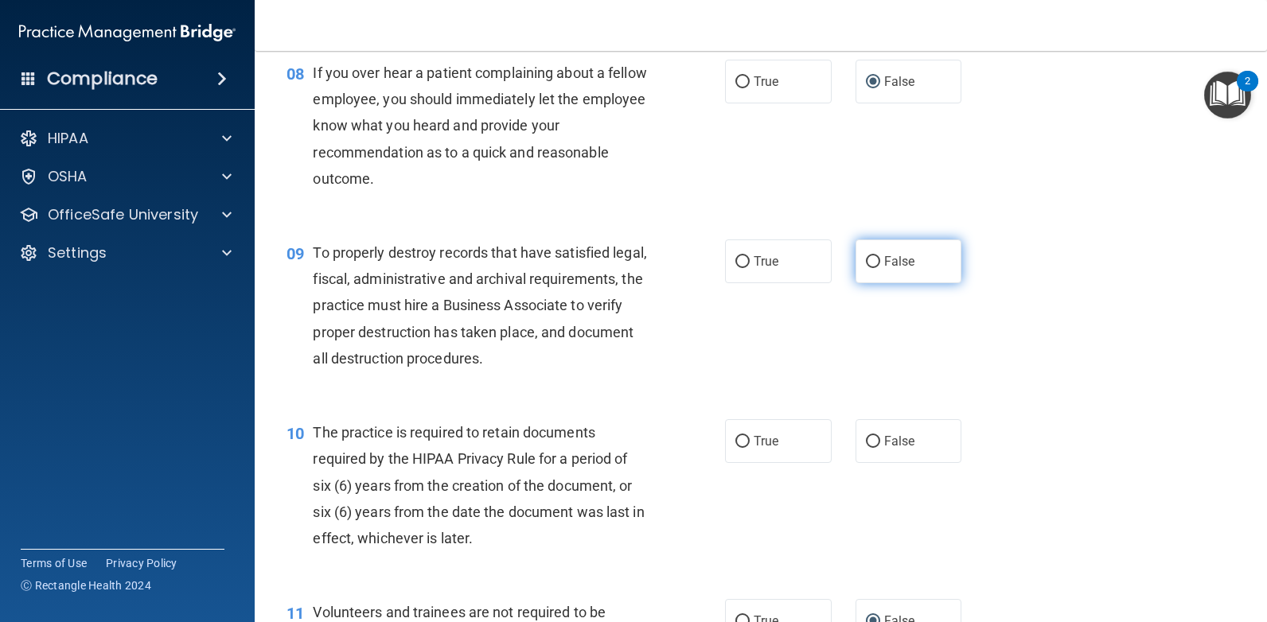
click at [866, 261] on input "False" at bounding box center [873, 262] width 14 height 12
radio input "true"
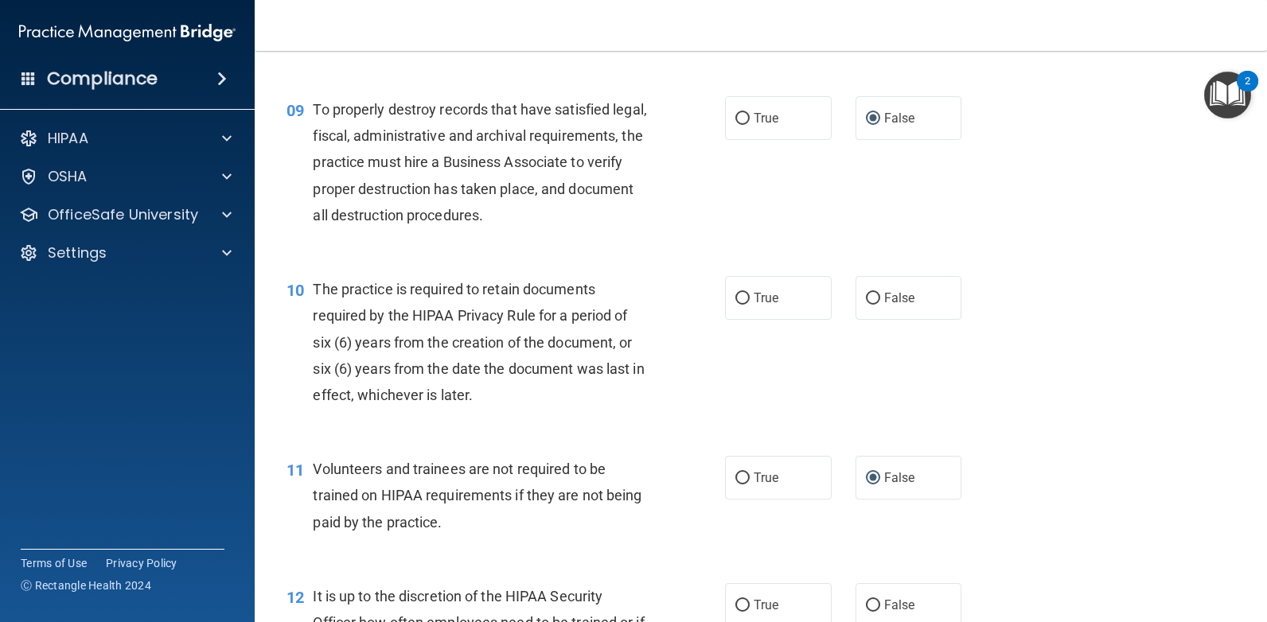
scroll to position [1353, 0]
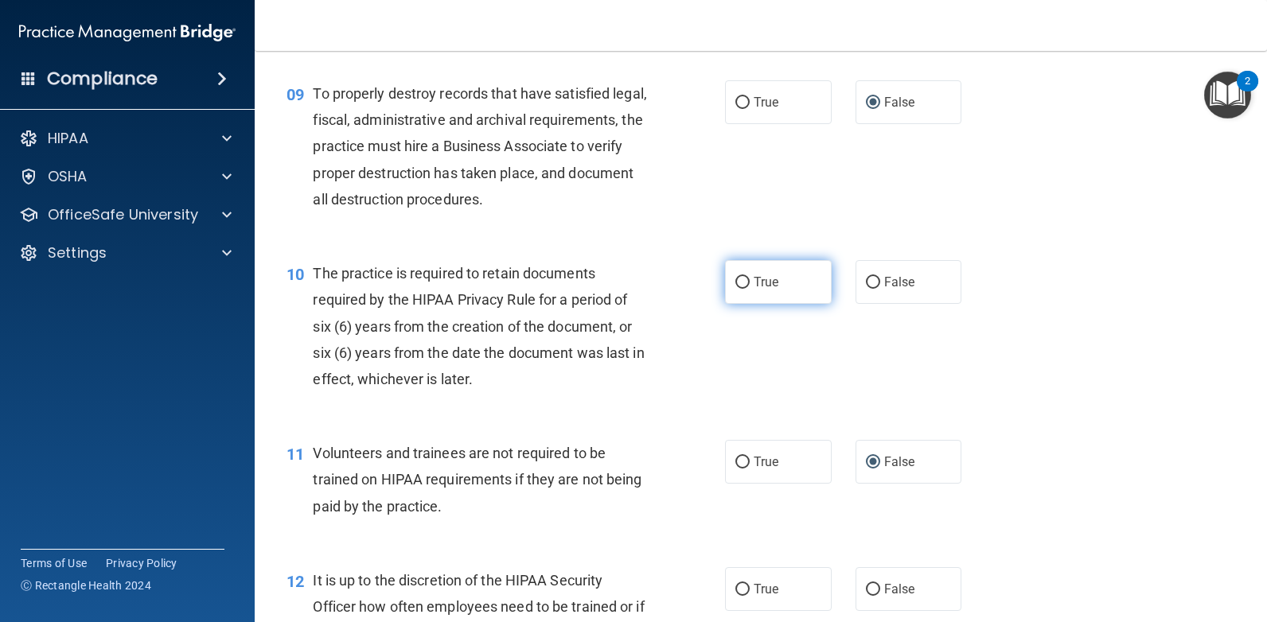
click at [741, 283] on input "True" at bounding box center [742, 283] width 14 height 12
radio input "true"
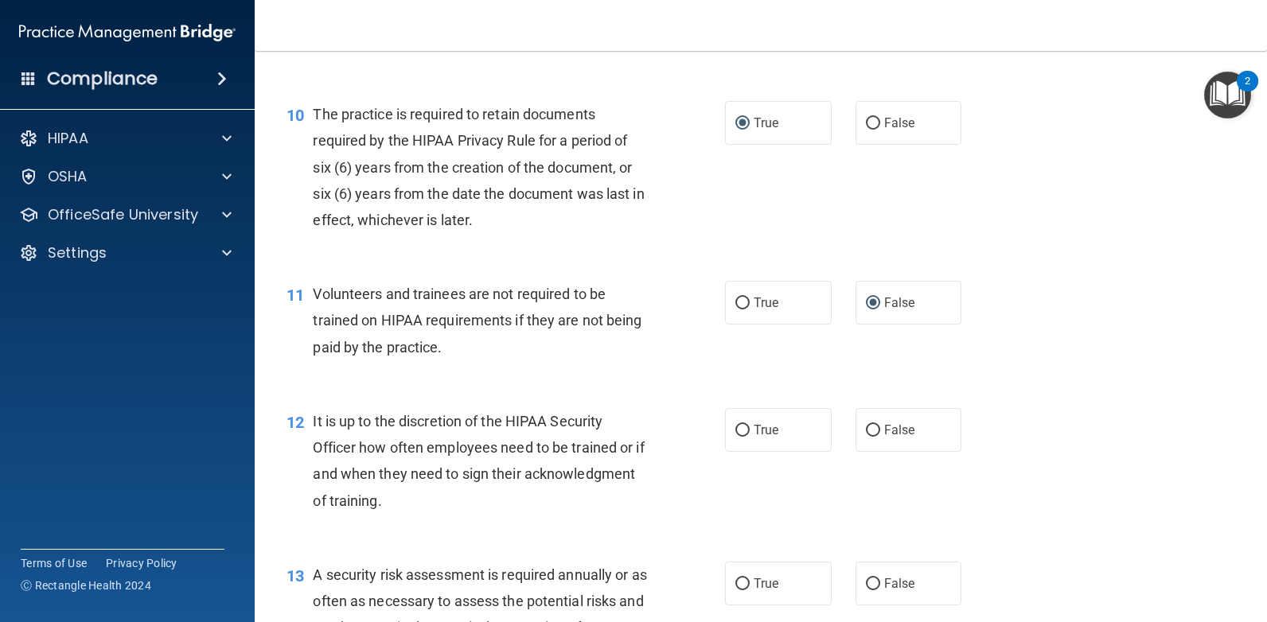
scroll to position [1592, 0]
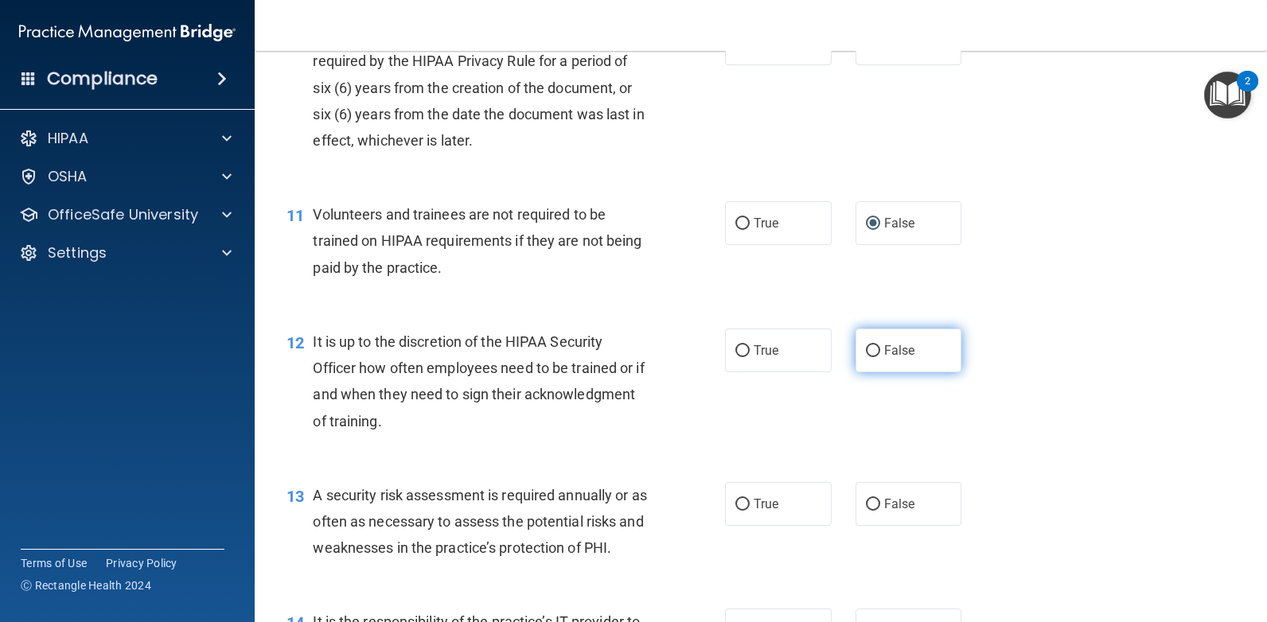
click at [867, 349] on input "False" at bounding box center [873, 351] width 14 height 12
radio input "true"
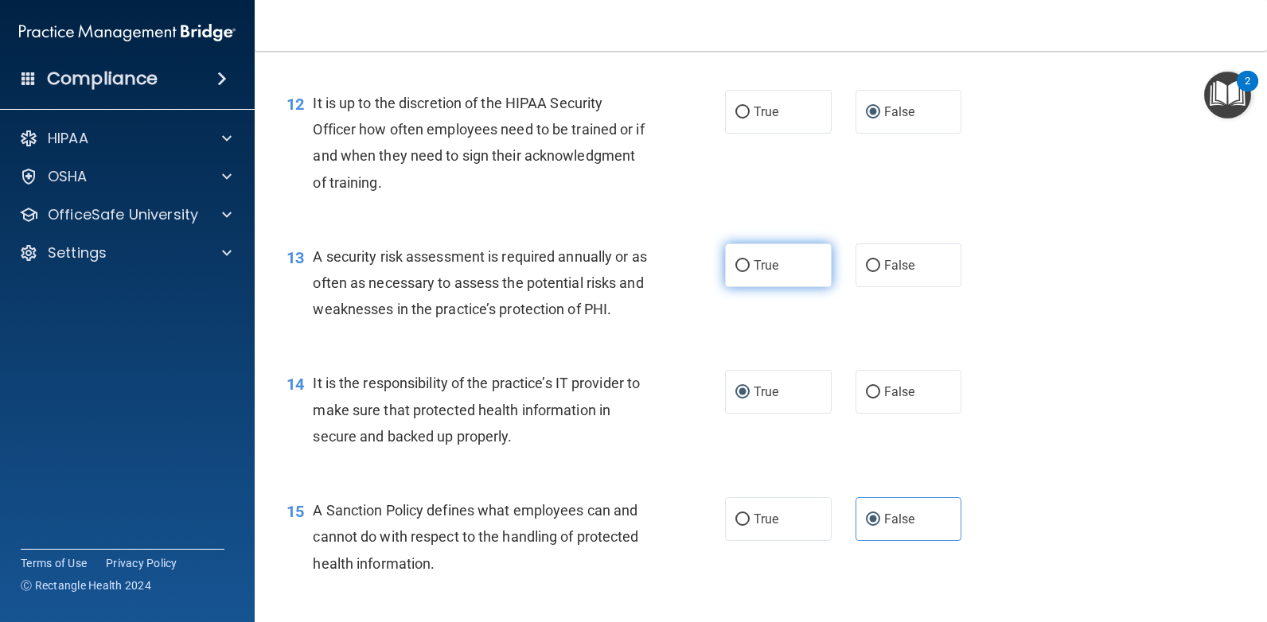
click at [743, 264] on input "True" at bounding box center [742, 266] width 14 height 12
radio input "true"
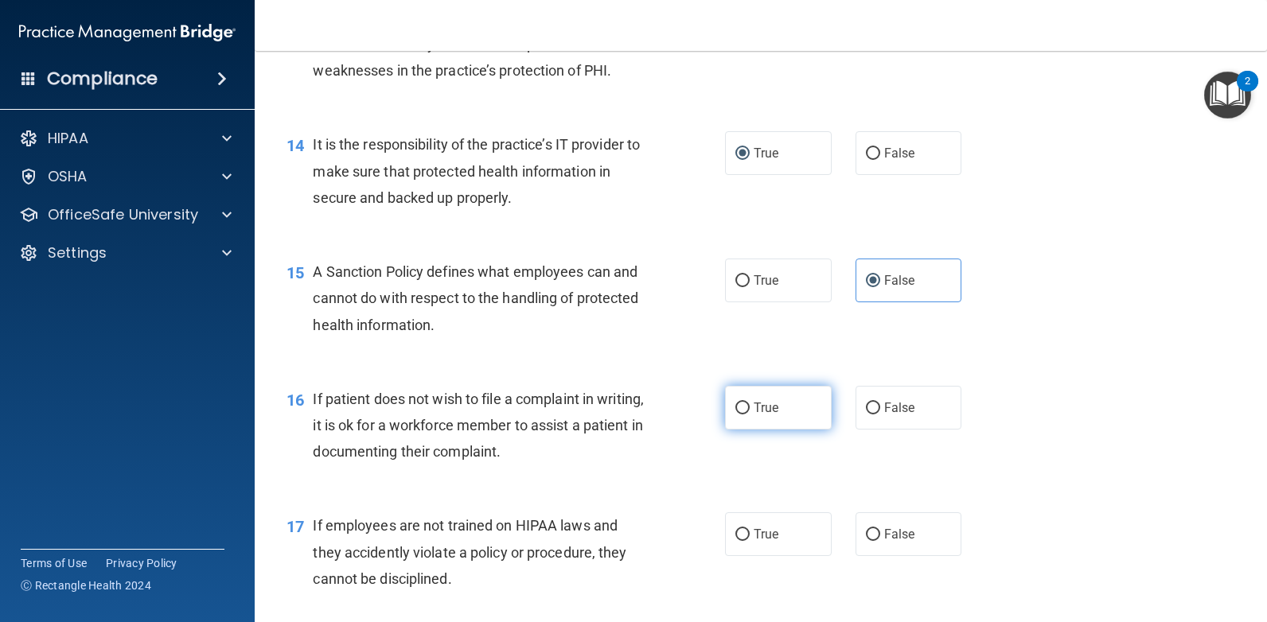
click at [740, 397] on label "True" at bounding box center [778, 408] width 107 height 44
click at [740, 403] on input "True" at bounding box center [742, 409] width 14 height 12
radio input "true"
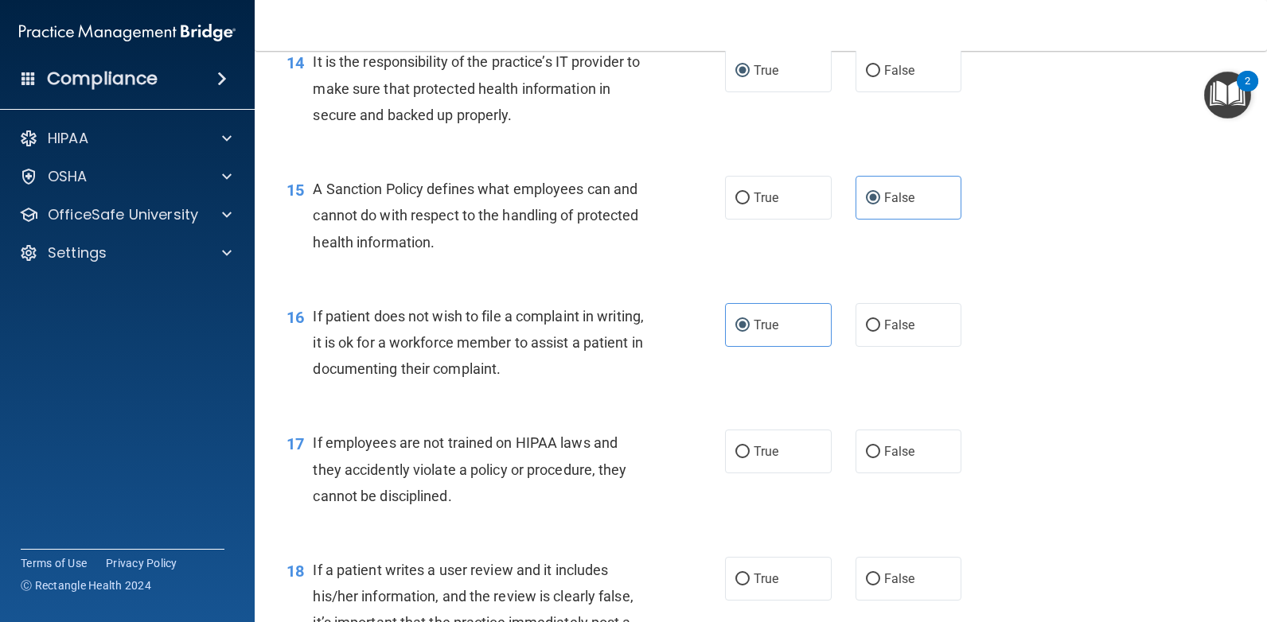
scroll to position [2228, 0]
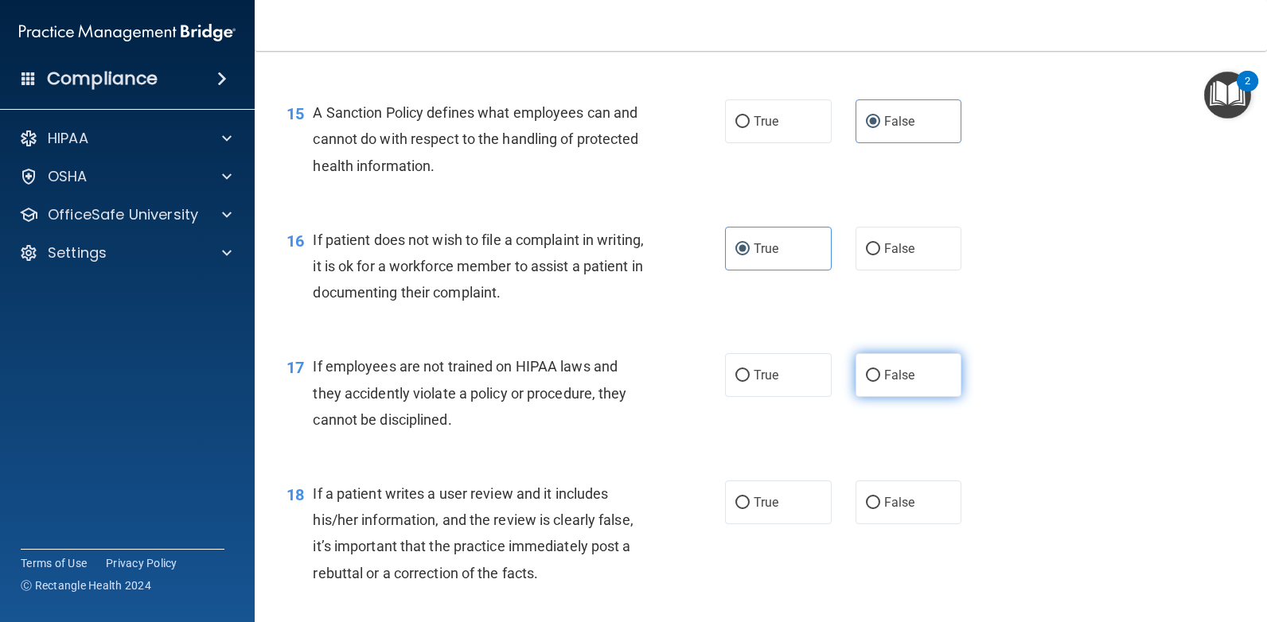
click at [869, 376] on input "False" at bounding box center [873, 376] width 14 height 12
radio input "true"
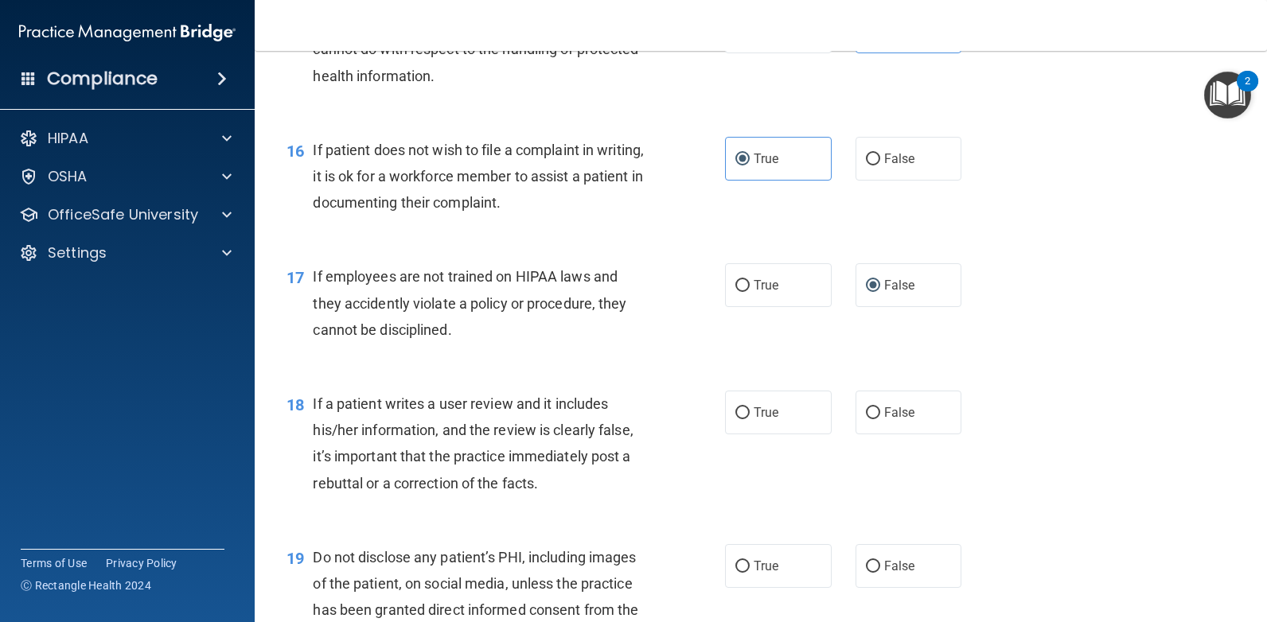
scroll to position [2387, 0]
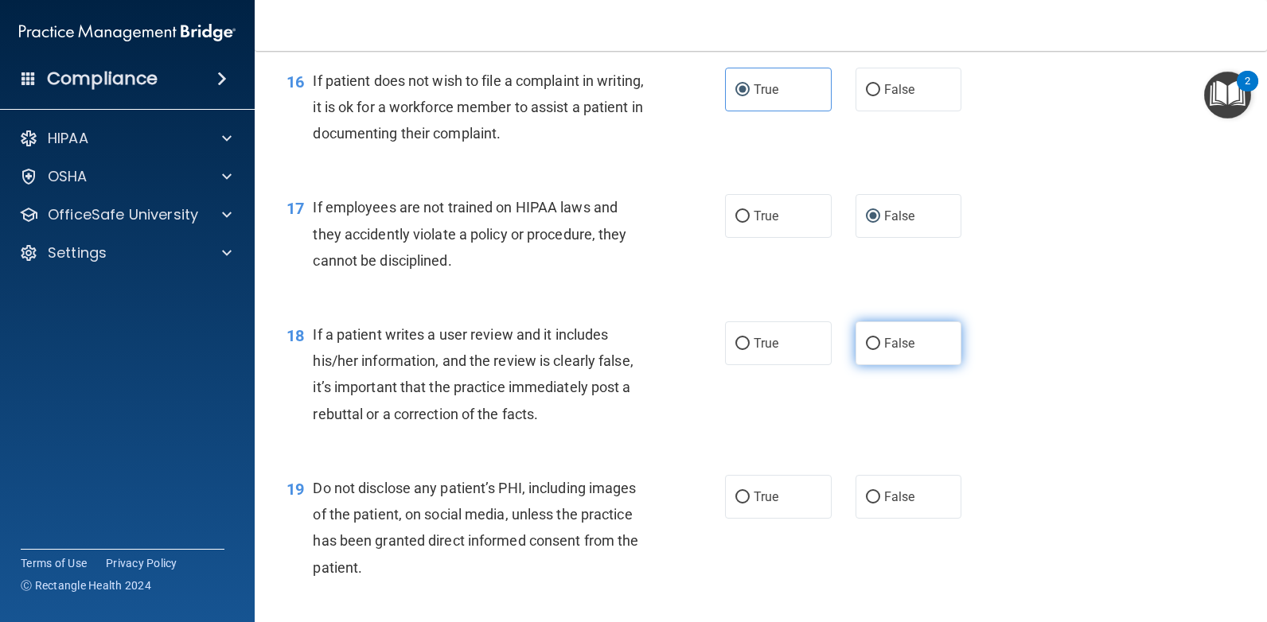
click at [866, 344] on input "False" at bounding box center [873, 344] width 14 height 12
radio input "true"
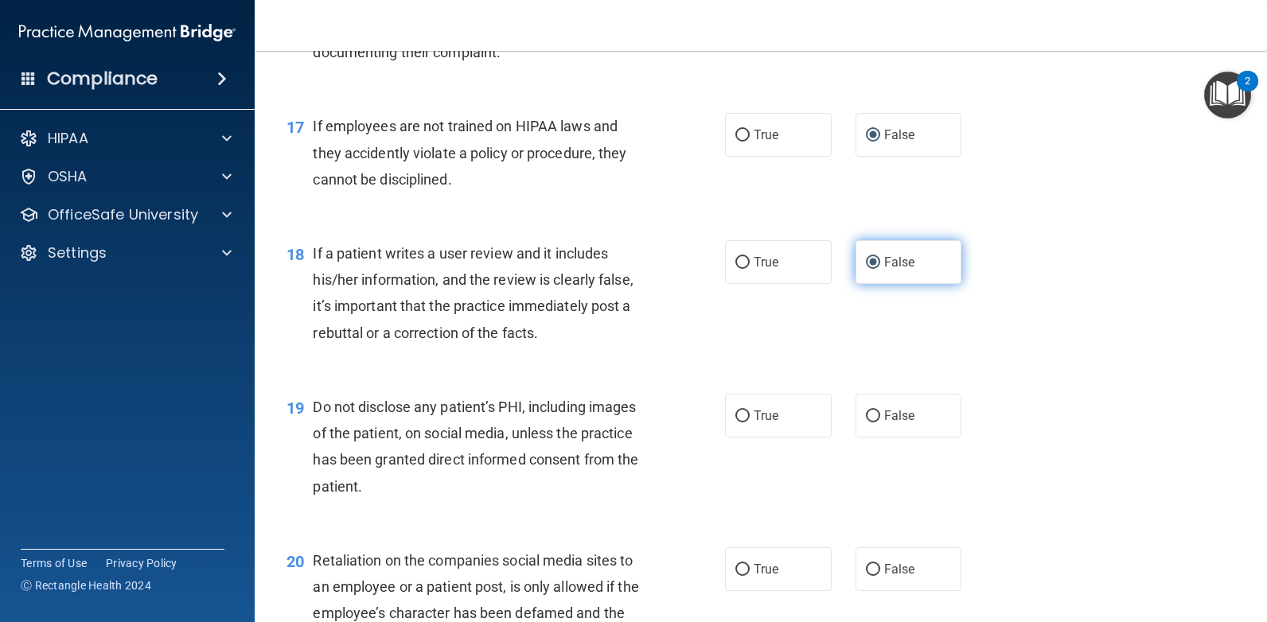
scroll to position [2547, 0]
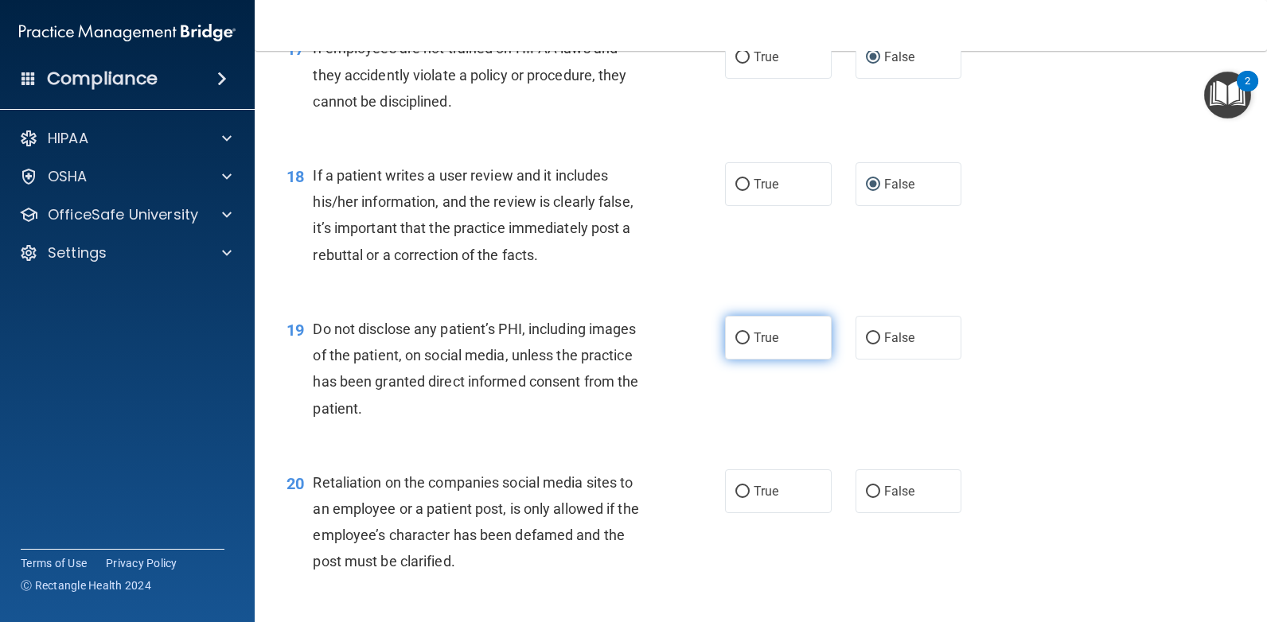
click at [740, 335] on input "True" at bounding box center [742, 339] width 14 height 12
radio input "true"
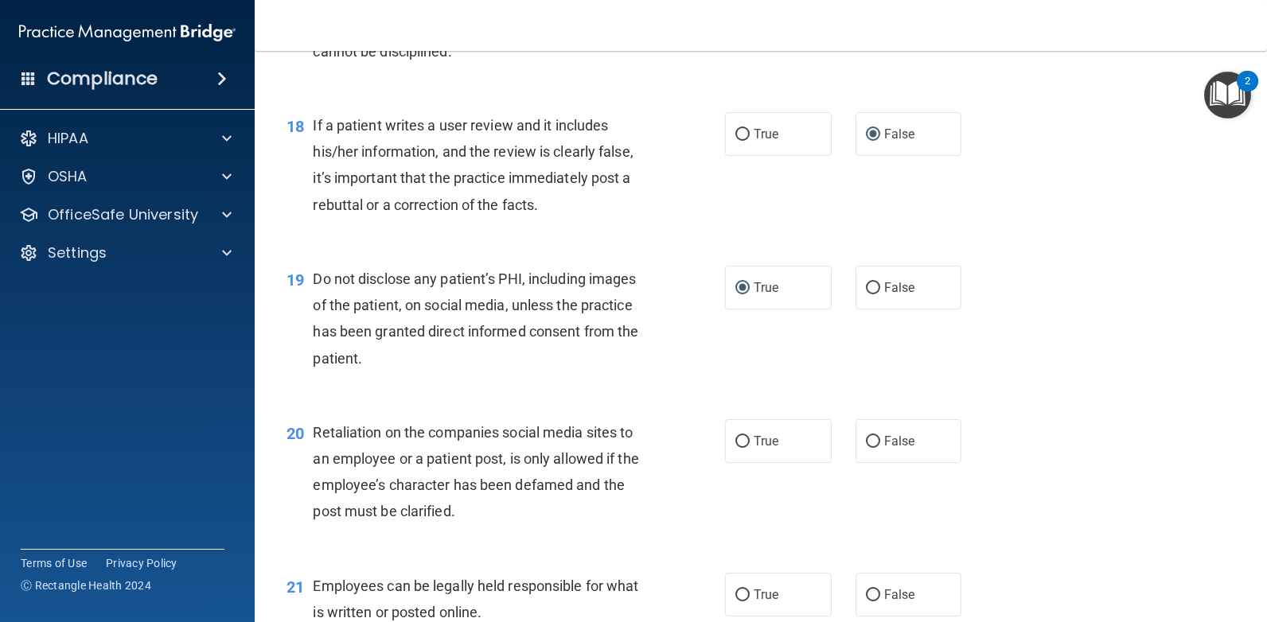
scroll to position [2706, 0]
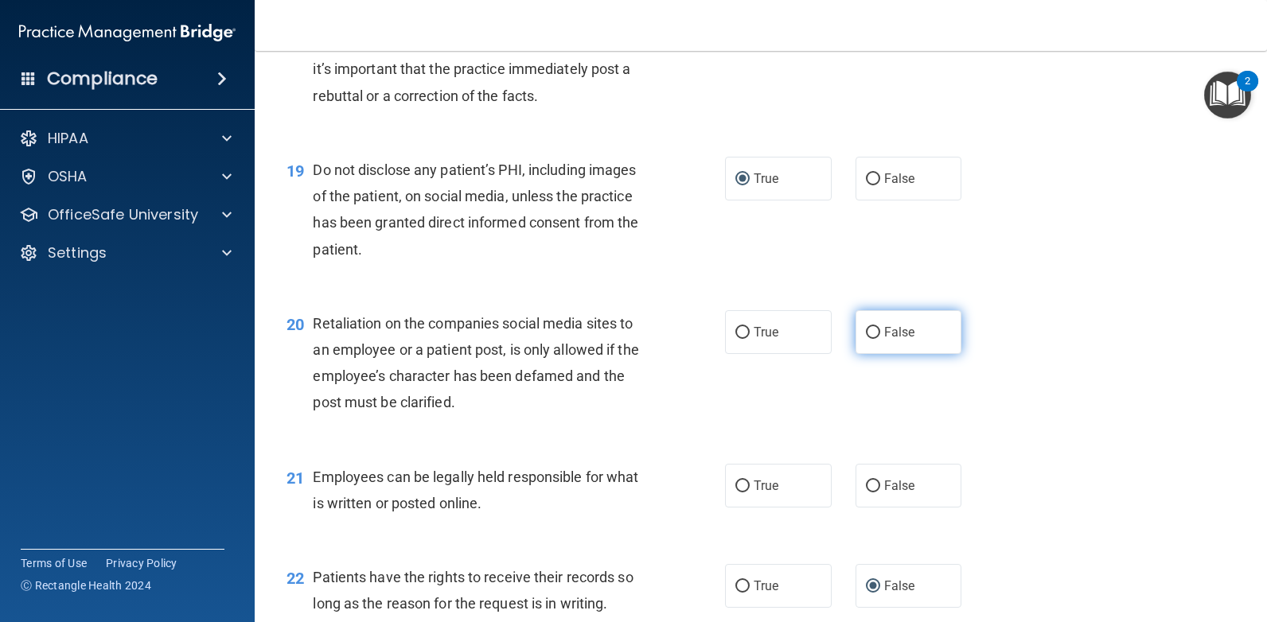
click at [867, 329] on input "False" at bounding box center [873, 333] width 14 height 12
radio input "true"
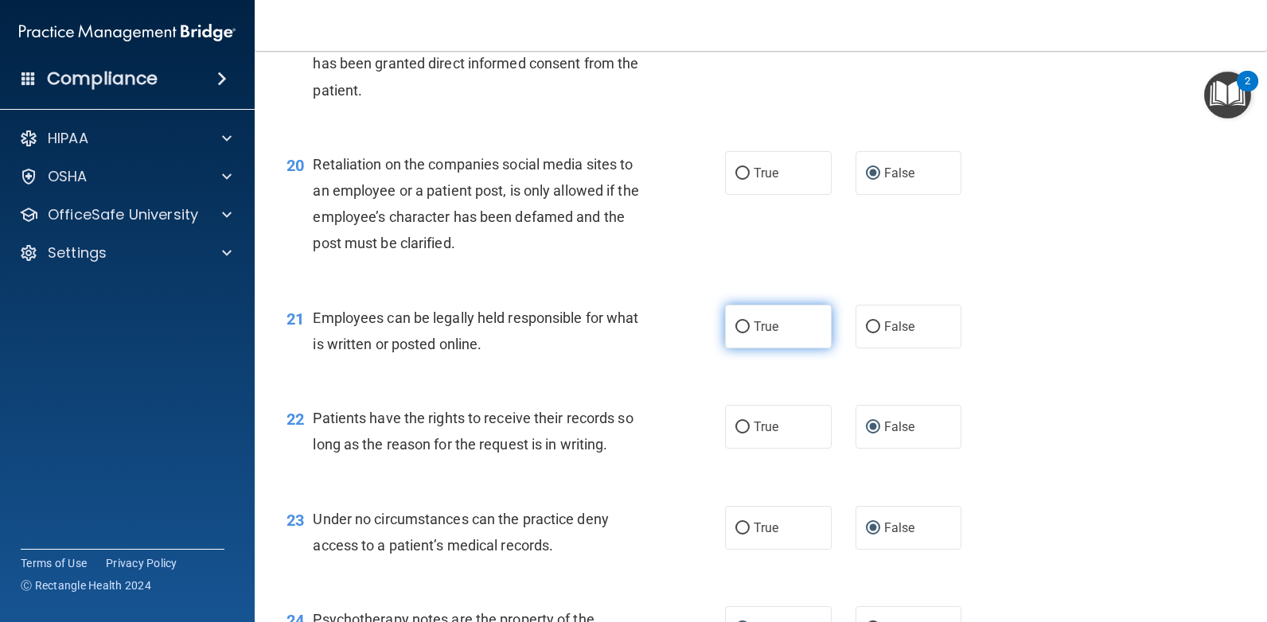
click at [735, 323] on input "True" at bounding box center [742, 328] width 14 height 12
radio input "true"
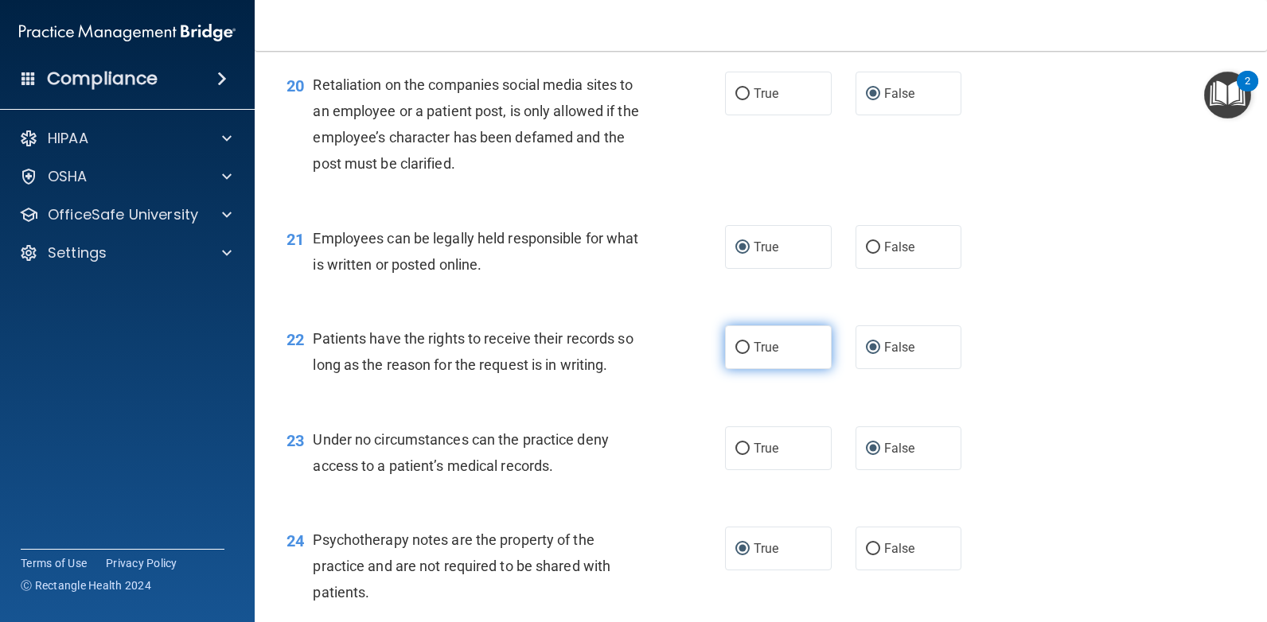
click at [740, 345] on input "True" at bounding box center [742, 348] width 14 height 12
radio input "true"
radio input "false"
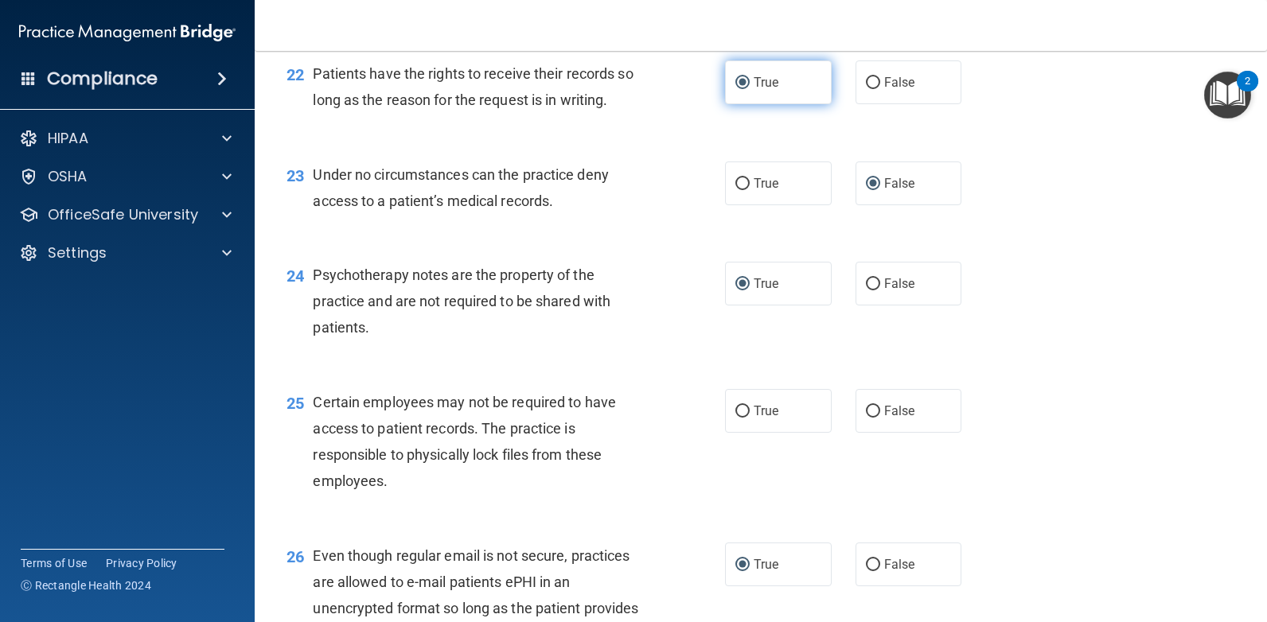
scroll to position [3342, 0]
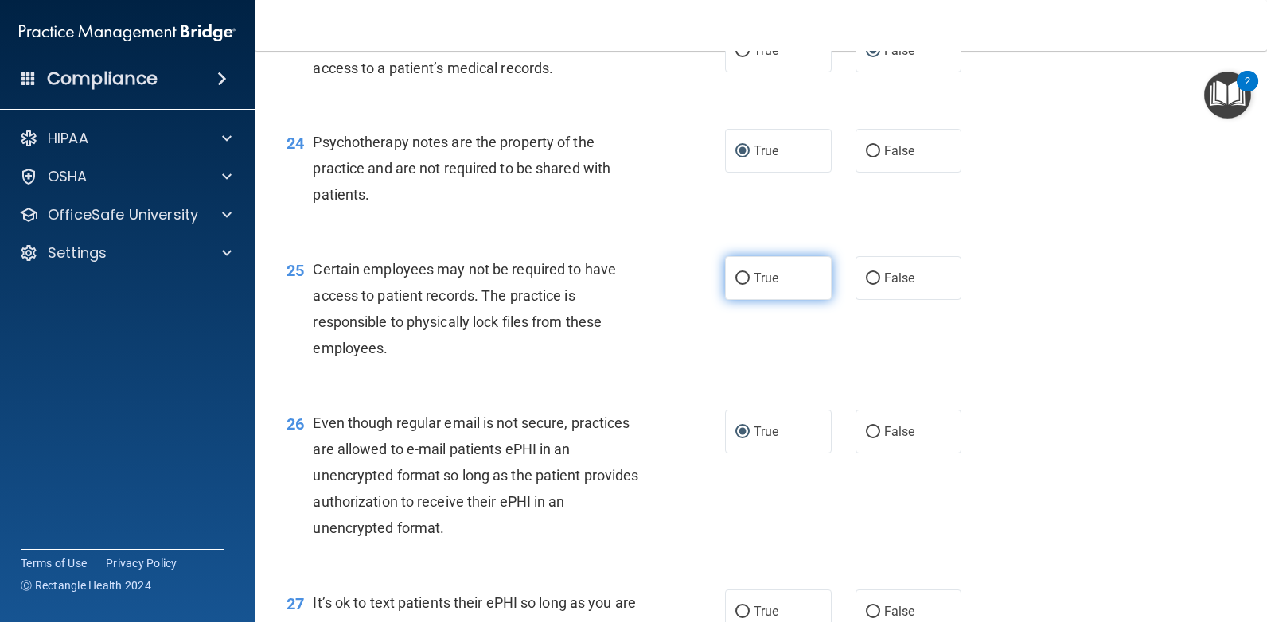
drag, startPoint x: 737, startPoint y: 280, endPoint x: 804, endPoint y: 295, distance: 68.5
click at [737, 279] on input "True" at bounding box center [742, 279] width 14 height 12
radio input "true"
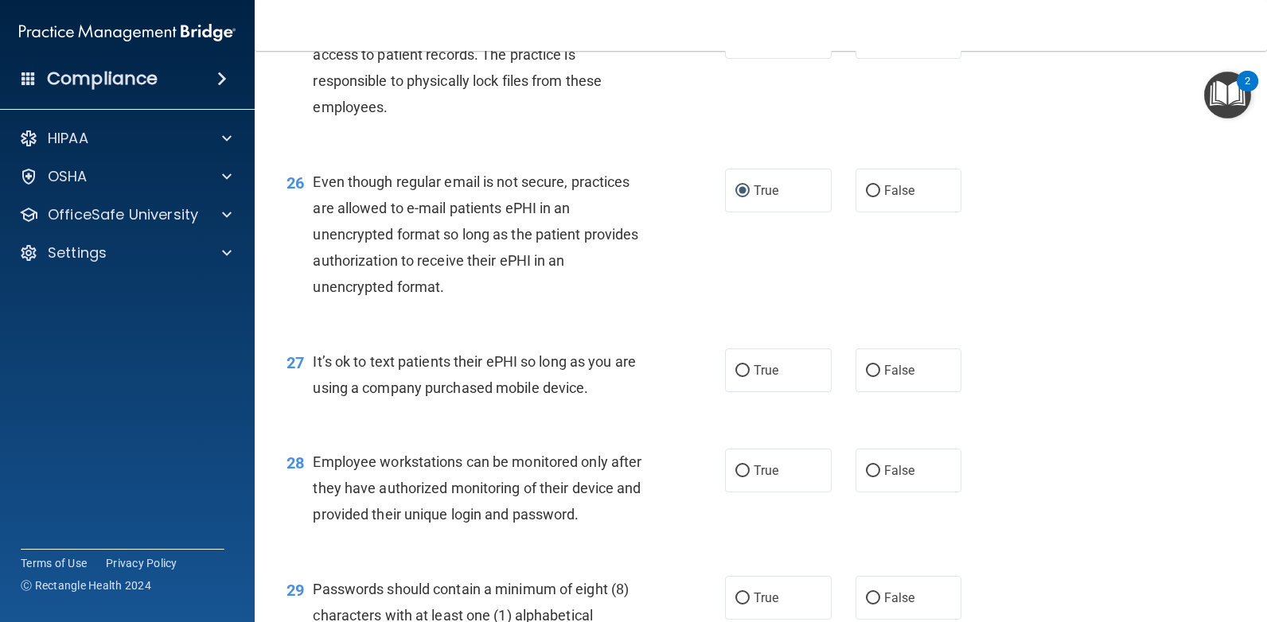
scroll to position [3661, 0]
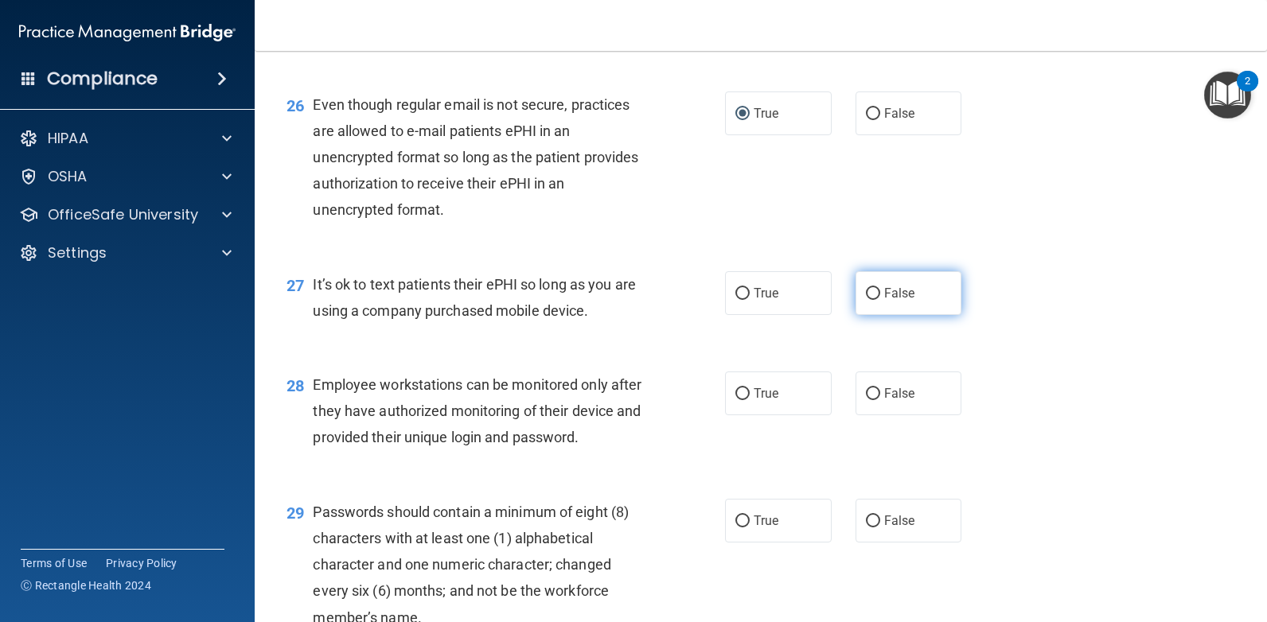
click at [866, 288] on input "False" at bounding box center [873, 294] width 14 height 12
radio input "true"
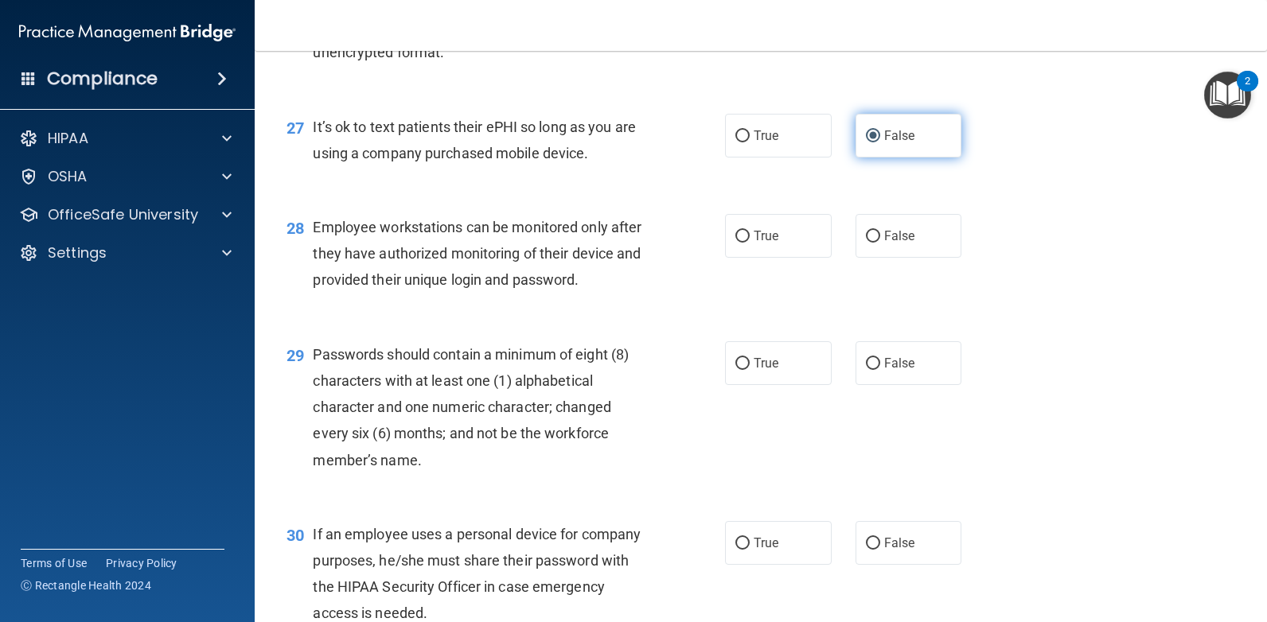
scroll to position [3820, 0]
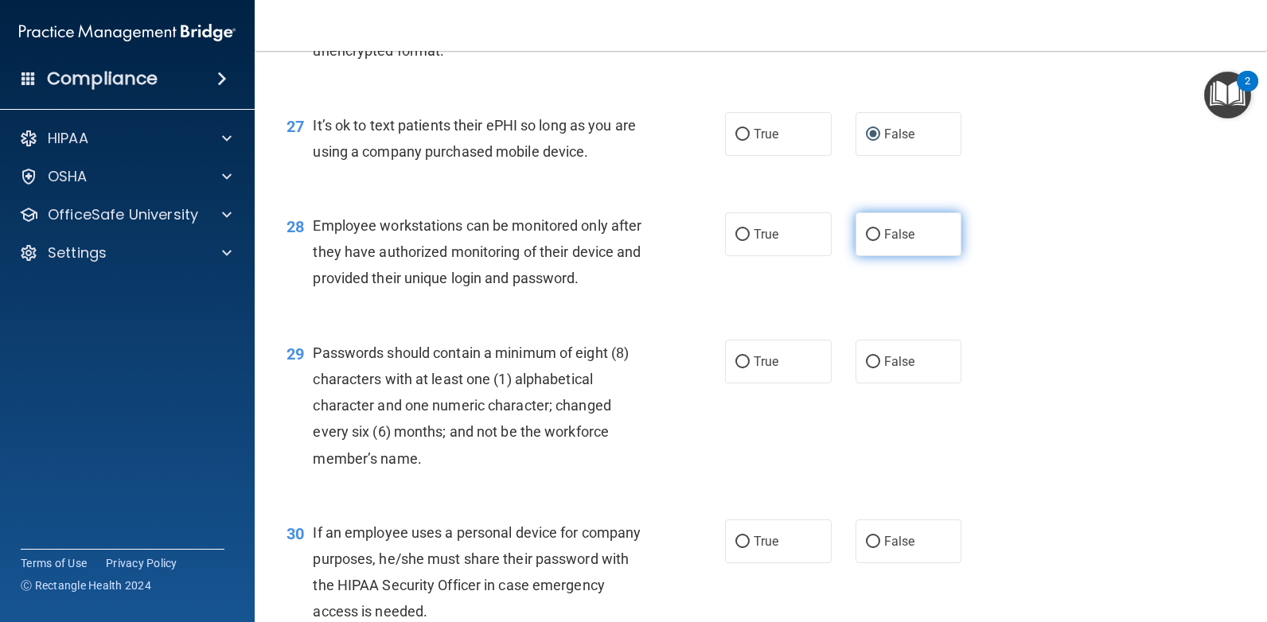
click at [869, 231] on input "False" at bounding box center [873, 235] width 14 height 12
radio input "true"
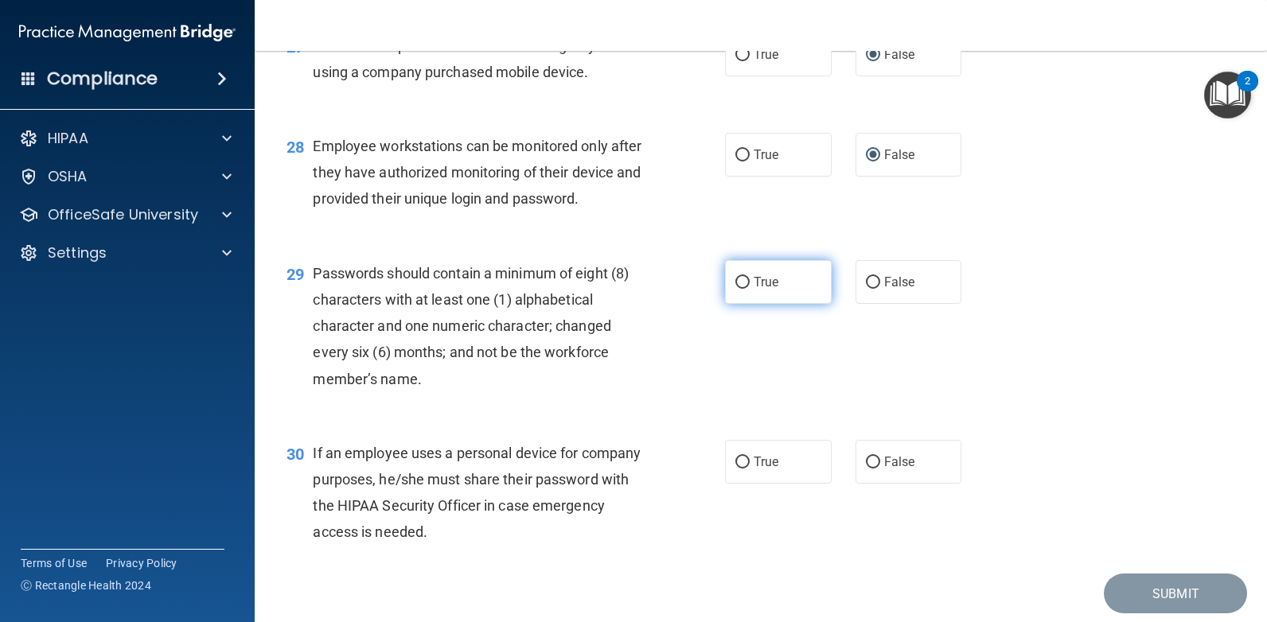
click at [739, 281] on input "True" at bounding box center [742, 283] width 14 height 12
radio input "true"
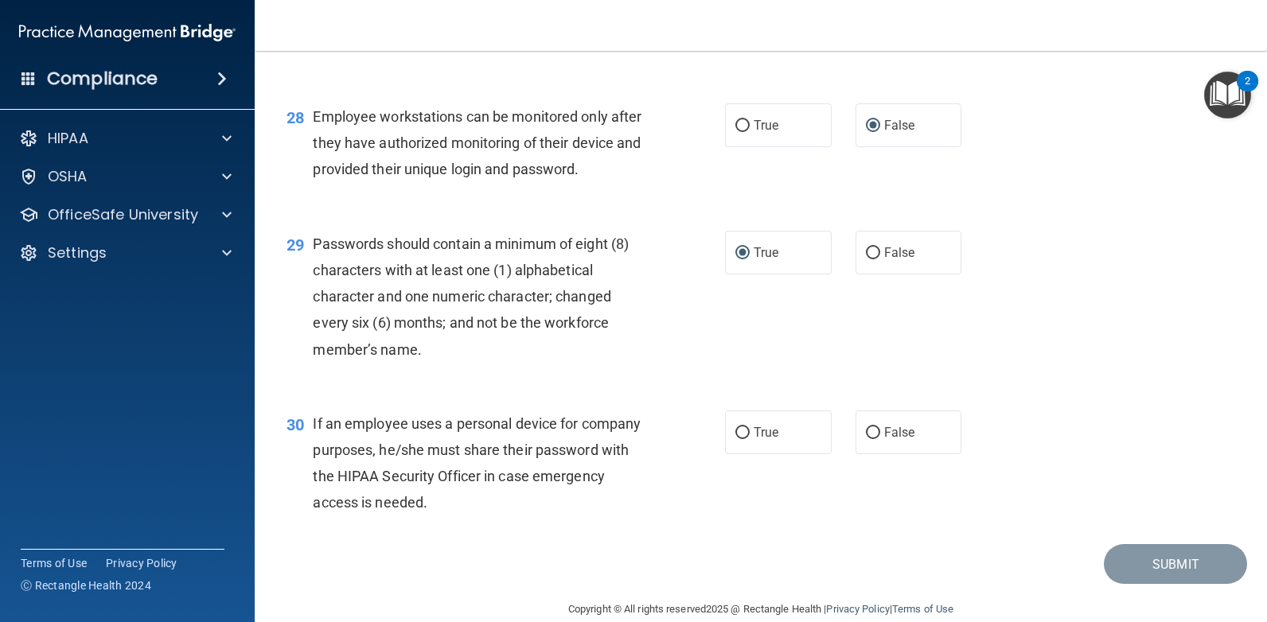
scroll to position [3954, 0]
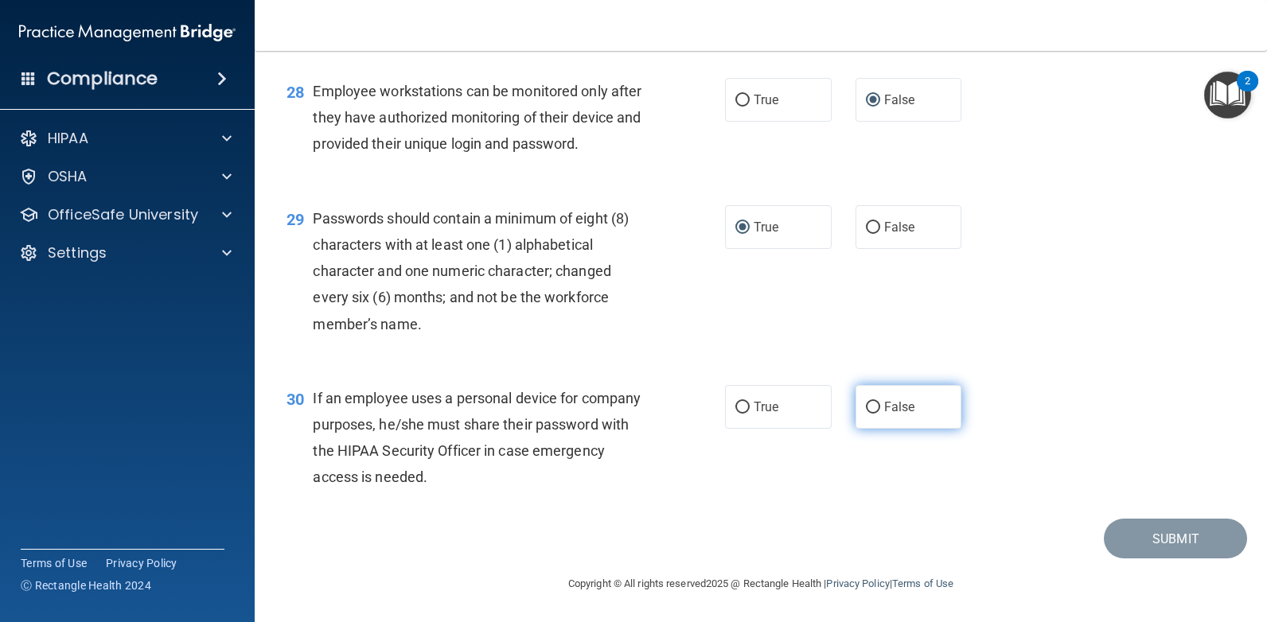
click at [867, 405] on input "False" at bounding box center [873, 408] width 14 height 12
radio input "true"
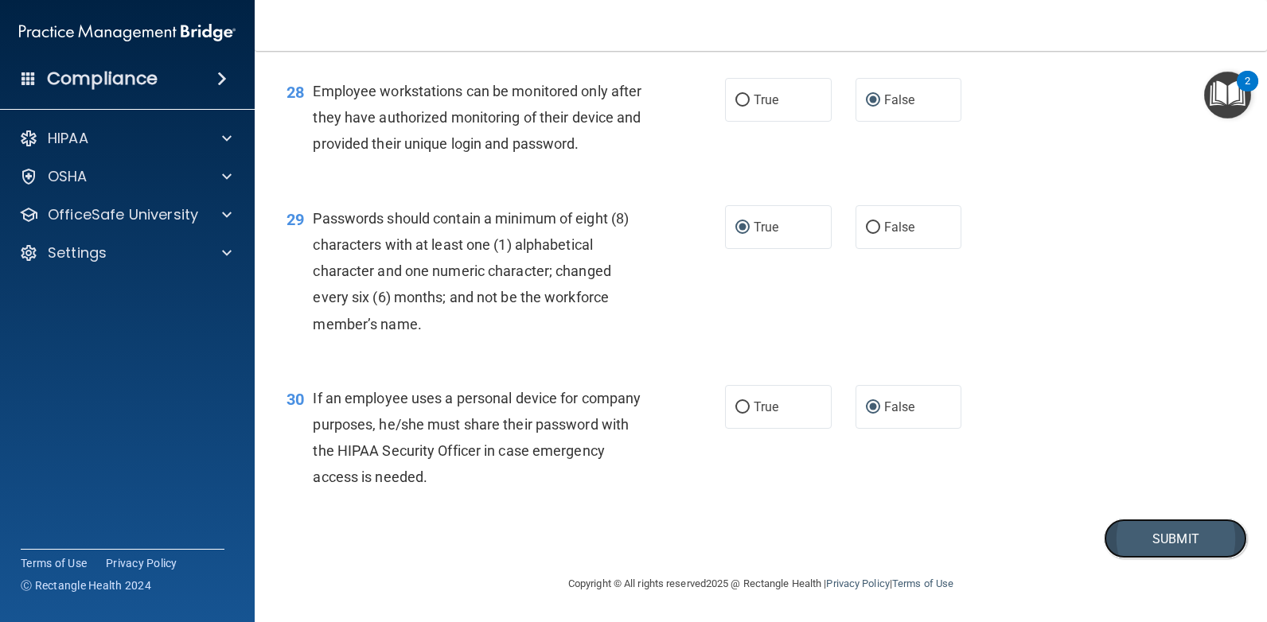
click at [1183, 548] on button "Submit" at bounding box center [1175, 539] width 143 height 41
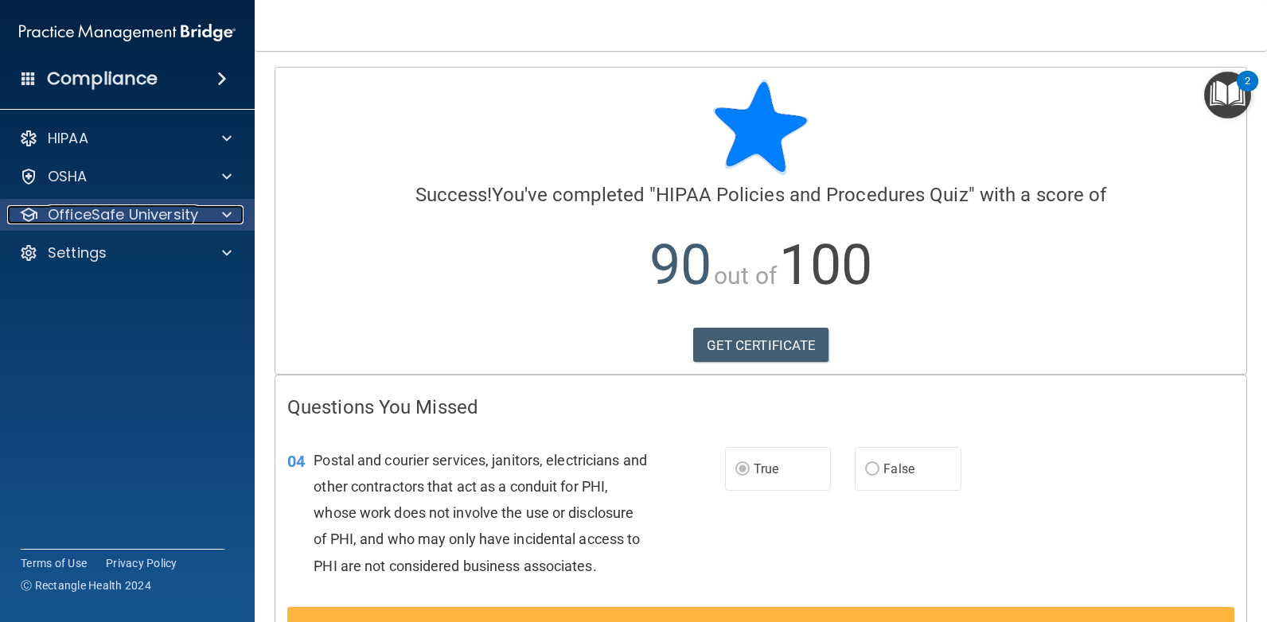
click at [165, 220] on p "OfficeSafe University" at bounding box center [123, 214] width 150 height 19
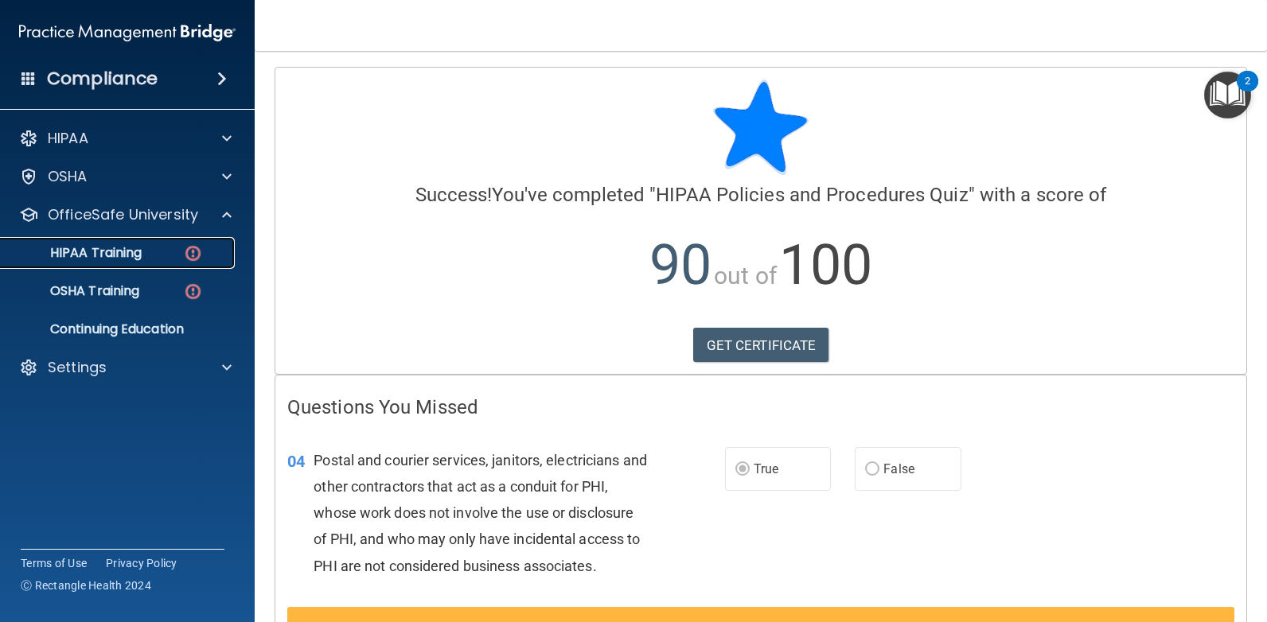
click at [172, 257] on div "HIPAA Training" at bounding box center [118, 253] width 217 height 16
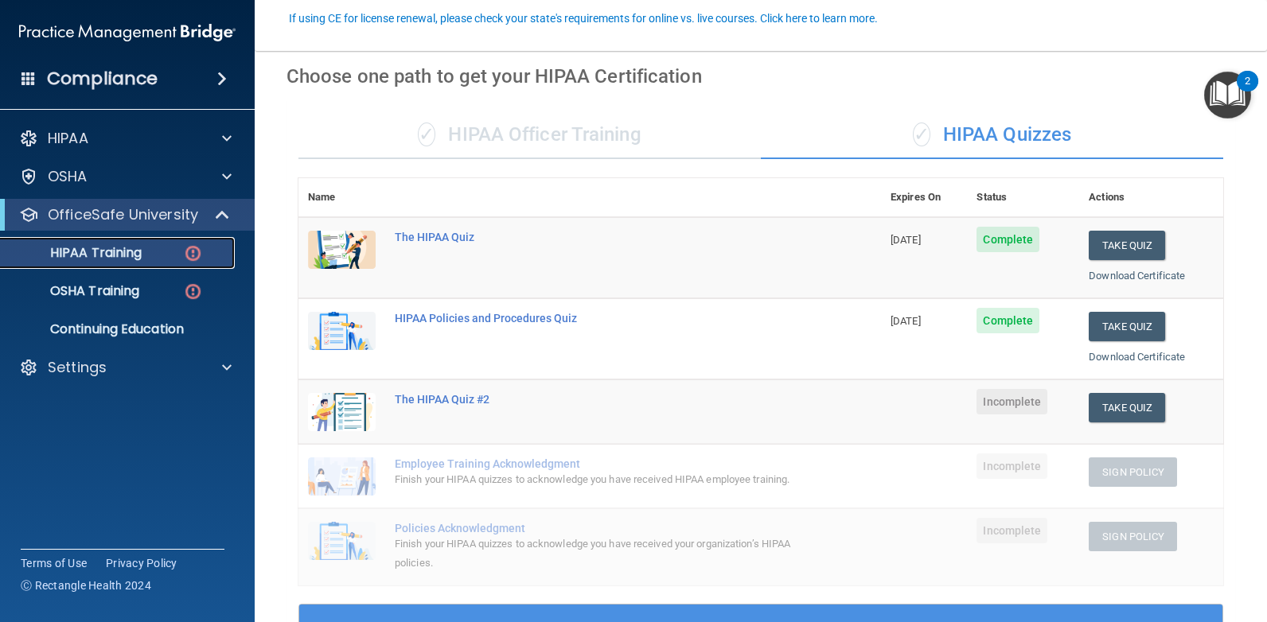
scroll to position [159, 0]
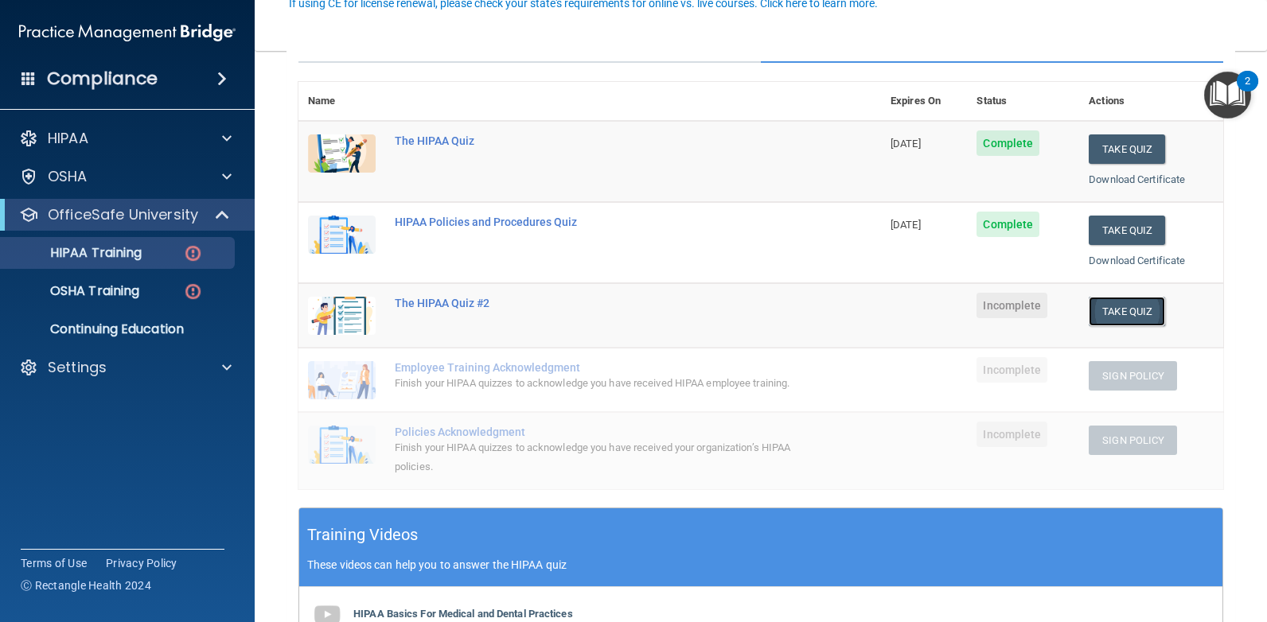
click at [1114, 307] on button "Take Quiz" at bounding box center [1127, 311] width 76 height 29
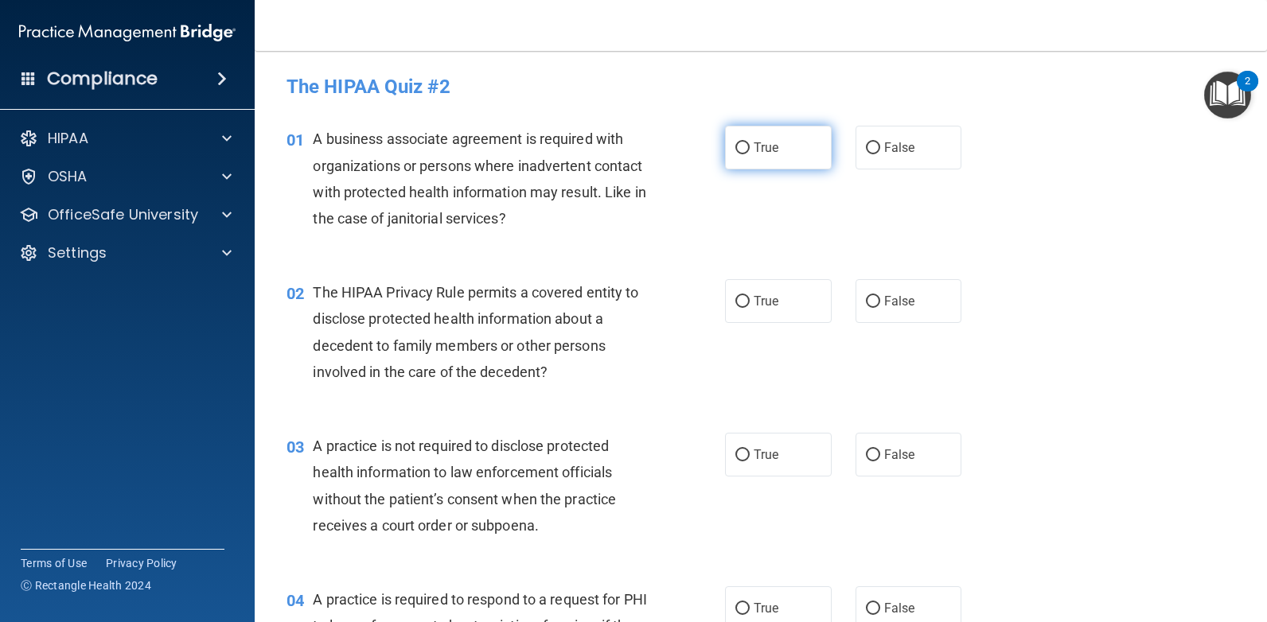
click at [735, 142] on input "True" at bounding box center [742, 148] width 14 height 12
radio input "true"
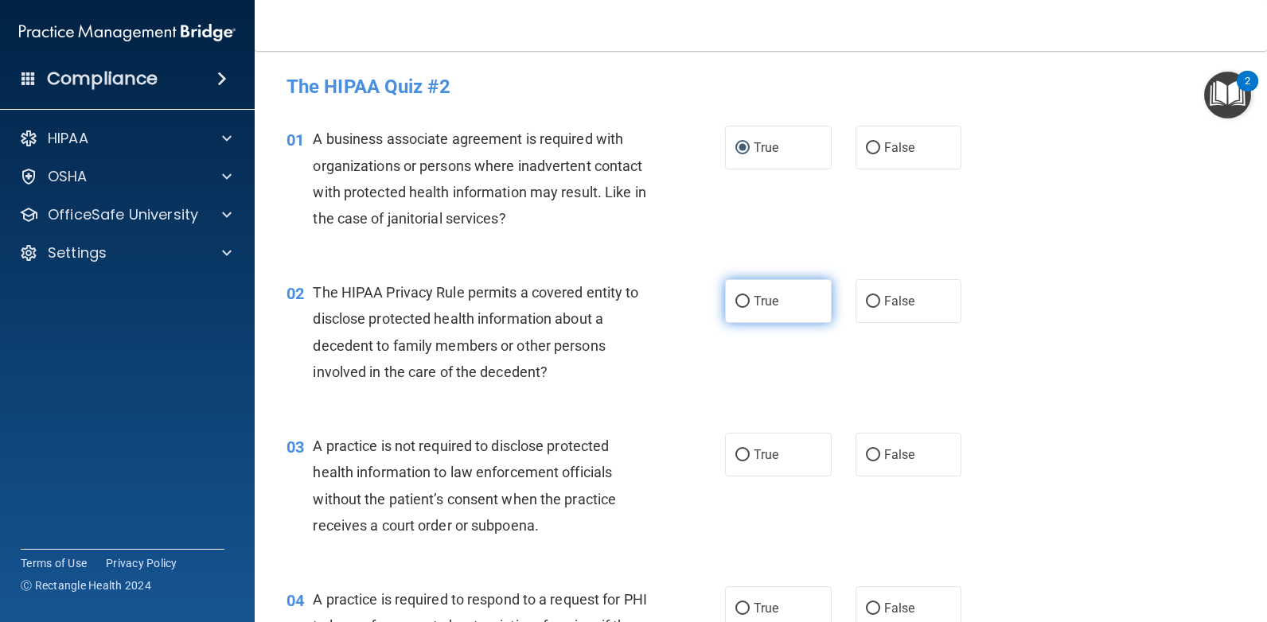
click at [740, 302] on input "True" at bounding box center [742, 302] width 14 height 12
radio input "true"
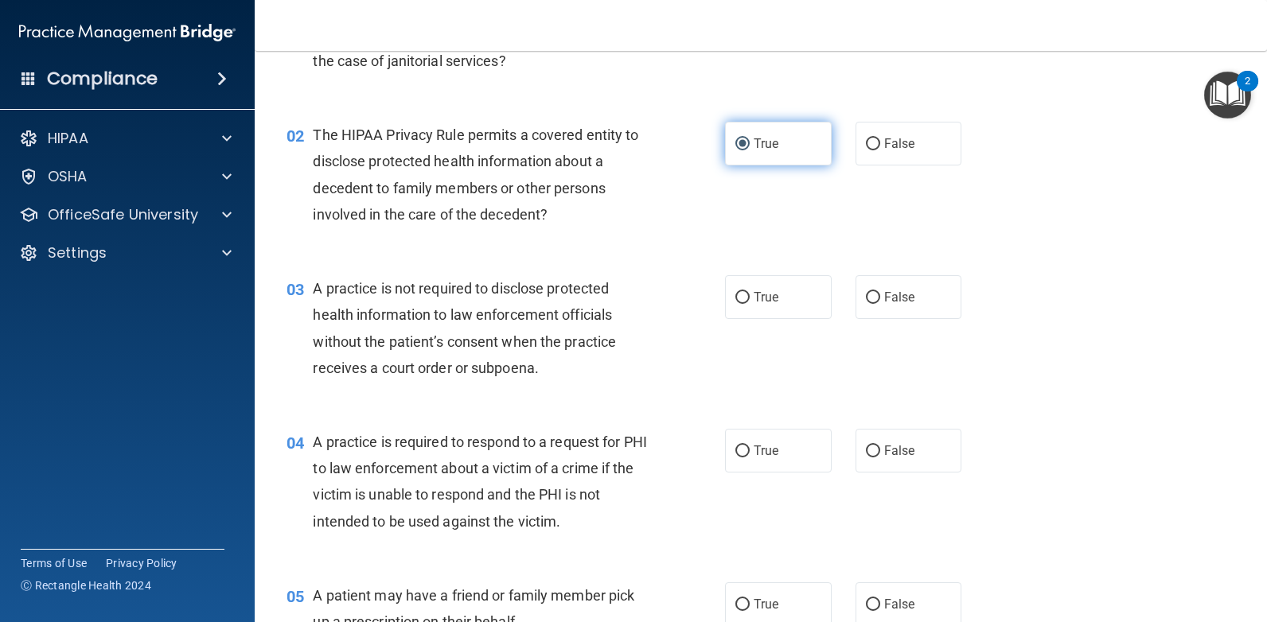
scroll to position [159, 0]
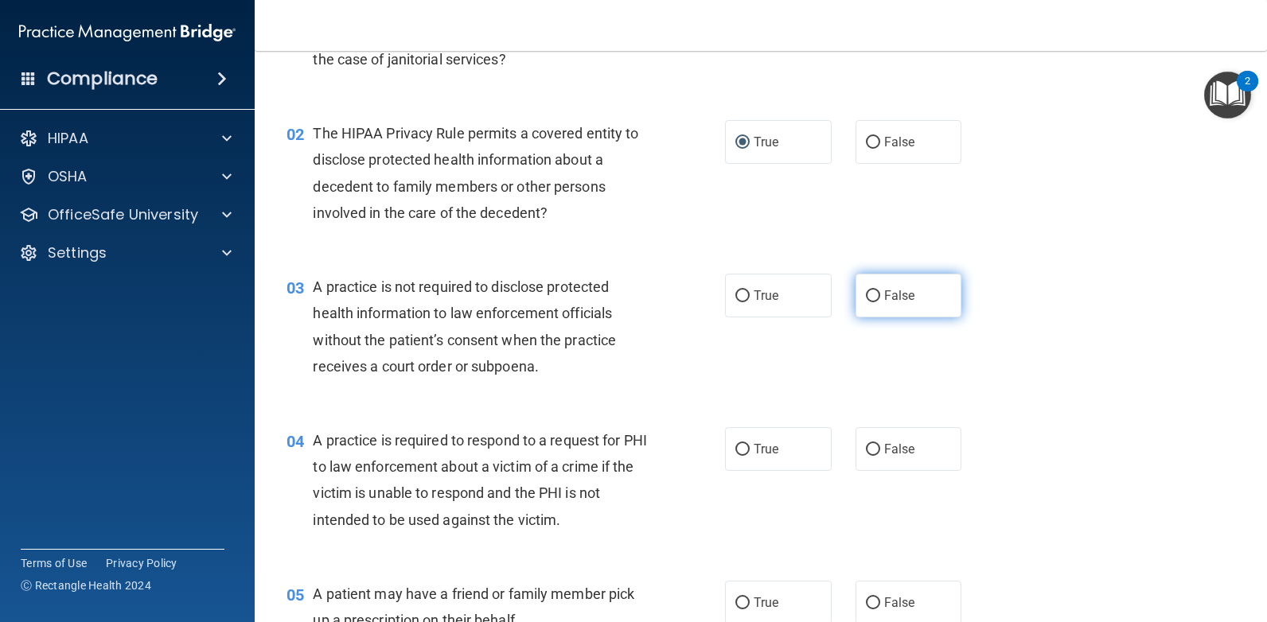
click at [866, 290] on input "False" at bounding box center [873, 296] width 14 height 12
radio input "true"
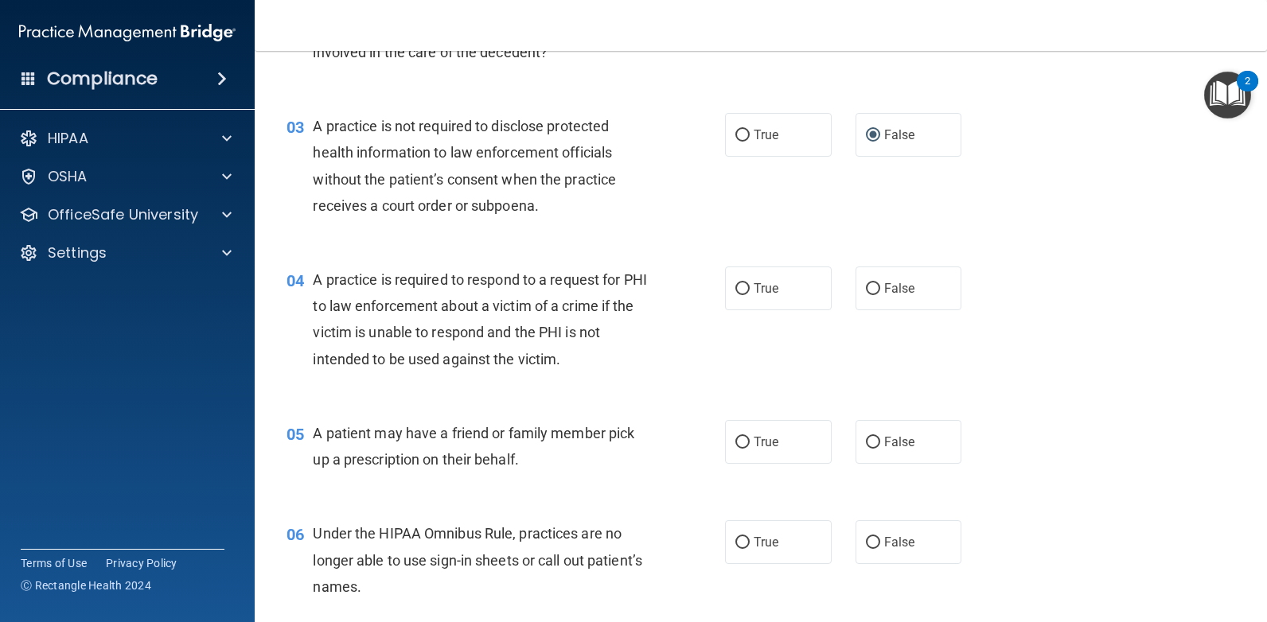
scroll to position [398, 0]
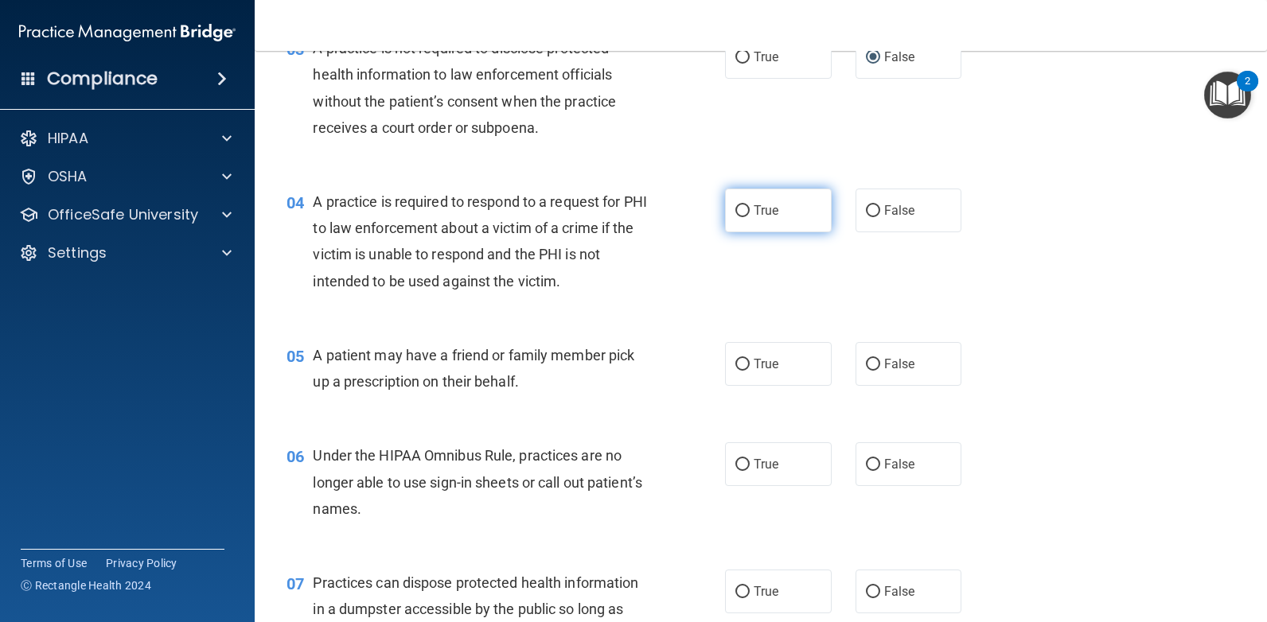
click at [735, 212] on input "True" at bounding box center [742, 211] width 14 height 12
radio input "true"
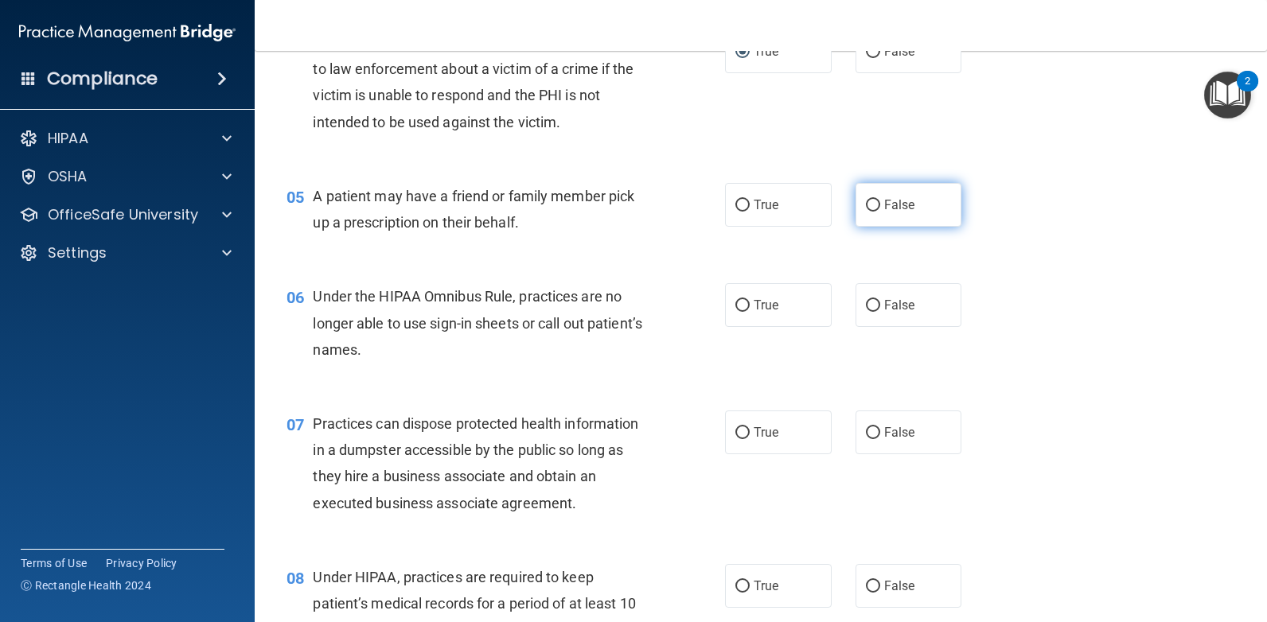
click at [866, 205] on input "False" at bounding box center [873, 206] width 14 height 12
radio input "true"
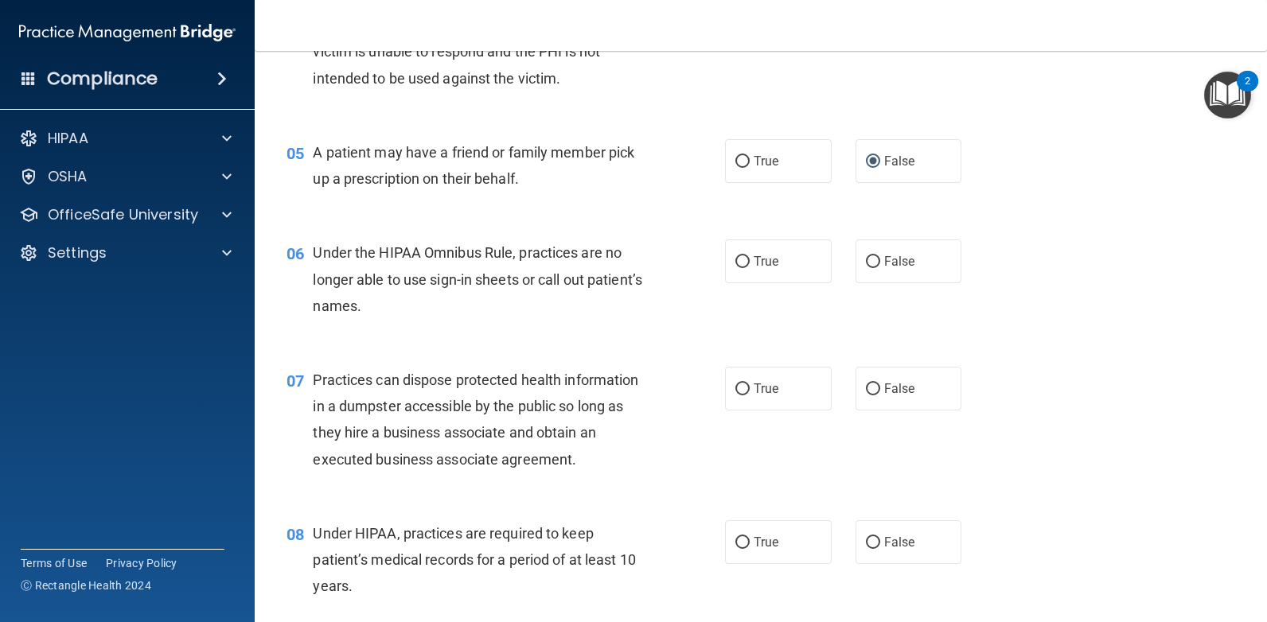
scroll to position [637, 0]
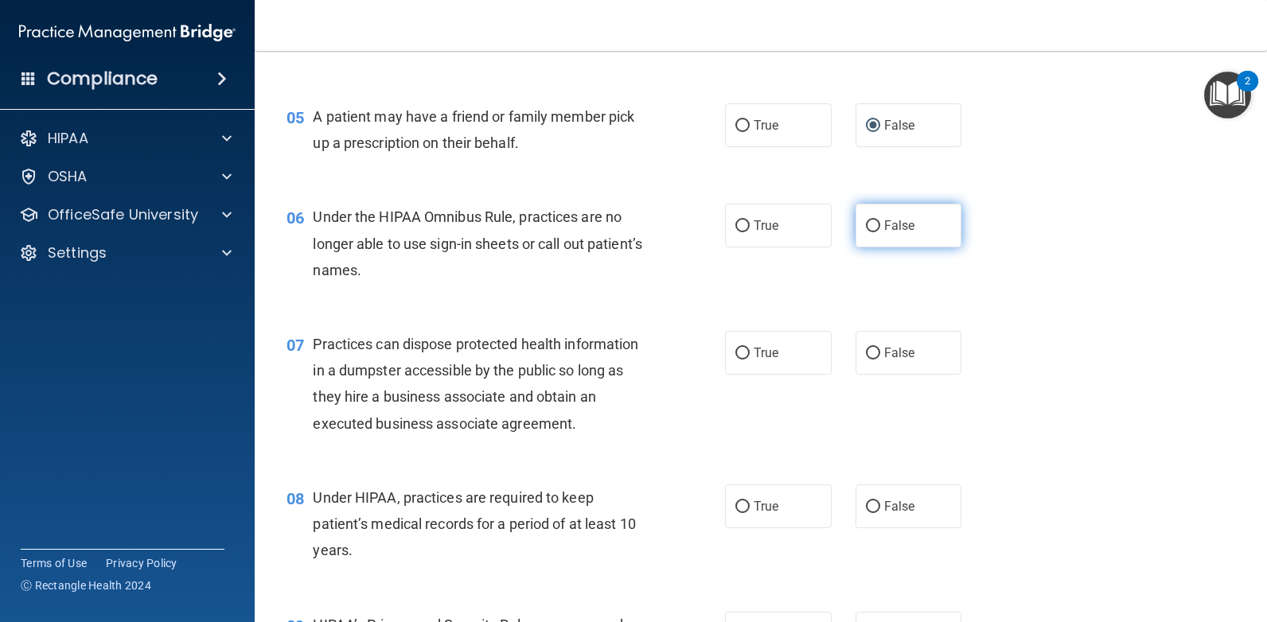
click at [870, 224] on input "False" at bounding box center [873, 226] width 14 height 12
radio input "true"
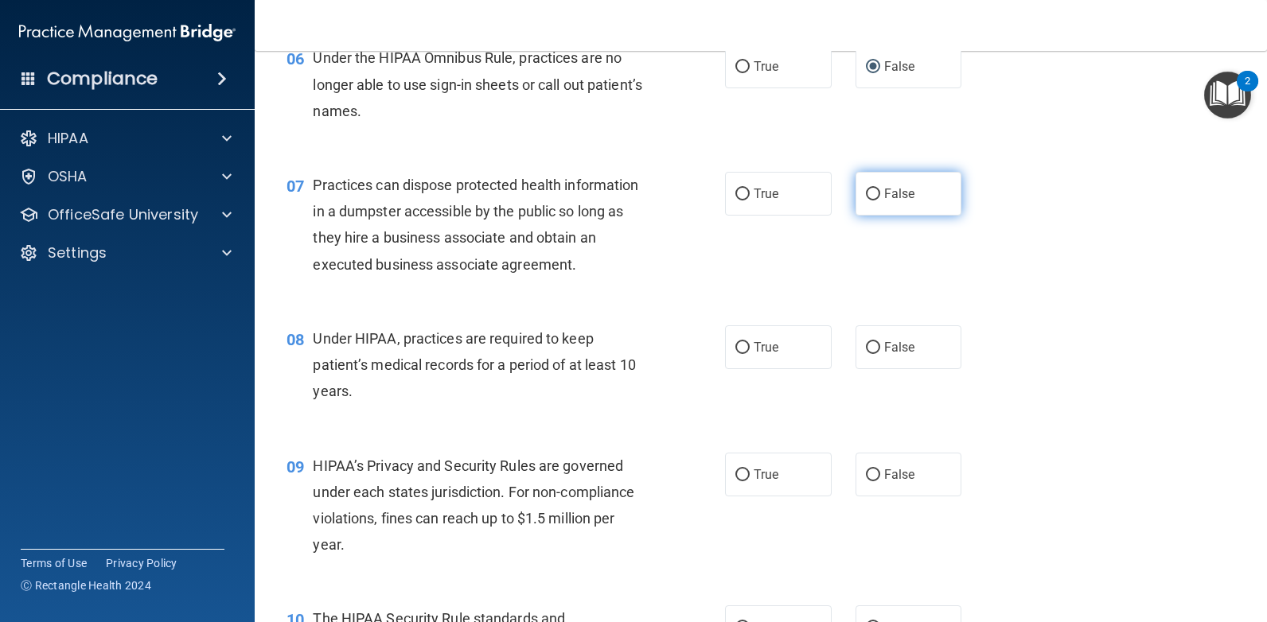
click at [867, 193] on input "False" at bounding box center [873, 195] width 14 height 12
radio input "true"
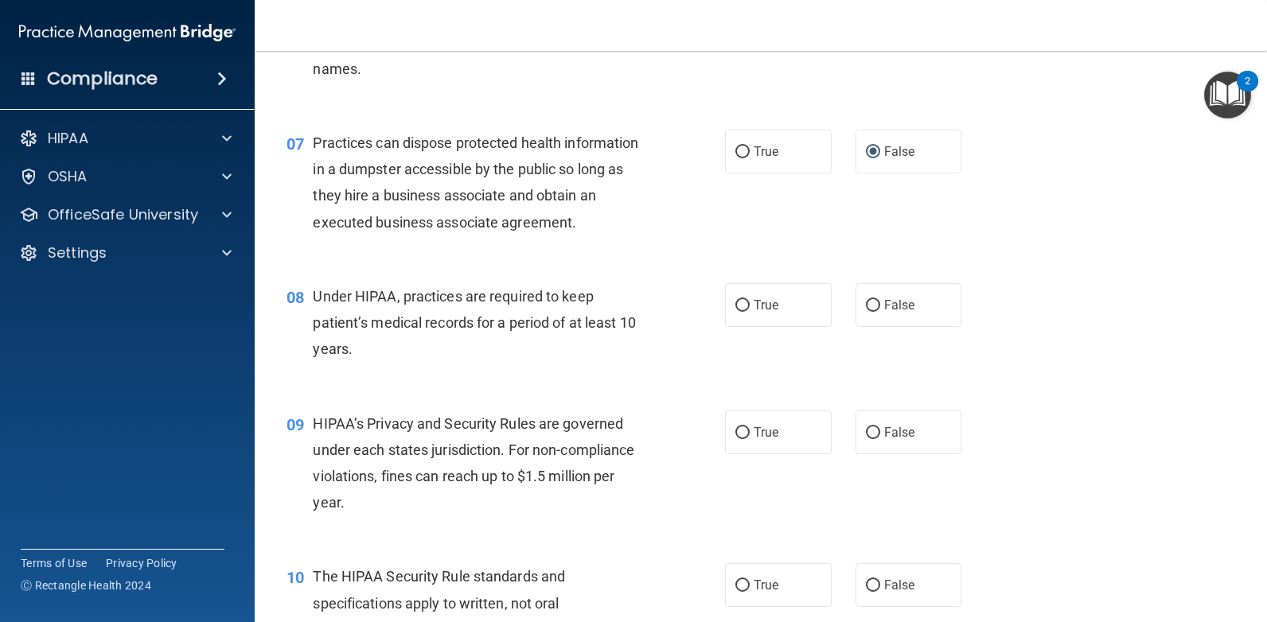
scroll to position [875, 0]
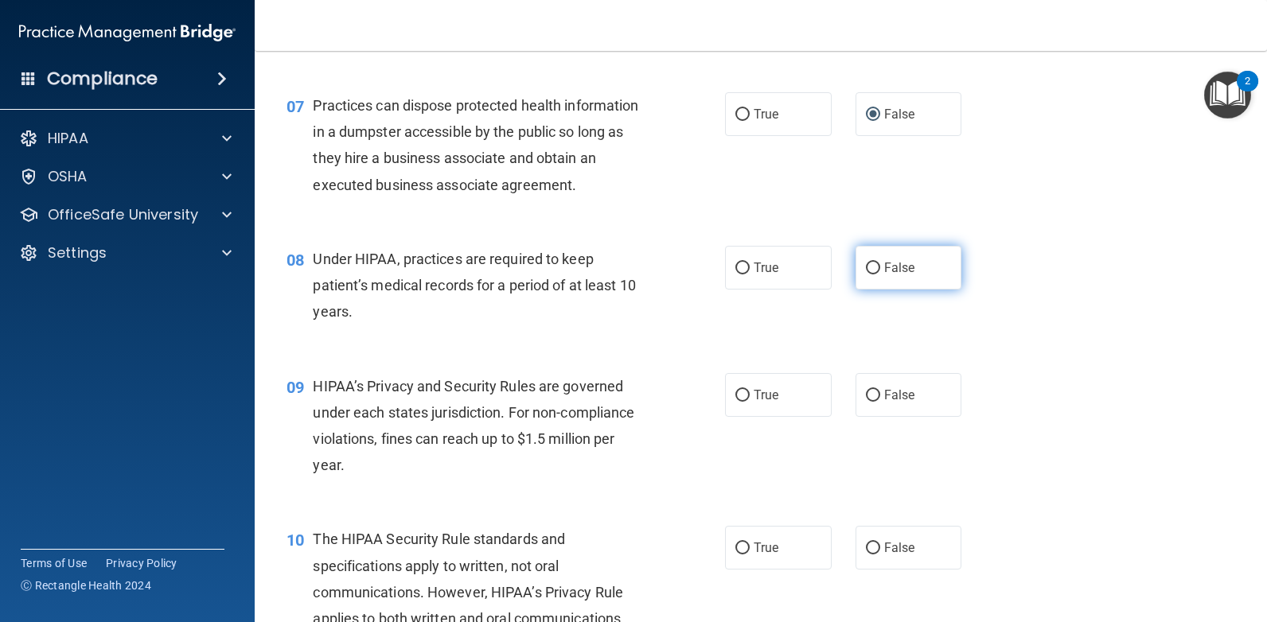
click at [866, 270] on input "False" at bounding box center [873, 269] width 14 height 12
radio input "true"
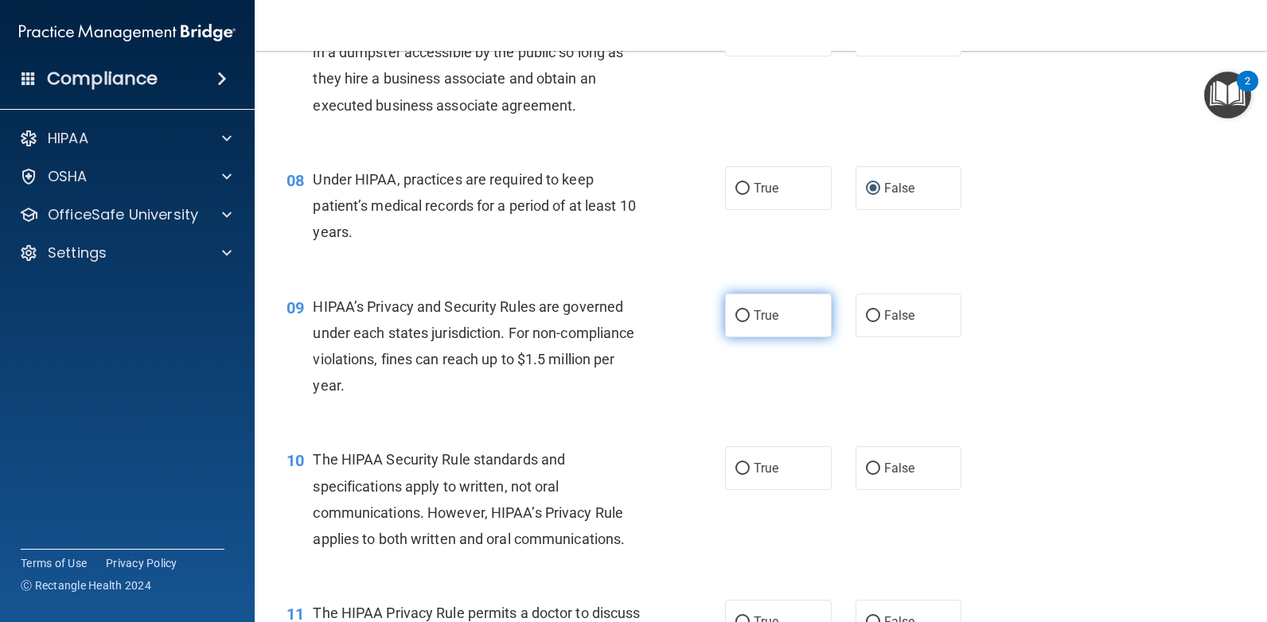
click at [742, 316] on input "True" at bounding box center [742, 316] width 14 height 12
radio input "true"
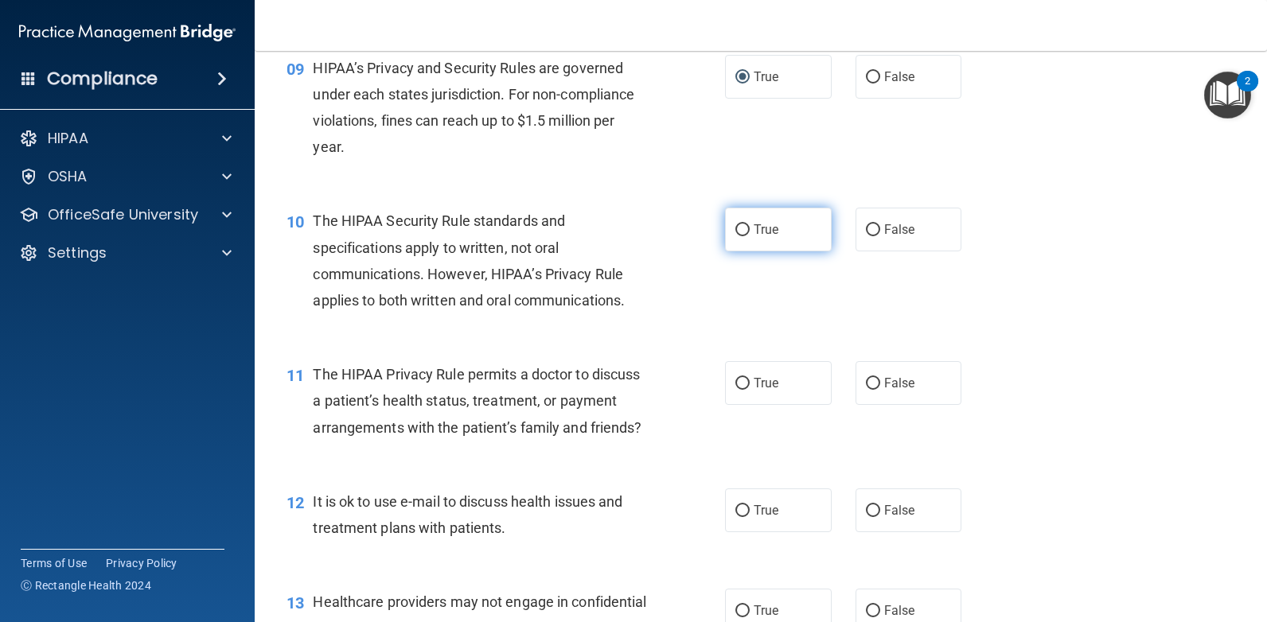
click at [736, 230] on input "True" at bounding box center [742, 230] width 14 height 12
radio input "true"
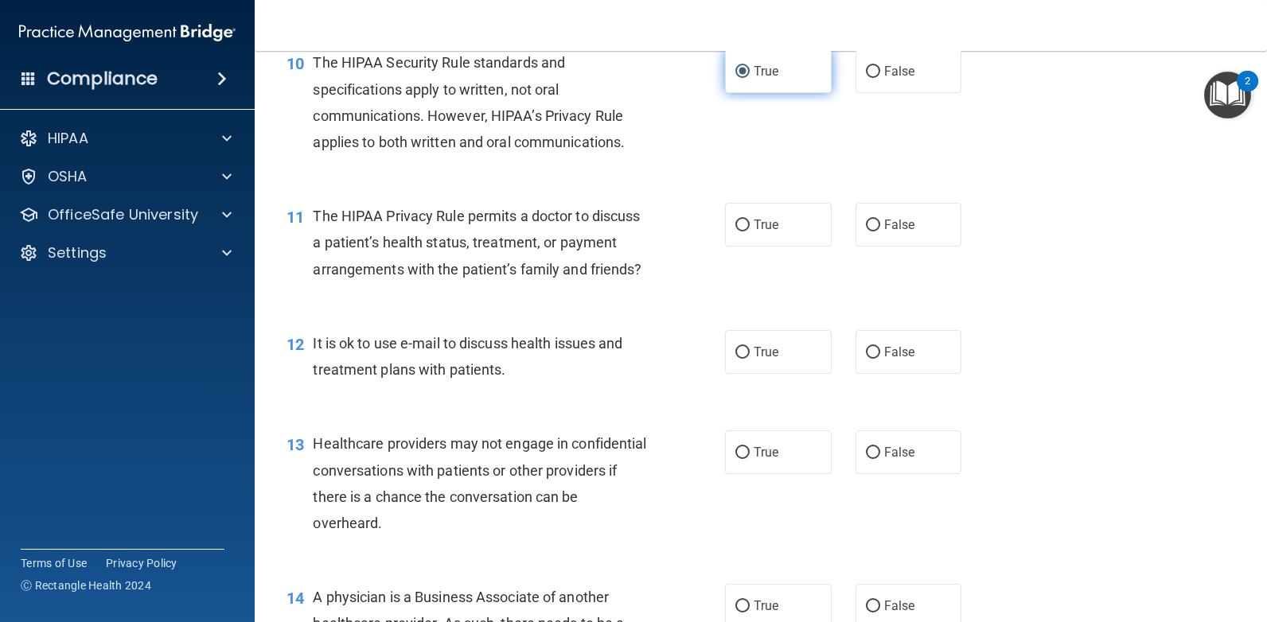
scroll to position [1353, 0]
click at [738, 220] on input "True" at bounding box center [742, 225] width 14 height 12
radio input "true"
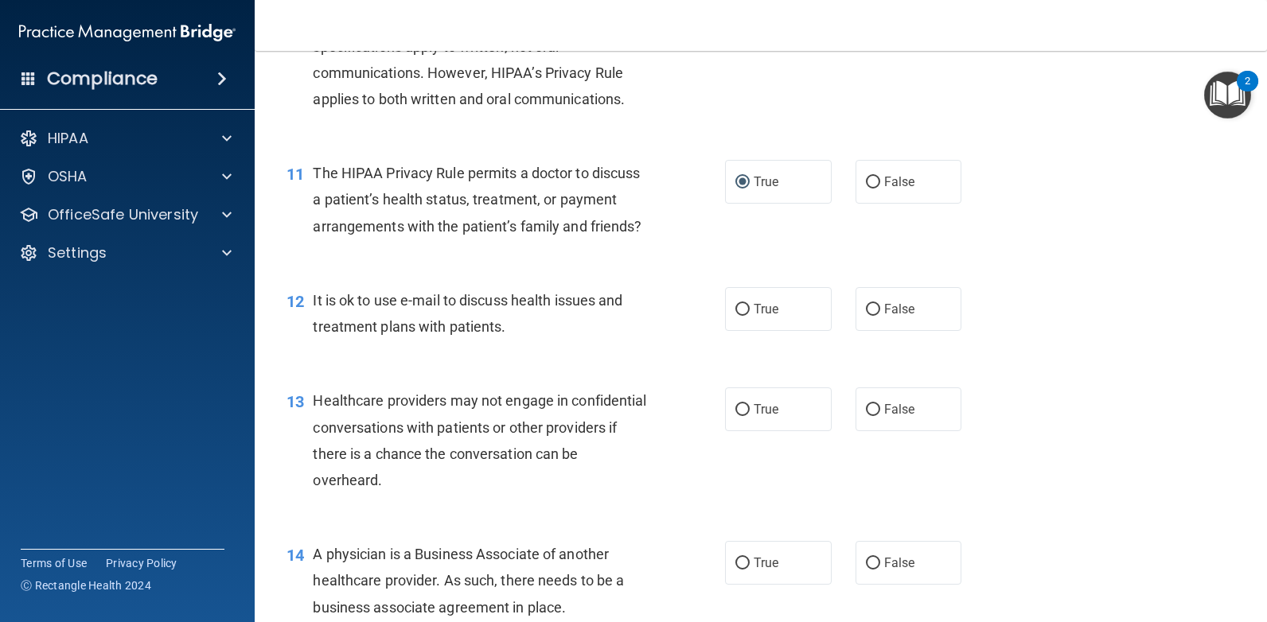
scroll to position [1432, 0]
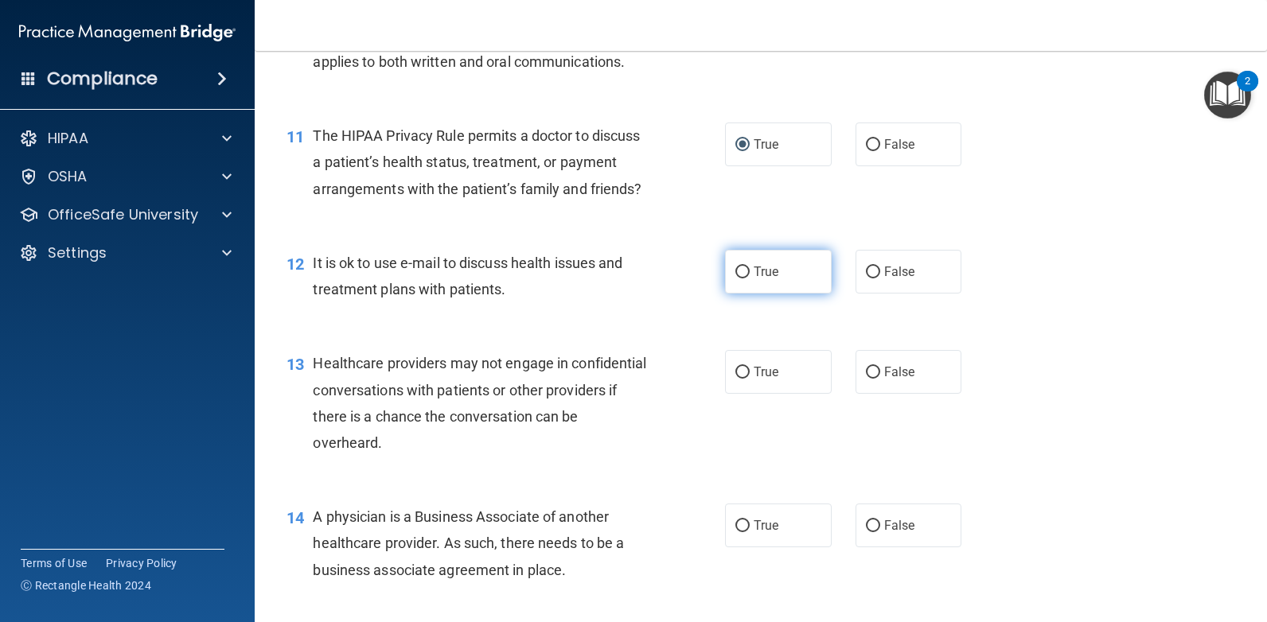
click at [735, 279] on input "True" at bounding box center [742, 273] width 14 height 12
radio input "true"
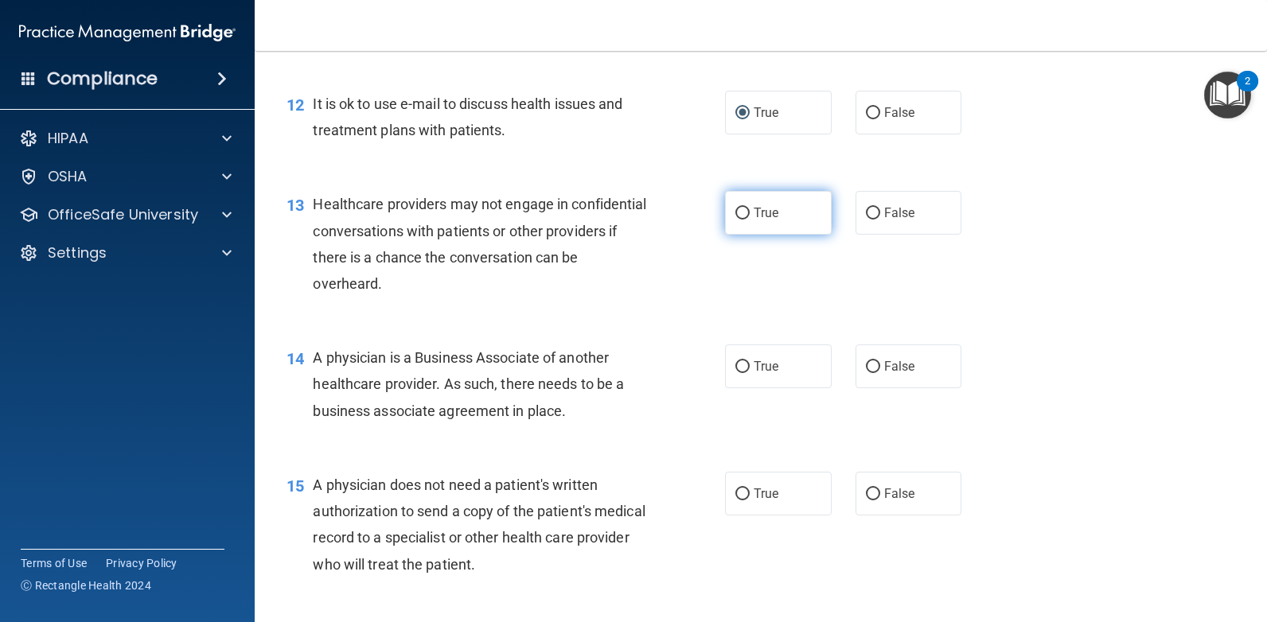
click at [737, 220] on input "True" at bounding box center [742, 214] width 14 height 12
radio input "true"
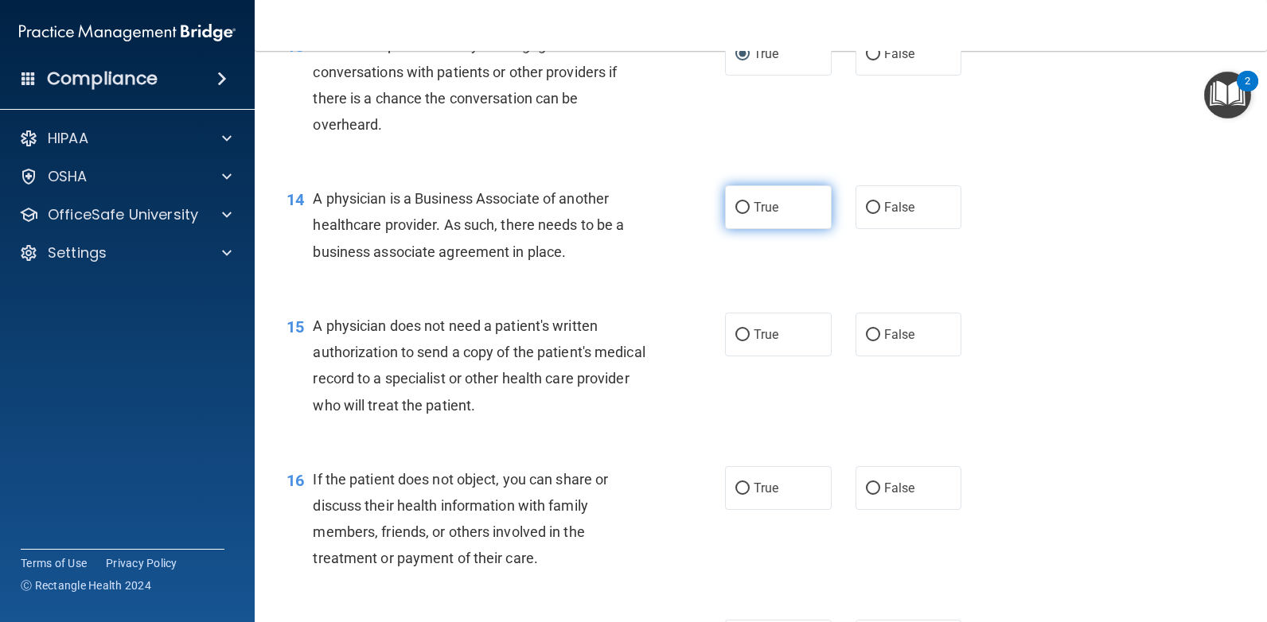
click at [738, 214] on input "True" at bounding box center [742, 208] width 14 height 12
radio input "true"
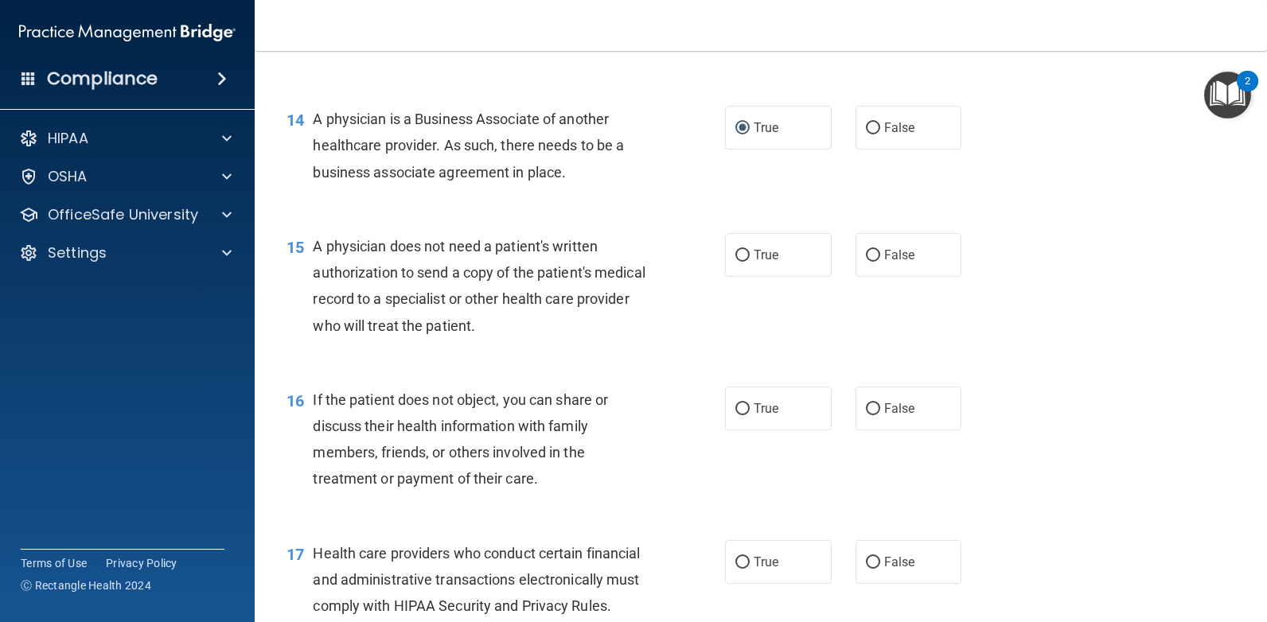
scroll to position [1910, 0]
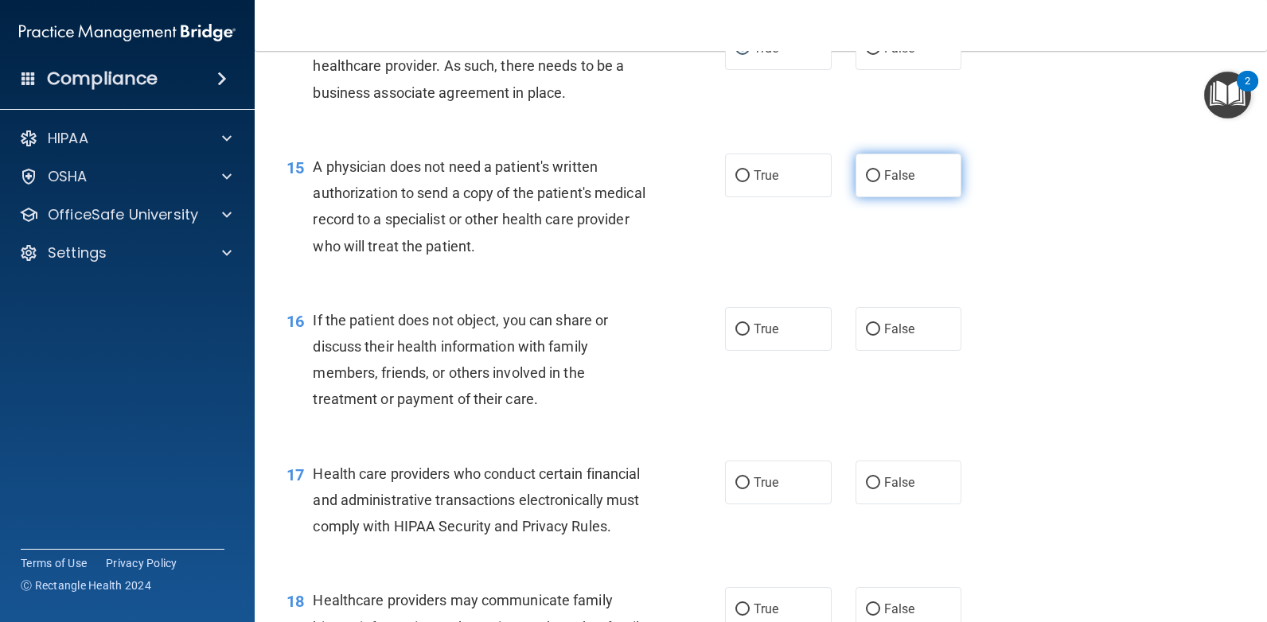
click at [867, 182] on input "False" at bounding box center [873, 176] width 14 height 12
radio input "true"
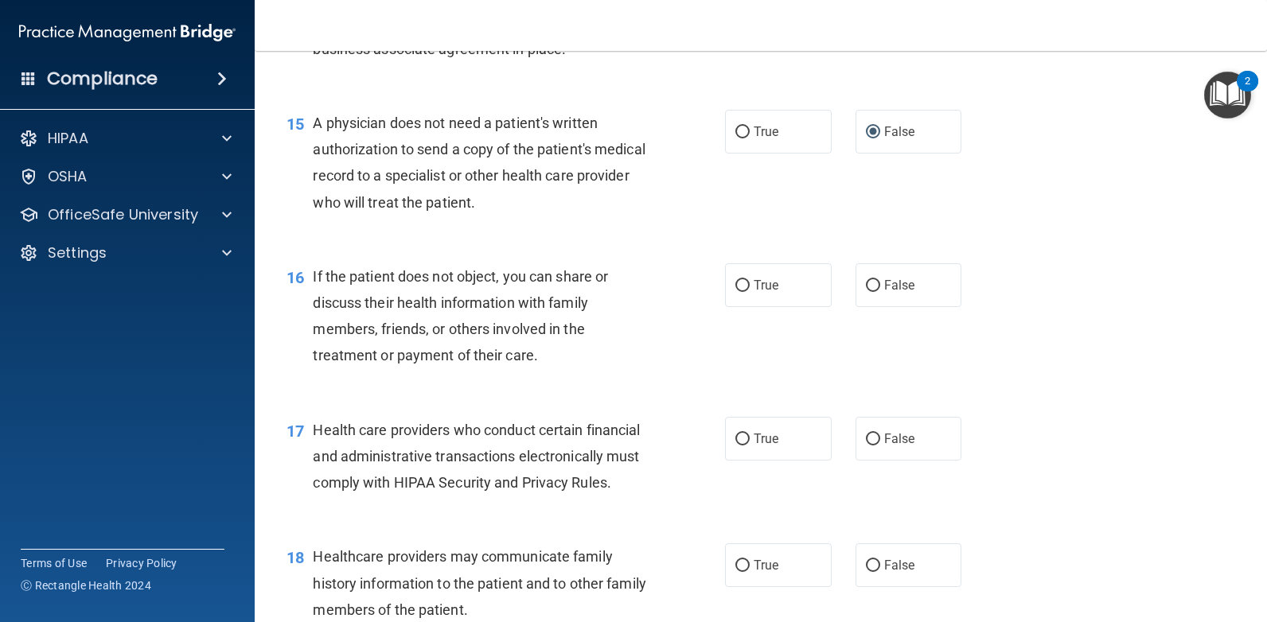
scroll to position [1990, 0]
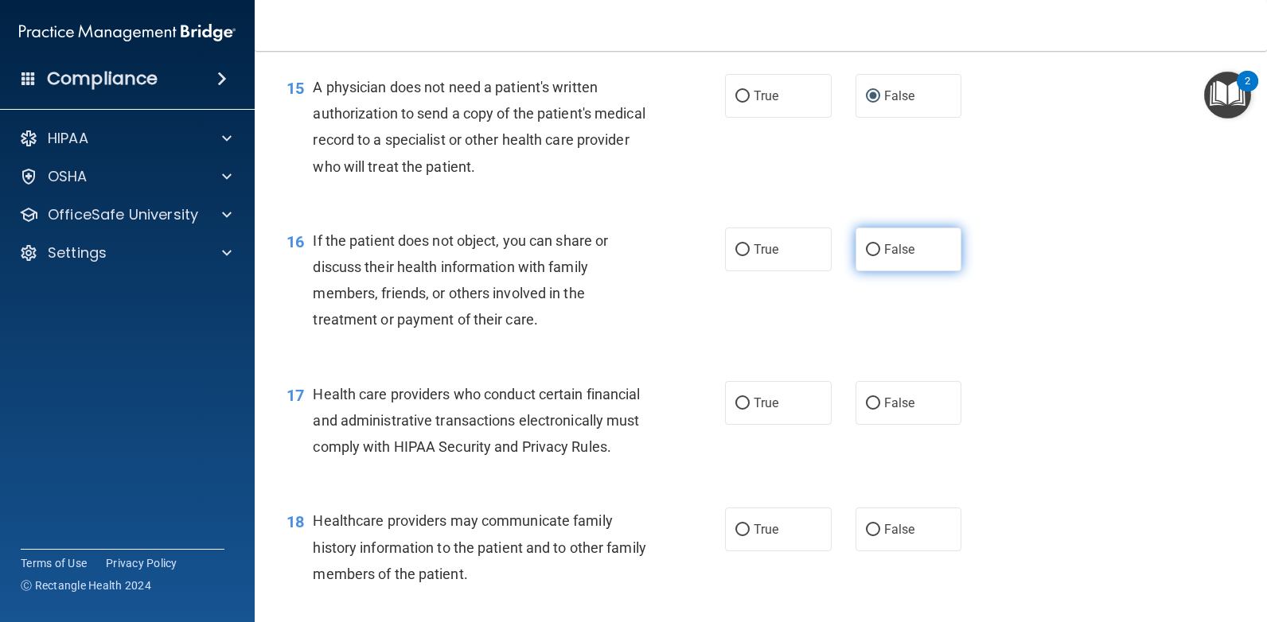
click at [866, 256] on input "False" at bounding box center [873, 250] width 14 height 12
radio input "true"
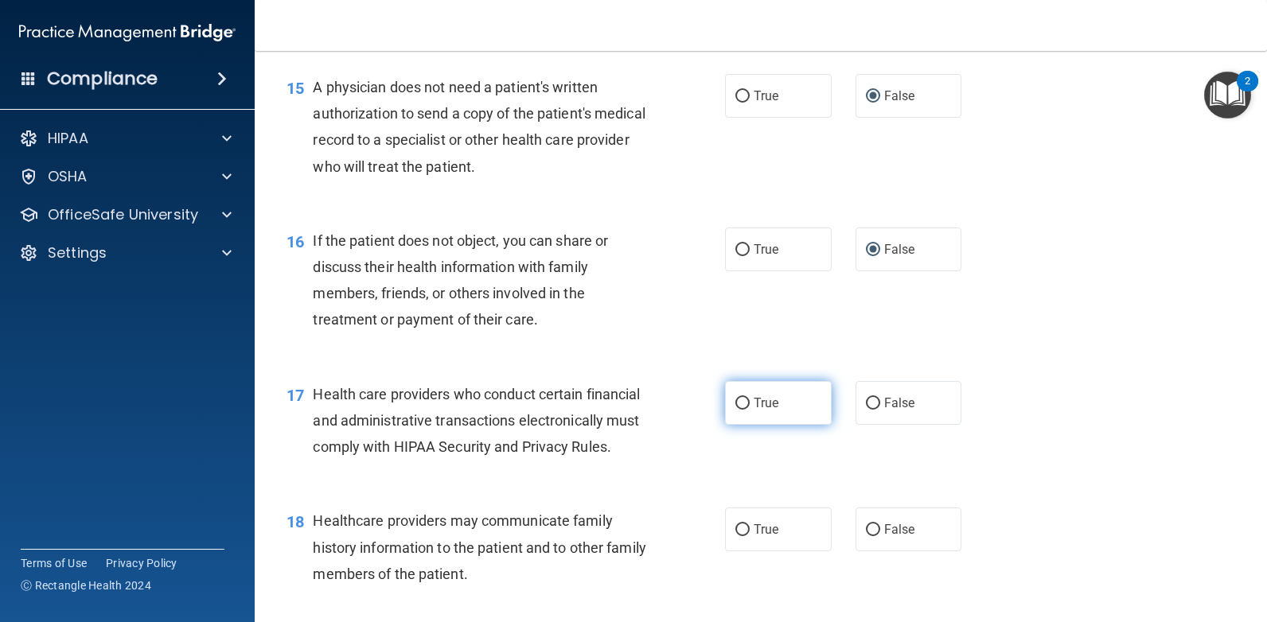
click at [739, 410] on input "True" at bounding box center [742, 404] width 14 height 12
radio input "true"
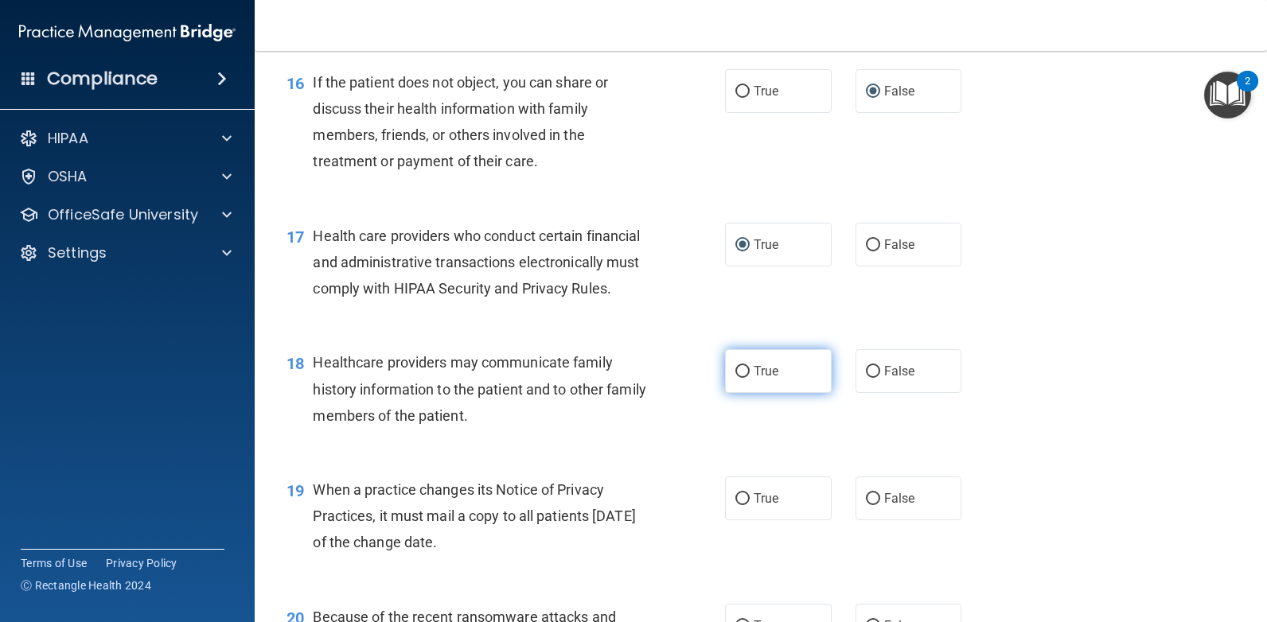
scroll to position [2149, 0]
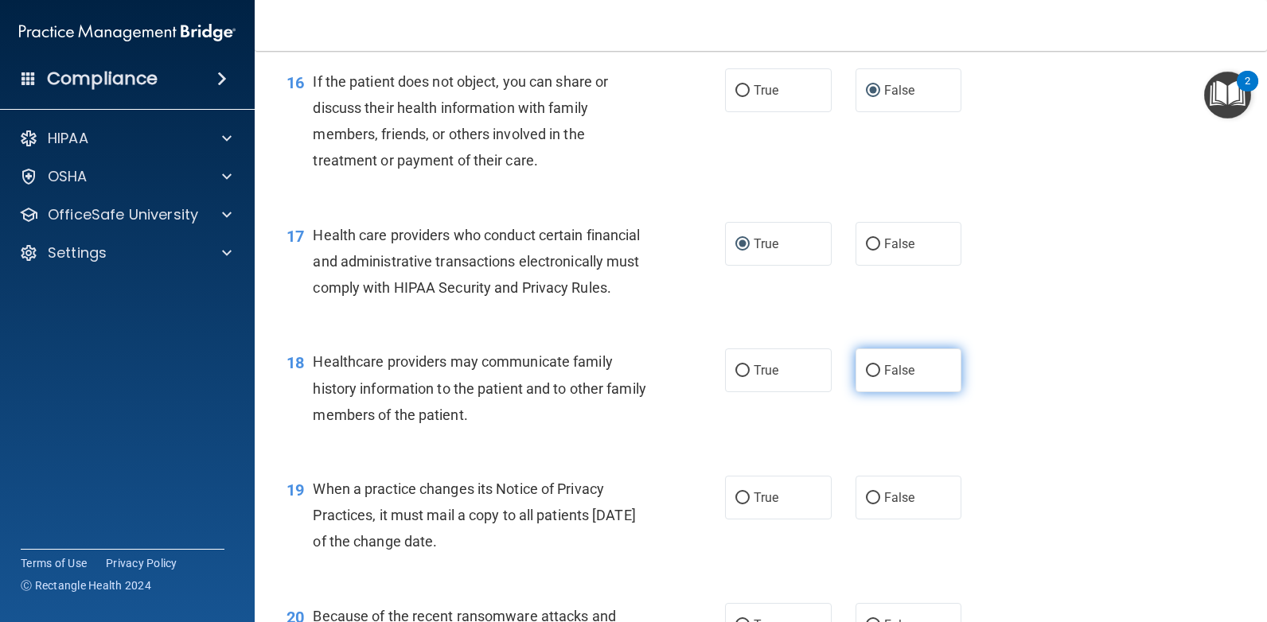
click at [866, 377] on input "False" at bounding box center [873, 371] width 14 height 12
radio input "true"
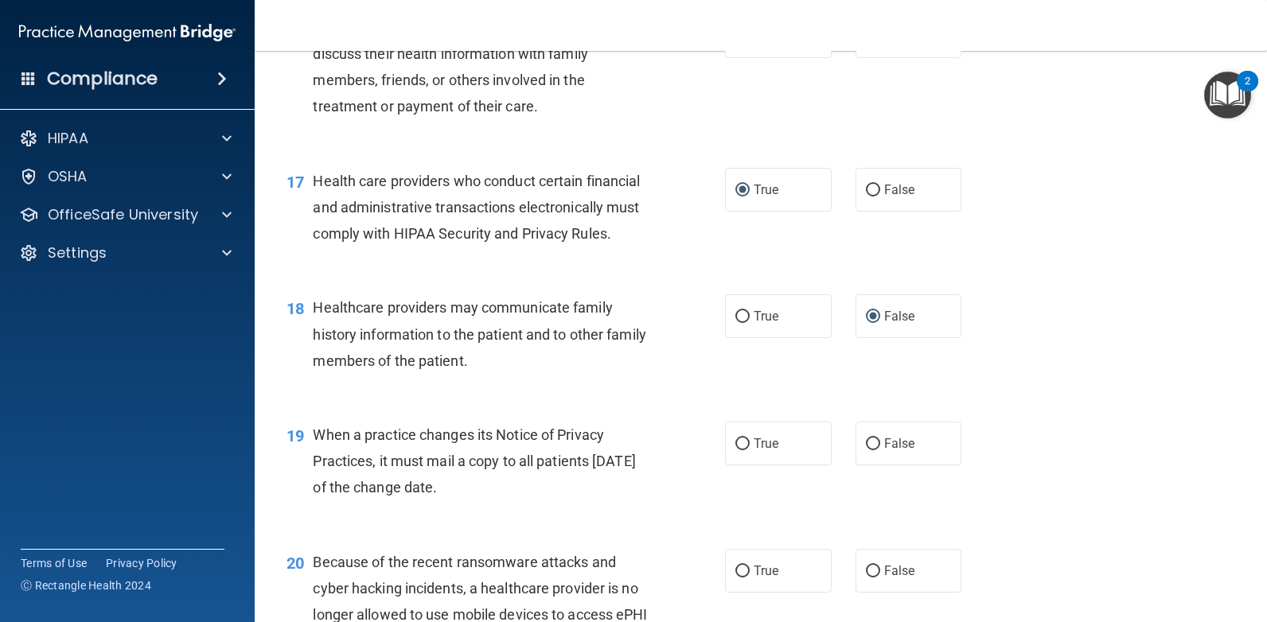
scroll to position [2308, 0]
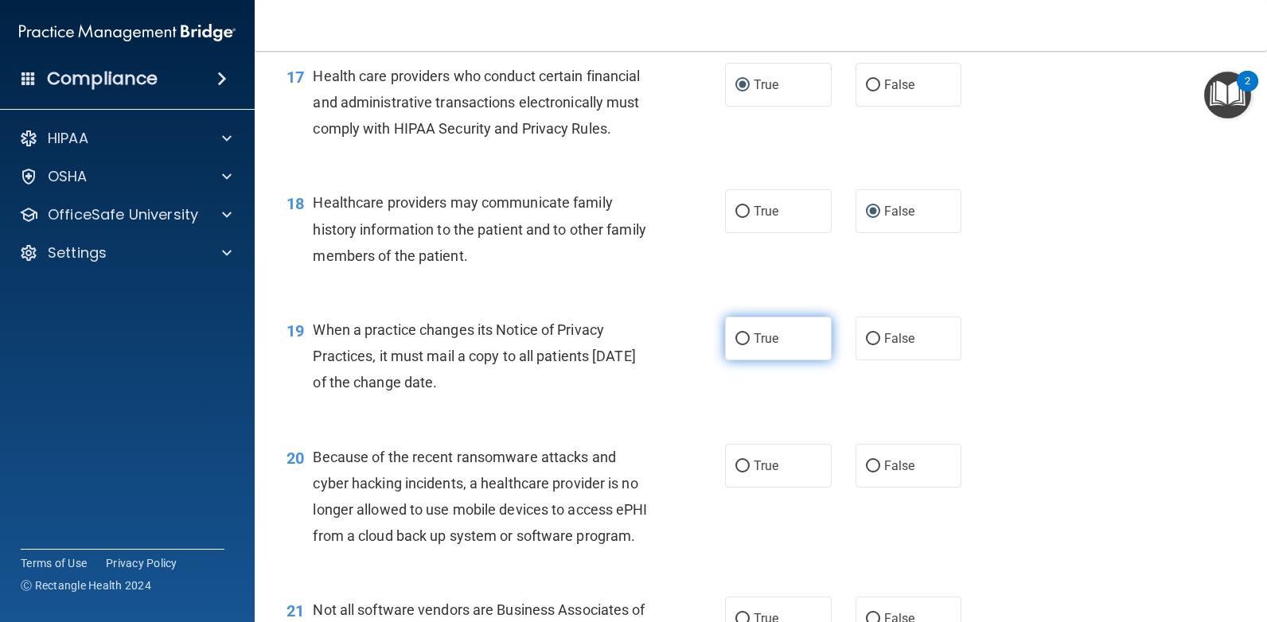
click at [741, 345] on input "True" at bounding box center [742, 339] width 14 height 12
radio input "true"
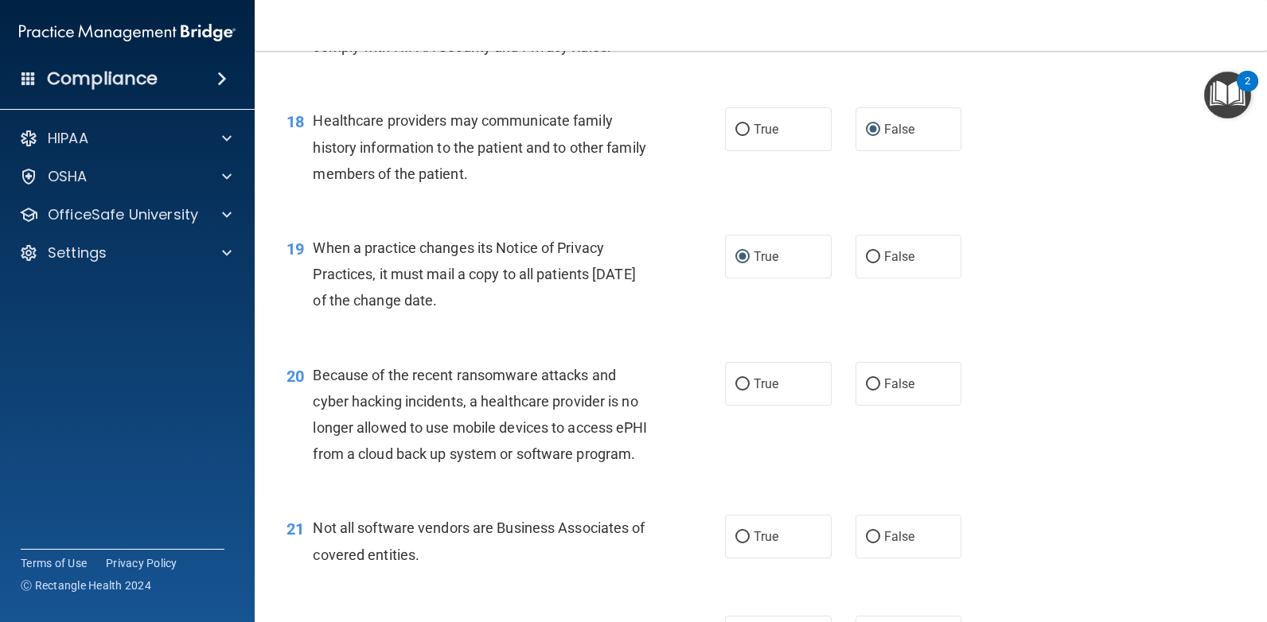
scroll to position [2467, 0]
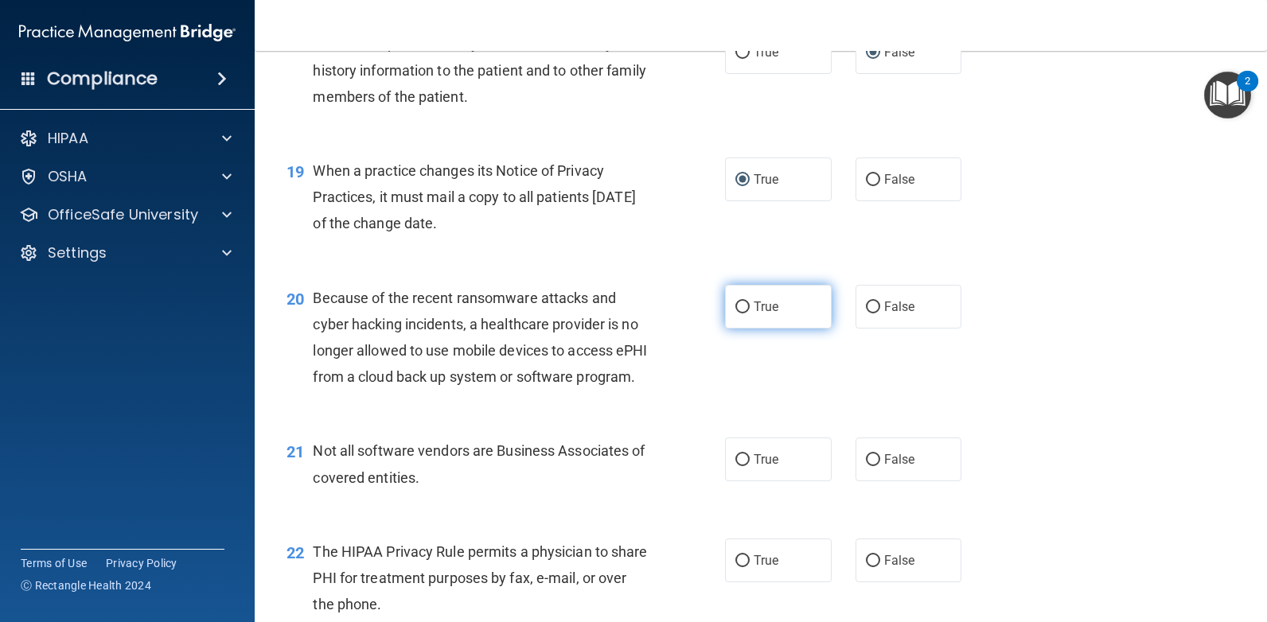
click at [736, 314] on input "True" at bounding box center [742, 308] width 14 height 12
radio input "true"
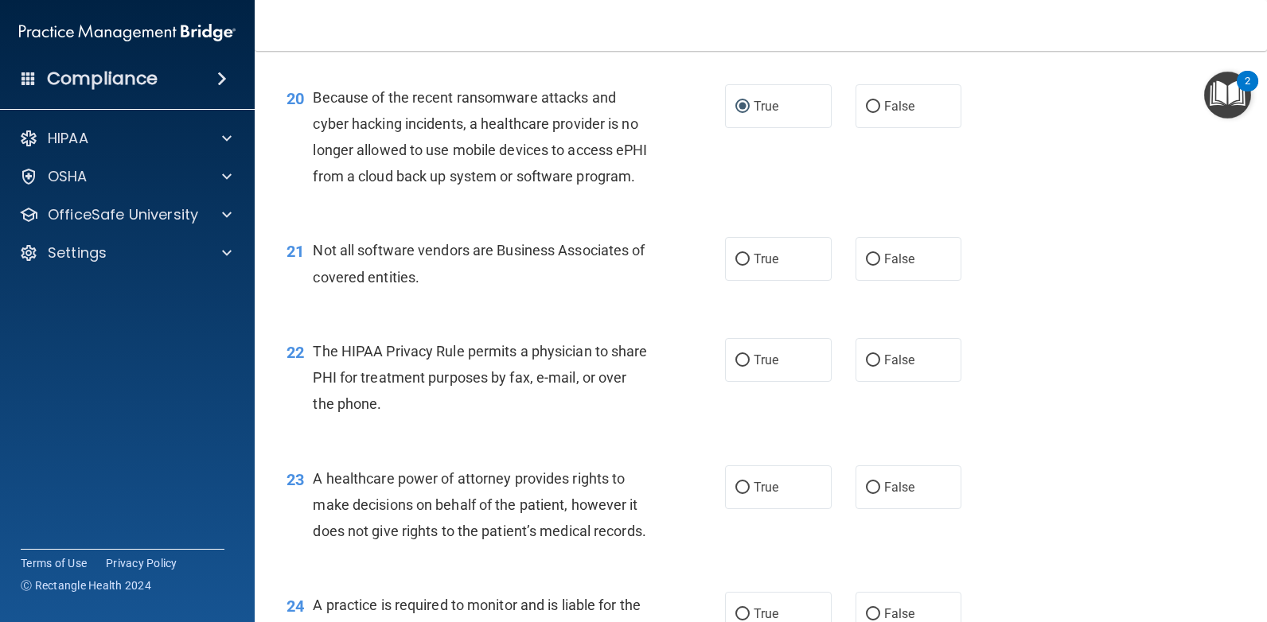
scroll to position [2706, 0]
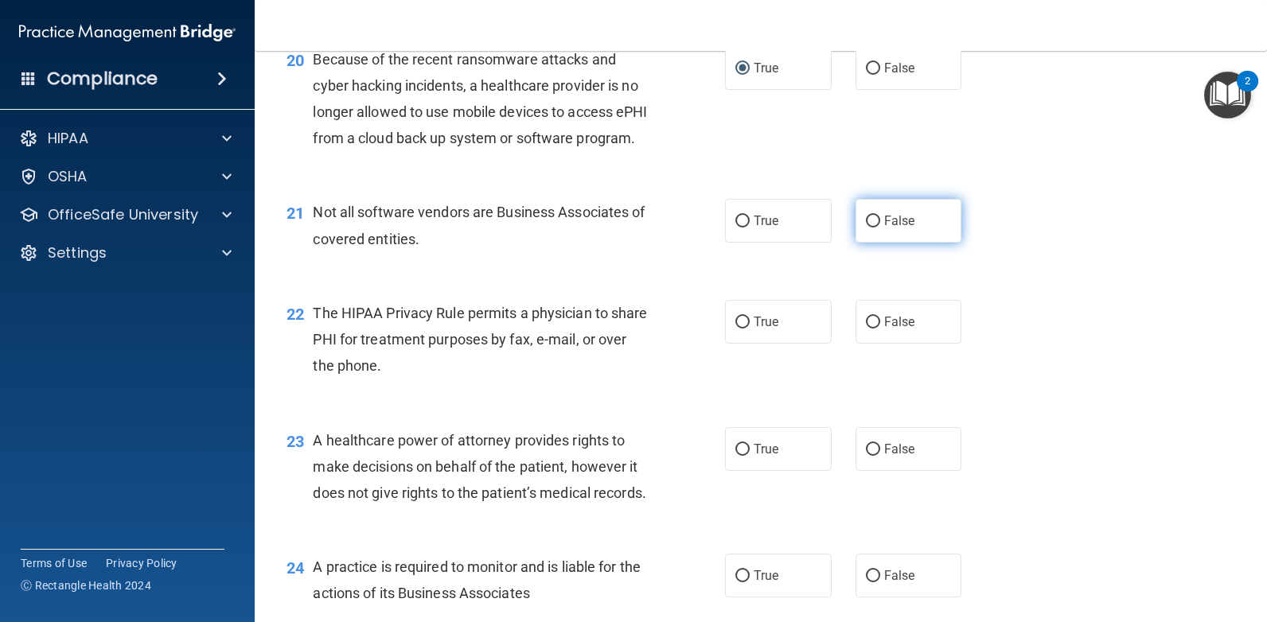
click at [866, 228] on input "False" at bounding box center [873, 222] width 14 height 12
radio input "true"
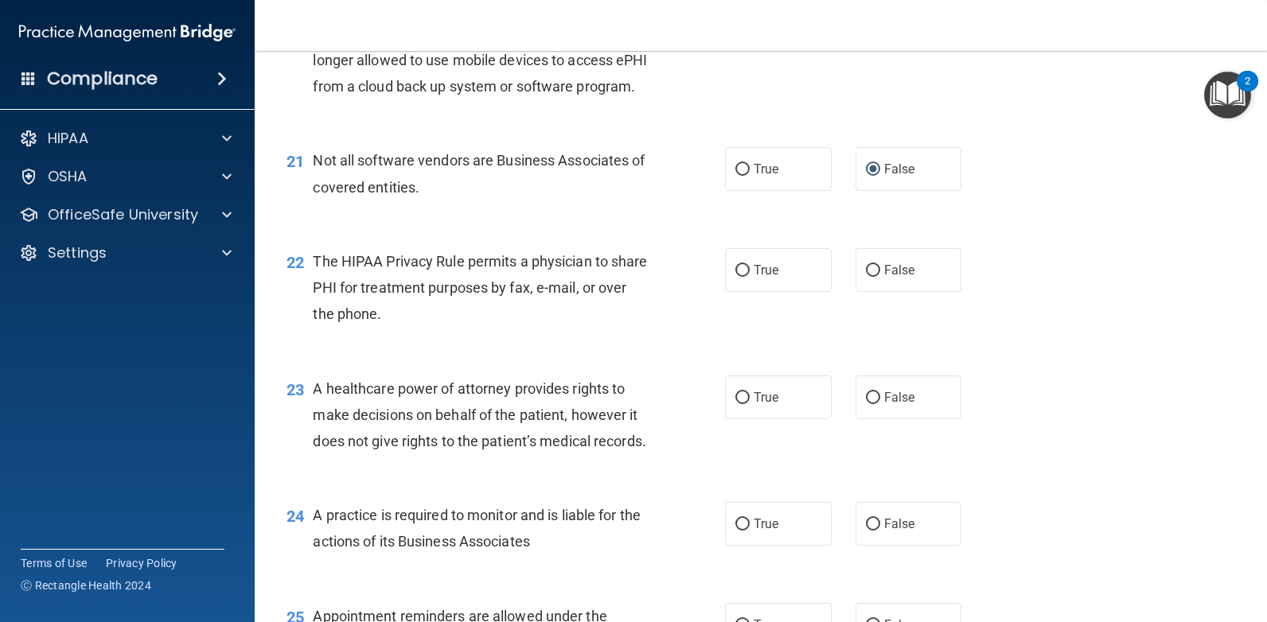
scroll to position [2785, 0]
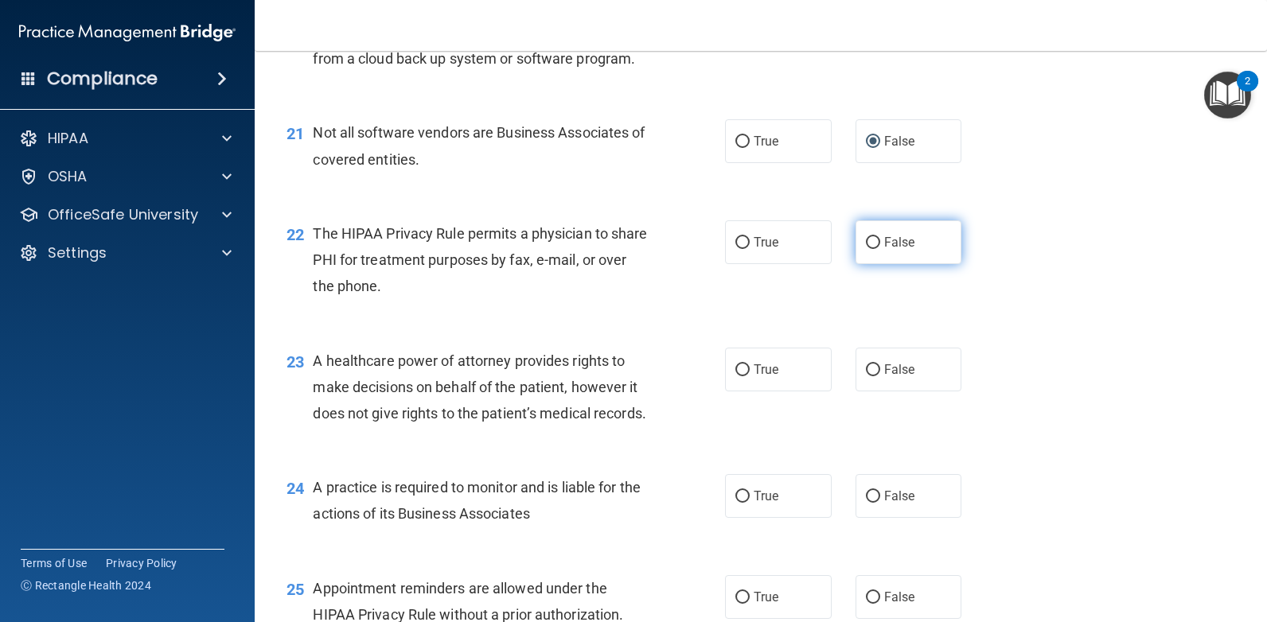
click at [869, 249] on input "False" at bounding box center [873, 243] width 14 height 12
radio input "true"
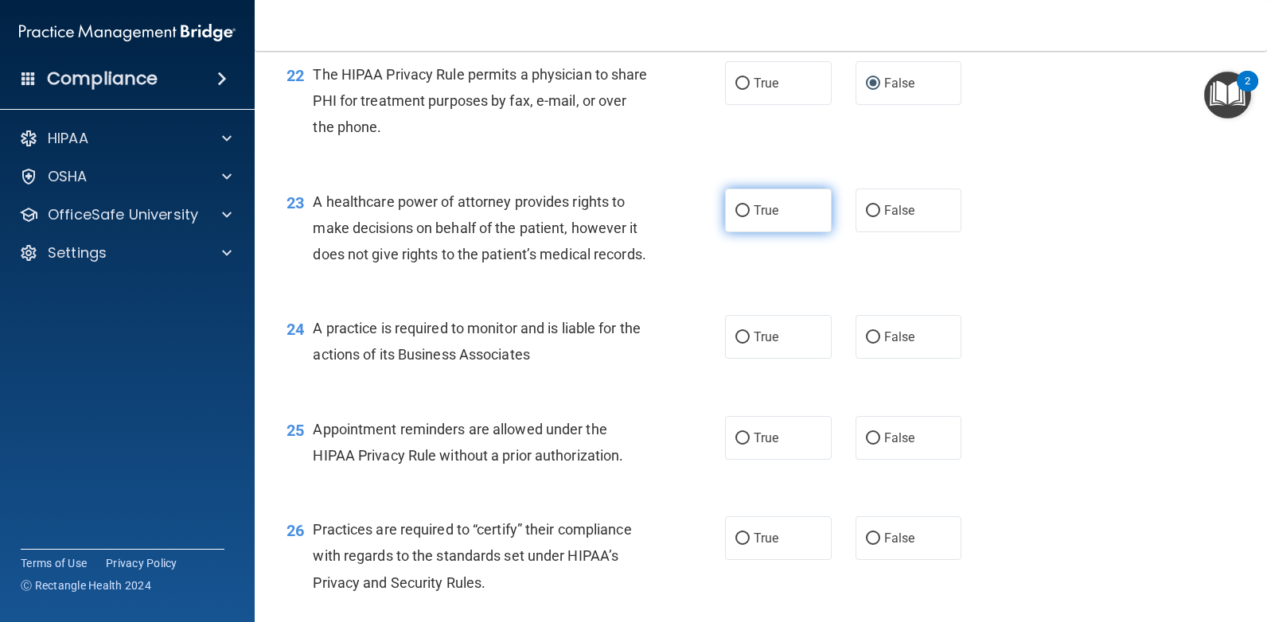
click at [736, 217] on input "True" at bounding box center [742, 211] width 14 height 12
radio input "true"
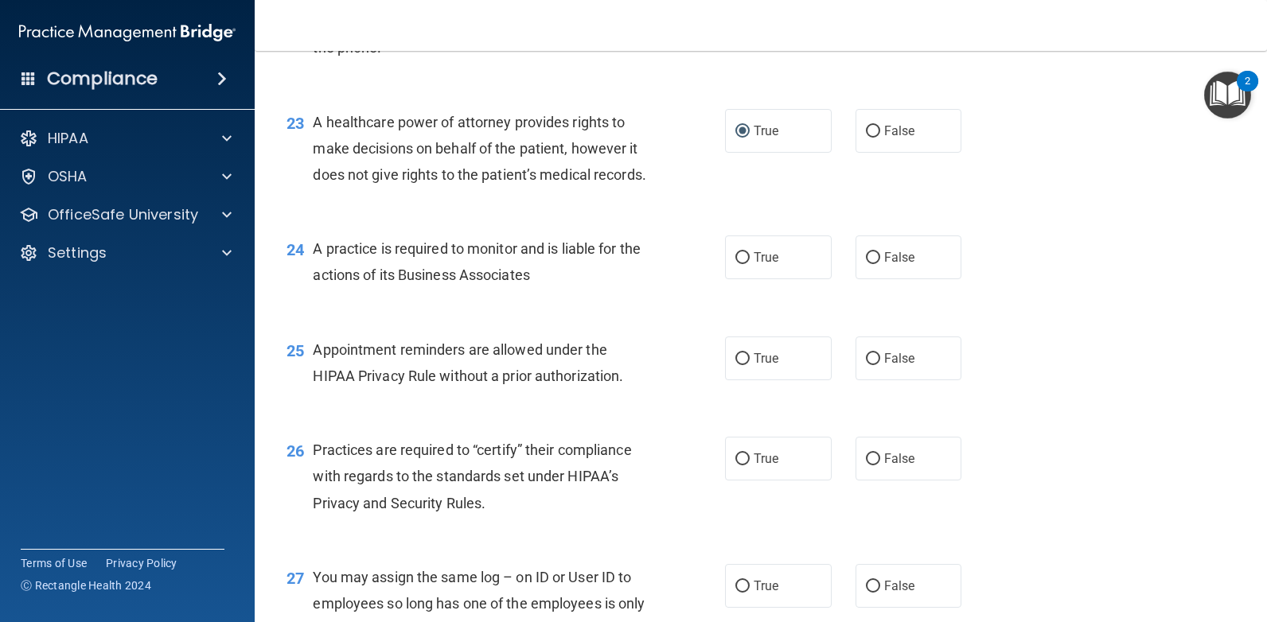
scroll to position [3104, 0]
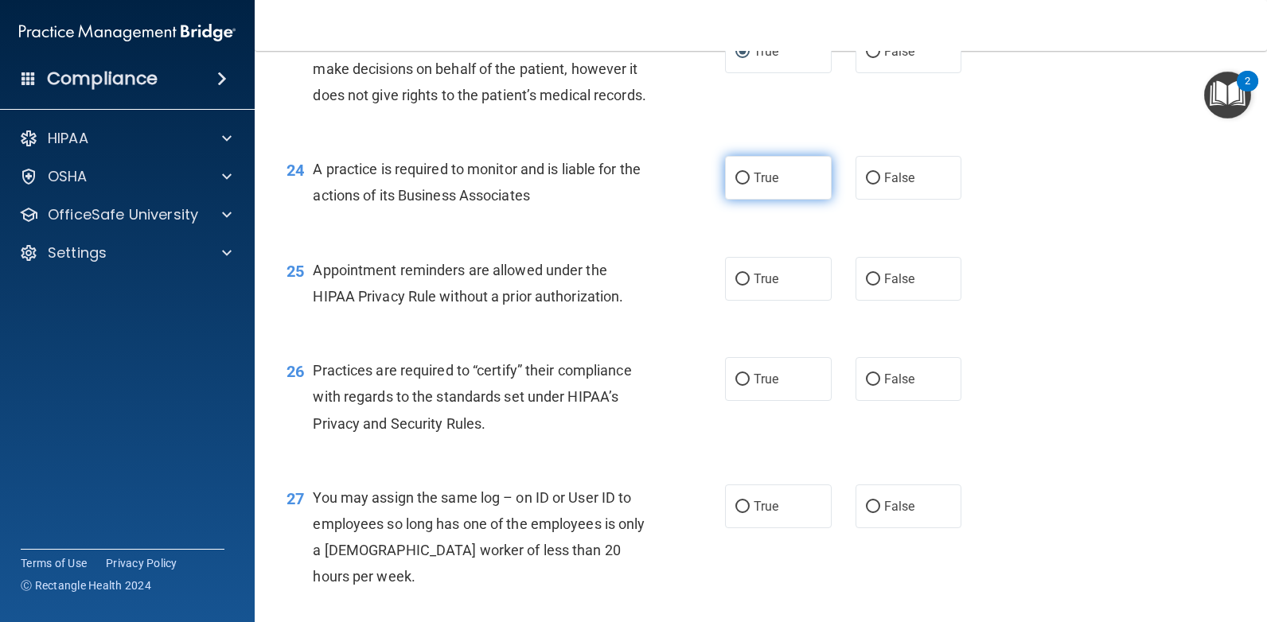
click at [739, 185] on input "True" at bounding box center [742, 179] width 14 height 12
radio input "true"
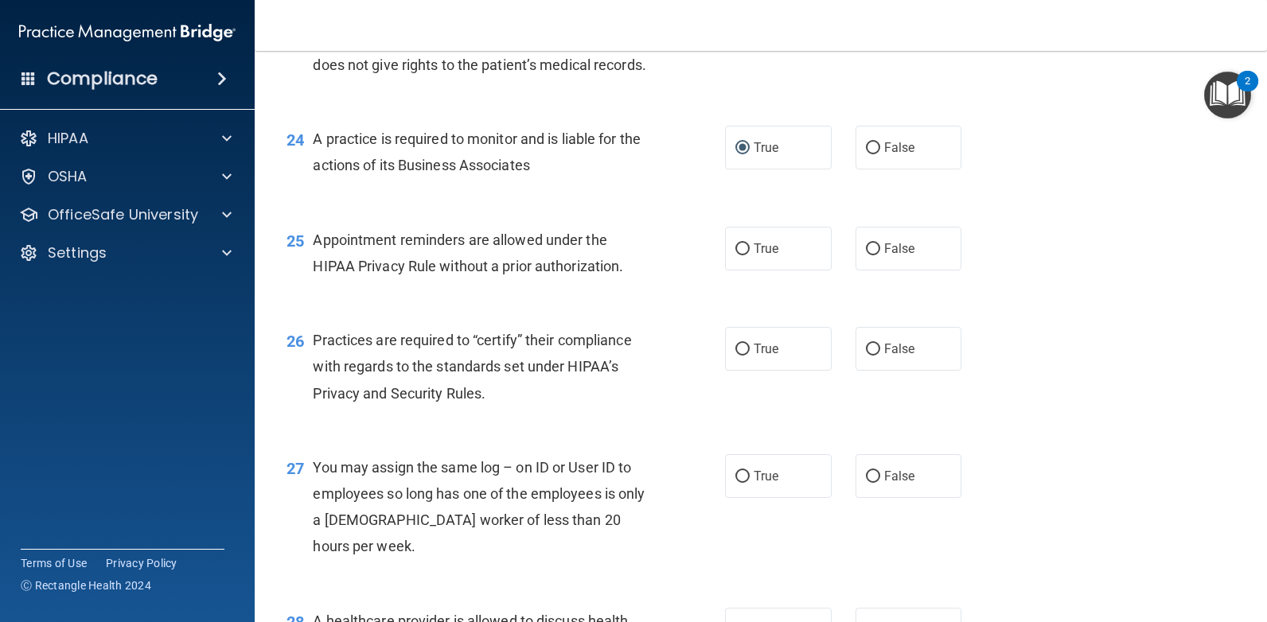
scroll to position [3183, 0]
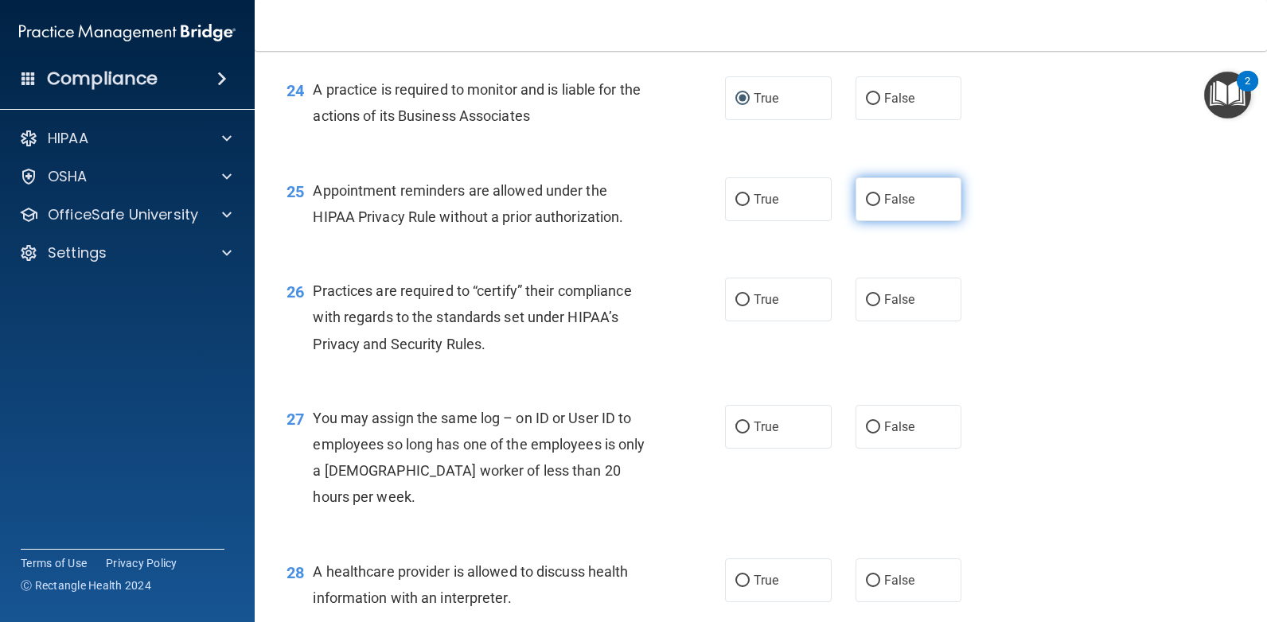
click at [867, 206] on input "False" at bounding box center [873, 200] width 14 height 12
radio input "true"
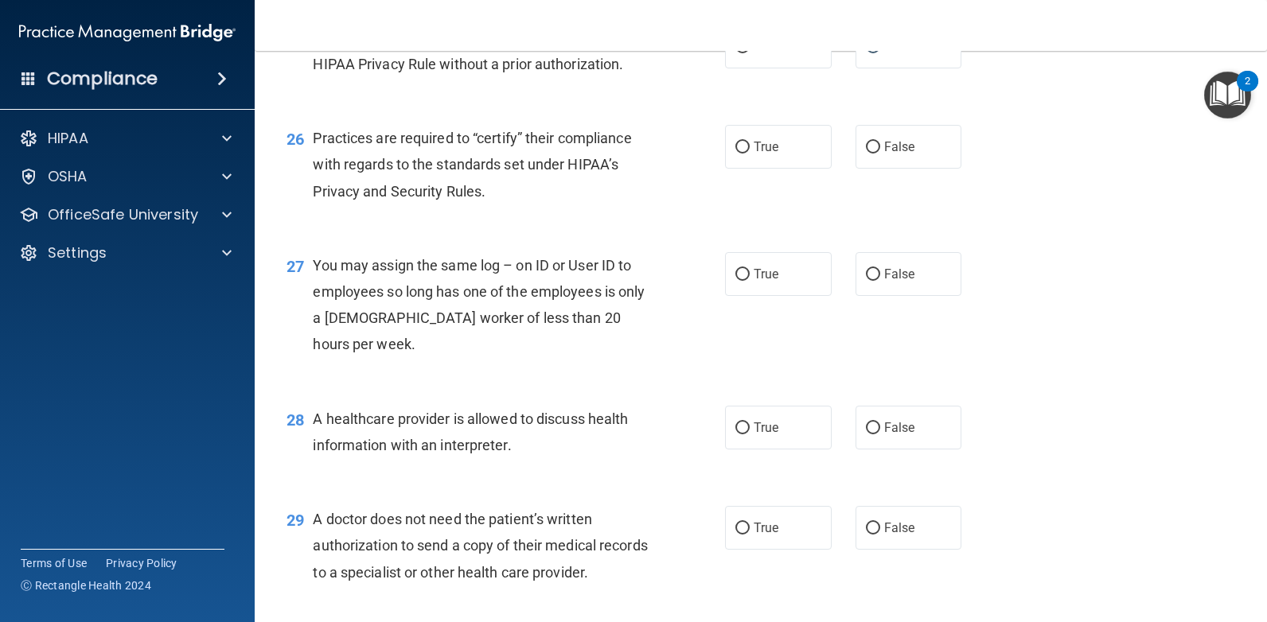
scroll to position [3342, 0]
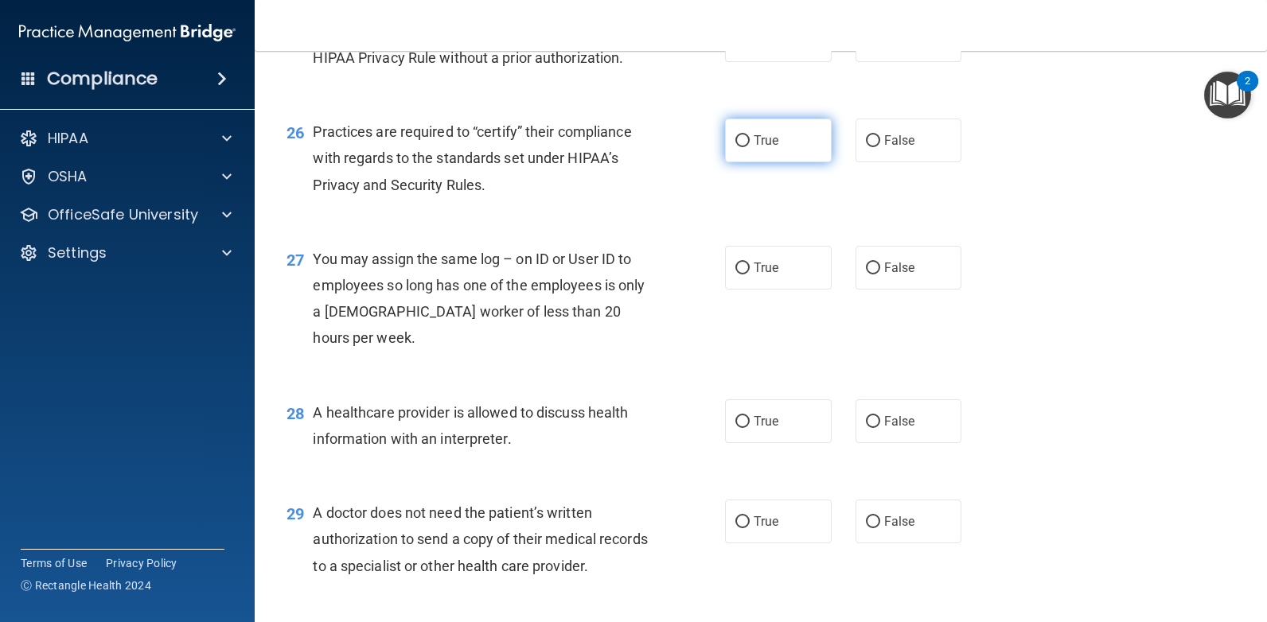
click at [741, 162] on label "True" at bounding box center [778, 141] width 107 height 44
click at [741, 147] on input "True" at bounding box center [742, 141] width 14 height 12
radio input "true"
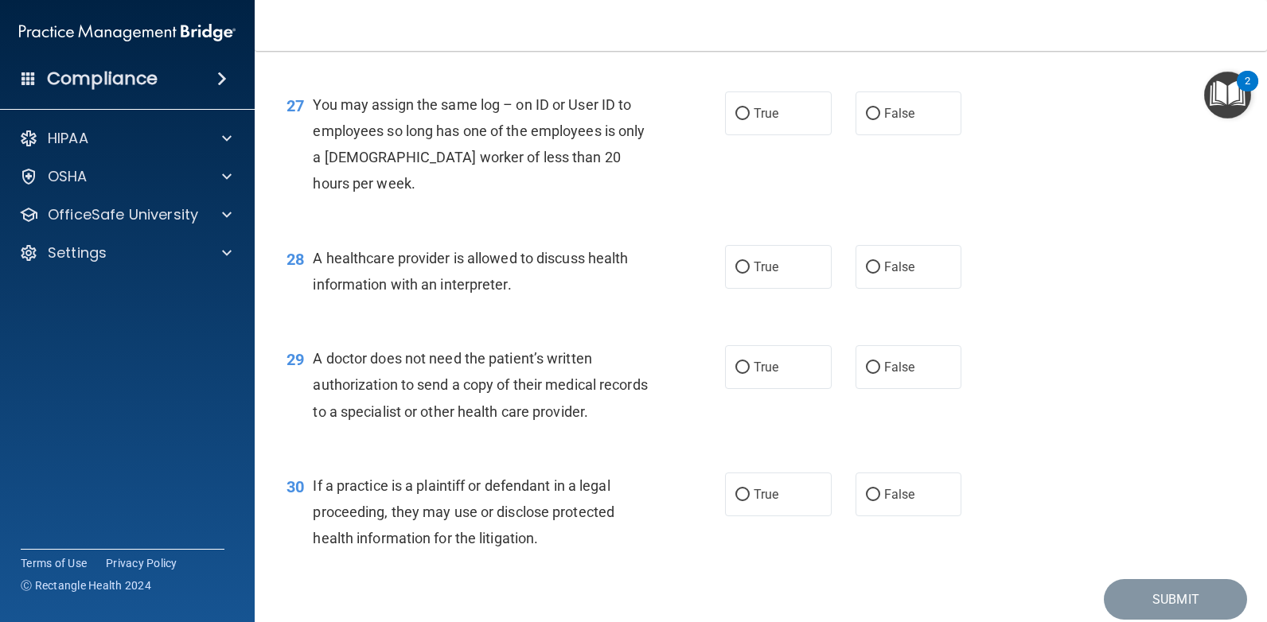
scroll to position [3502, 0]
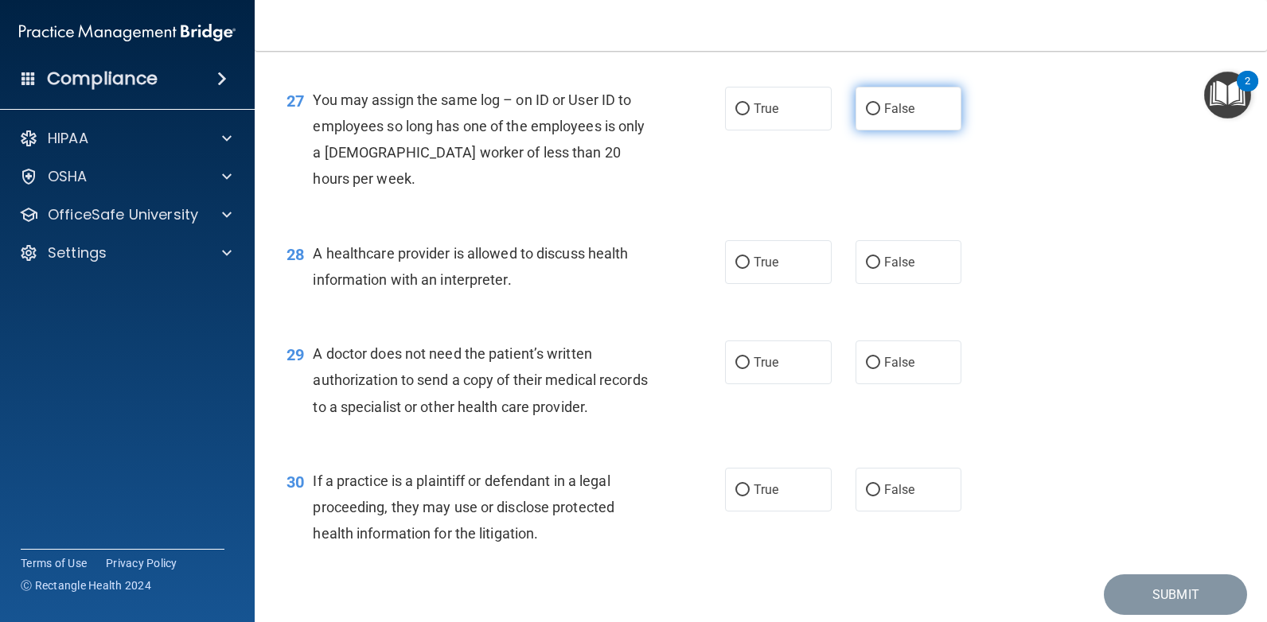
click at [867, 115] on input "False" at bounding box center [873, 109] width 14 height 12
radio input "true"
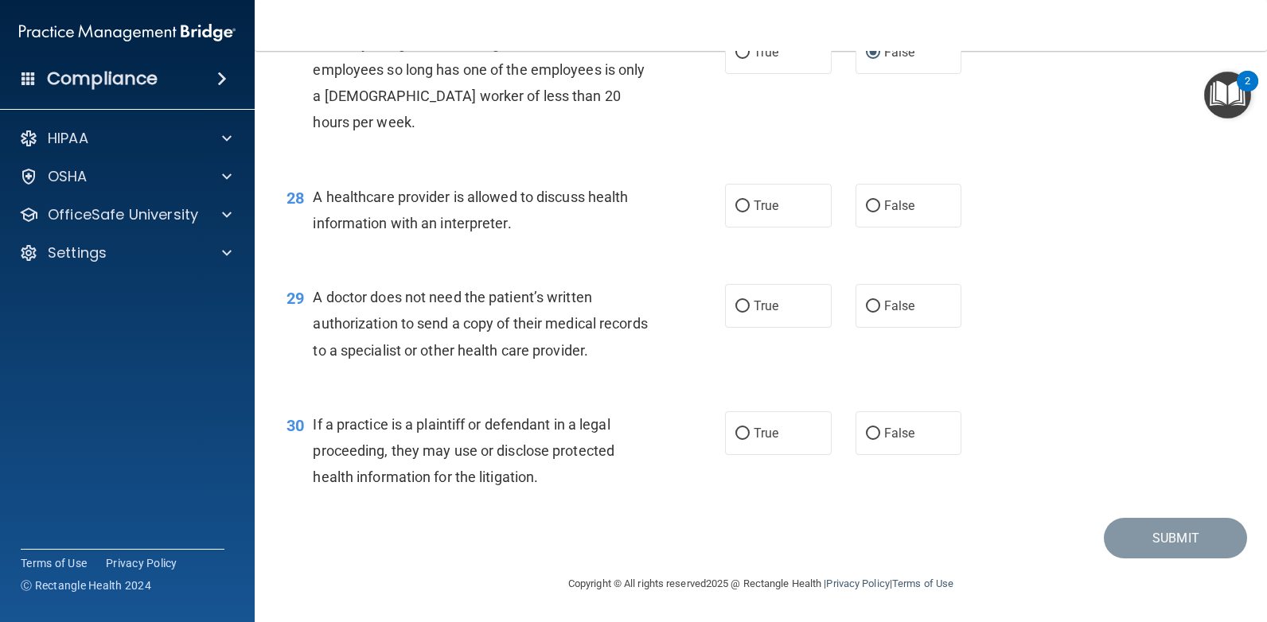
scroll to position [3661, 0]
click at [866, 209] on input "False" at bounding box center [873, 207] width 14 height 12
radio input "true"
click at [871, 303] on input "False" at bounding box center [873, 307] width 14 height 12
radio input "true"
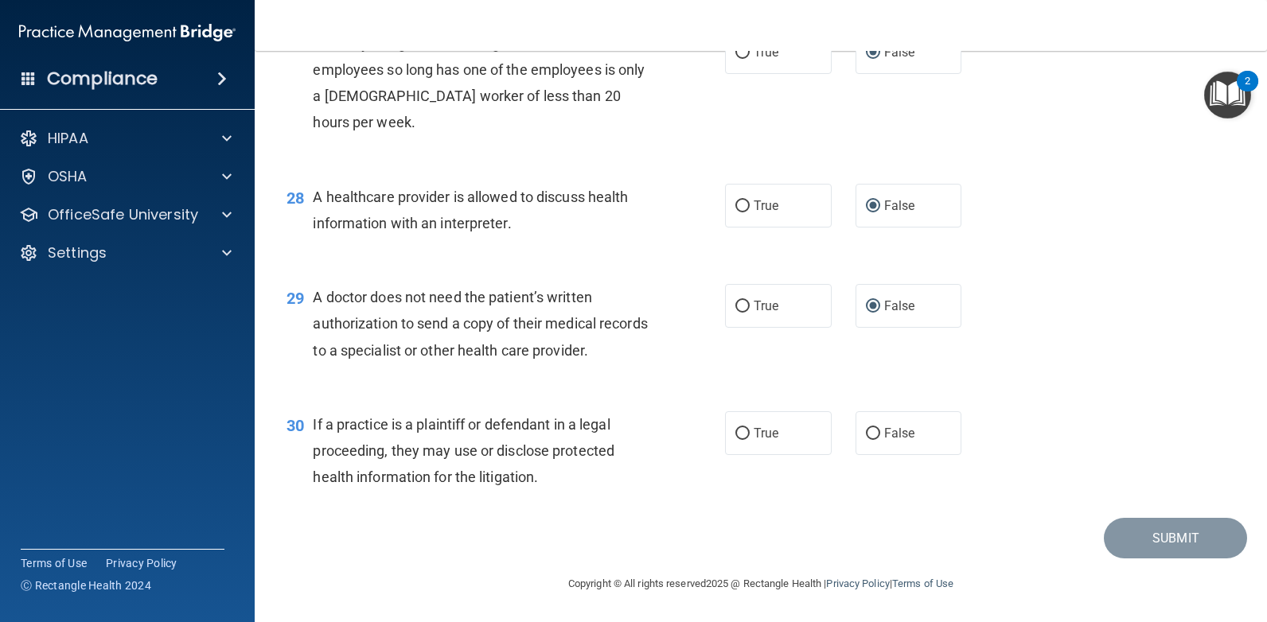
drag, startPoint x: 735, startPoint y: 438, endPoint x: 1074, endPoint y: 557, distance: 359.4
click at [745, 438] on label "True" at bounding box center [778, 433] width 107 height 44
click at [745, 438] on input "True" at bounding box center [742, 434] width 14 height 12
radio input "true"
click at [1155, 528] on button "Submit" at bounding box center [1175, 538] width 143 height 41
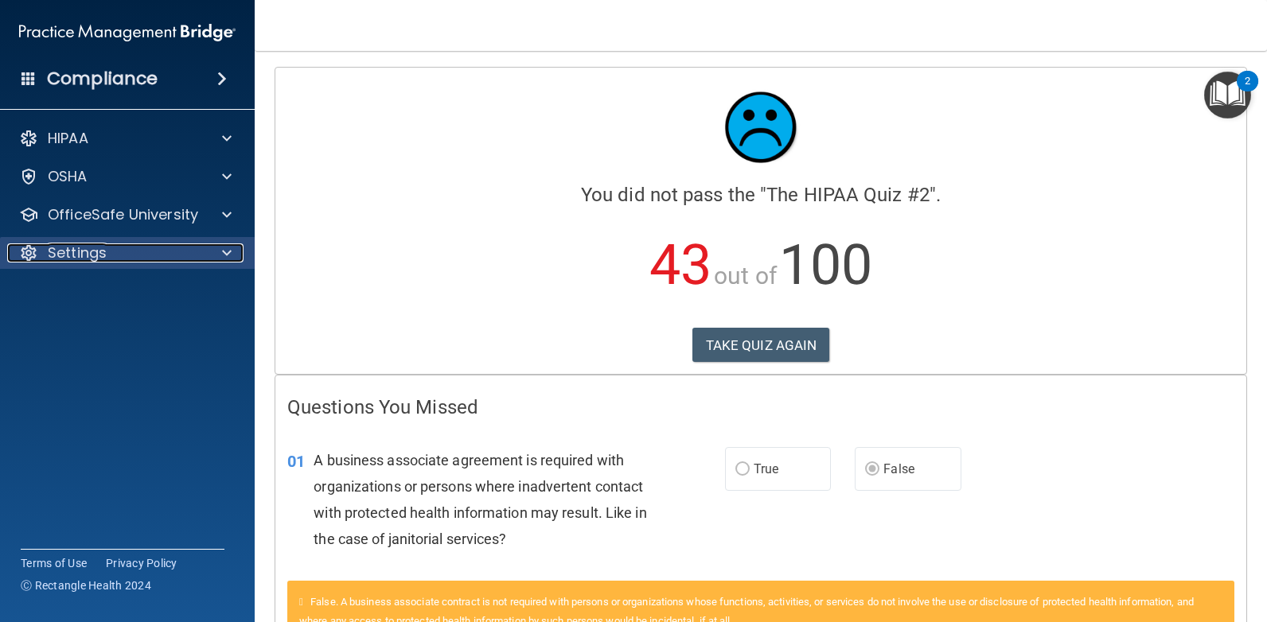
click at [199, 249] on div "Settings" at bounding box center [105, 253] width 197 height 19
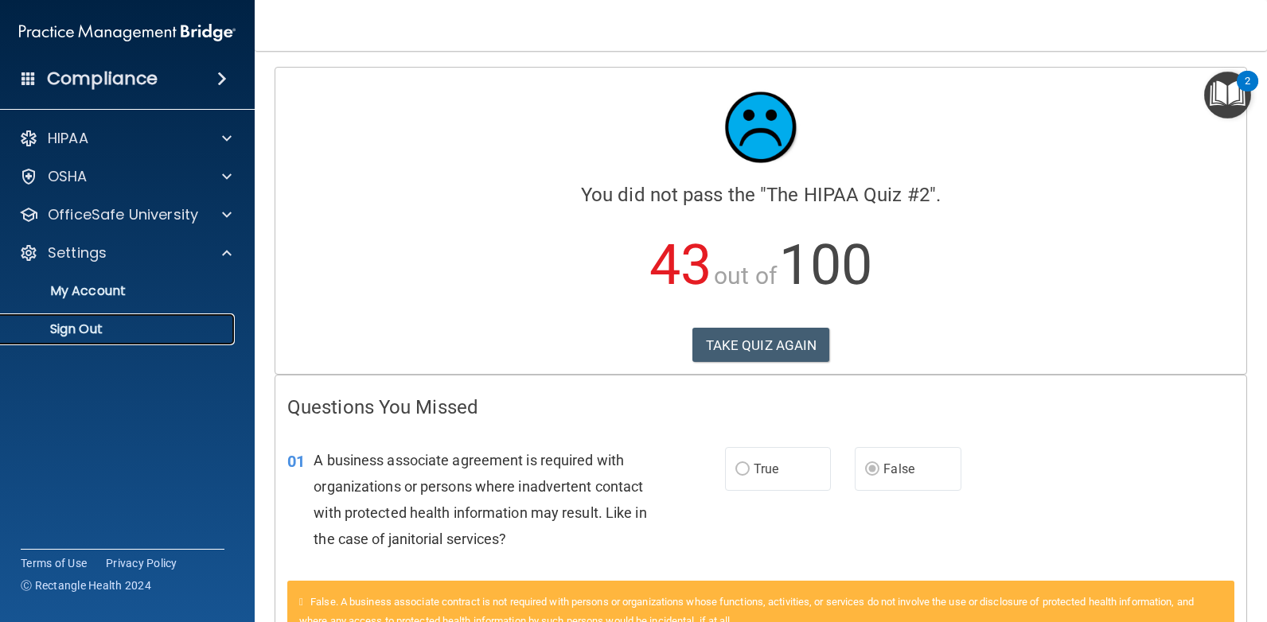
click at [89, 325] on p "Sign Out" at bounding box center [118, 330] width 217 height 16
